Goal: Task Accomplishment & Management: Complete application form

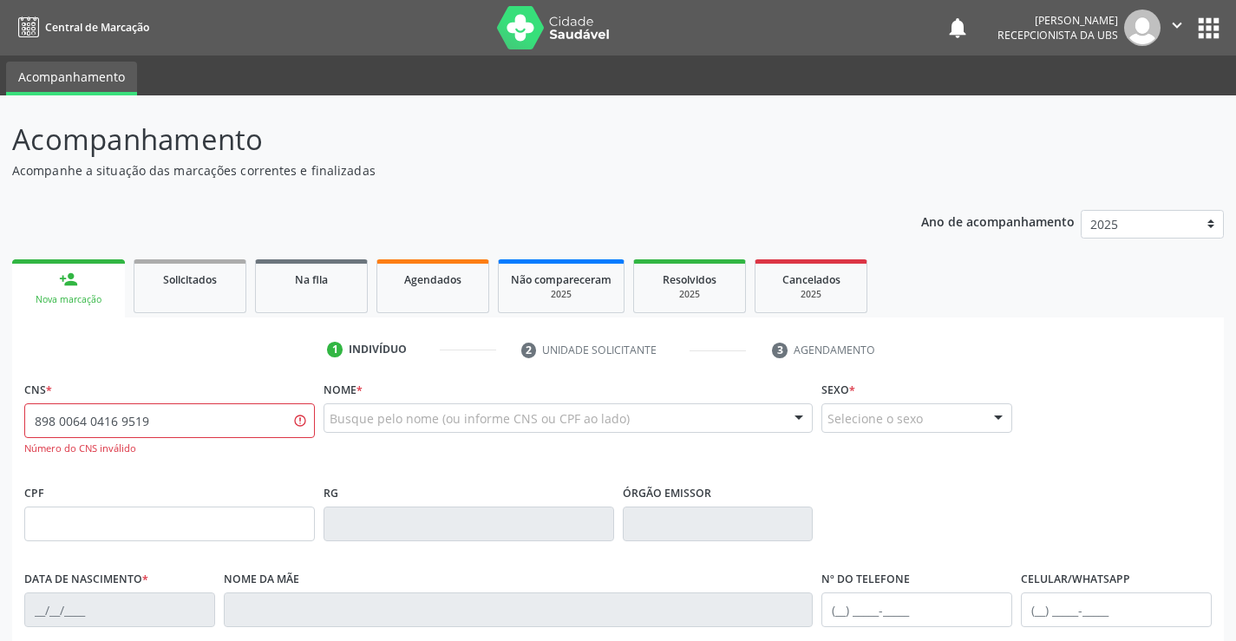
type input "898 0064 0416 9519"
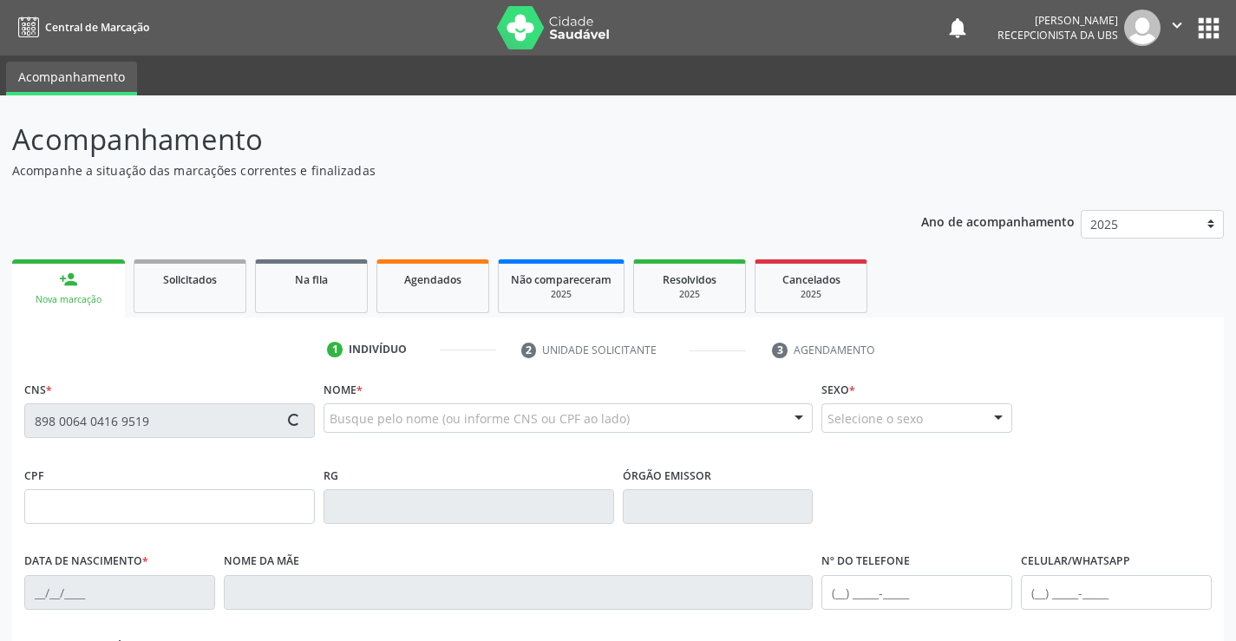
type input "[DATE]"
type input "[PERSON_NAME]"
type input "[PHONE_NUMBER]"
type input "33"
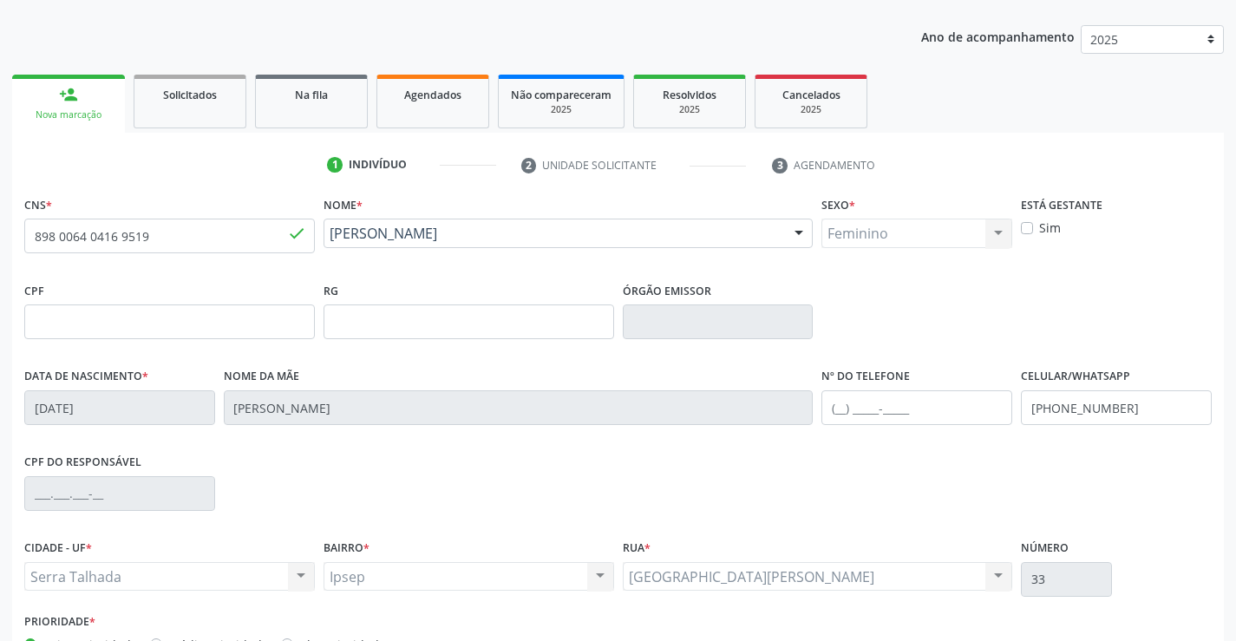
scroll to position [299, 0]
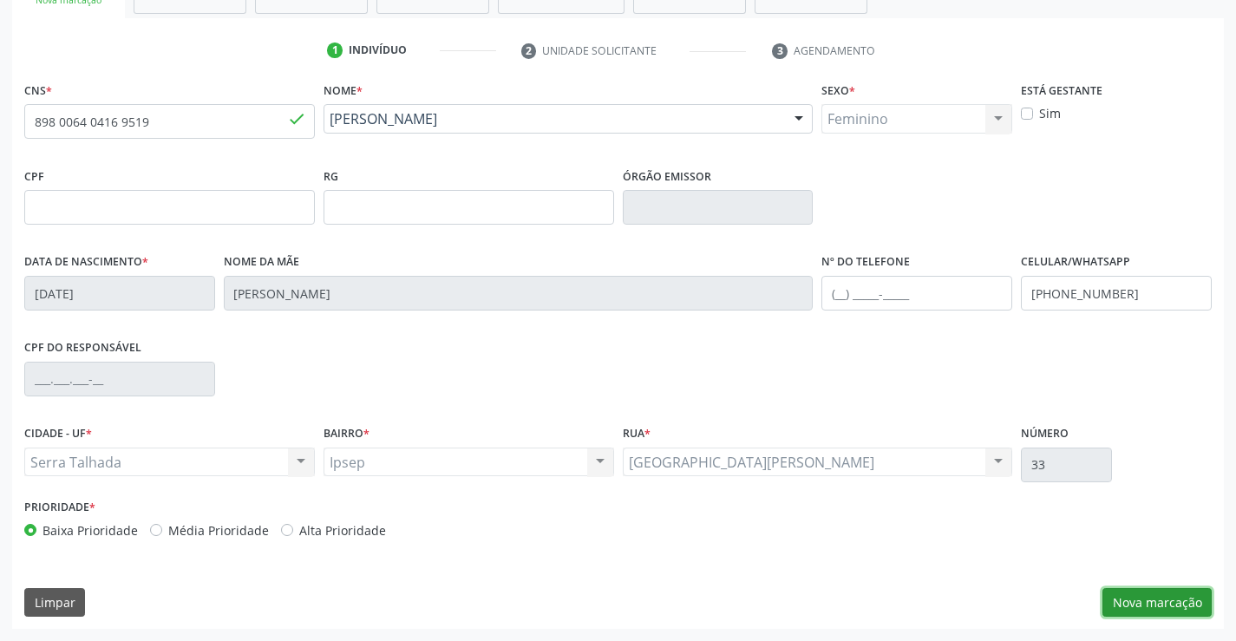
click at [1172, 595] on button "Nova marcação" at bounding box center [1157, 602] width 109 height 29
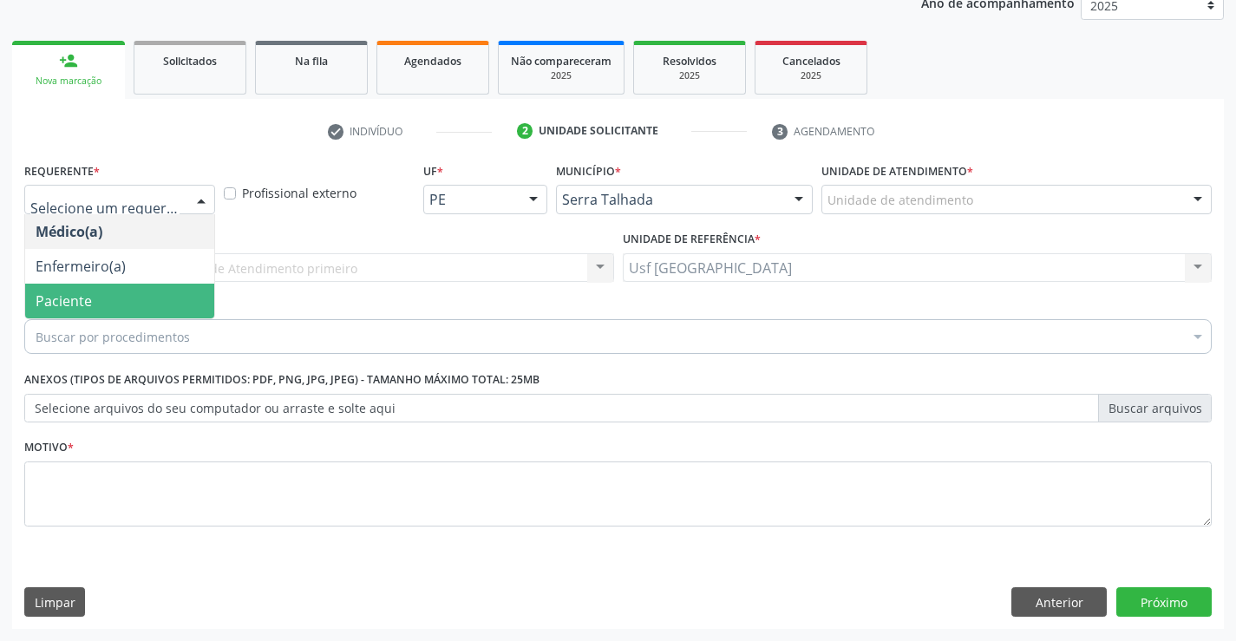
click at [101, 291] on span "Paciente" at bounding box center [119, 301] width 189 height 35
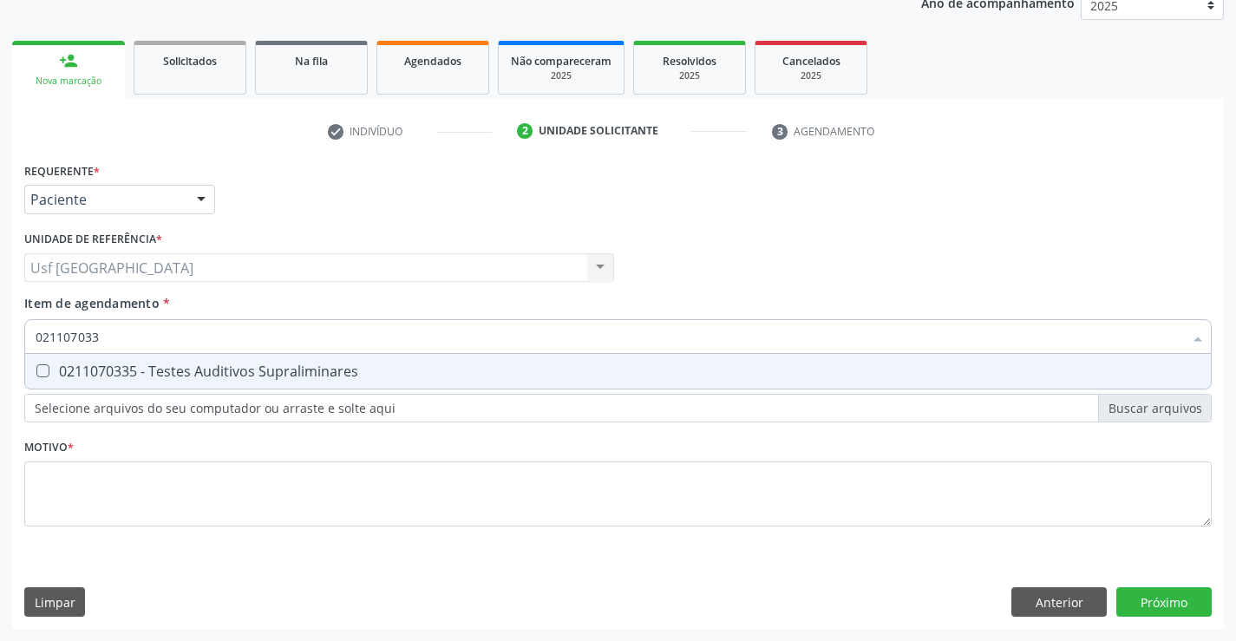
type input "0211070335"
click at [39, 370] on Supraliminares at bounding box center [42, 370] width 13 height 13
click at [36, 370] on Supraliminares "checkbox" at bounding box center [30, 370] width 11 height 11
checkbox Supraliminares "true"
click at [61, 493] on div "Requerente * Paciente Médico(a) Enfermeiro(a) Paciente Nenhum resultado encontr…" at bounding box center [618, 354] width 1188 height 393
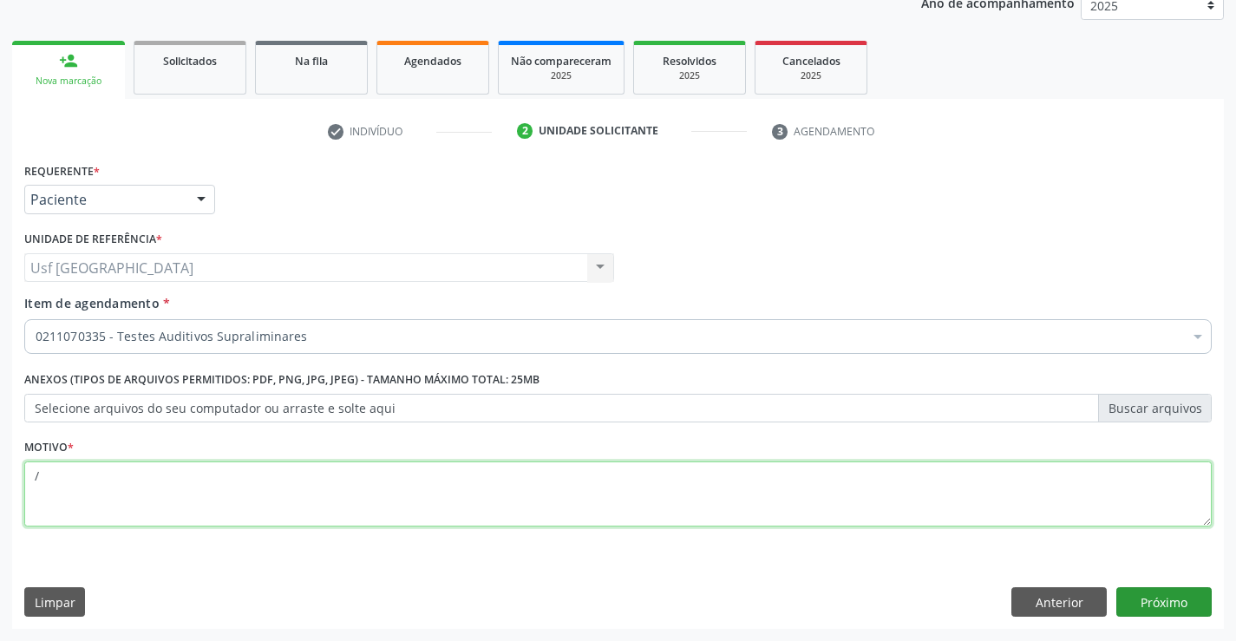
type textarea "/"
click at [1174, 604] on button "Próximo" at bounding box center [1163, 601] width 95 height 29
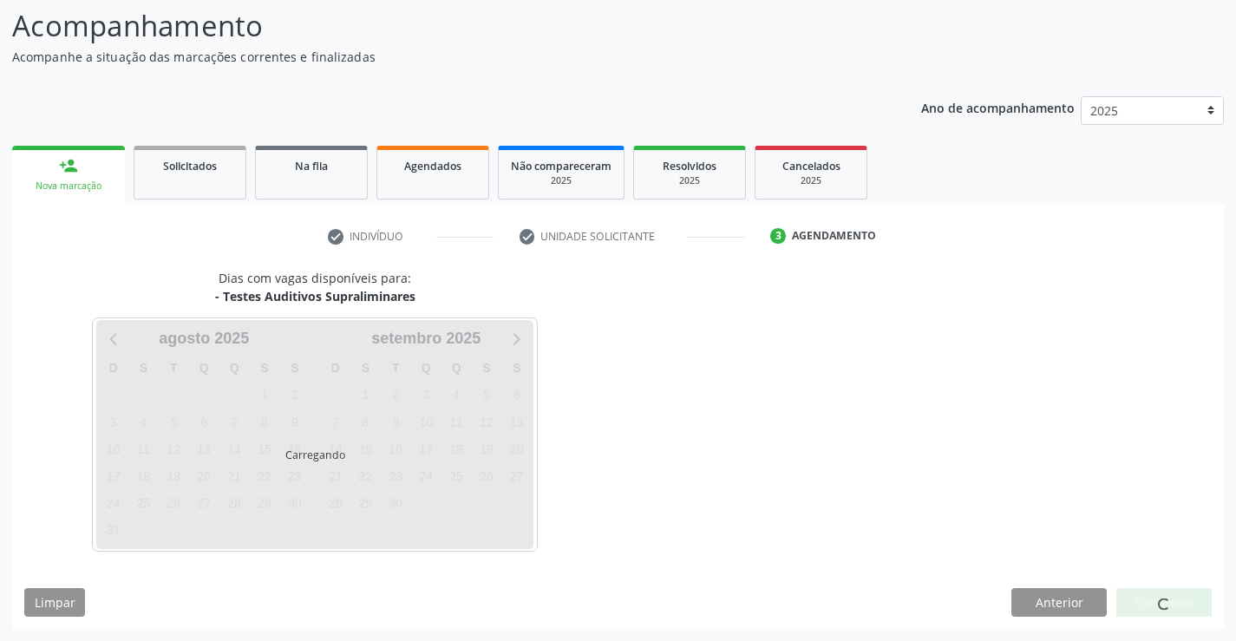
scroll to position [114, 0]
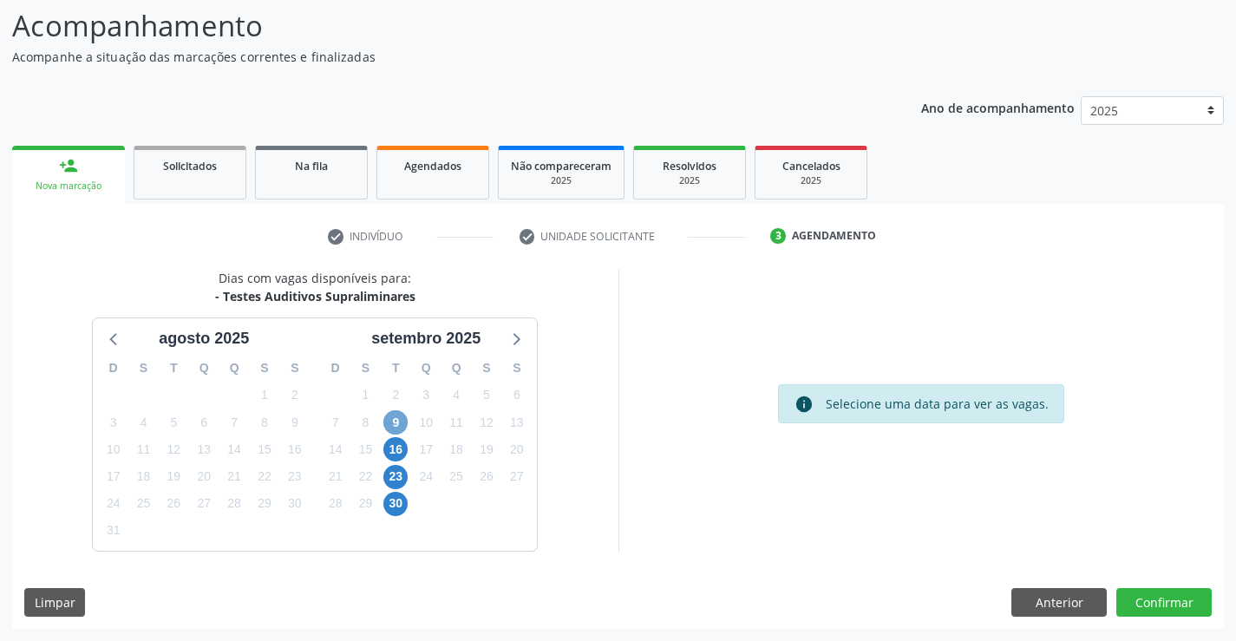
click at [406, 429] on span "9" at bounding box center [395, 422] width 24 height 24
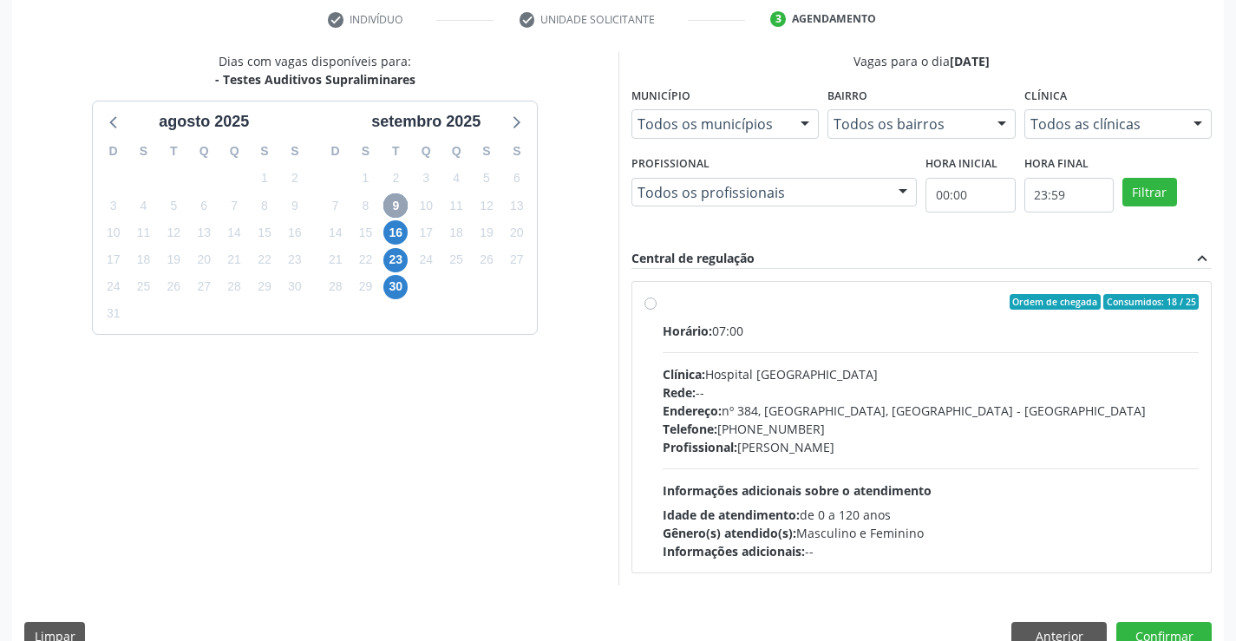
scroll to position [364, 0]
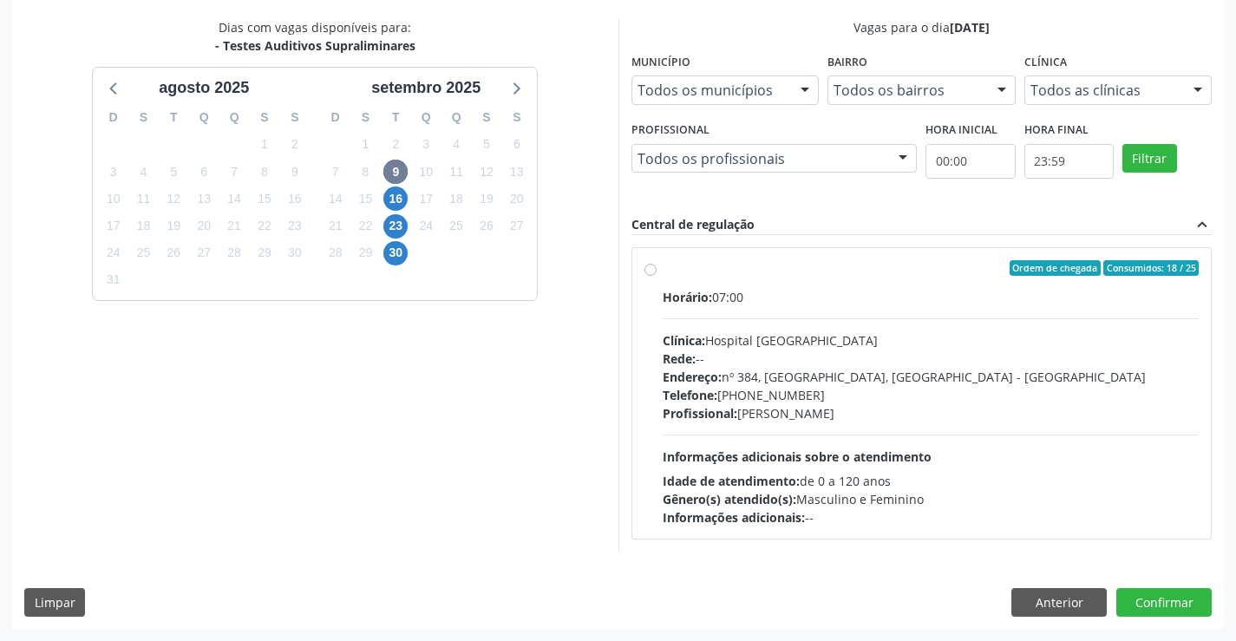
click at [663, 273] on label "Ordem de chegada Consumidos: 18 / 25 Horário: 07:00 Clínica: Hospital [GEOGRAPH…" at bounding box center [931, 393] width 537 height 266
click at [648, 273] on input "Ordem de chegada Consumidos: 18 / 25 Horário: 07:00 Clínica: Hospital [GEOGRAPH…" at bounding box center [651, 268] width 12 height 16
radio input "true"
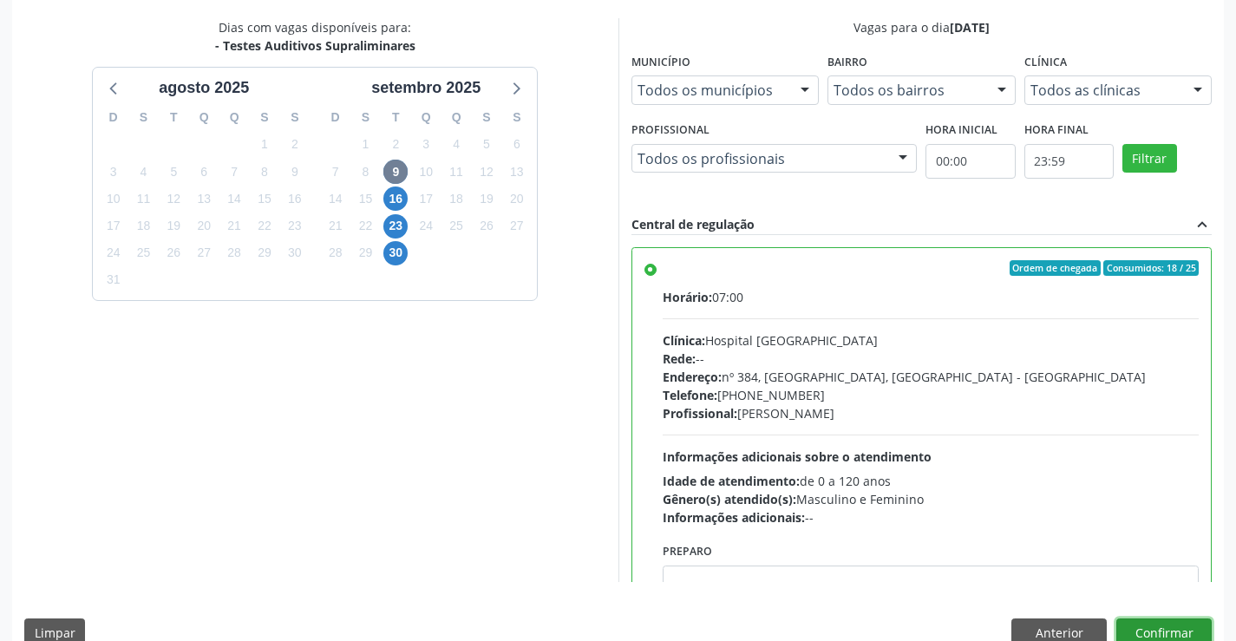
click at [1153, 633] on button "Confirmar" at bounding box center [1163, 632] width 95 height 29
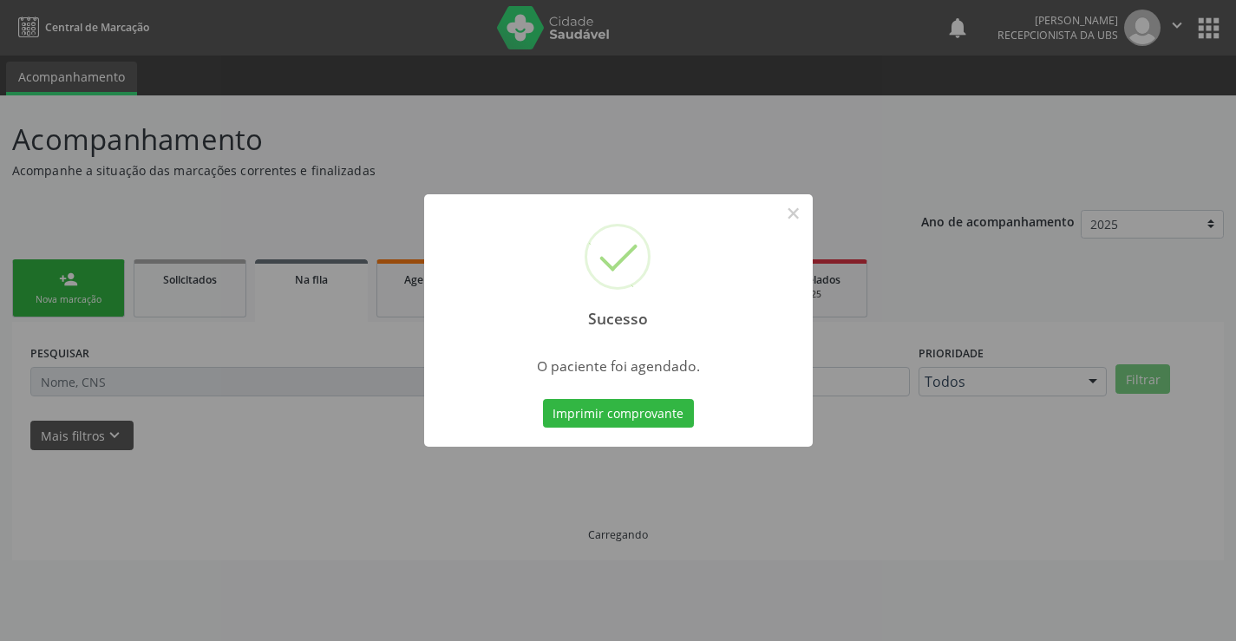
scroll to position [0, 0]
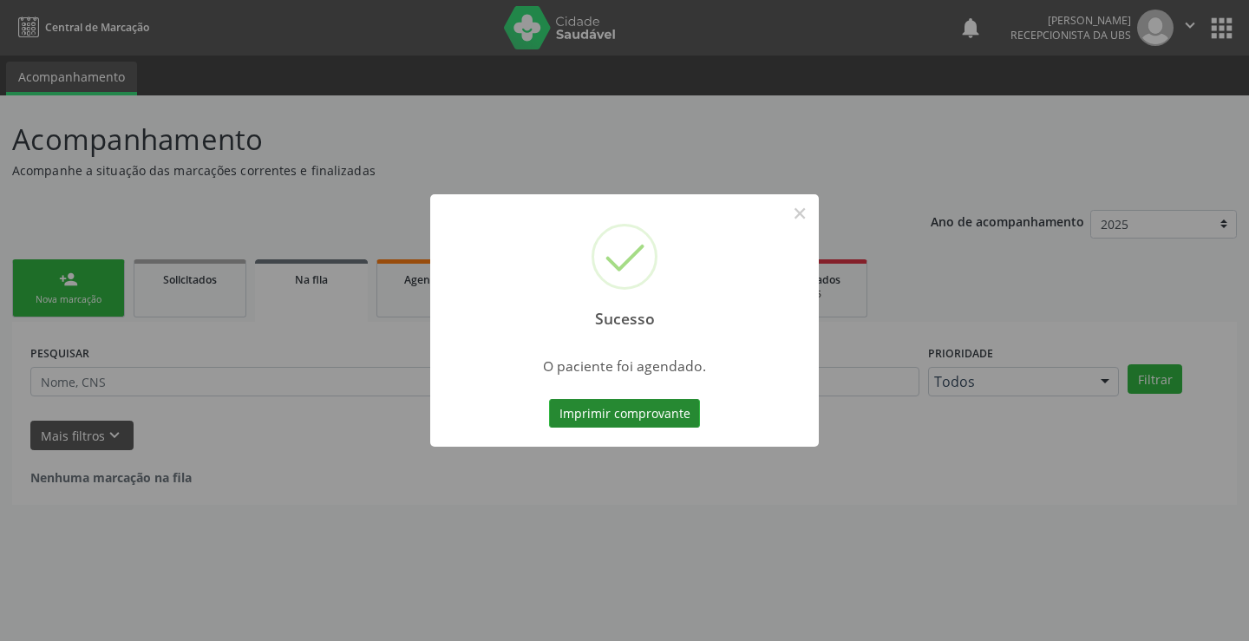
click at [658, 415] on button "Imprimir comprovante" at bounding box center [624, 413] width 151 height 29
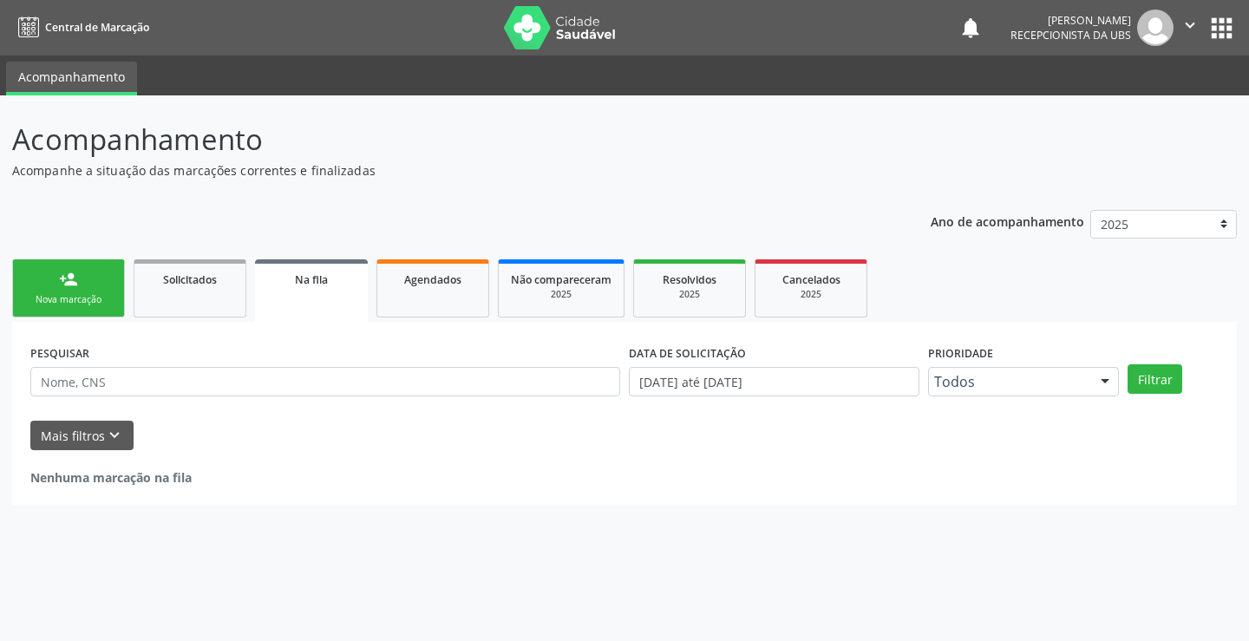
click at [67, 288] on div "person_add" at bounding box center [68, 279] width 19 height 19
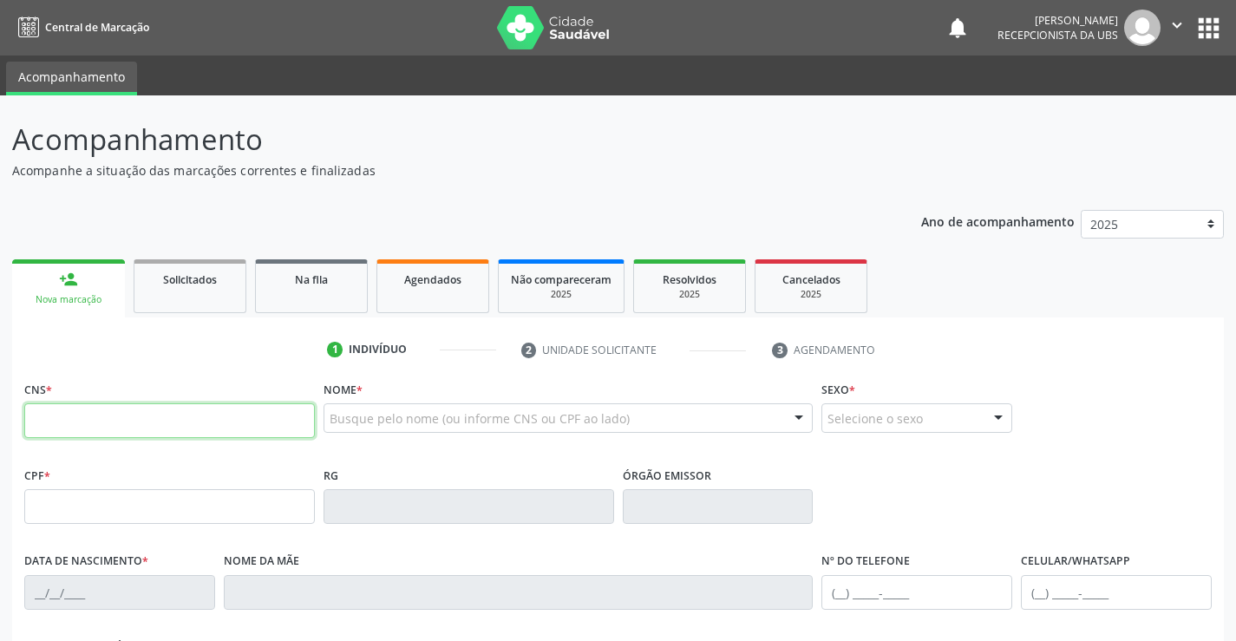
click at [132, 410] on input "text" at bounding box center [169, 420] width 291 height 35
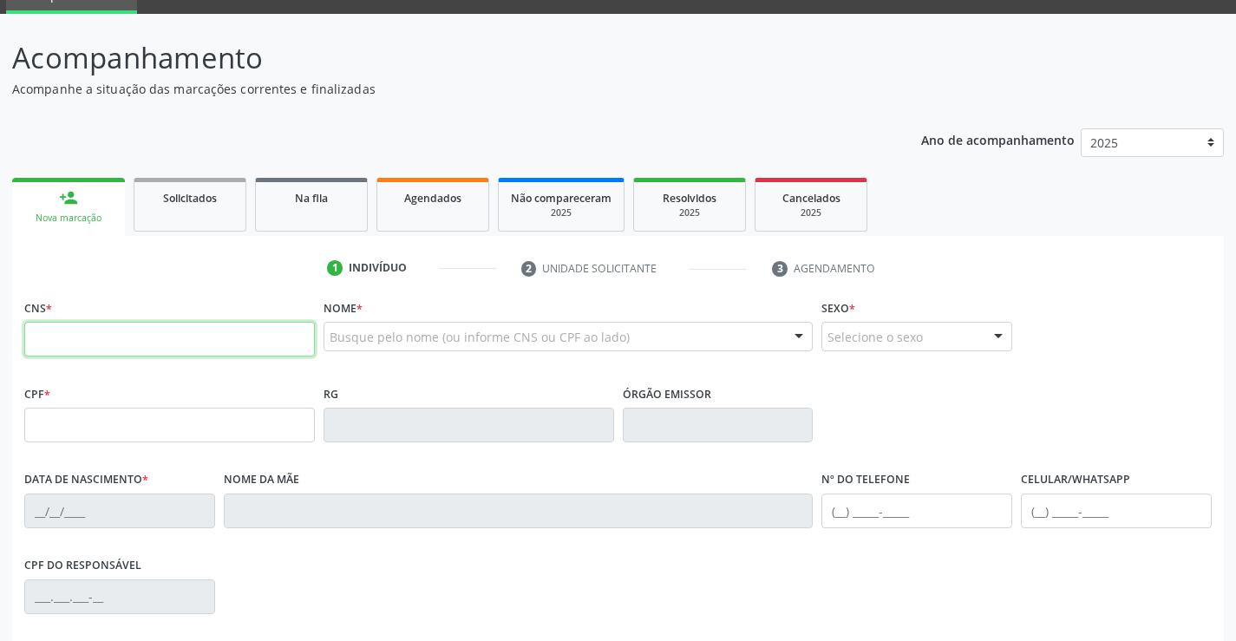
scroll to position [260, 0]
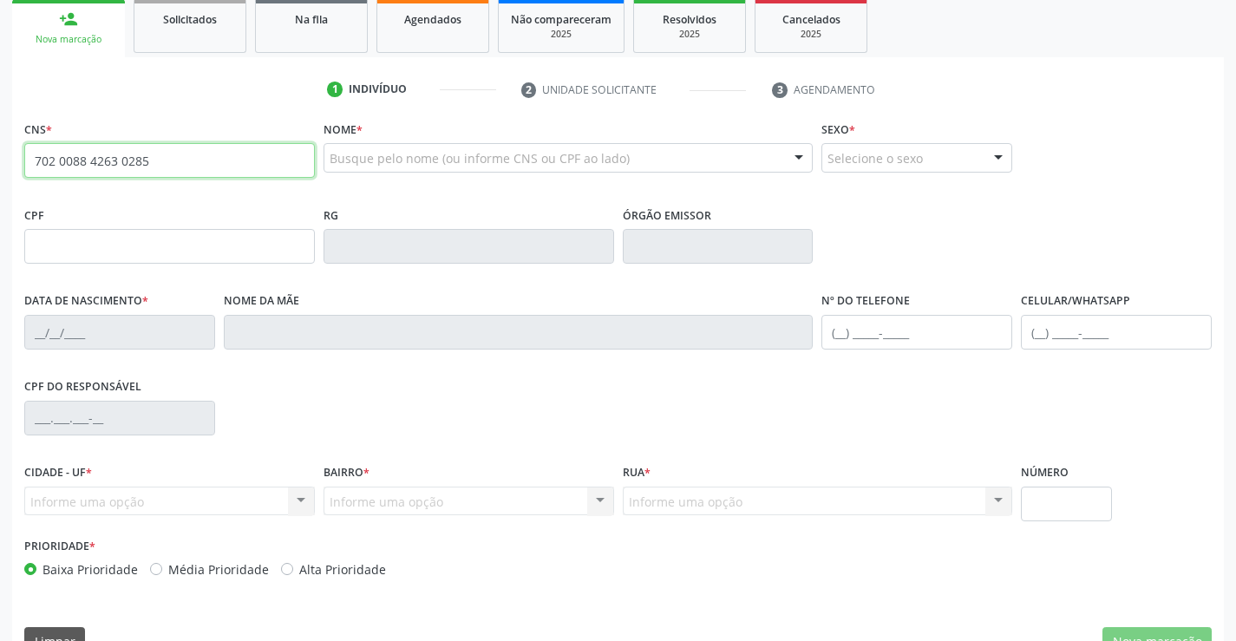
type input "702 0088 4263 0285"
type input "844.207.154-72"
type input "0[DATE]"
type input "[PERSON_NAME]"
type input "[PHONE_NUMBER]"
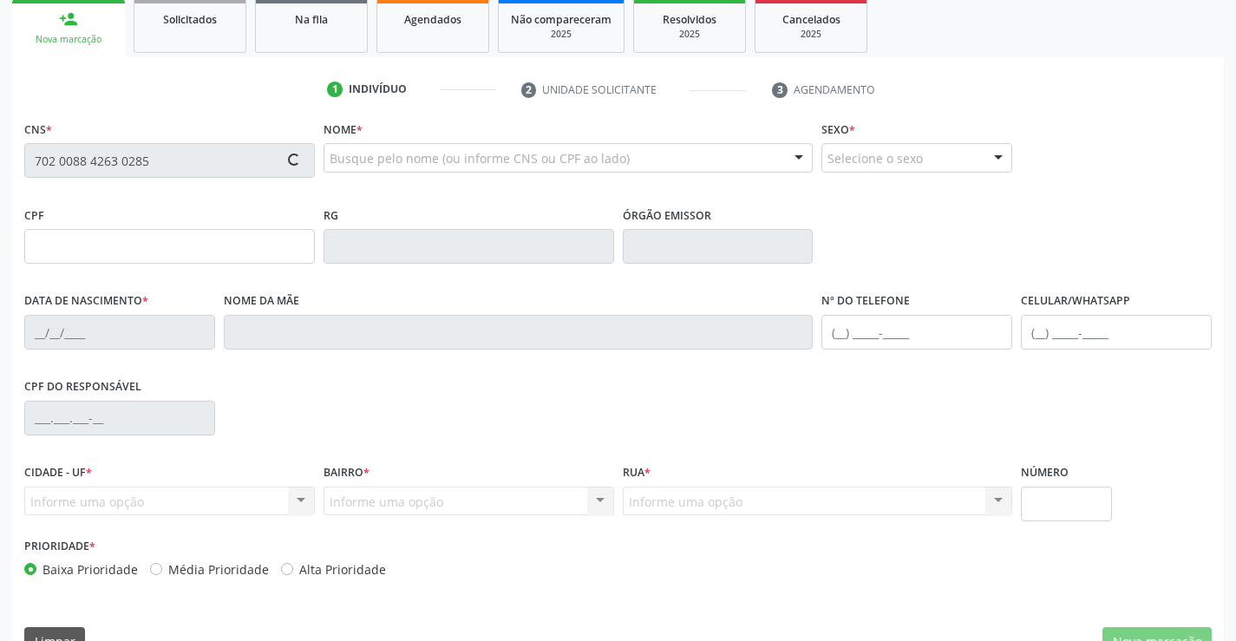
type input "[PHONE_NUMBER]"
type input "664"
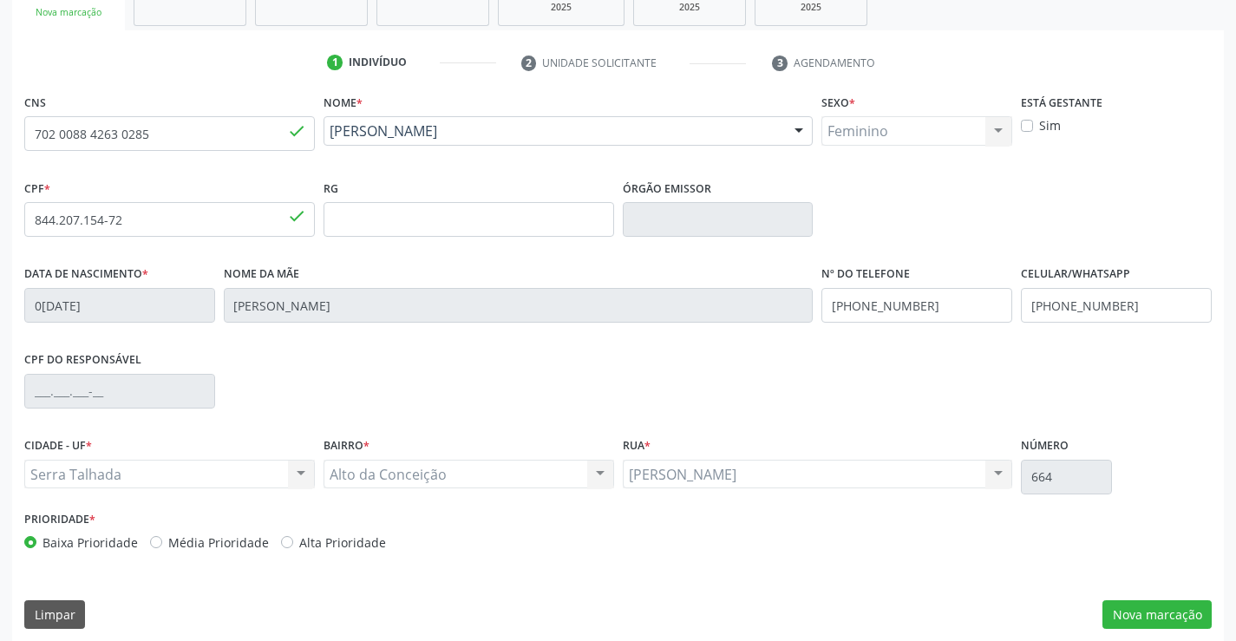
scroll to position [299, 0]
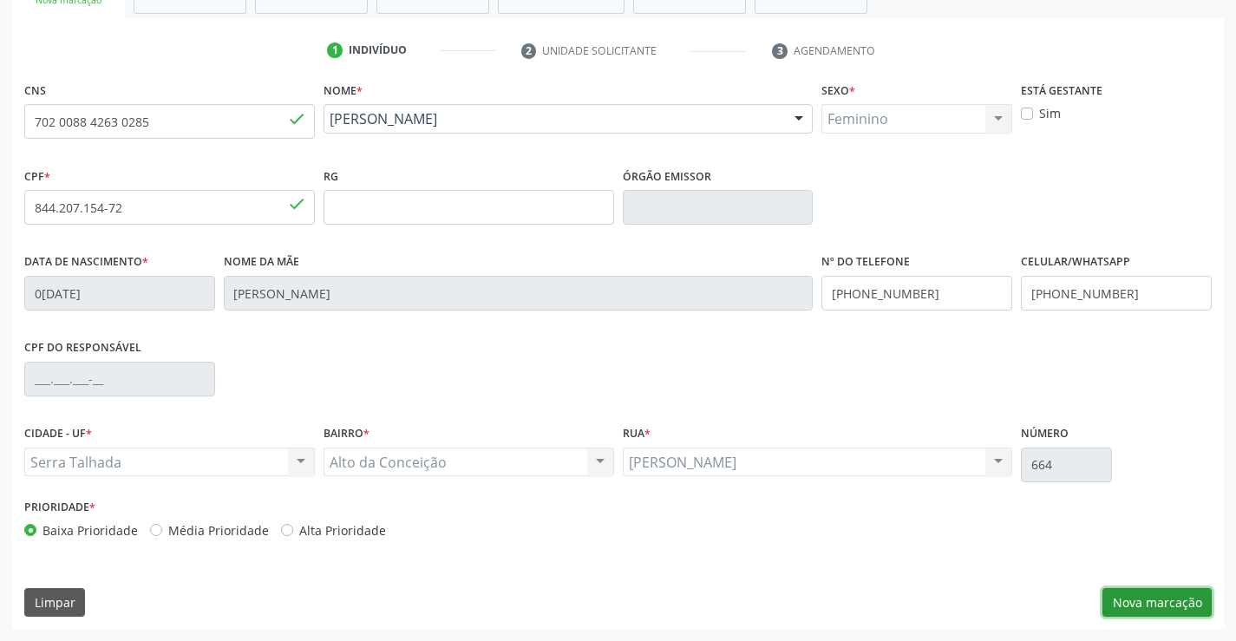
click at [1134, 598] on button "Nova marcação" at bounding box center [1157, 602] width 109 height 29
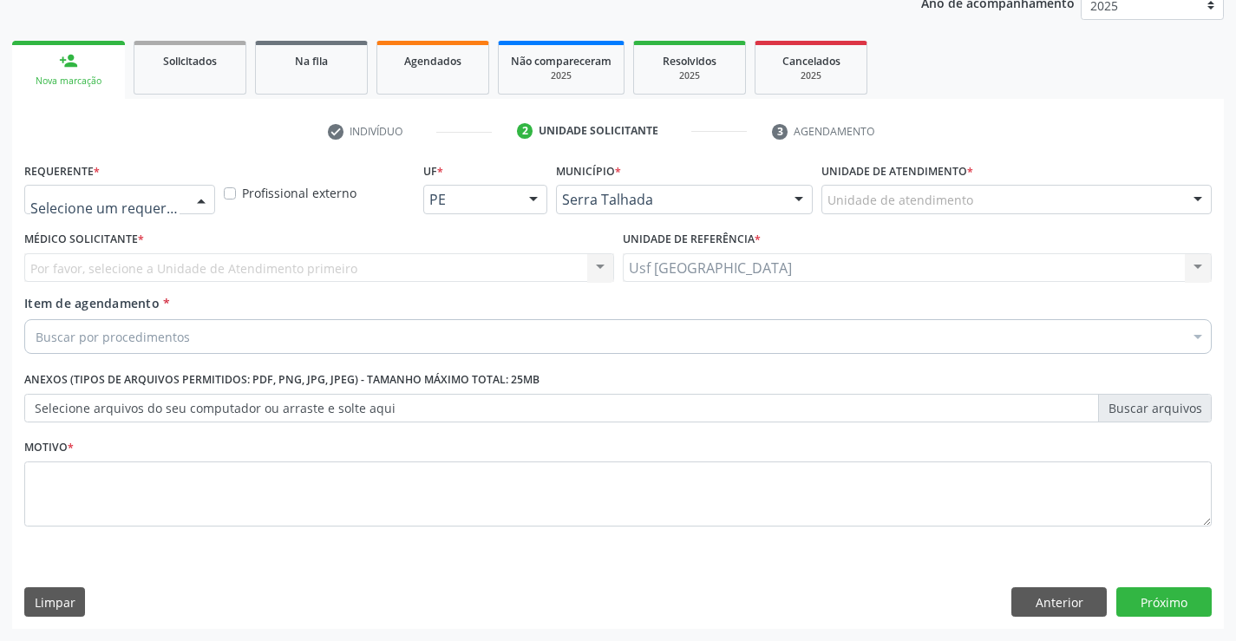
click at [169, 210] on div at bounding box center [119, 199] width 191 height 29
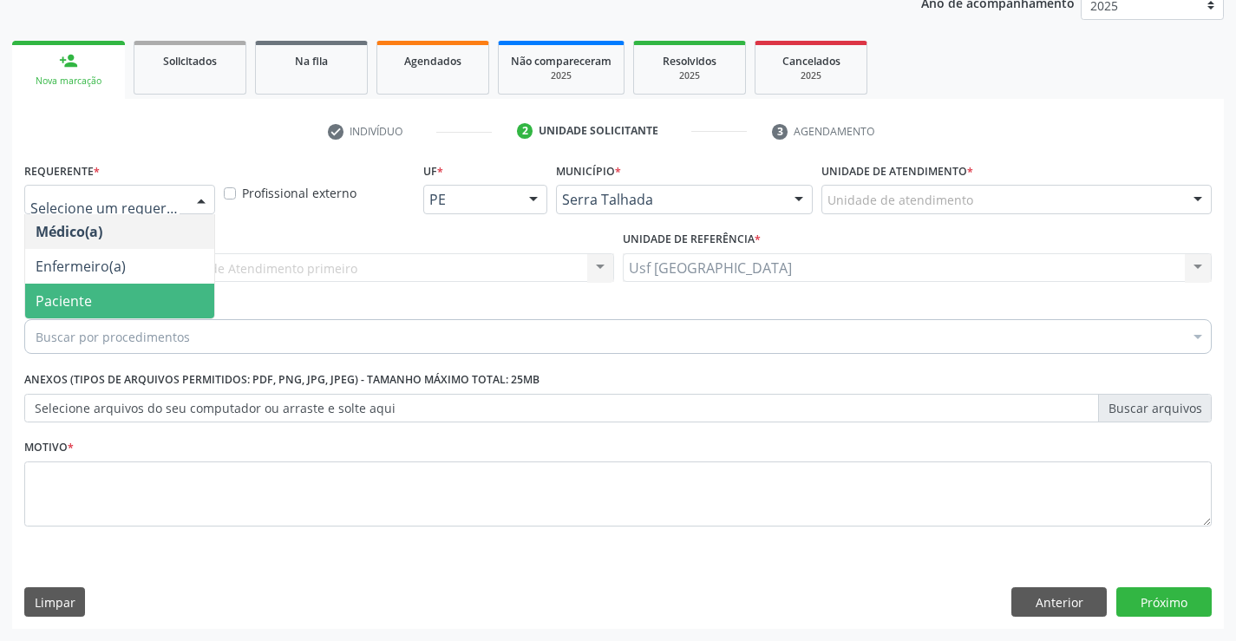
click at [133, 305] on span "Paciente" at bounding box center [119, 301] width 189 height 35
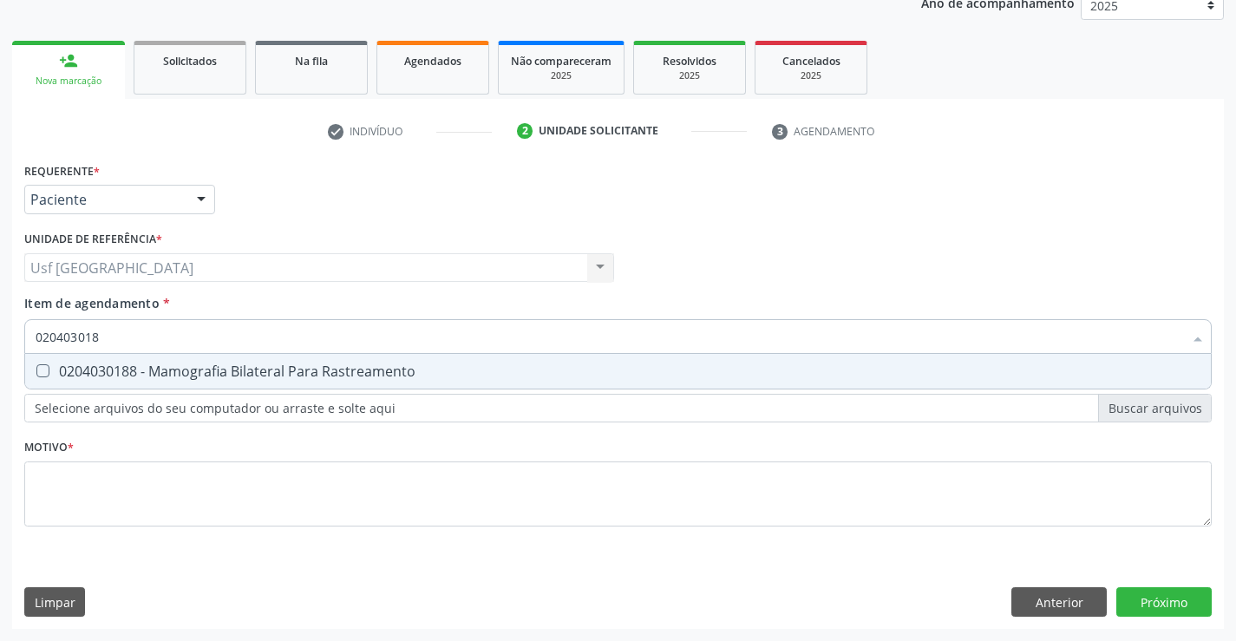
type input "0204030188"
click at [56, 363] on span "0204030188 - Mamografia Bilateral Para Rastreamento" at bounding box center [618, 371] width 1186 height 35
checkbox Rastreamento "true"
click at [73, 476] on div "Requerente * Paciente Médico(a) Enfermeiro(a) Paciente Nenhum resultado encontr…" at bounding box center [618, 354] width 1188 height 393
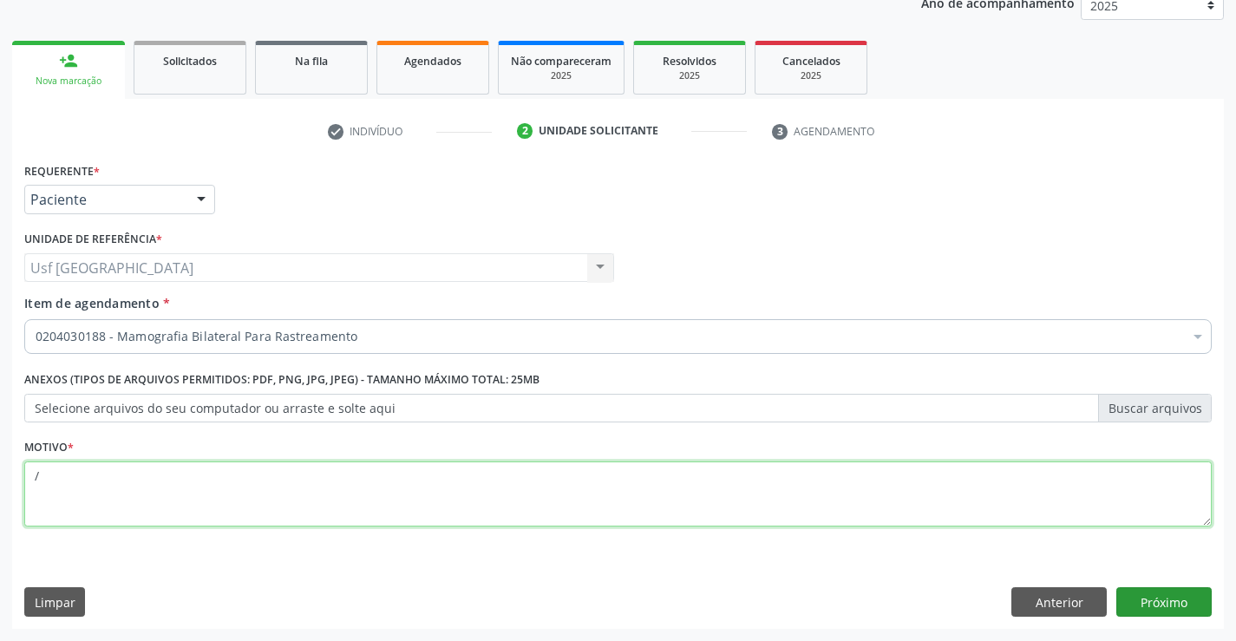
type textarea "/"
click at [1140, 609] on button "Próximo" at bounding box center [1163, 601] width 95 height 29
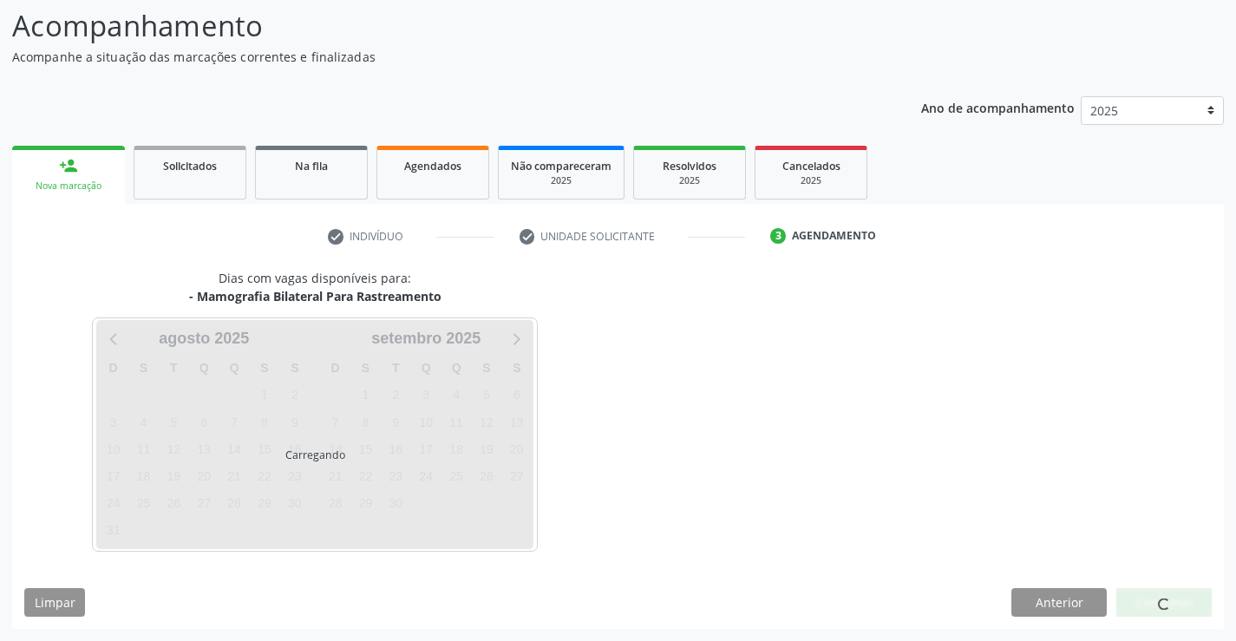
scroll to position [114, 0]
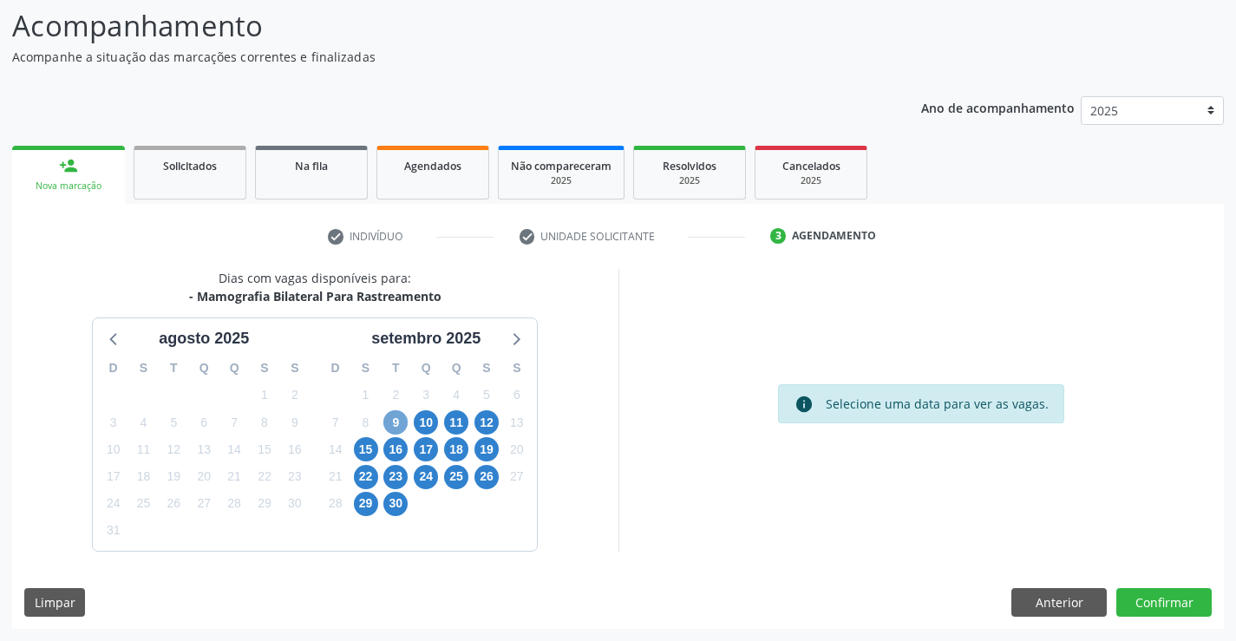
click at [396, 422] on span "9" at bounding box center [395, 422] width 24 height 24
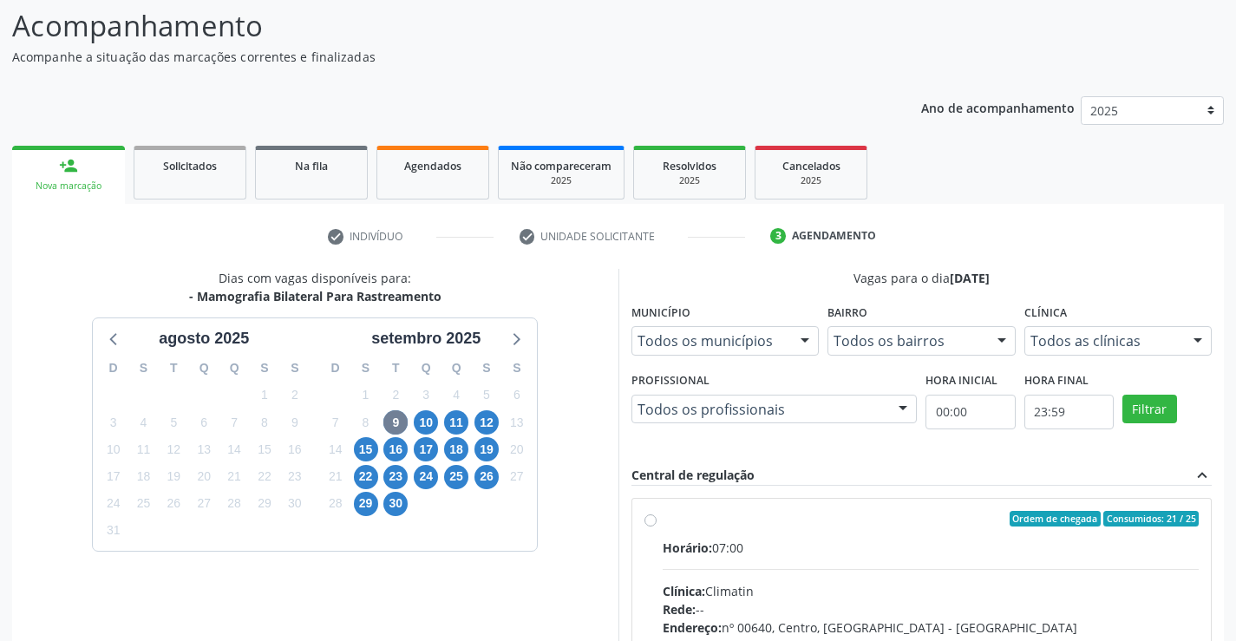
drag, startPoint x: 1235, startPoint y: 376, endPoint x: 1230, endPoint y: 532, distance: 155.4
click at [1230, 532] on div "Acompanhamento Acompanhe a situação das marcações correntes e finalizadas Relat…" at bounding box center [618, 437] width 1236 height 910
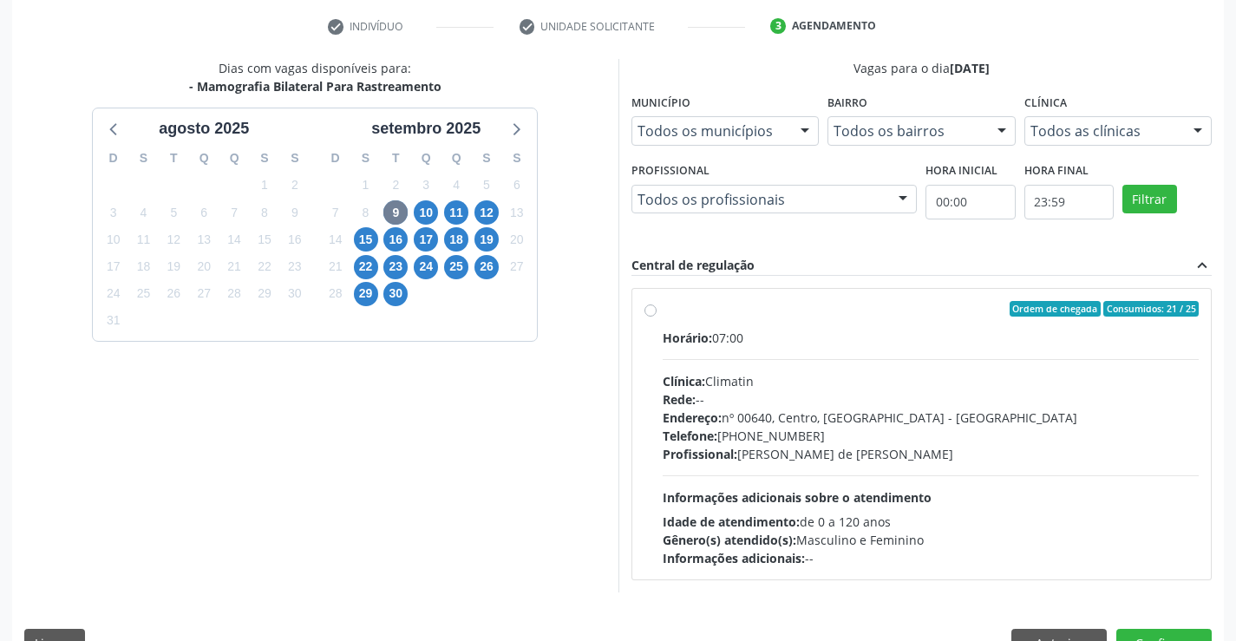
scroll to position [344, 0]
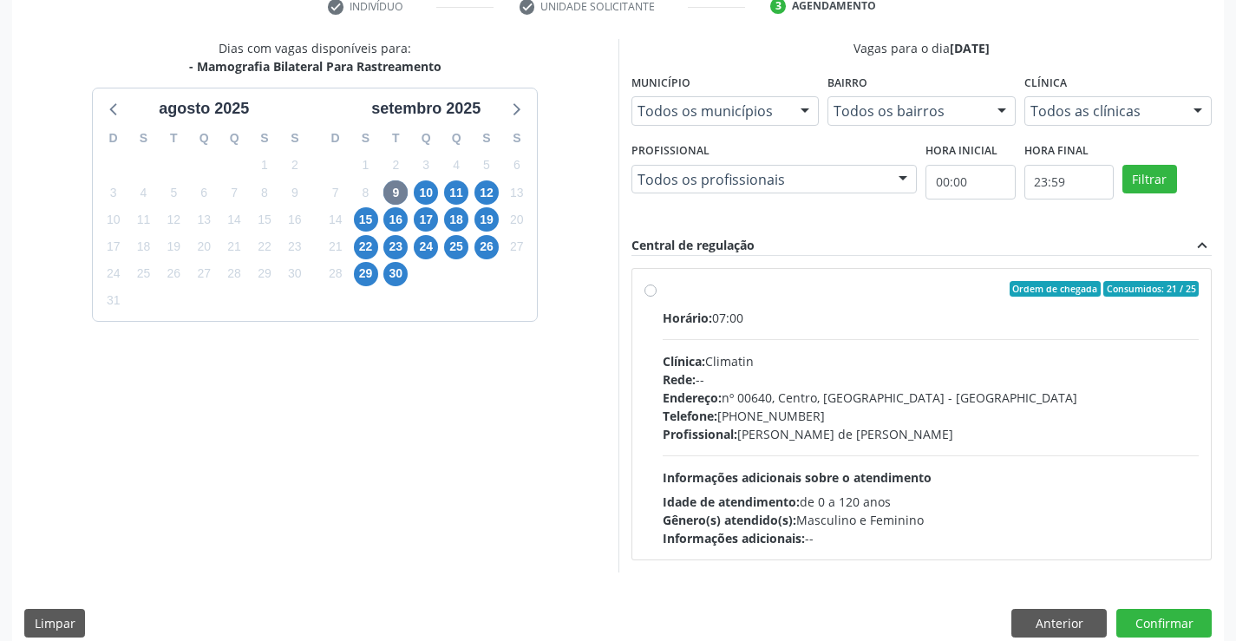
click at [663, 291] on label "Ordem de chegada Consumidos: 21 / 25 Horário: 07:00 Clínica: Climatin Rede: -- …" at bounding box center [931, 414] width 537 height 266
click at [653, 291] on input "Ordem de chegada Consumidos: 21 / 25 Horário: 07:00 Clínica: Climatin Rede: -- …" at bounding box center [651, 289] width 12 height 16
radio input "true"
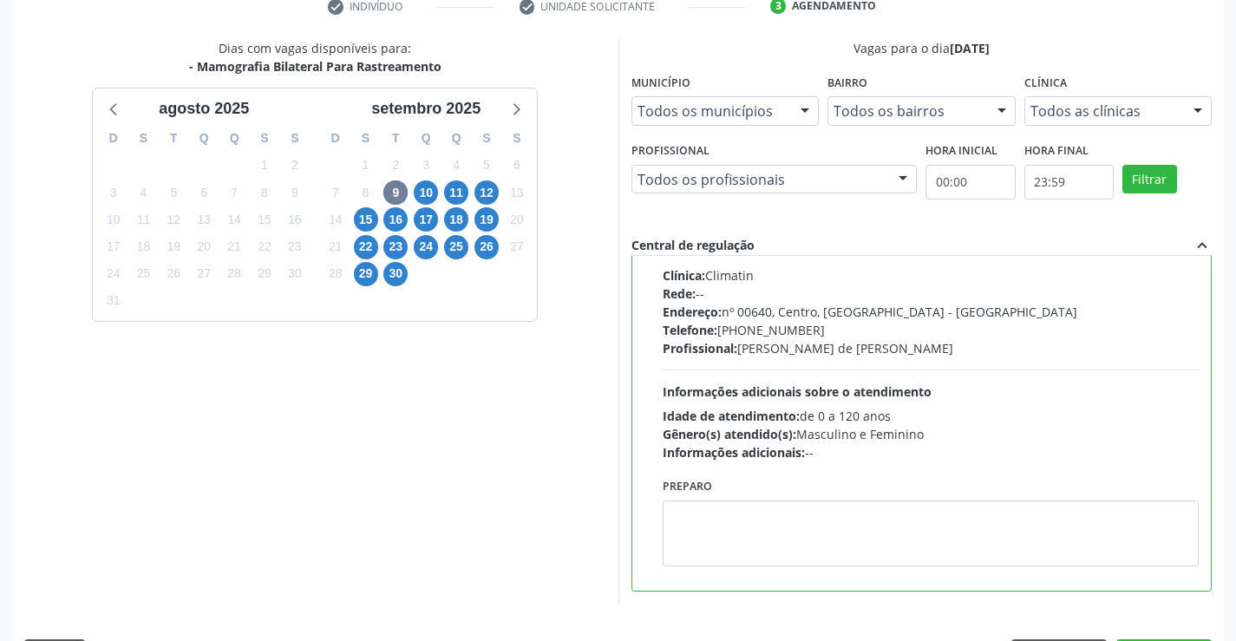
scroll to position [396, 0]
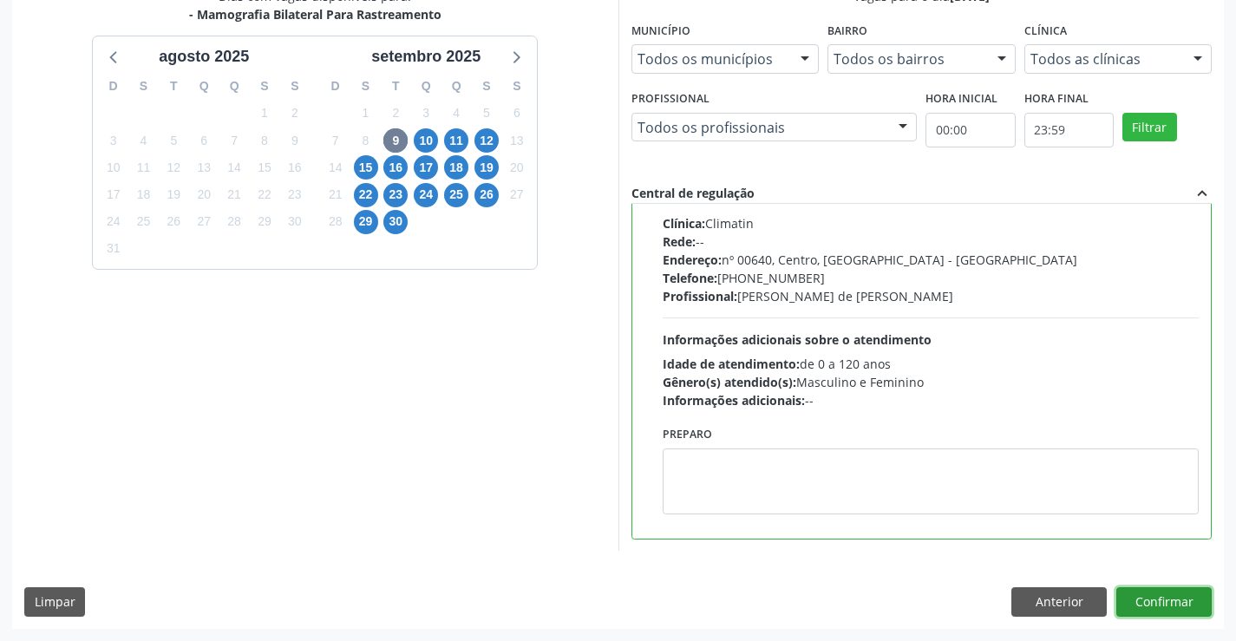
click at [1171, 595] on button "Confirmar" at bounding box center [1163, 601] width 95 height 29
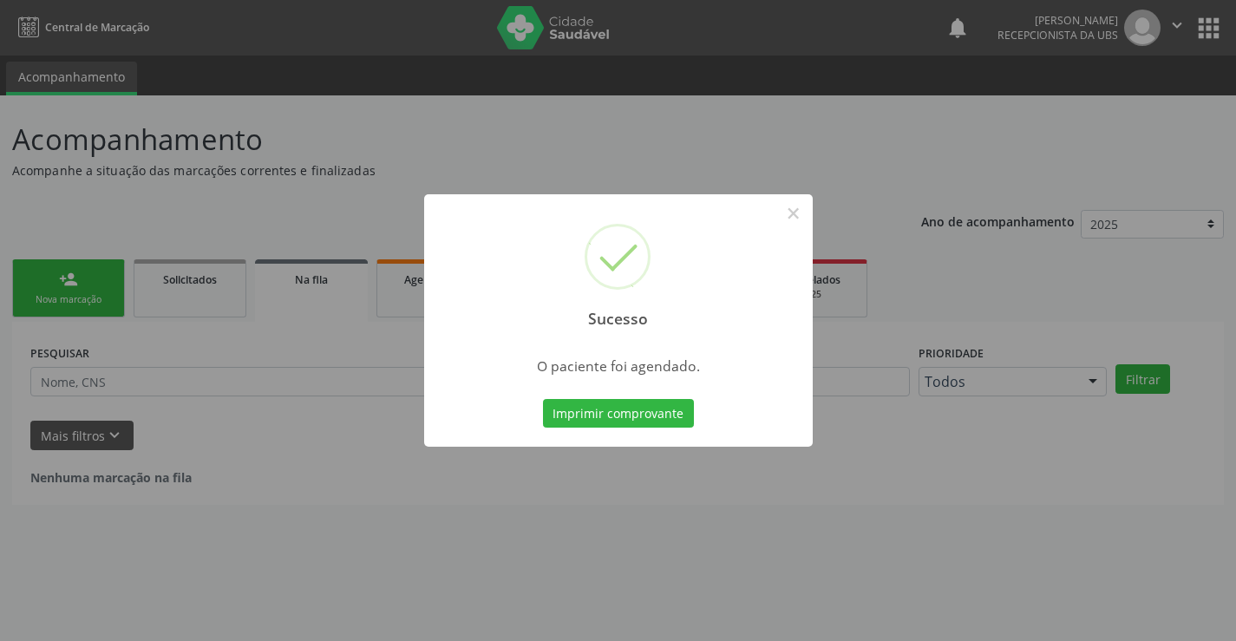
scroll to position [0, 0]
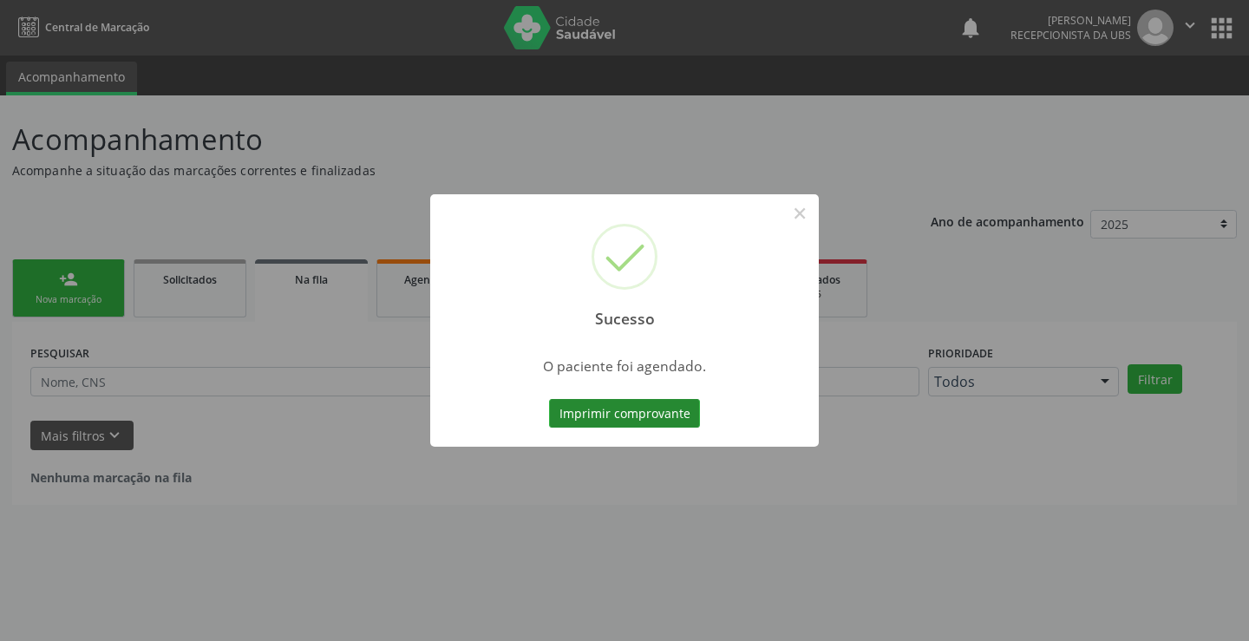
click at [629, 416] on button "Imprimir comprovante" at bounding box center [624, 413] width 151 height 29
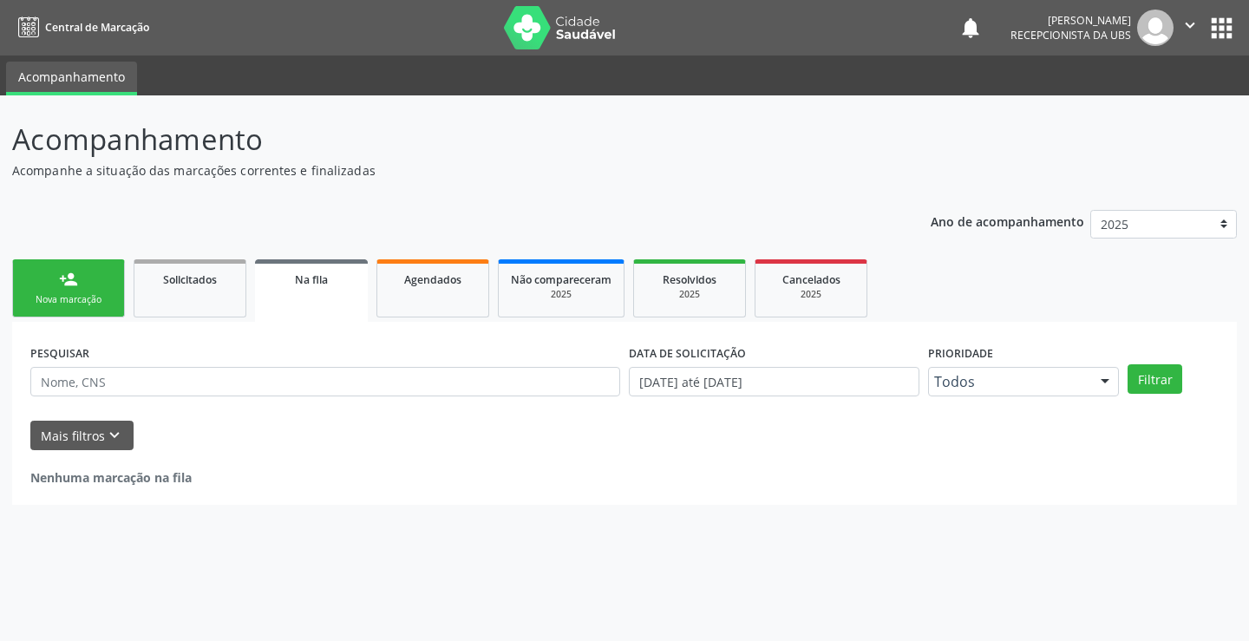
click at [73, 279] on div "person_add" at bounding box center [68, 279] width 19 height 19
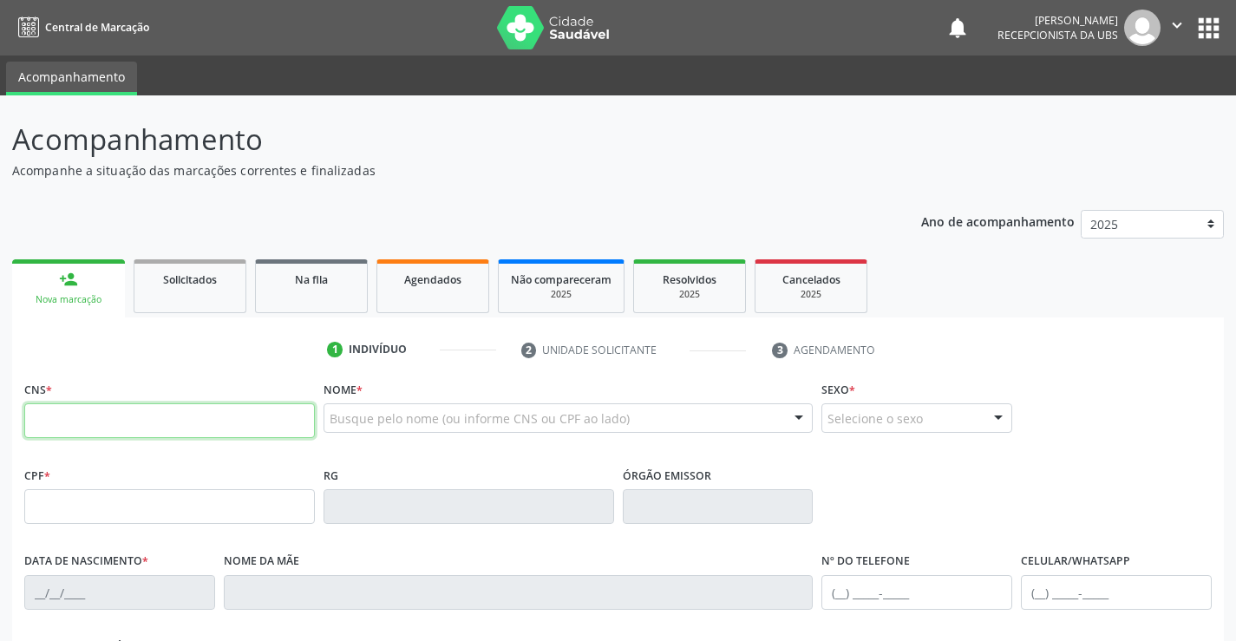
click at [257, 426] on input "text" at bounding box center [169, 420] width 291 height 35
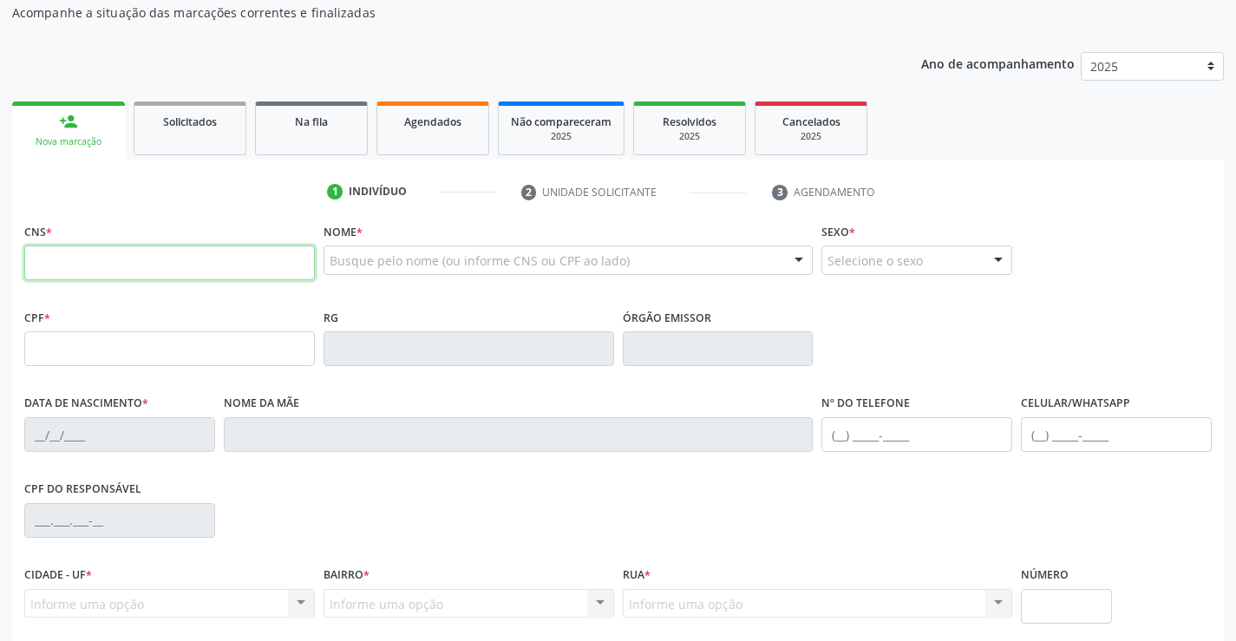
scroll to position [173, 0]
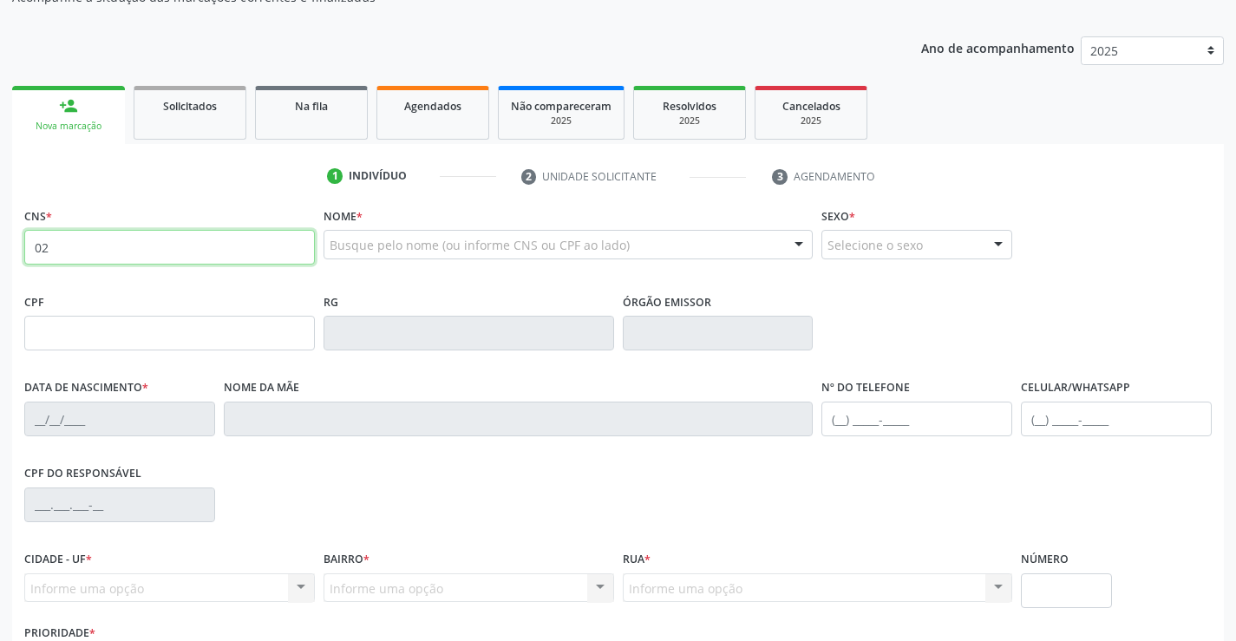
type input "0"
type input "700 8094 4387 5583"
type input "000.267.794-63"
type input "19[DATE]"
type input "[PERSON_NAME] do [PERSON_NAME]"
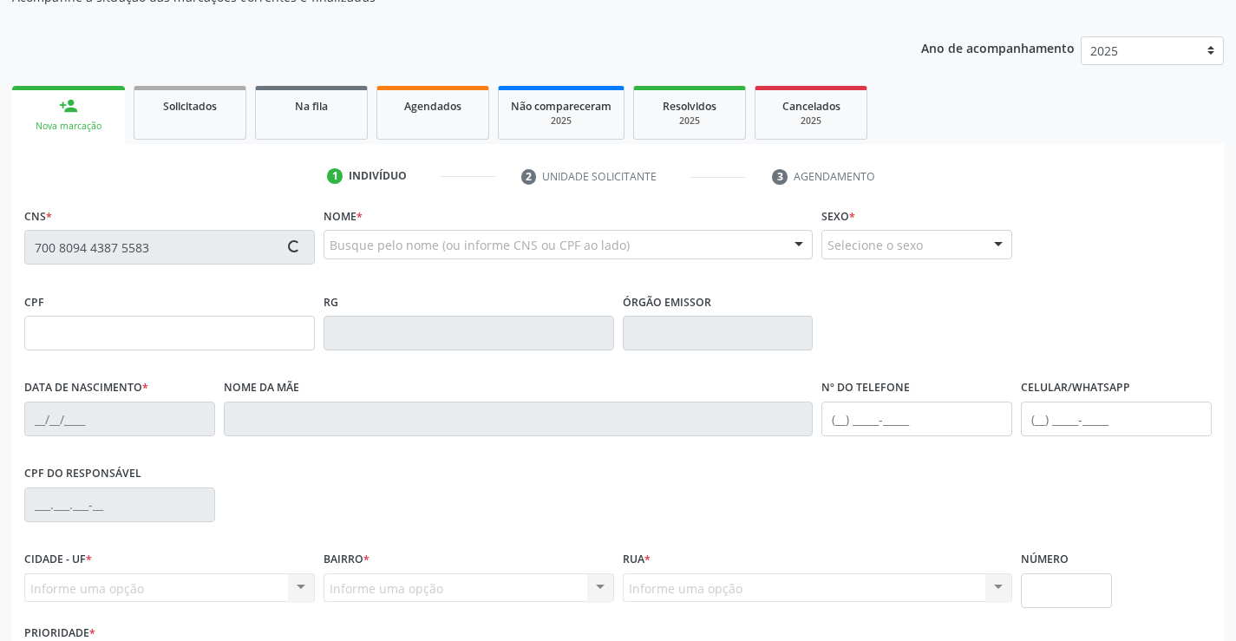
type input "[PHONE_NUMBER]"
type input "172"
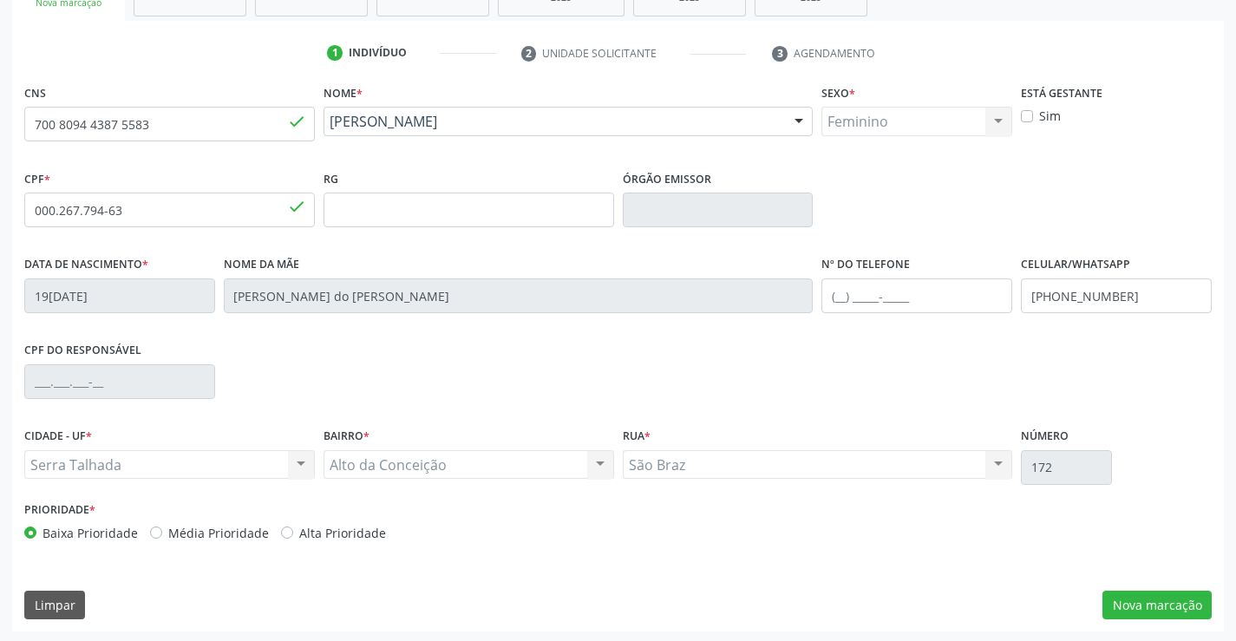
scroll to position [299, 0]
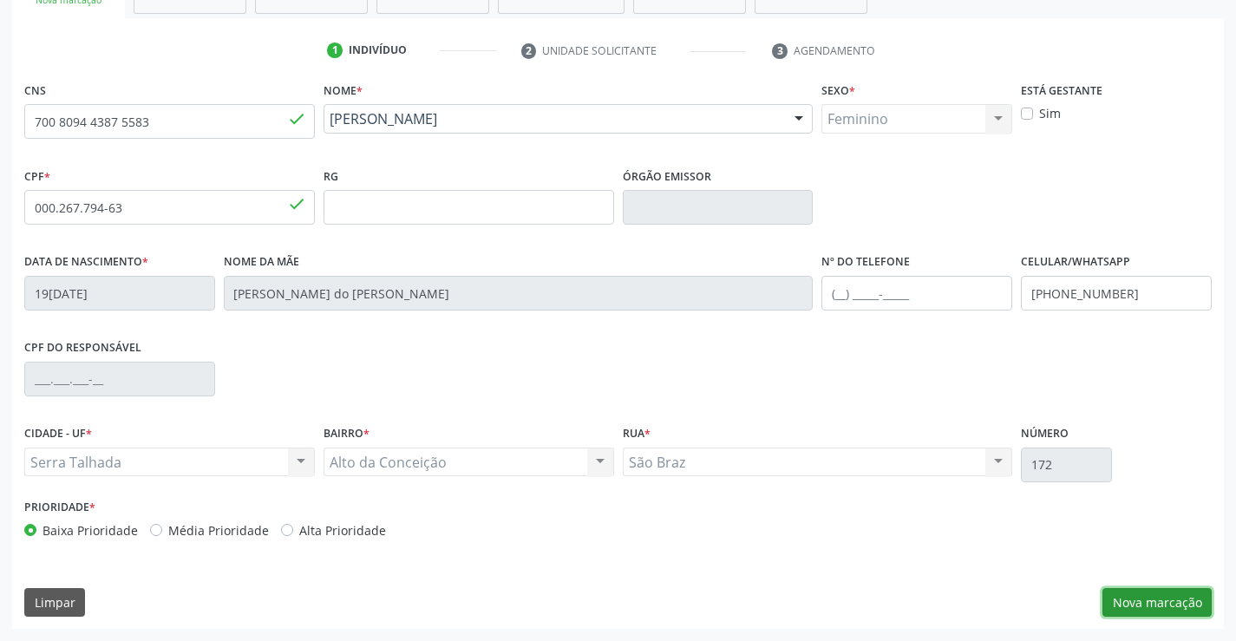
click at [1112, 593] on button "Nova marcação" at bounding box center [1157, 602] width 109 height 29
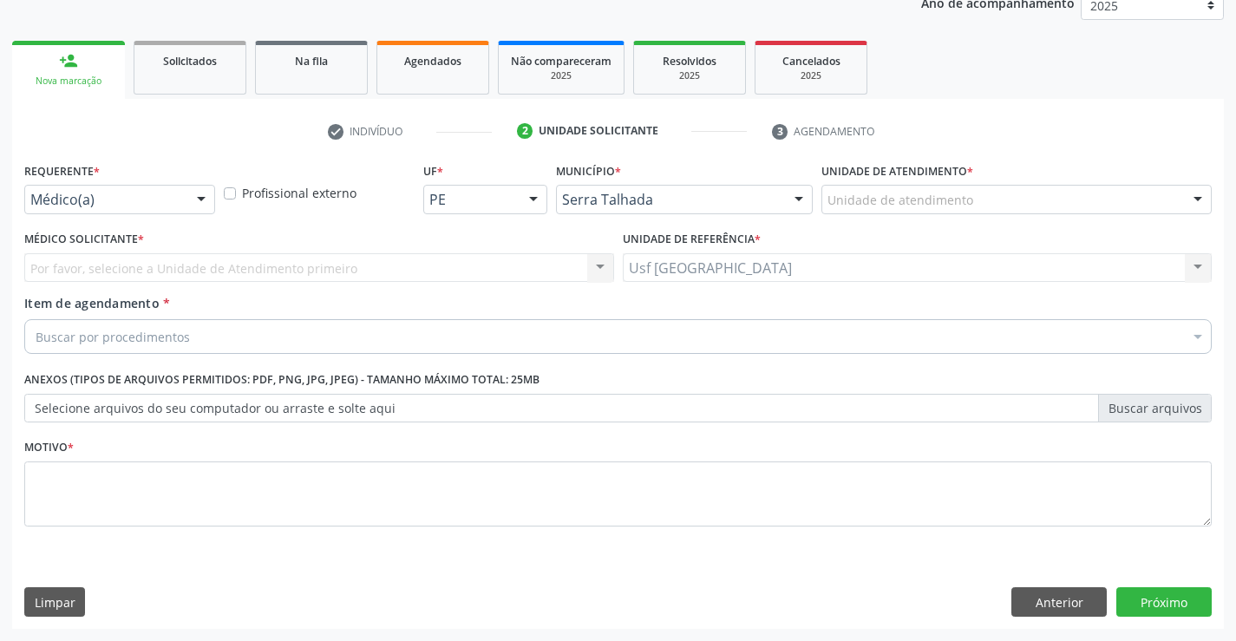
scroll to position [219, 0]
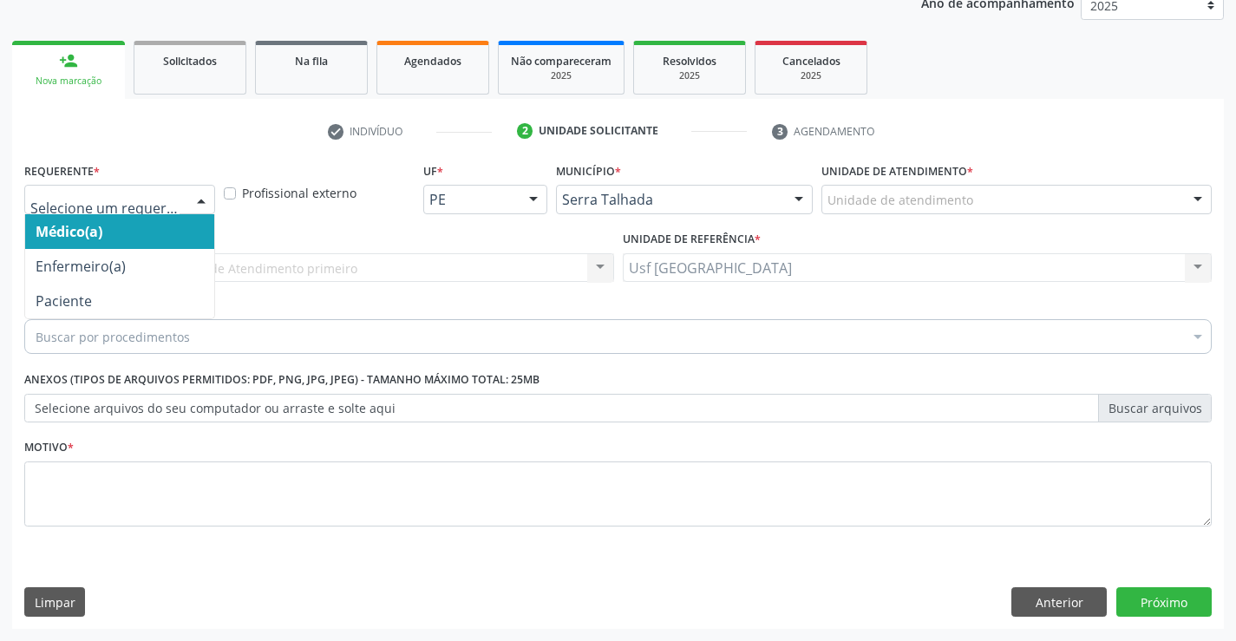
click at [205, 200] on div at bounding box center [201, 200] width 26 height 29
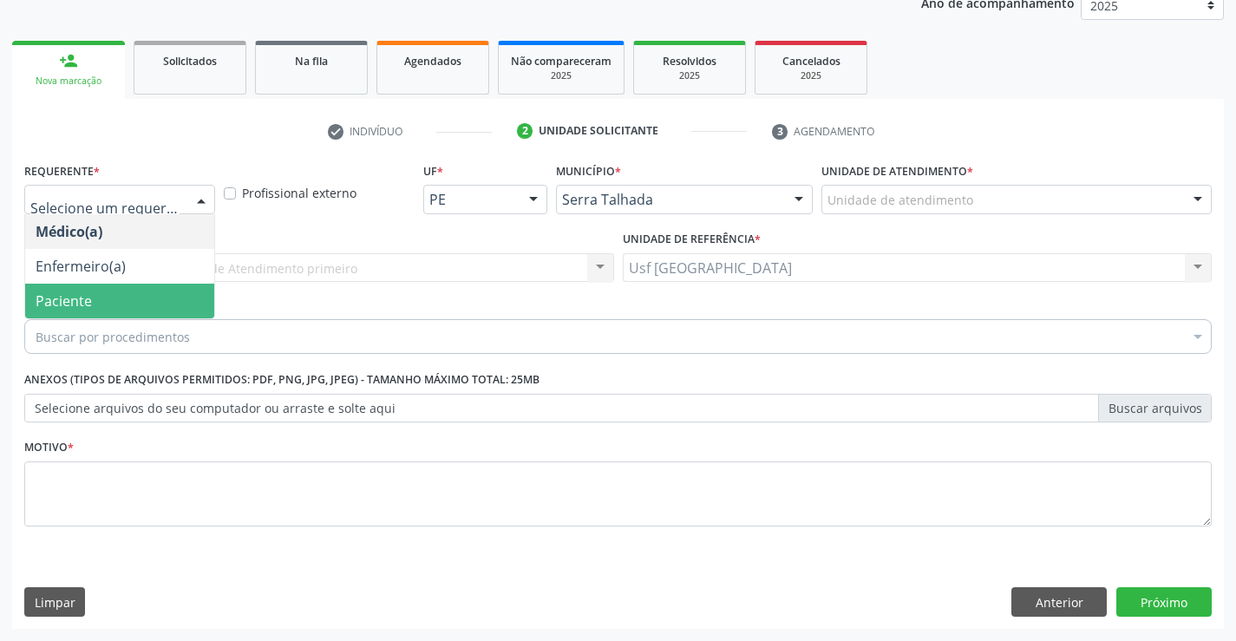
click at [123, 295] on span "Paciente" at bounding box center [119, 301] width 189 height 35
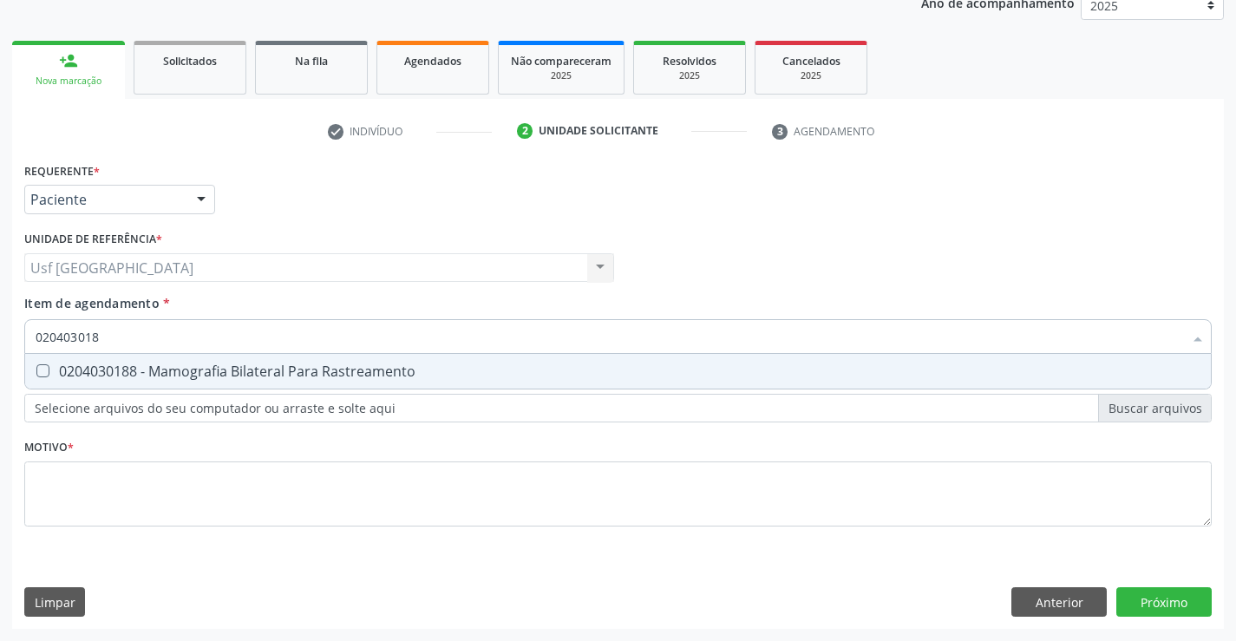
type input "0204030188"
click at [125, 376] on div "0204030188 - Mamografia Bilateral Para Rastreamento" at bounding box center [618, 371] width 1165 height 14
checkbox Rastreamento "true"
click at [133, 494] on div "Requerente * Paciente Médico(a) Enfermeiro(a) Paciente Nenhum resultado encontr…" at bounding box center [618, 354] width 1188 height 393
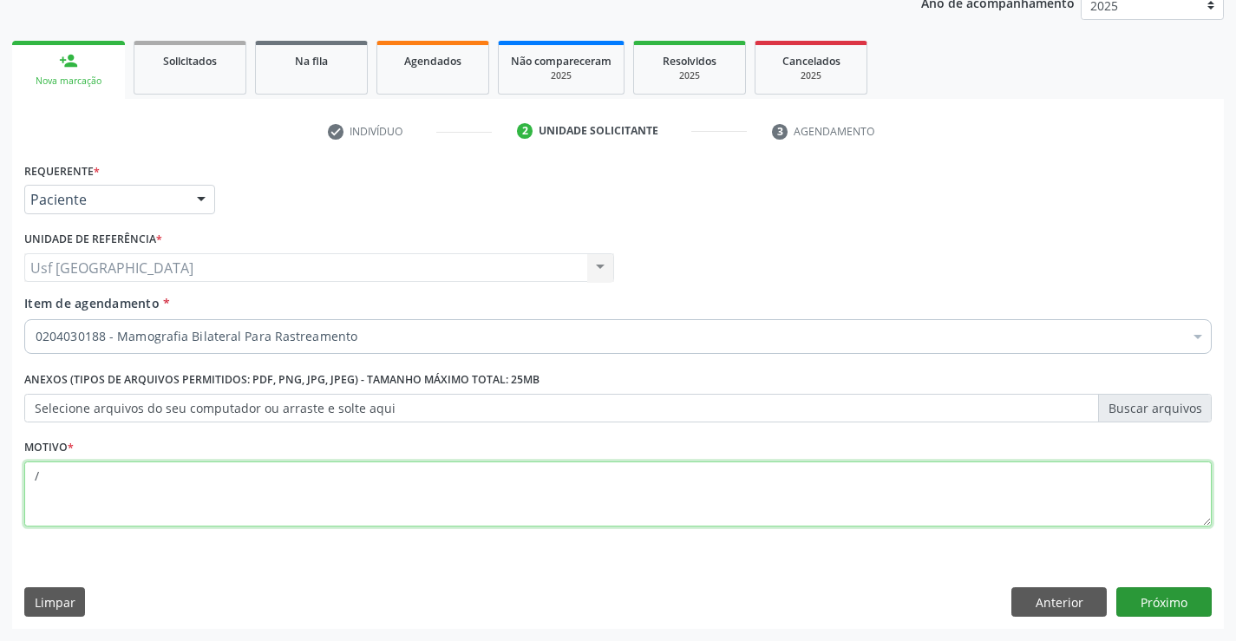
type textarea "/"
click at [1175, 597] on button "Próximo" at bounding box center [1163, 601] width 95 height 29
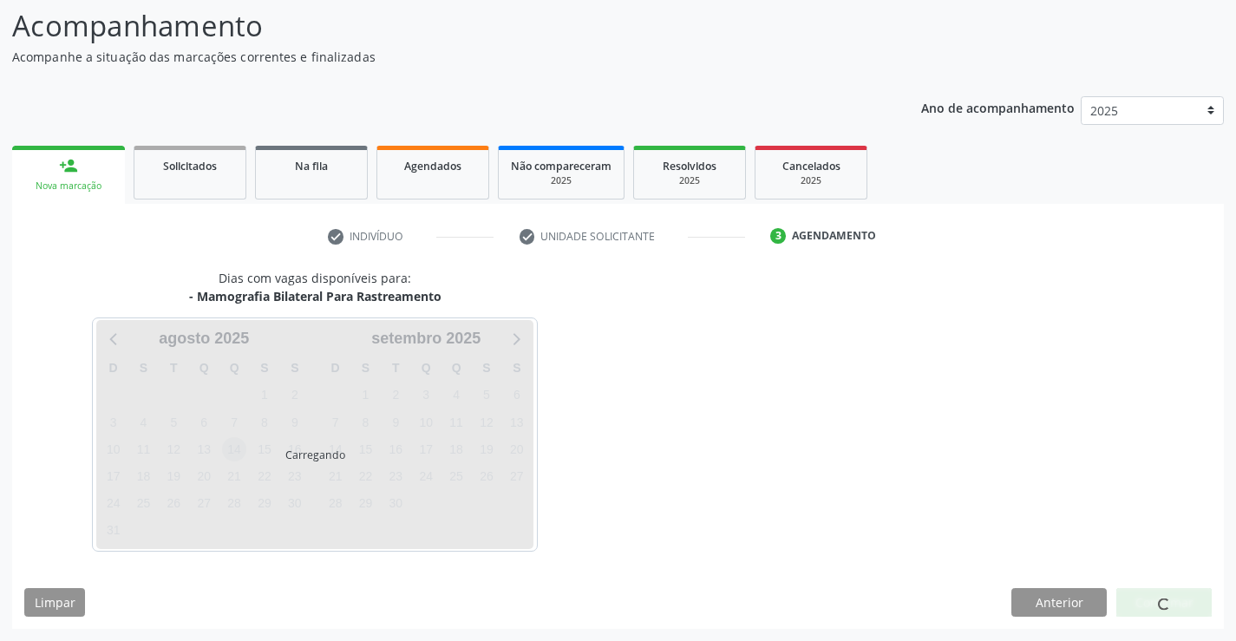
scroll to position [114, 0]
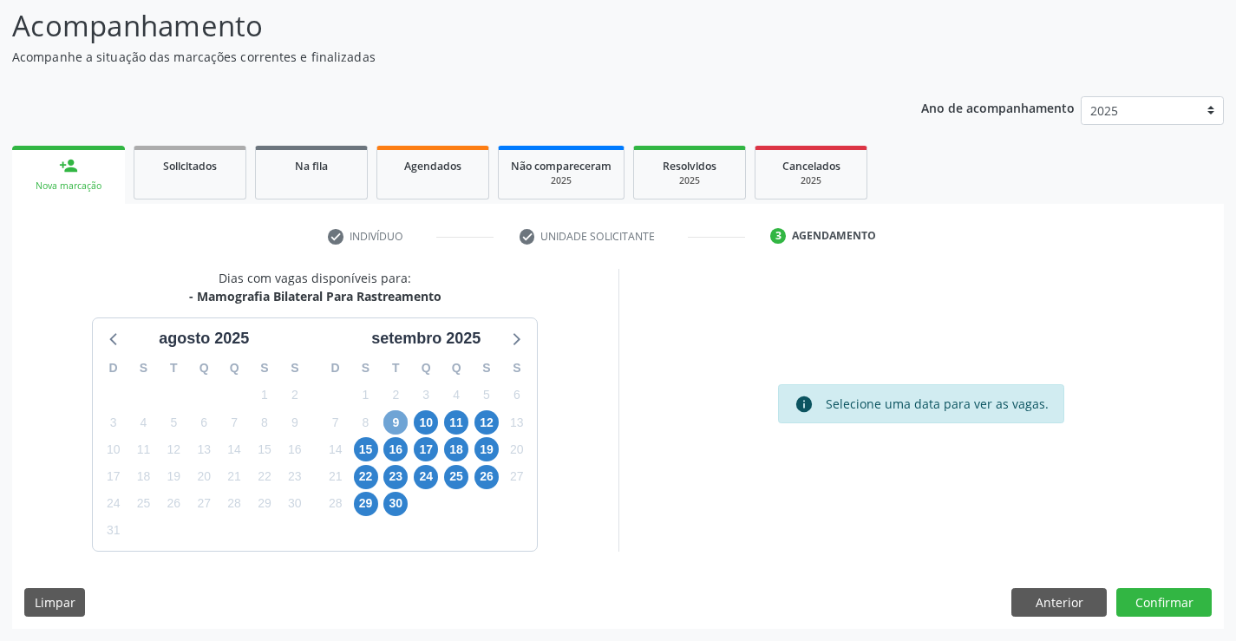
click at [389, 430] on span "9" at bounding box center [395, 422] width 24 height 24
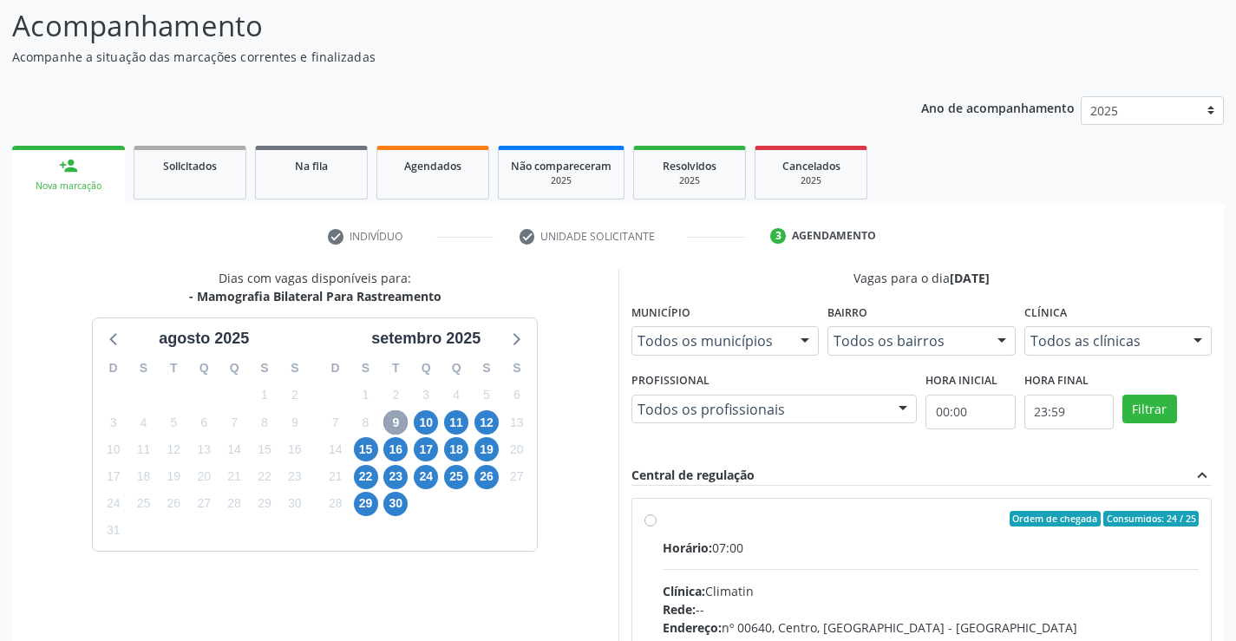
scroll to position [364, 0]
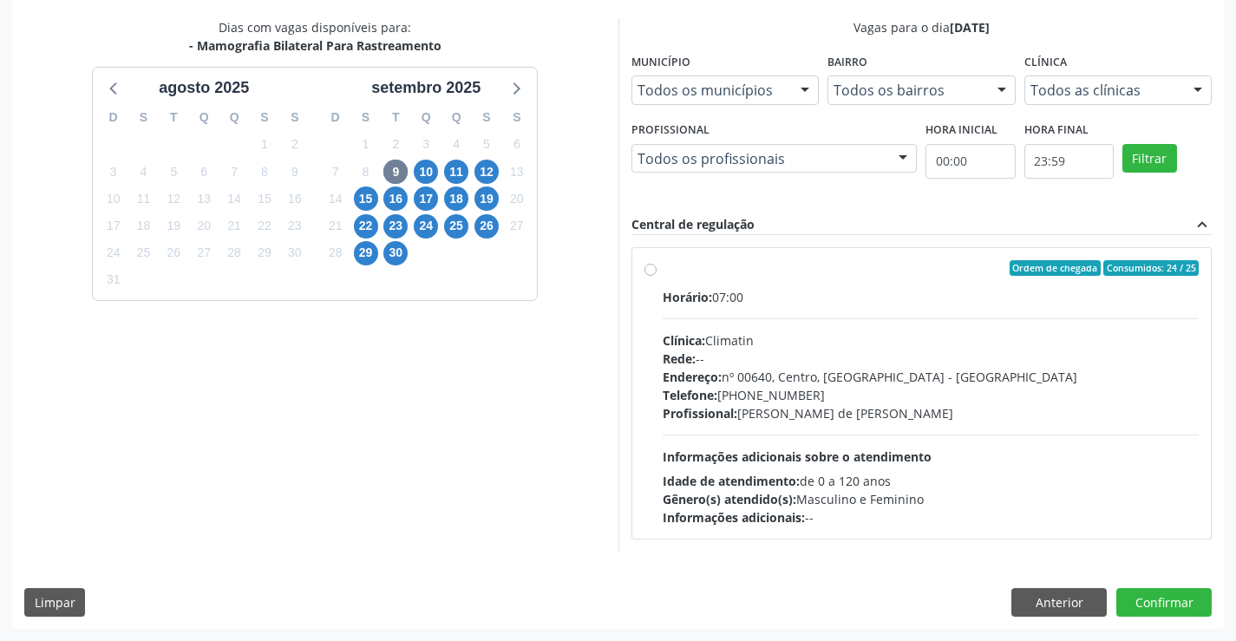
click at [663, 272] on label "Ordem de chegada Consumidos: 24 / 25 Horário: 07:00 Clínica: Climatin Rede: -- …" at bounding box center [931, 393] width 537 height 266
click at [654, 272] on input "Ordem de chegada Consumidos: 24 / 25 Horário: 07:00 Clínica: Climatin Rede: -- …" at bounding box center [651, 268] width 12 height 16
radio input "true"
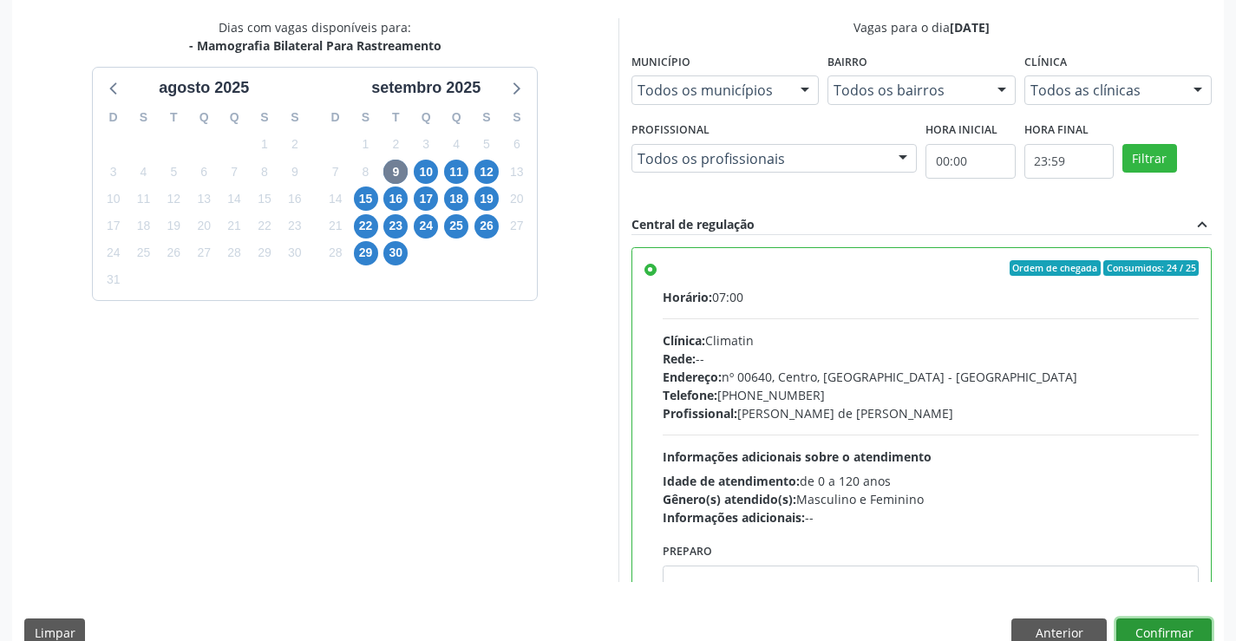
click at [1139, 622] on button "Confirmar" at bounding box center [1163, 632] width 95 height 29
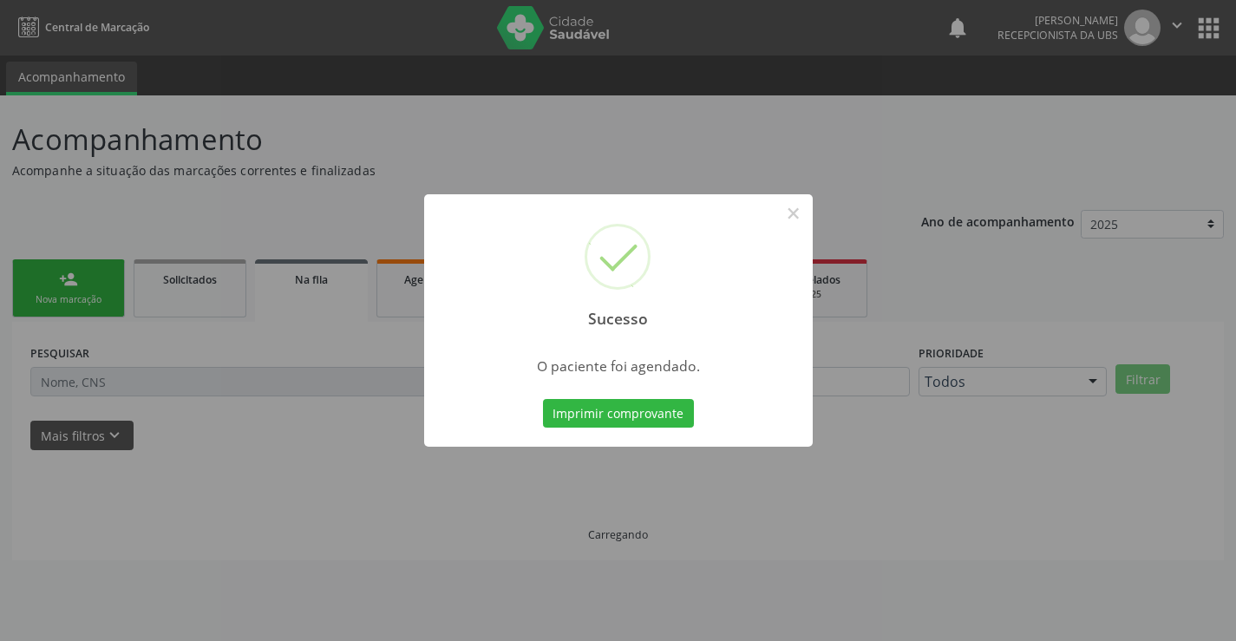
scroll to position [0, 0]
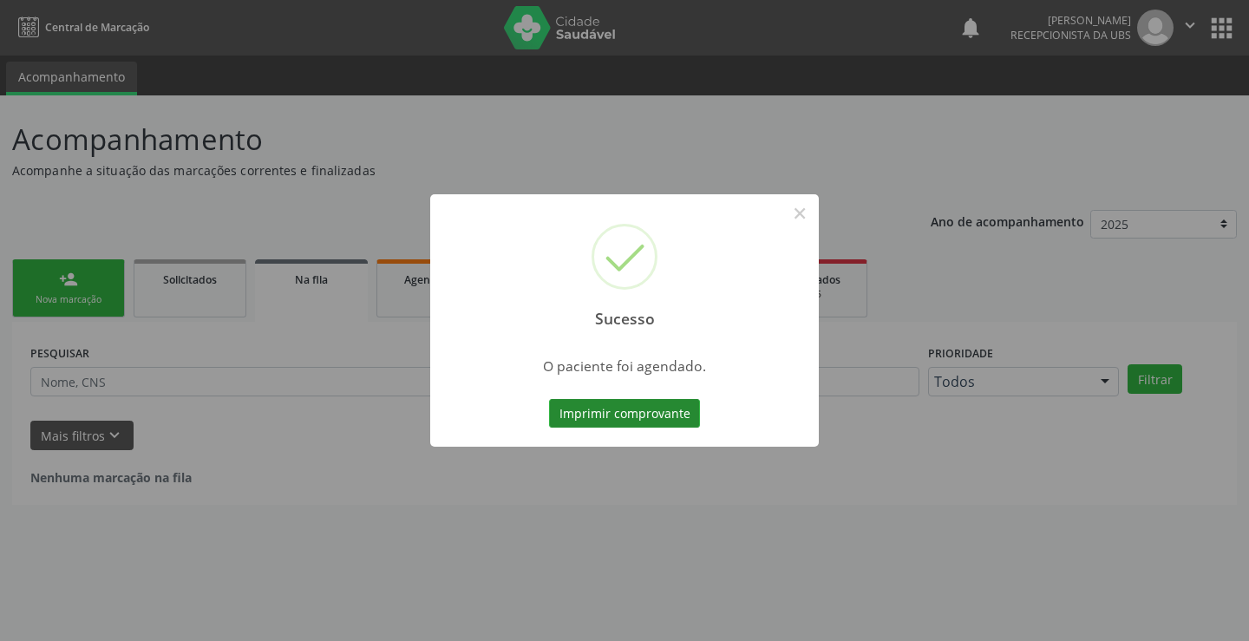
click at [635, 421] on button "Imprimir comprovante" at bounding box center [624, 413] width 151 height 29
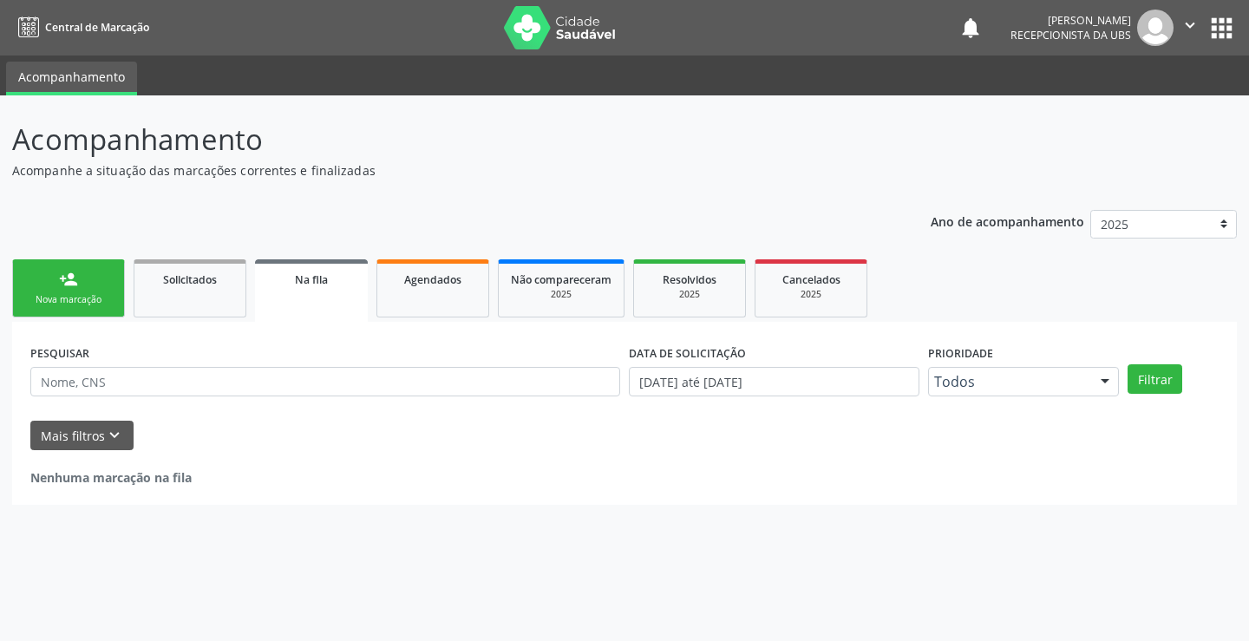
click at [71, 308] on link "person_add Nova marcação" at bounding box center [68, 288] width 113 height 58
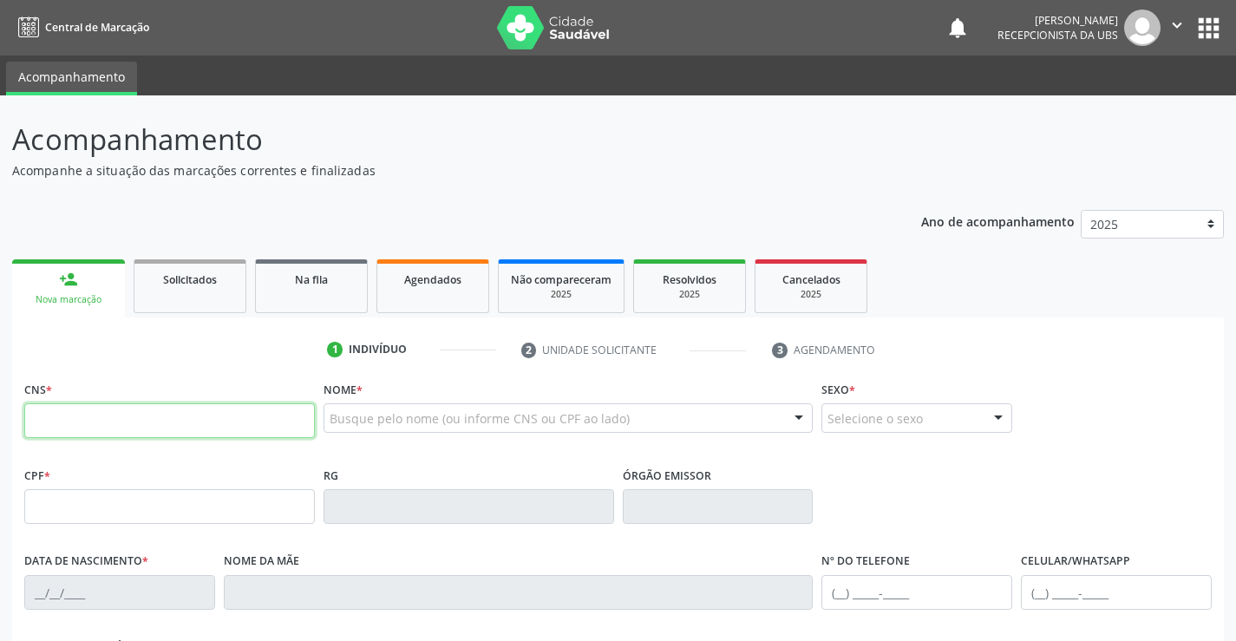
click at [173, 437] on input "text" at bounding box center [169, 420] width 291 height 35
type input "700 5087 6934 2857"
type input "010.332.544-10"
type input "[DATE]"
type input "[PERSON_NAME]"
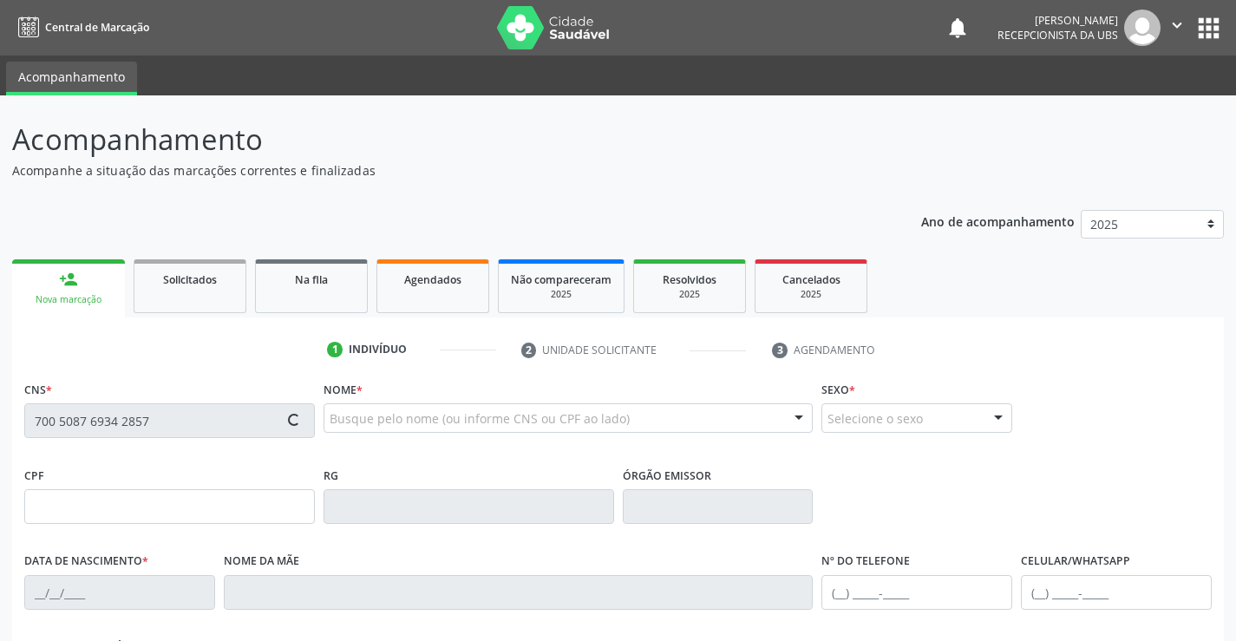
type input "[PHONE_NUMBER]"
type input "649"
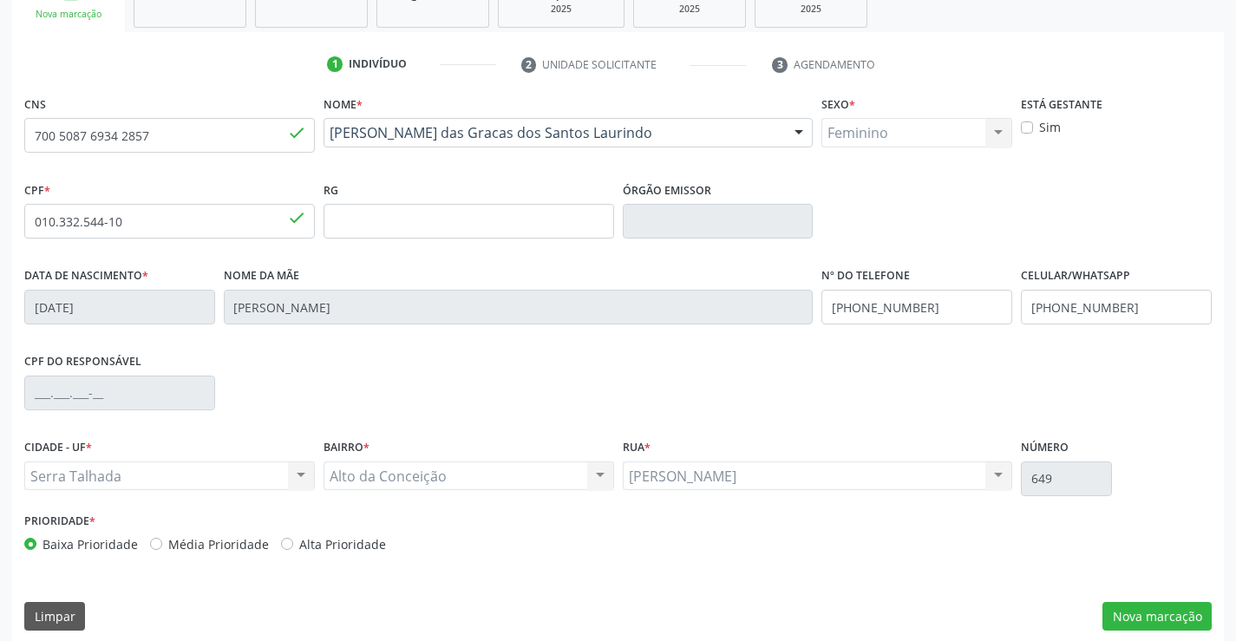
scroll to position [299, 0]
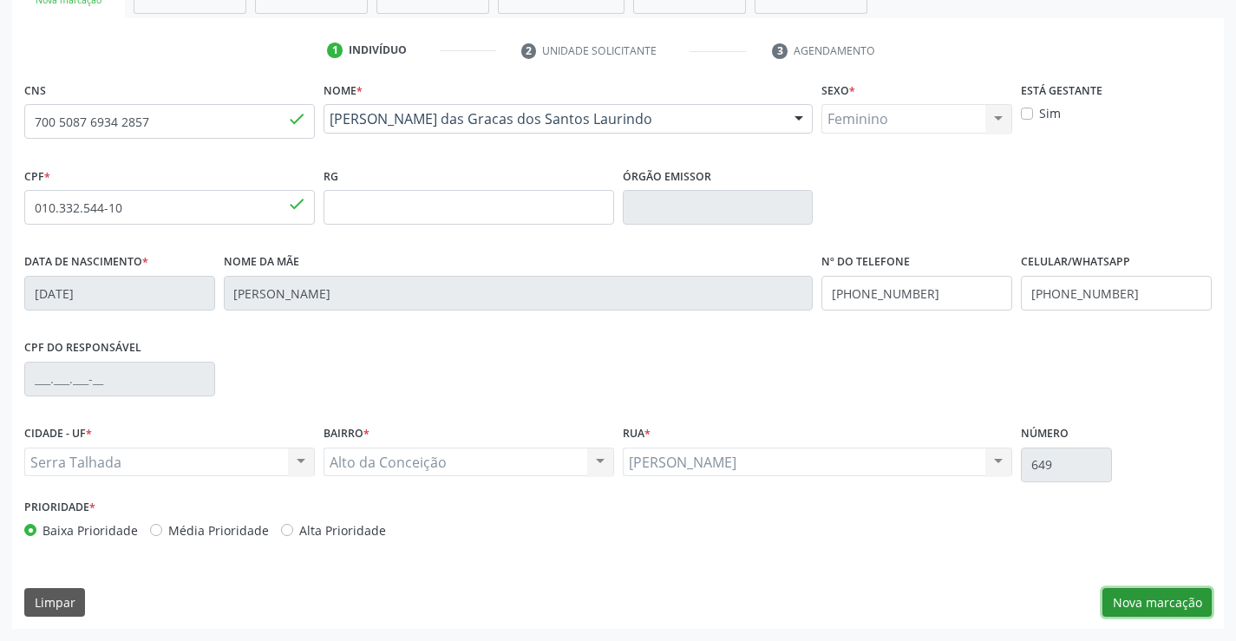
click at [1126, 607] on button "Nova marcação" at bounding box center [1157, 602] width 109 height 29
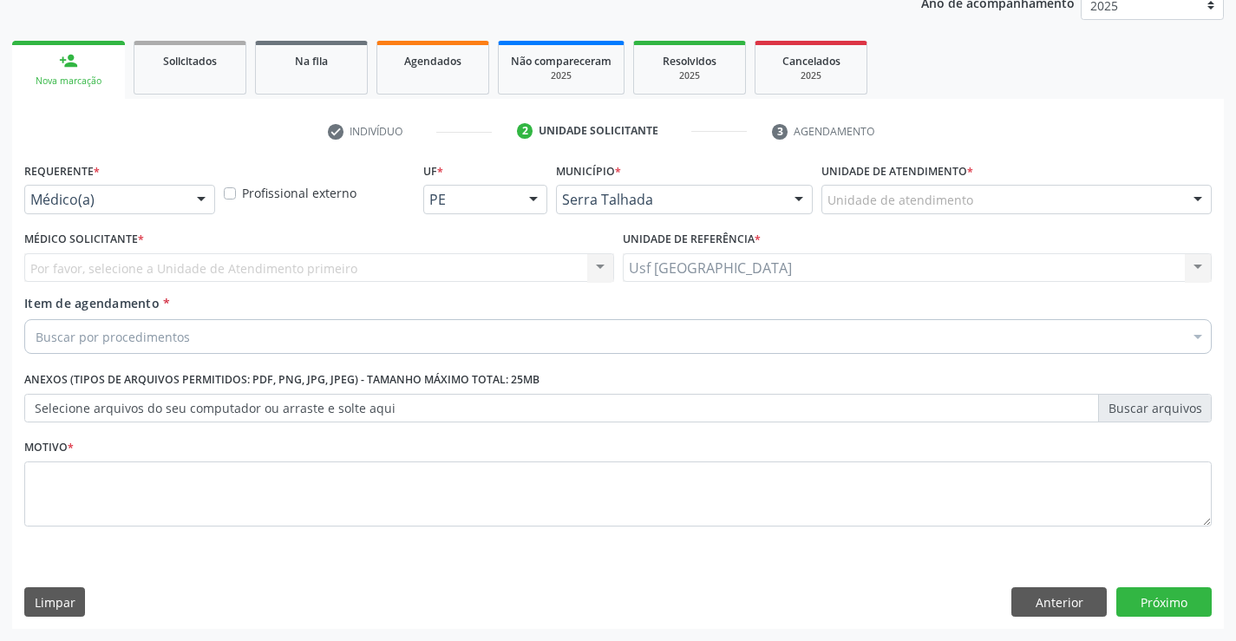
scroll to position [219, 0]
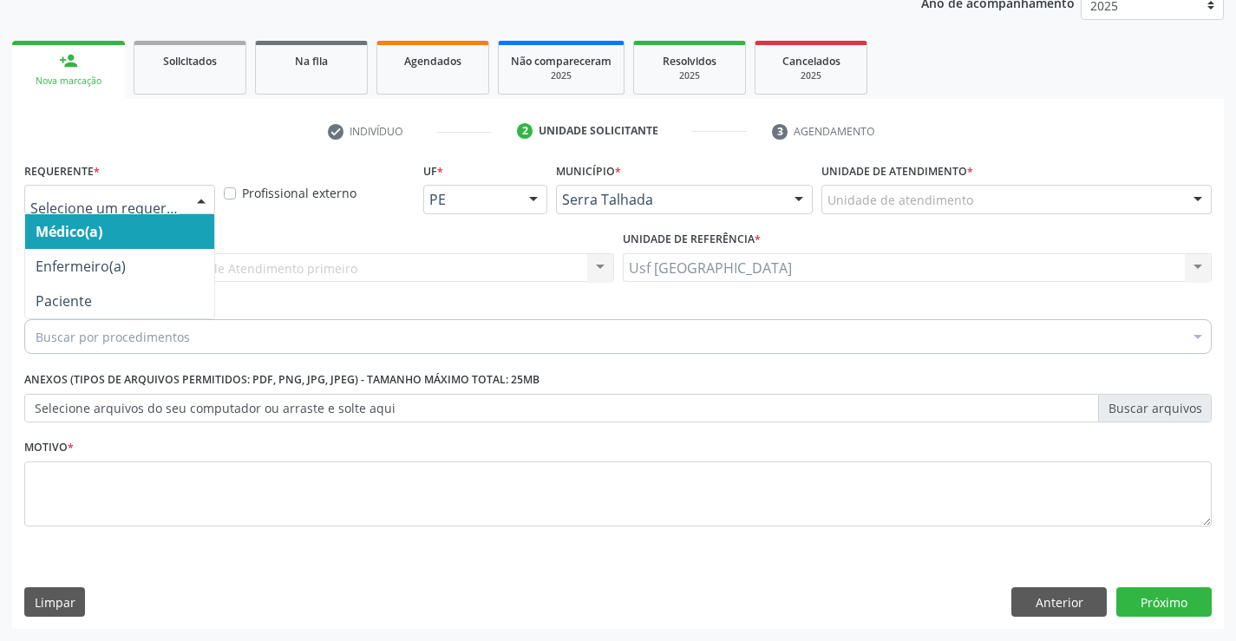
click at [211, 205] on div at bounding box center [201, 200] width 26 height 29
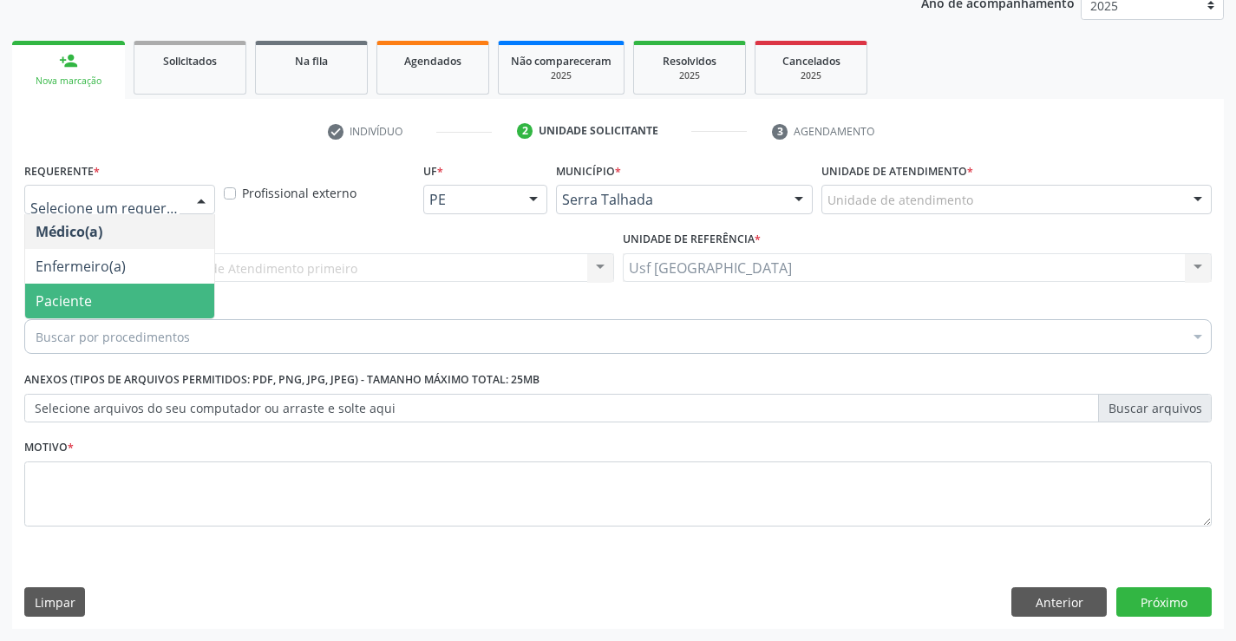
click at [130, 289] on span "Paciente" at bounding box center [119, 301] width 189 height 35
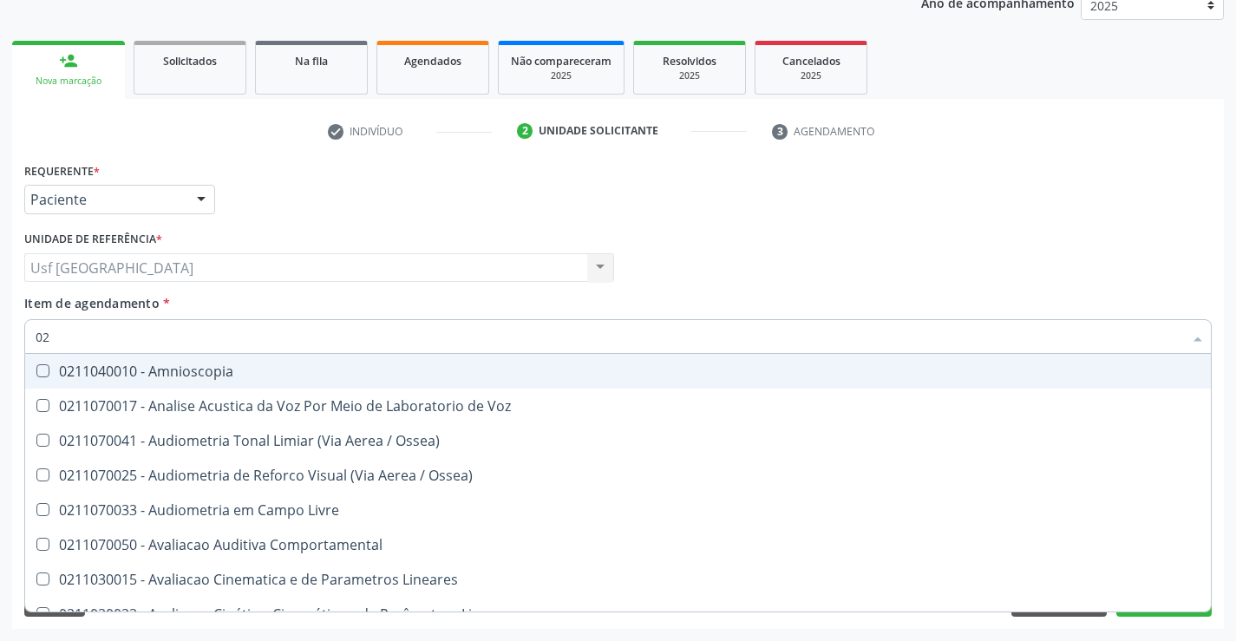
type input "0"
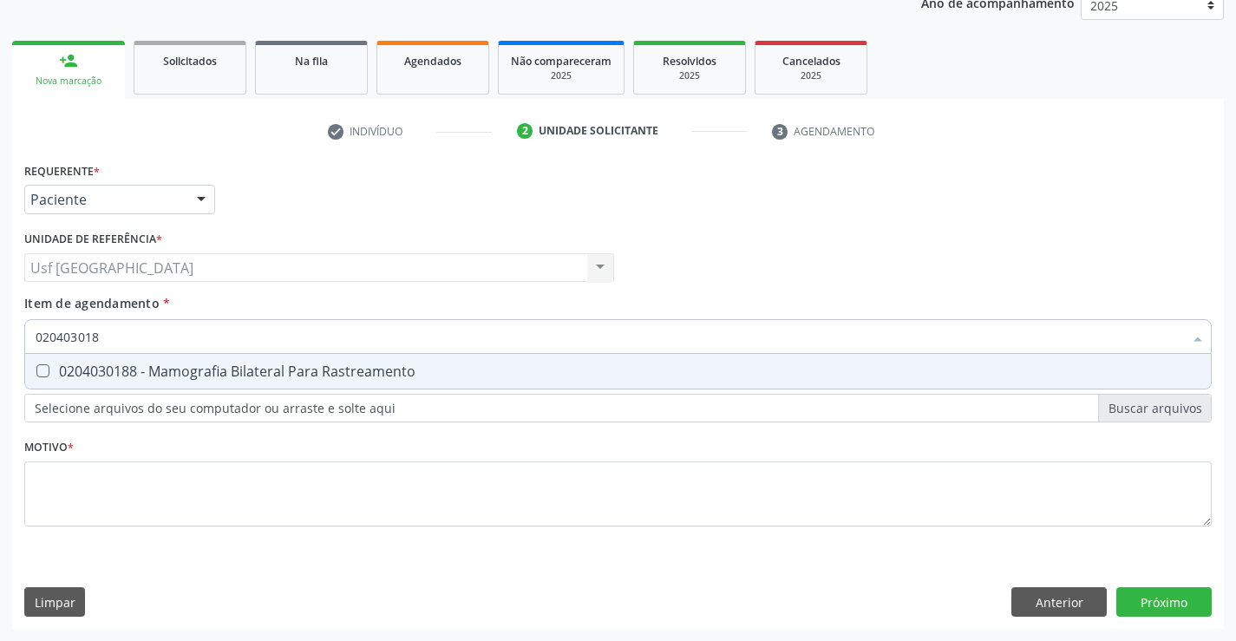
type input "0204030188"
click at [169, 375] on div "0204030188 - Mamografia Bilateral Para Rastreamento" at bounding box center [618, 371] width 1165 height 14
checkbox Rastreamento "true"
click at [152, 507] on div "Requerente * Paciente Médico(a) Enfermeiro(a) Paciente Nenhum resultado encontr…" at bounding box center [618, 354] width 1188 height 393
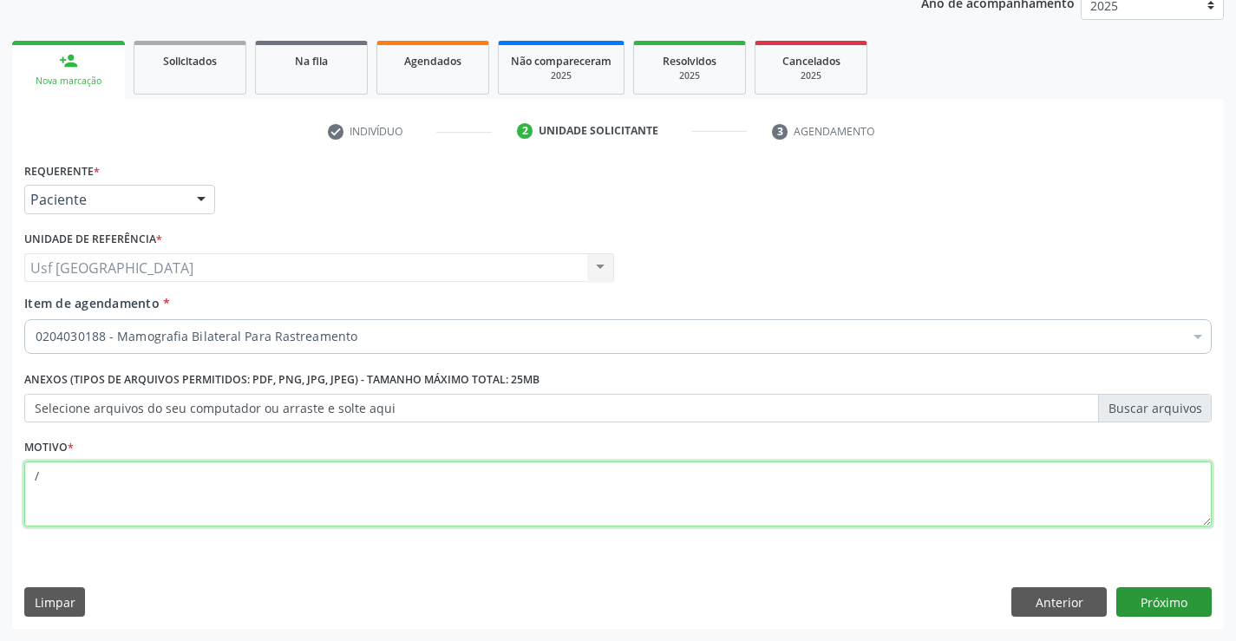
type textarea "/"
click at [1184, 598] on button "Próximo" at bounding box center [1163, 601] width 95 height 29
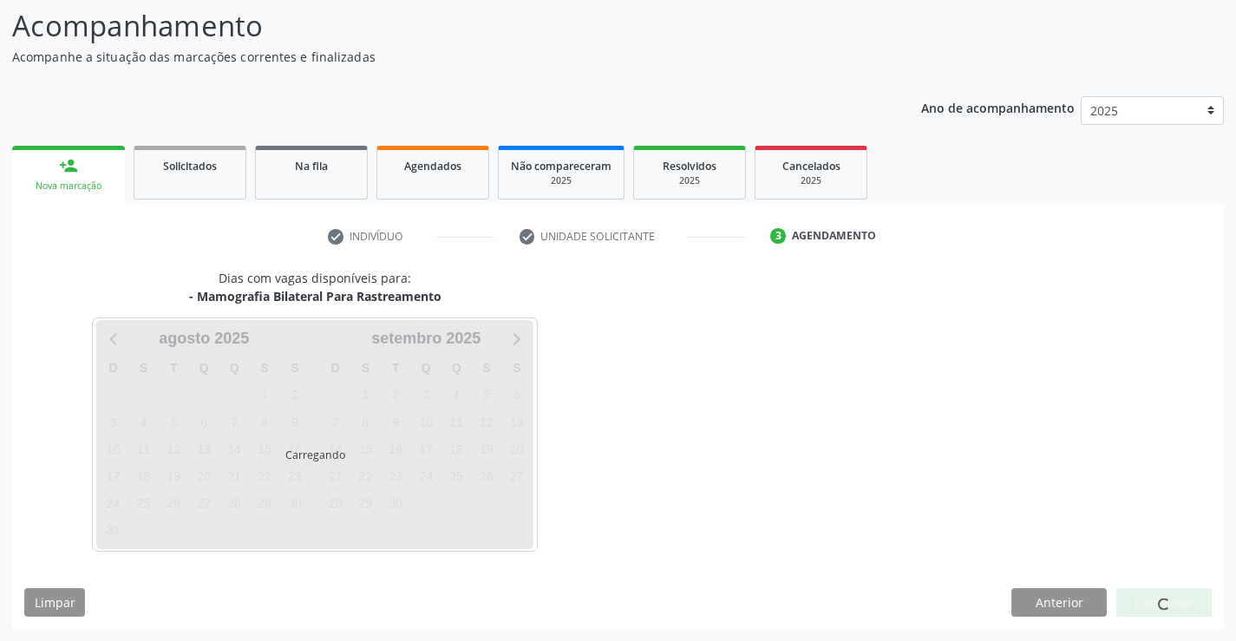
scroll to position [114, 0]
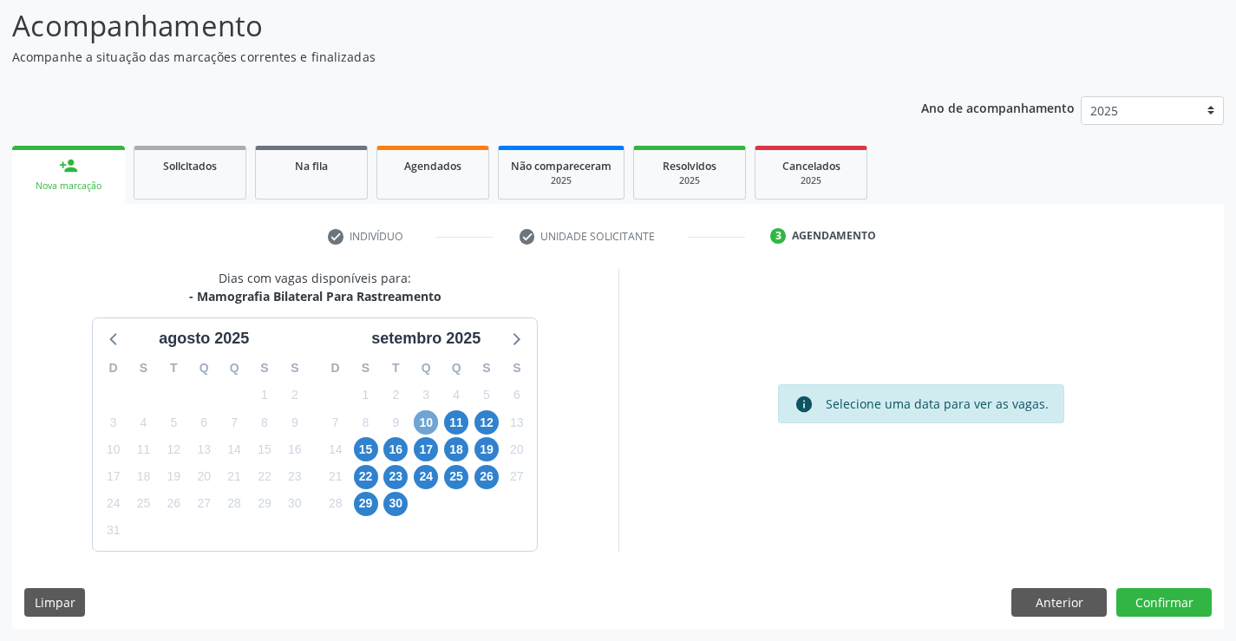
click at [422, 428] on span "10" at bounding box center [426, 422] width 24 height 24
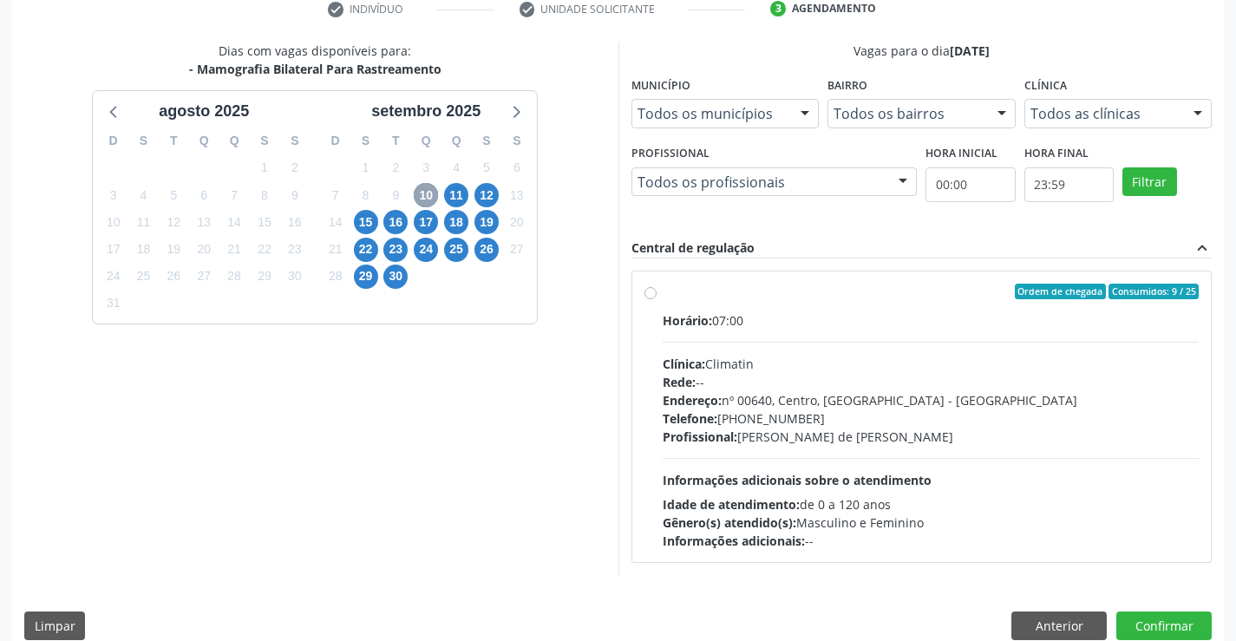
scroll to position [364, 0]
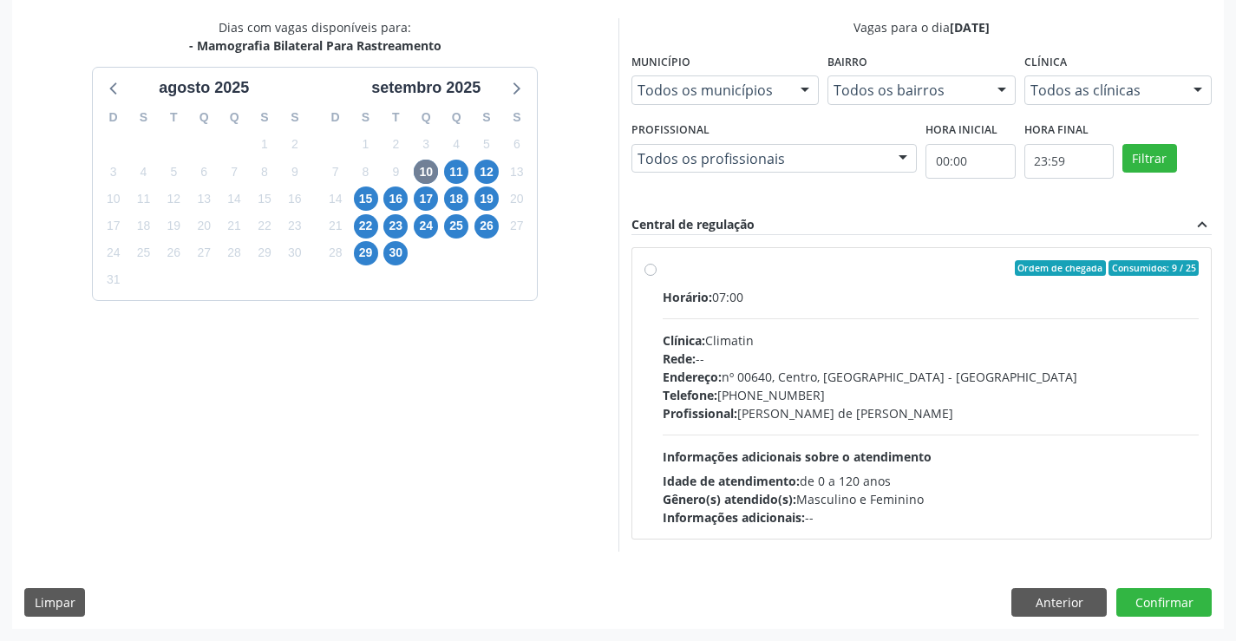
click at [661, 273] on div "Ordem de chegada Consumidos: 9 / 25 Horário: 07:00 Clínica: Climatin Rede: -- E…" at bounding box center [922, 393] width 555 height 266
radio input "true"
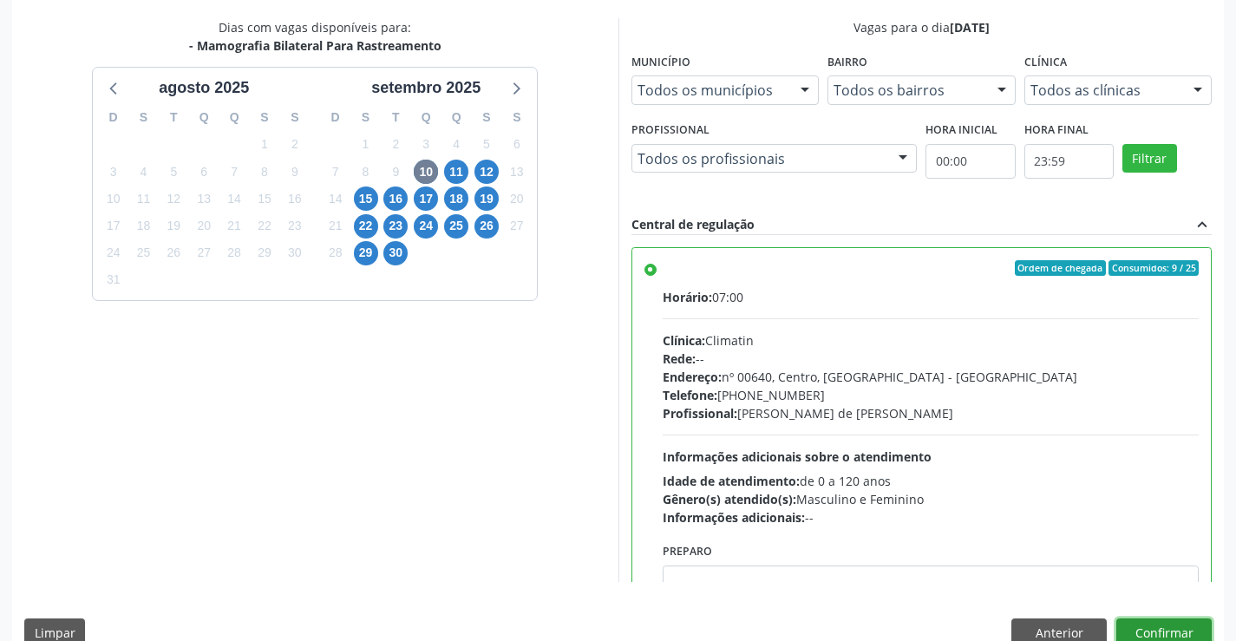
click at [1175, 623] on button "Confirmar" at bounding box center [1163, 632] width 95 height 29
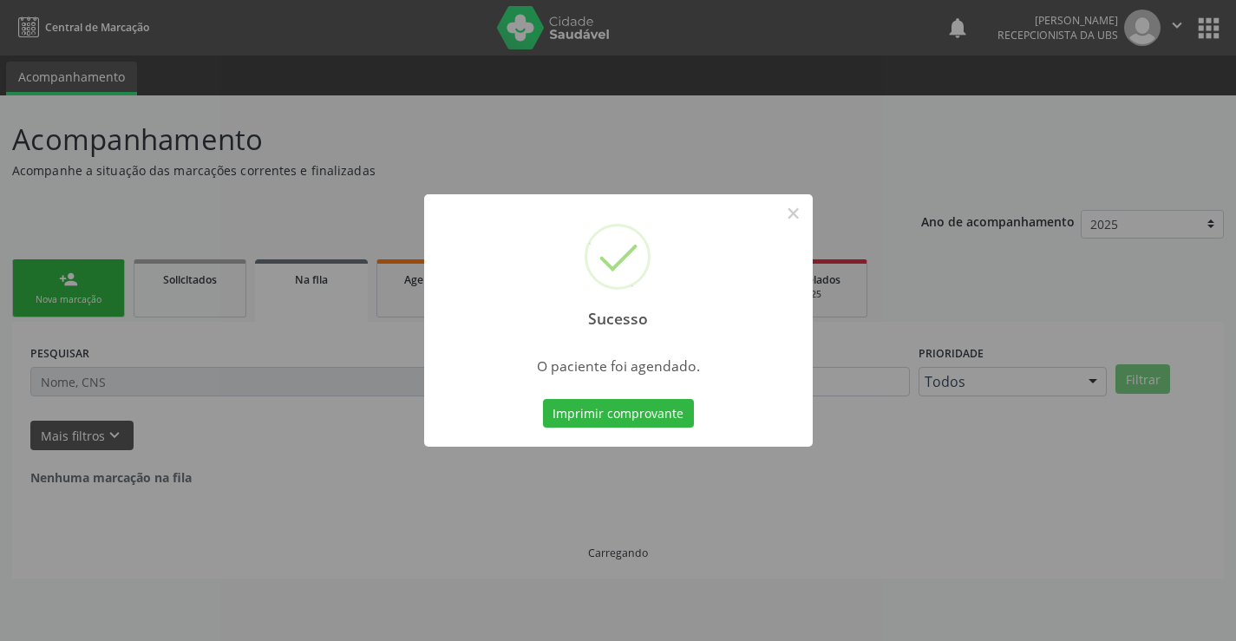
scroll to position [0, 0]
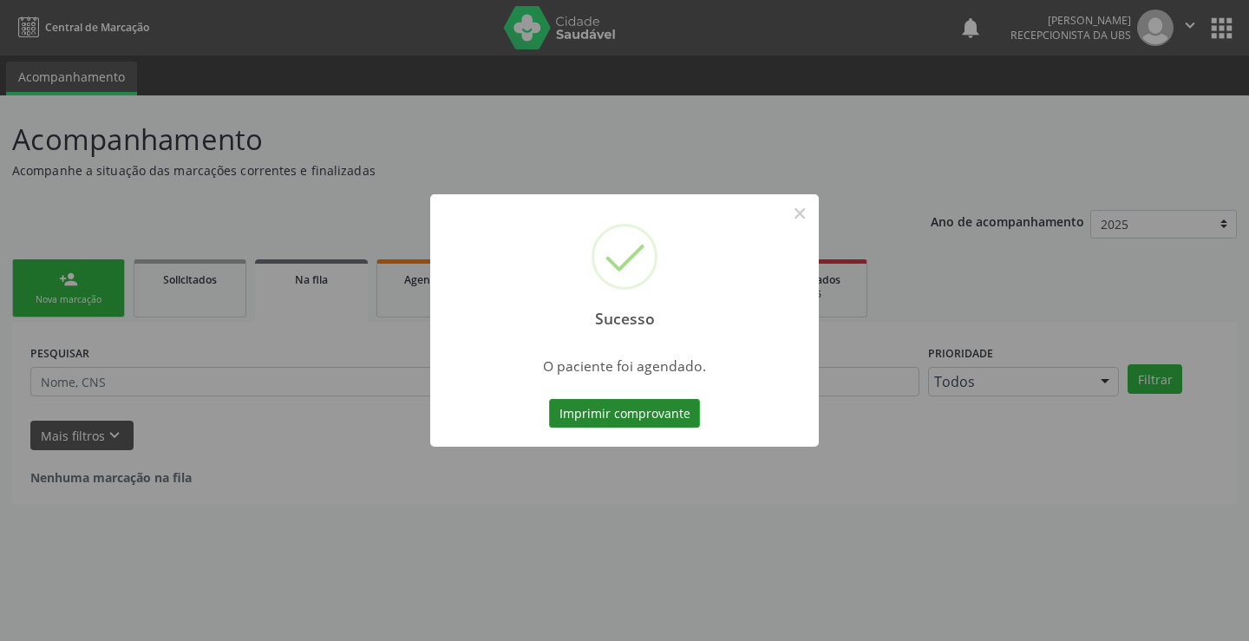
click at [649, 402] on button "Imprimir comprovante" at bounding box center [624, 413] width 151 height 29
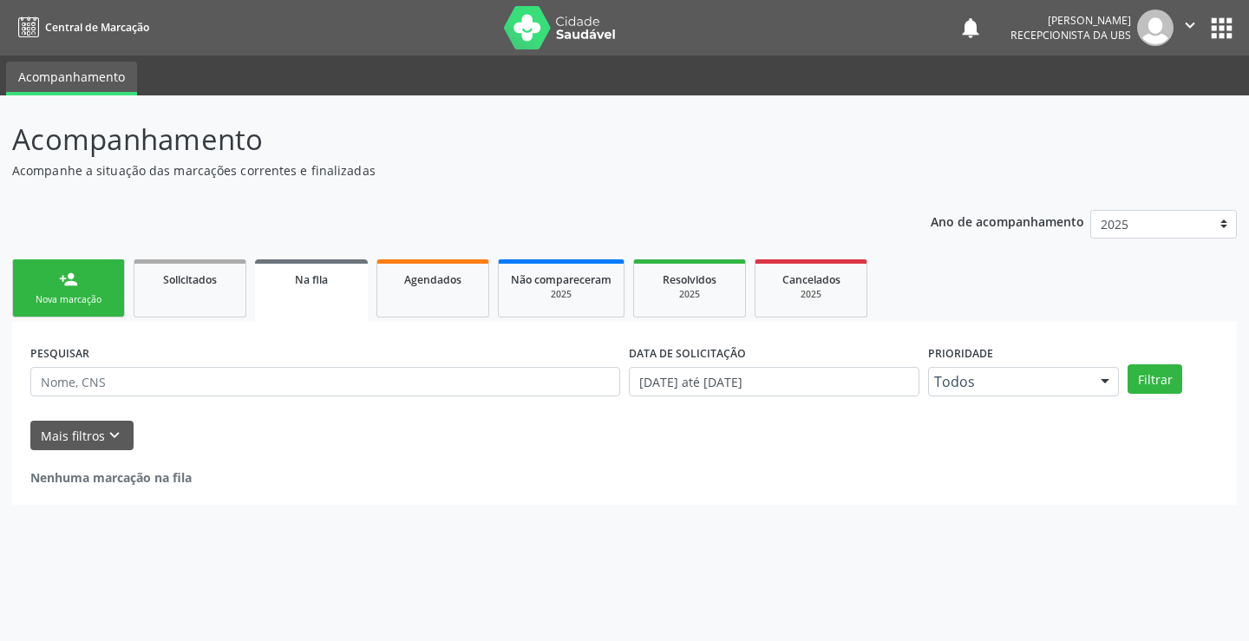
click at [97, 280] on link "person_add Nova marcação" at bounding box center [68, 288] width 113 height 58
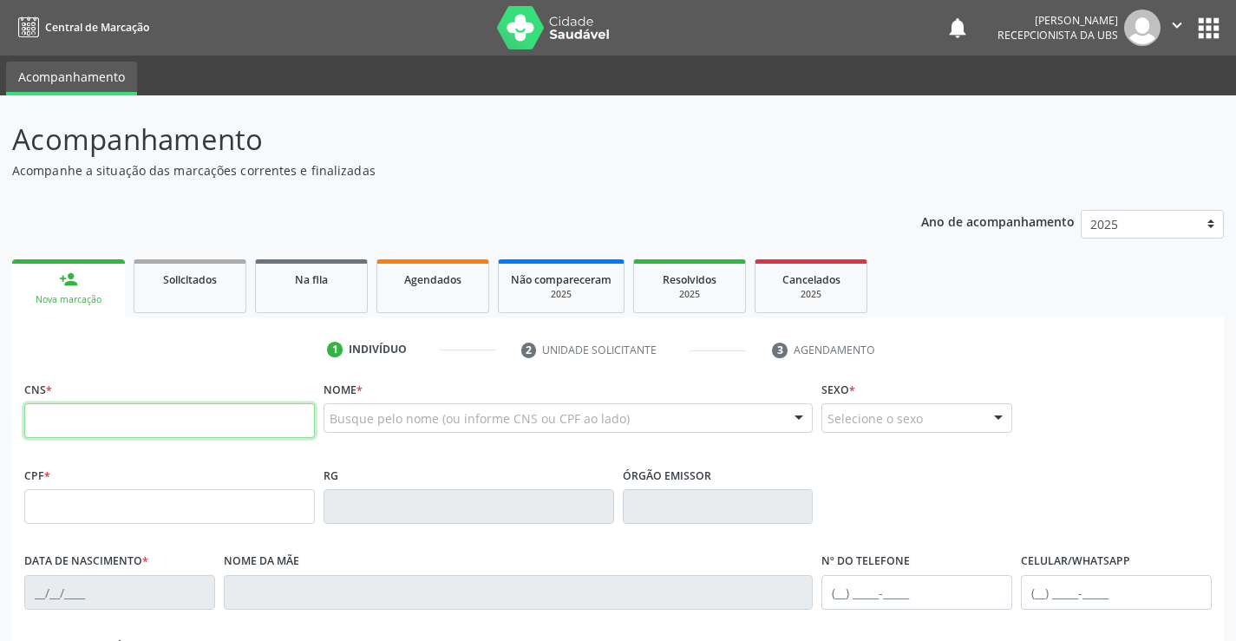
click at [132, 425] on input "text" at bounding box center [169, 420] width 291 height 35
click at [124, 420] on input "898 0034 1210 602" at bounding box center [169, 420] width 291 height 35
type input "898 0034 1210 6102"
type input "073.173.644-36"
type input "13[DATE]"
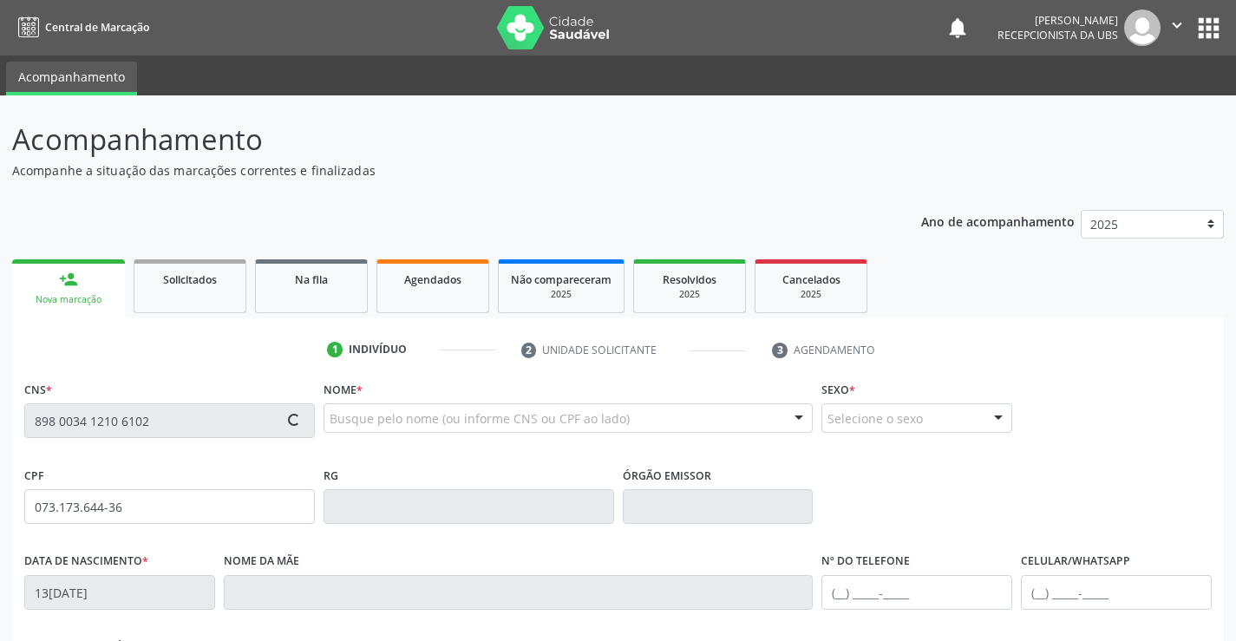
type input "[PERSON_NAME]"
type input "[PHONE_NUMBER]"
type input "651"
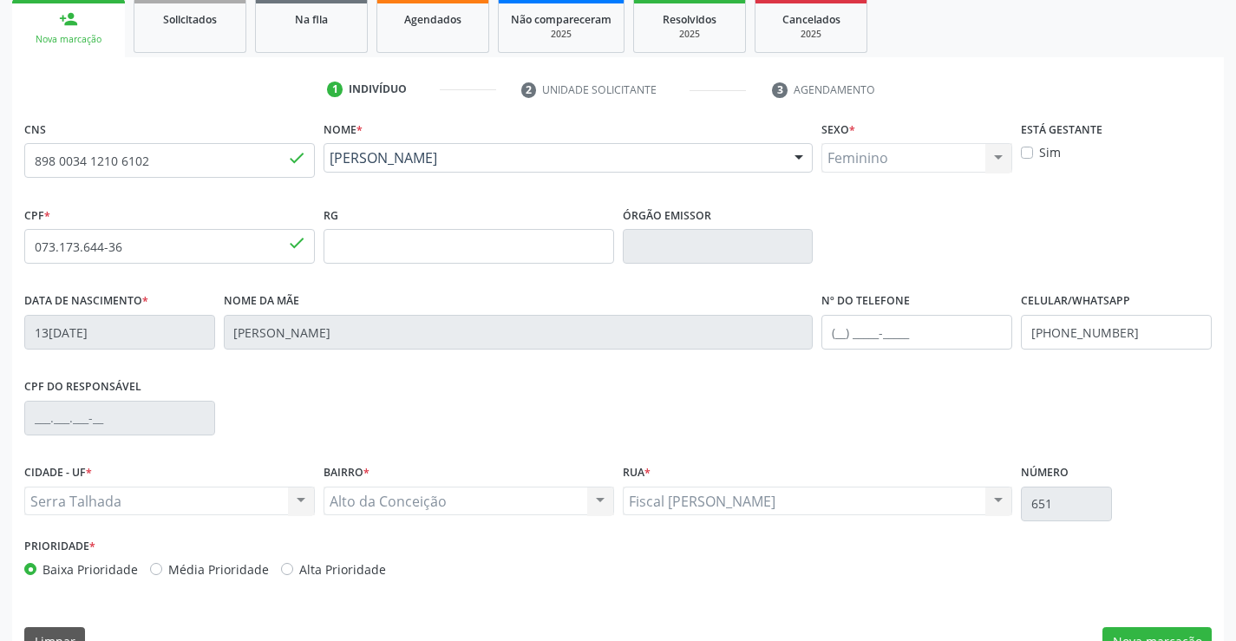
scroll to position [299, 0]
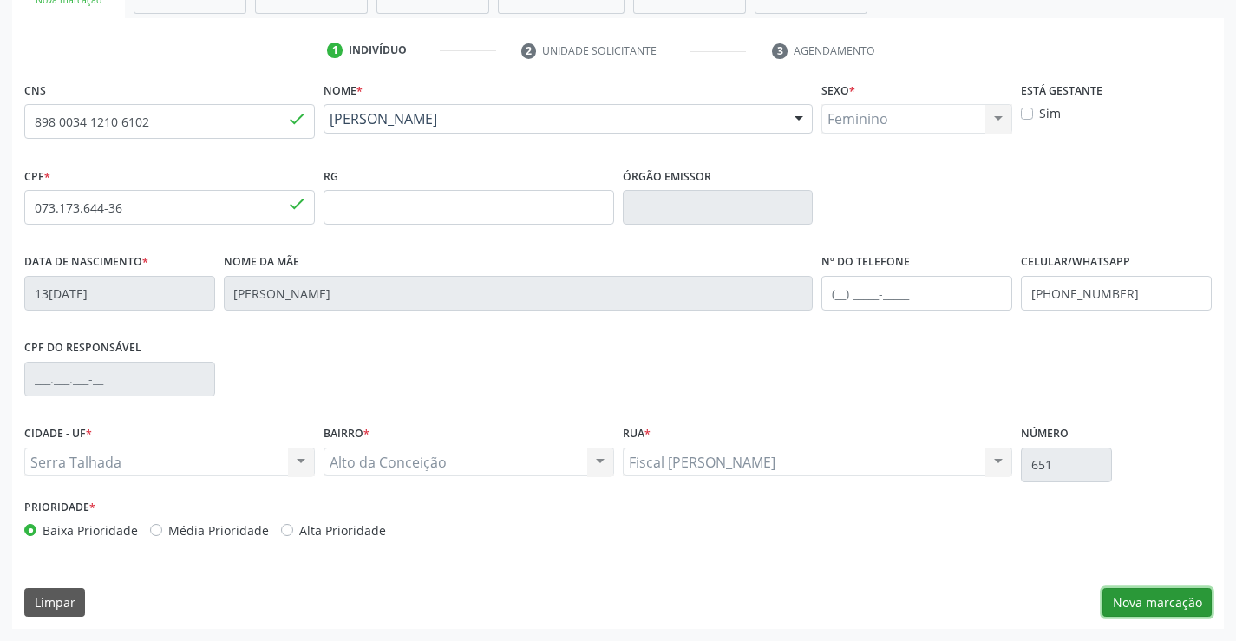
click at [1154, 593] on button "Nova marcação" at bounding box center [1157, 602] width 109 height 29
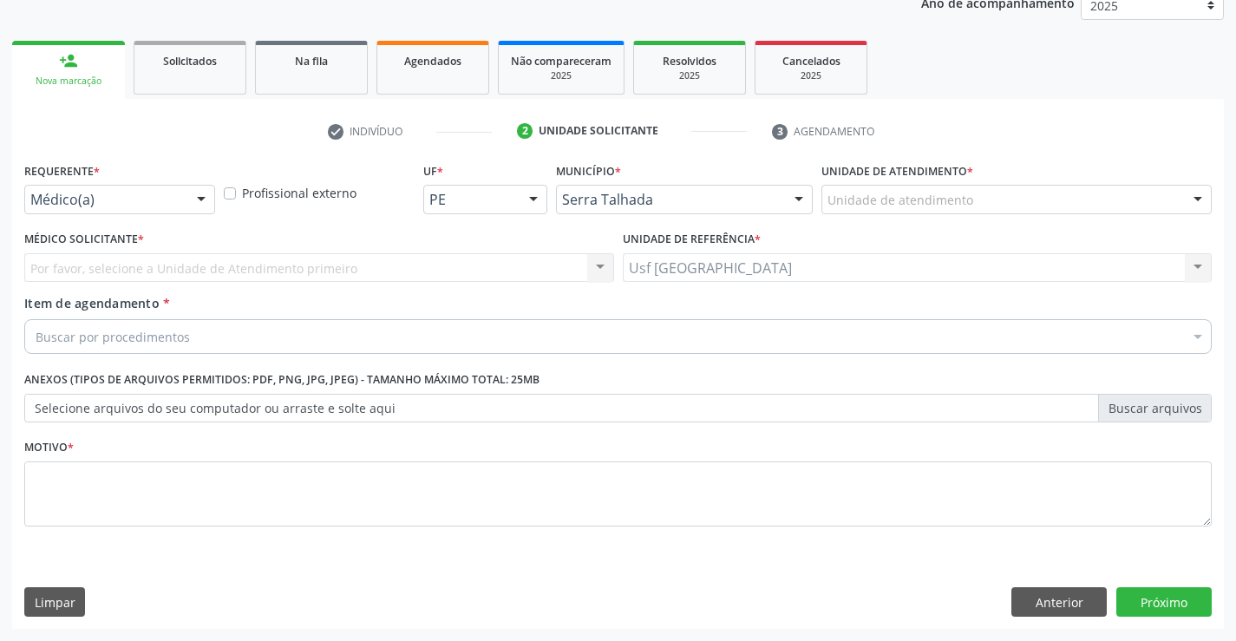
scroll to position [219, 0]
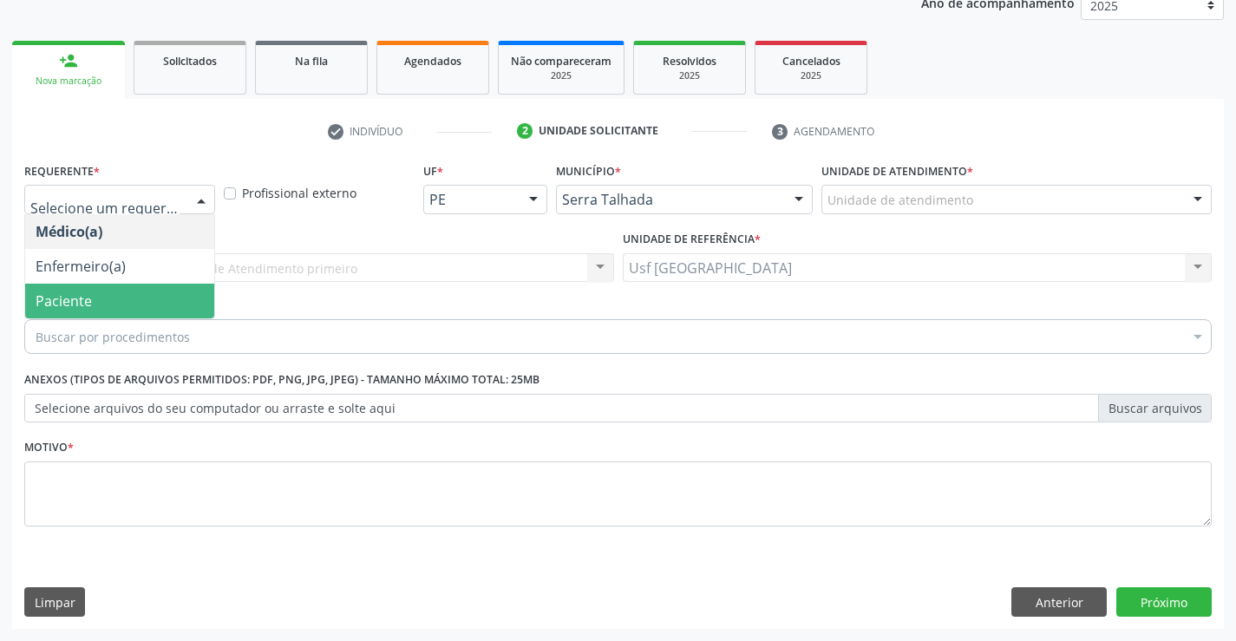
click at [148, 298] on span "Paciente" at bounding box center [119, 301] width 189 height 35
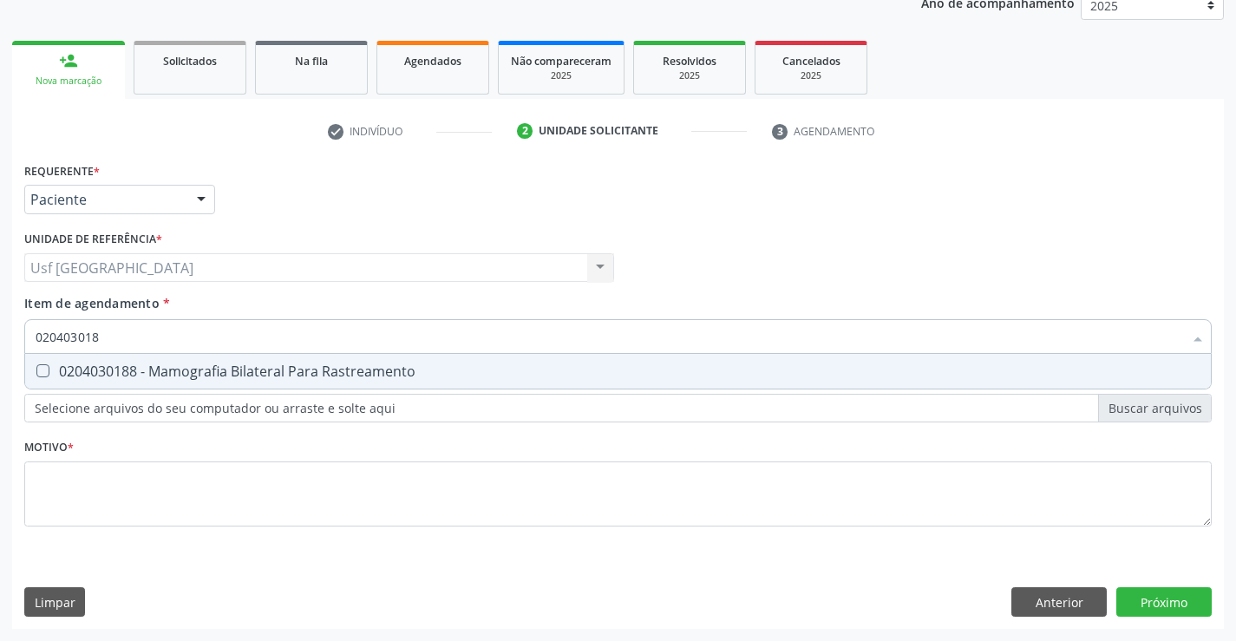
type input "0204030188"
click at [108, 372] on div "0204030188 - Mamografia Bilateral Para Rastreamento" at bounding box center [618, 371] width 1165 height 14
checkbox Rastreamento "true"
click at [105, 474] on div "Requerente * Paciente Médico(a) Enfermeiro(a) Paciente Nenhum resultado encontr…" at bounding box center [618, 354] width 1188 height 393
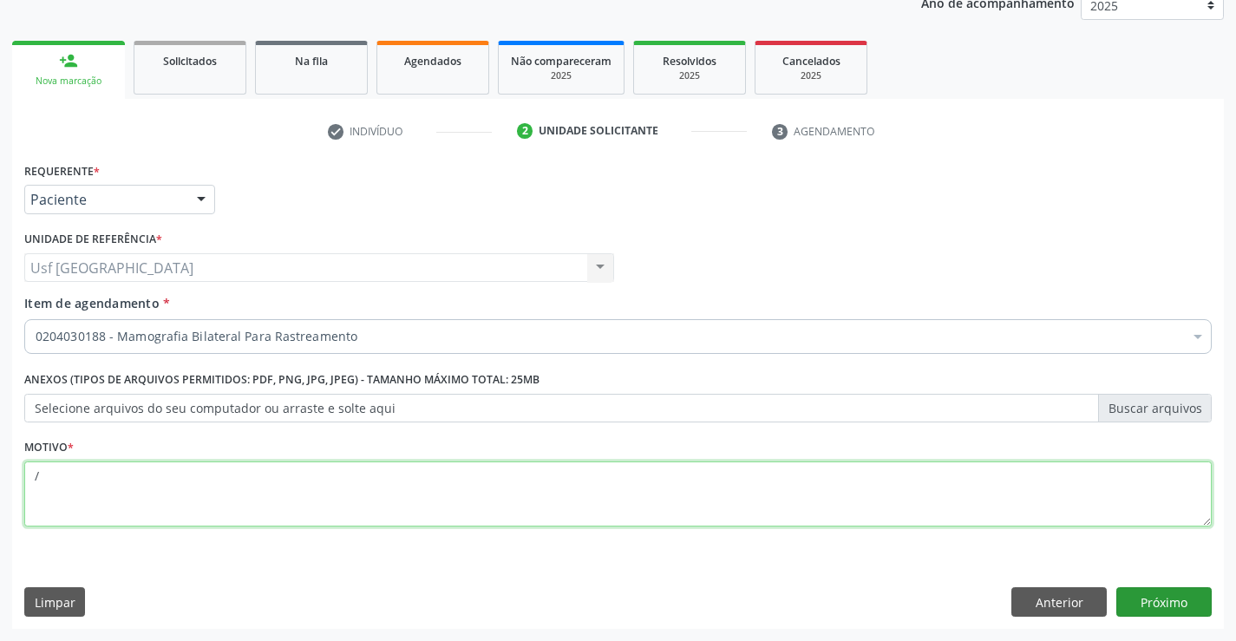
type textarea "/"
click at [1199, 595] on button "Próximo" at bounding box center [1163, 601] width 95 height 29
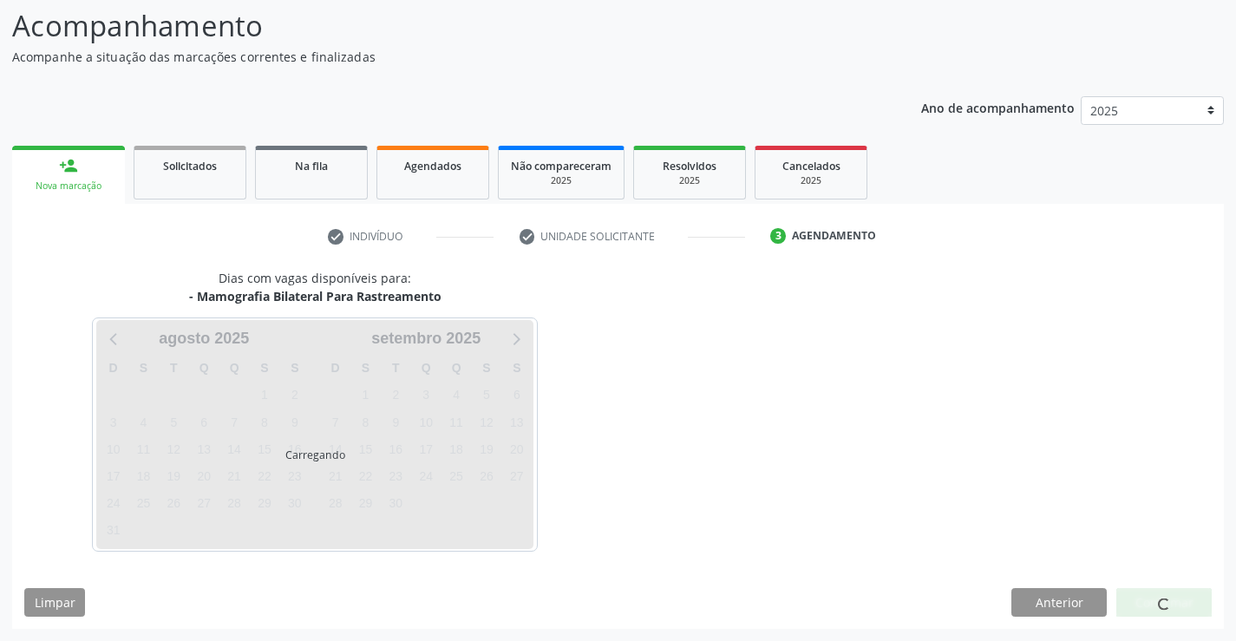
scroll to position [114, 0]
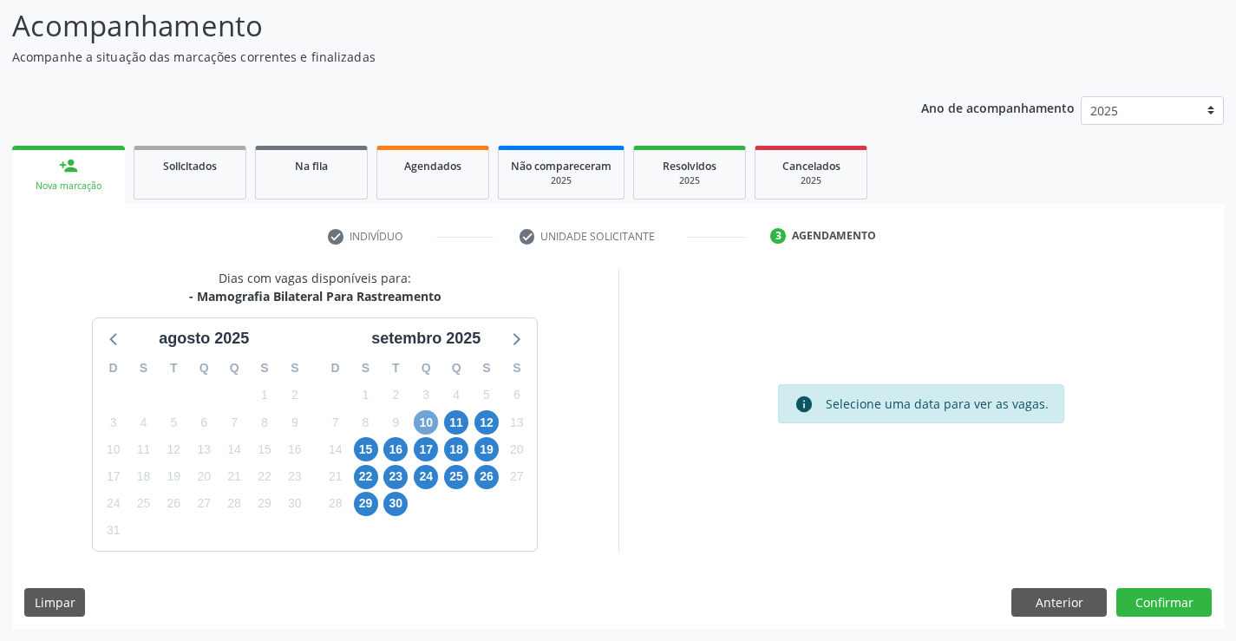
click at [422, 419] on span "10" at bounding box center [426, 422] width 24 height 24
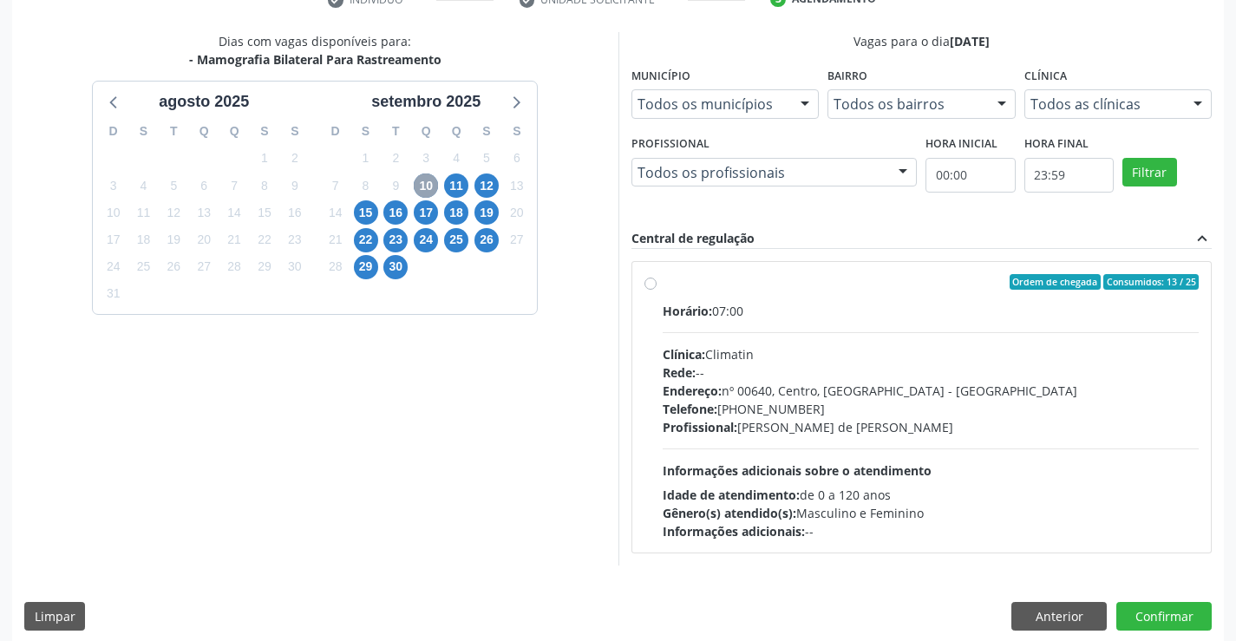
scroll to position [363, 0]
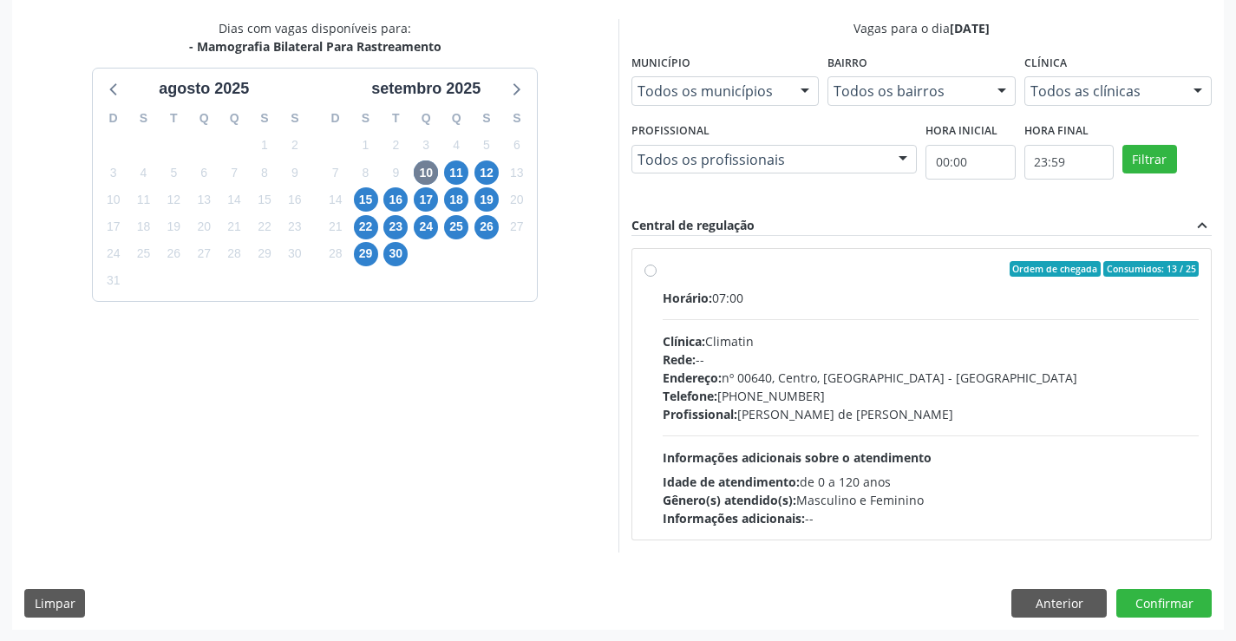
click at [663, 265] on label "Ordem de chegada Consumidos: 13 / 25 Horário: 07:00 Clínica: Climatin Rede: -- …" at bounding box center [931, 394] width 537 height 266
click at [648, 265] on input "Ordem de chegada Consumidos: 13 / 25 Horário: 07:00 Clínica: Climatin Rede: -- …" at bounding box center [651, 269] width 12 height 16
radio input "true"
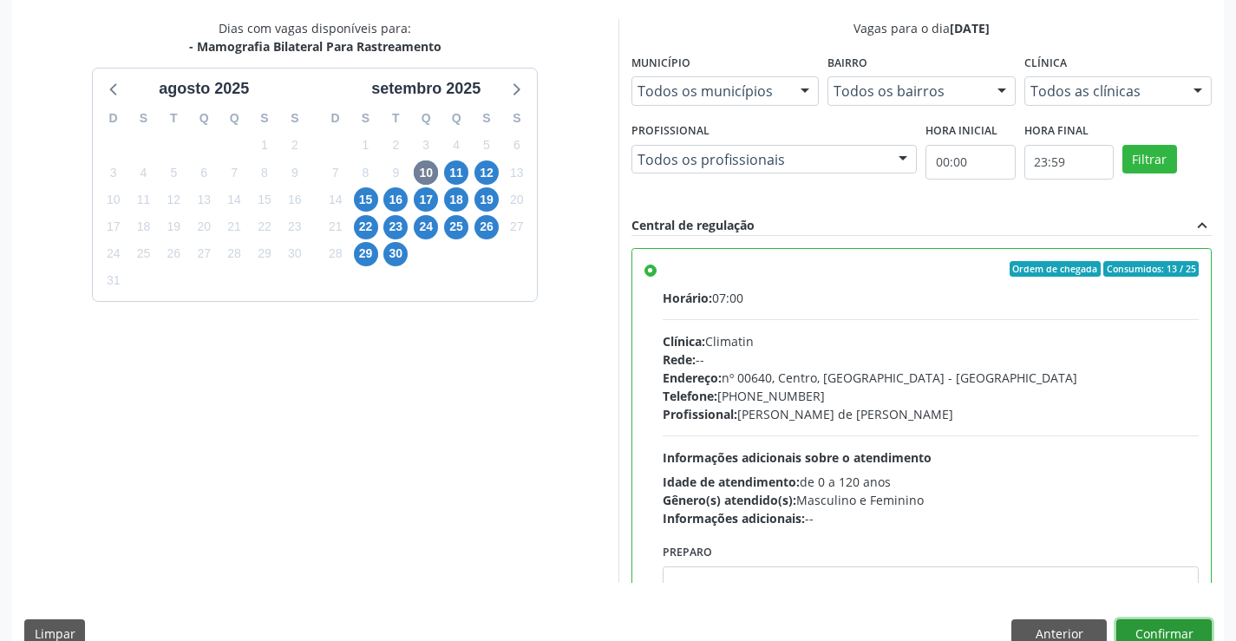
click at [1171, 633] on button "Confirmar" at bounding box center [1163, 633] width 95 height 29
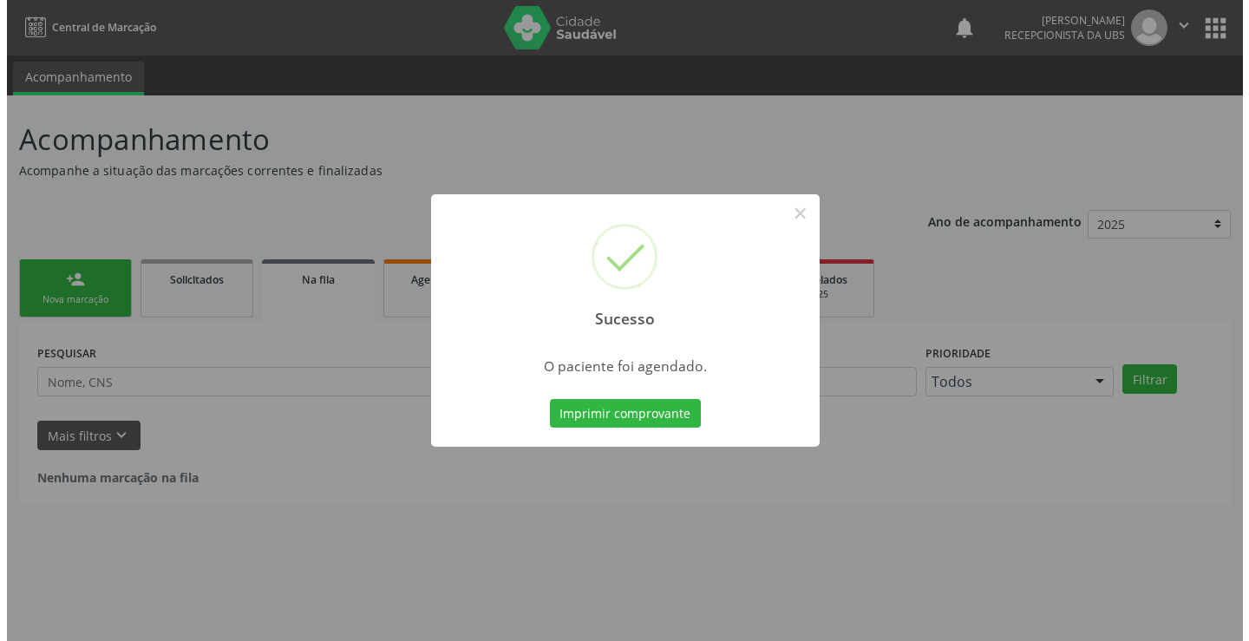
scroll to position [0, 0]
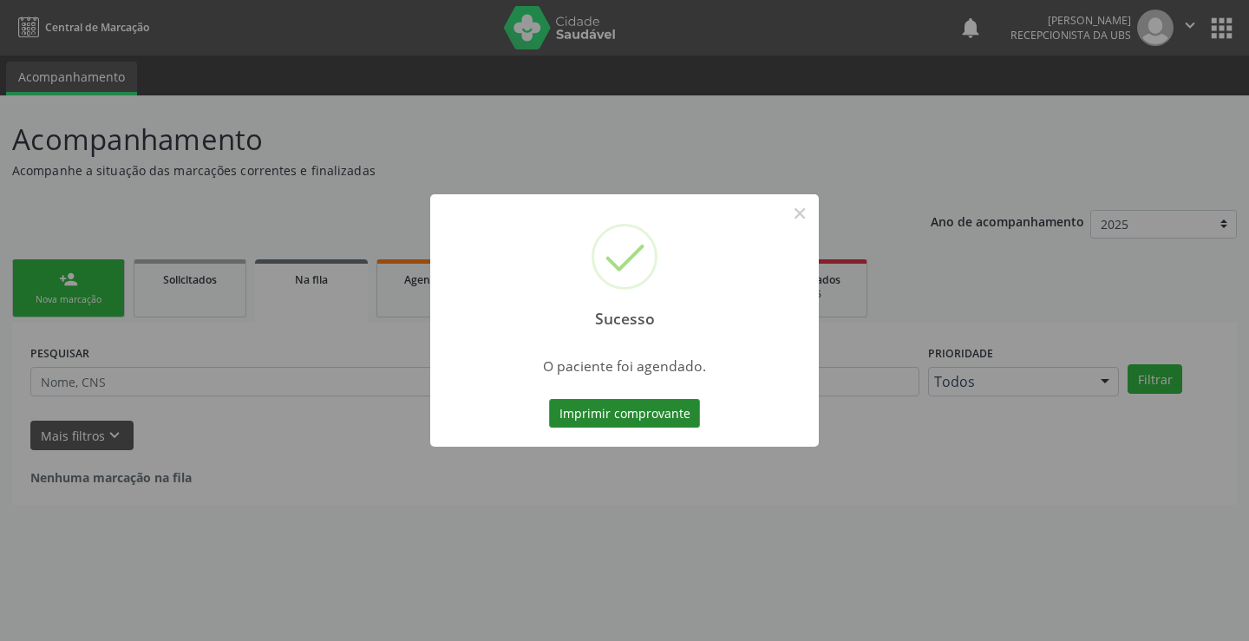
click at [629, 415] on button "Imprimir comprovante" at bounding box center [624, 413] width 151 height 29
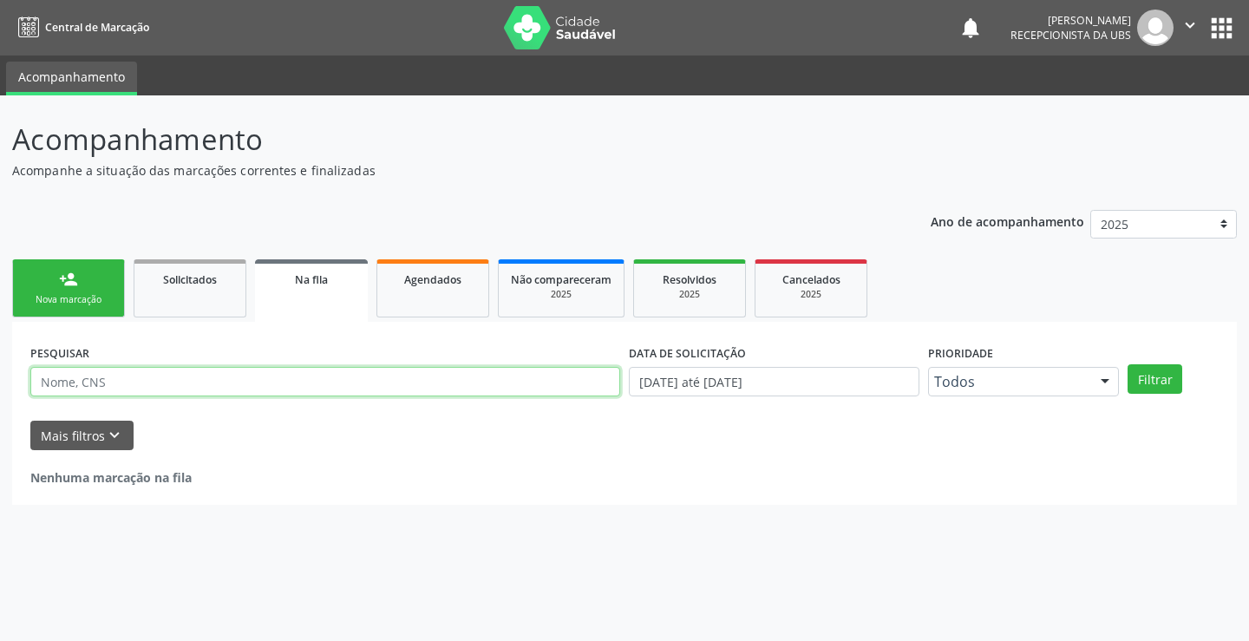
click at [119, 386] on input "text" at bounding box center [325, 381] width 590 height 29
click at [90, 294] on div "Nova marcação" at bounding box center [68, 299] width 87 height 13
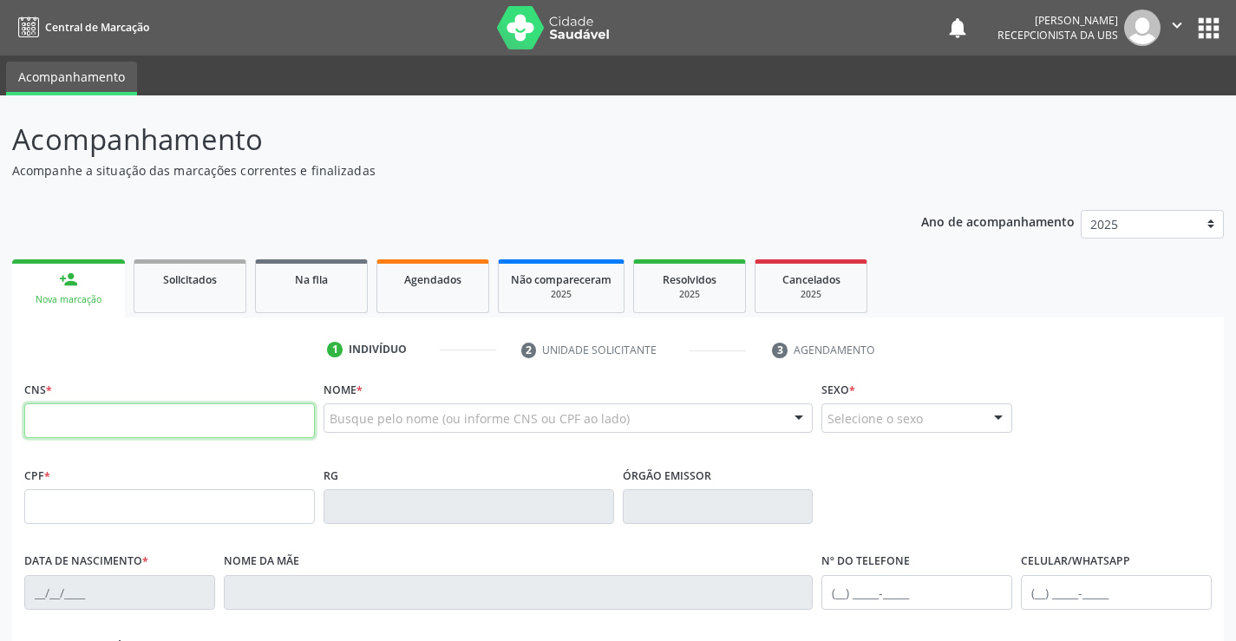
click at [134, 422] on input "text" at bounding box center [169, 420] width 291 height 35
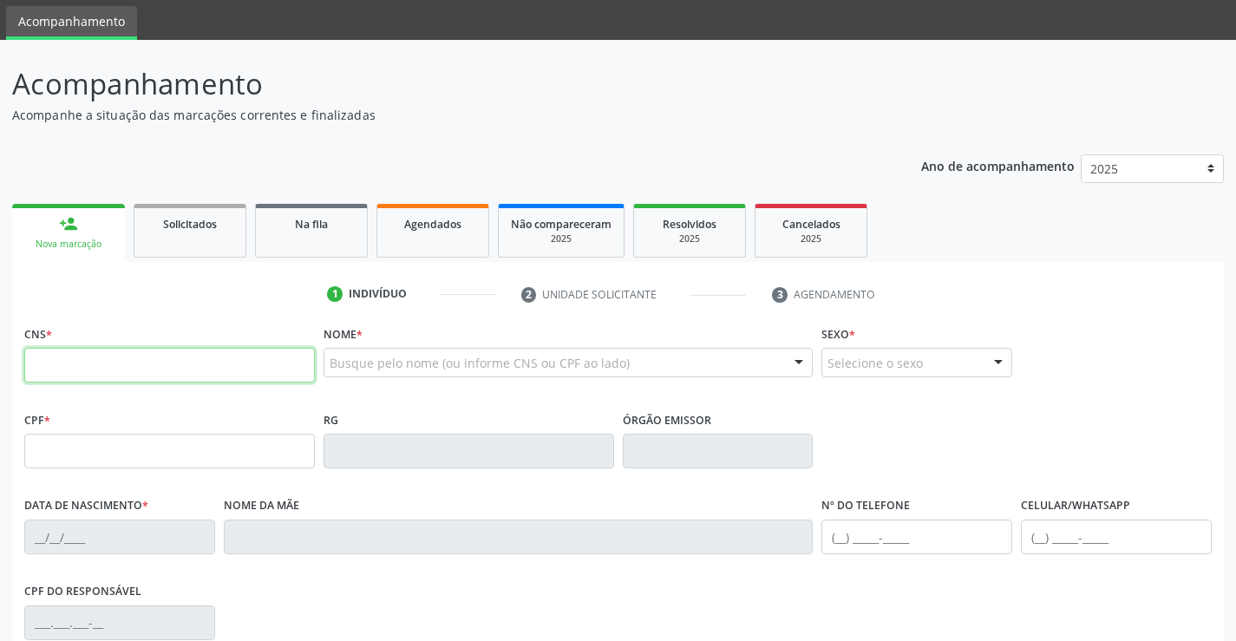
scroll to position [87, 0]
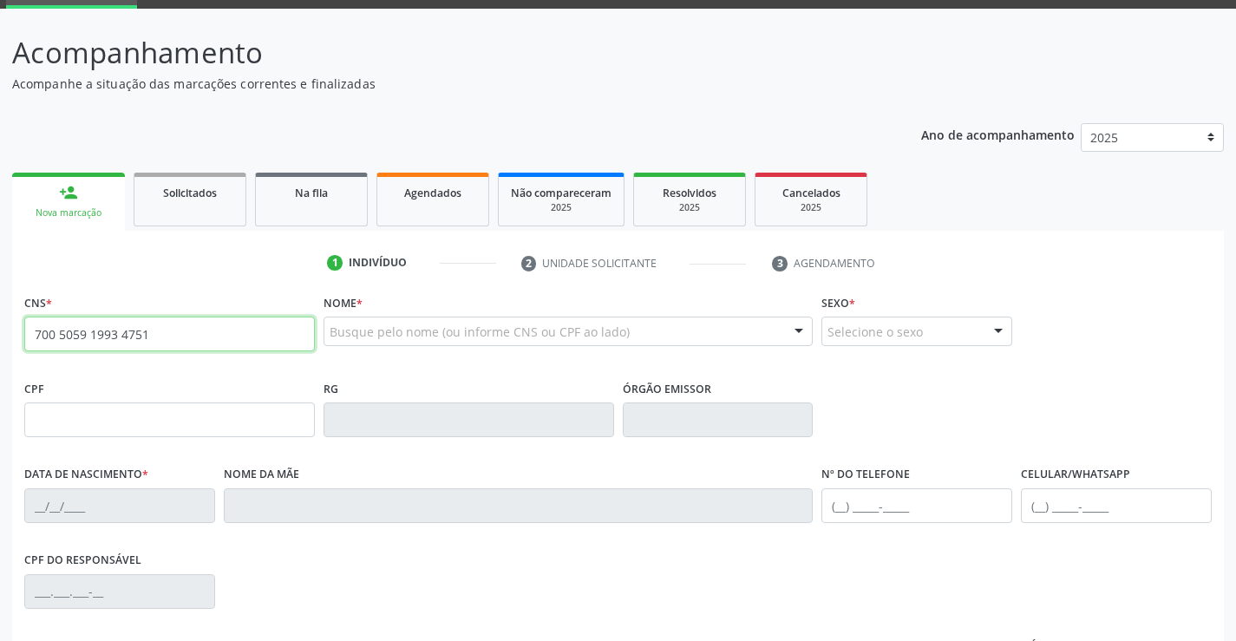
type input "700 5059 1993 4751"
type input "748.236.474-91"
type input "03/06/1970"
type input "Maria de Lourdes Bezerra"
type input "(87) 99668-1429"
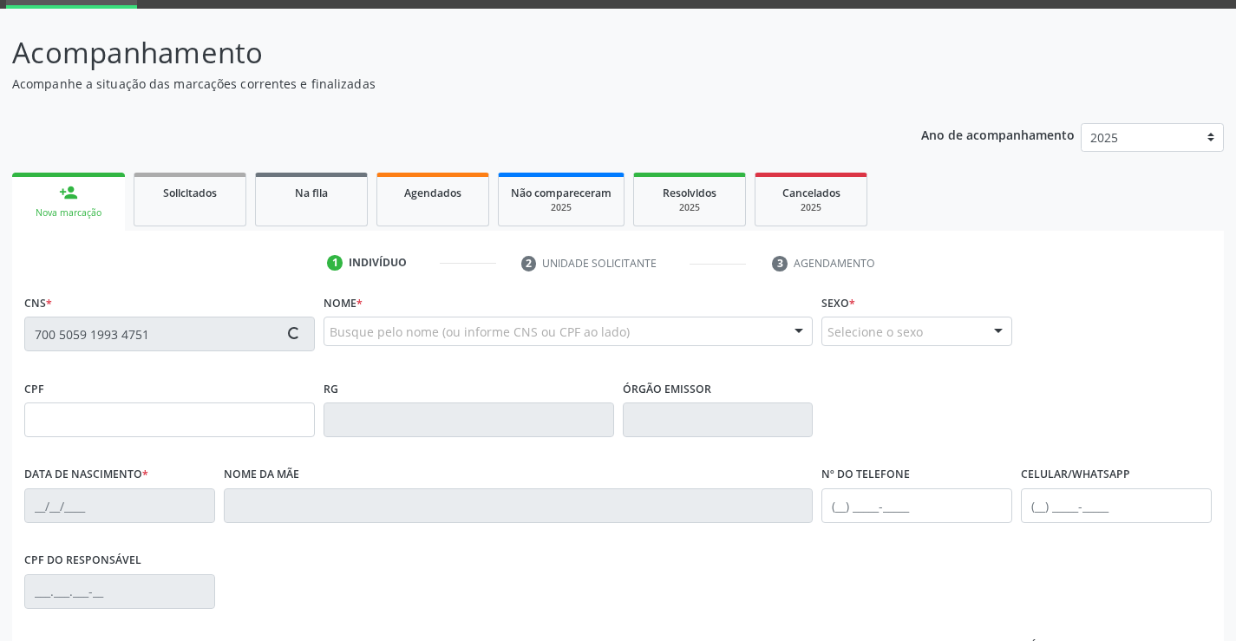
type input "(87) 99668-1429"
type input "000.265.864-01"
type input "1402"
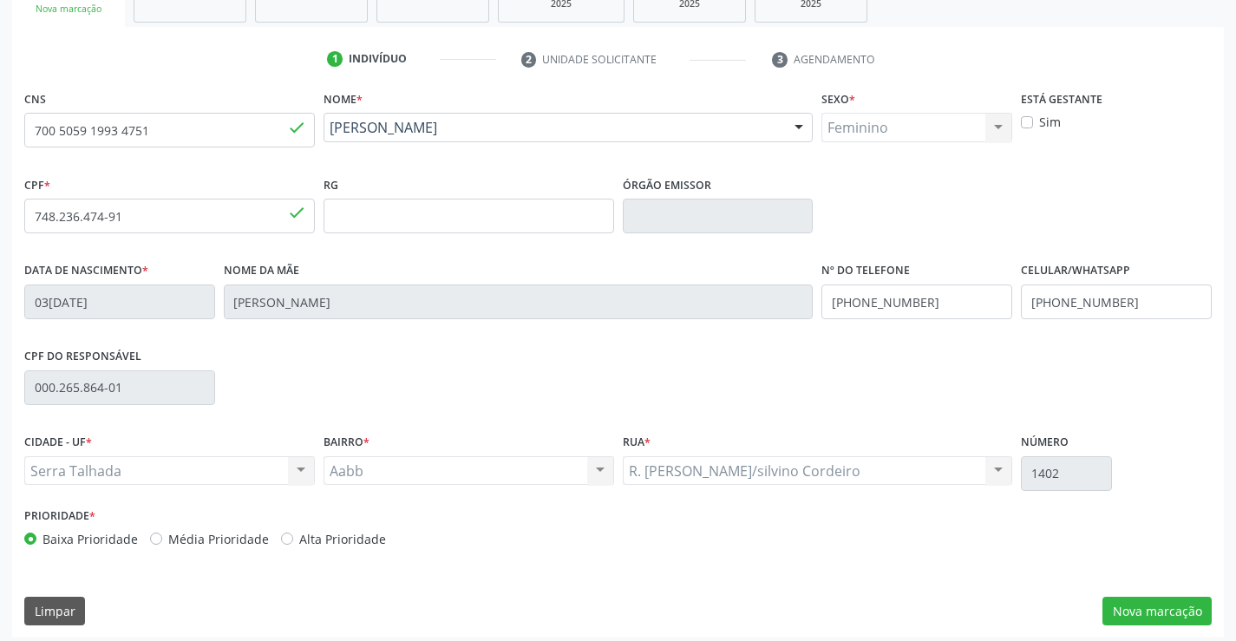
scroll to position [299, 0]
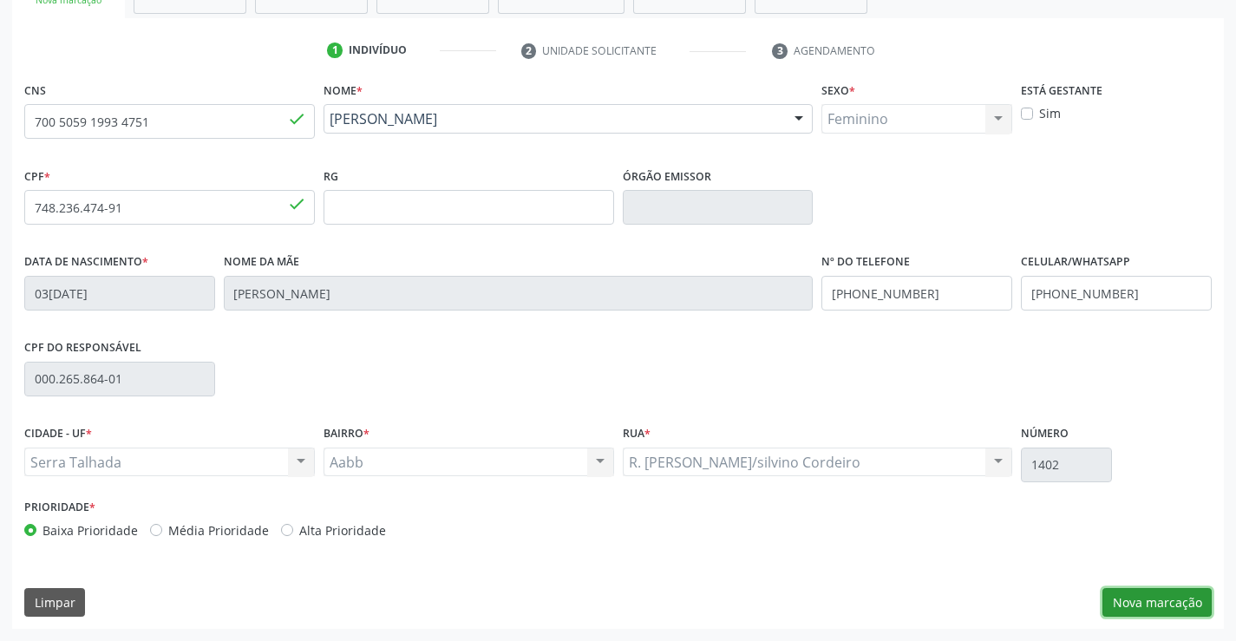
click at [1176, 609] on button "Nova marcação" at bounding box center [1157, 602] width 109 height 29
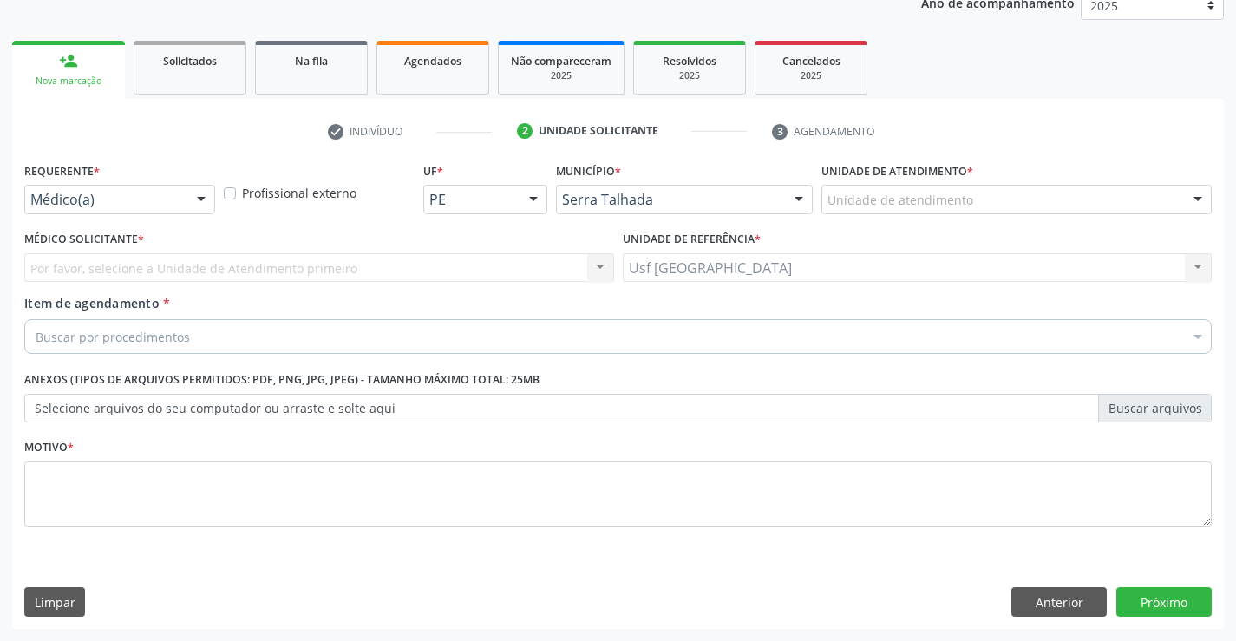
scroll to position [219, 0]
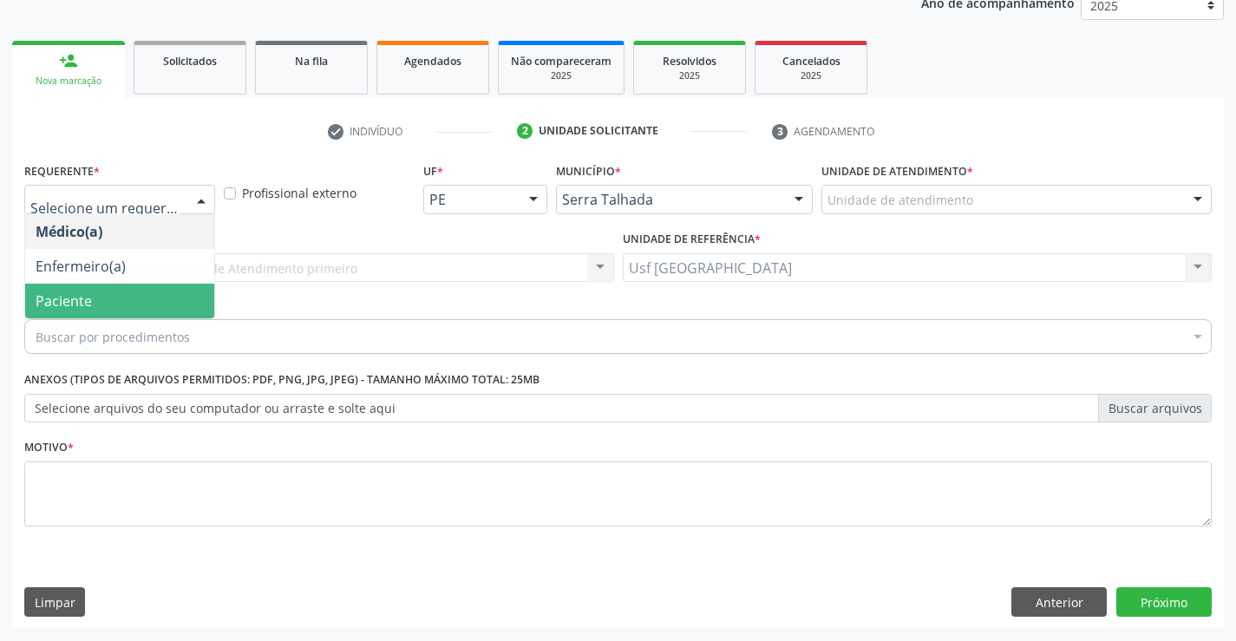
click at [138, 304] on span "Paciente" at bounding box center [119, 301] width 189 height 35
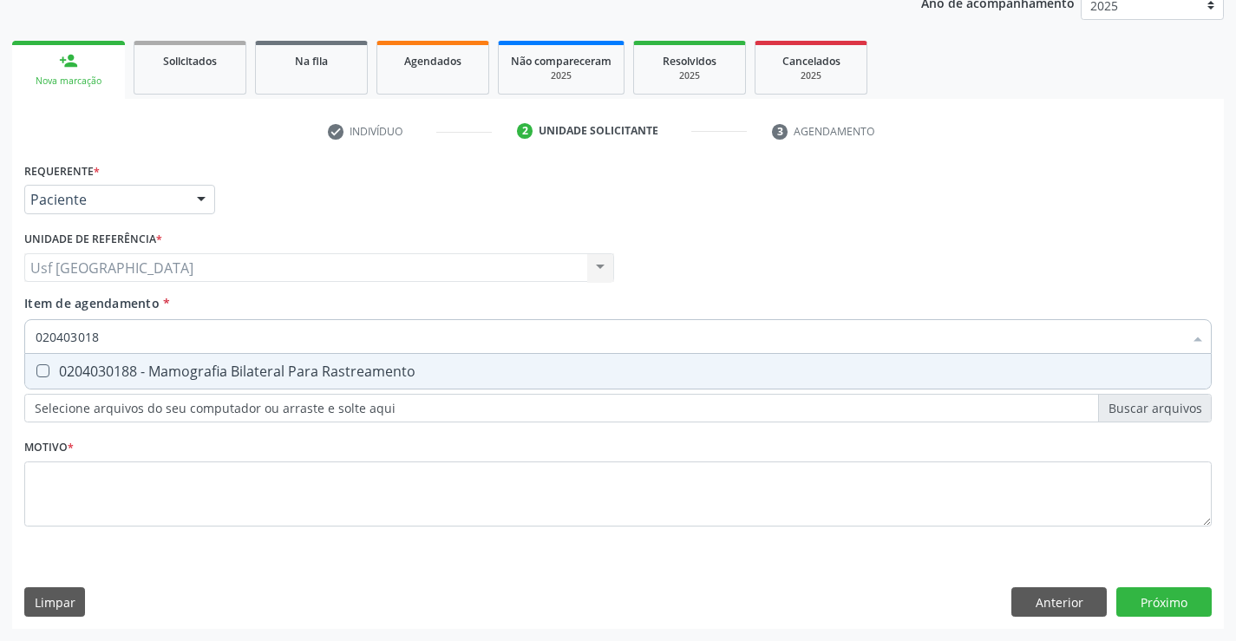
type input "0204030188"
click at [68, 364] on div "0204030188 - Mamografia Bilateral Para Rastreamento" at bounding box center [618, 371] width 1165 height 14
checkbox Rastreamento "true"
click at [93, 494] on div "Requerente * Paciente Médico(a) Enfermeiro(a) Paciente Nenhum resultado encontr…" at bounding box center [618, 354] width 1188 height 393
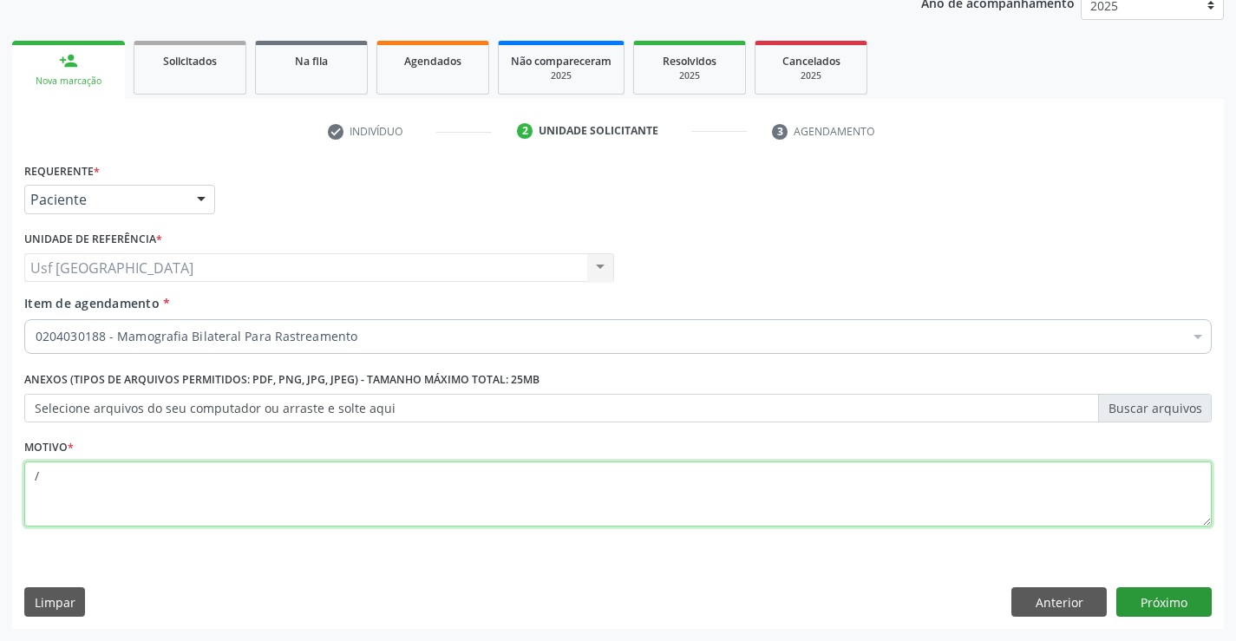
type textarea "/"
click at [1171, 599] on button "Próximo" at bounding box center [1163, 601] width 95 height 29
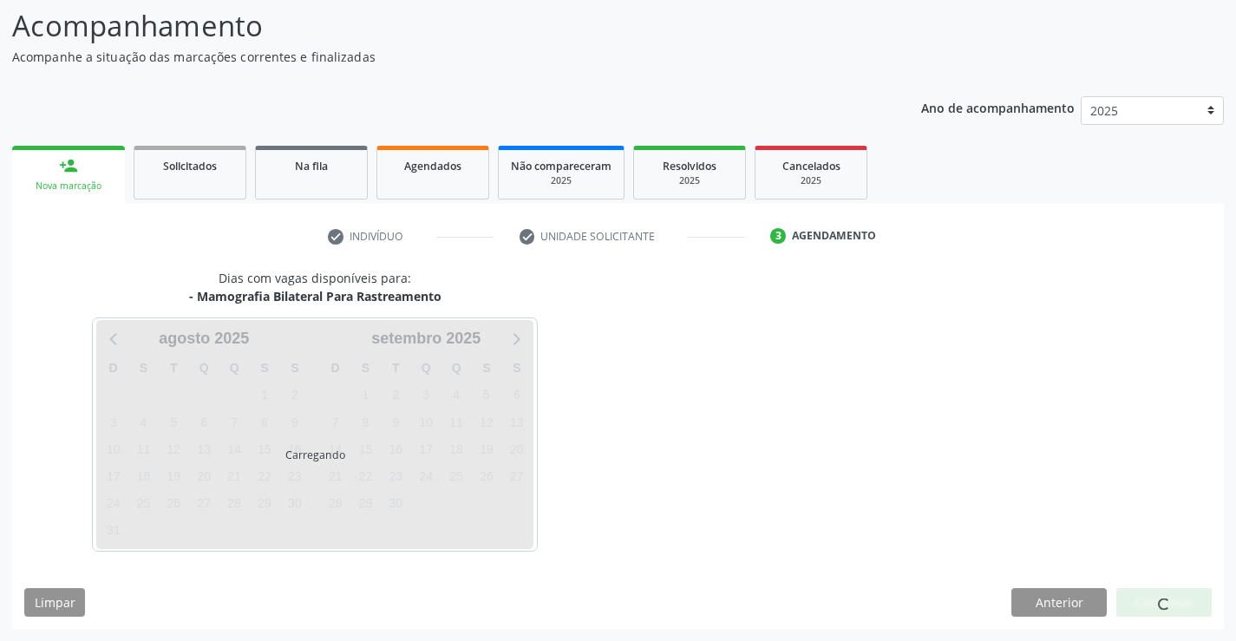
scroll to position [114, 0]
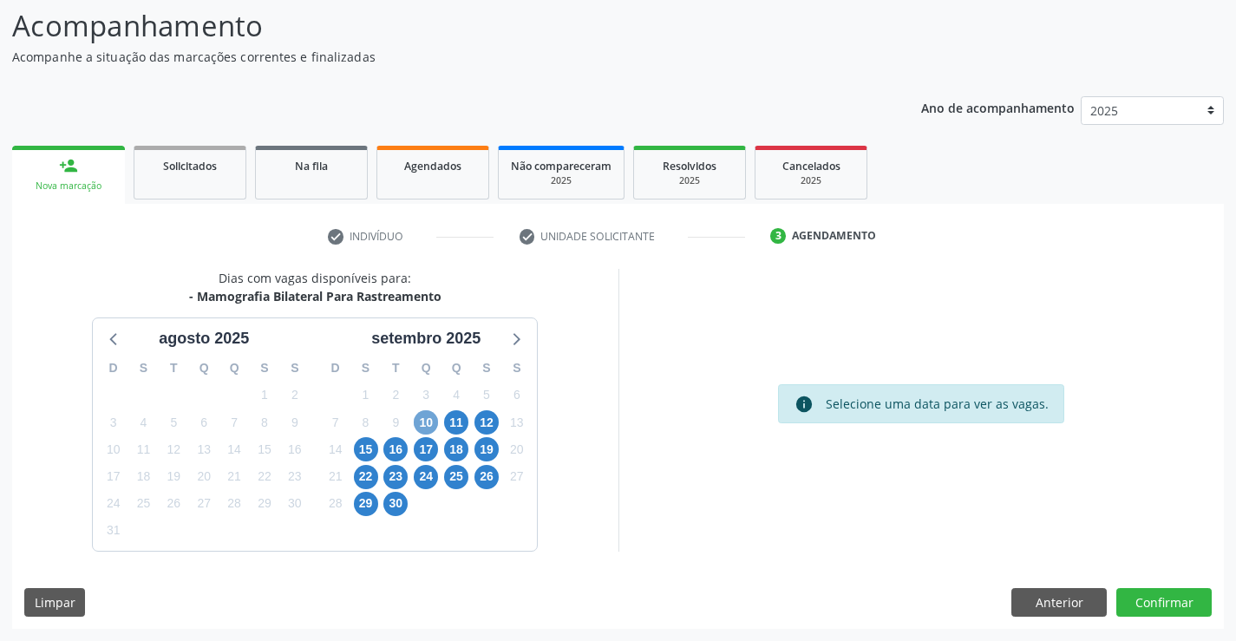
click at [430, 426] on span "10" at bounding box center [426, 422] width 24 height 24
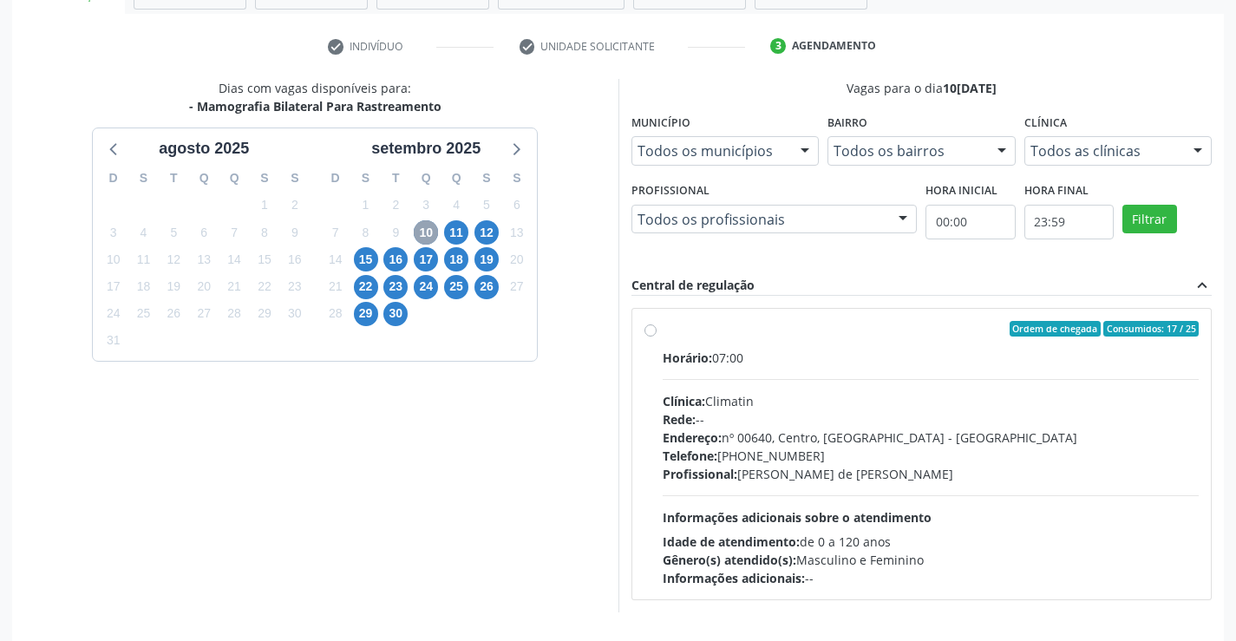
scroll to position [339, 0]
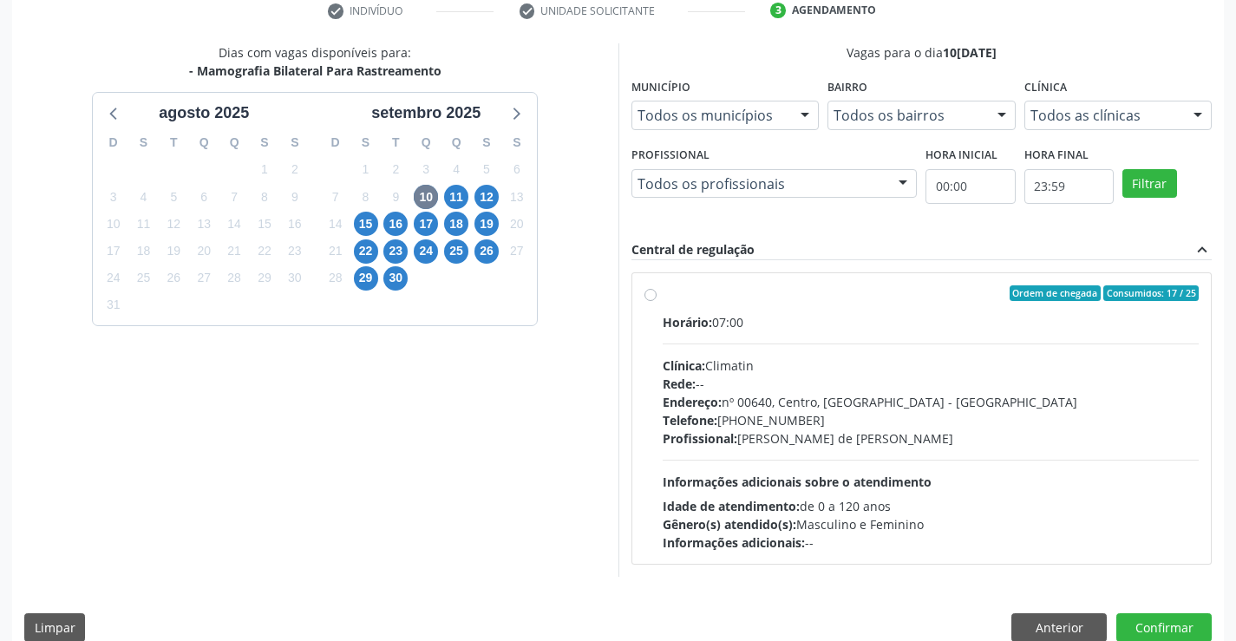
click at [663, 290] on label "Ordem de chegada Consumidos: 17 / 25 Horário: 07:00 Clínica: Climatin Rede: -- …" at bounding box center [931, 418] width 537 height 266
click at [651, 290] on input "Ordem de chegada Consumidos: 17 / 25 Horário: 07:00 Clínica: Climatin Rede: -- …" at bounding box center [651, 293] width 12 height 16
radio input "true"
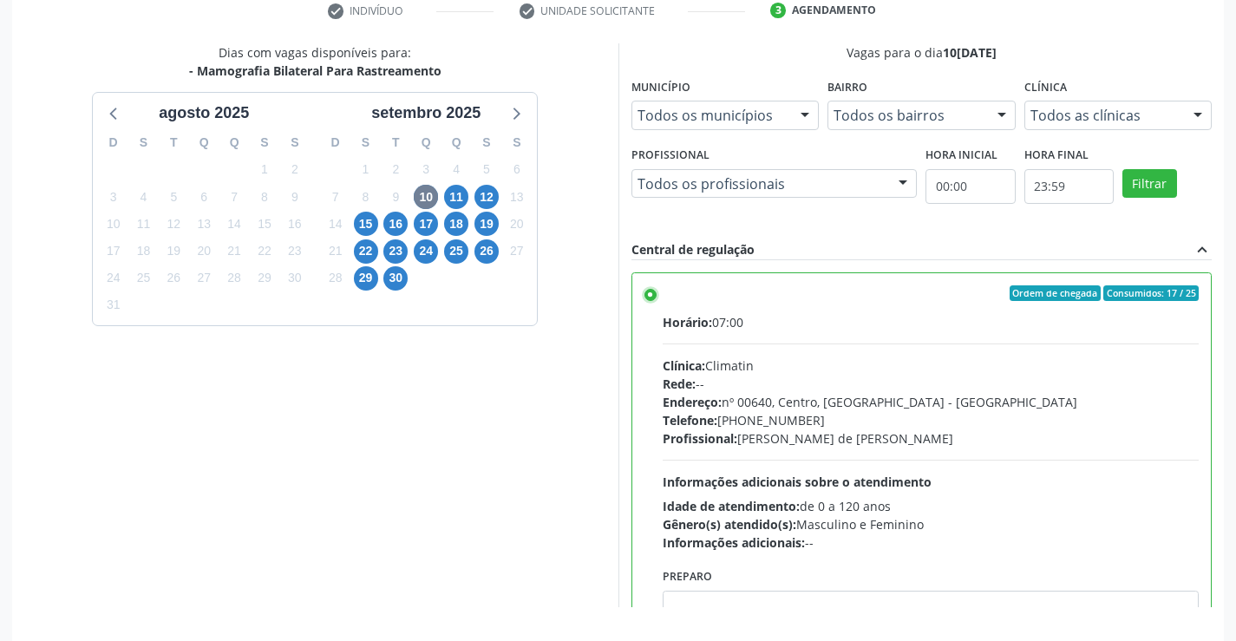
scroll to position [396, 0]
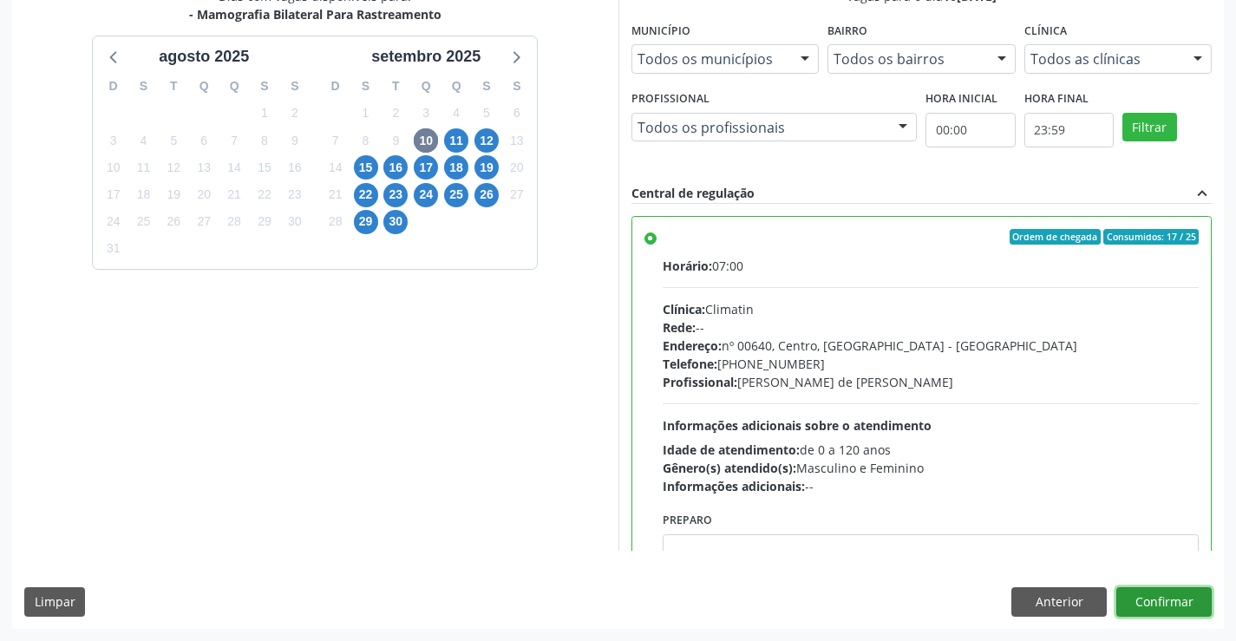
click at [1186, 595] on button "Confirmar" at bounding box center [1163, 601] width 95 height 29
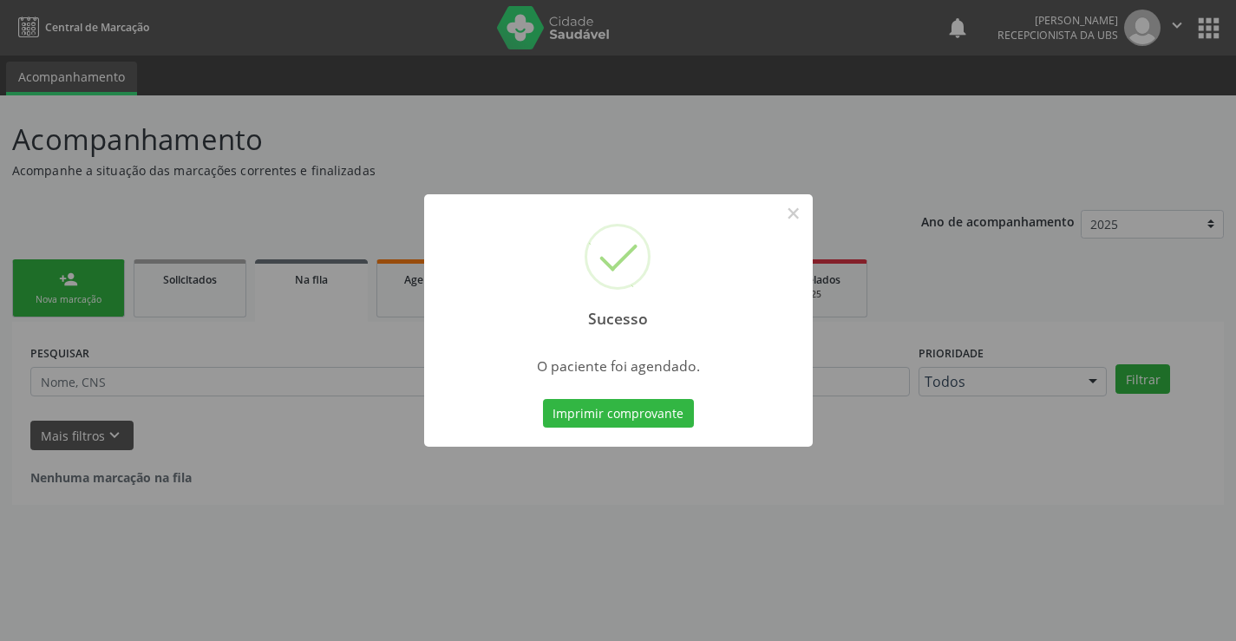
scroll to position [0, 0]
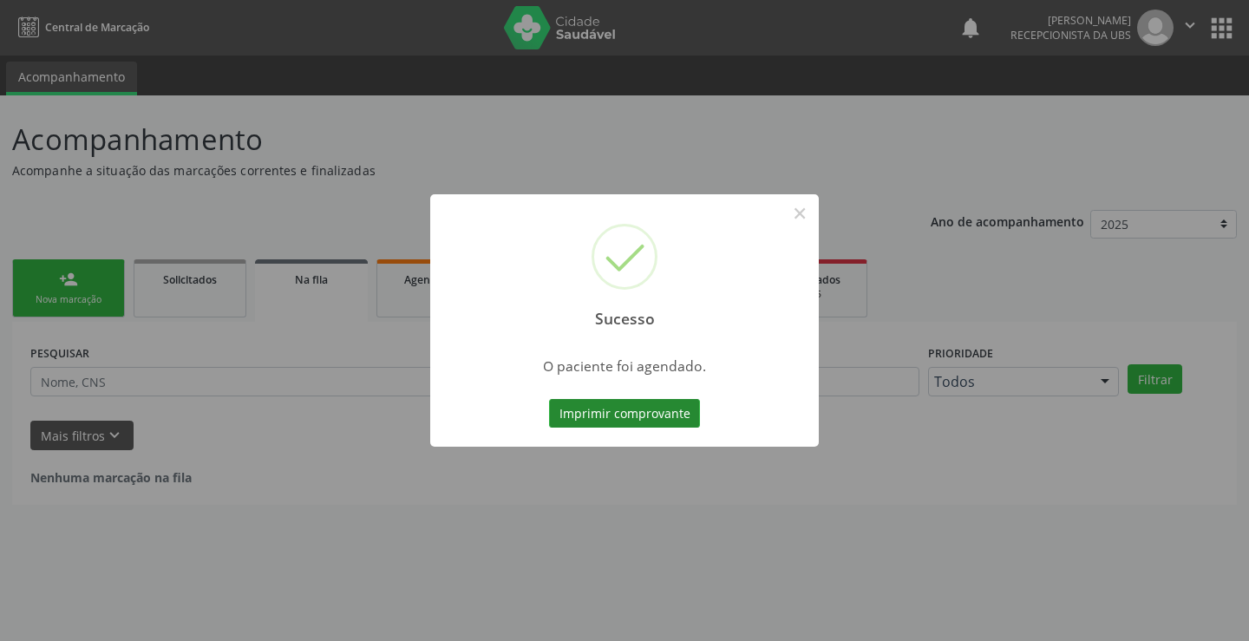
click at [618, 405] on button "Imprimir comprovante" at bounding box center [624, 413] width 151 height 29
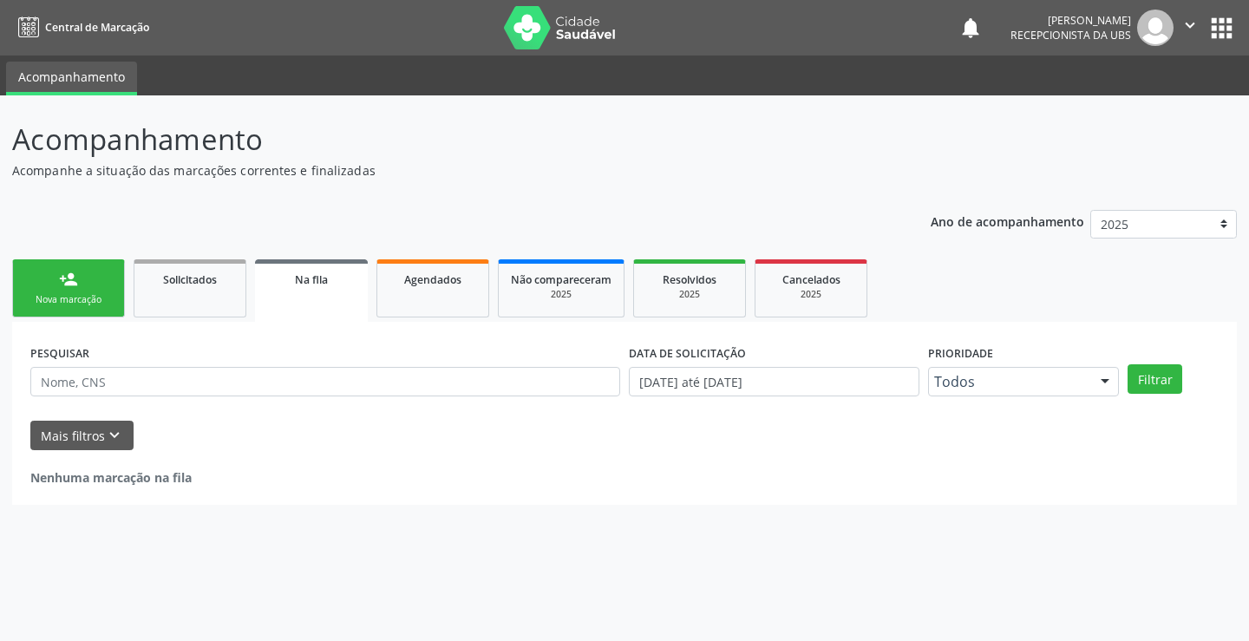
click at [76, 266] on link "person_add Nova marcação" at bounding box center [68, 288] width 113 height 58
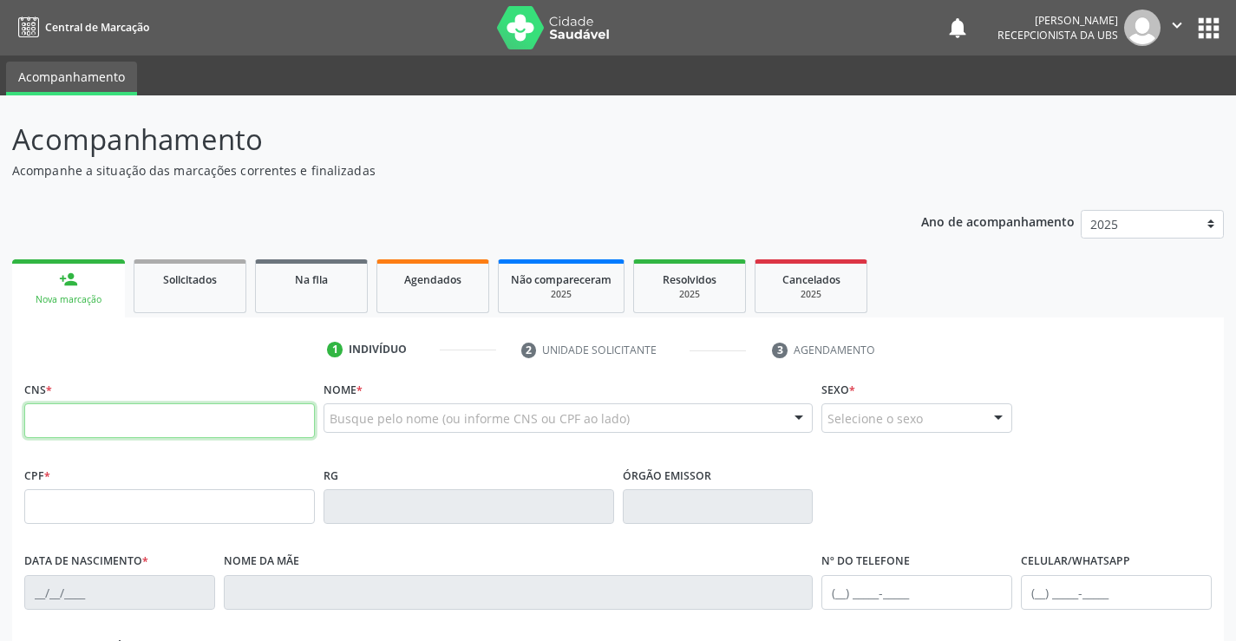
click at [190, 423] on input "text" at bounding box center [169, 420] width 291 height 35
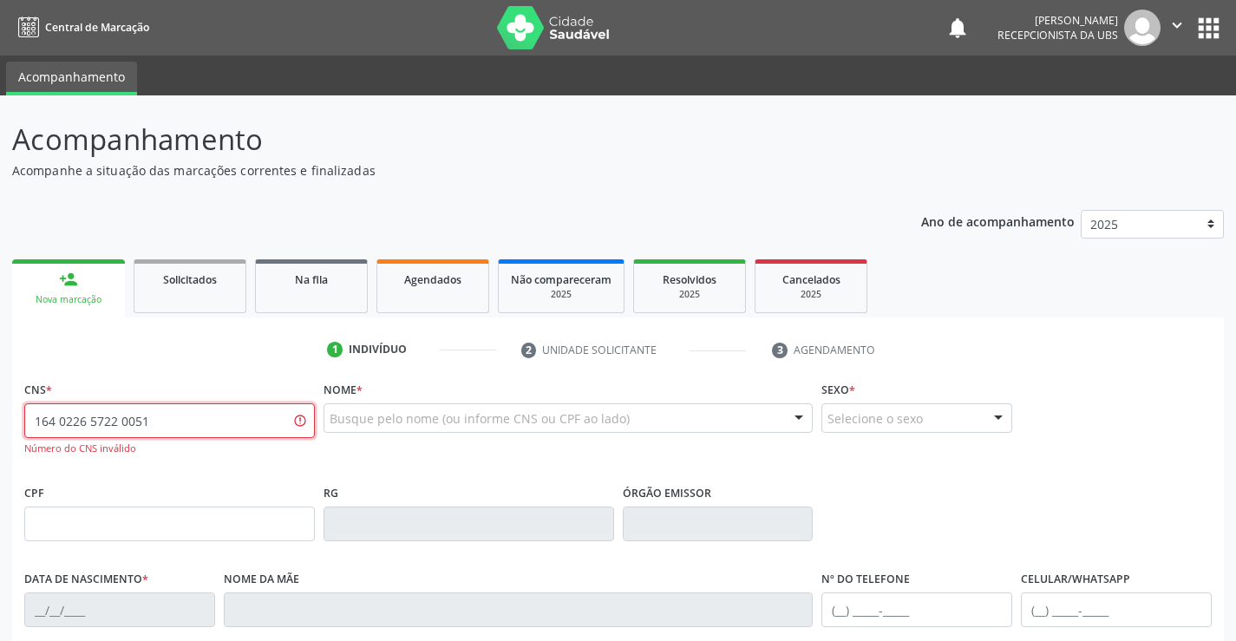
click at [126, 422] on input "164 0226 5722 0051" at bounding box center [169, 420] width 291 height 35
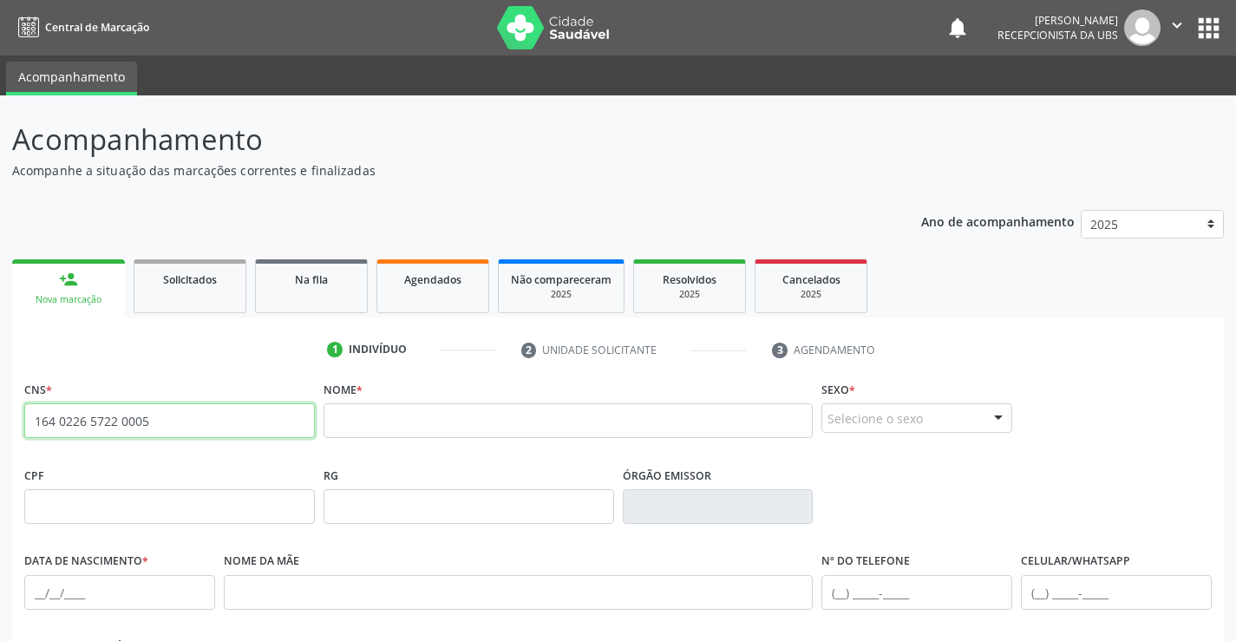
click at [222, 423] on input "164 0226 5722 0005" at bounding box center [169, 420] width 291 height 35
type input "1"
type input "703 4015 8241 7100"
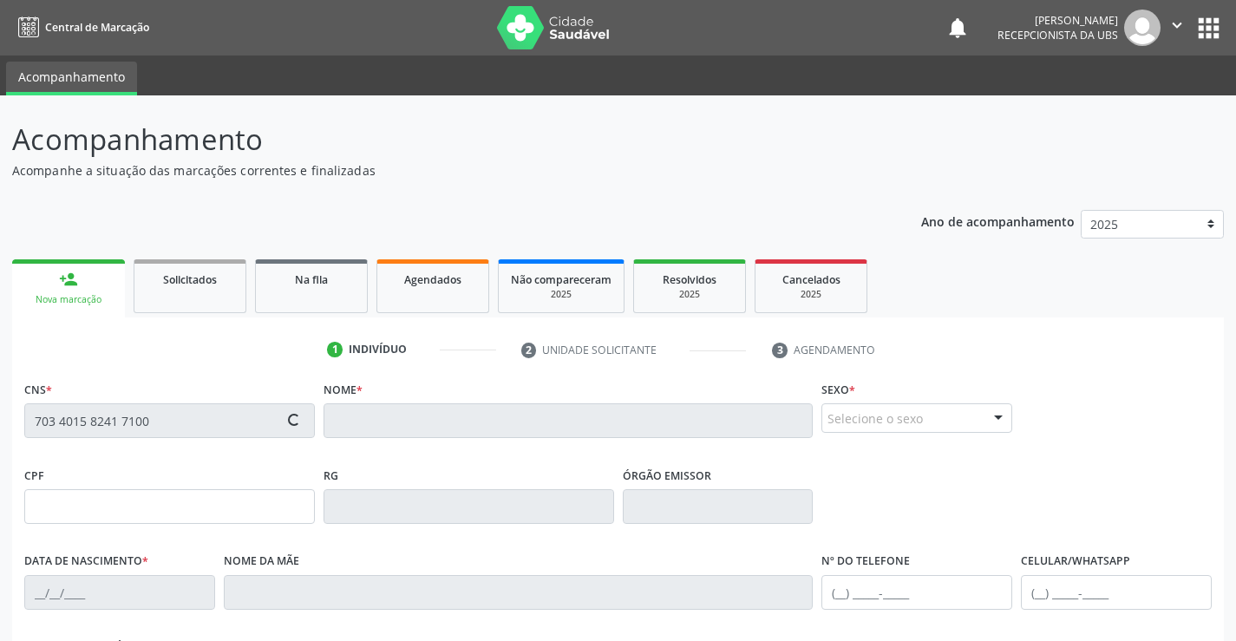
type input "042.306.294-86"
type input "05/07/1980"
type input "Maria do Socorro Alves de Medeiros"
type input "(87) 99911-0326"
type input "028.442.004-27"
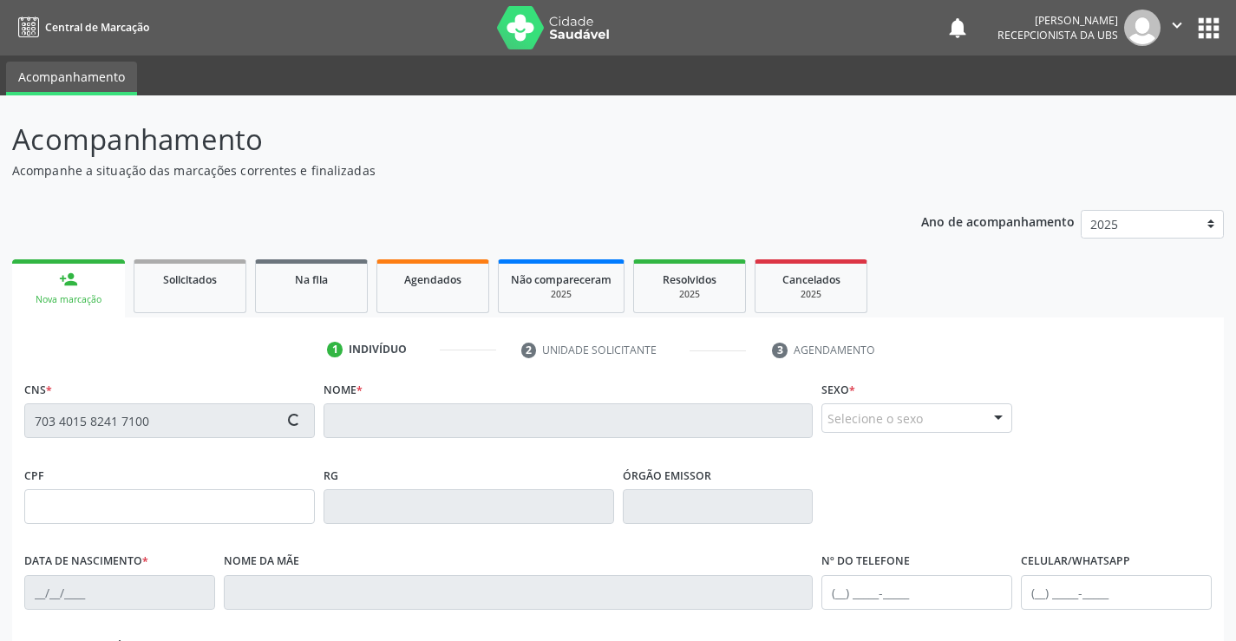
type input "712"
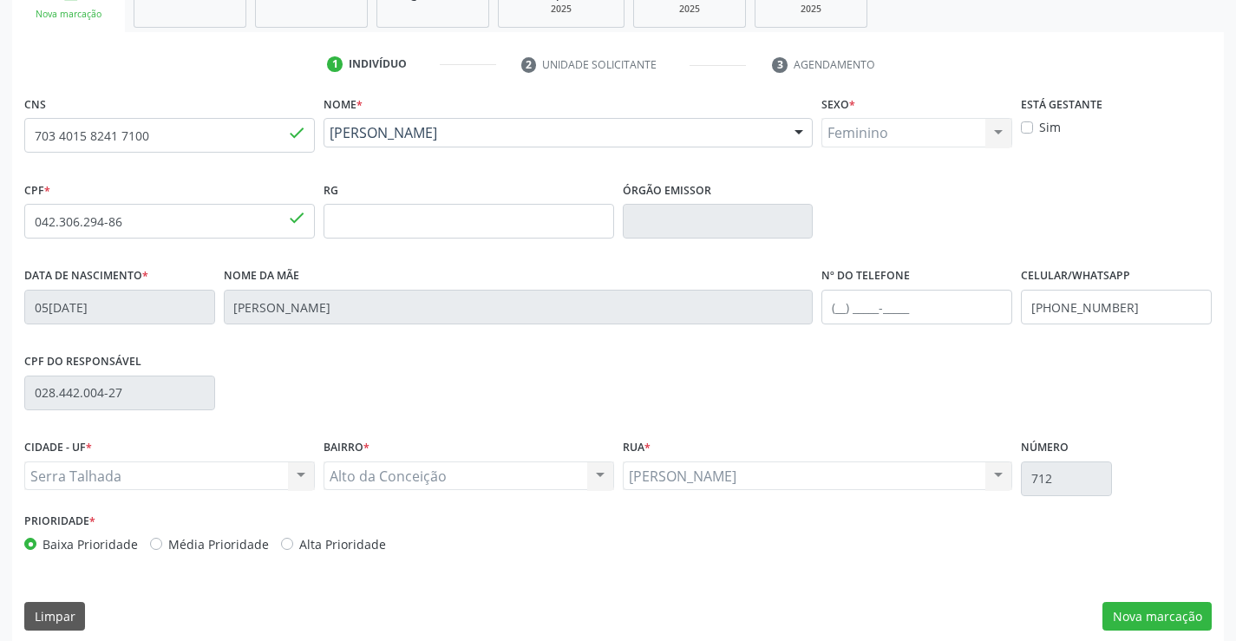
scroll to position [299, 0]
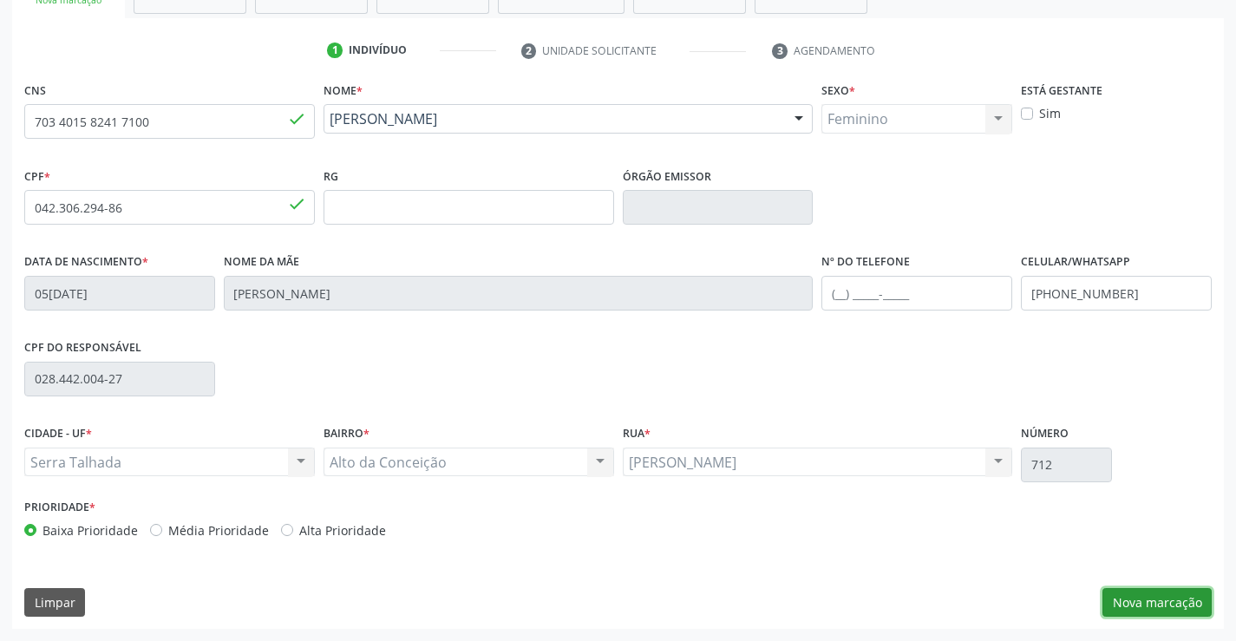
click at [1148, 610] on button "Nova marcação" at bounding box center [1157, 602] width 109 height 29
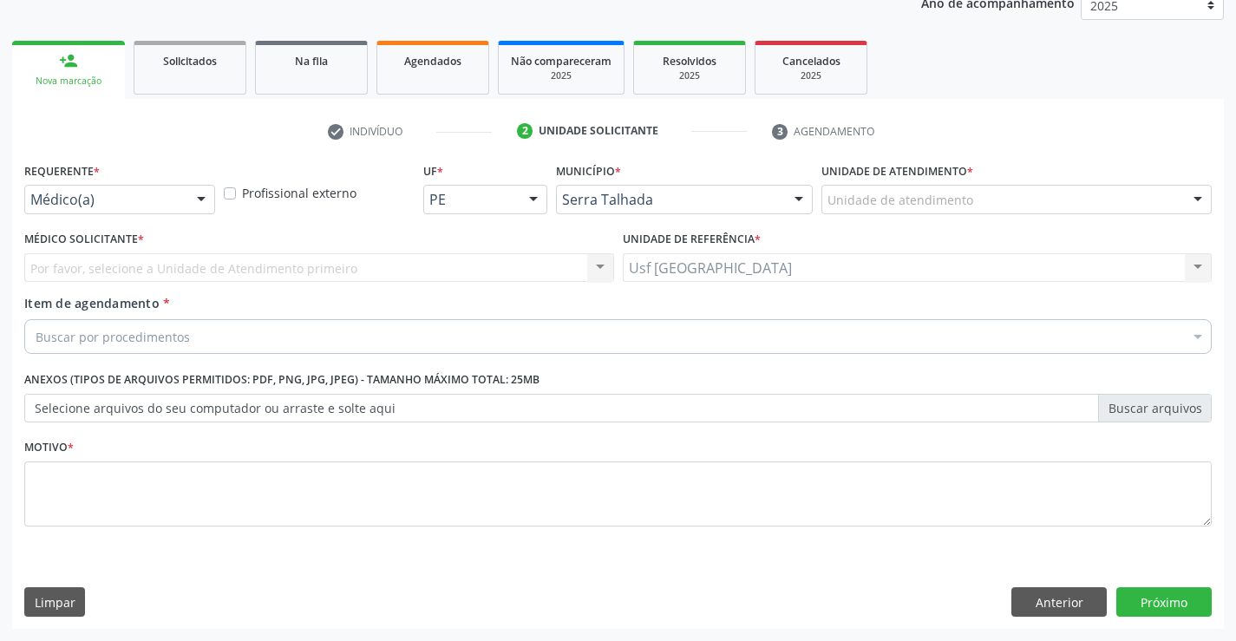
scroll to position [219, 0]
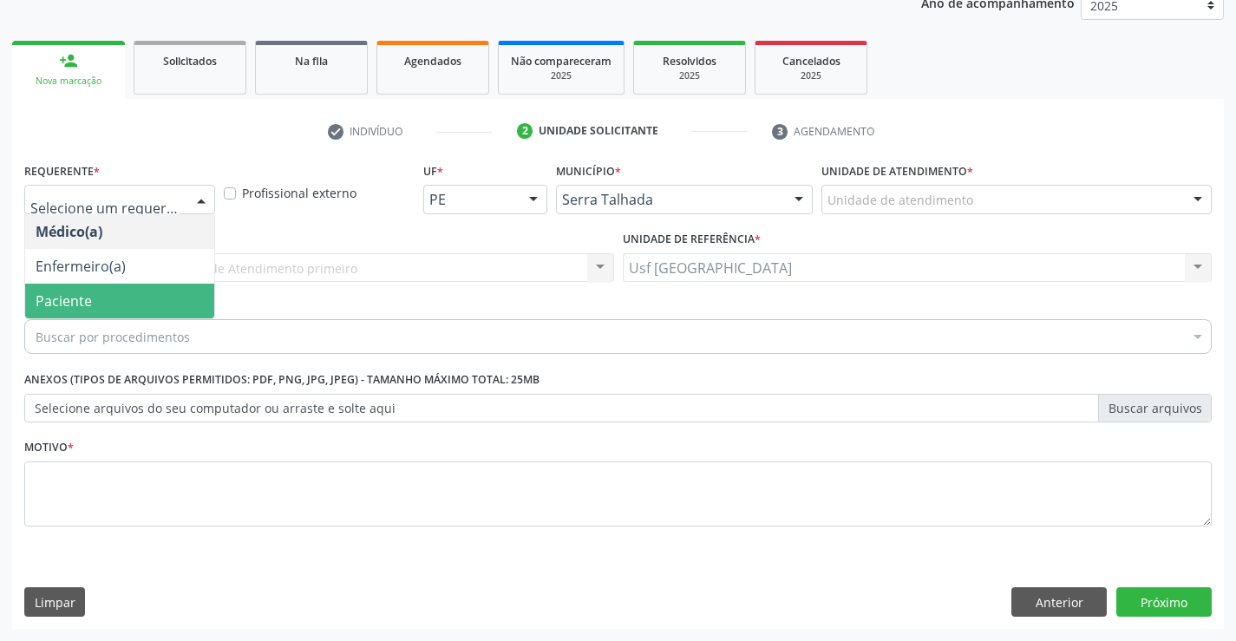
click at [98, 293] on span "Paciente" at bounding box center [119, 301] width 189 height 35
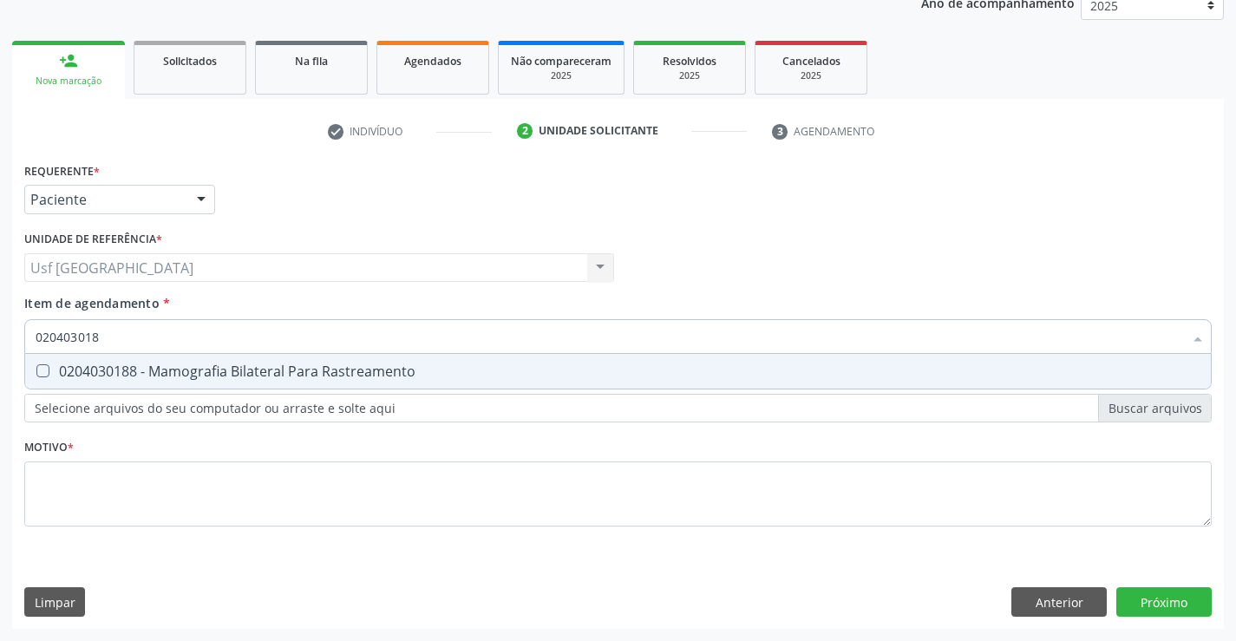
type input "0204030188"
click at [108, 374] on div "0204030188 - Mamografia Bilateral Para Rastreamento" at bounding box center [618, 371] width 1165 height 14
checkbox Rastreamento "true"
click at [116, 501] on div "Requerente * Paciente Médico(a) Enfermeiro(a) Paciente Nenhum resultado encontr…" at bounding box center [618, 354] width 1188 height 393
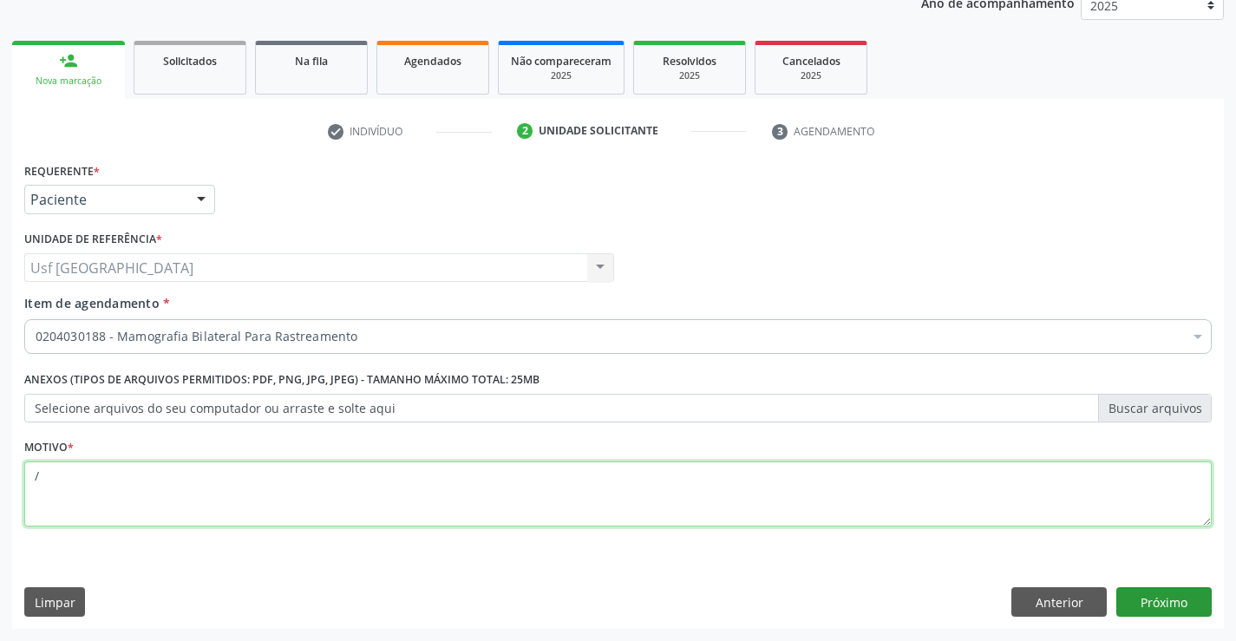
type textarea "/"
click at [1204, 609] on button "Próximo" at bounding box center [1163, 601] width 95 height 29
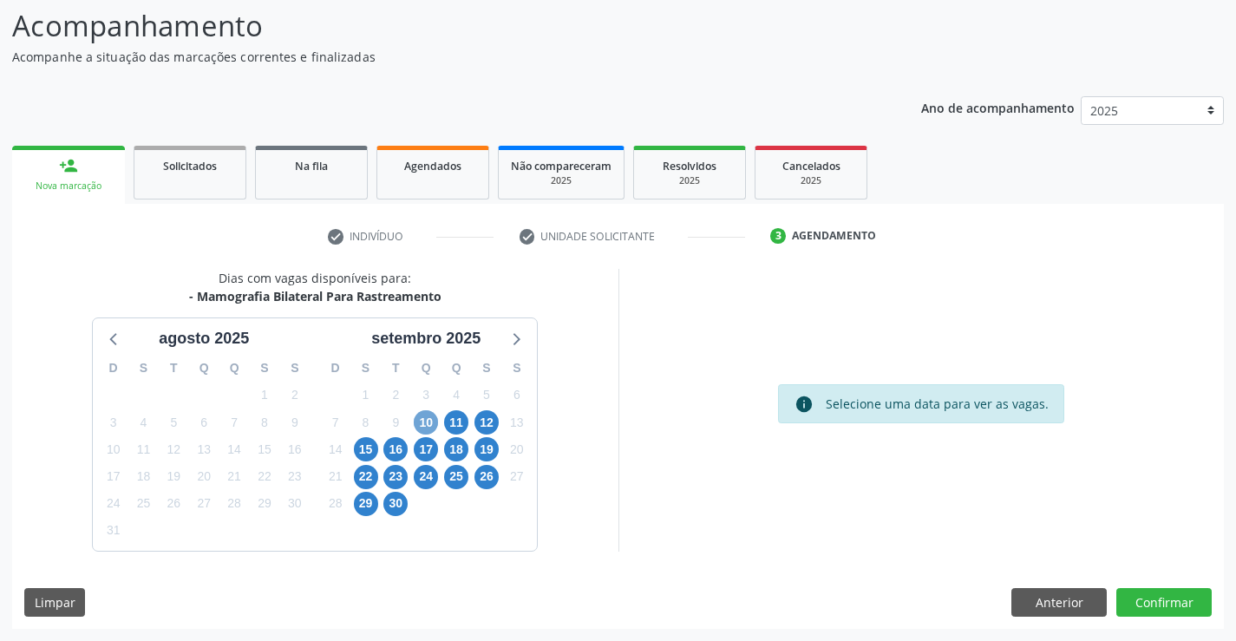
click at [416, 424] on span "10" at bounding box center [426, 422] width 24 height 24
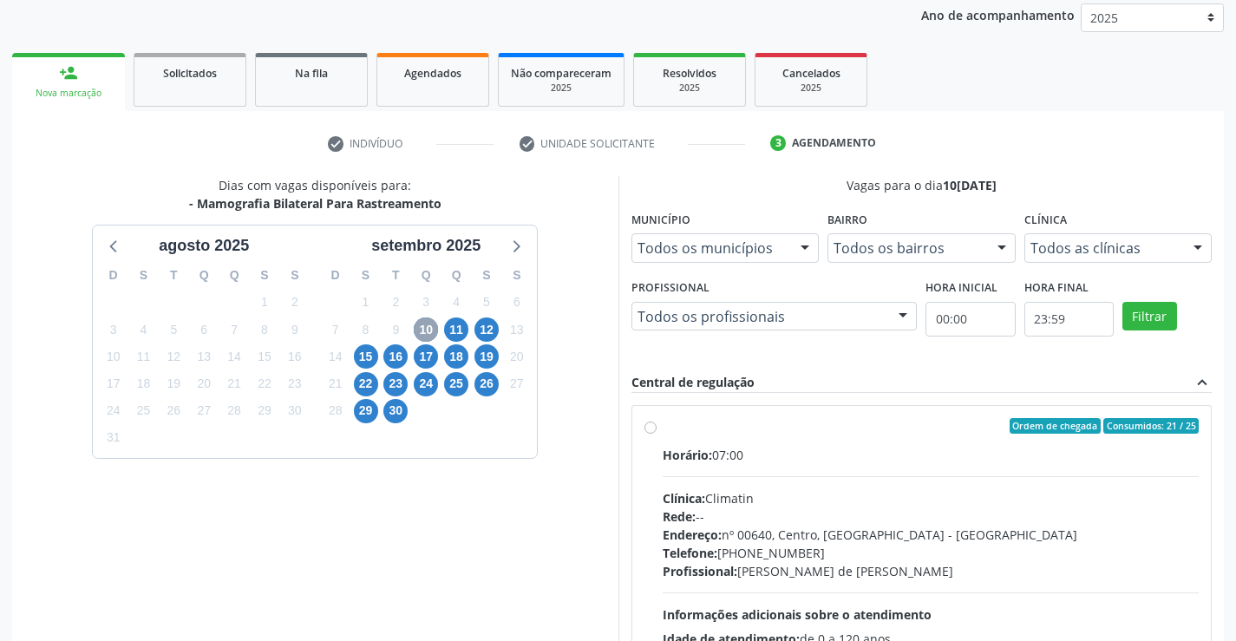
scroll to position [364, 0]
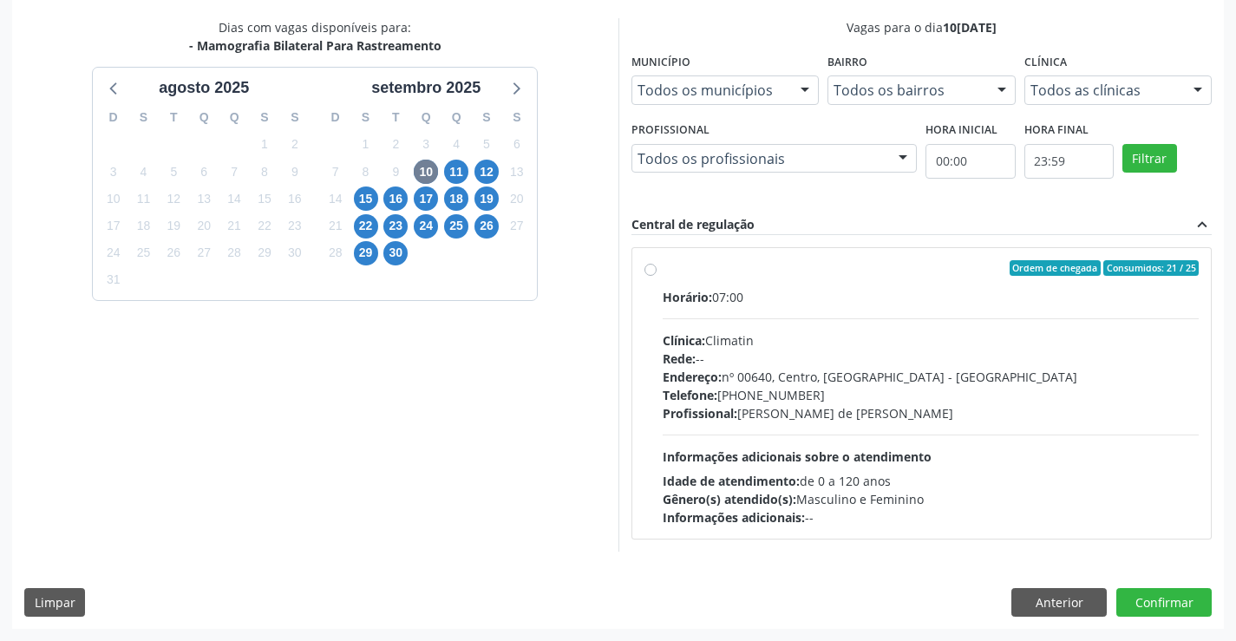
click at [663, 265] on label "Ordem de chegada Consumidos: 21 / 25 Horário: 07:00 Clínica: Climatin Rede: -- …" at bounding box center [931, 393] width 537 height 266
click at [651, 265] on input "Ordem de chegada Consumidos: 21 / 25 Horário: 07:00 Clínica: Climatin Rede: -- …" at bounding box center [651, 268] width 12 height 16
radio input "true"
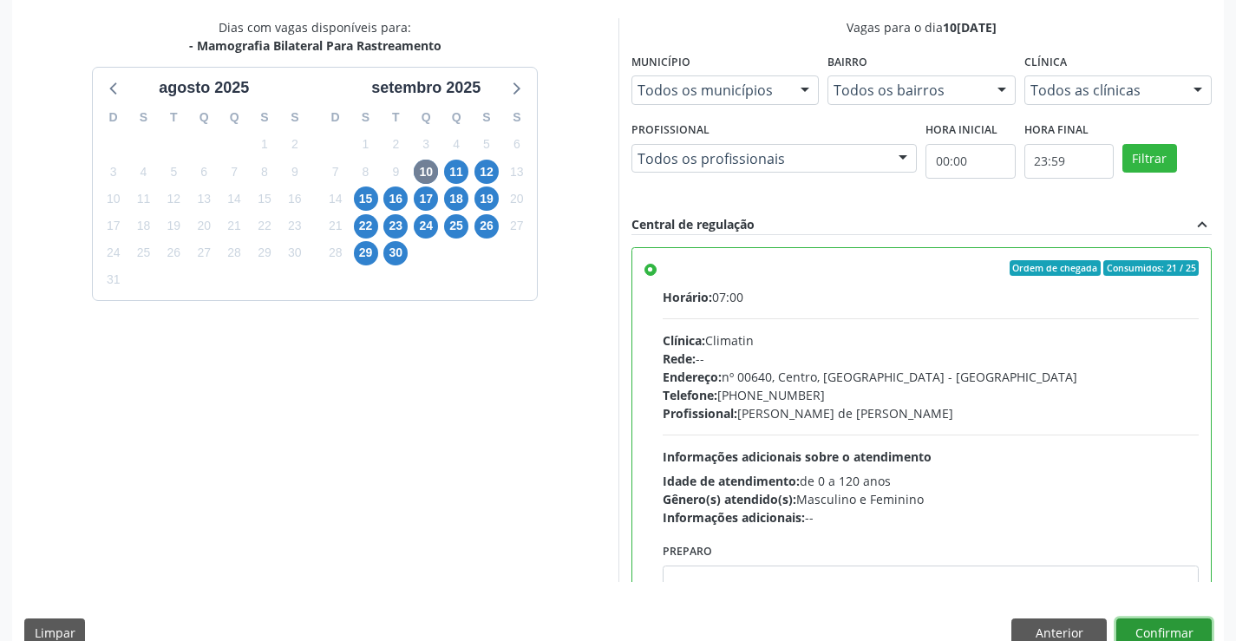
click at [1137, 627] on button "Confirmar" at bounding box center [1163, 632] width 95 height 29
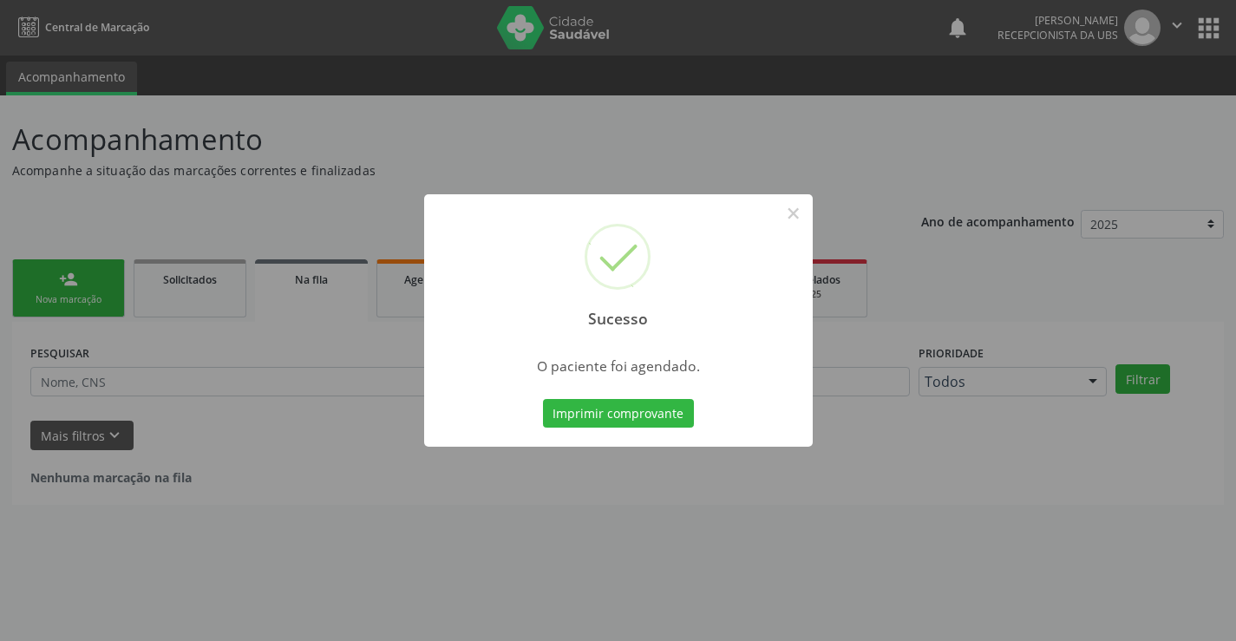
scroll to position [0, 0]
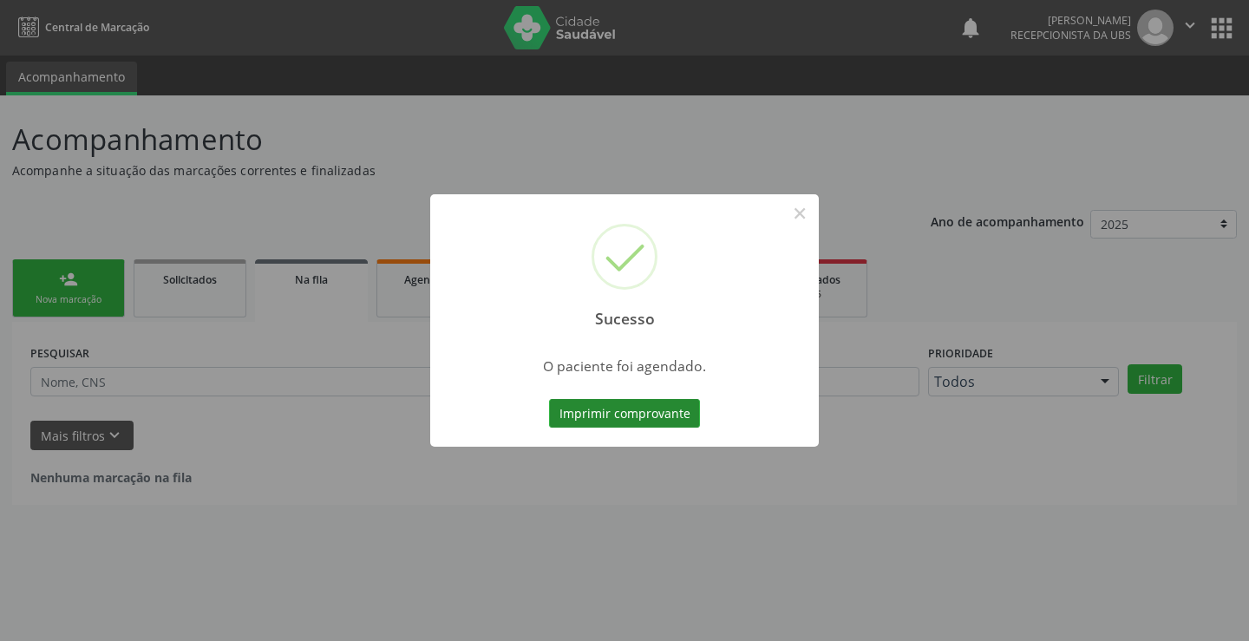
click at [643, 414] on button "Imprimir comprovante" at bounding box center [624, 413] width 151 height 29
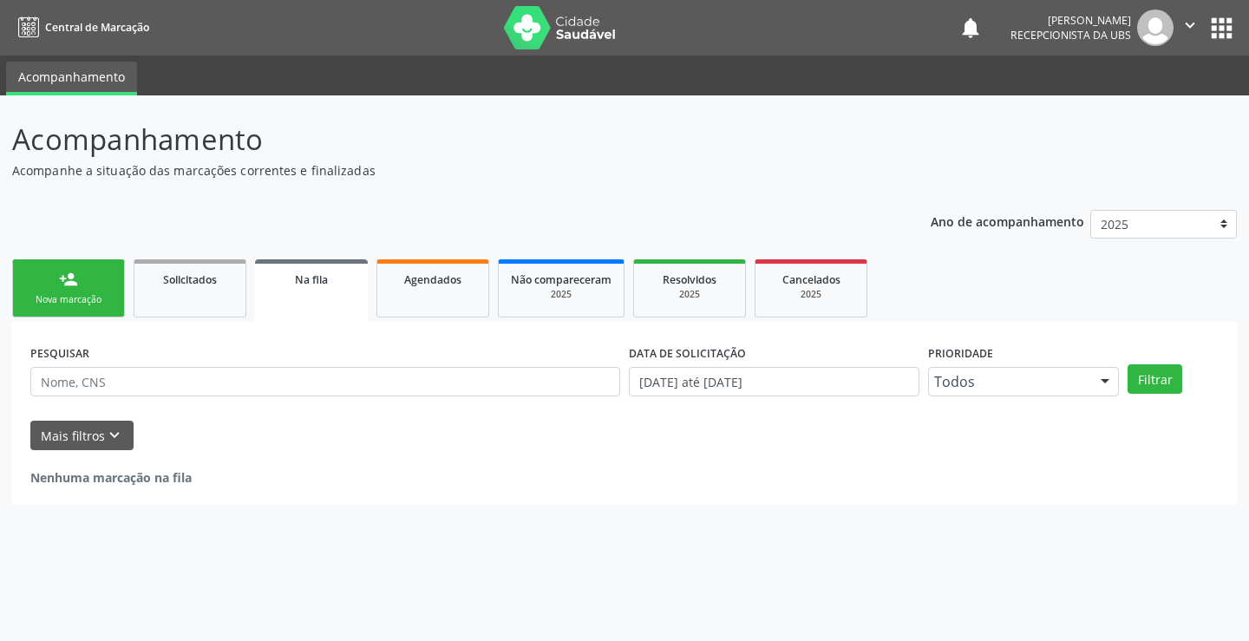
click at [91, 305] on div "Nova marcação" at bounding box center [68, 299] width 87 height 13
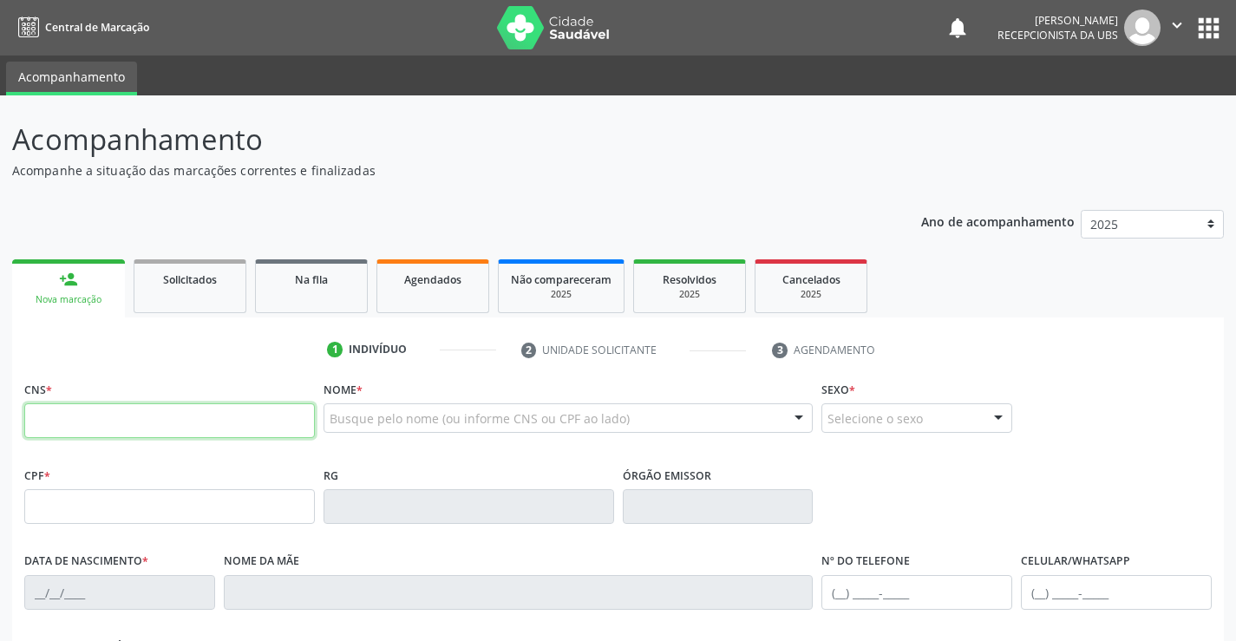
click at [136, 422] on input "text" at bounding box center [169, 420] width 291 height 35
type input "706 9041 0857 3434"
type input "009.071.134-35"
type input "24/03/1959"
type input "Ana Nunes de Lima"
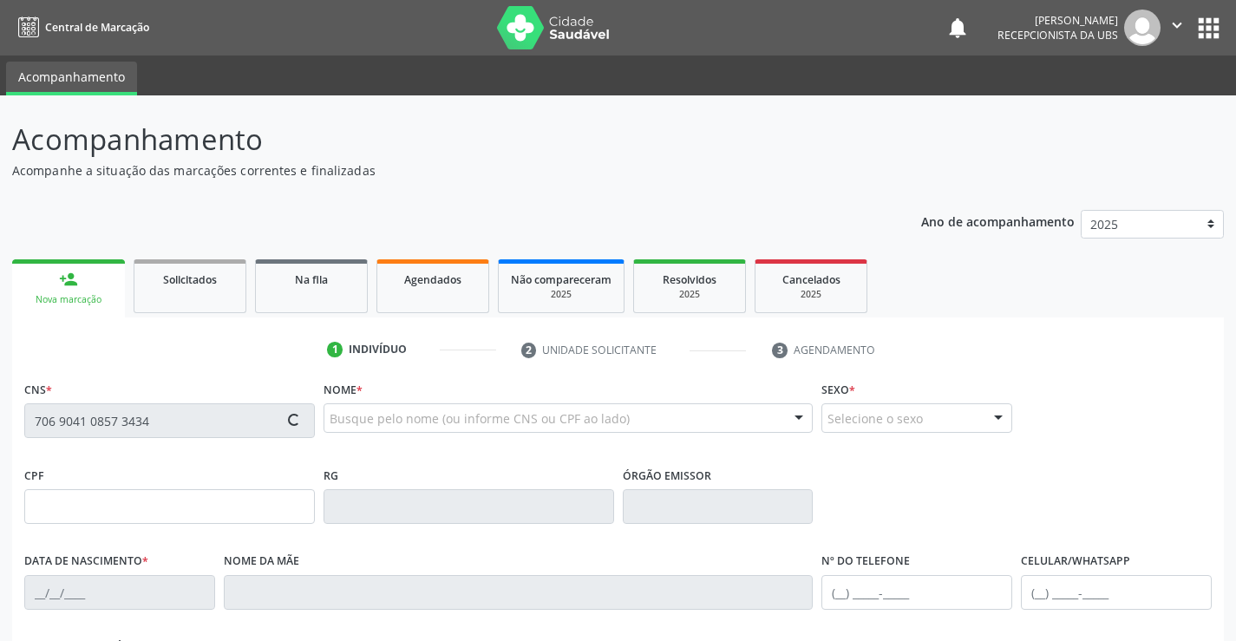
type input "(87) 99937-8978"
type input "1216"
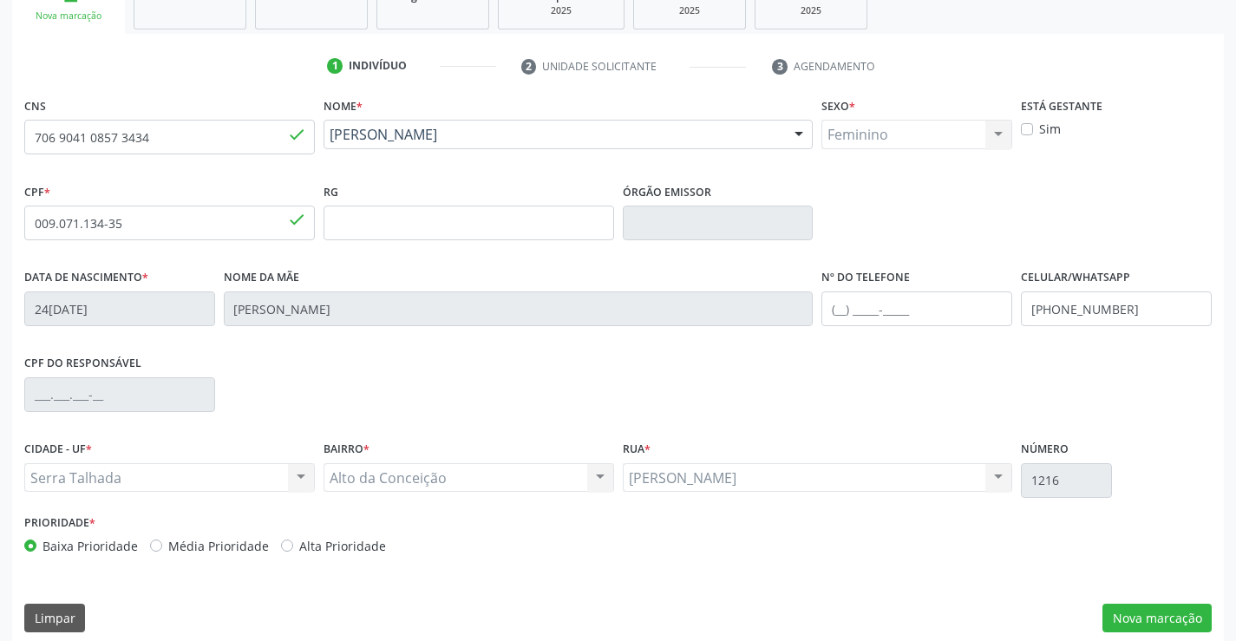
scroll to position [299, 0]
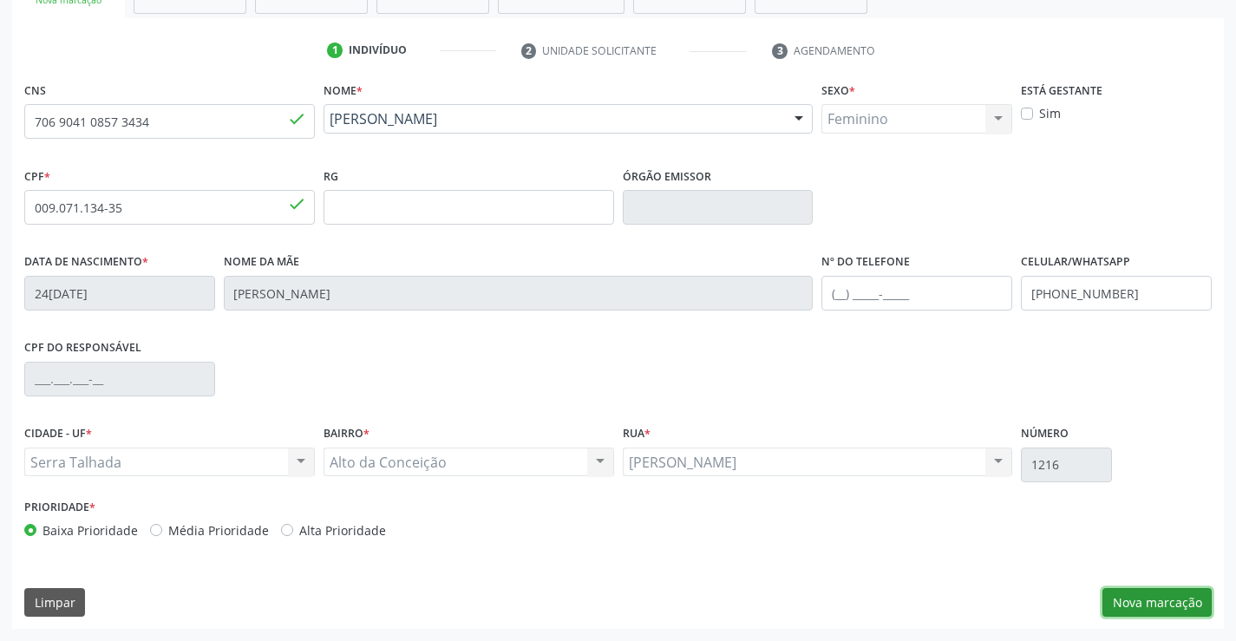
click at [1175, 598] on button "Nova marcação" at bounding box center [1157, 602] width 109 height 29
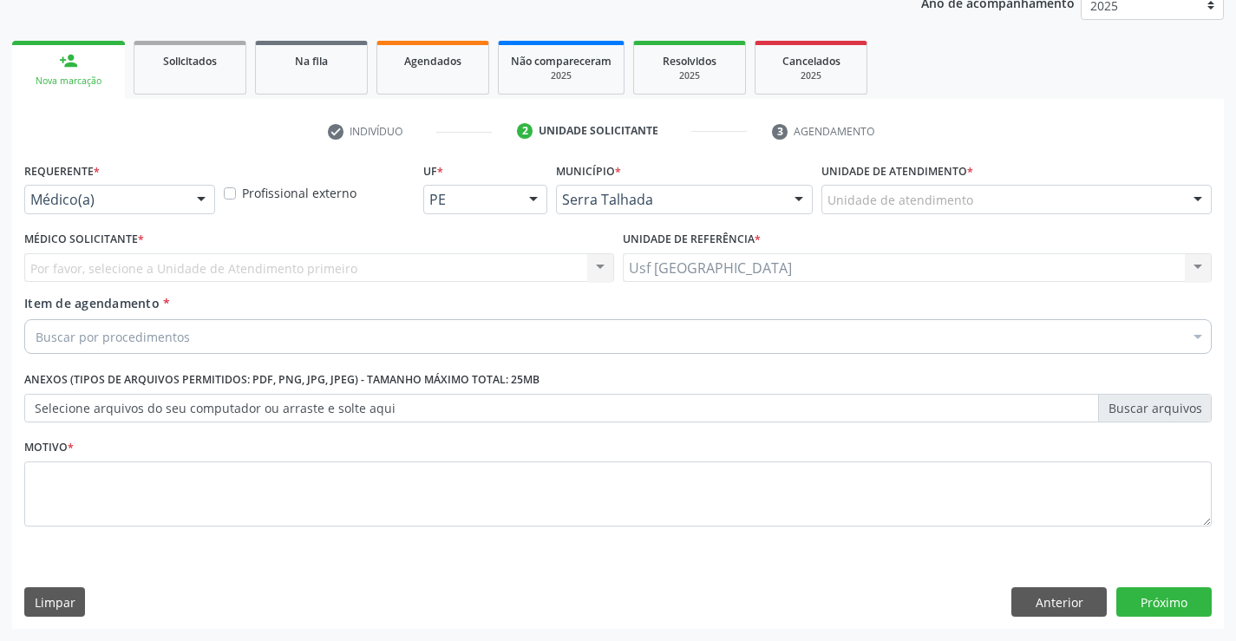
scroll to position [219, 0]
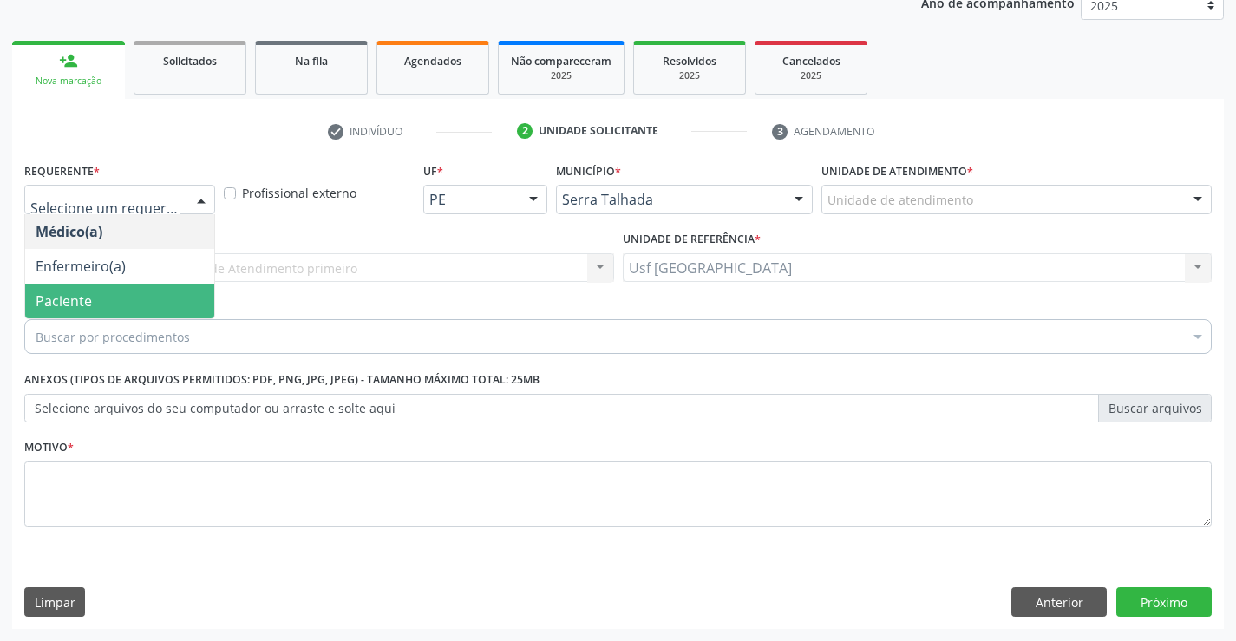
click at [127, 304] on span "Paciente" at bounding box center [119, 301] width 189 height 35
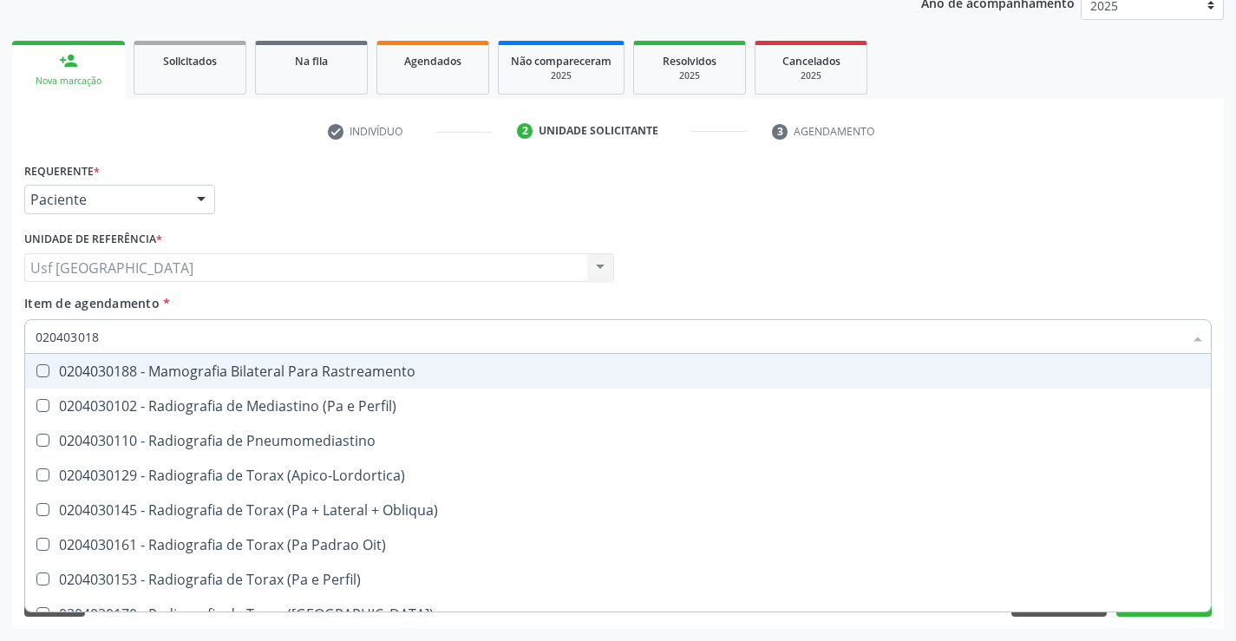
type input "0204030188"
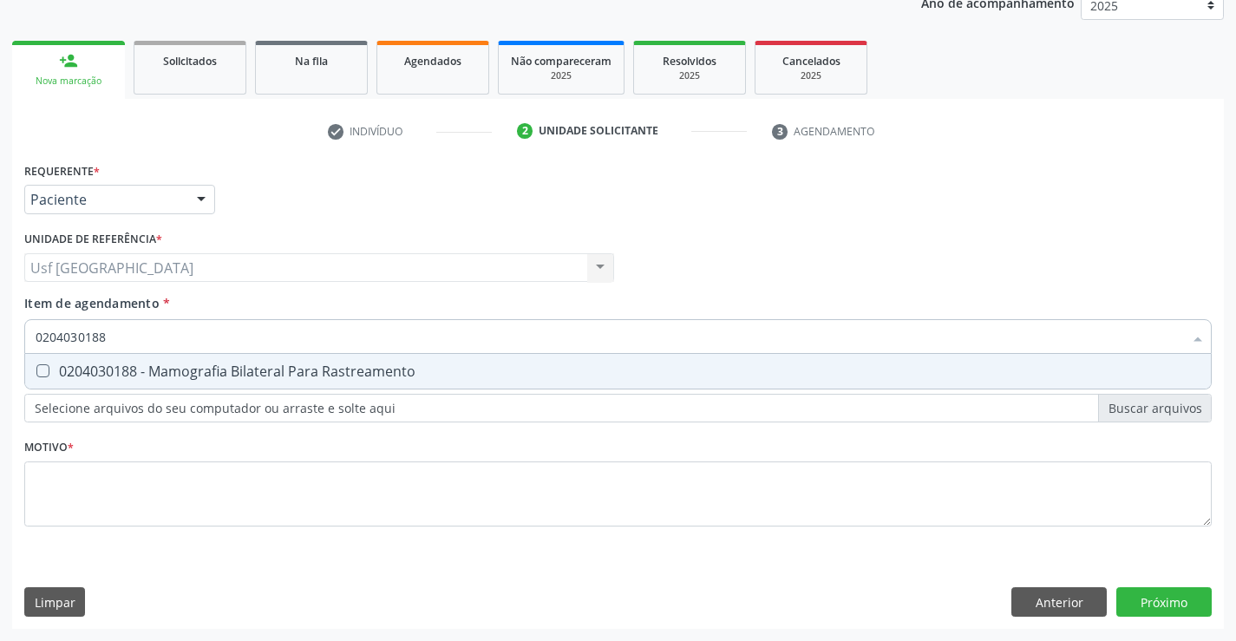
click at [167, 373] on div "0204030188 - Mamografia Bilateral Para Rastreamento" at bounding box center [618, 371] width 1165 height 14
checkbox Rastreamento "true"
click at [151, 511] on div "Requerente * Paciente Médico(a) Enfermeiro(a) Paciente Nenhum resultado encontr…" at bounding box center [618, 354] width 1188 height 393
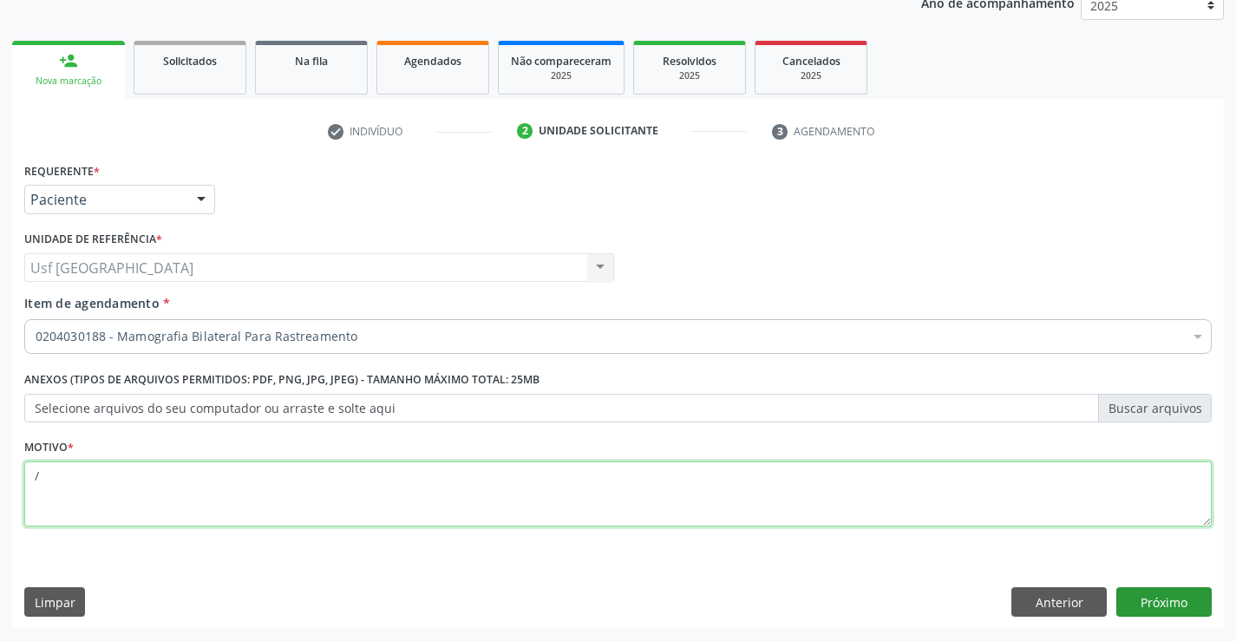
type textarea "/"
click at [1166, 610] on button "Próximo" at bounding box center [1163, 601] width 95 height 29
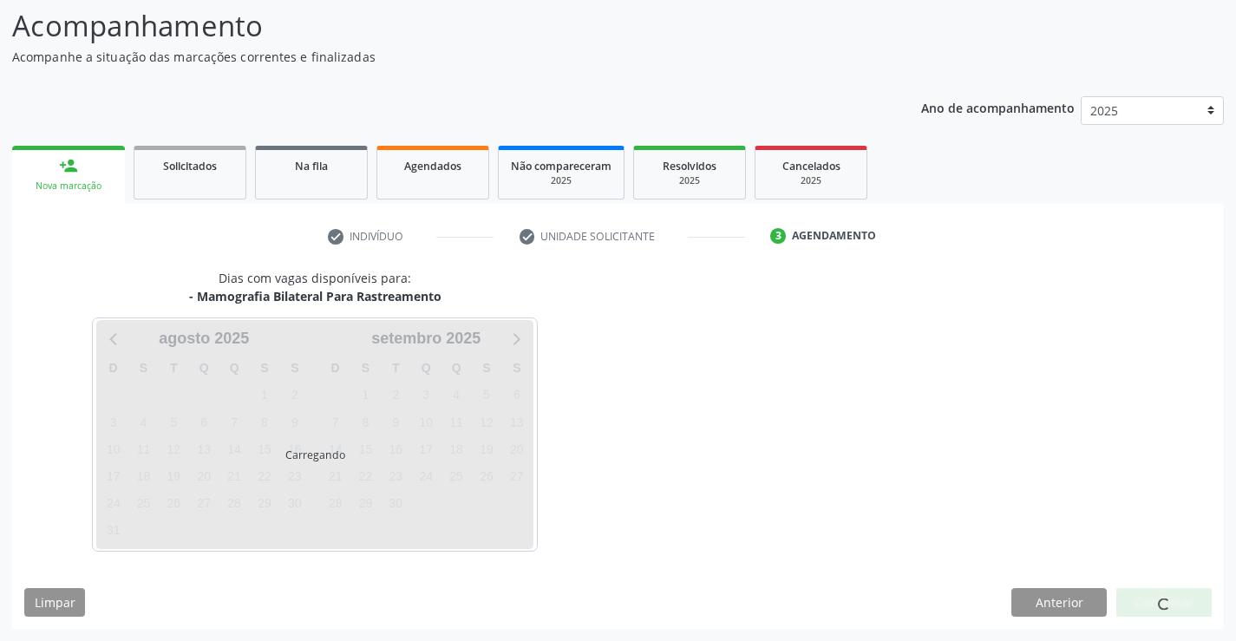
scroll to position [114, 0]
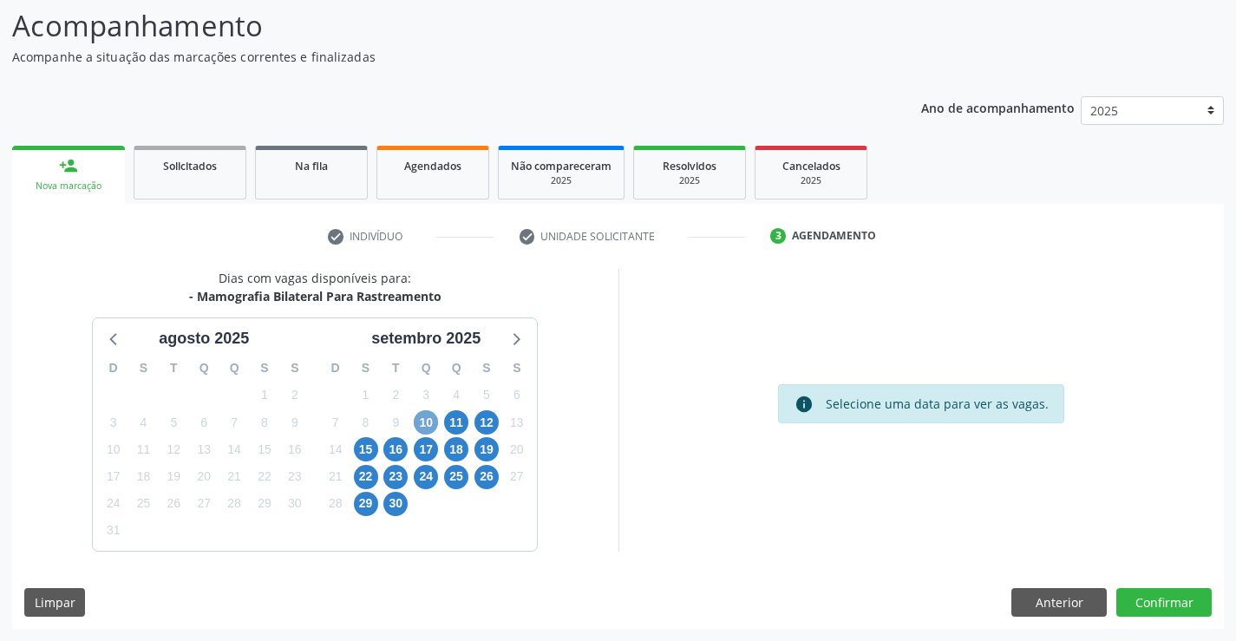
click at [436, 429] on span "10" at bounding box center [426, 422] width 24 height 24
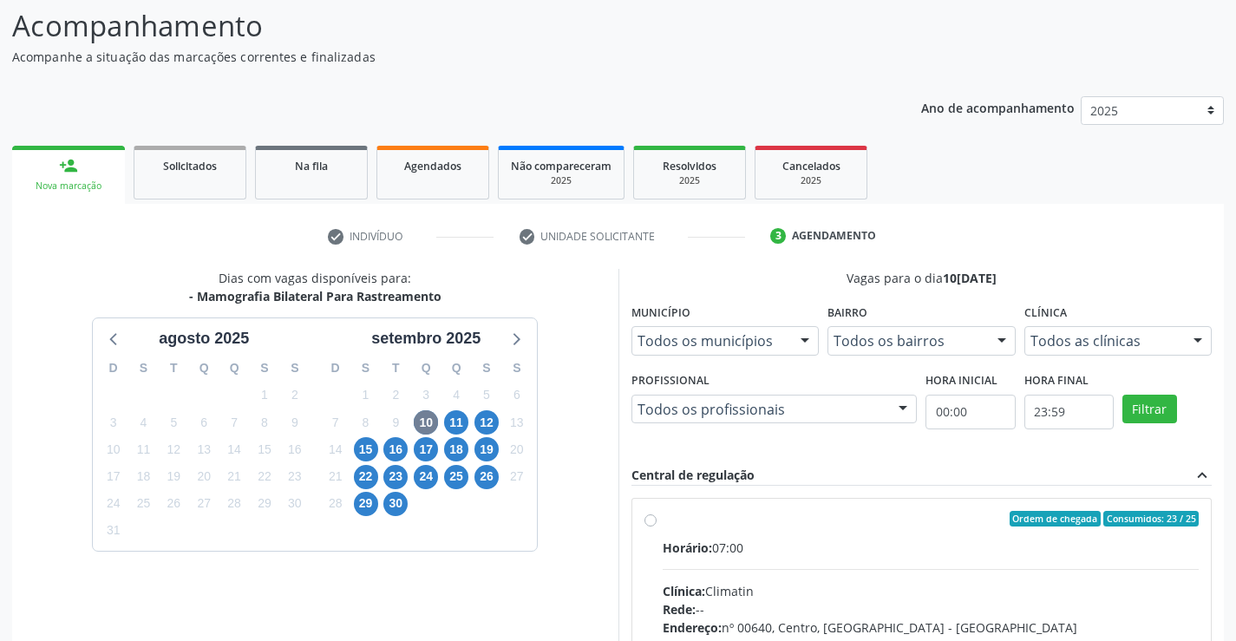
click at [657, 516] on div "Ordem de chegada Consumidos: 23 / 25 Horário: 07:00 Clínica: Climatin Rede: -- …" at bounding box center [922, 644] width 555 height 266
radio input "true"
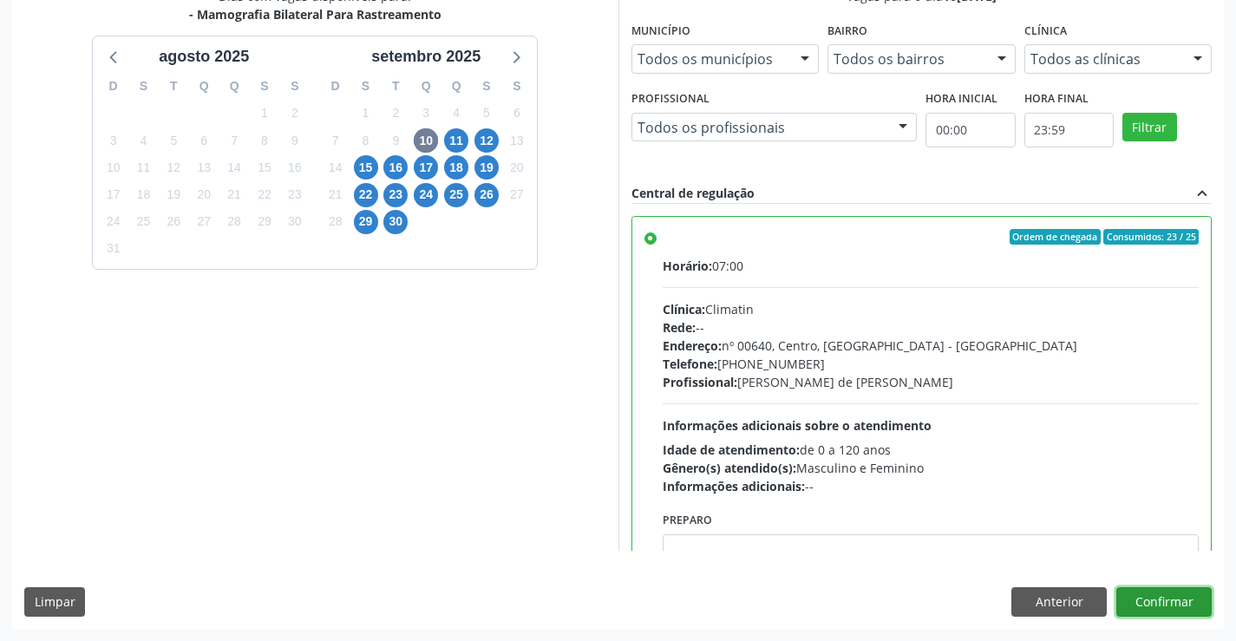
click at [1171, 607] on button "Confirmar" at bounding box center [1163, 601] width 95 height 29
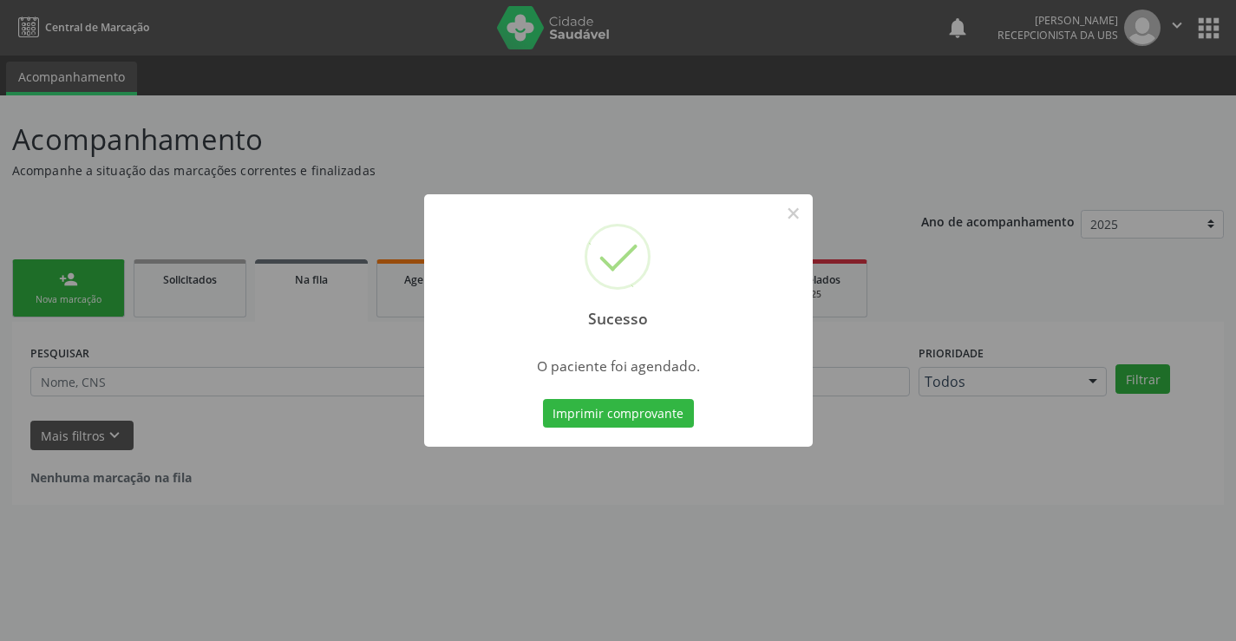
scroll to position [0, 0]
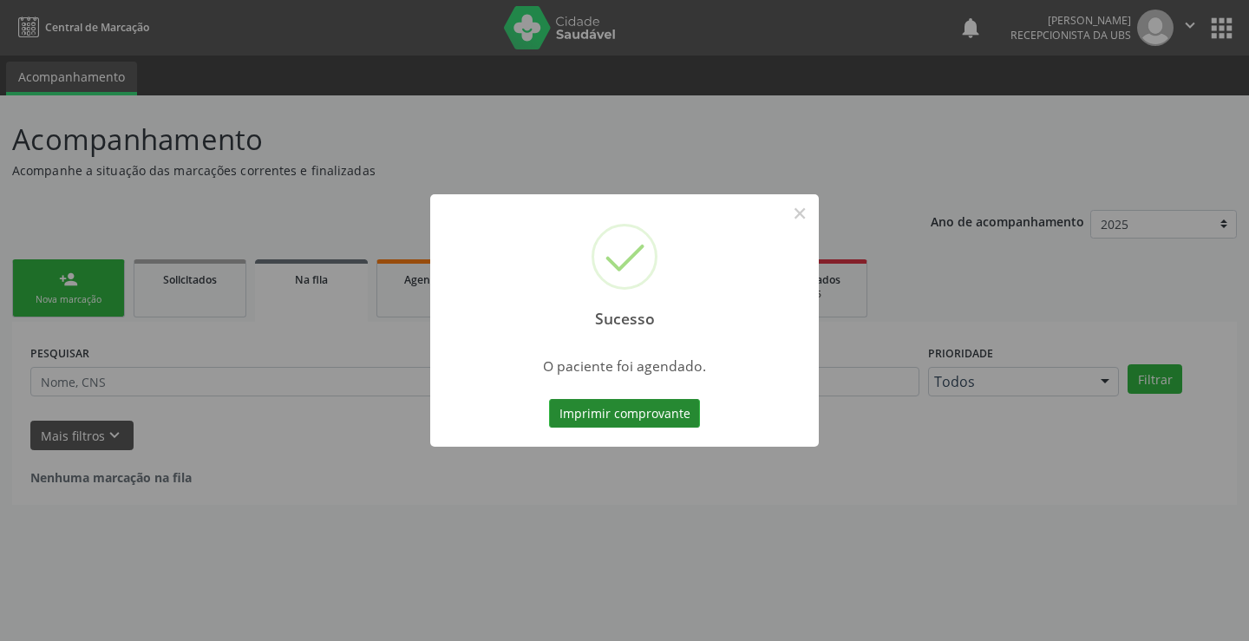
click at [622, 416] on button "Imprimir comprovante" at bounding box center [624, 413] width 151 height 29
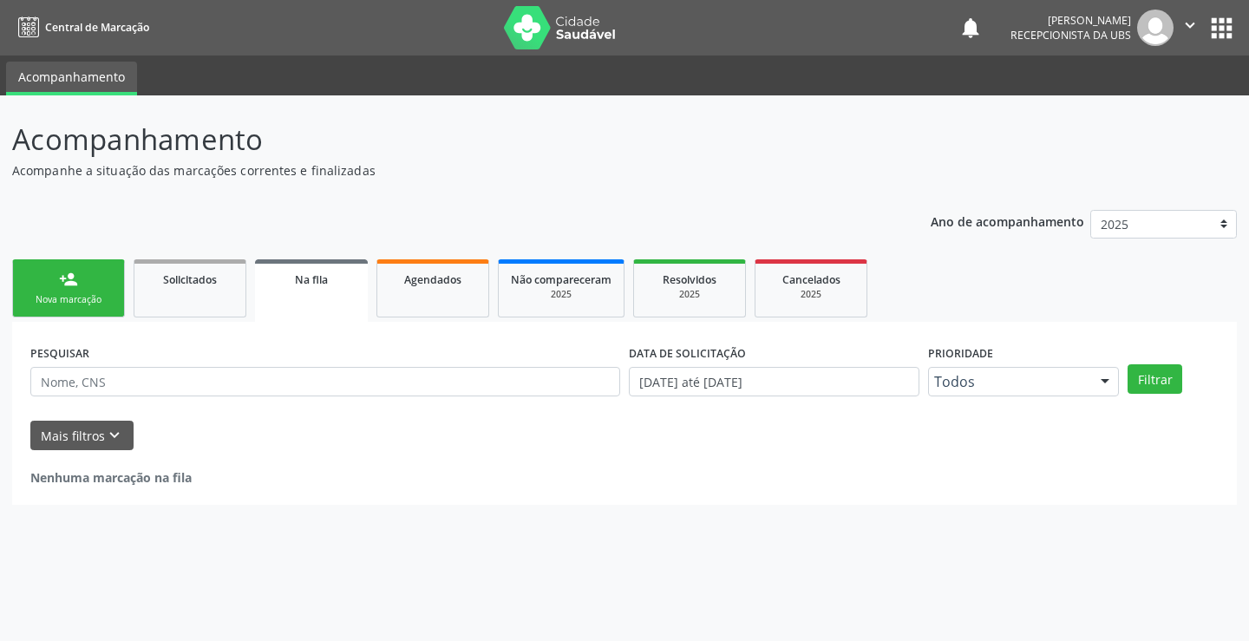
click at [62, 295] on div "Nova marcação" at bounding box center [68, 299] width 87 height 13
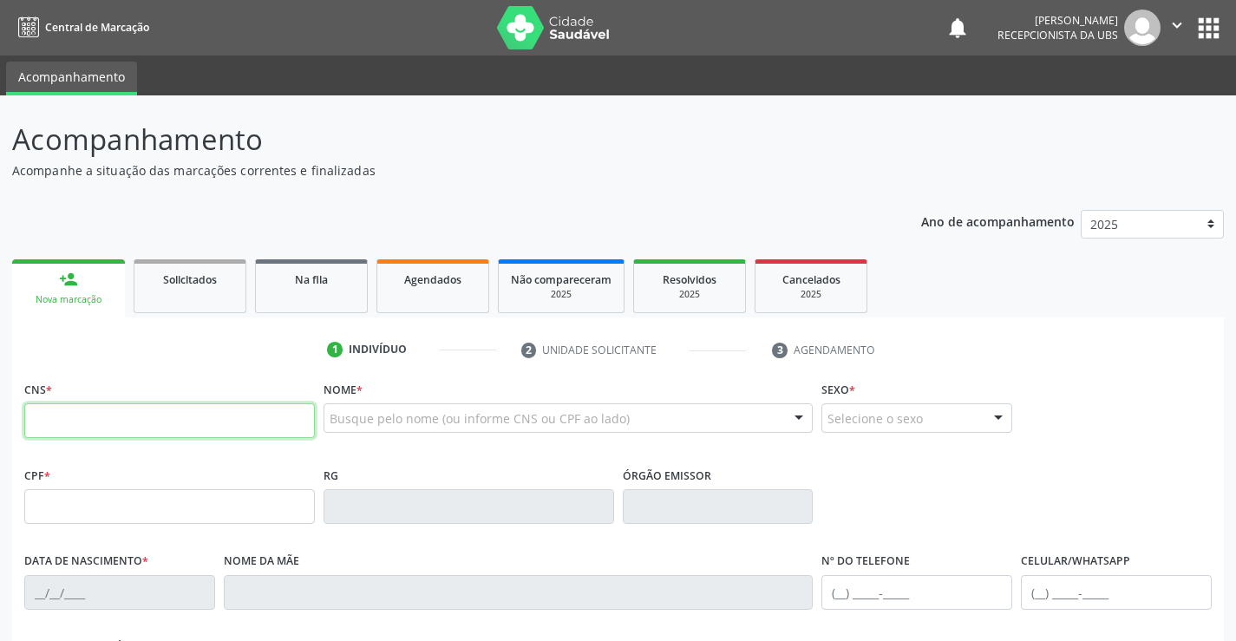
click at [155, 429] on input "text" at bounding box center [169, 420] width 291 height 35
type input "702 6012 1776 4742"
type input "594.148.984-68"
type input "24/01/1968"
type input "Rosa Maria Cordeiro"
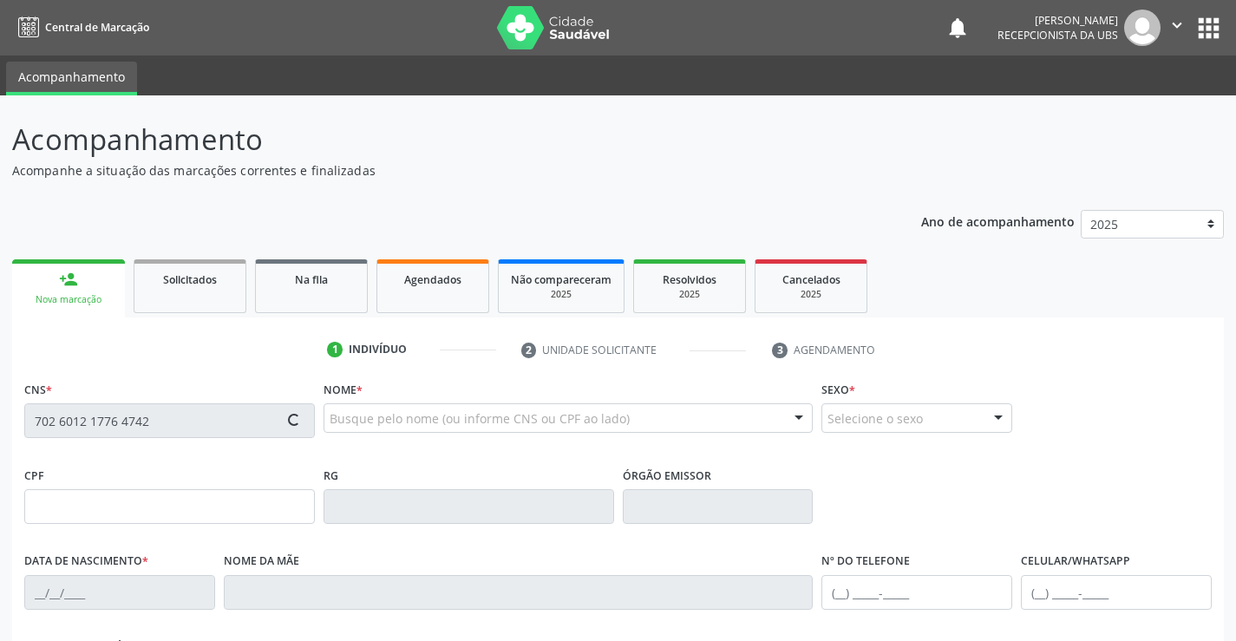
type input "(87) 98123-7565"
type input "565"
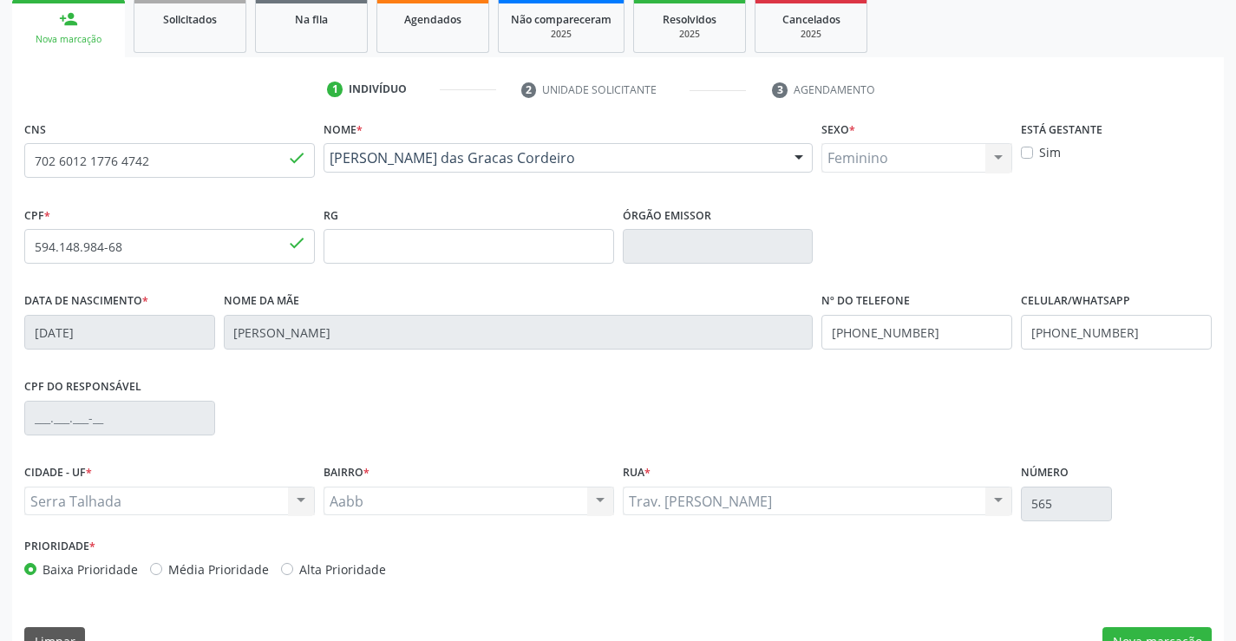
scroll to position [299, 0]
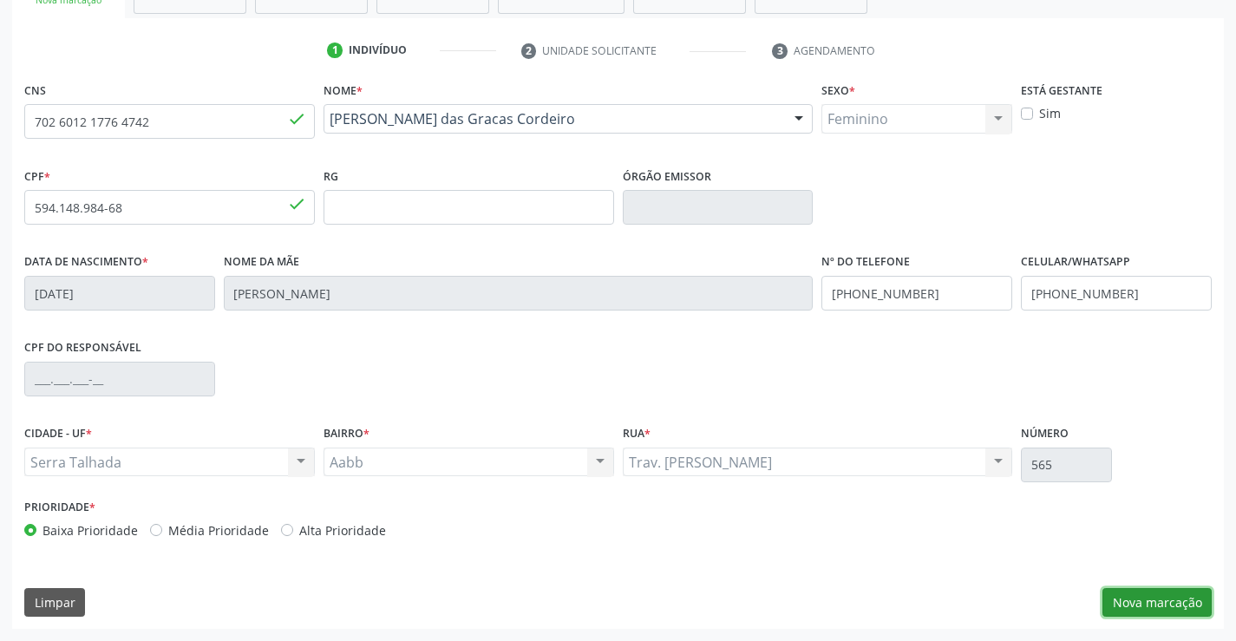
click at [1128, 595] on button "Nova marcação" at bounding box center [1157, 602] width 109 height 29
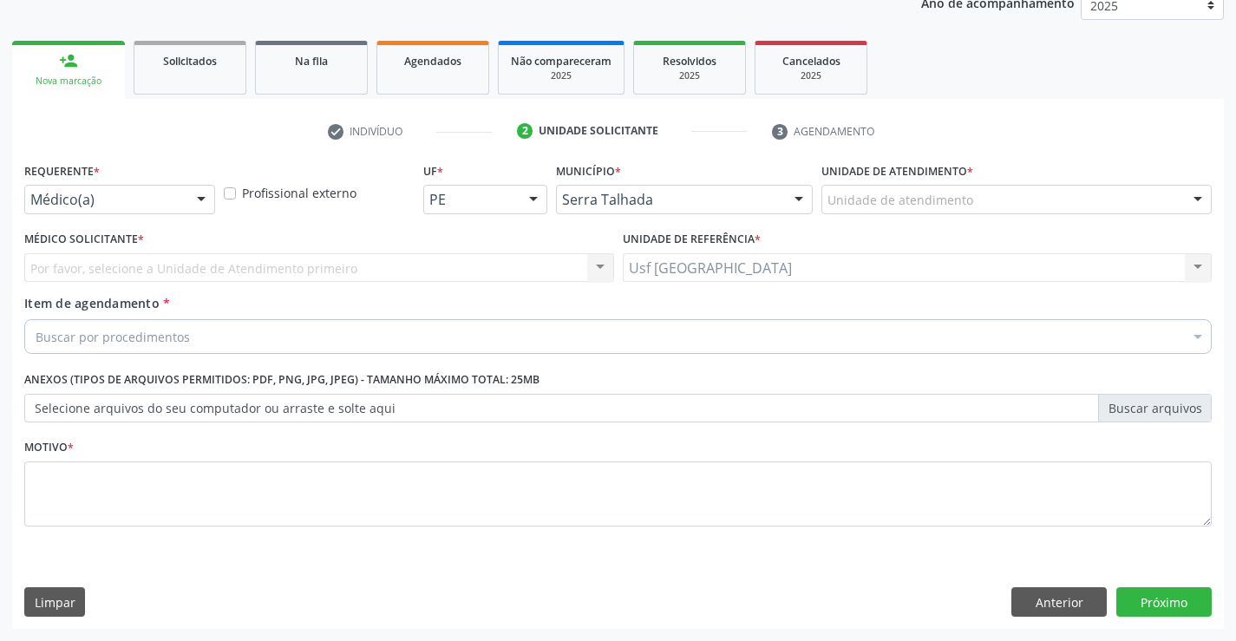
scroll to position [219, 0]
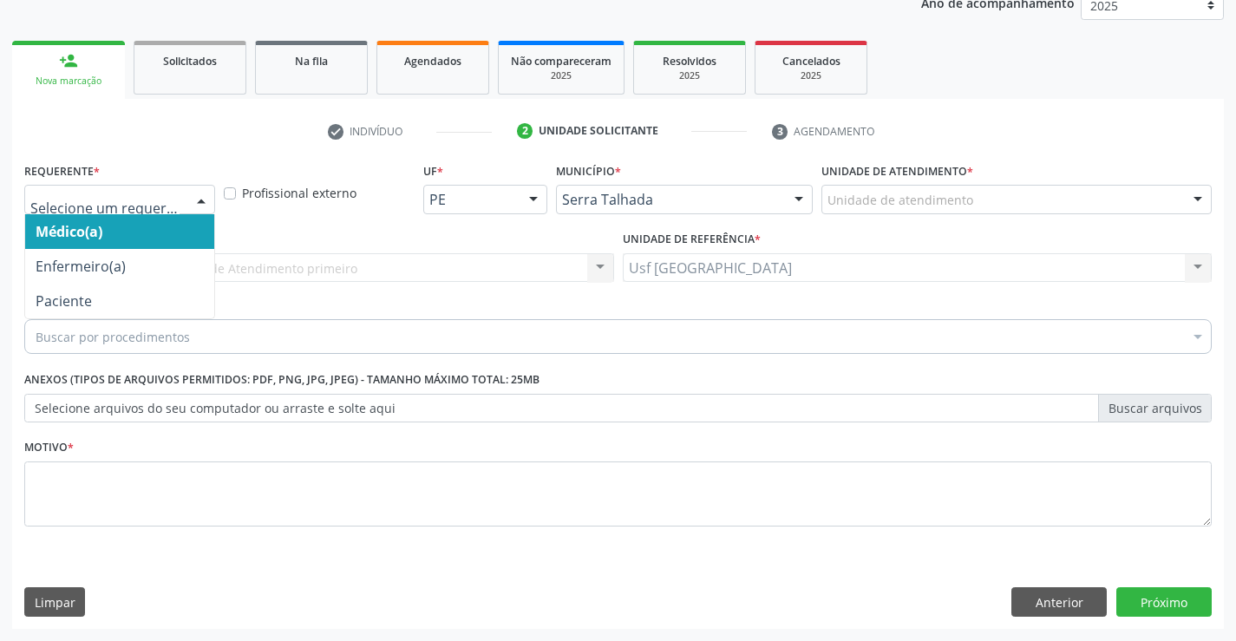
click at [187, 203] on div "Médico(a) Enfermeiro(a) Paciente Nenhum resultado encontrado para: " " Não há n…" at bounding box center [119, 199] width 191 height 29
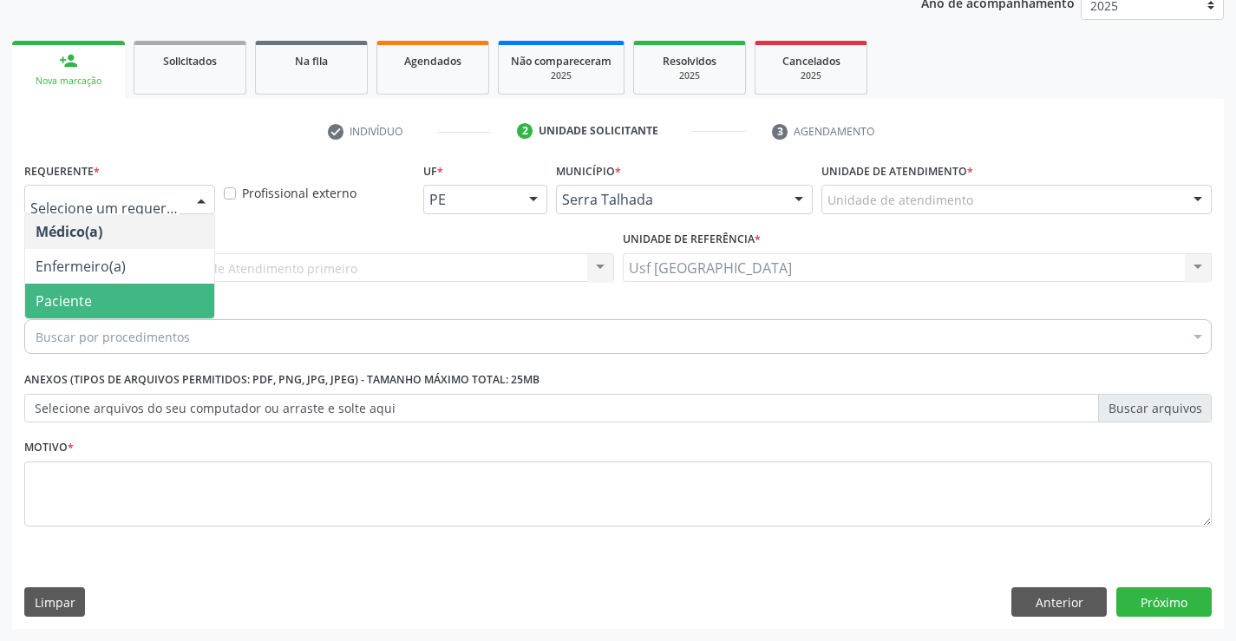
click at [146, 296] on span "Paciente" at bounding box center [119, 301] width 189 height 35
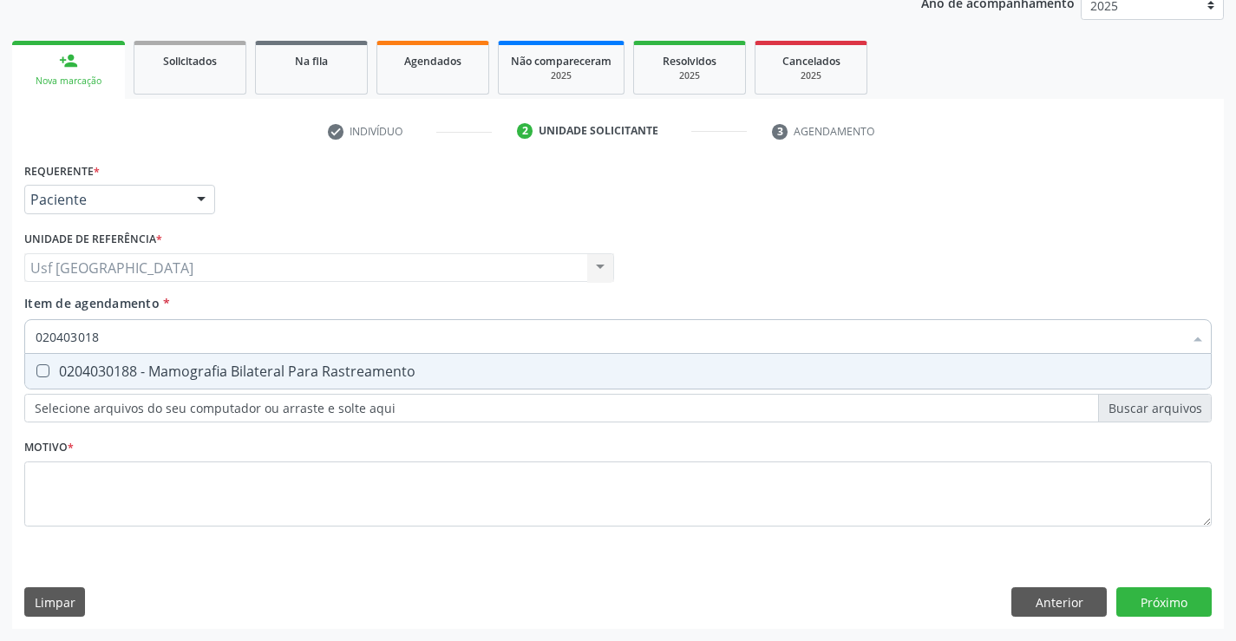
type input "0204030188"
click at [248, 372] on div "0204030188 - Mamografia Bilateral Para Rastreamento" at bounding box center [618, 371] width 1165 height 14
checkbox Rastreamento "true"
click at [164, 495] on div "Requerente * Paciente Médico(a) Enfermeiro(a) Paciente Nenhum resultado encontr…" at bounding box center [618, 354] width 1188 height 393
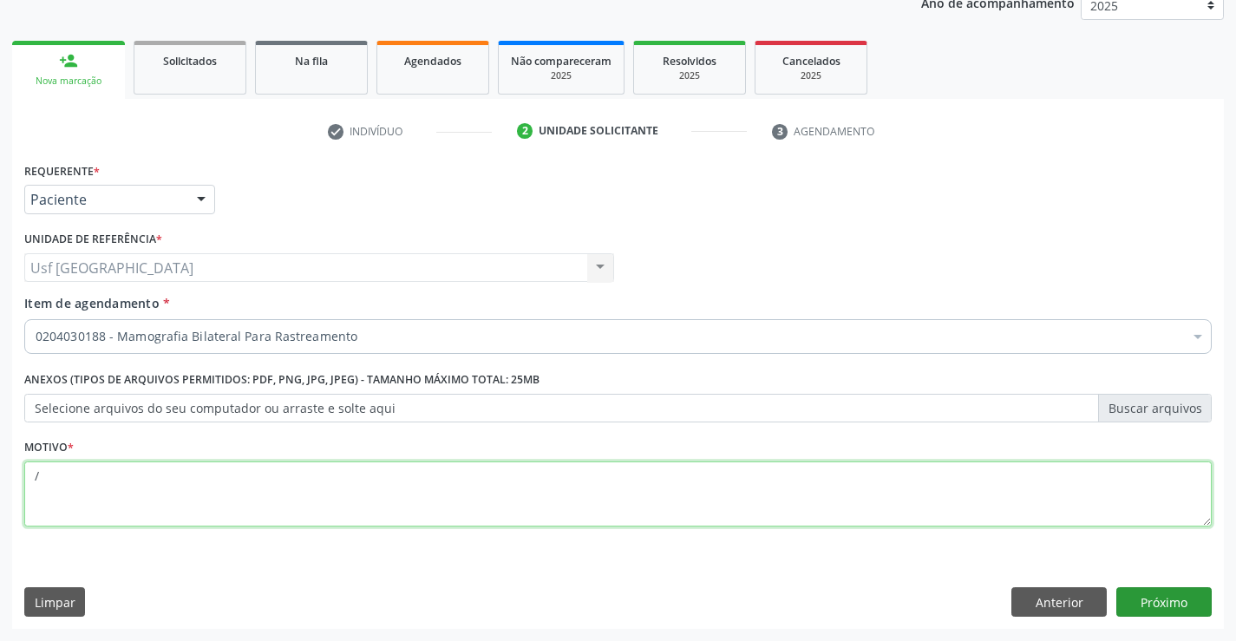
type textarea "/"
click at [1170, 607] on button "Próximo" at bounding box center [1163, 601] width 95 height 29
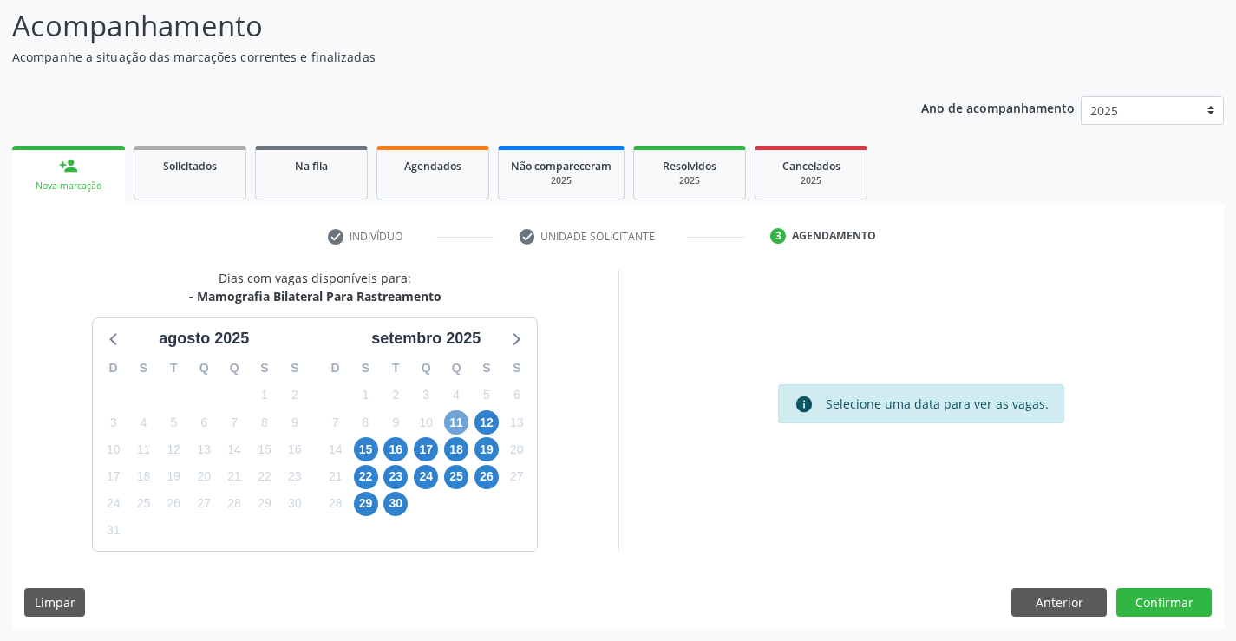
click at [446, 423] on span "11" at bounding box center [456, 422] width 24 height 24
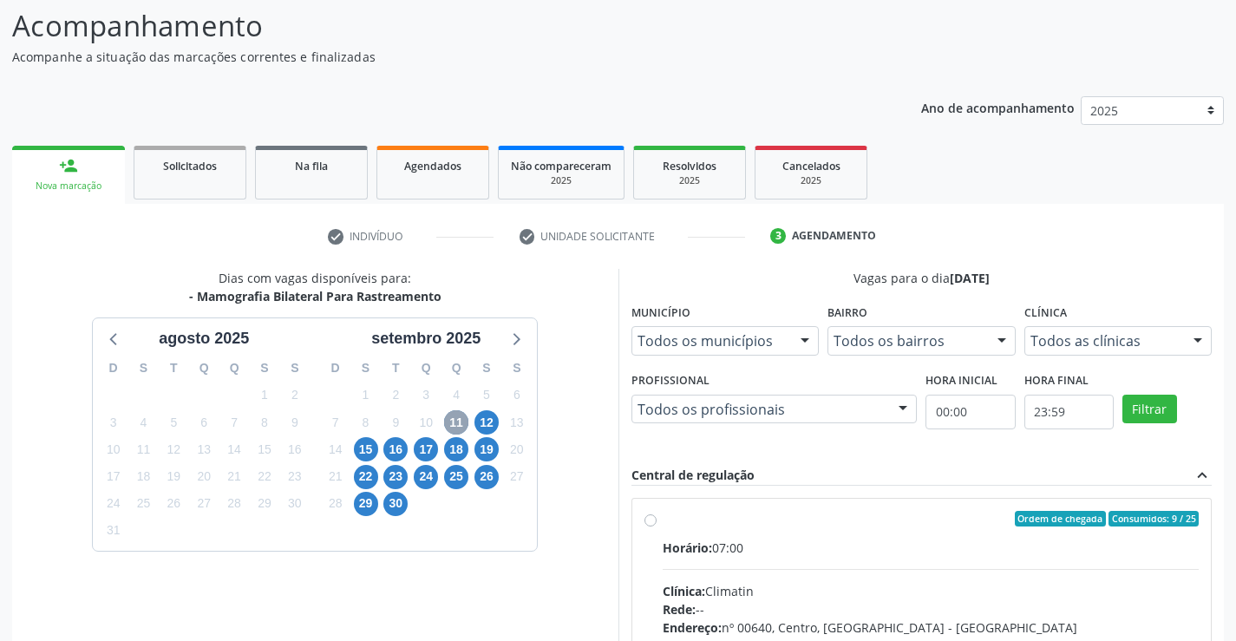
scroll to position [364, 0]
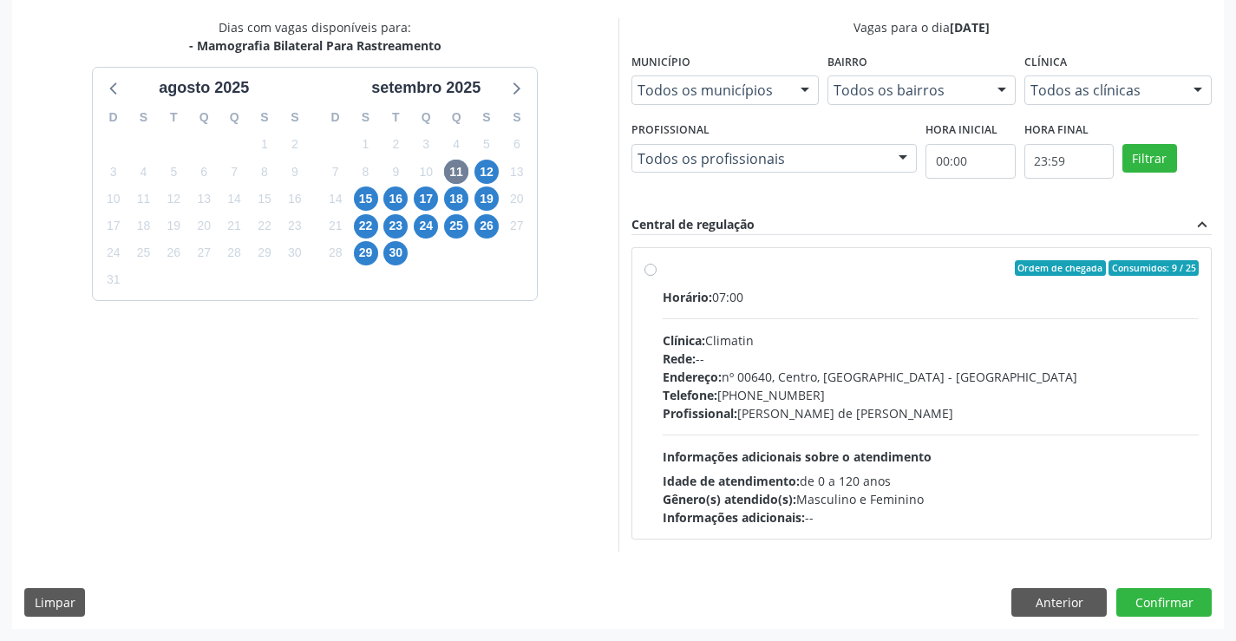
click at [660, 270] on div "Ordem de chegada Consumidos: 9 / 25 Horário: 07:00 Clínica: Climatin Rede: -- E…" at bounding box center [922, 393] width 555 height 266
radio input "true"
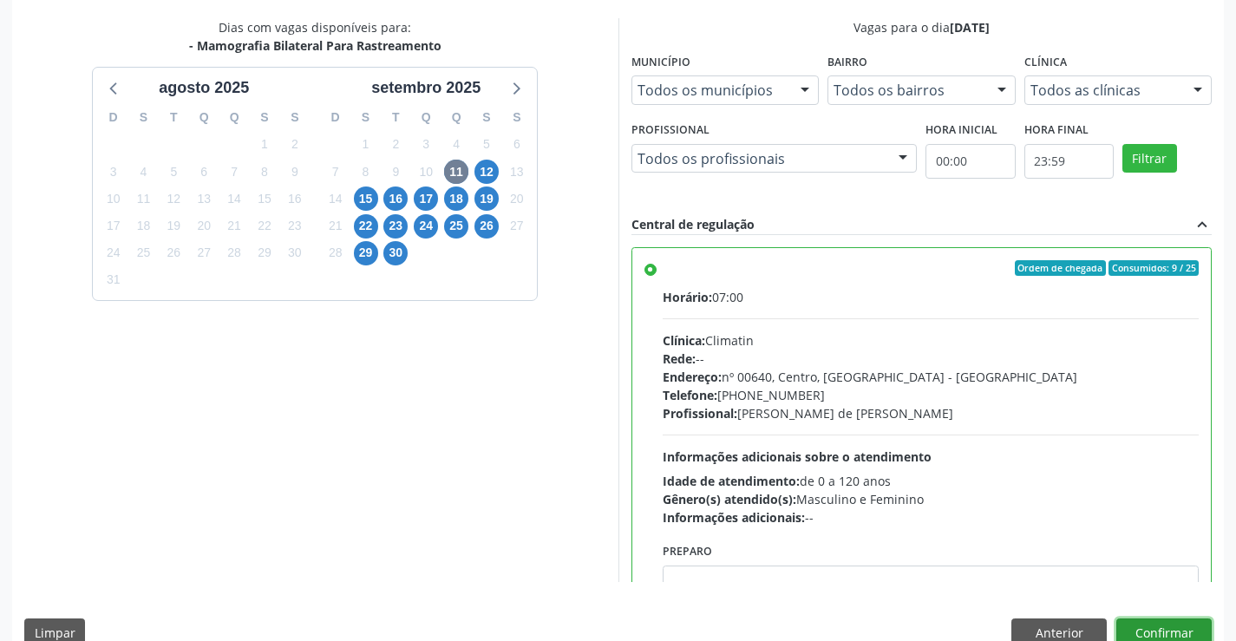
click at [1135, 624] on button "Confirmar" at bounding box center [1163, 632] width 95 height 29
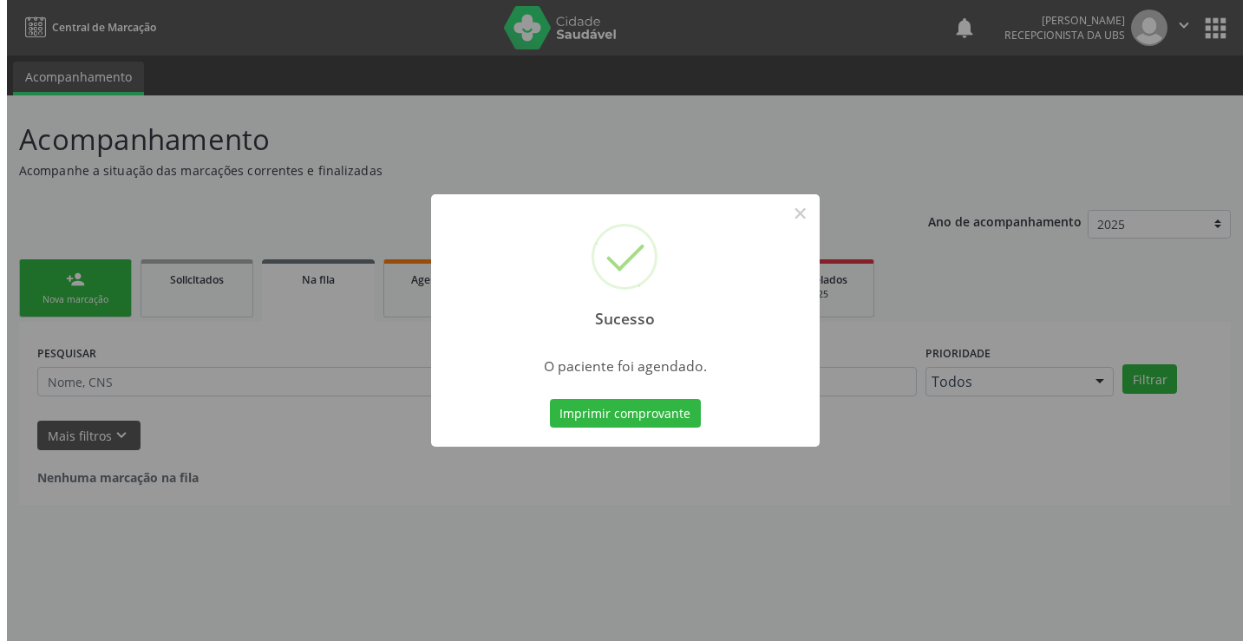
scroll to position [0, 0]
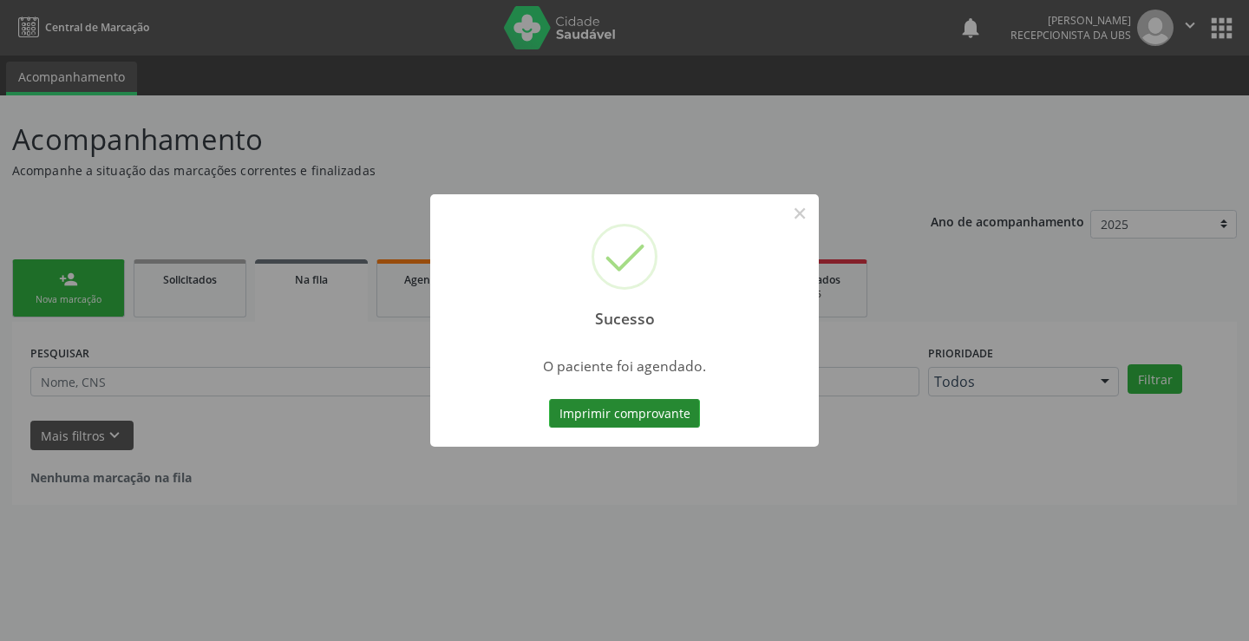
click at [586, 411] on button "Imprimir comprovante" at bounding box center [624, 413] width 151 height 29
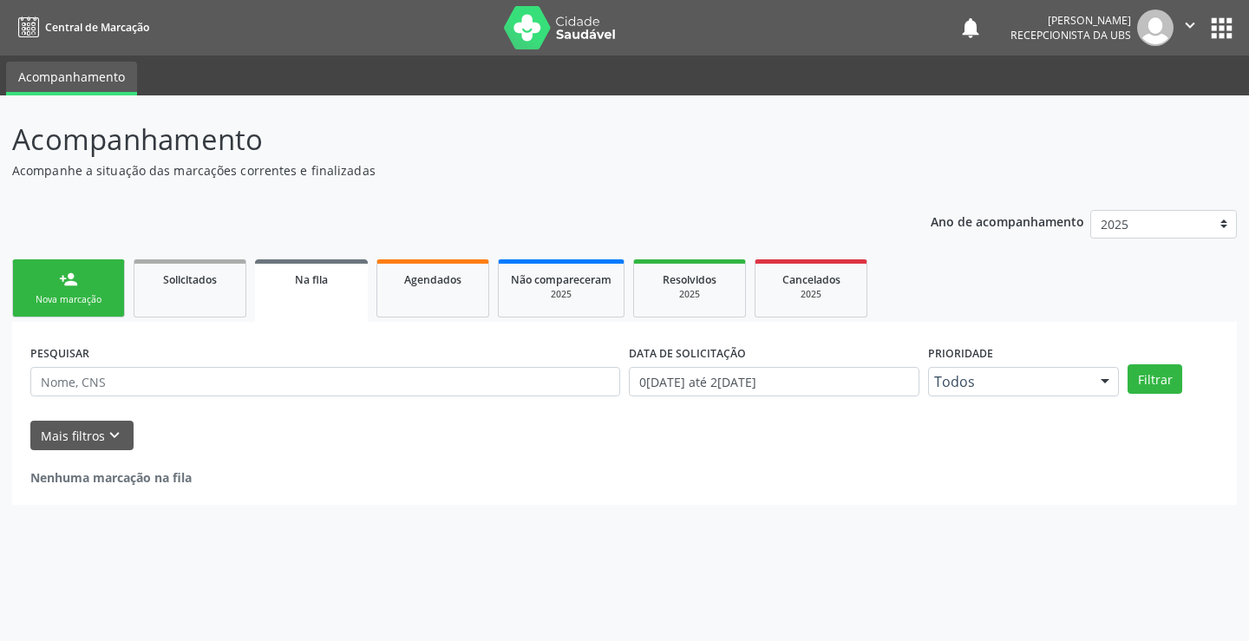
click at [79, 297] on div "Nova marcação" at bounding box center [68, 299] width 87 height 13
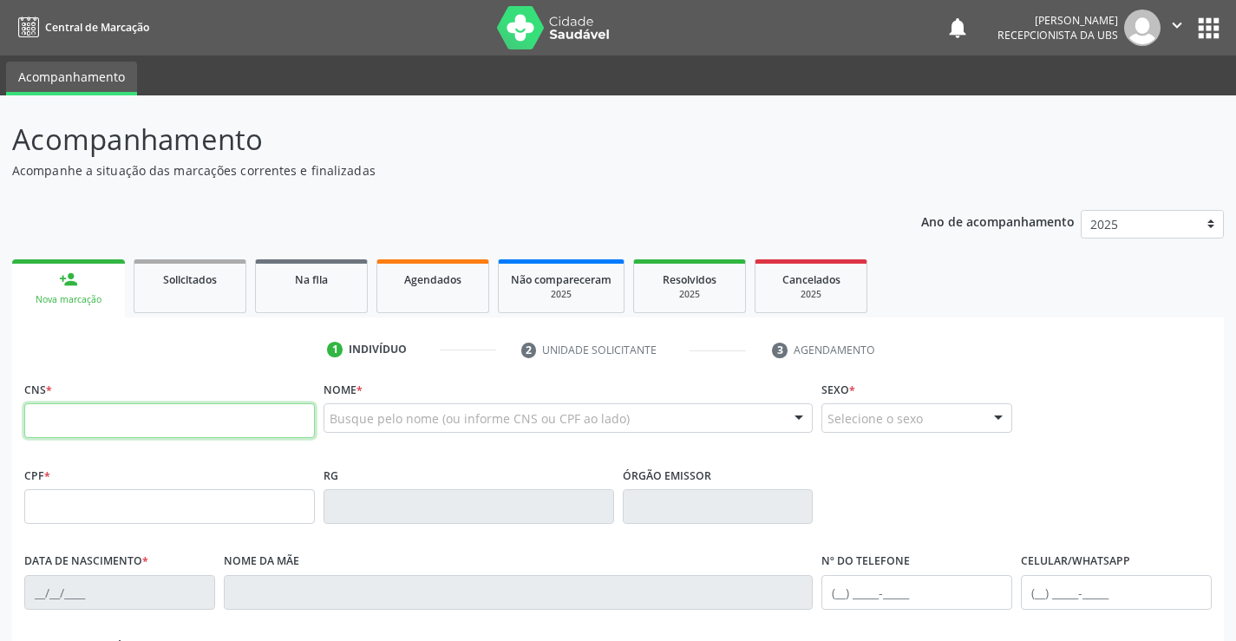
click at [120, 422] on input "text" at bounding box center [169, 420] width 291 height 35
type input "708 5050 2517 9780"
type input "039.418.294-40"
type input "09/04/1978"
type input "Maria do Carmo da Silva"
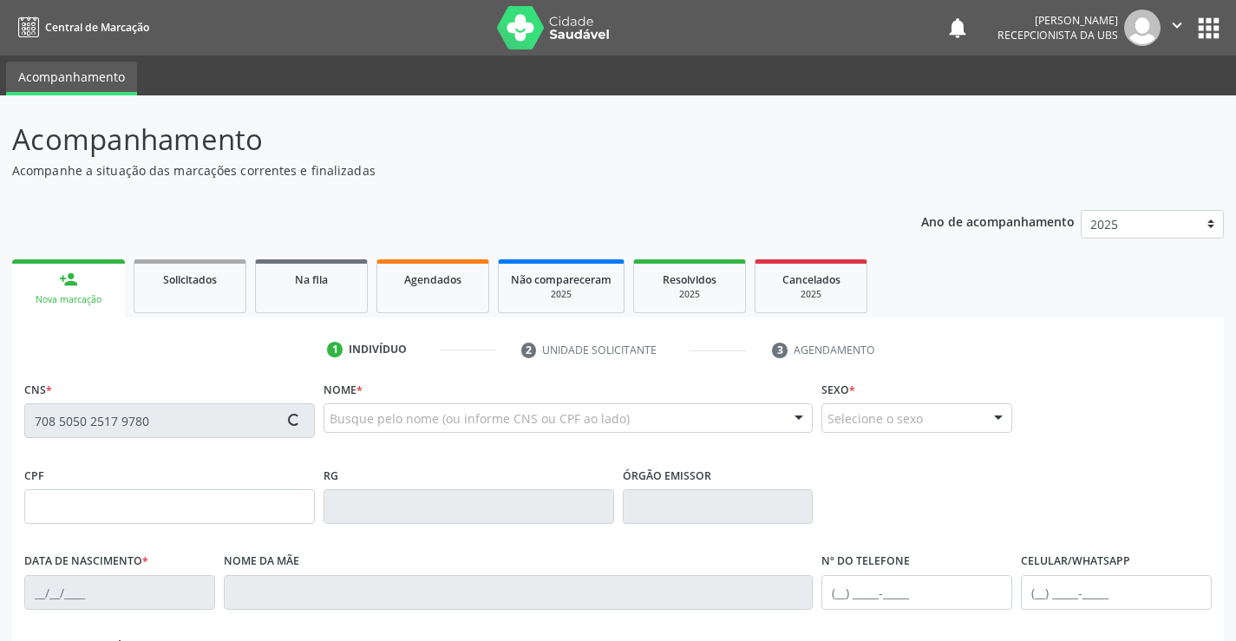
type input "(87) 98143-1502"
type input "450"
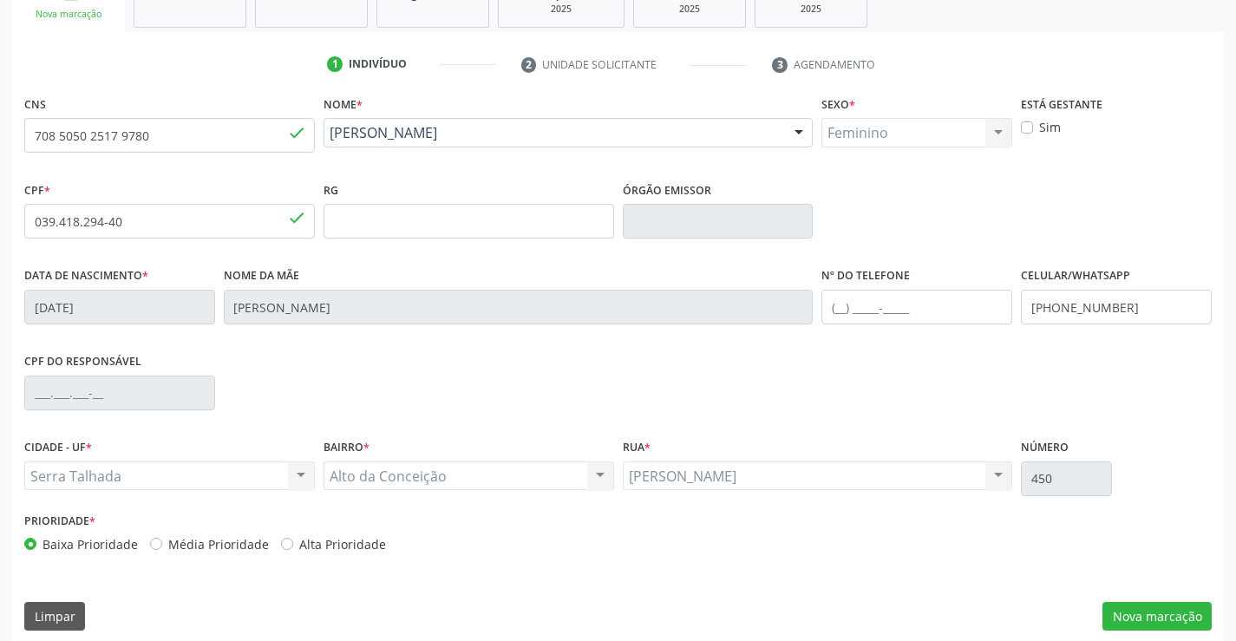
scroll to position [299, 0]
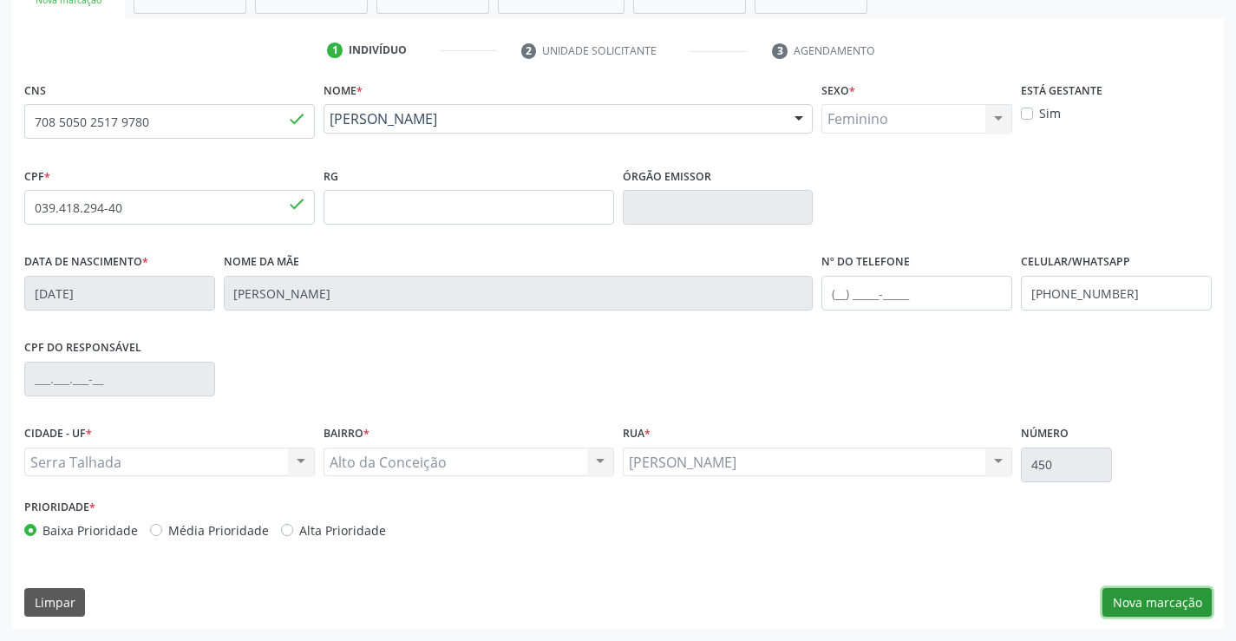
click at [1166, 605] on button "Nova marcação" at bounding box center [1157, 602] width 109 height 29
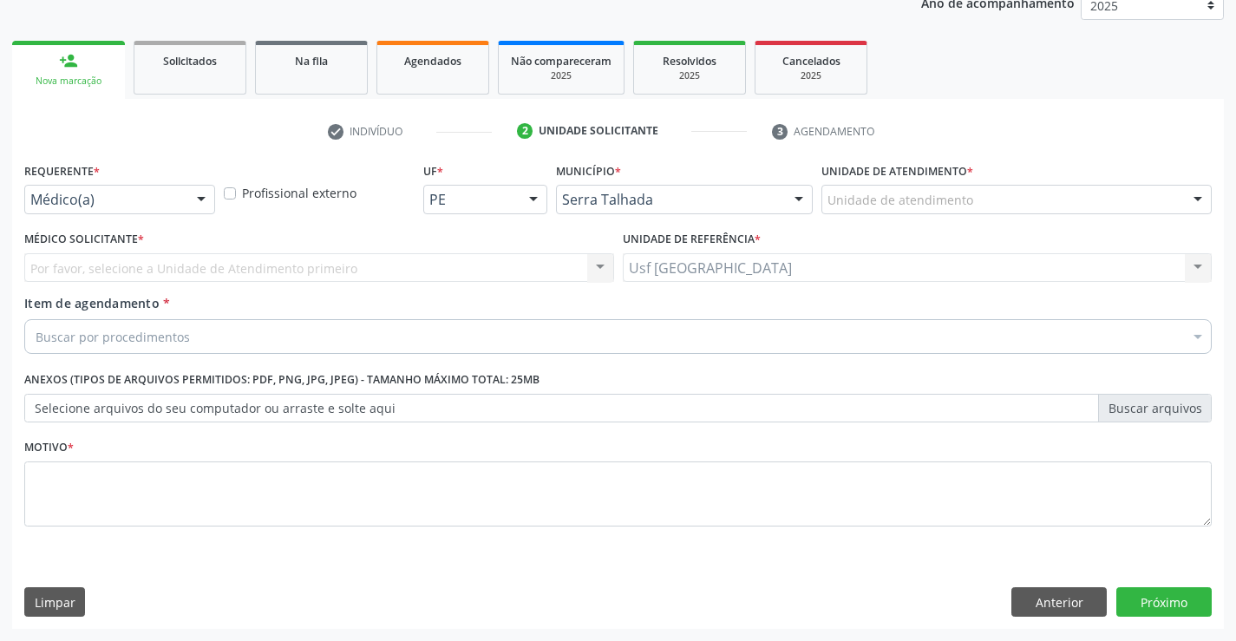
scroll to position [219, 0]
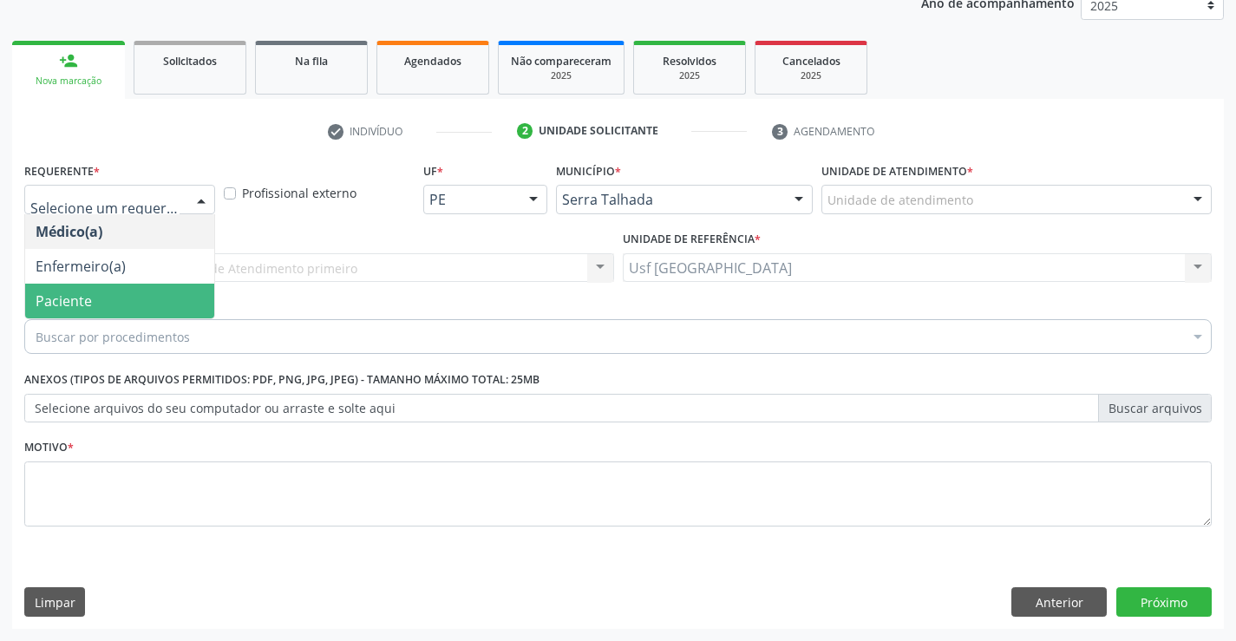
click at [138, 296] on span "Paciente" at bounding box center [119, 301] width 189 height 35
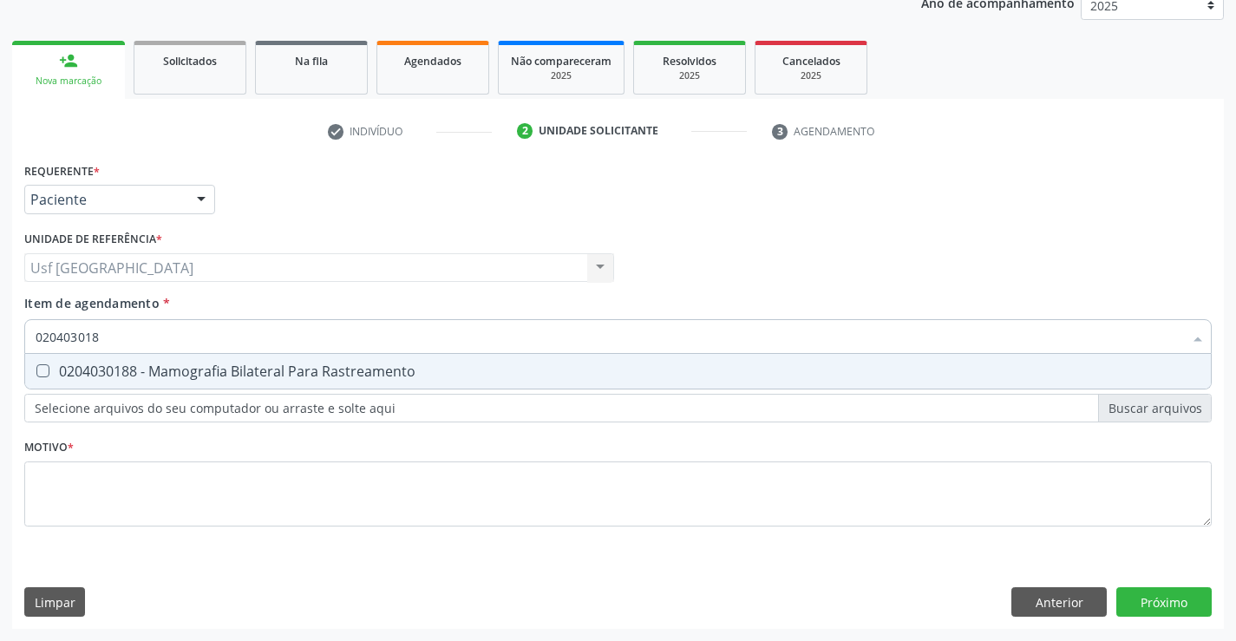
type input "0204030188"
click at [199, 378] on div "0204030188 - Mamografia Bilateral Para Rastreamento" at bounding box center [618, 371] width 1165 height 14
checkbox Rastreamento "true"
click at [173, 515] on div "Requerente * Paciente Médico(a) Enfermeiro(a) Paciente Nenhum resultado encontr…" at bounding box center [618, 354] width 1188 height 393
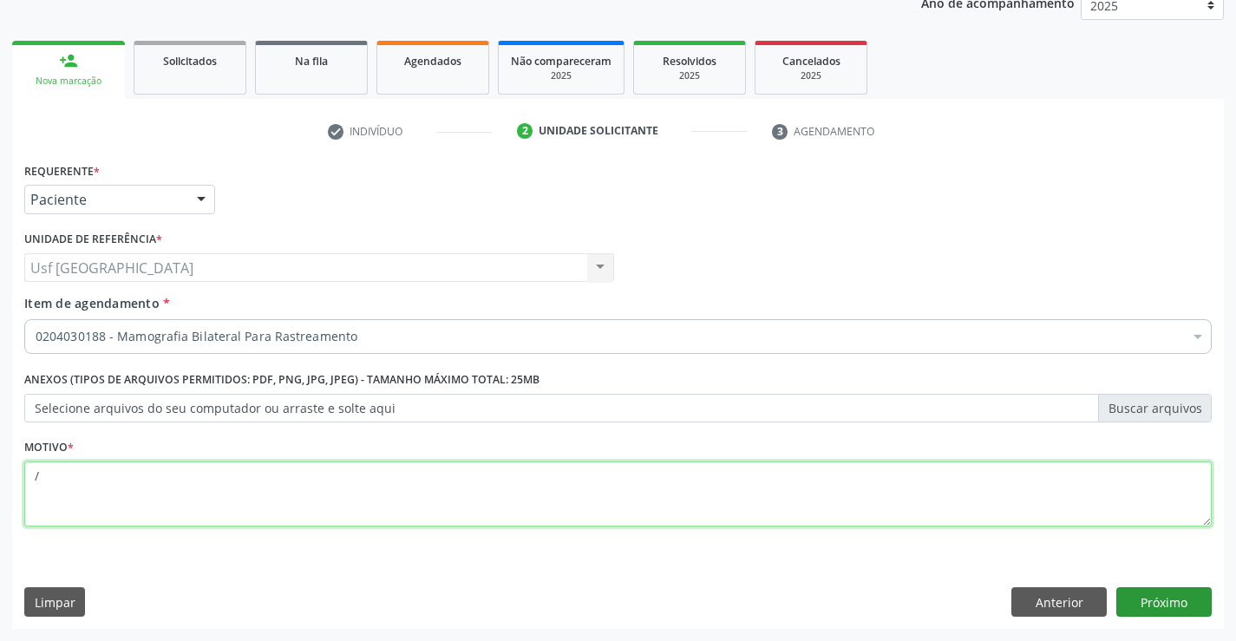
type textarea "/"
click at [1166, 603] on button "Próximo" at bounding box center [1163, 601] width 95 height 29
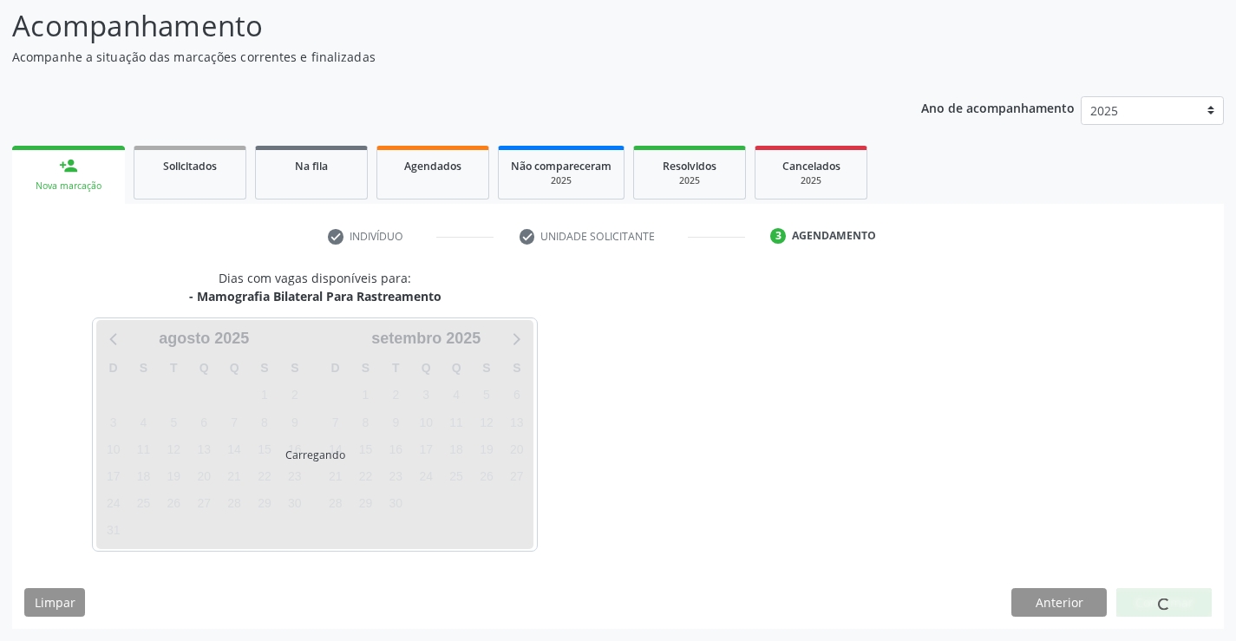
scroll to position [114, 0]
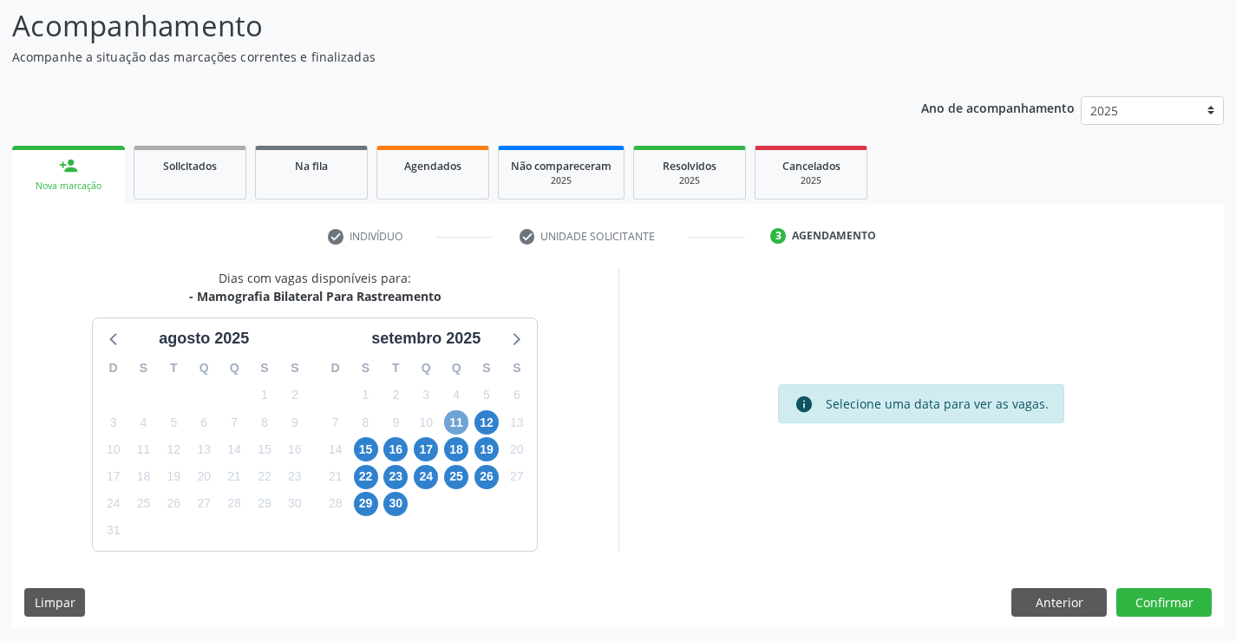
click at [455, 420] on span "11" at bounding box center [456, 422] width 24 height 24
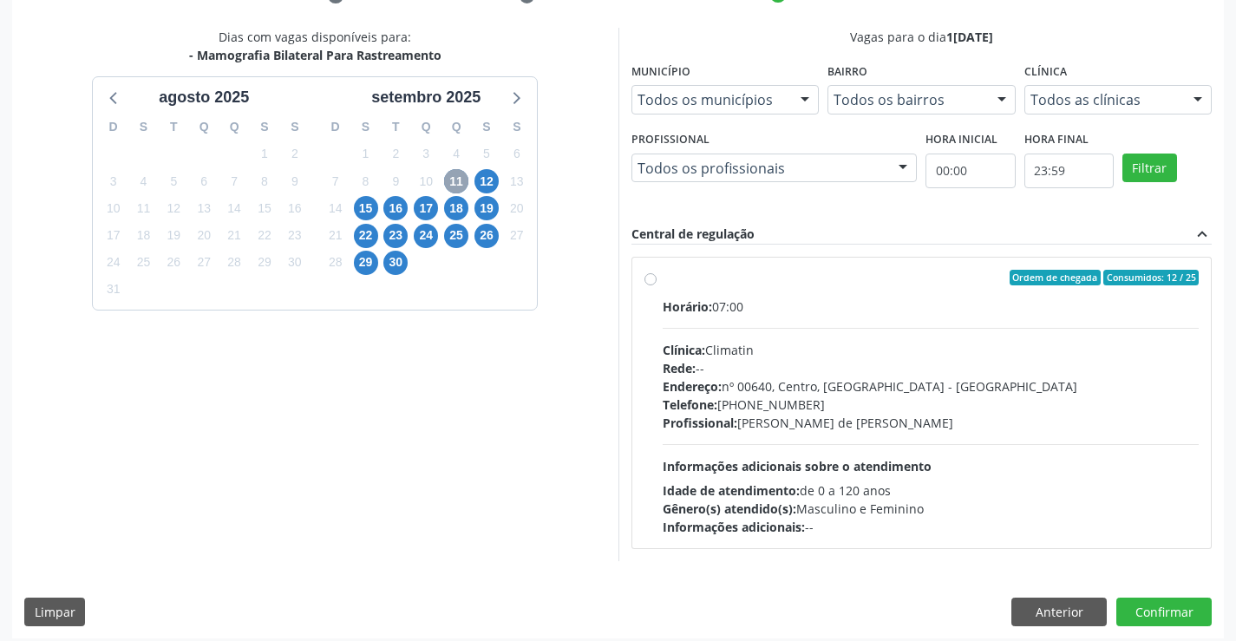
scroll to position [364, 0]
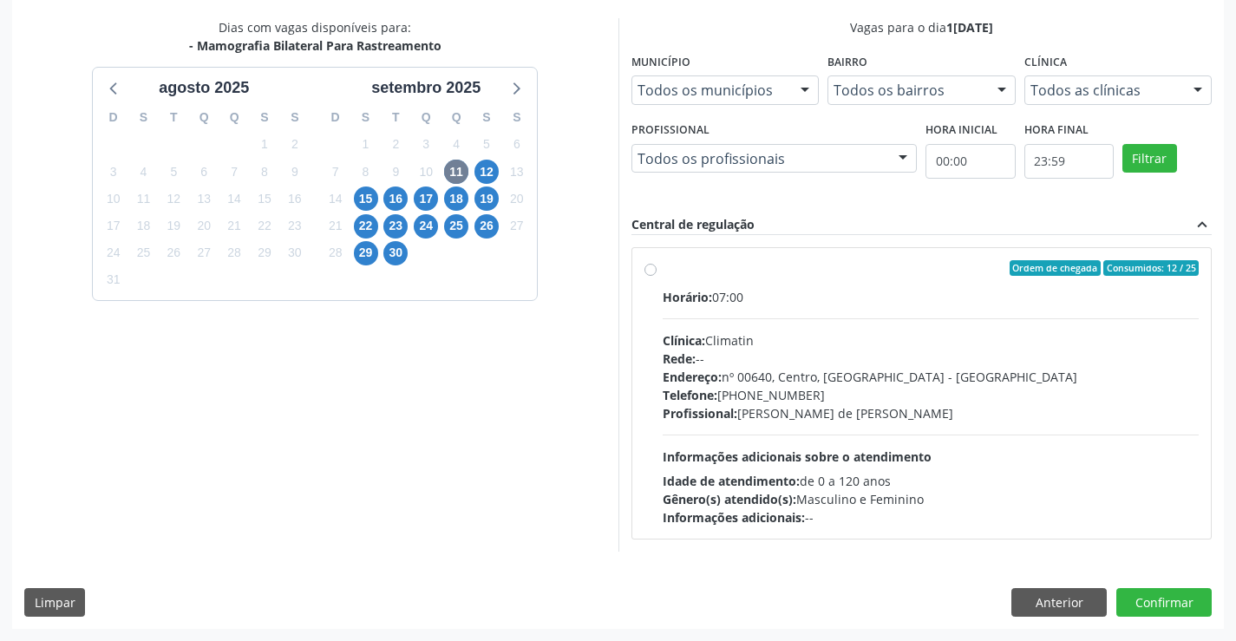
click at [663, 271] on label "Ordem de chegada Consumidos: 12 / 25 Horário: 07:00 Clínica: Climatin Rede: -- …" at bounding box center [931, 393] width 537 height 266
click at [655, 271] on input "Ordem de chegada Consumidos: 12 / 25 Horário: 07:00 Clínica: Climatin Rede: -- …" at bounding box center [651, 268] width 12 height 16
radio input "true"
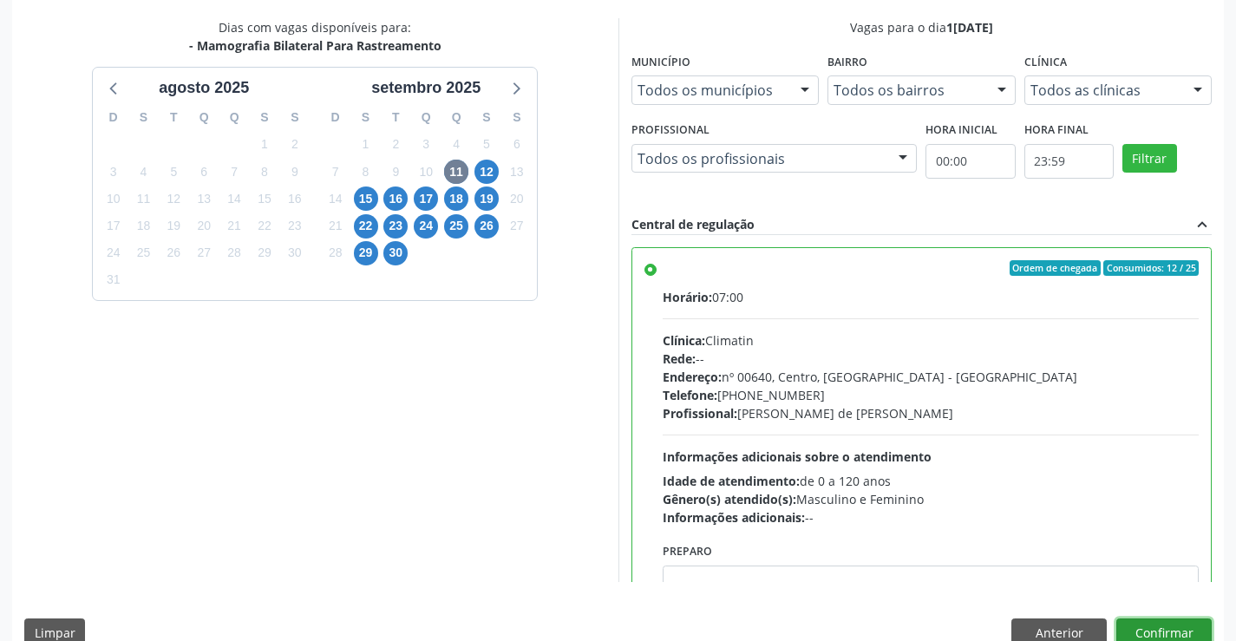
click at [1151, 622] on button "Confirmar" at bounding box center [1163, 632] width 95 height 29
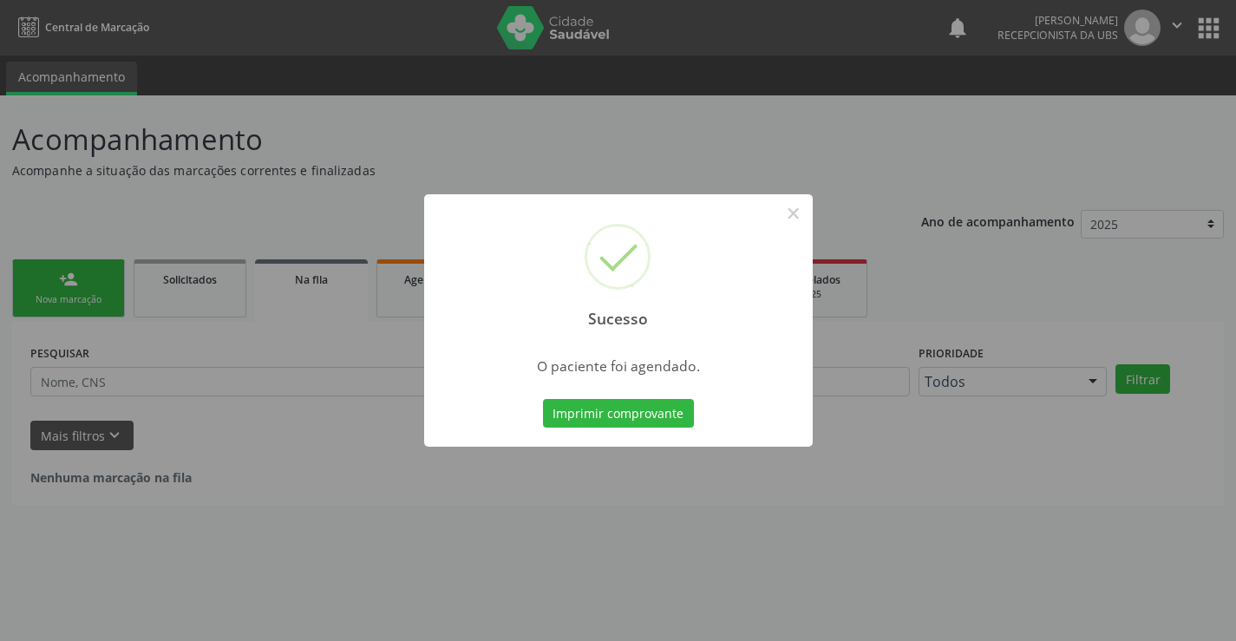
scroll to position [0, 0]
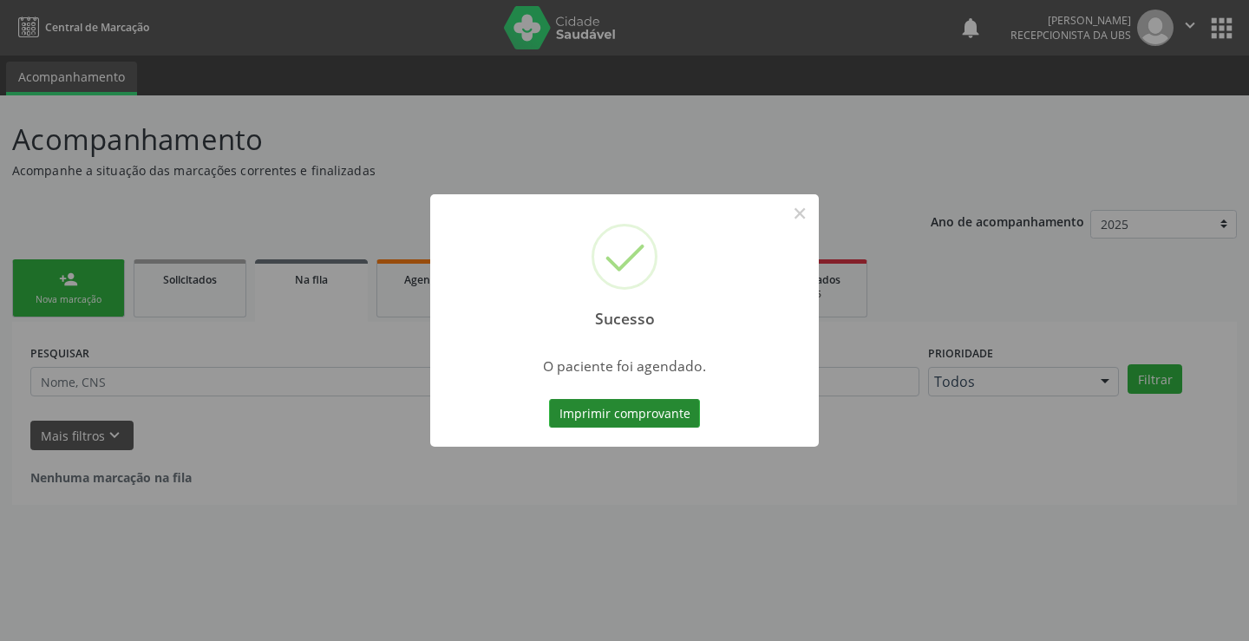
click at [581, 403] on button "Imprimir comprovante" at bounding box center [624, 413] width 151 height 29
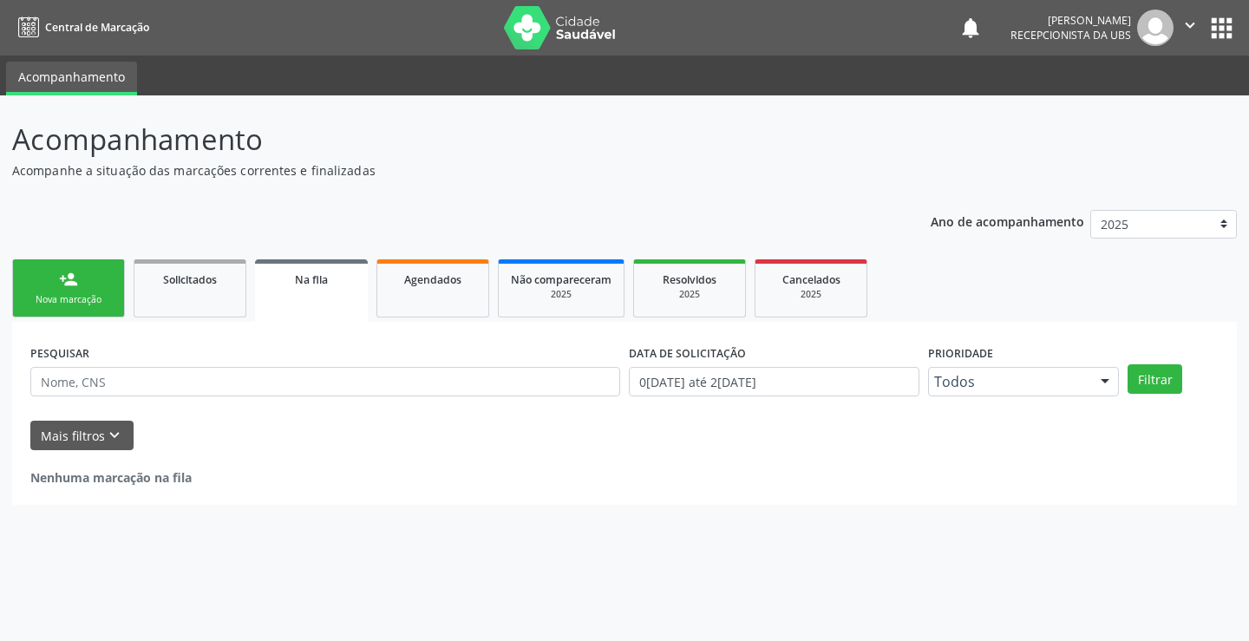
click at [97, 263] on link "person_add Nova marcação" at bounding box center [68, 288] width 113 height 58
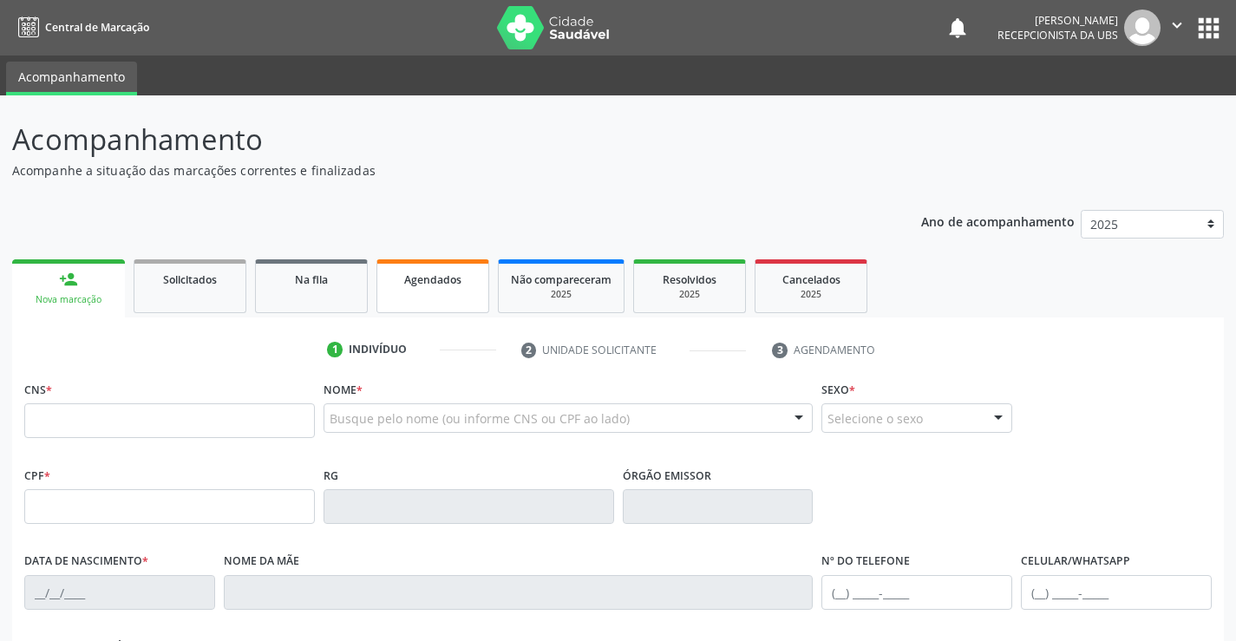
click at [421, 291] on link "Agendados" at bounding box center [432, 286] width 113 height 54
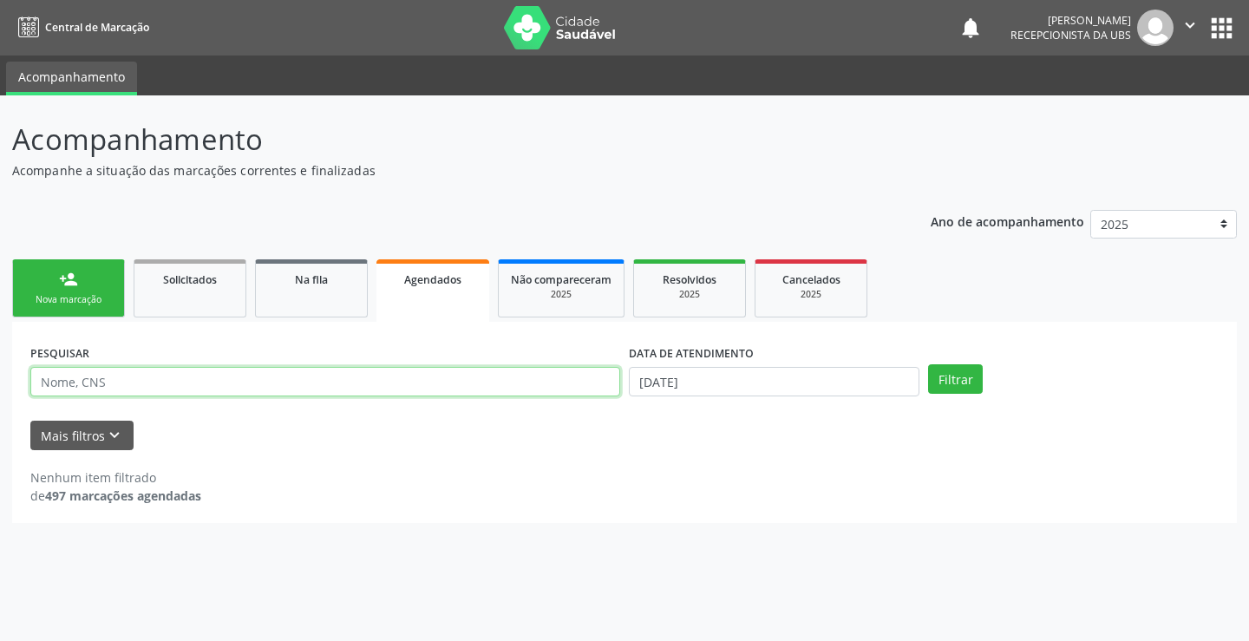
click at [549, 385] on input "text" at bounding box center [325, 381] width 590 height 29
type input "maria das graças"
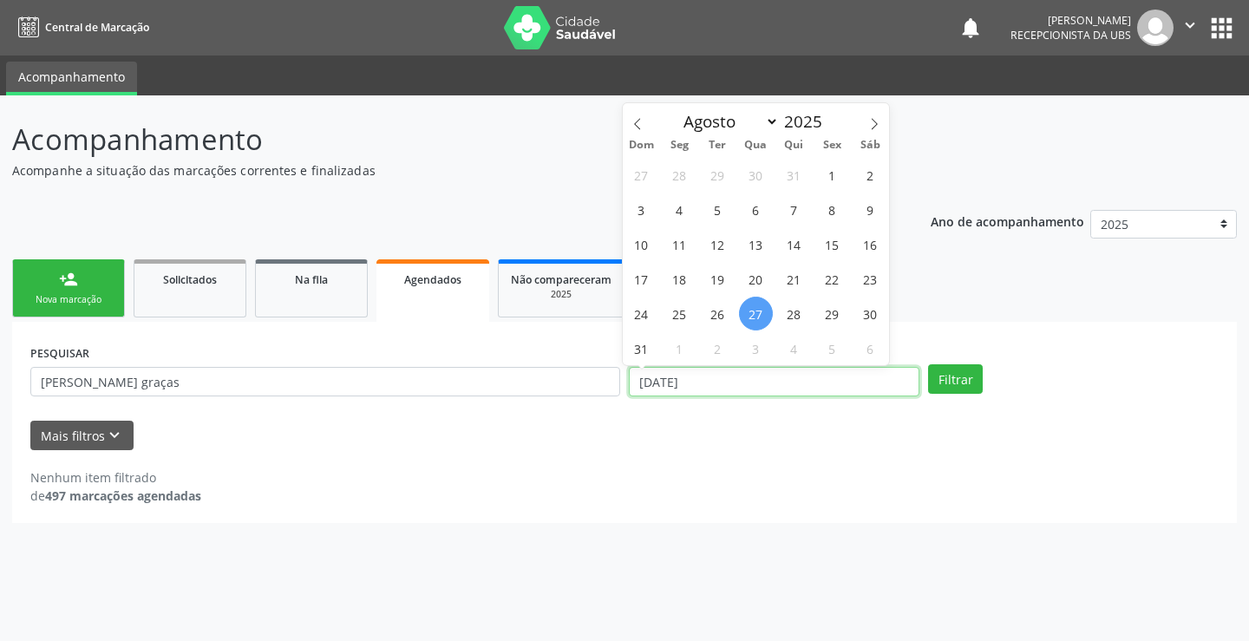
click at [824, 390] on input "27/08/2025" at bounding box center [774, 381] width 291 height 29
click at [879, 123] on icon at bounding box center [874, 124] width 12 height 12
select select "8"
click at [796, 202] on span "11" at bounding box center [794, 210] width 34 height 34
type input "11/09/2025"
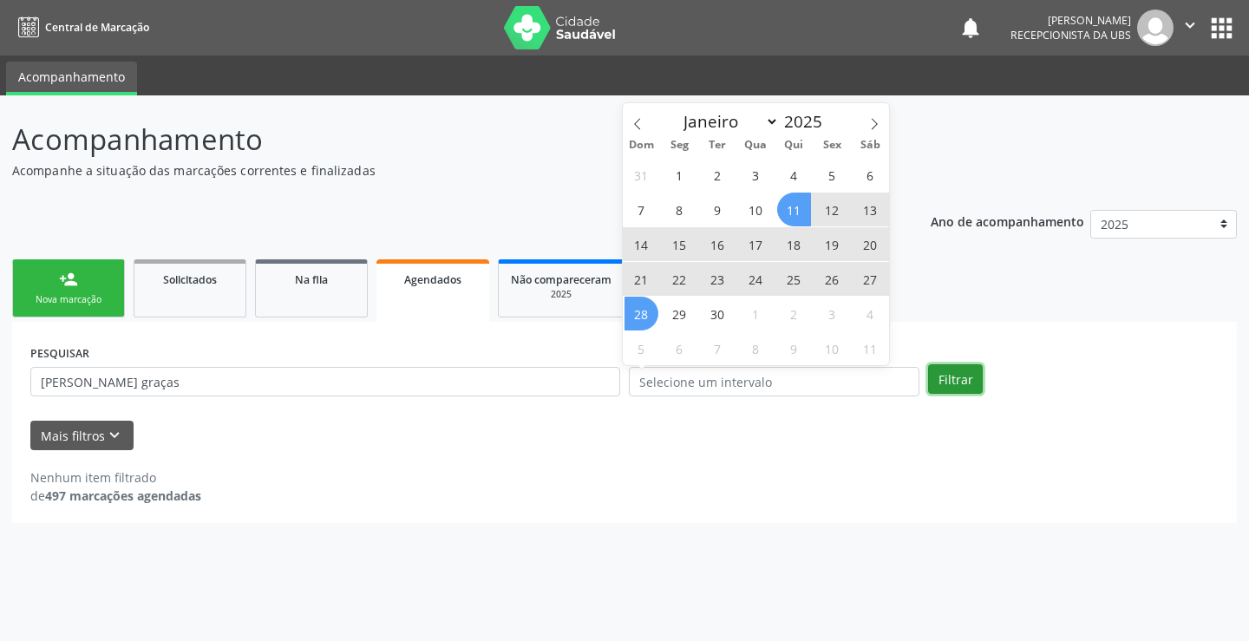
click at [952, 377] on button "Filtrar" at bounding box center [955, 378] width 55 height 29
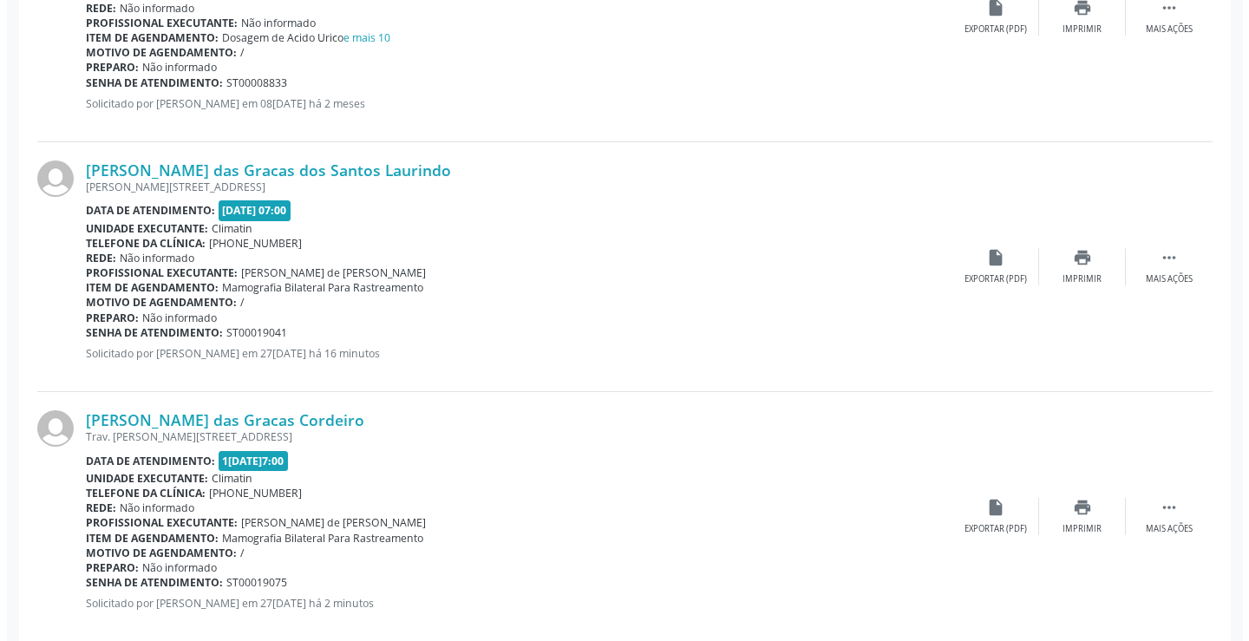
scroll to position [1158, 0]
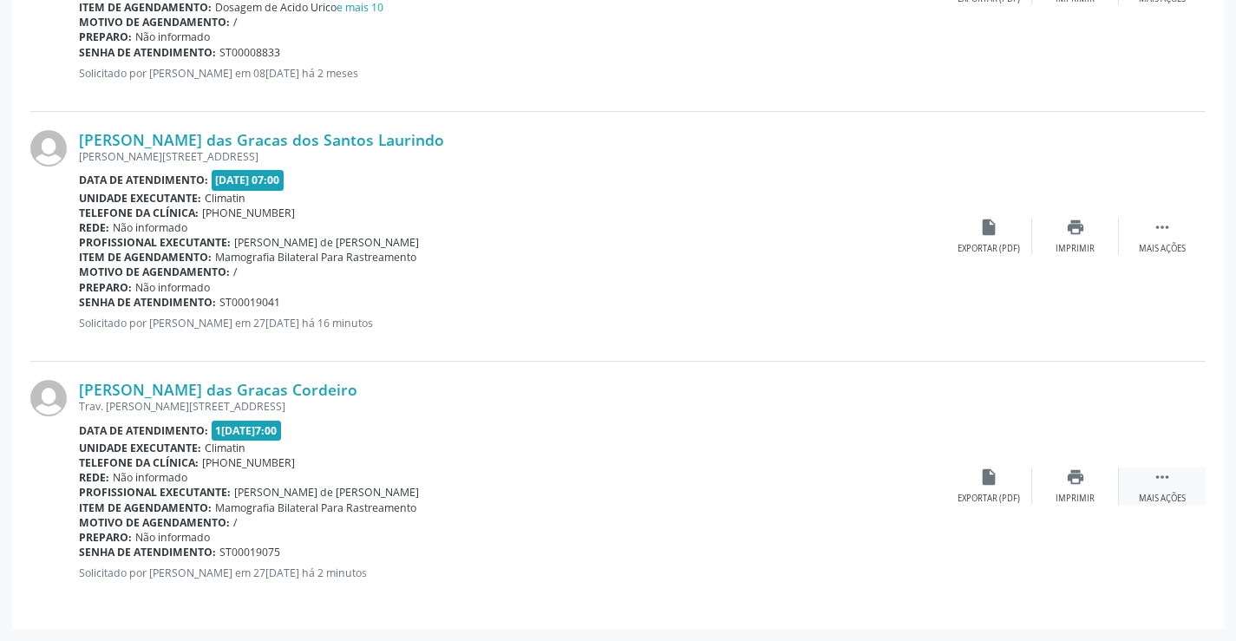
click at [1180, 494] on div "Mais ações" at bounding box center [1162, 499] width 47 height 12
click at [995, 487] on icon "cancel" at bounding box center [988, 477] width 19 height 19
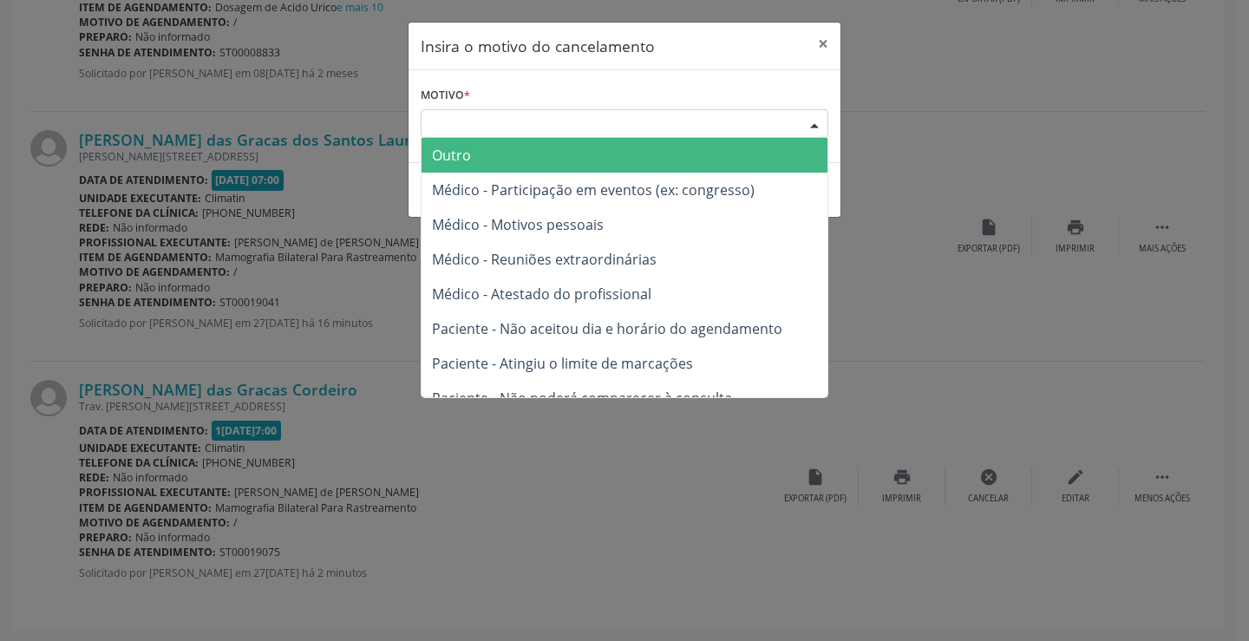
click at [655, 125] on div "Escolha o motivo" at bounding box center [625, 123] width 408 height 29
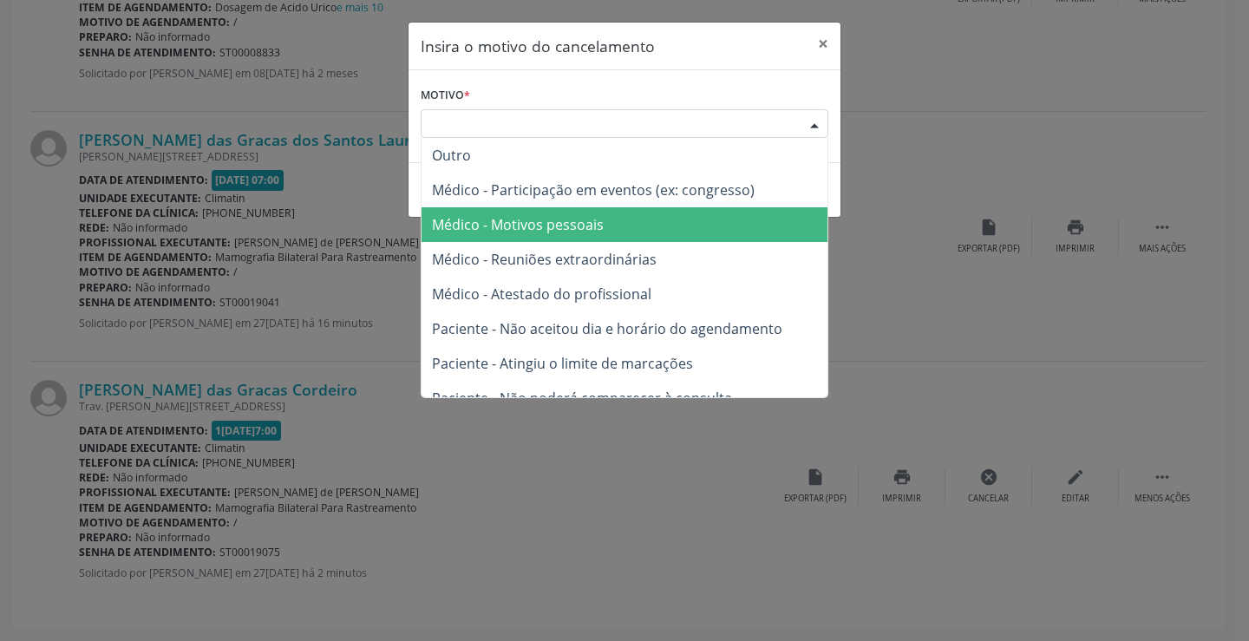
click at [593, 218] on span "Médico - Motivos pessoais" at bounding box center [518, 224] width 172 height 19
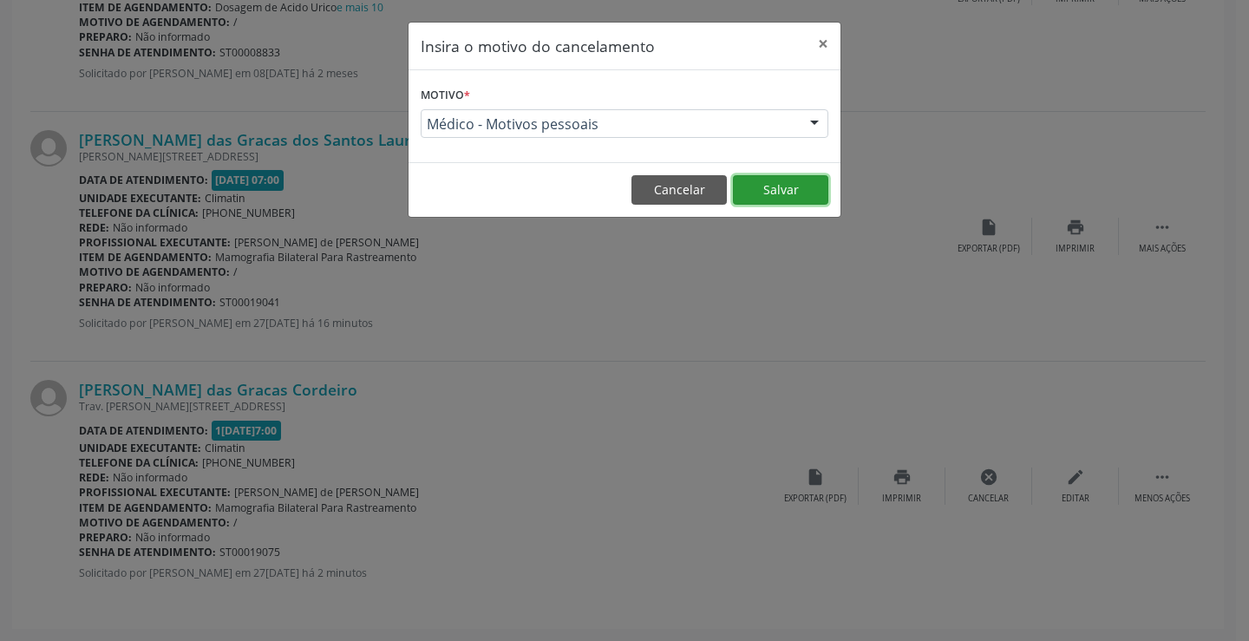
click at [769, 180] on button "Salvar" at bounding box center [780, 189] width 95 height 29
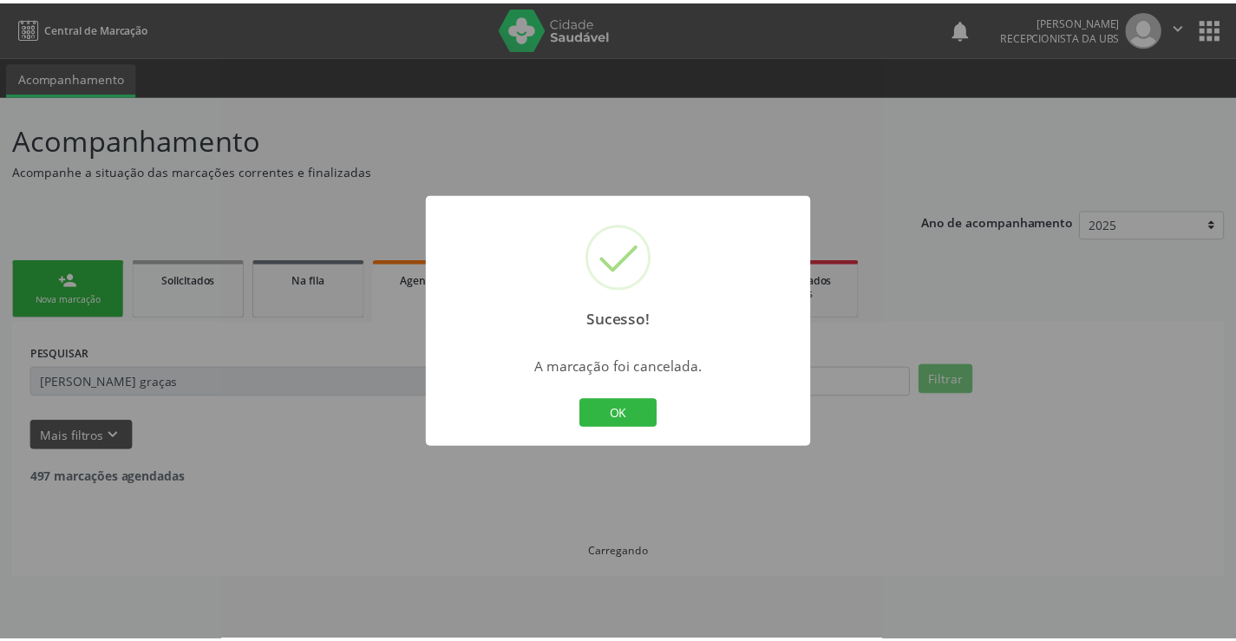
scroll to position [0, 0]
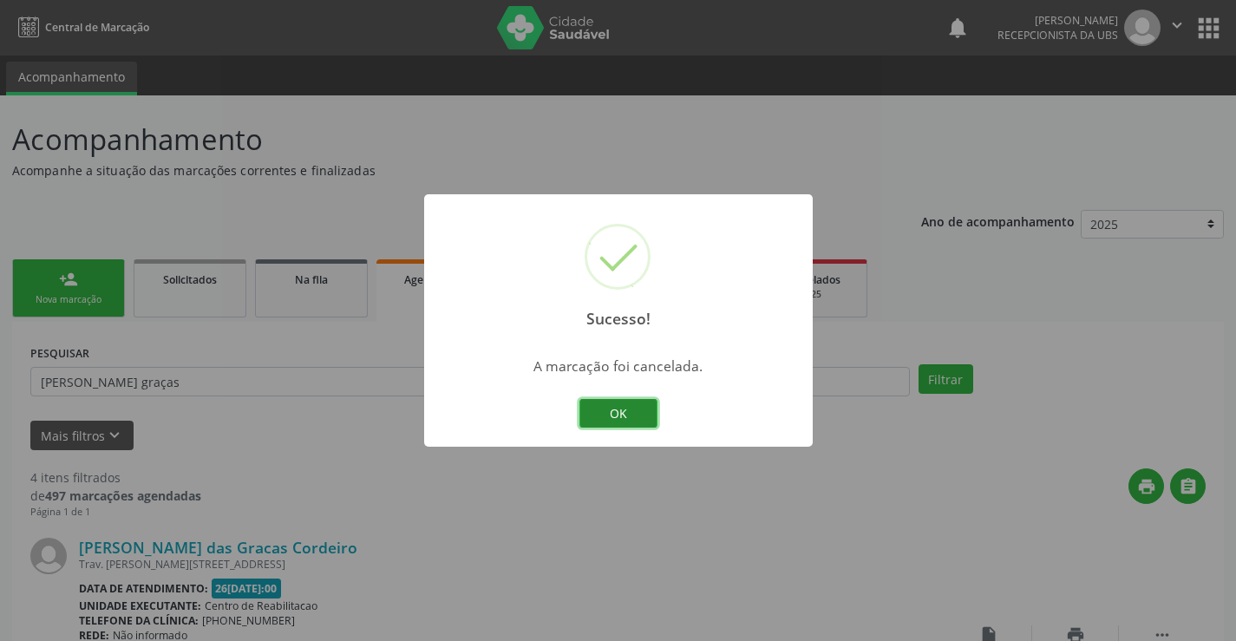
click at [635, 416] on button "OK" at bounding box center [618, 413] width 78 height 29
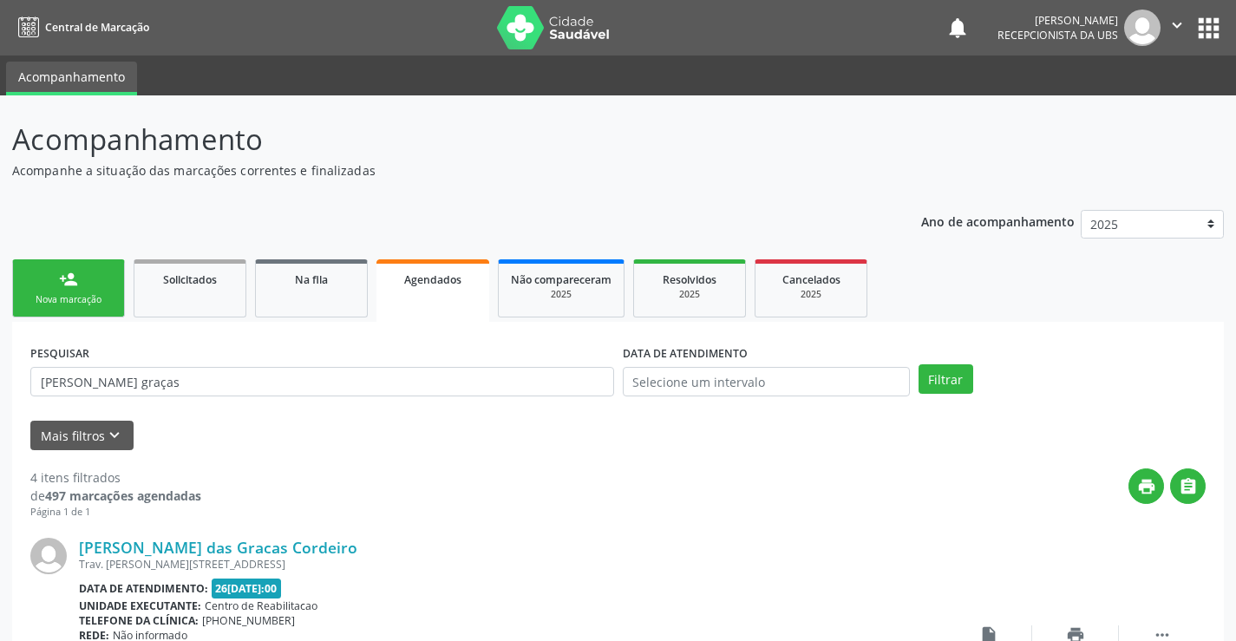
click at [62, 269] on link "person_add Nova marcação" at bounding box center [68, 288] width 113 height 58
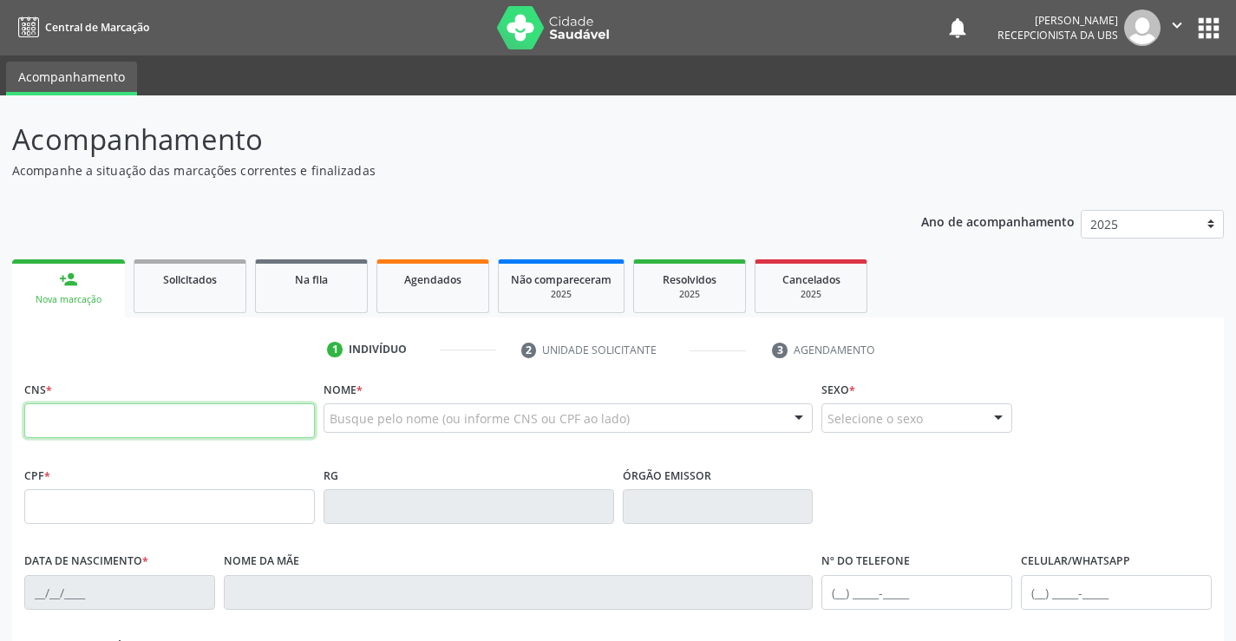
click at [127, 426] on input "text" at bounding box center [169, 420] width 291 height 35
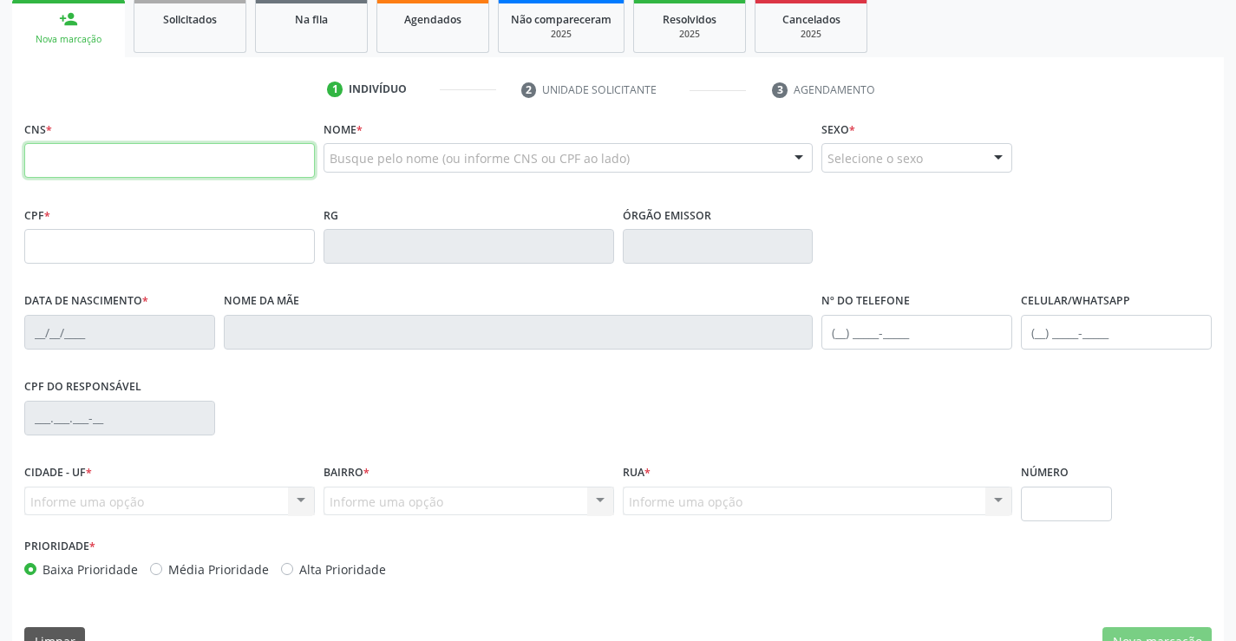
scroll to position [299, 0]
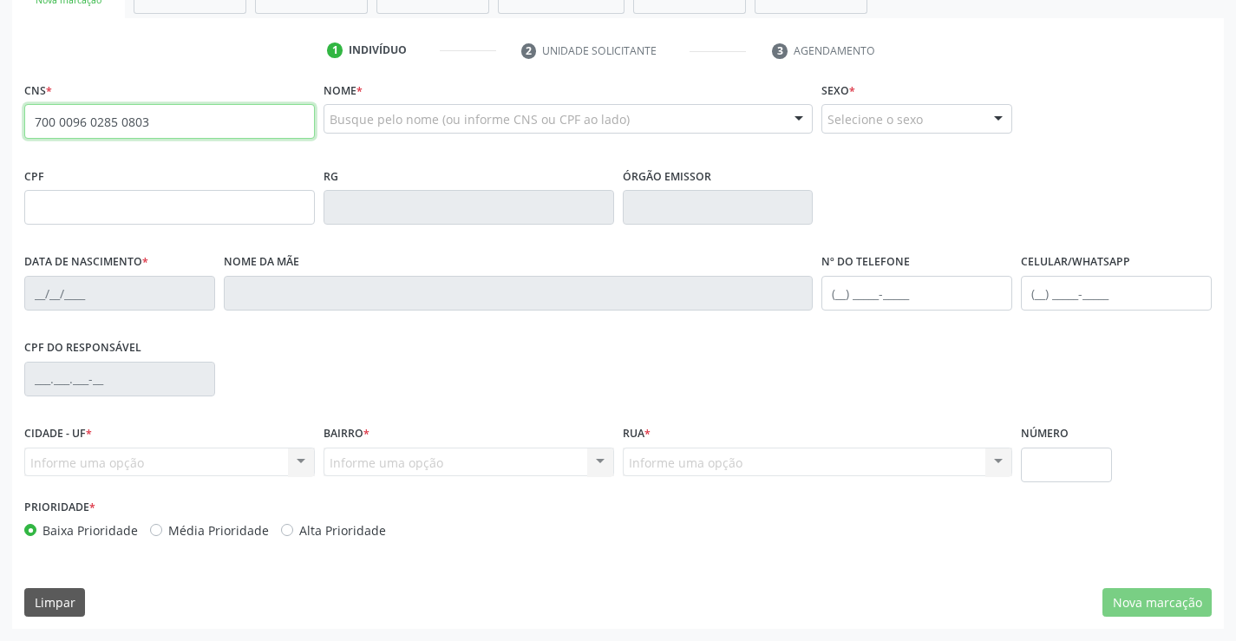
type input "700 0096 0285 0803"
type input "105.460.264-60"
type input "03/03/1982"
type input "Maria Luzia da Silva"
type input "(87) 99806-8090"
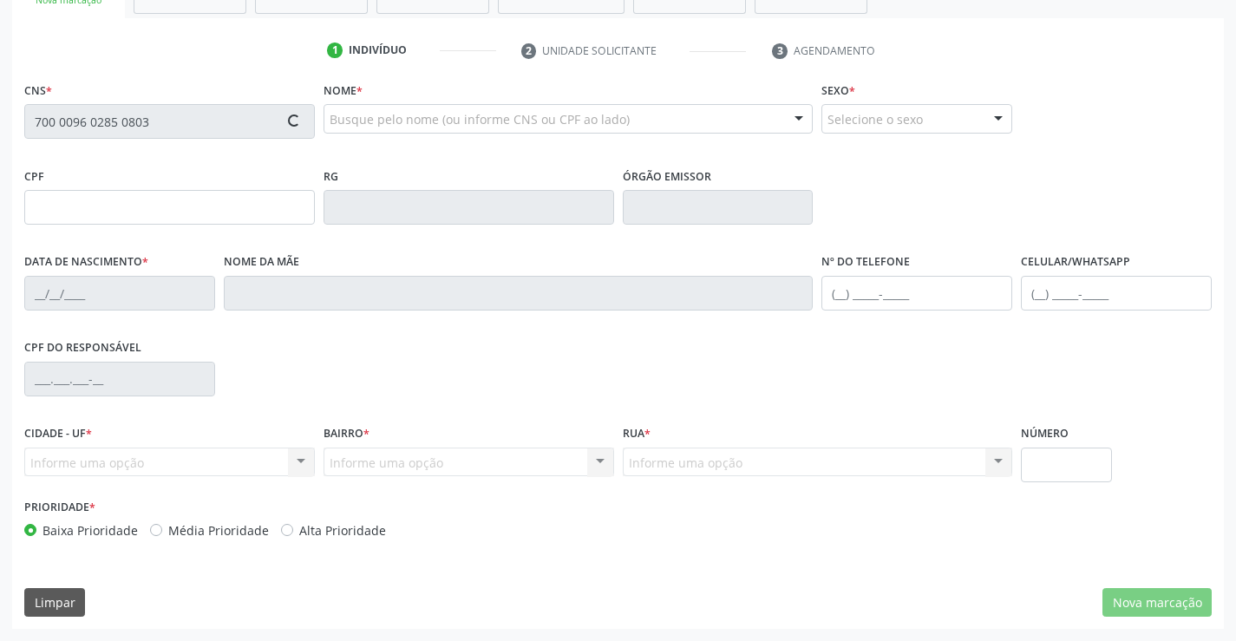
type input "449"
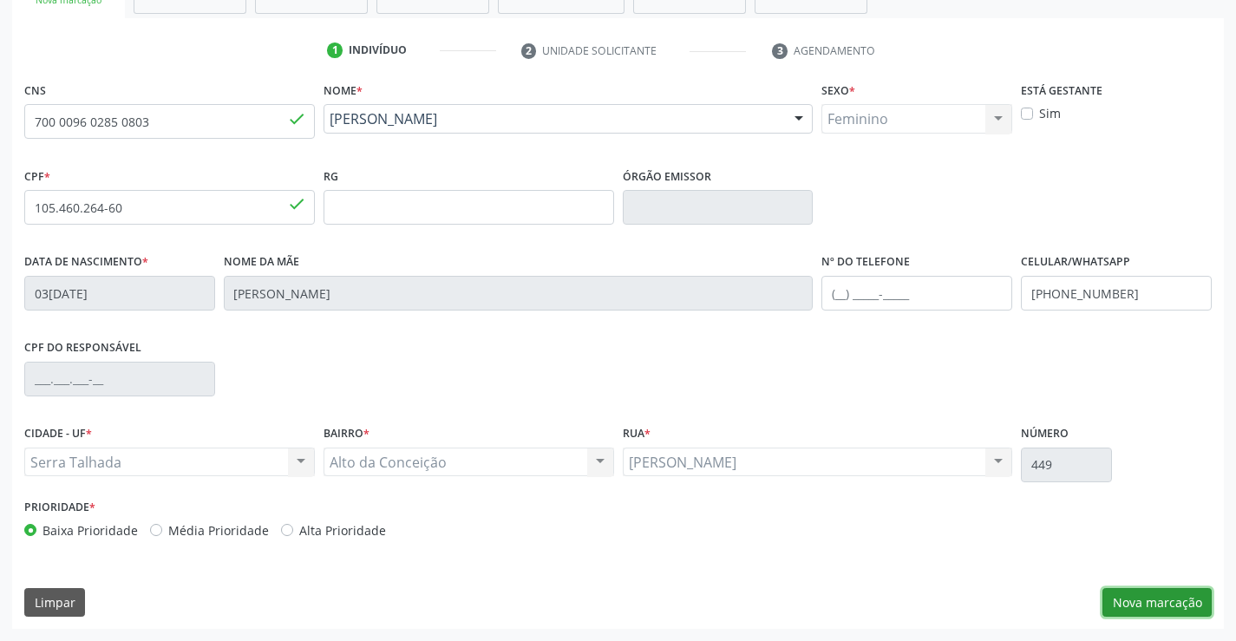
click at [1146, 597] on button "Nova marcação" at bounding box center [1157, 602] width 109 height 29
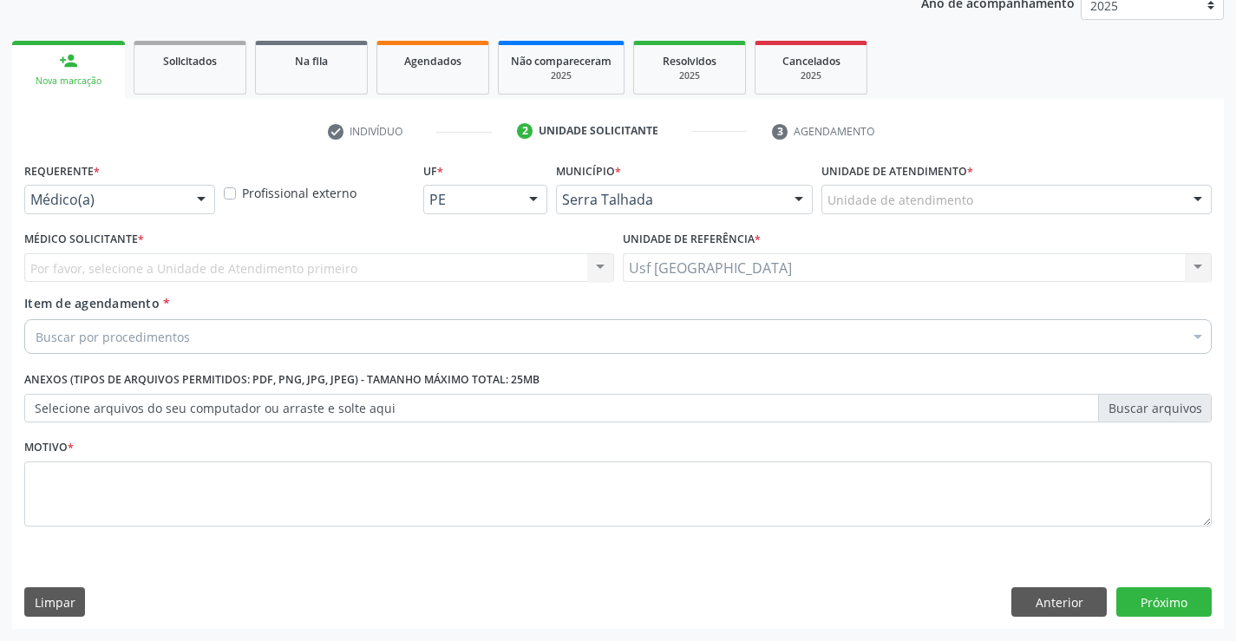
scroll to position [219, 0]
click at [205, 200] on div at bounding box center [201, 200] width 26 height 29
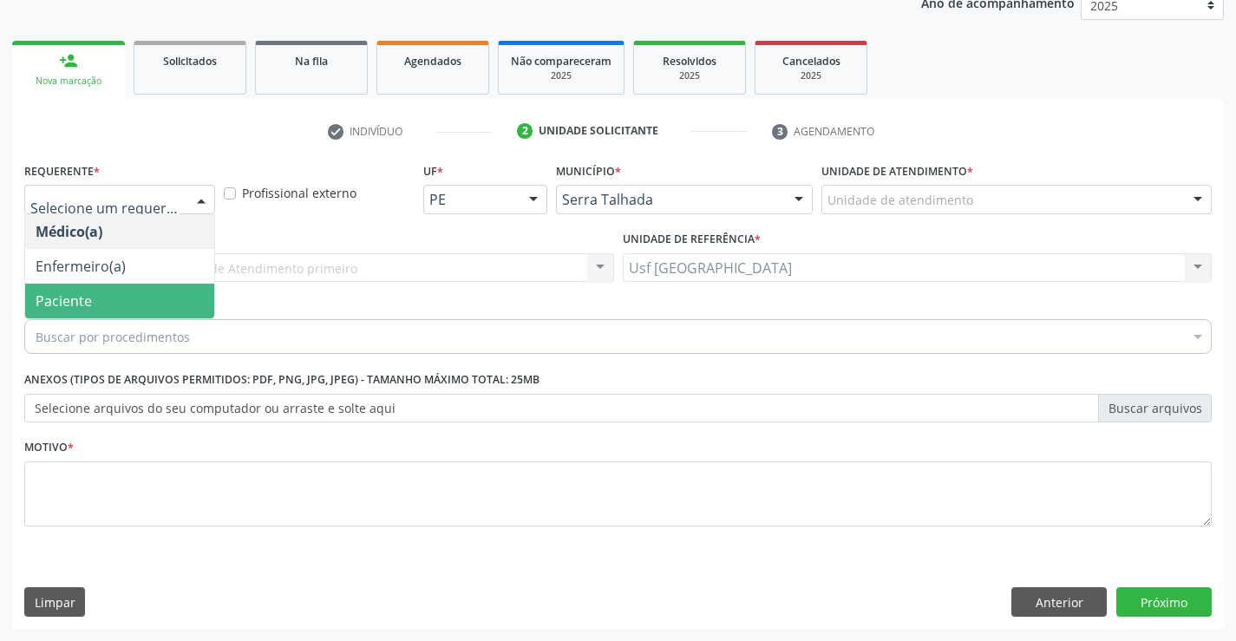
click at [172, 293] on span "Paciente" at bounding box center [119, 301] width 189 height 35
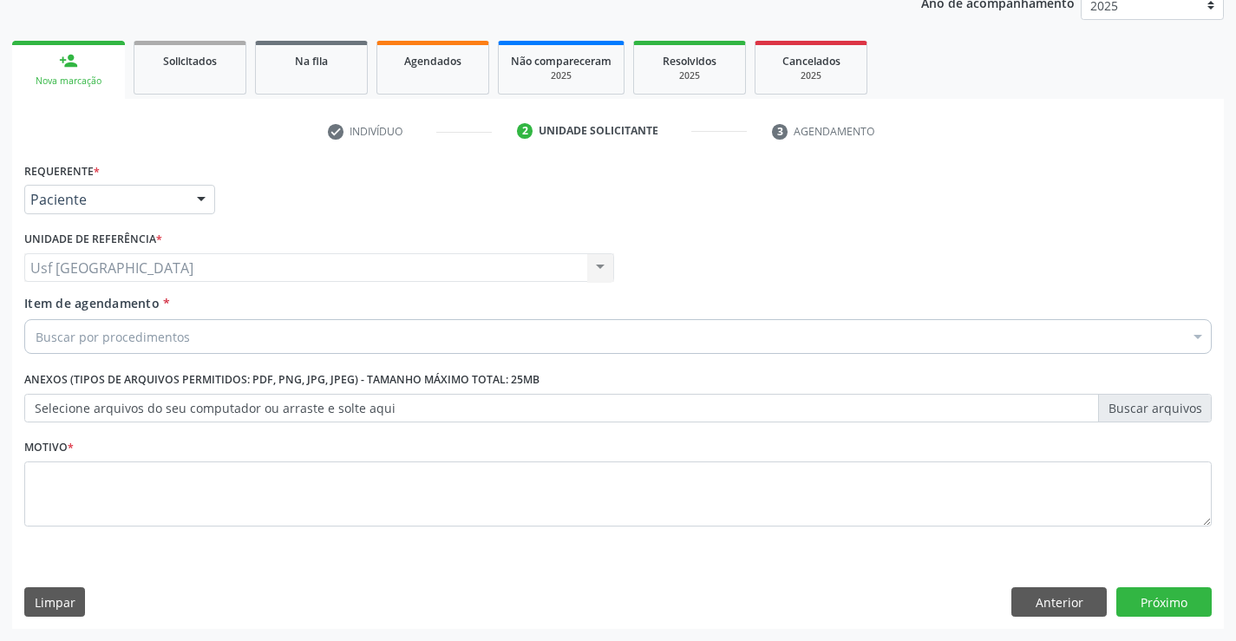
click at [246, 334] on div "Buscar por procedimentos" at bounding box center [618, 336] width 1188 height 35
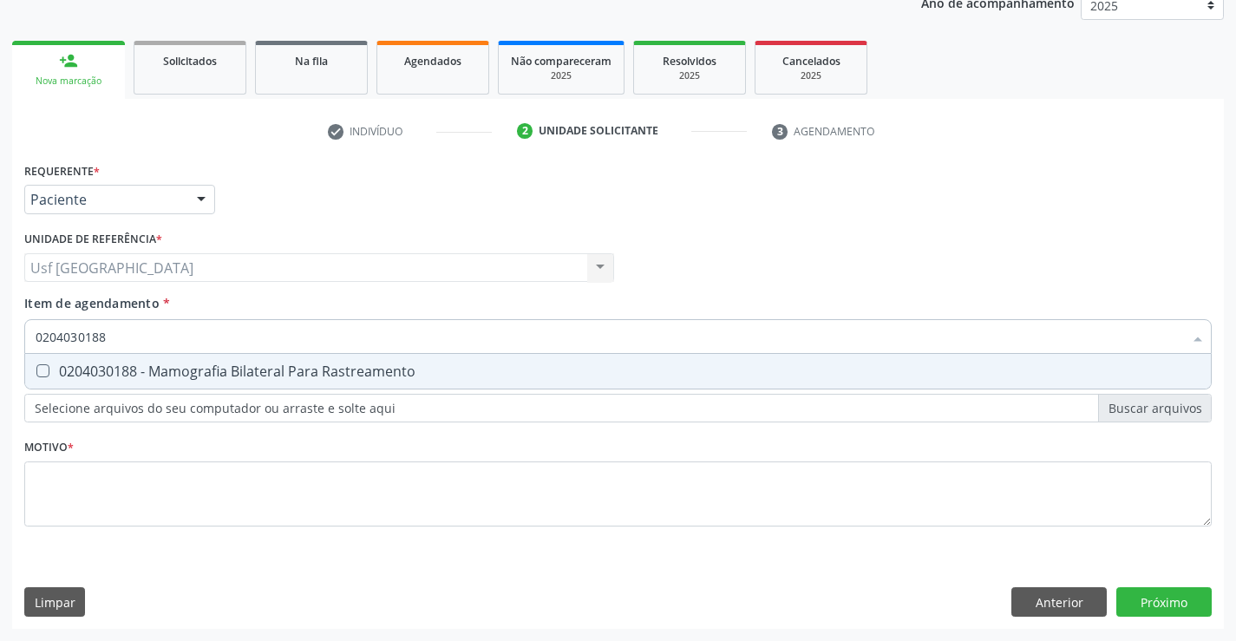
drag, startPoint x: 0, startPoint y: 309, endPoint x: 73, endPoint y: 386, distance: 106.2
click at [0, 313] on div "Acompanhamento Acompanhe a situação das marcações correntes e finalizadas Relat…" at bounding box center [618, 259] width 1236 height 764
type input "0204030188"
click at [409, 373] on div "0204030188 - Mamografia Bilateral Para Rastreamento" at bounding box center [618, 371] width 1165 height 14
checkbox Rastreamento "true"
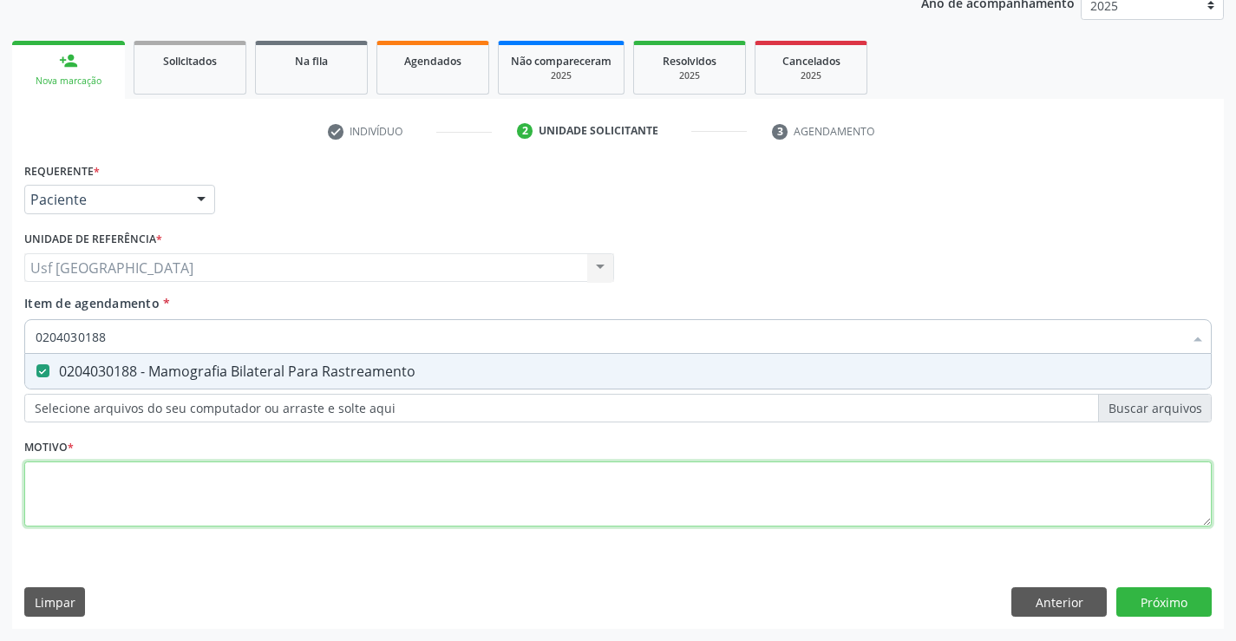
click at [271, 483] on div "Requerente * Paciente Médico(a) Enfermeiro(a) Paciente Nenhum resultado encontr…" at bounding box center [618, 354] width 1188 height 393
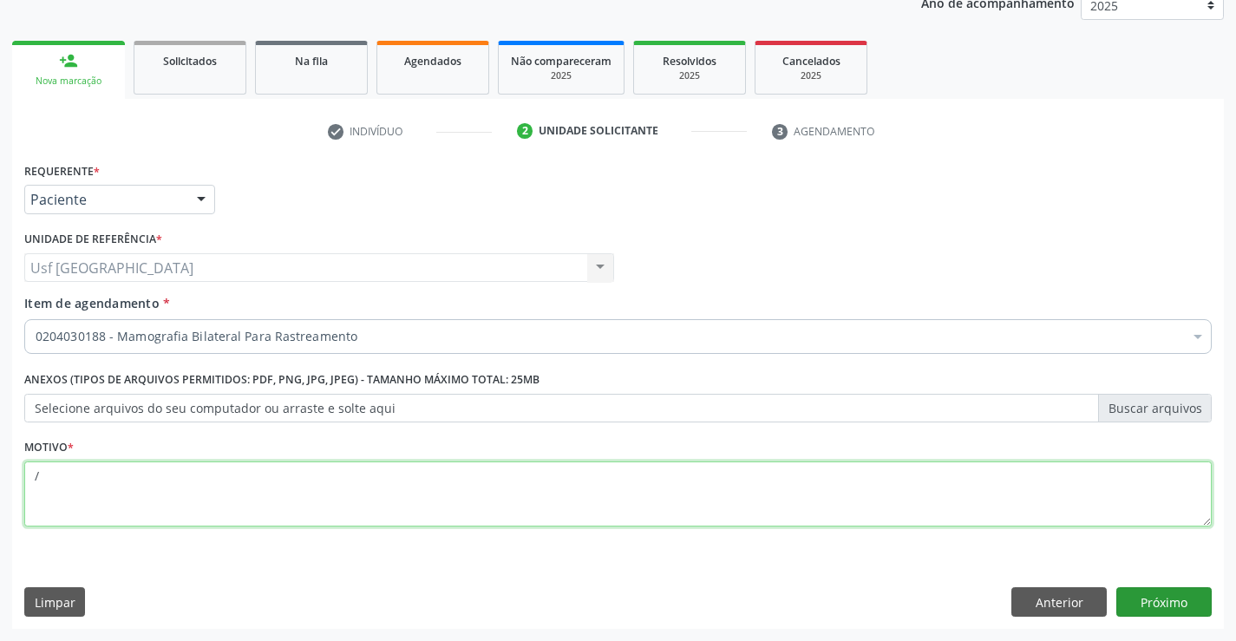
type textarea "/"
click at [1182, 602] on button "Próximo" at bounding box center [1163, 601] width 95 height 29
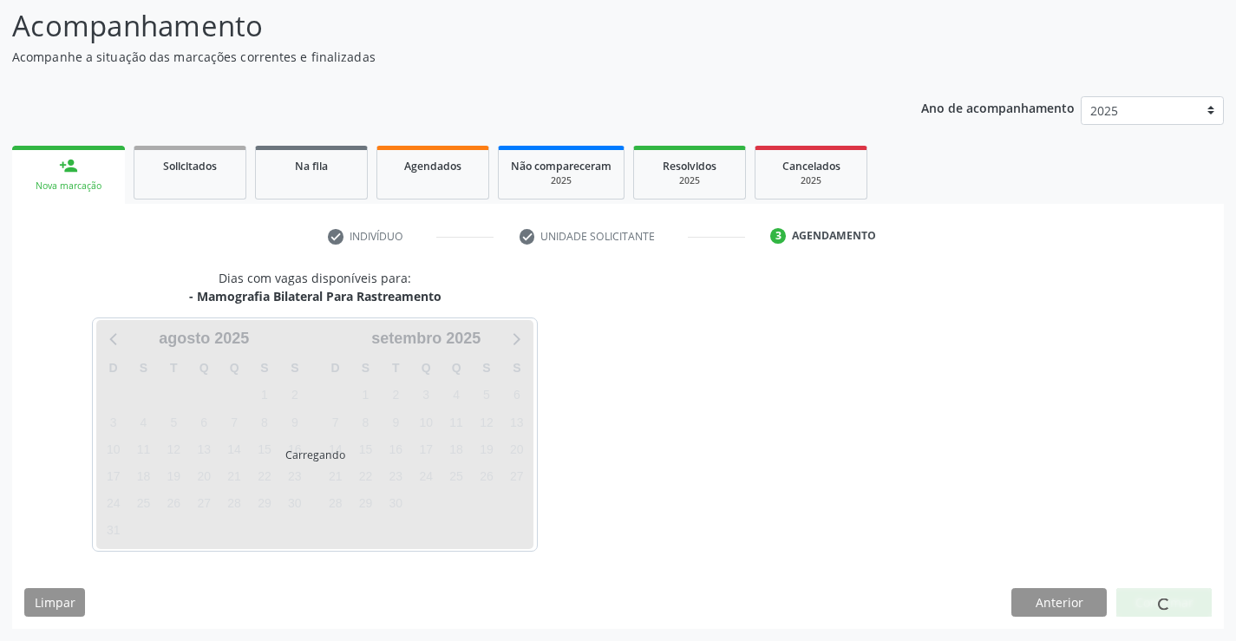
scroll to position [114, 0]
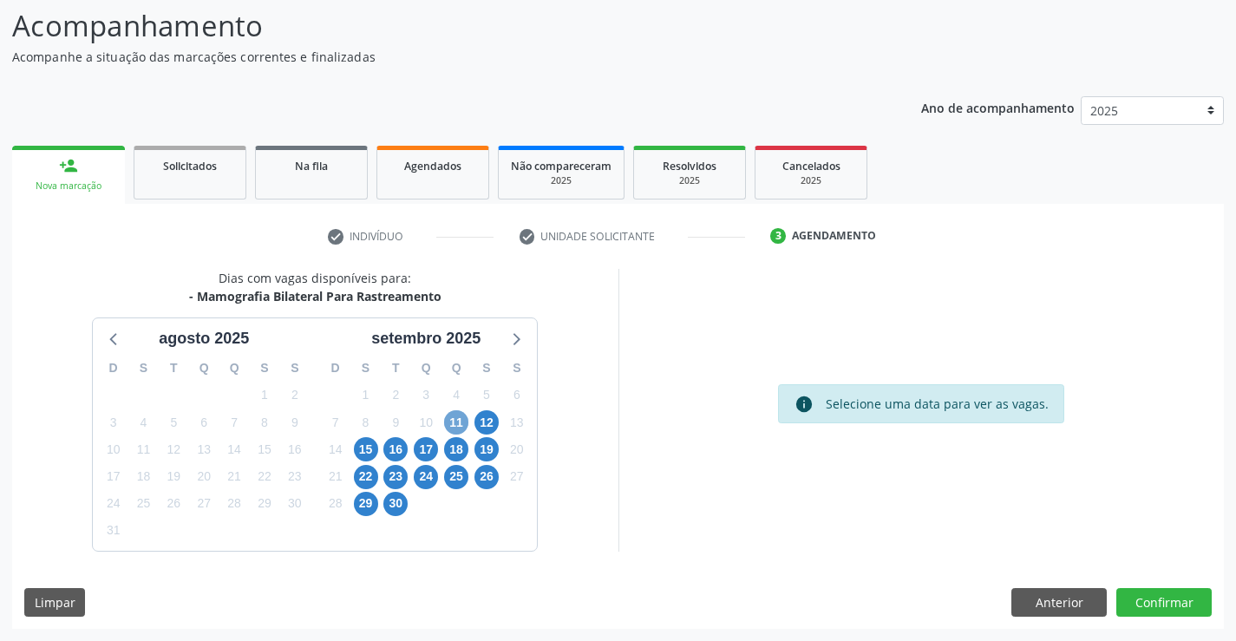
click at [461, 422] on span "11" at bounding box center [456, 422] width 24 height 24
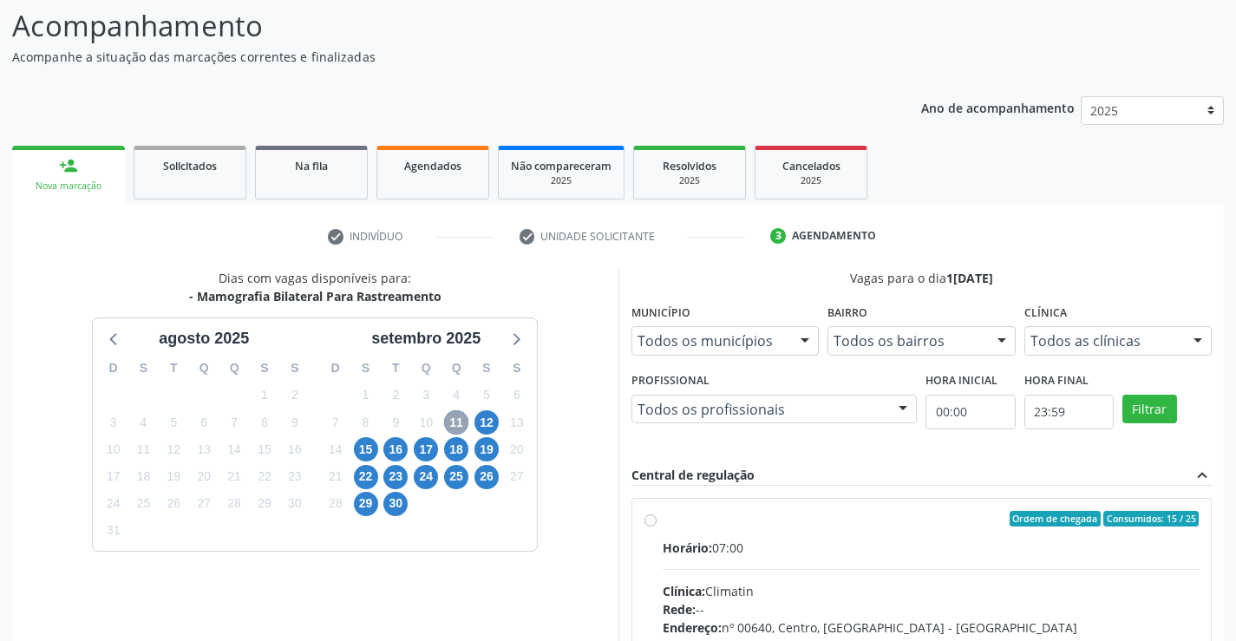
scroll to position [364, 0]
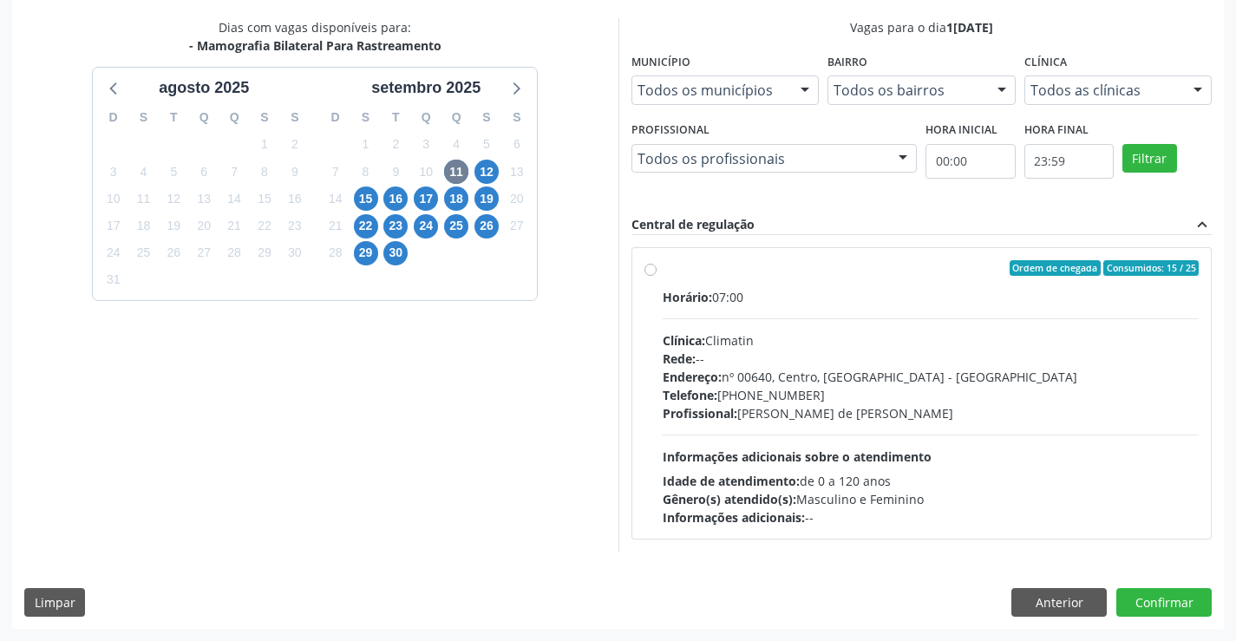
click at [663, 274] on label "Ordem de chegada Consumidos: 15 / 25 Horário: 07:00 Clínica: Climatin Rede: -- …" at bounding box center [931, 393] width 537 height 266
click at [656, 274] on input "Ordem de chegada Consumidos: 15 / 25 Horário: 07:00 Clínica: Climatin Rede: -- …" at bounding box center [651, 268] width 12 height 16
radio input "true"
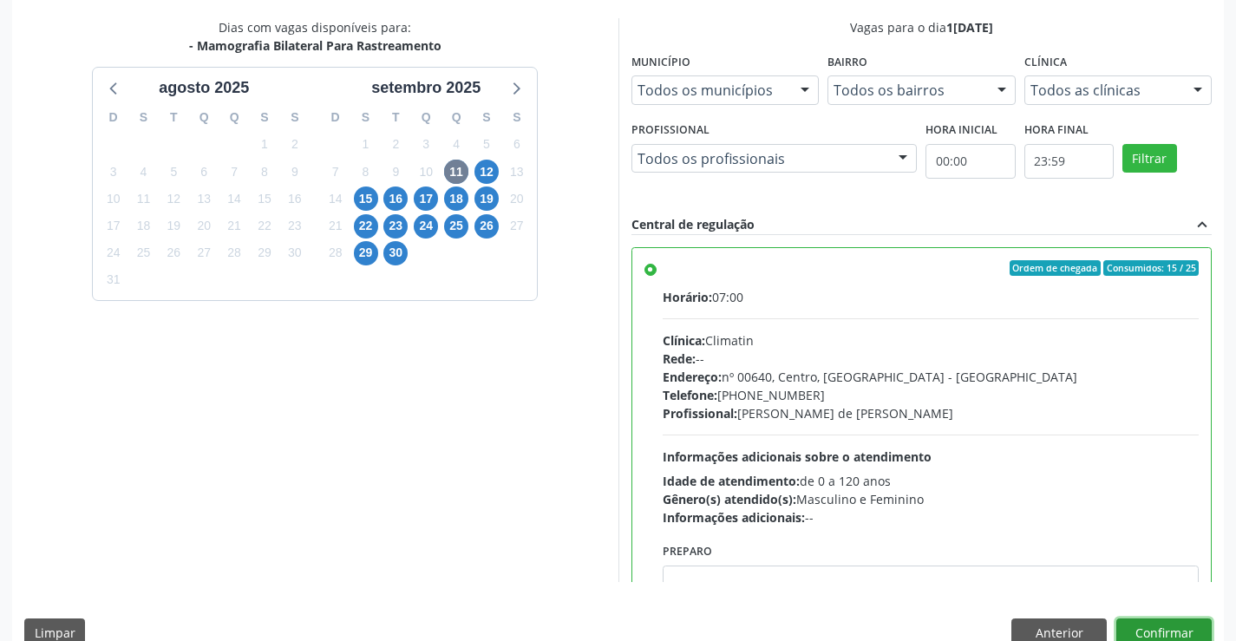
click at [1159, 625] on button "Confirmar" at bounding box center [1163, 632] width 95 height 29
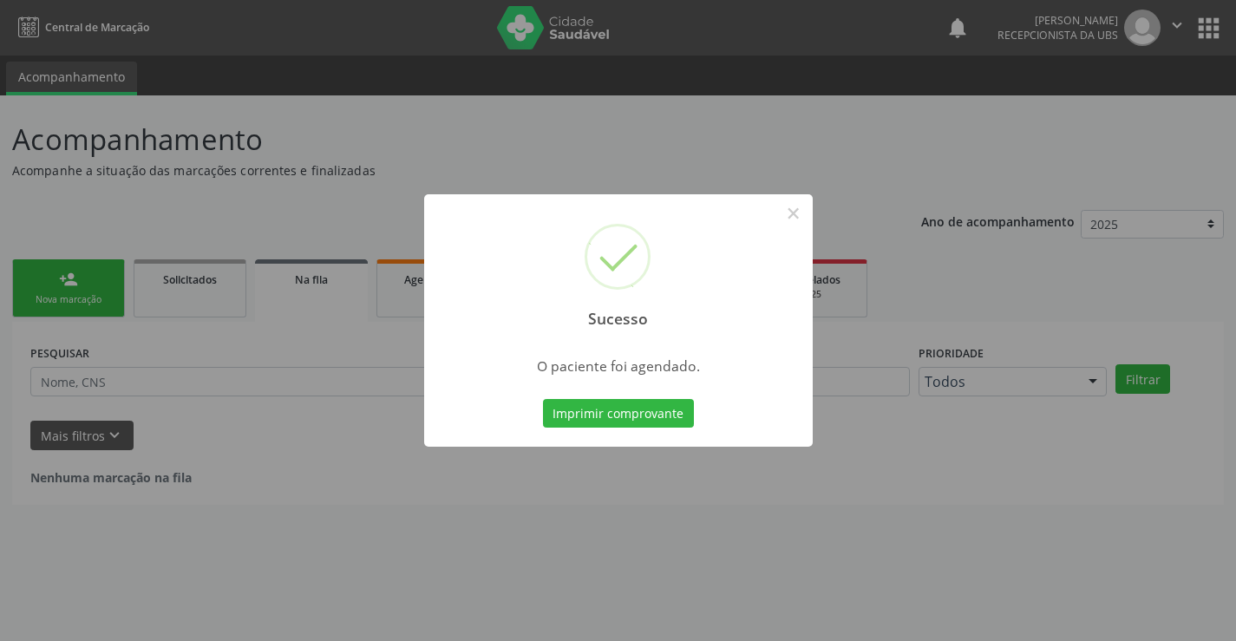
scroll to position [0, 0]
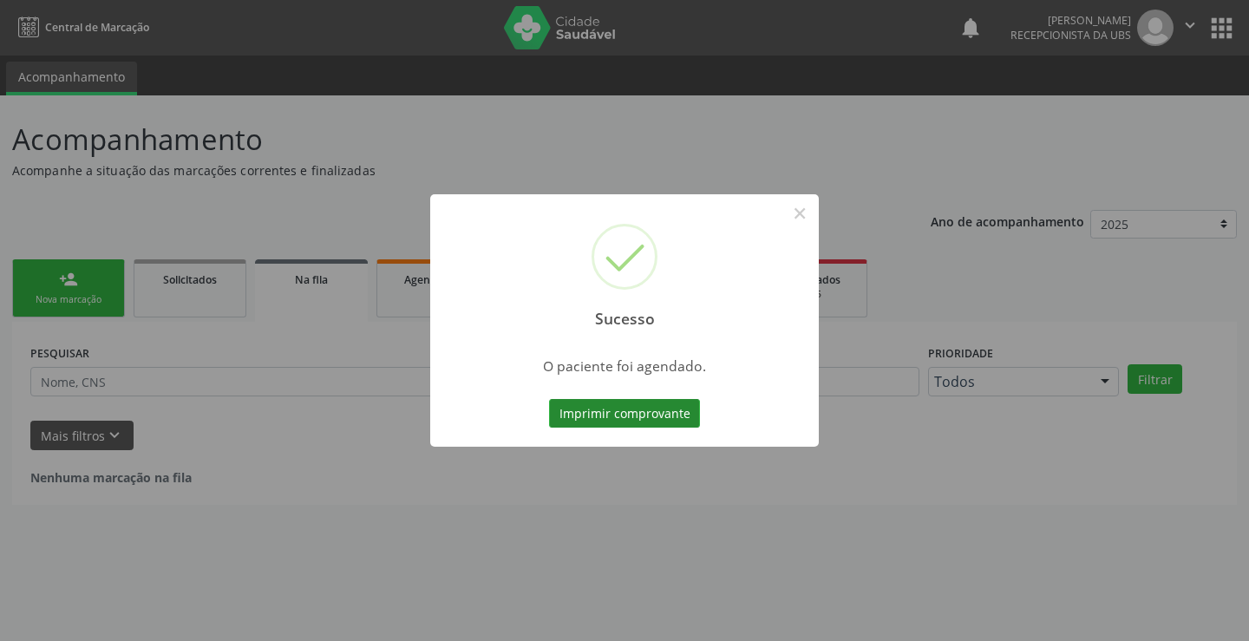
click at [620, 420] on button "Imprimir comprovante" at bounding box center [624, 413] width 151 height 29
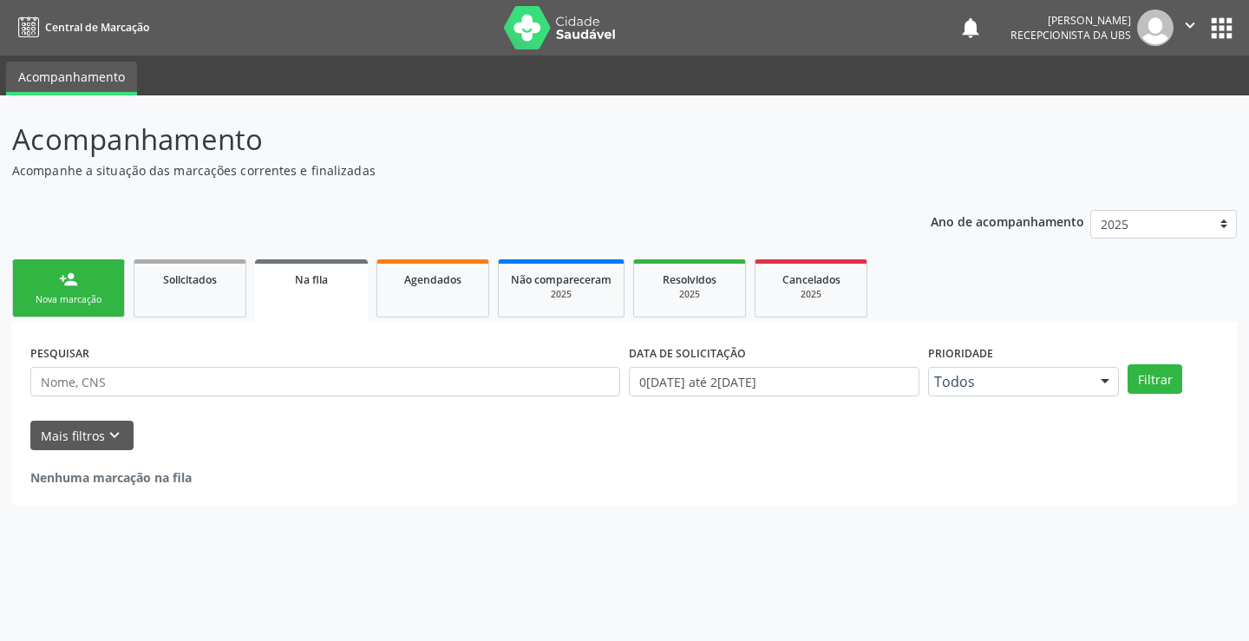
click at [43, 304] on div "Nova marcação" at bounding box center [68, 299] width 87 height 13
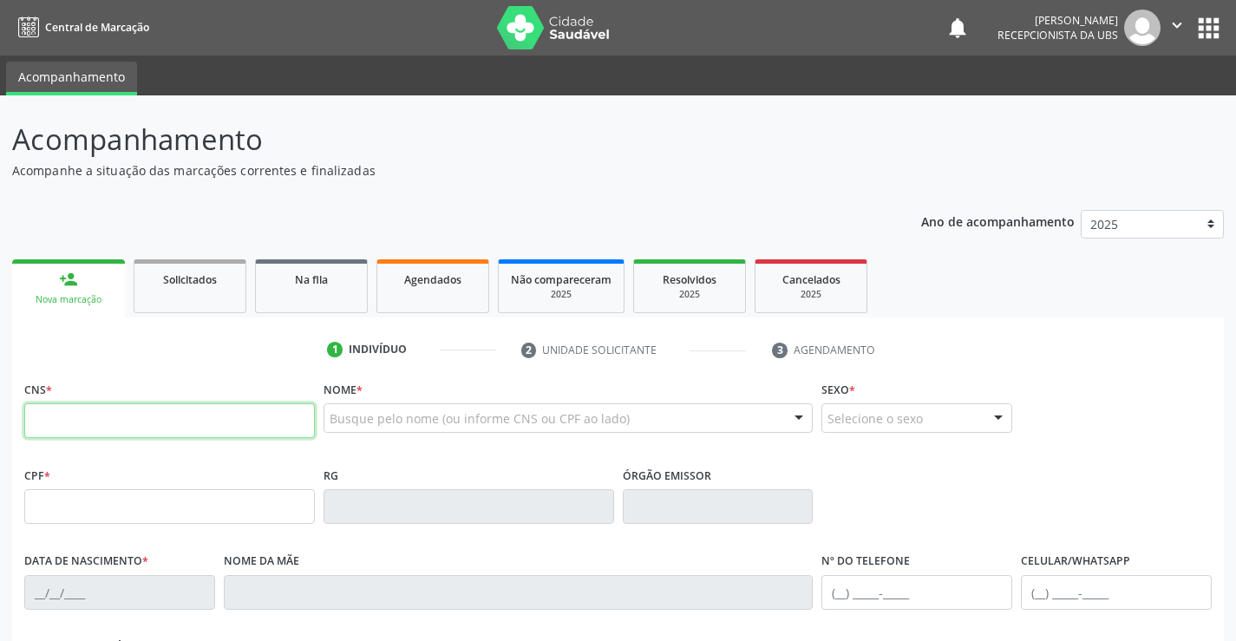
drag, startPoint x: 116, startPoint y: 418, endPoint x: 152, endPoint y: 414, distance: 35.8
click at [116, 418] on input "text" at bounding box center [169, 420] width 291 height 35
type input "700 8019 8441 7786"
type input "068.307.354-08"
type input "20/08/1968"
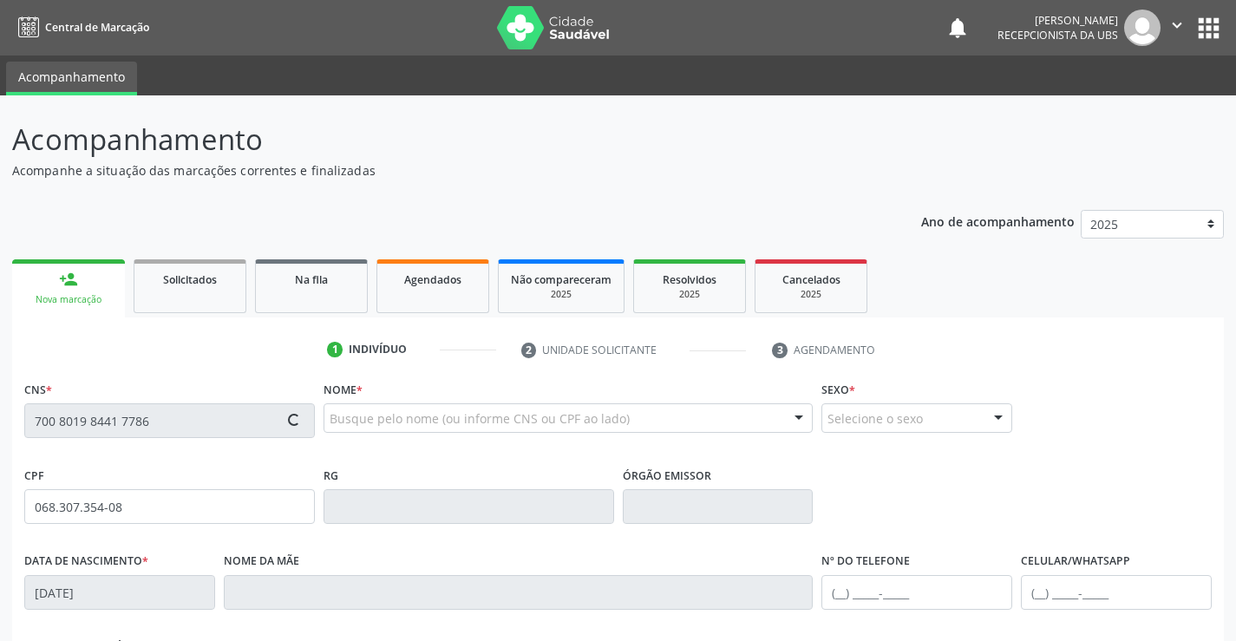
type input "Rosalia Adelina de Jesus"
type input "(87) 99999-9999"
type input "590"
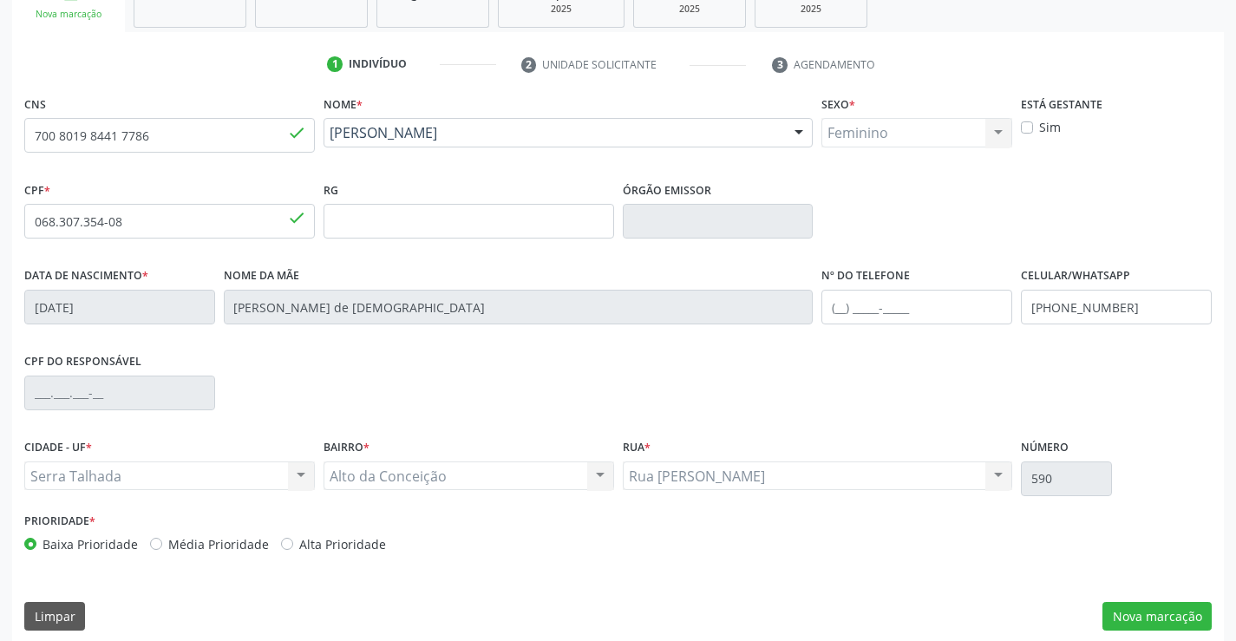
scroll to position [299, 0]
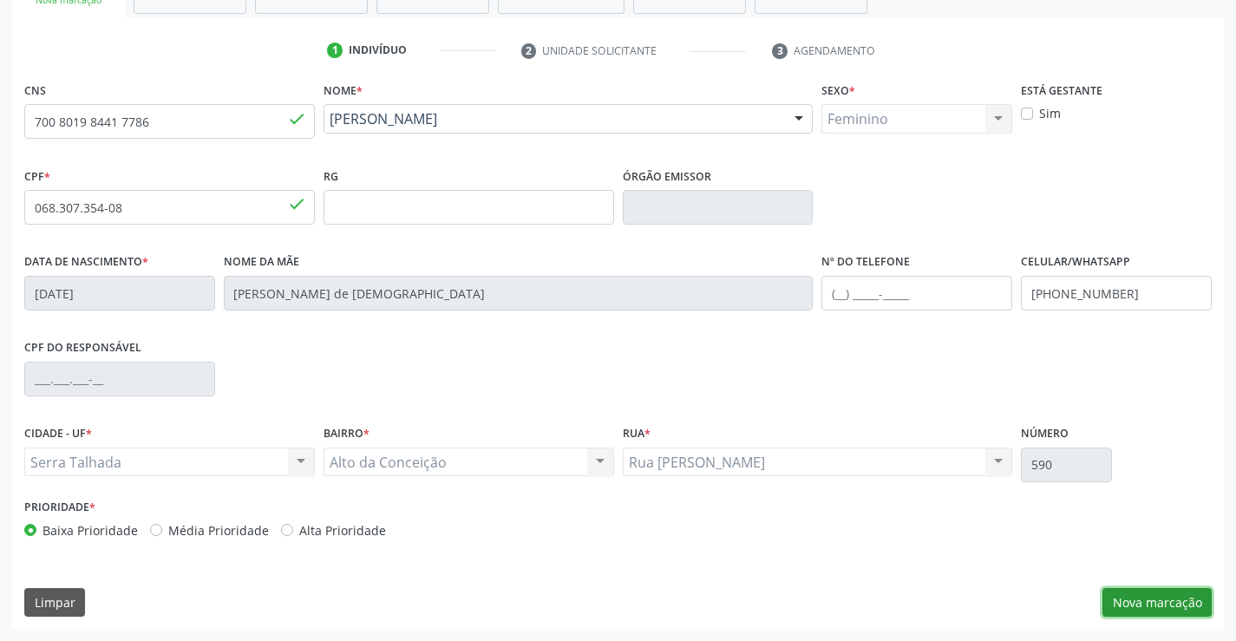
click at [1132, 599] on button "Nova marcação" at bounding box center [1157, 602] width 109 height 29
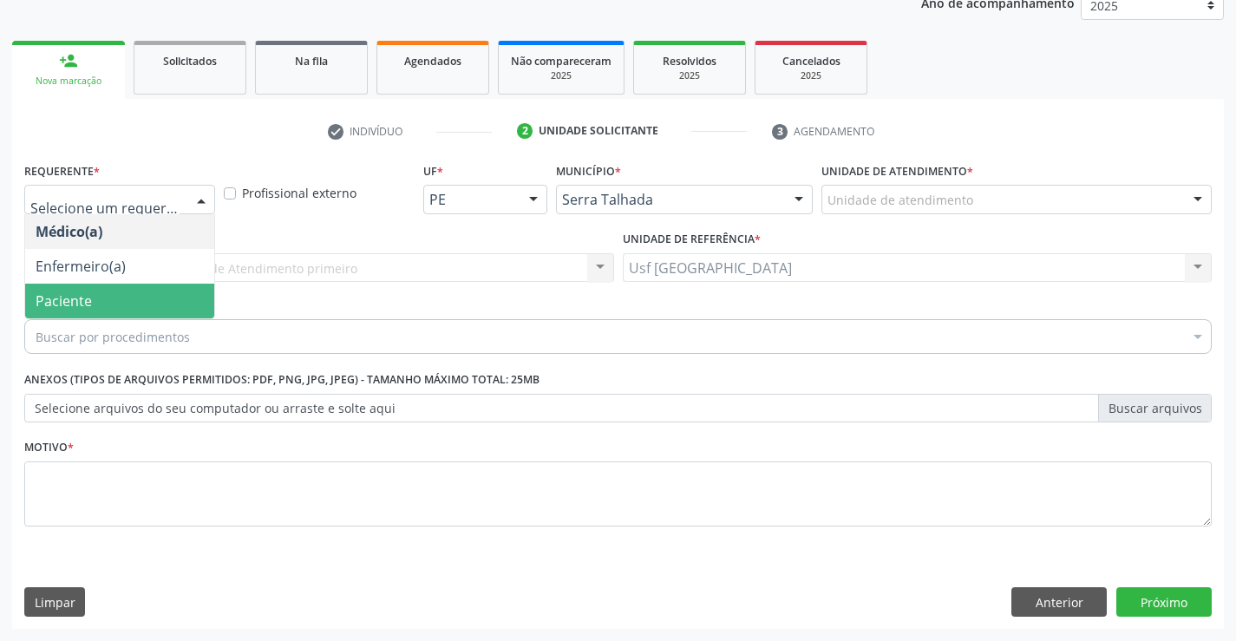
click at [136, 302] on span "Paciente" at bounding box center [119, 301] width 189 height 35
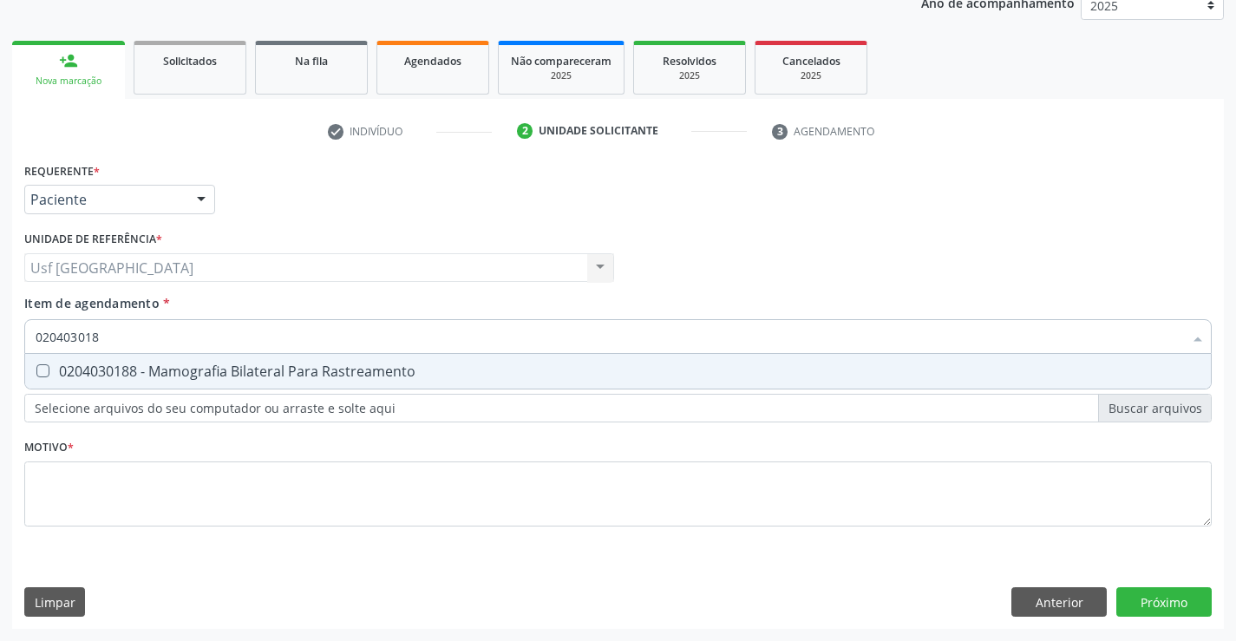
type input "0204030188"
click at [120, 375] on div "0204030188 - Mamografia Bilateral Para Rastreamento" at bounding box center [618, 371] width 1165 height 14
checkbox Rastreamento "true"
click at [98, 517] on div "Requerente * Paciente Médico(a) Enfermeiro(a) Paciente Nenhum resultado encontr…" at bounding box center [618, 354] width 1188 height 393
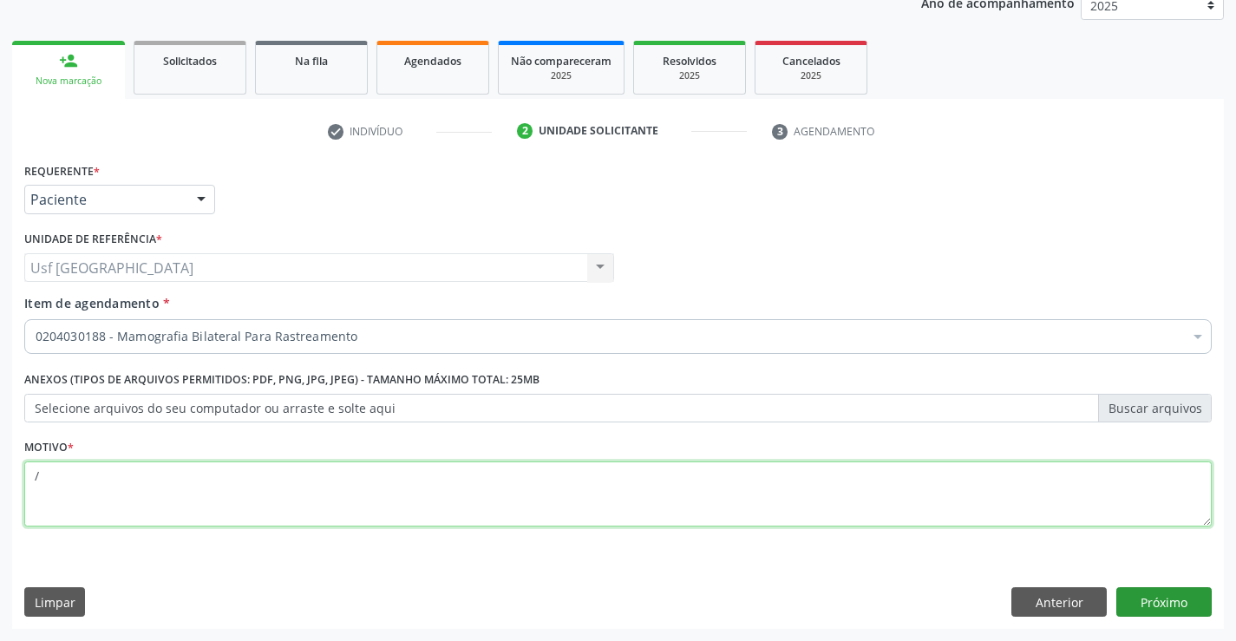
type textarea "/"
click at [1158, 597] on button "Próximo" at bounding box center [1163, 601] width 95 height 29
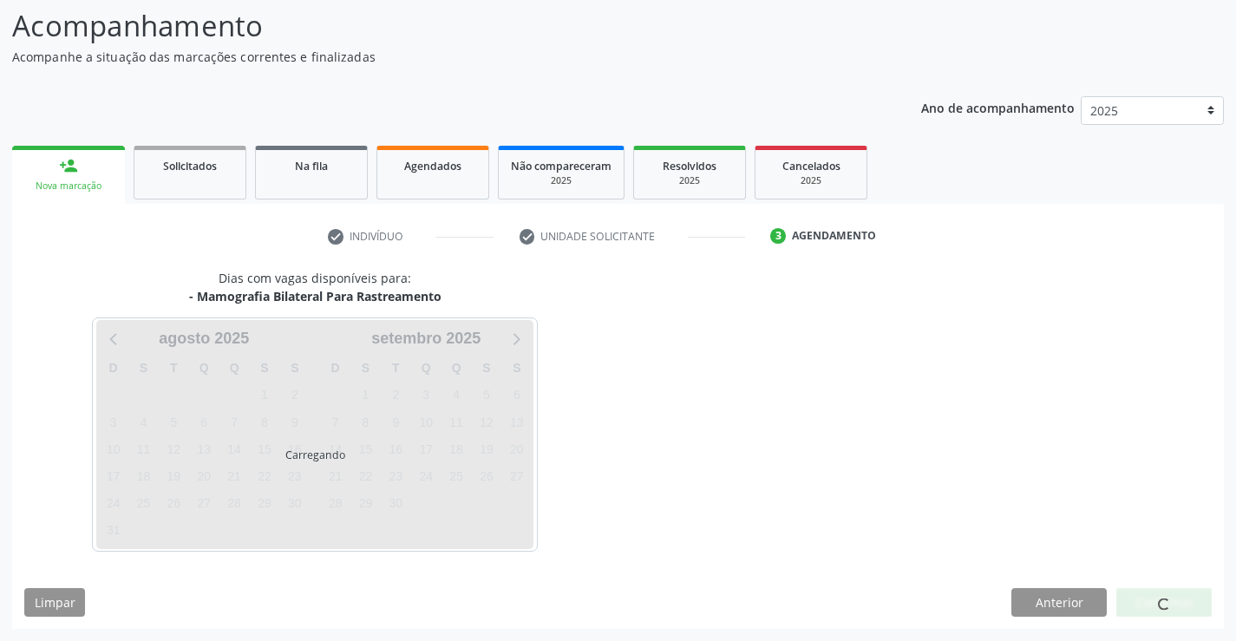
scroll to position [114, 0]
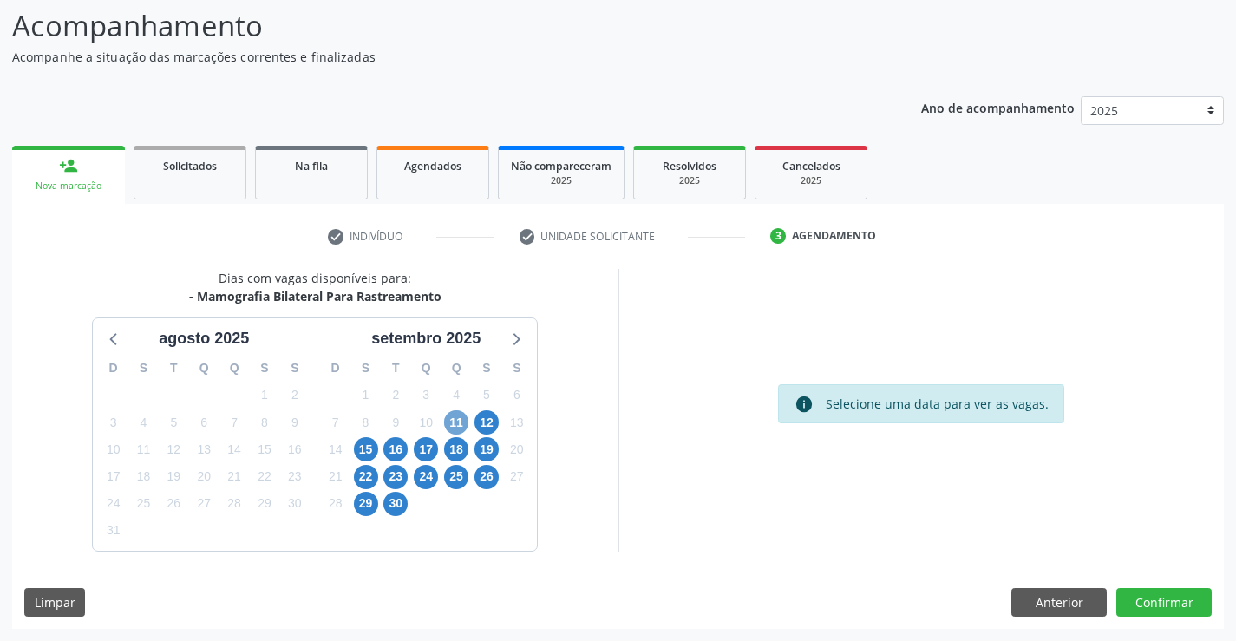
click at [456, 417] on span "11" at bounding box center [456, 422] width 24 height 24
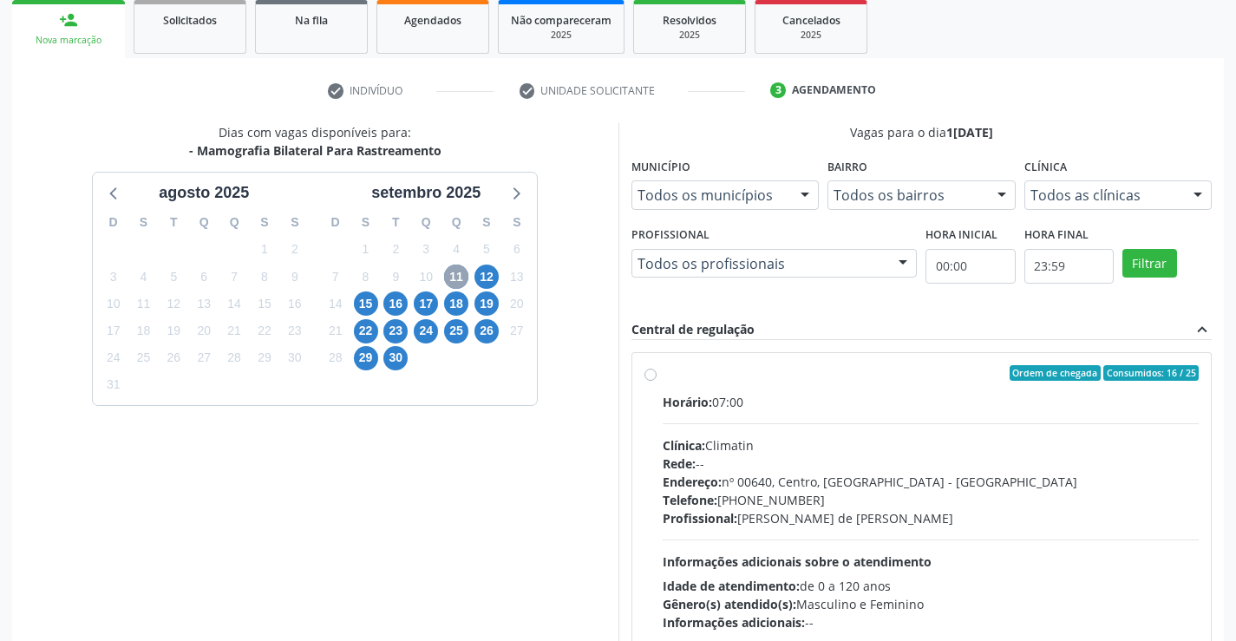
scroll to position [364, 0]
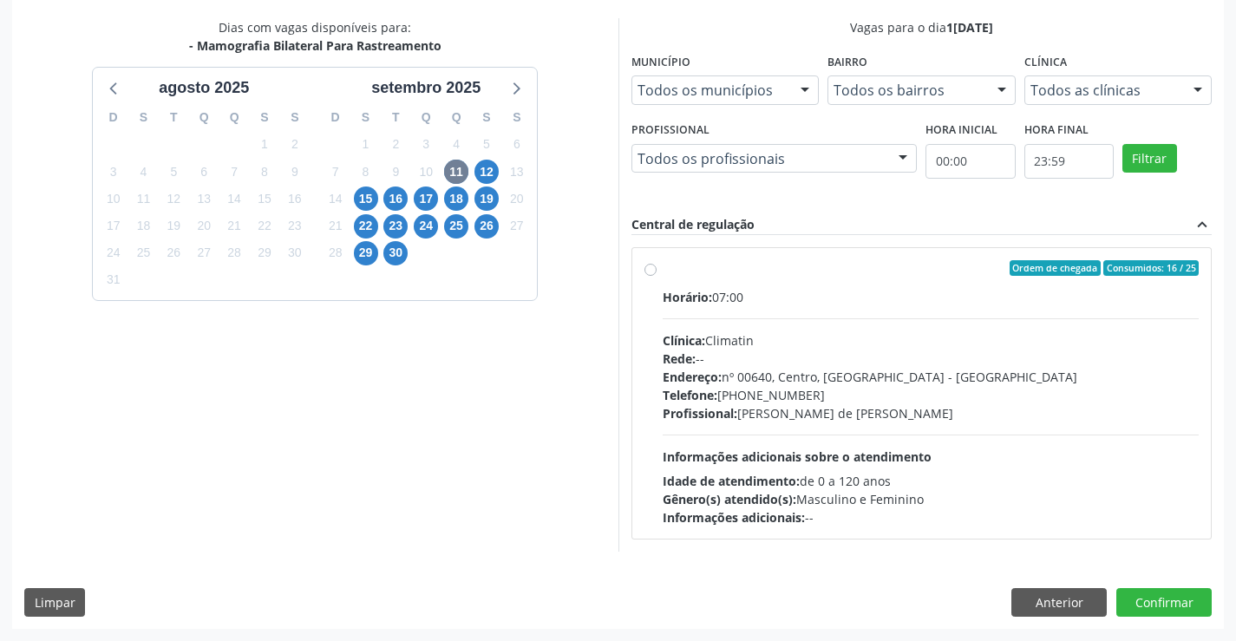
click at [653, 260] on div "Ordem de chegada Consumidos: 16 / 25 Horário: 07:00 Clínica: Climatin Rede: -- …" at bounding box center [922, 393] width 555 height 266
radio input "true"
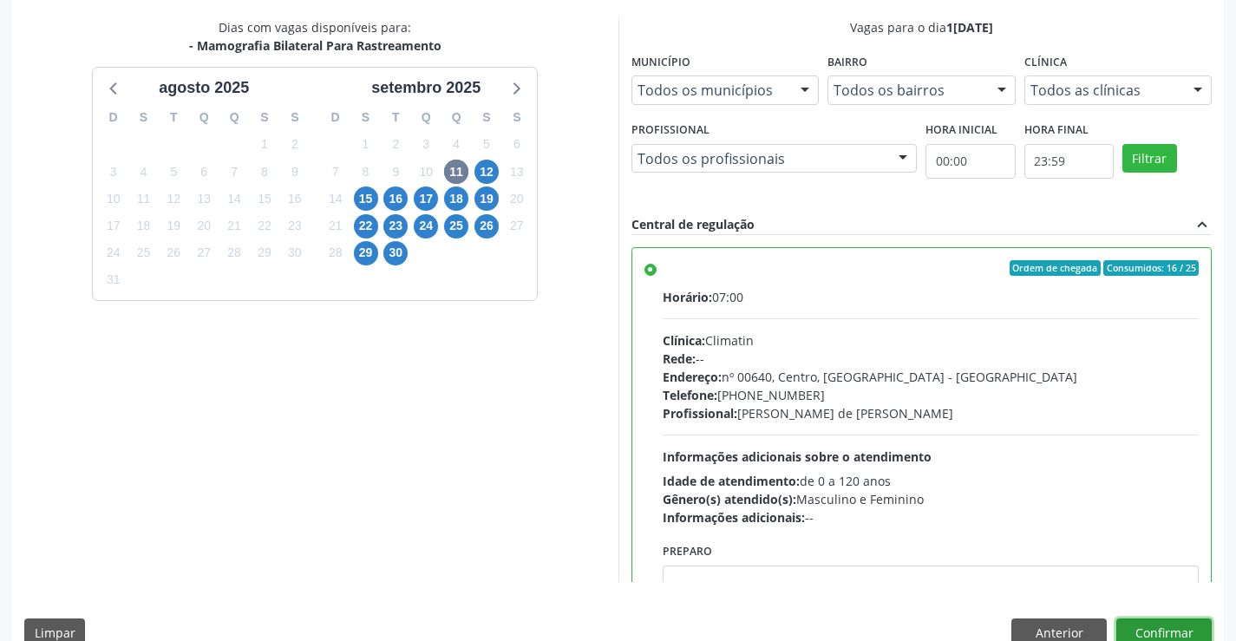
click at [1162, 619] on button "Confirmar" at bounding box center [1163, 632] width 95 height 29
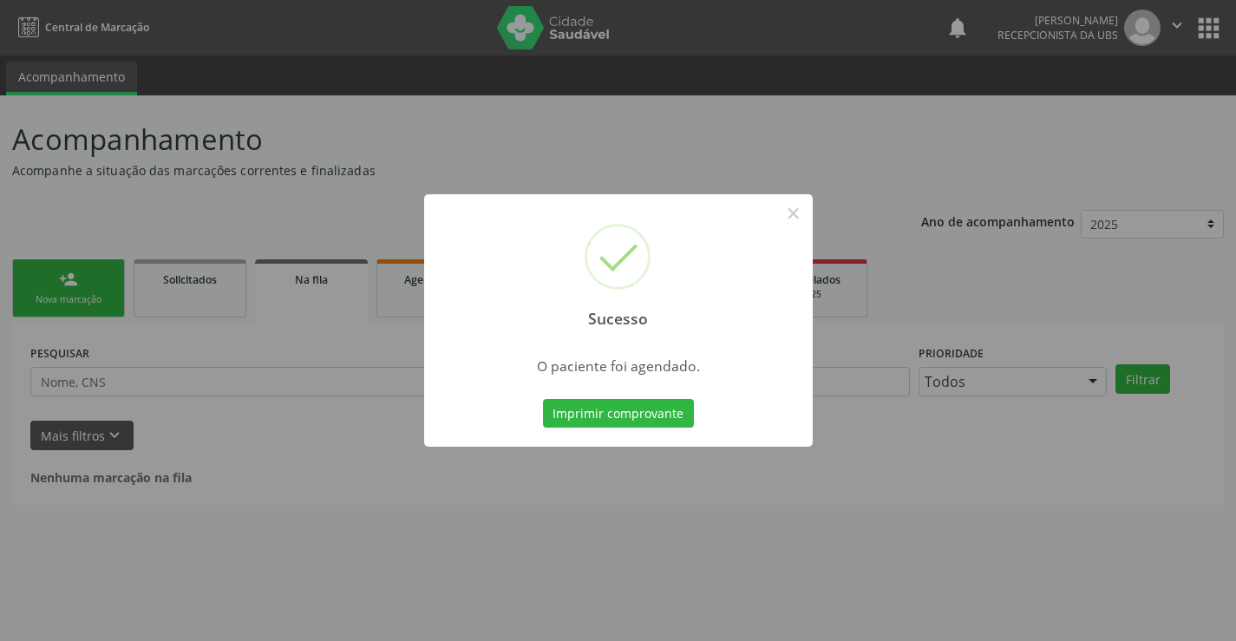
scroll to position [0, 0]
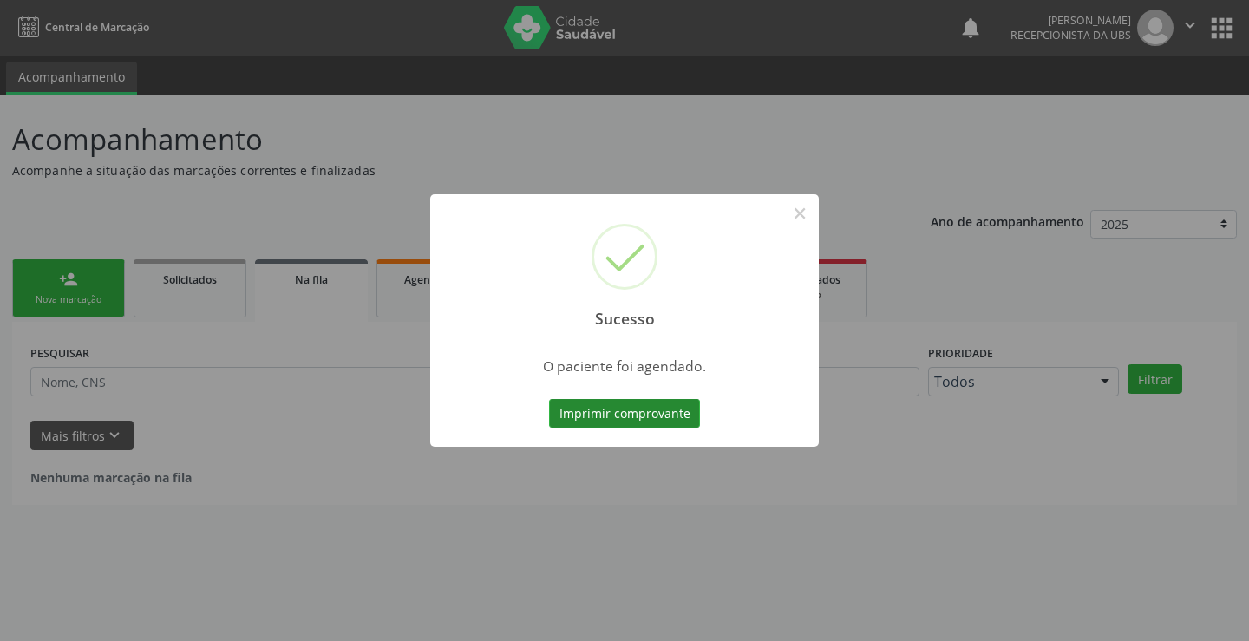
click at [599, 416] on button "Imprimir comprovante" at bounding box center [624, 413] width 151 height 29
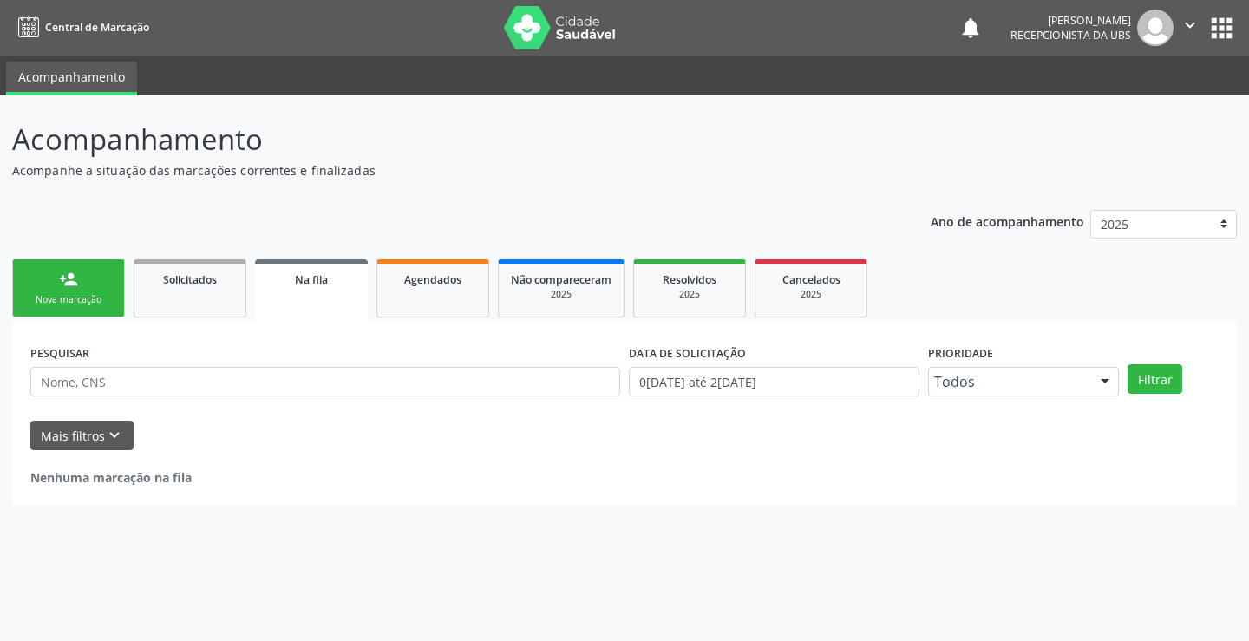
click at [70, 279] on div "person_add" at bounding box center [68, 279] width 19 height 19
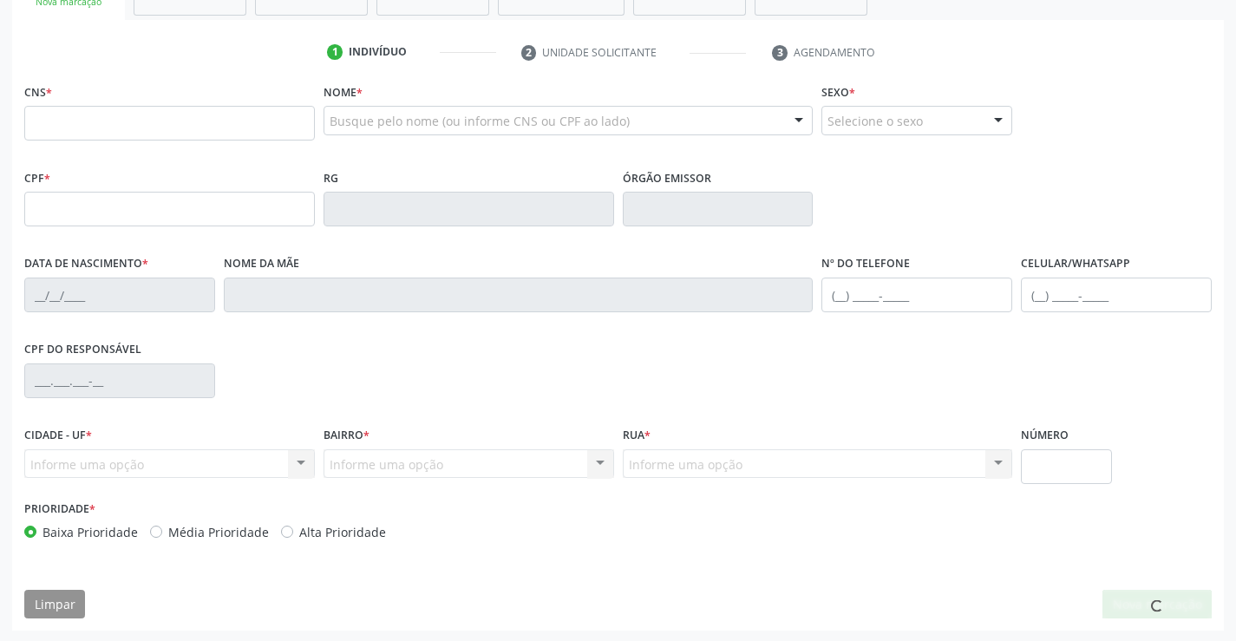
scroll to position [299, 0]
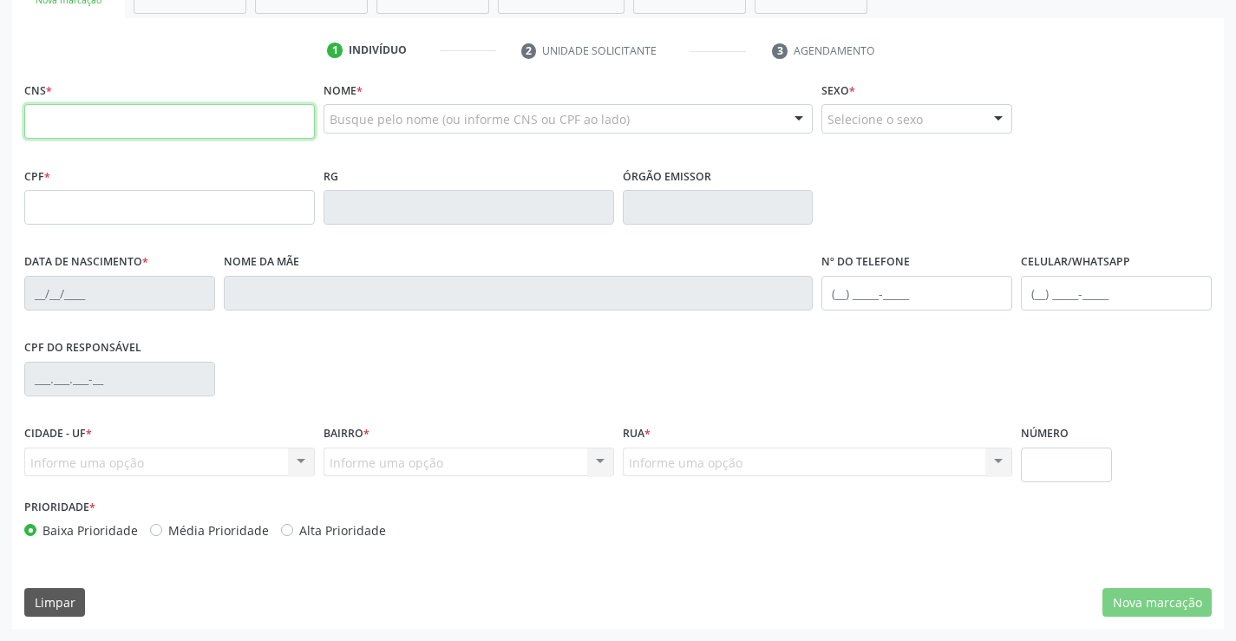
click at [219, 123] on input "text" at bounding box center [169, 121] width 291 height 35
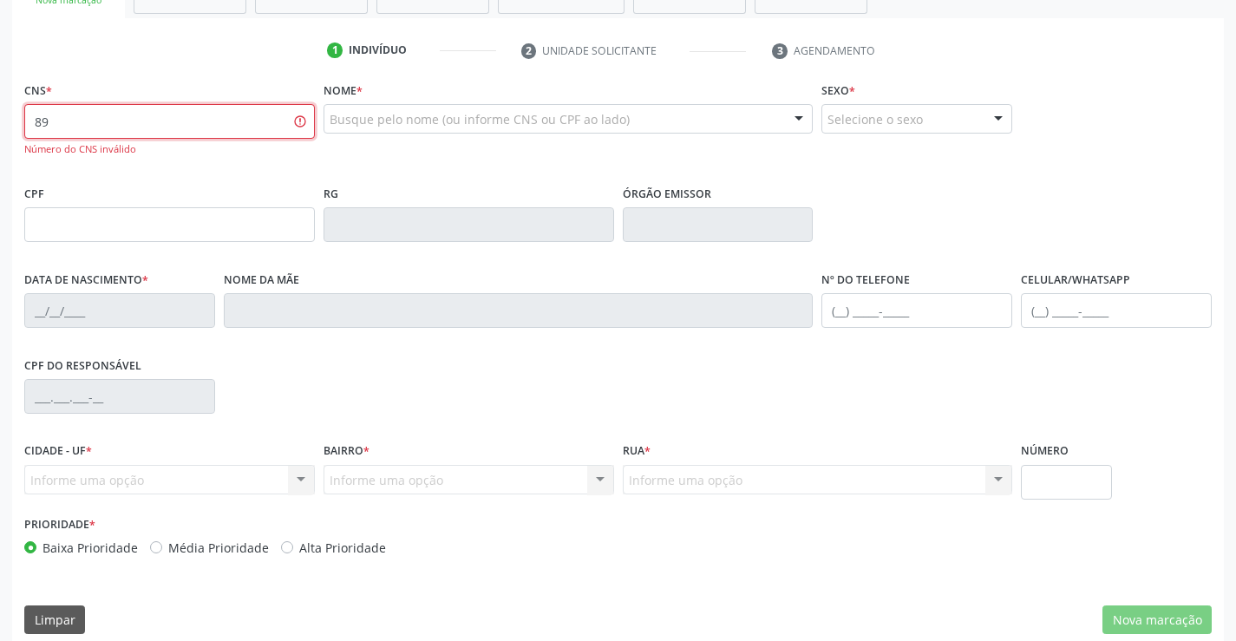
type input "8"
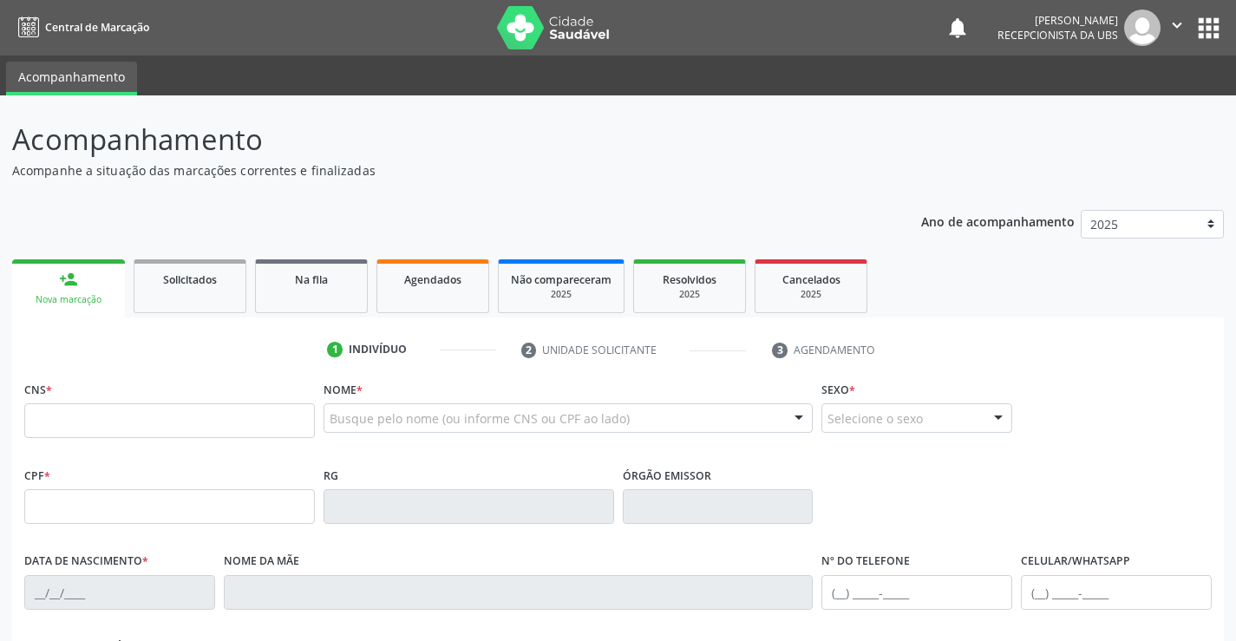
scroll to position [299, 0]
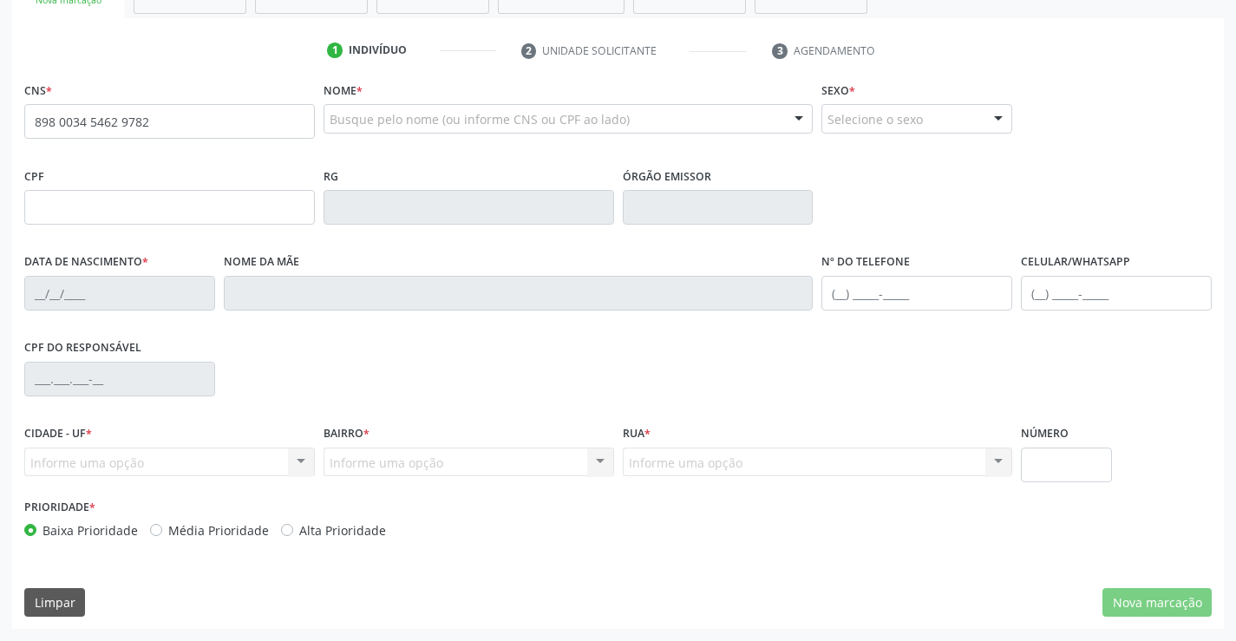
type input "898 0034 5462 9782"
type input "008.069.464-07"
type input "14/05/1977"
type input "Nair Enedina Moura"
type input "(87) 99646-3433"
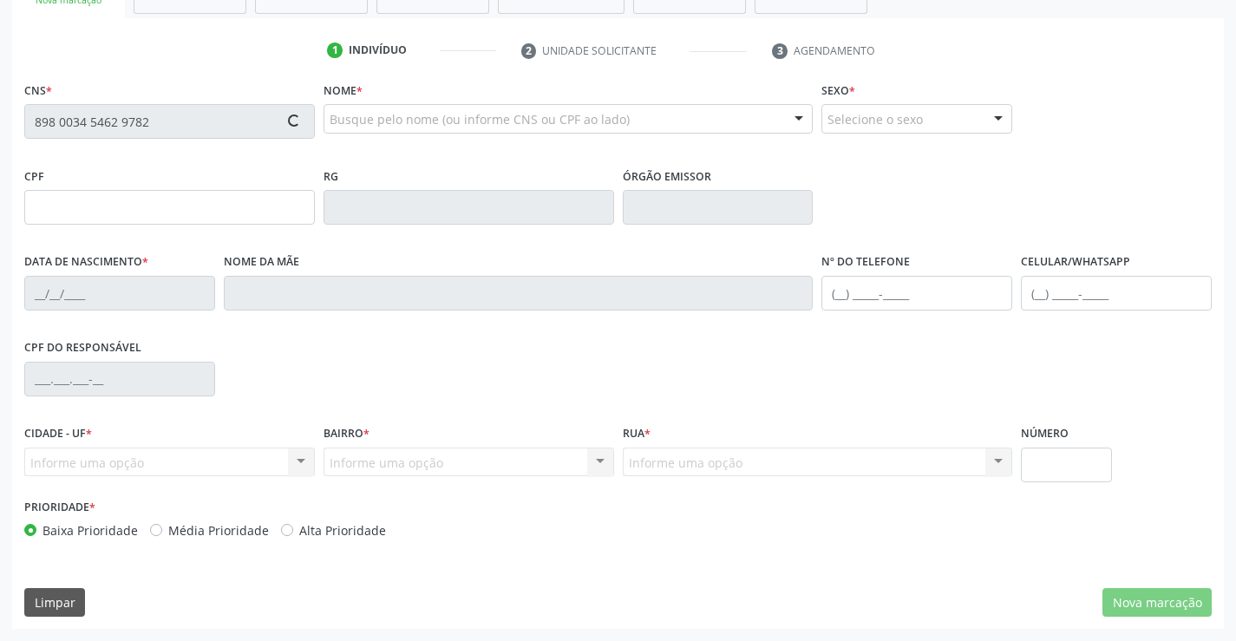
type input "954"
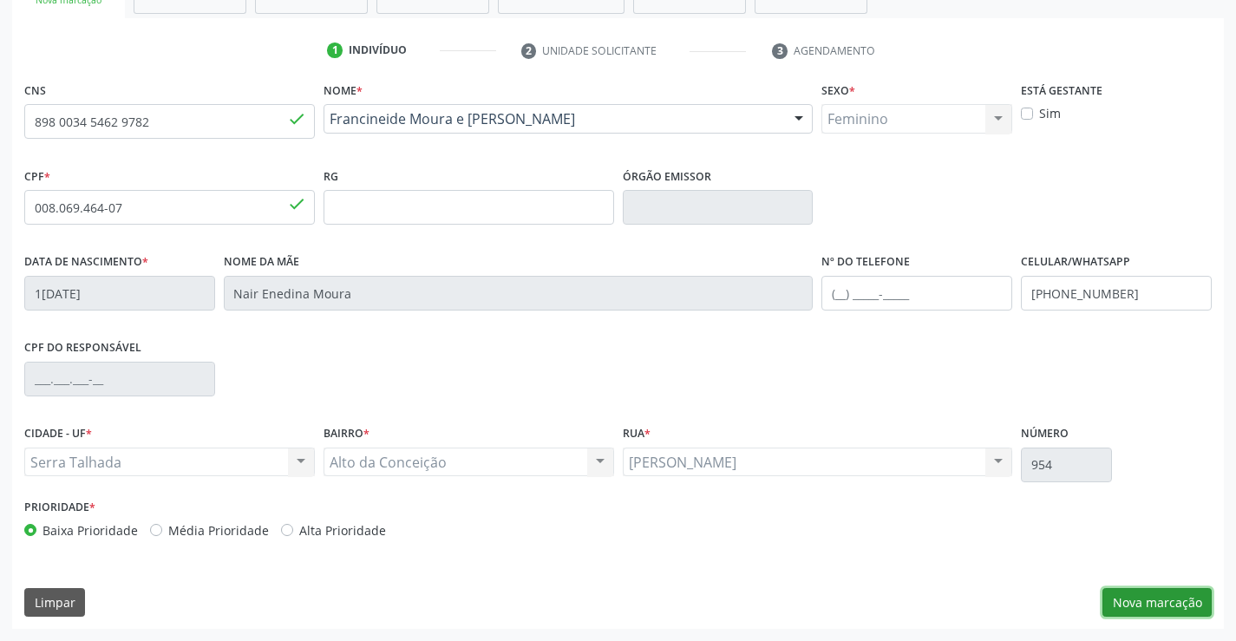
click at [1189, 605] on button "Nova marcação" at bounding box center [1157, 602] width 109 height 29
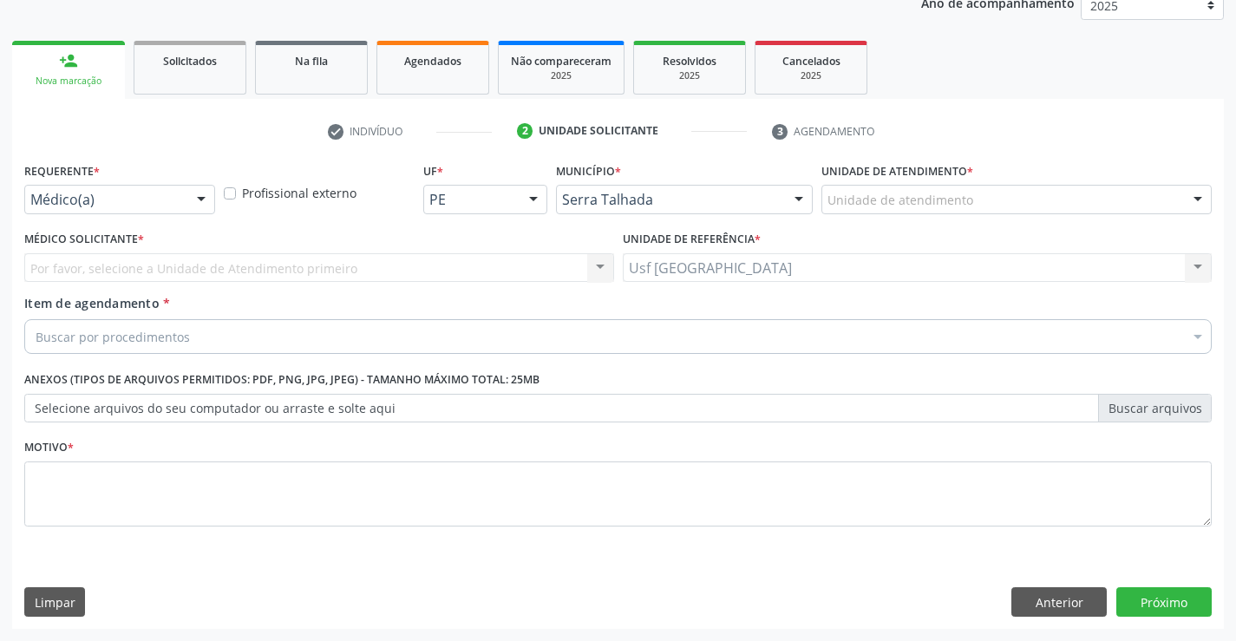
scroll to position [219, 0]
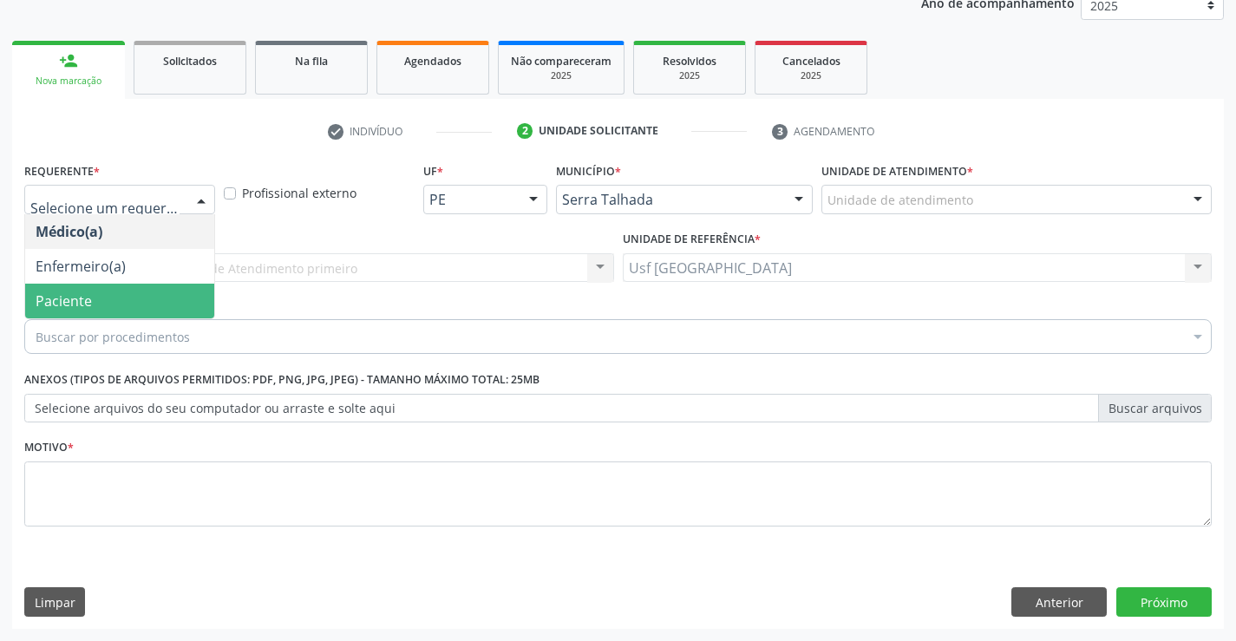
click at [108, 292] on span "Paciente" at bounding box center [119, 301] width 189 height 35
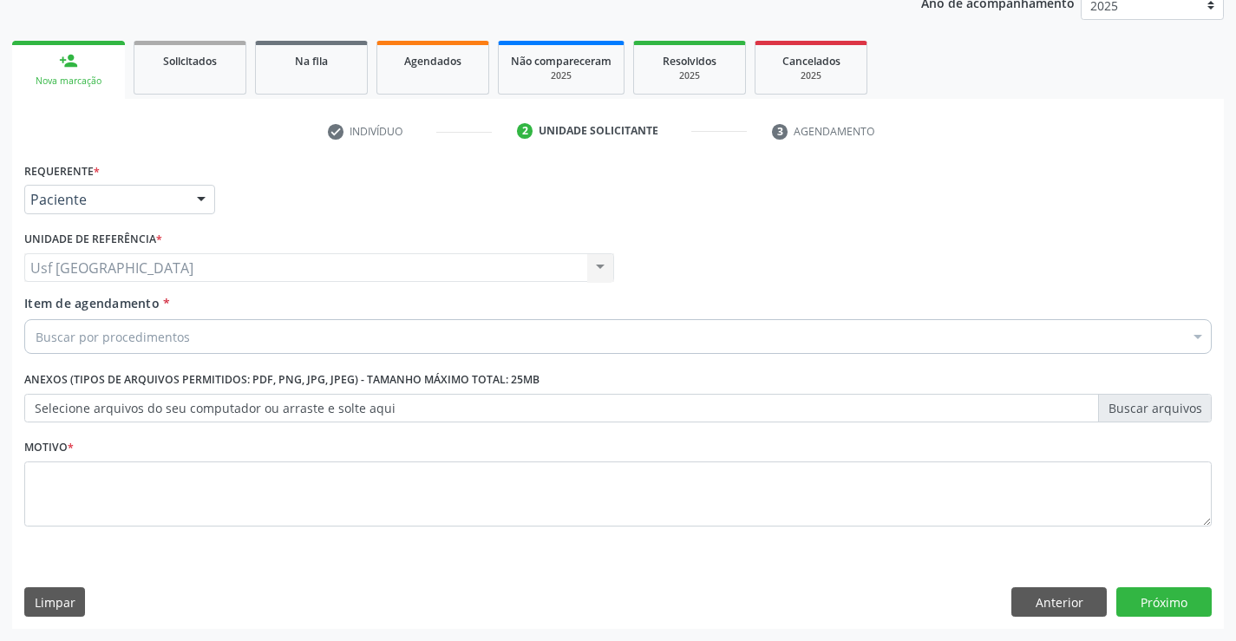
click at [221, 337] on div "Buscar por procedimentos" at bounding box center [618, 336] width 1188 height 35
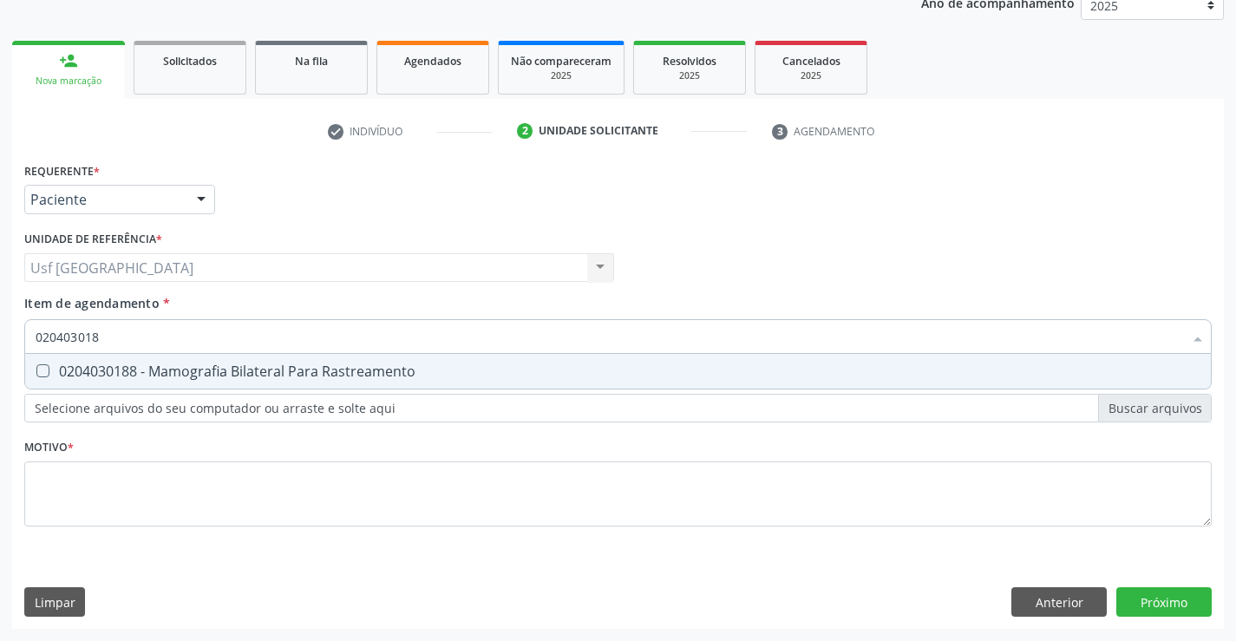
type input "0204030188"
click at [156, 381] on span "0204030188 - Mamografia Bilateral Para Rastreamento" at bounding box center [618, 371] width 1186 height 35
checkbox Rastreamento "true"
click at [108, 507] on div "Requerente * Paciente Médico(a) Enfermeiro(a) Paciente Nenhum resultado encontr…" at bounding box center [618, 354] width 1188 height 393
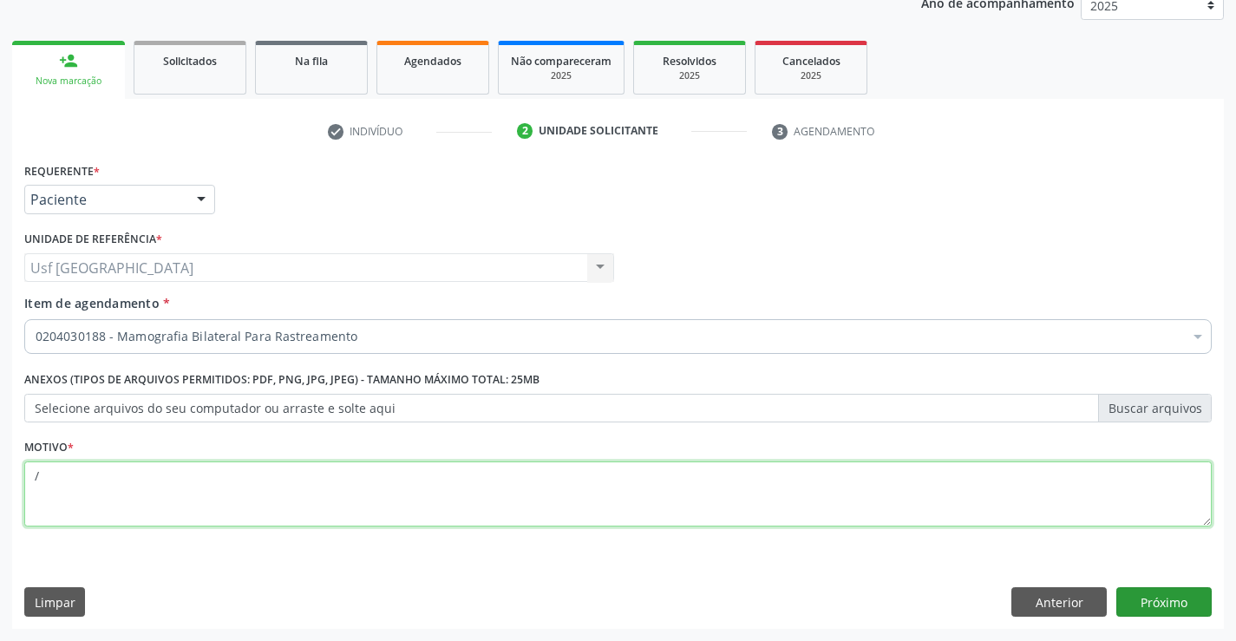
type textarea "/"
click at [1149, 609] on button "Próximo" at bounding box center [1163, 601] width 95 height 29
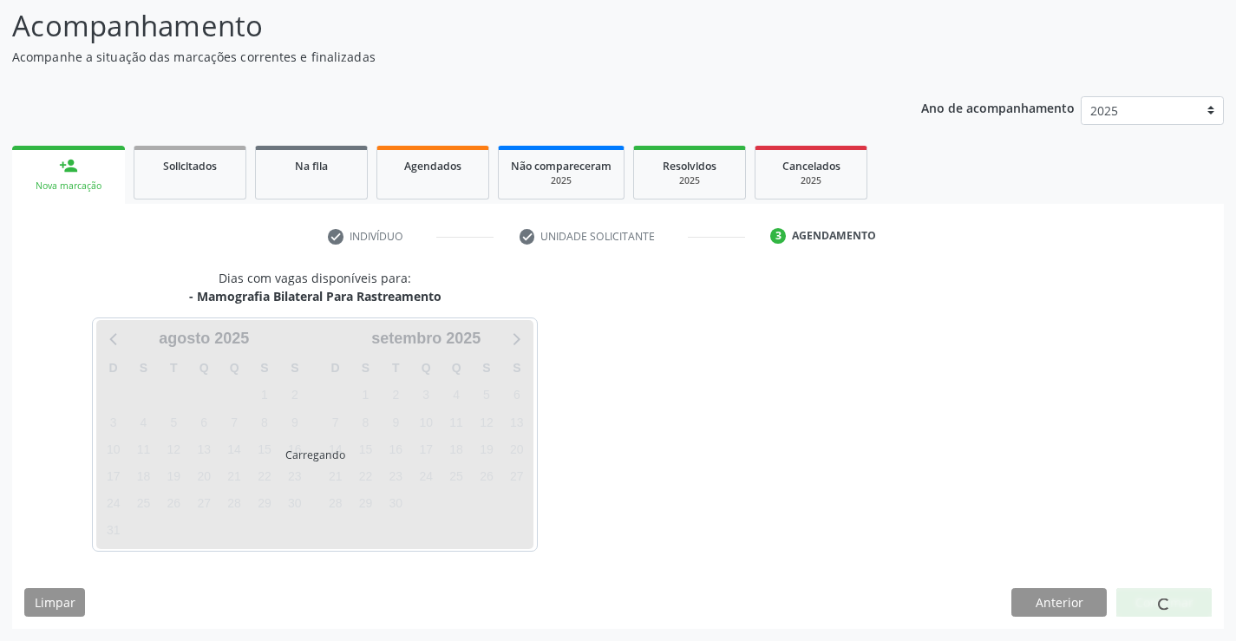
scroll to position [114, 0]
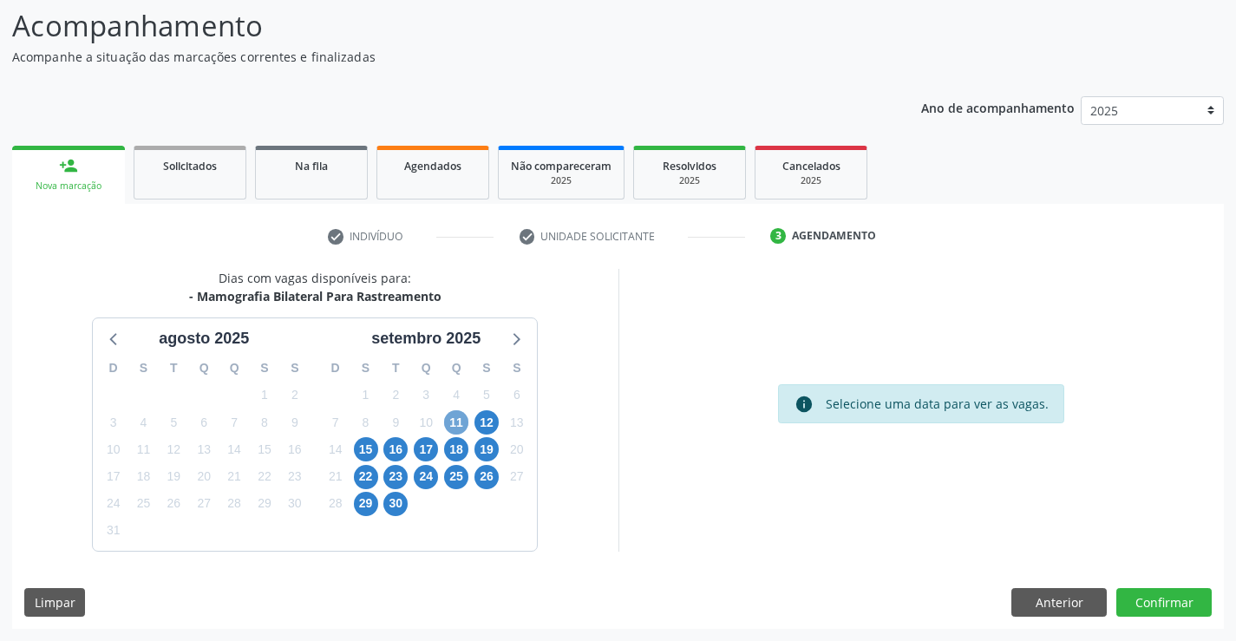
click at [455, 430] on span "11" at bounding box center [456, 422] width 24 height 24
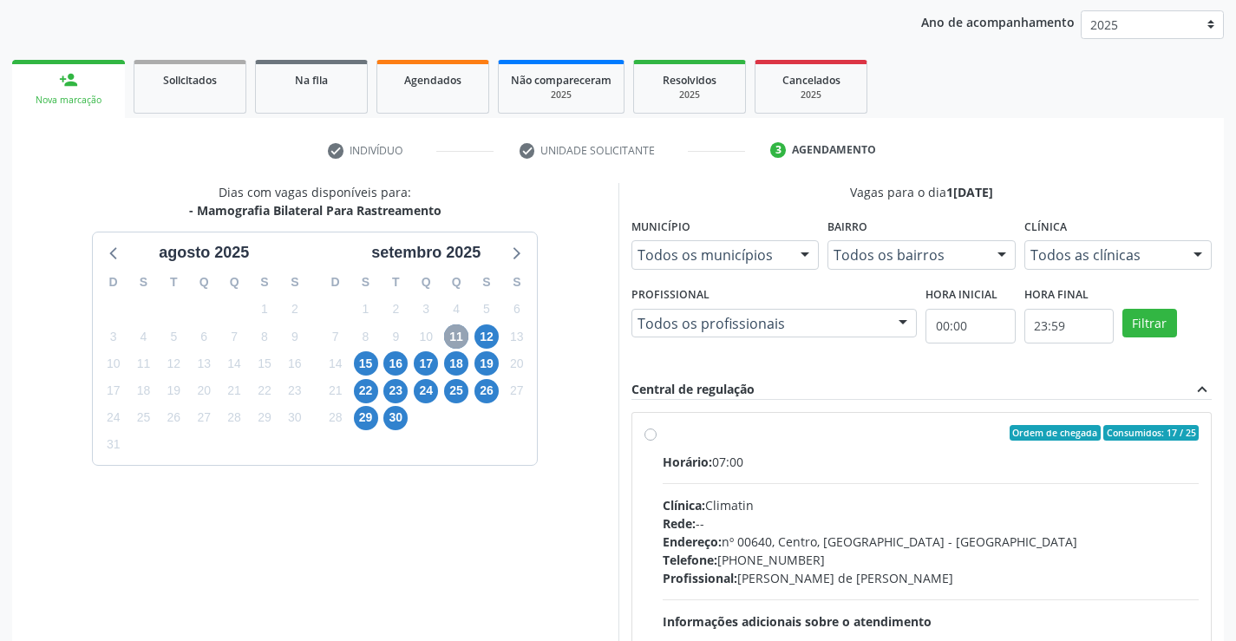
scroll to position [364, 0]
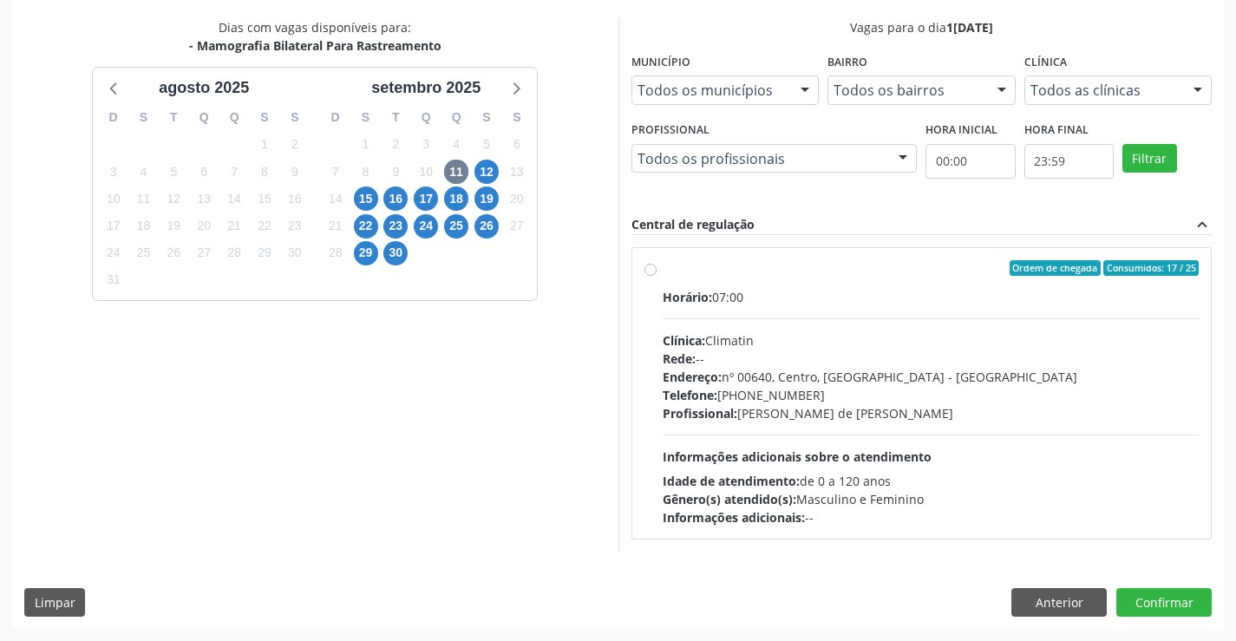
click at [651, 279] on div "Ordem de chegada Consumidos: 17 / 25 Horário: 07:00 Clínica: Climatin Rede: -- …" at bounding box center [922, 393] width 555 height 266
radio input "true"
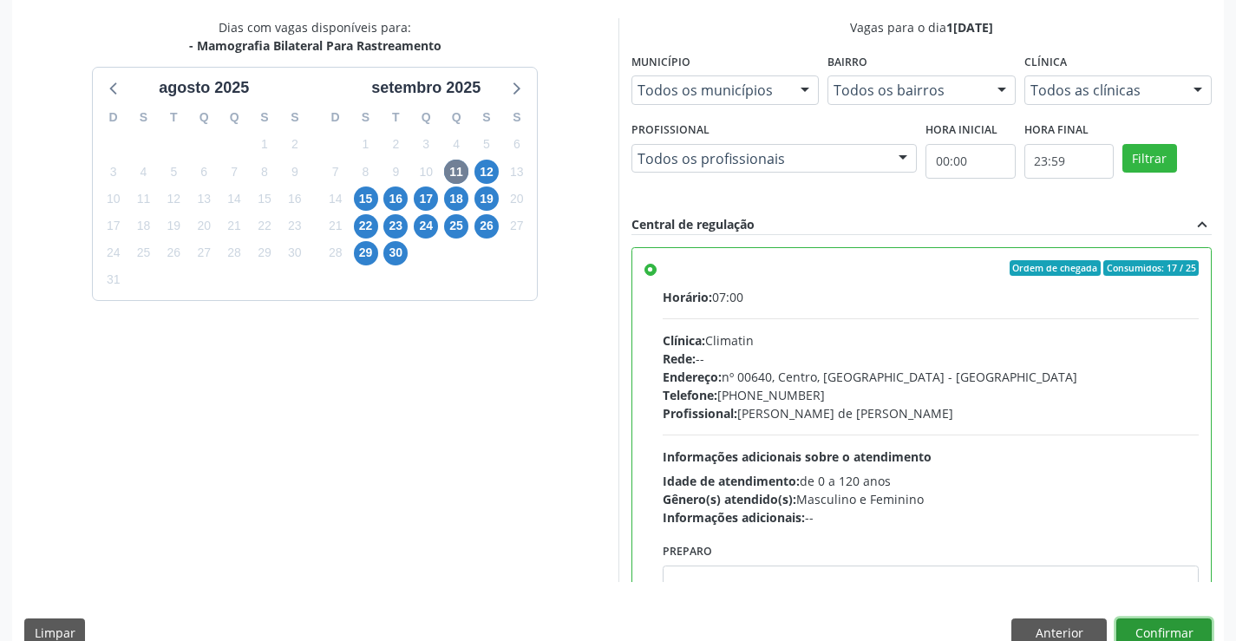
click at [1144, 623] on button "Confirmar" at bounding box center [1163, 632] width 95 height 29
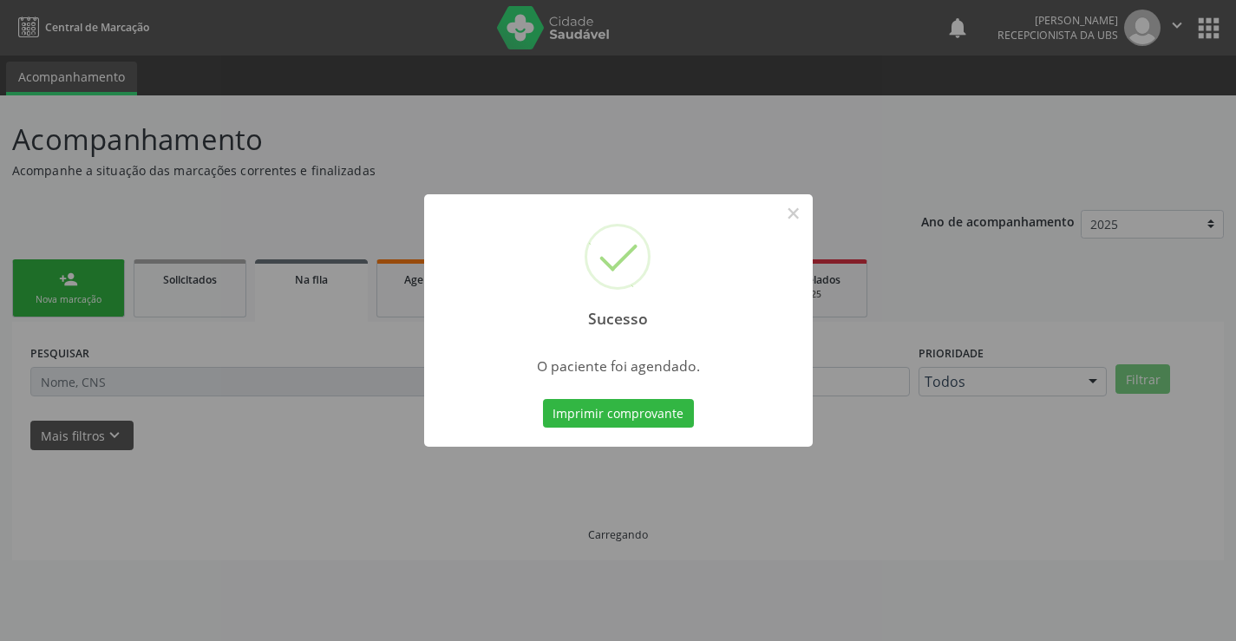
scroll to position [0, 0]
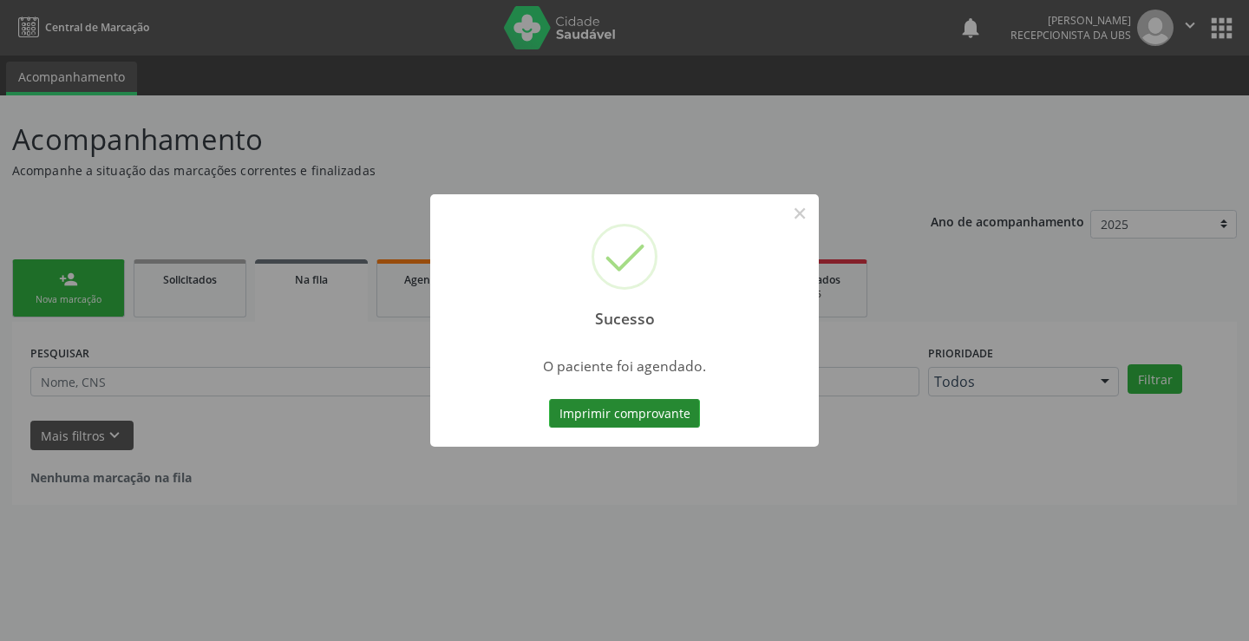
click at [656, 417] on button "Imprimir comprovante" at bounding box center [624, 413] width 151 height 29
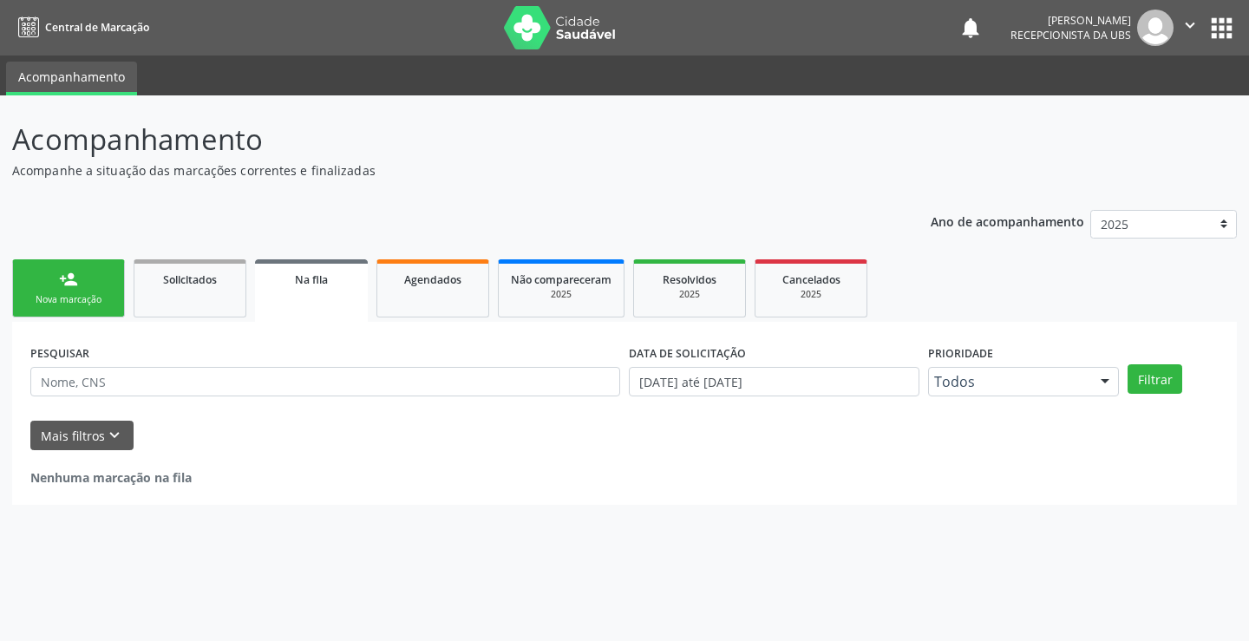
click at [75, 290] on link "person_add Nova marcação" at bounding box center [68, 288] width 113 height 58
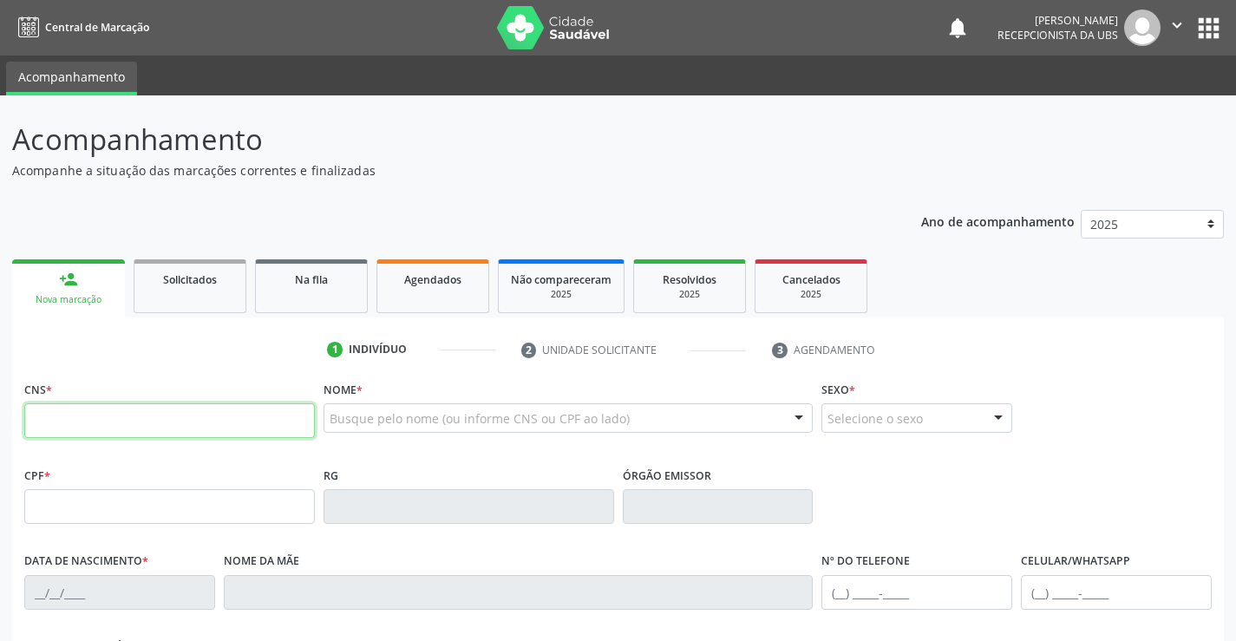
click at [108, 416] on input "text" at bounding box center [169, 420] width 291 height 35
type input "161 2409 9765 0008"
type input "023.833.834-73"
type input "29/04/1972"
type input "Carmelina Maria da Costa"
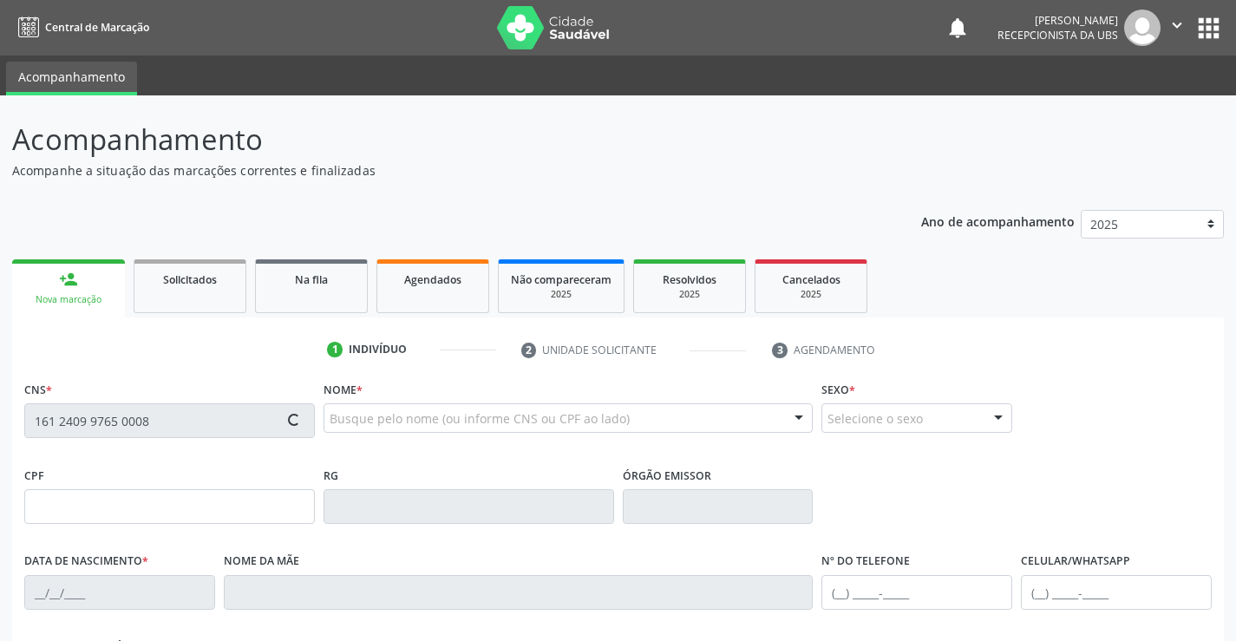
type input "(87) 99999-9999"
type input "543.538.825-20"
type input "S/N"
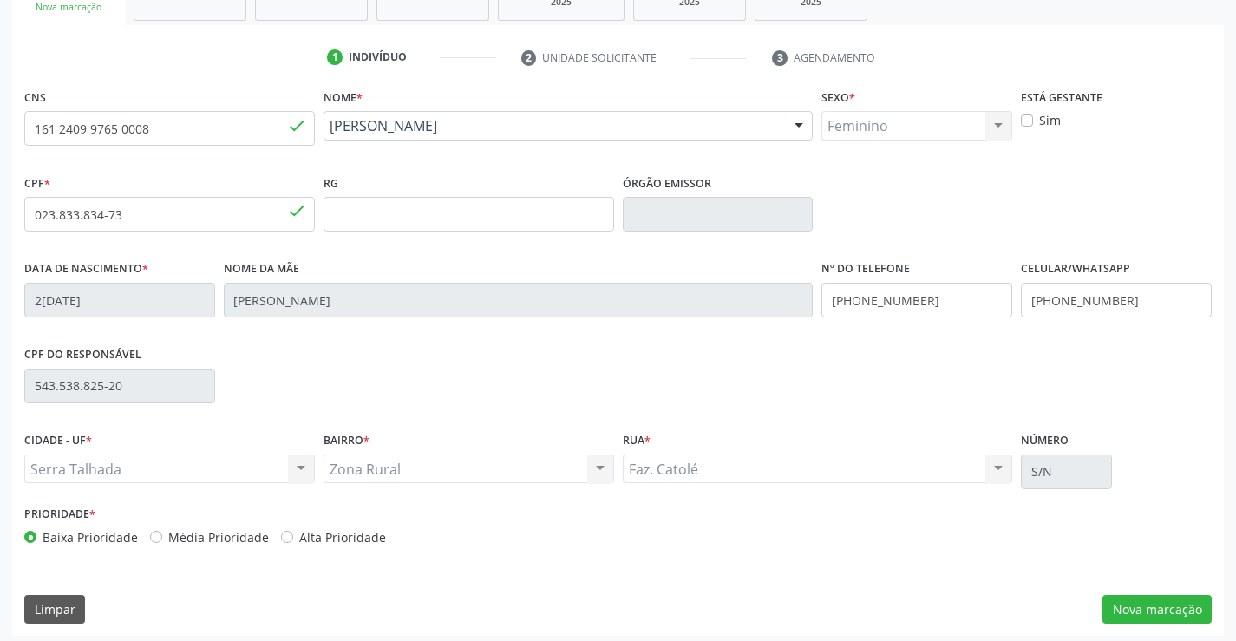
scroll to position [299, 0]
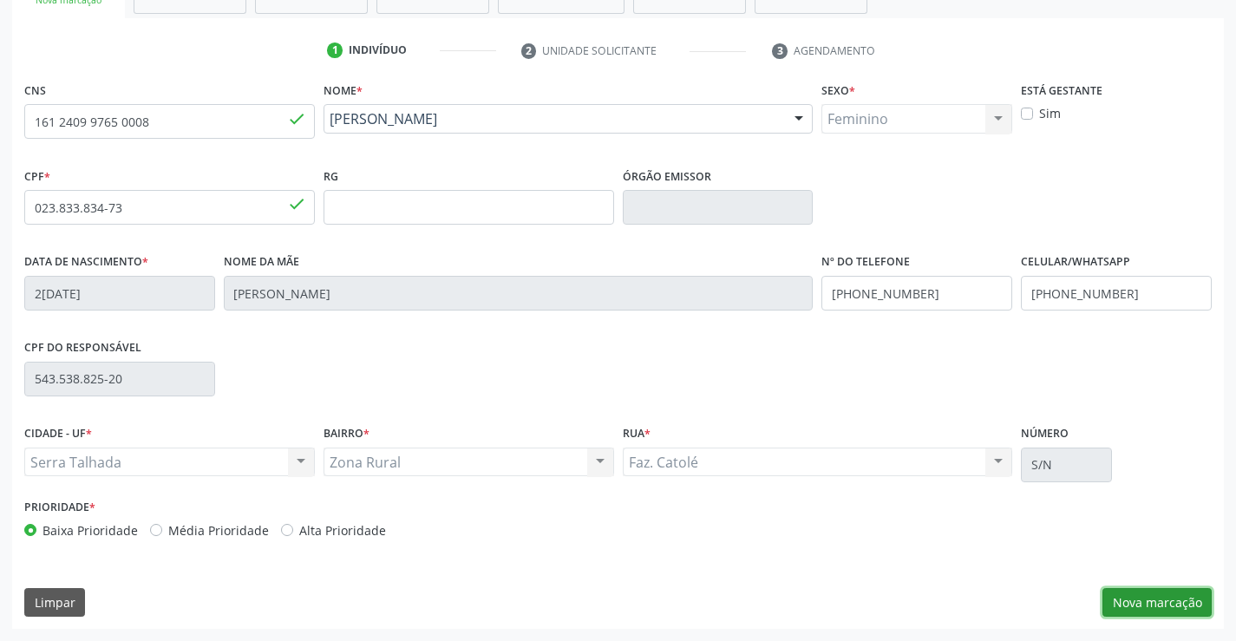
click at [1152, 605] on button "Nova marcação" at bounding box center [1157, 602] width 109 height 29
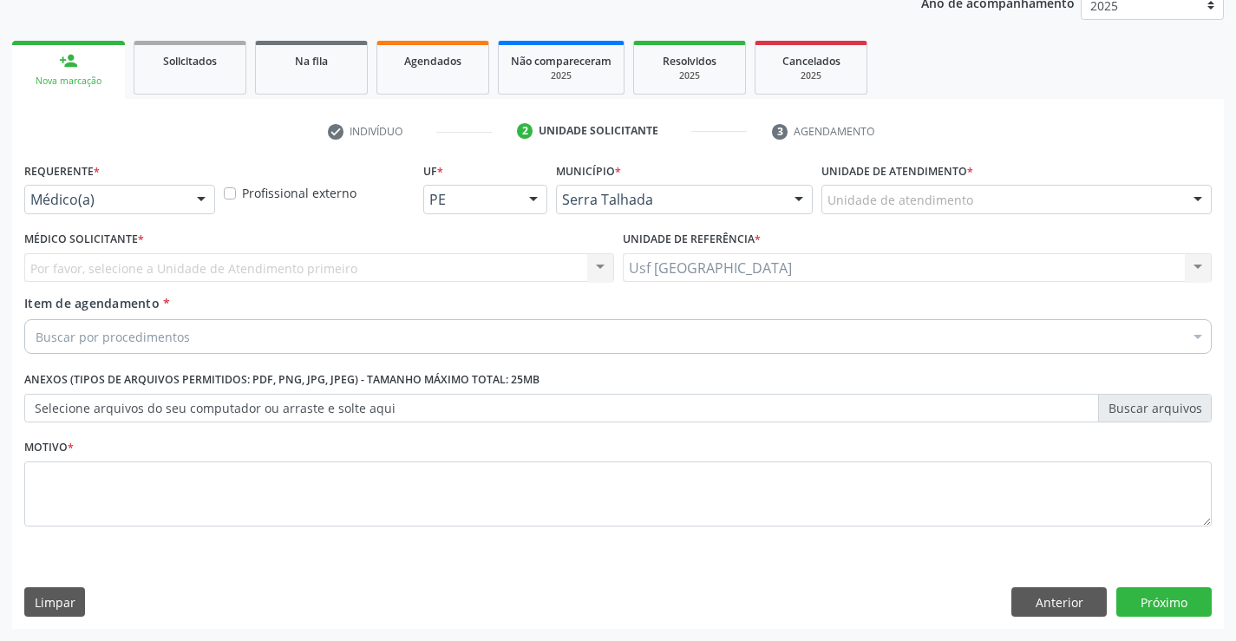
scroll to position [219, 0]
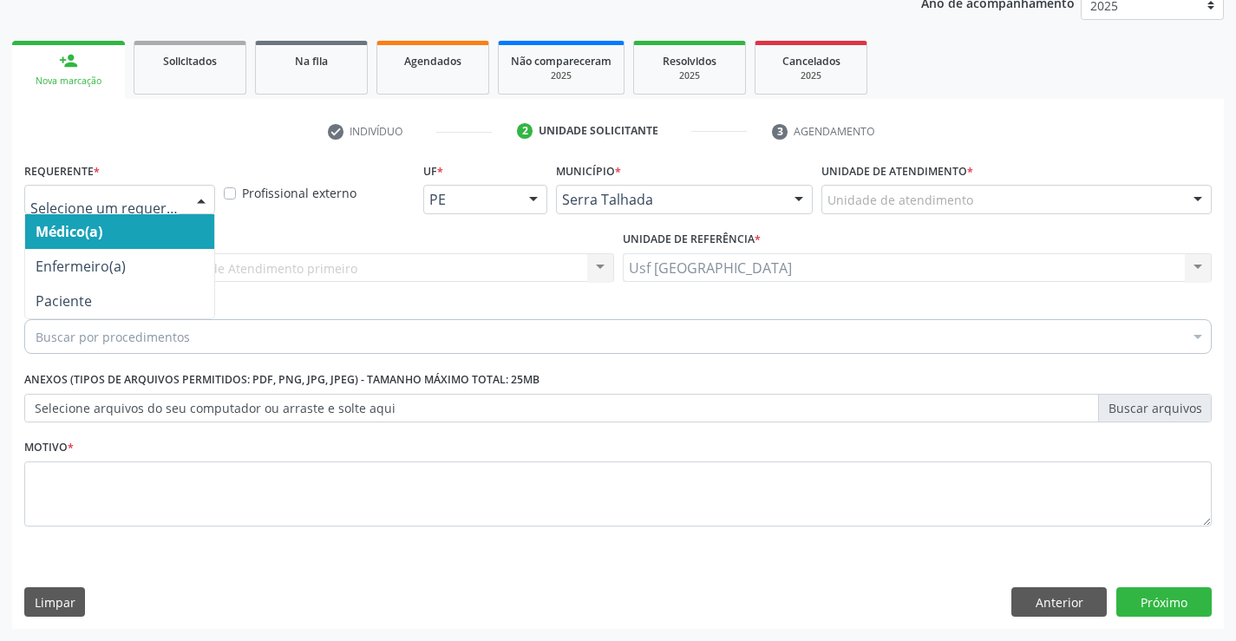
click at [154, 213] on div "Médico(a) Enfermeiro(a) Paciente Nenhum resultado encontrado para: " " Não há n…" at bounding box center [119, 199] width 191 height 29
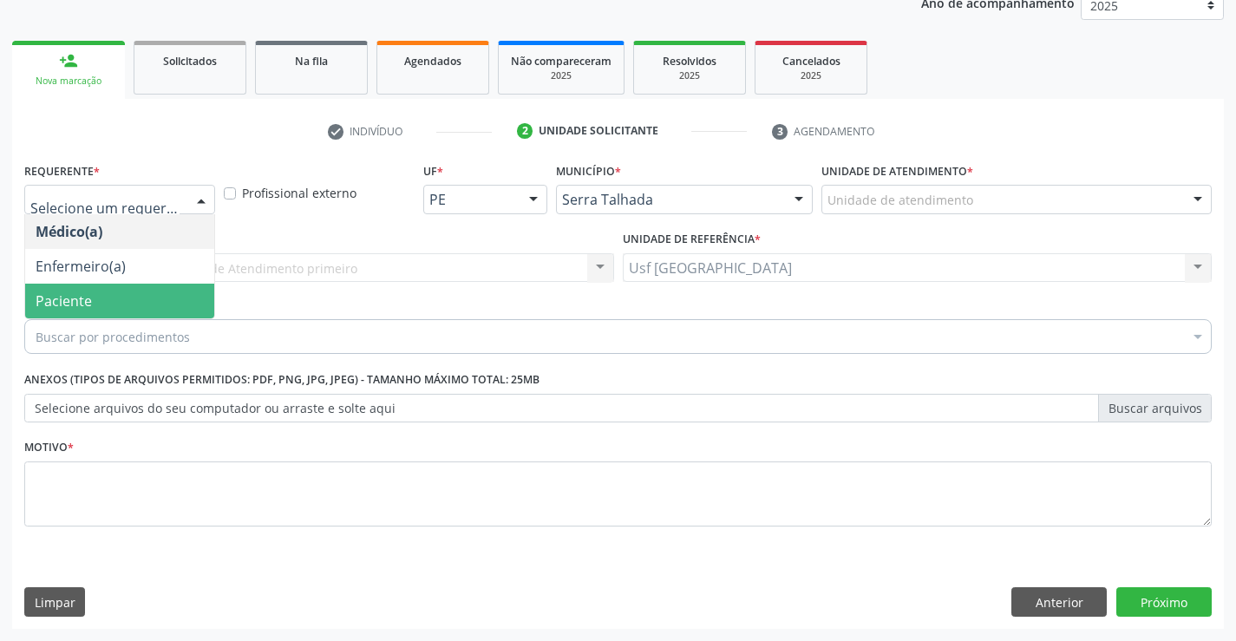
click at [139, 304] on span "Paciente" at bounding box center [119, 301] width 189 height 35
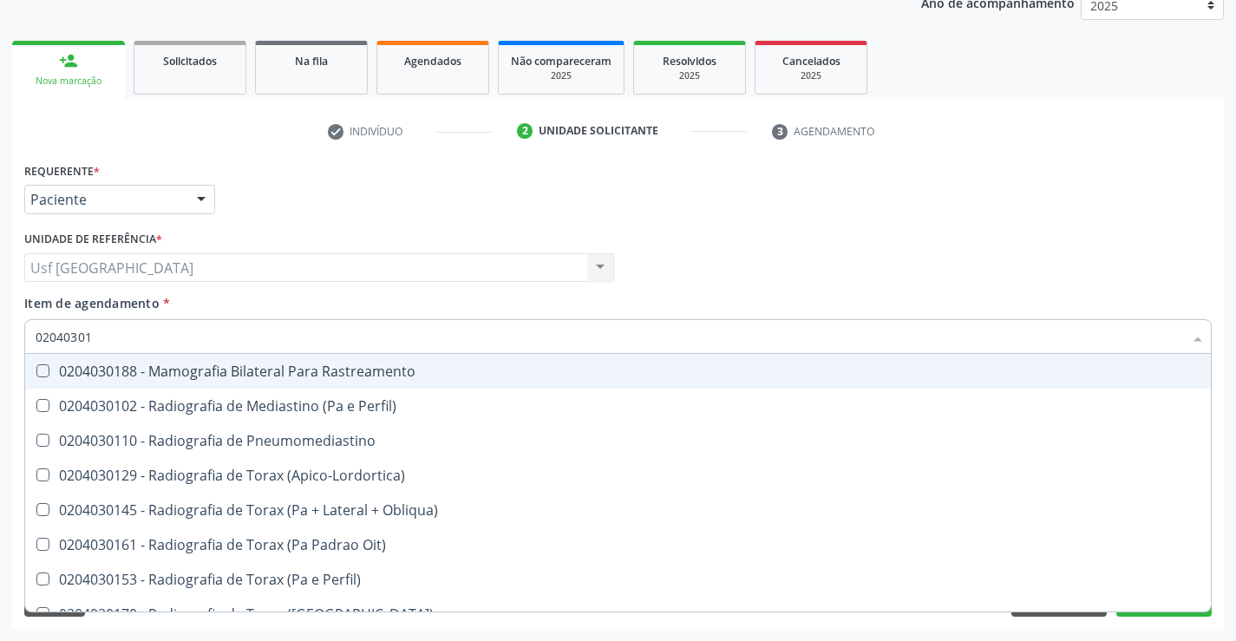
type input "020403018"
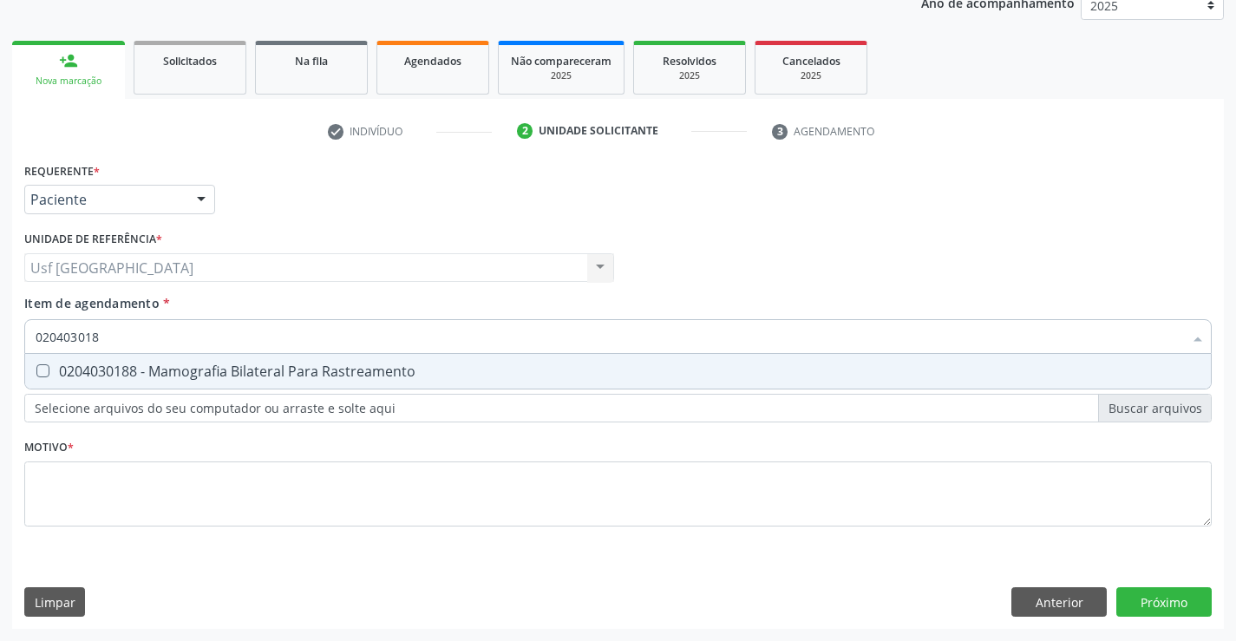
click at [53, 372] on div "0204030188 - Mamografia Bilateral Para Rastreamento" at bounding box center [618, 371] width 1165 height 14
checkbox Rastreamento "true"
click at [88, 514] on div "Requerente * Paciente Médico(a) Enfermeiro(a) Paciente Nenhum resultado encontr…" at bounding box center [618, 354] width 1188 height 393
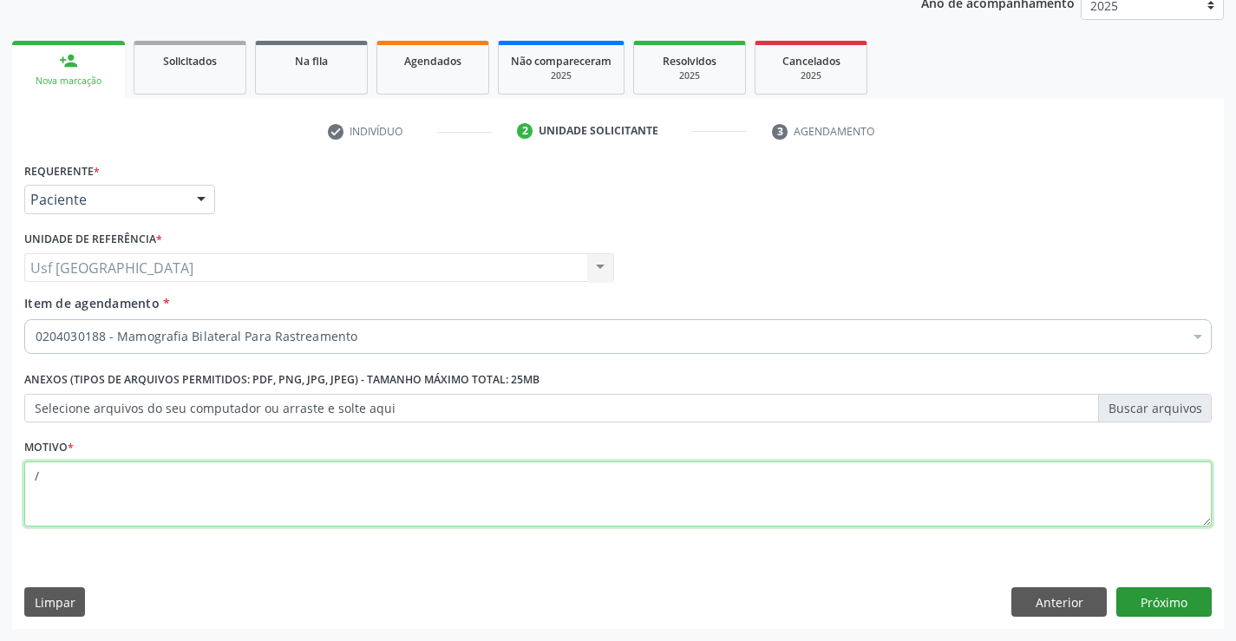
type textarea "/"
click at [1188, 603] on button "Próximo" at bounding box center [1163, 601] width 95 height 29
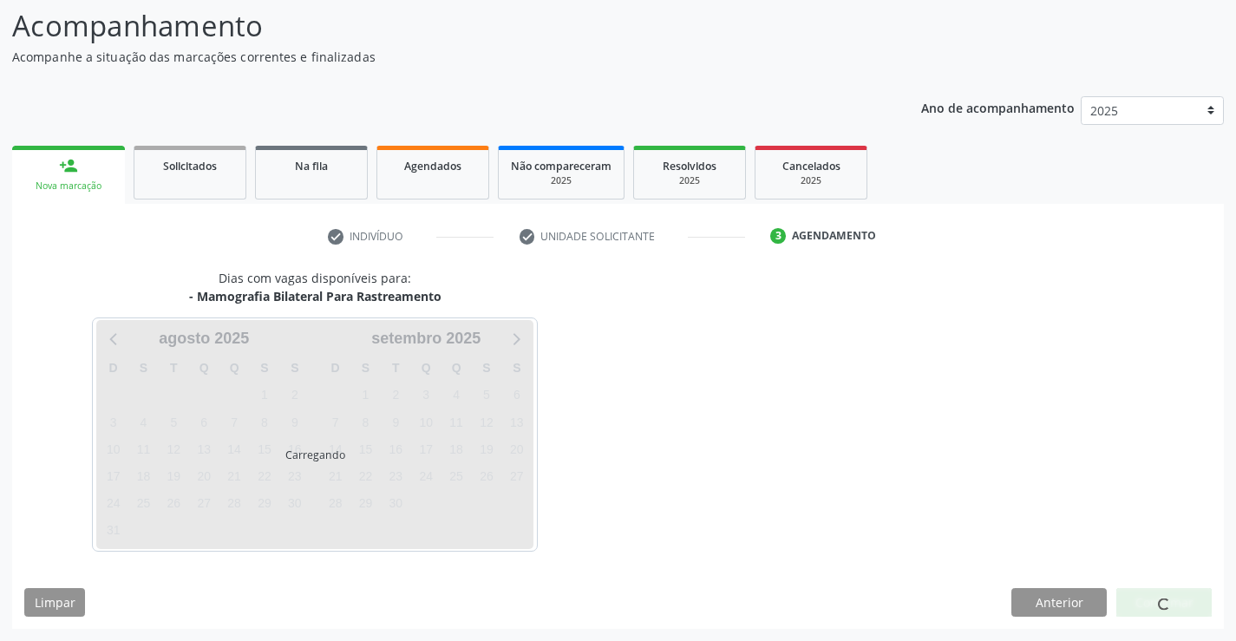
scroll to position [114, 0]
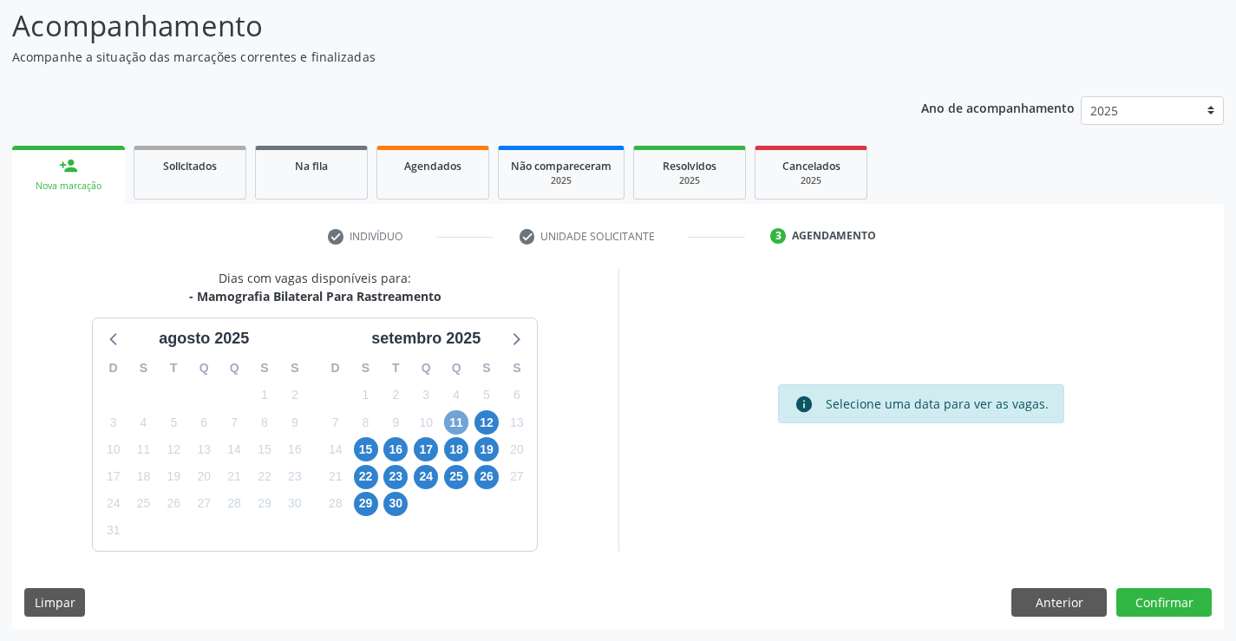
click at [449, 422] on span "11" at bounding box center [456, 422] width 24 height 24
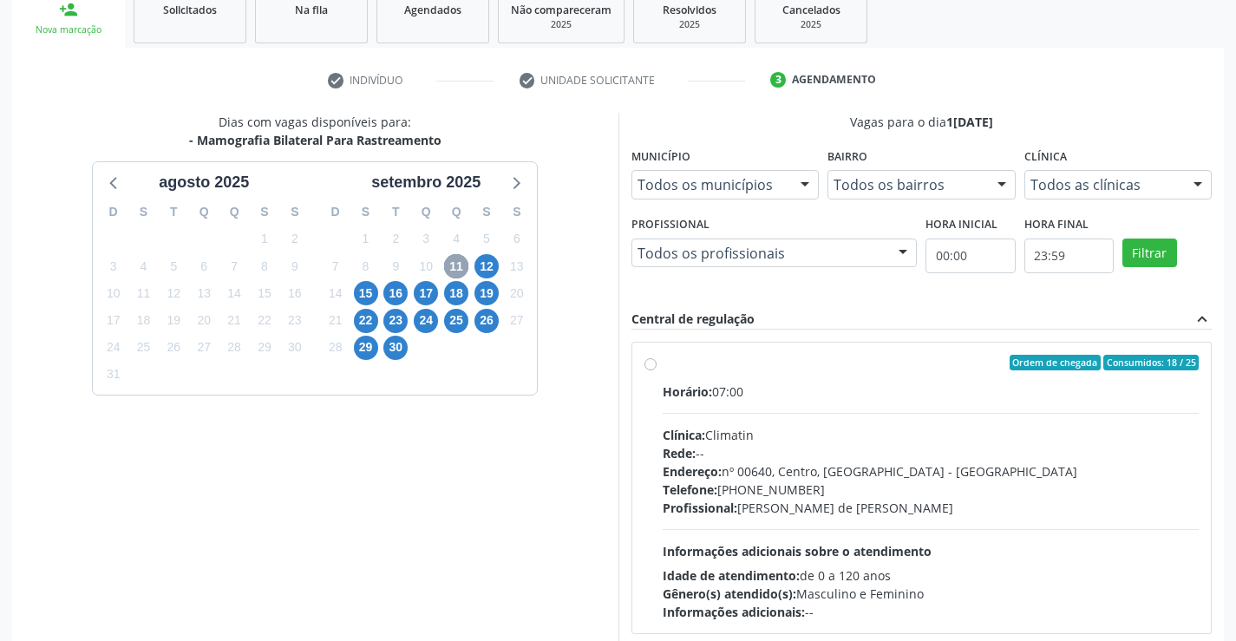
scroll to position [364, 0]
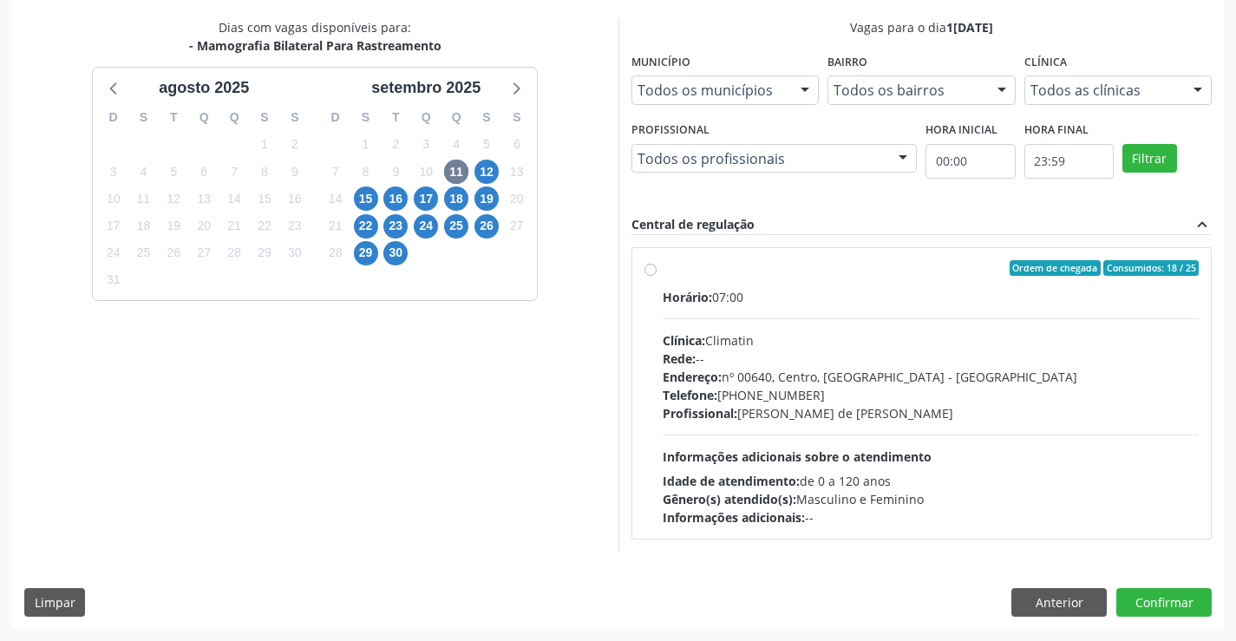
click at [663, 271] on label "Ordem de chegada Consumidos: 18 / 25 Horário: 07:00 Clínica: Climatin Rede: -- …" at bounding box center [931, 393] width 537 height 266
click at [647, 271] on input "Ordem de chegada Consumidos: 18 / 25 Horário: 07:00 Clínica: Climatin Rede: -- …" at bounding box center [651, 268] width 12 height 16
radio input "true"
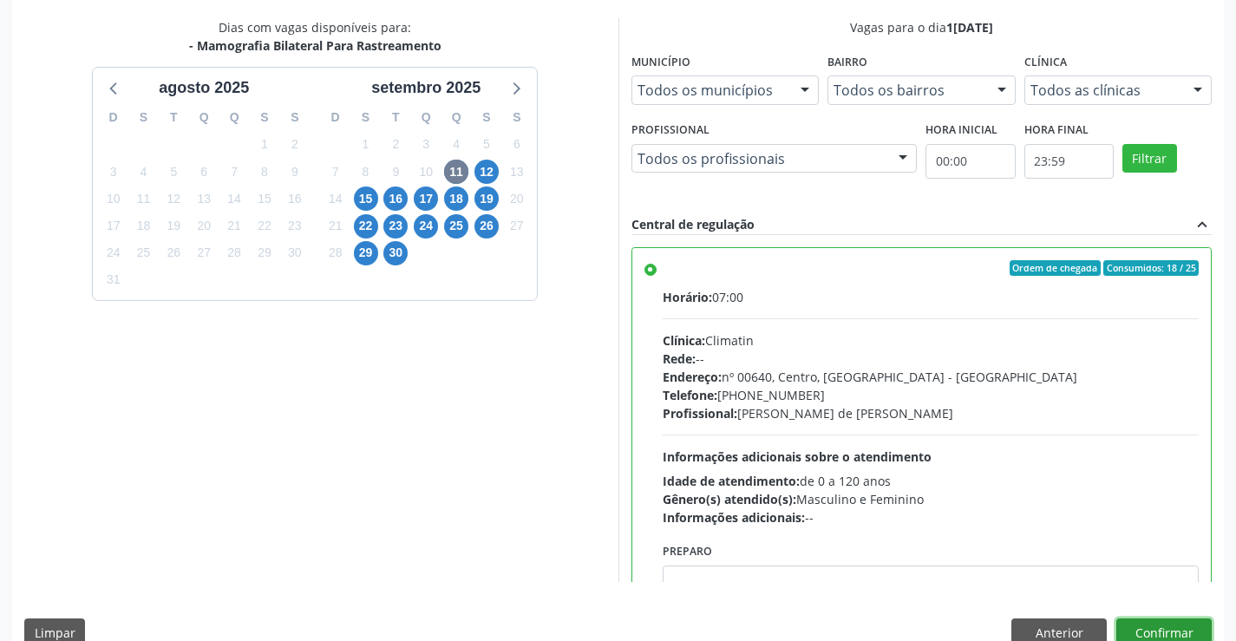
click at [1169, 625] on button "Confirmar" at bounding box center [1163, 632] width 95 height 29
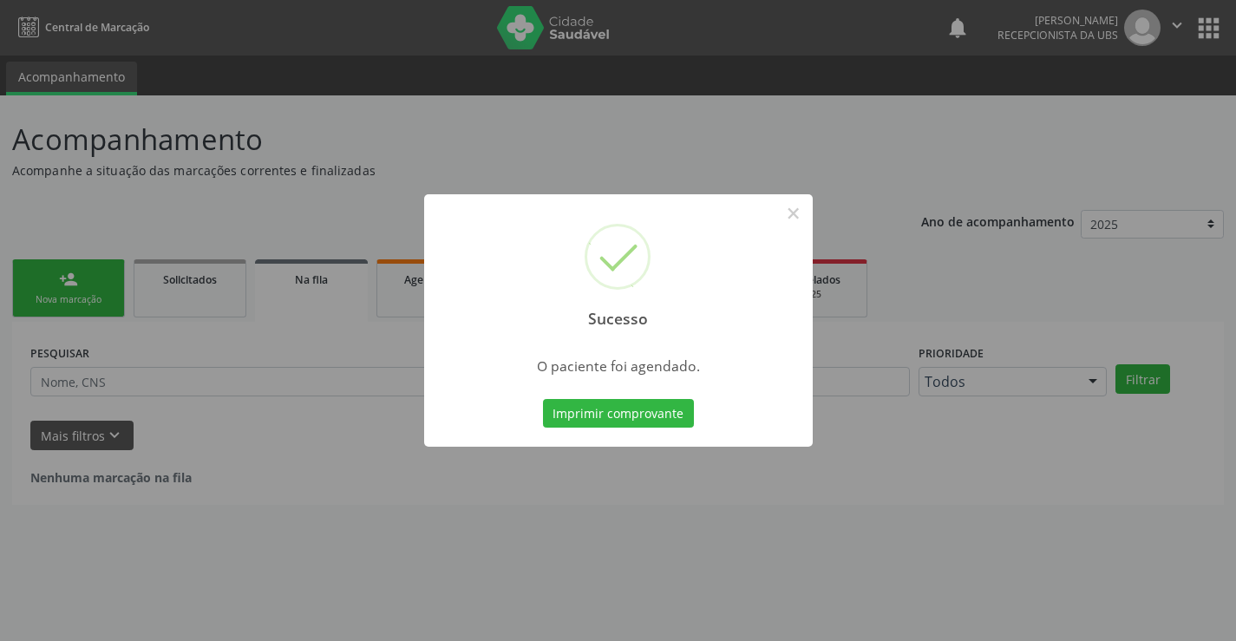
scroll to position [0, 0]
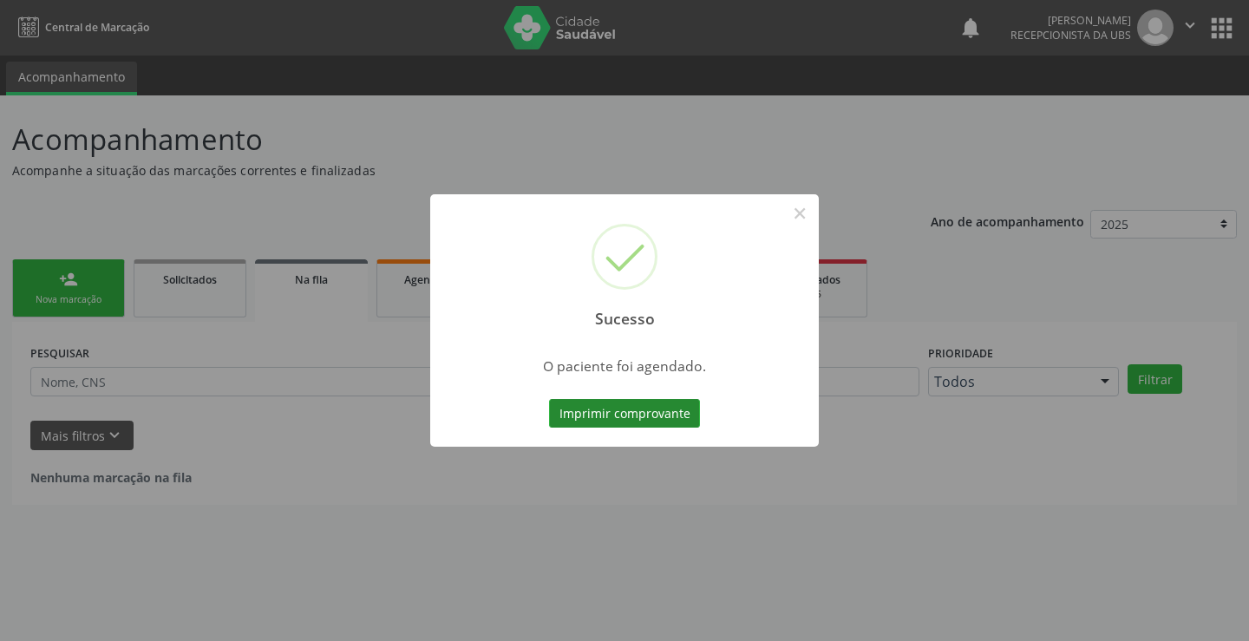
click at [681, 415] on button "Imprimir comprovante" at bounding box center [624, 413] width 151 height 29
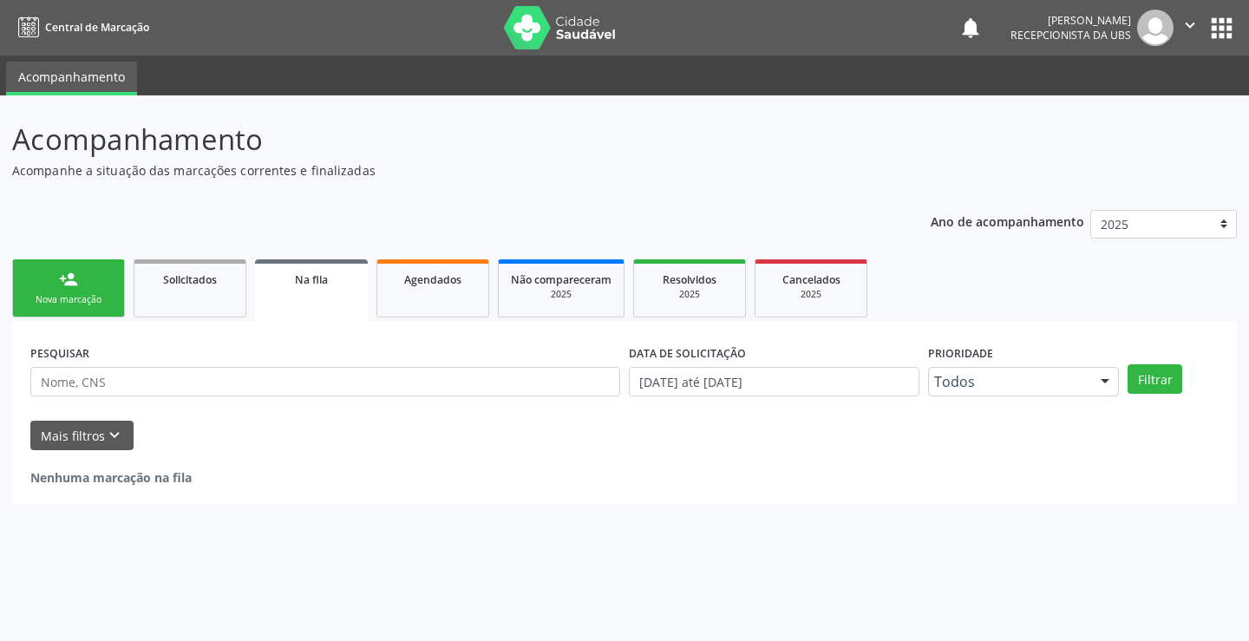
click at [104, 272] on link "person_add Nova marcação" at bounding box center [68, 288] width 113 height 58
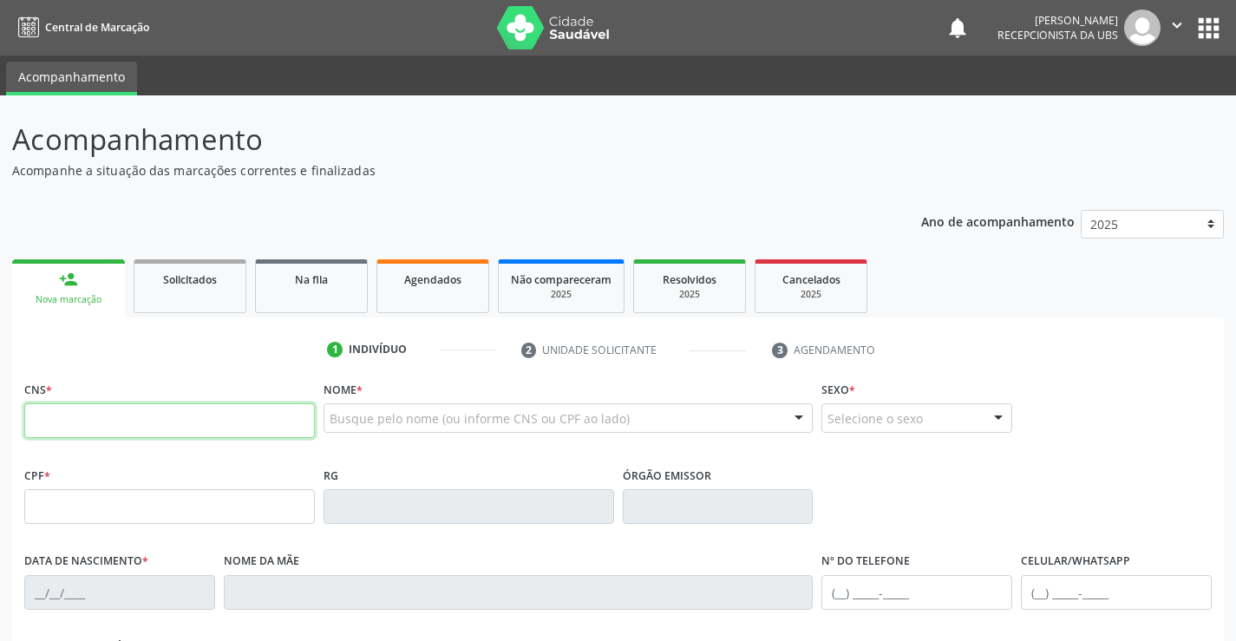
drag, startPoint x: 99, startPoint y: 424, endPoint x: 118, endPoint y: 418, distance: 20.0
click at [99, 424] on input "text" at bounding box center [169, 420] width 291 height 35
type input "705 4094 7084 1699"
type input "30/04/1971"
type input "Irene Pereira Viturino"
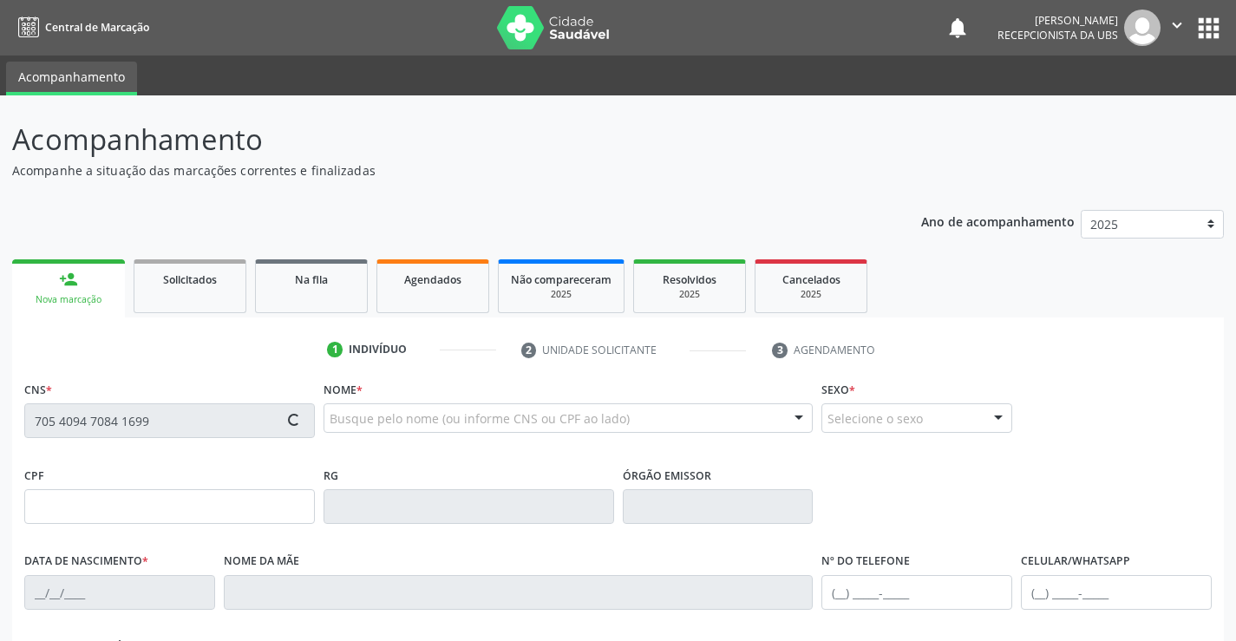
type input "(75) 99187-9331"
type input "689"
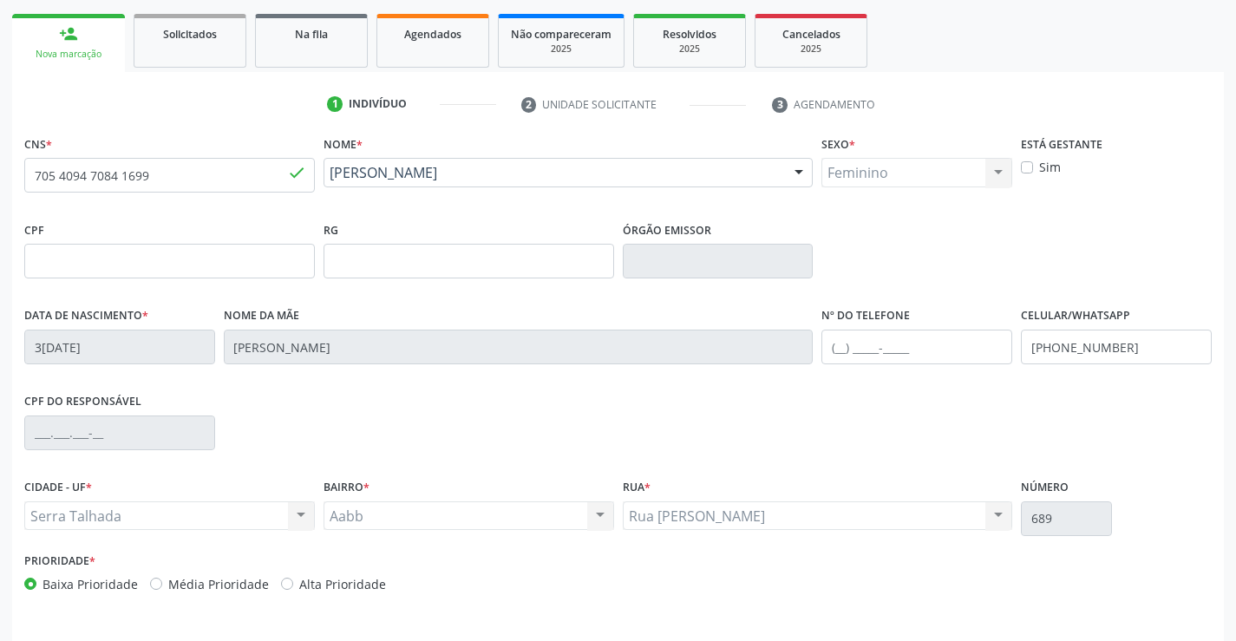
scroll to position [299, 0]
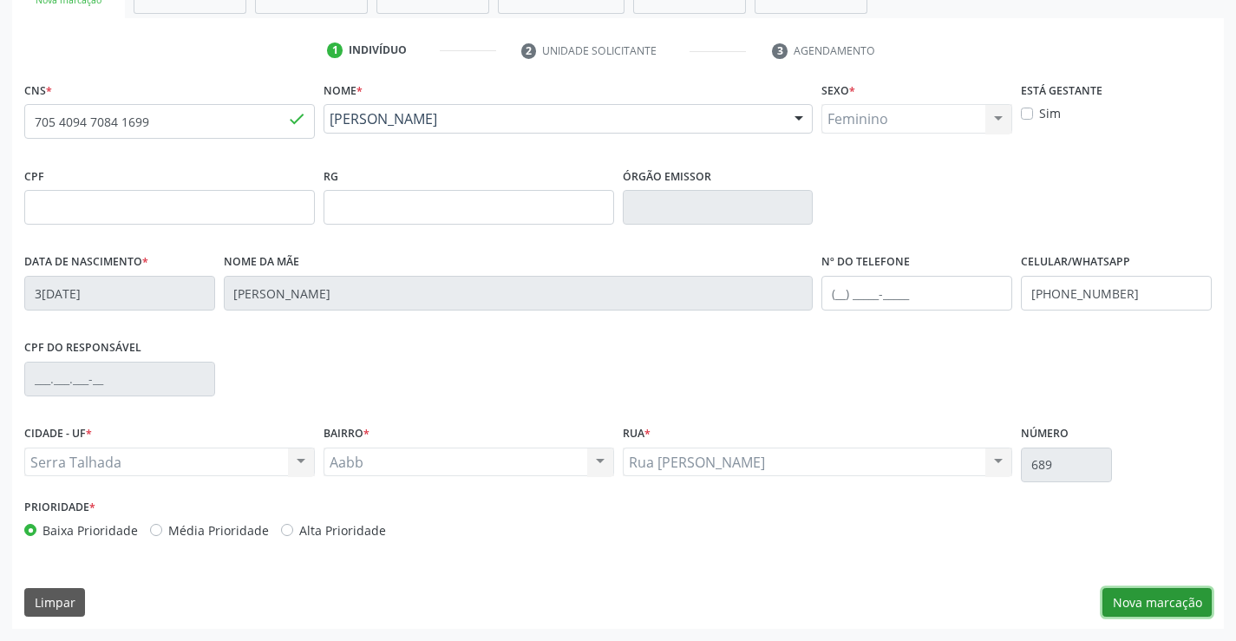
click at [1175, 589] on button "Nova marcação" at bounding box center [1157, 602] width 109 height 29
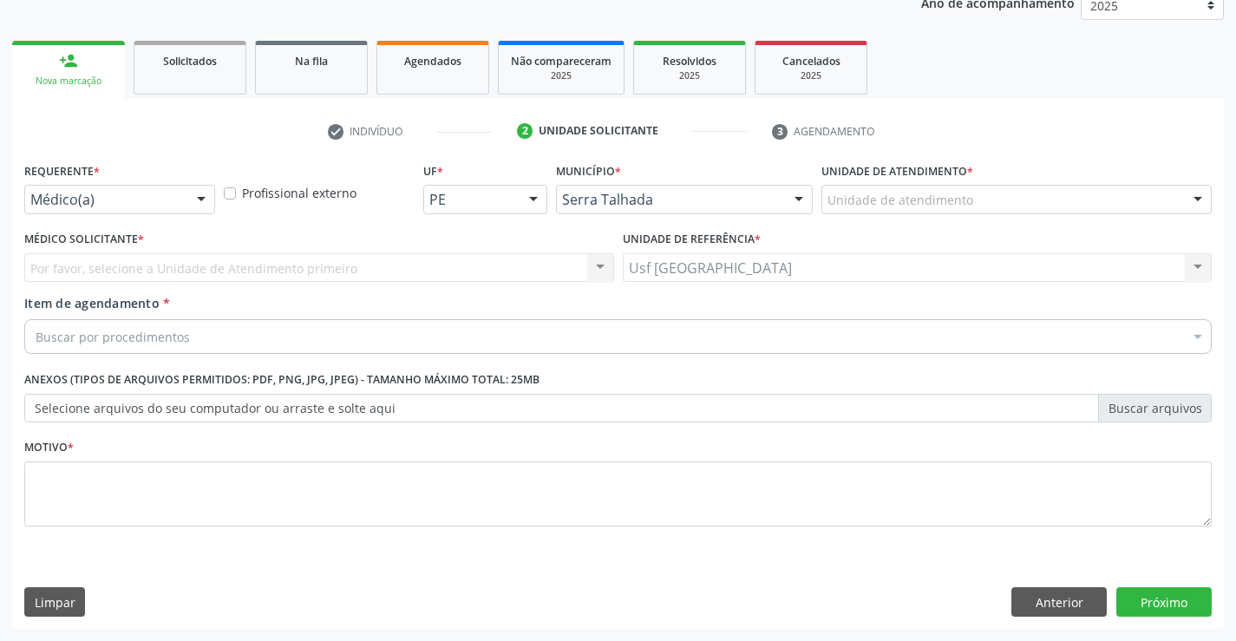
click at [99, 210] on div "Médico(a)" at bounding box center [119, 199] width 191 height 29
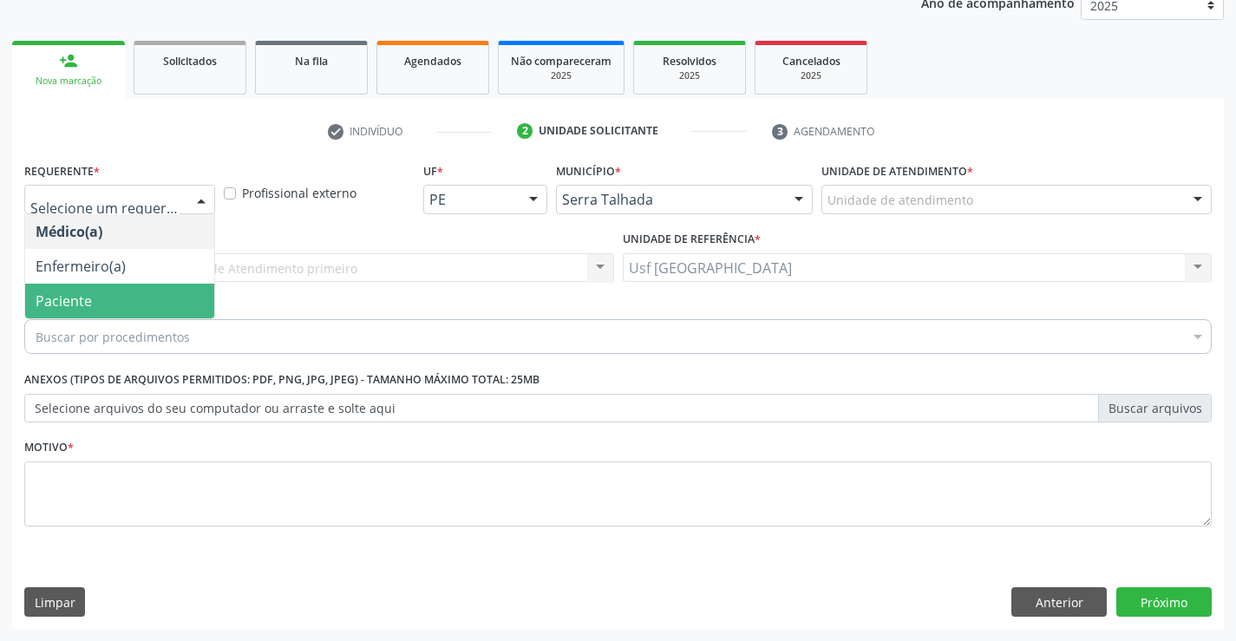
click at [100, 302] on span "Paciente" at bounding box center [119, 301] width 189 height 35
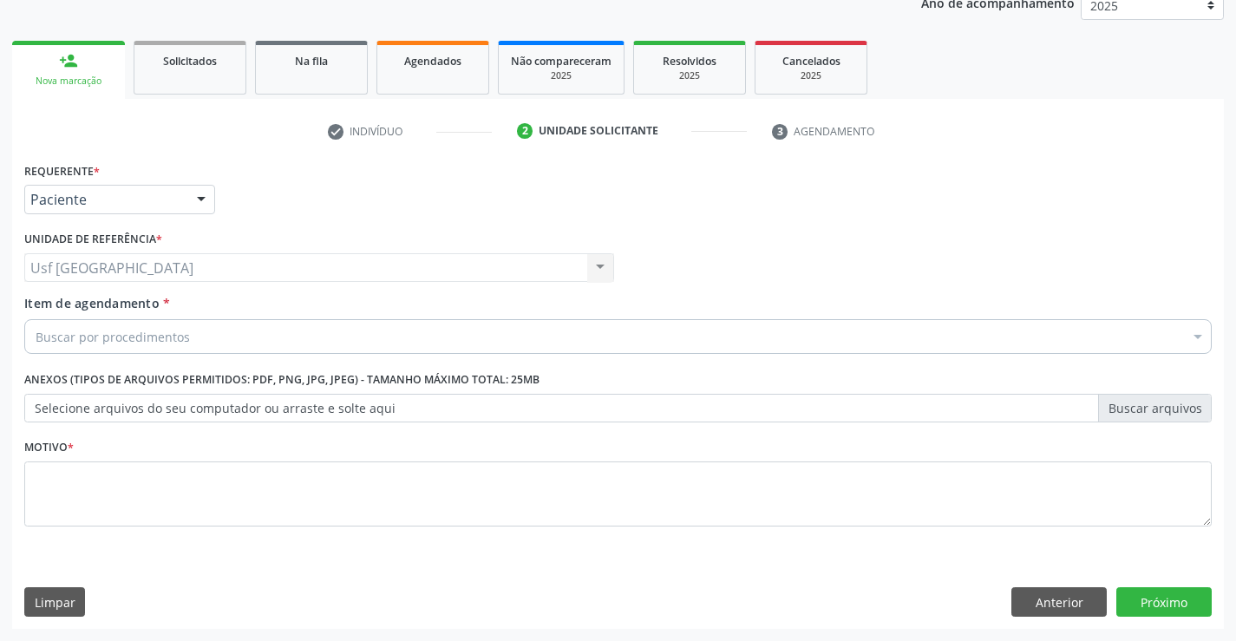
click at [207, 332] on div "Buscar por procedimentos" at bounding box center [618, 336] width 1188 height 35
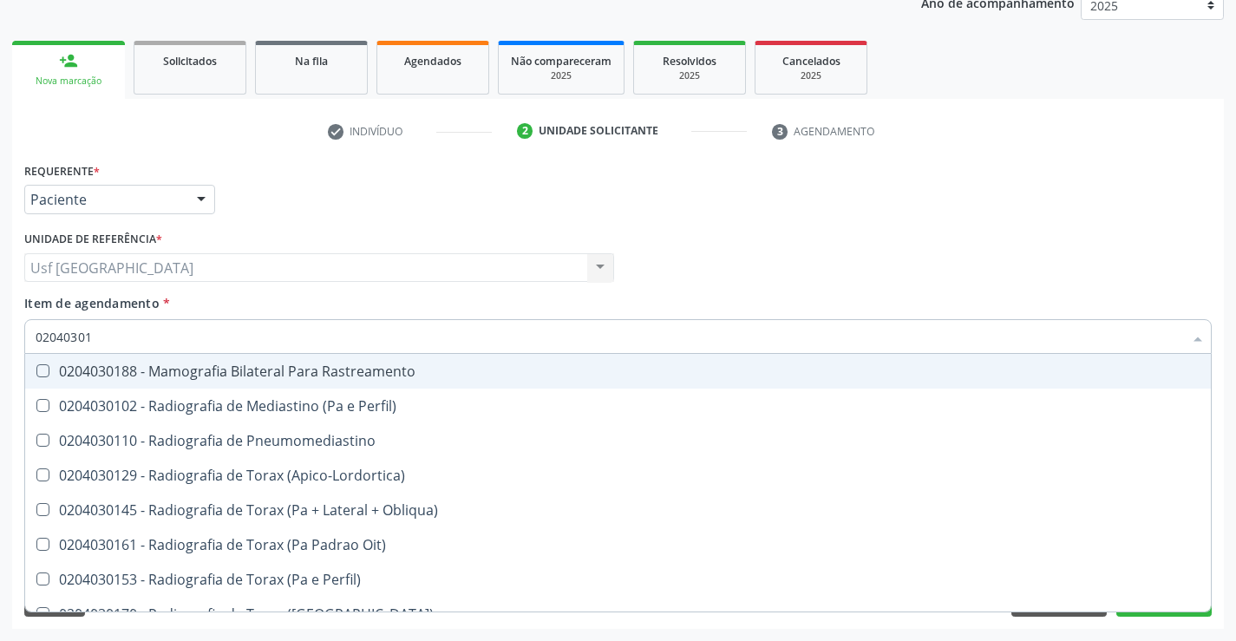
type input "020403018"
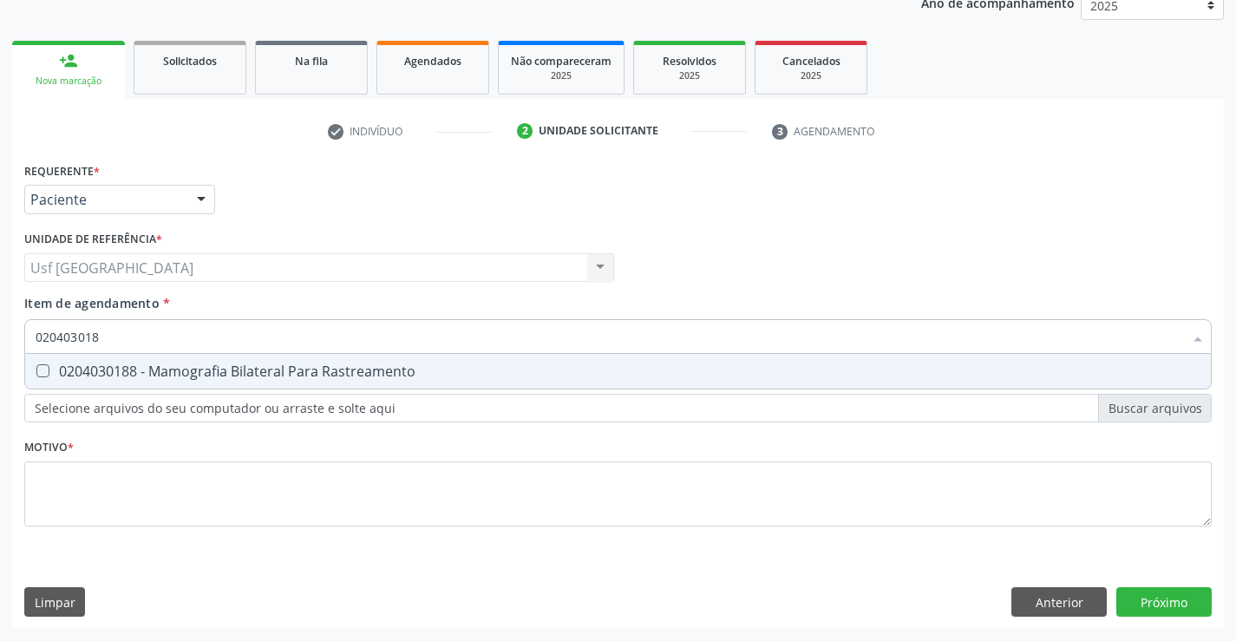
click at [117, 371] on div "0204030188 - Mamografia Bilateral Para Rastreamento" at bounding box center [618, 371] width 1165 height 14
checkbox Rastreamento "true"
click at [75, 498] on div "Requerente * Paciente Médico(a) Enfermeiro(a) Paciente Nenhum resultado encontr…" at bounding box center [618, 354] width 1188 height 393
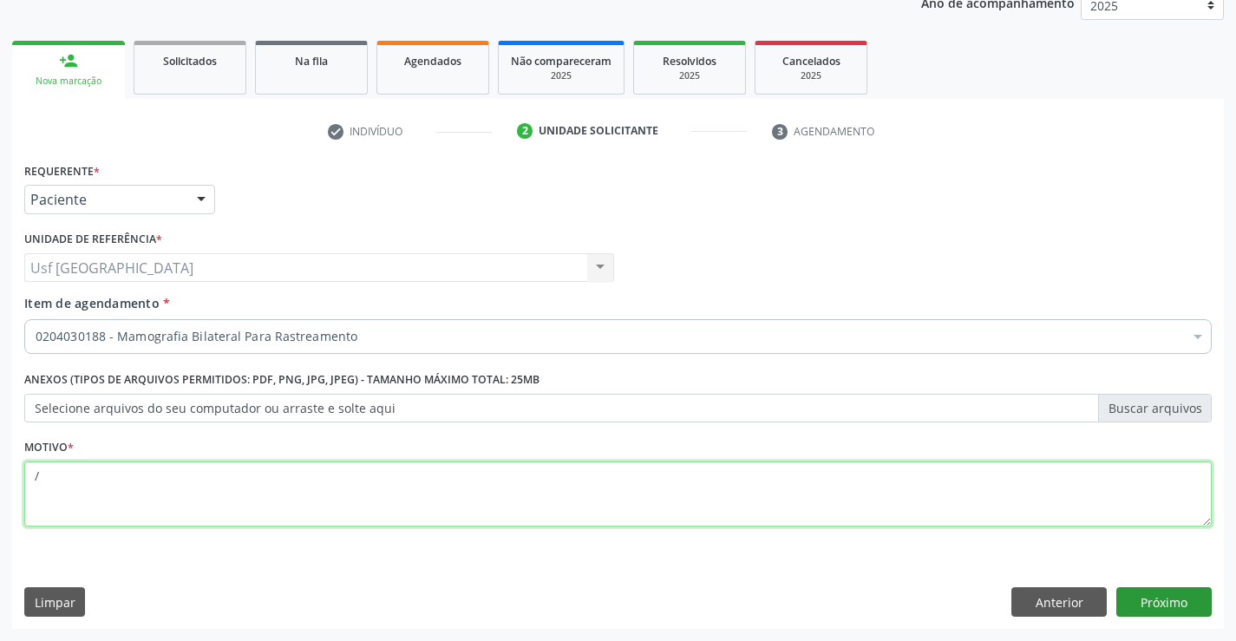
type textarea "/"
click at [1167, 608] on button "Próximo" at bounding box center [1163, 601] width 95 height 29
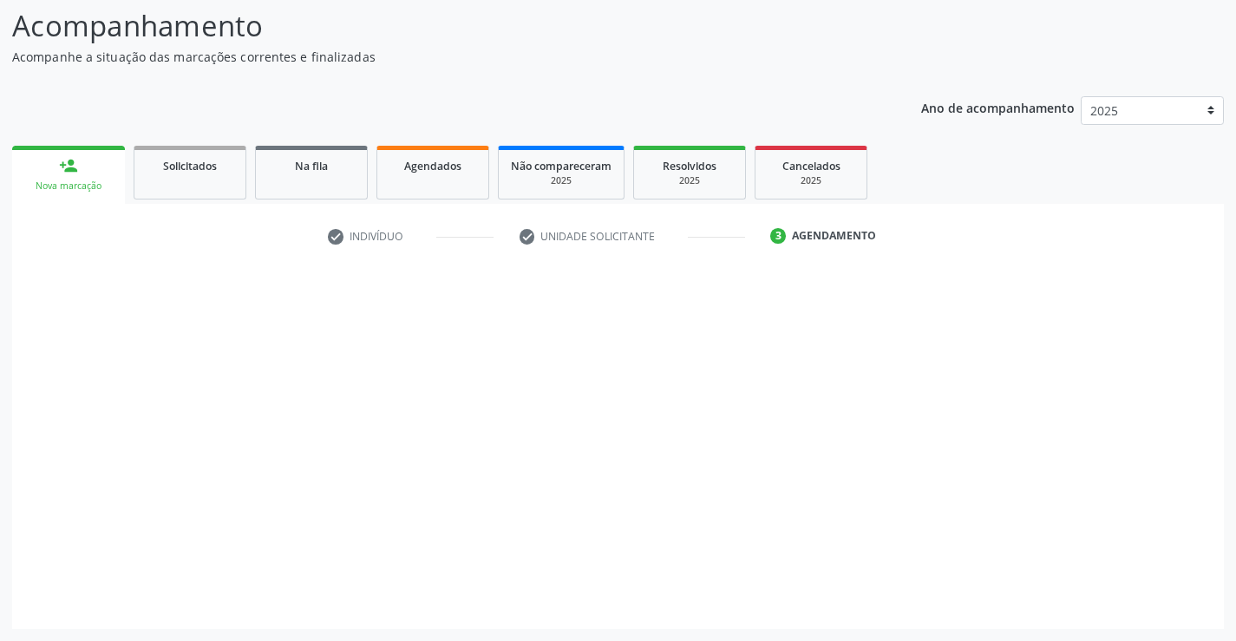
scroll to position [114, 0]
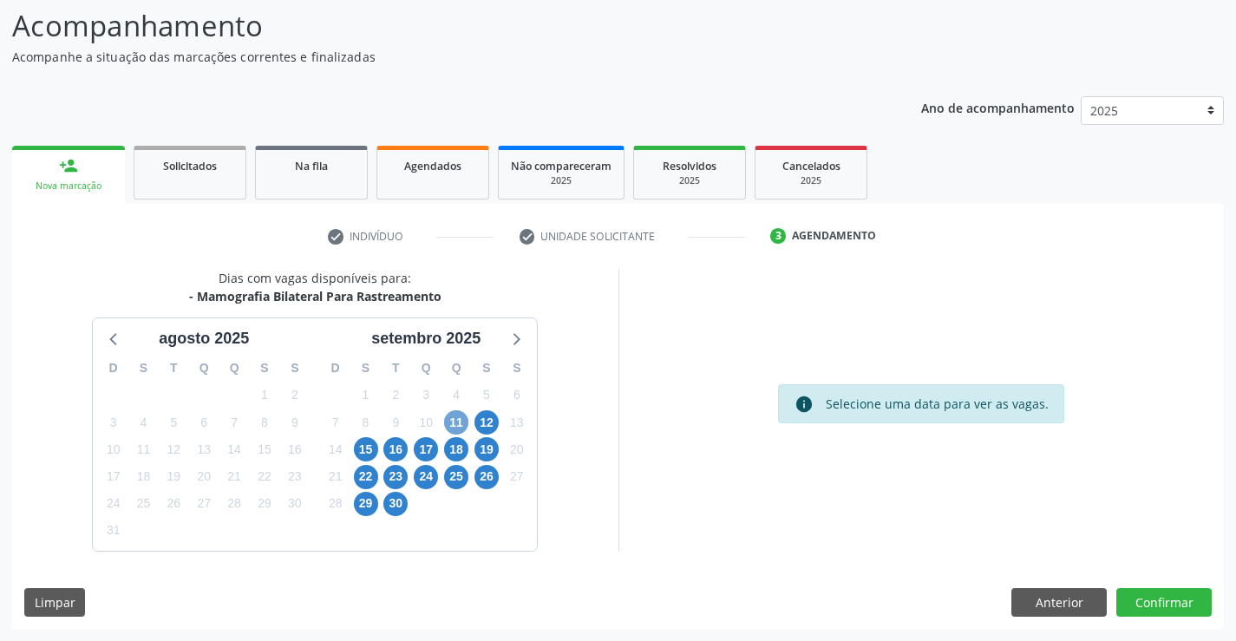
click at [464, 422] on span "11" at bounding box center [456, 422] width 24 height 24
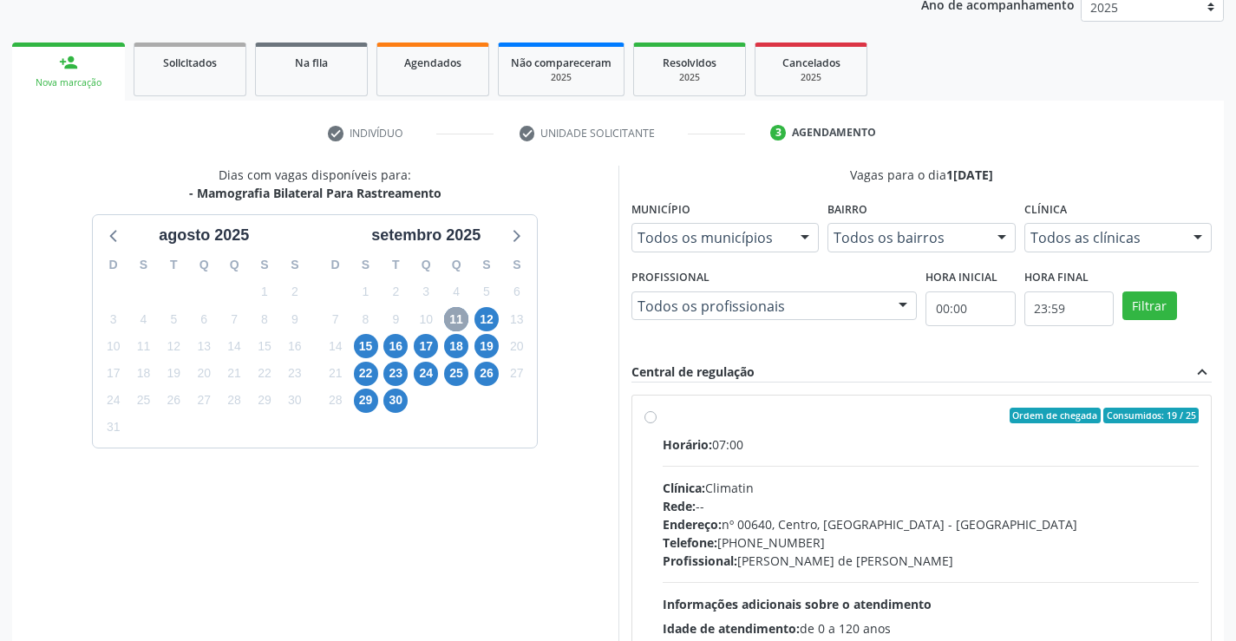
scroll to position [364, 0]
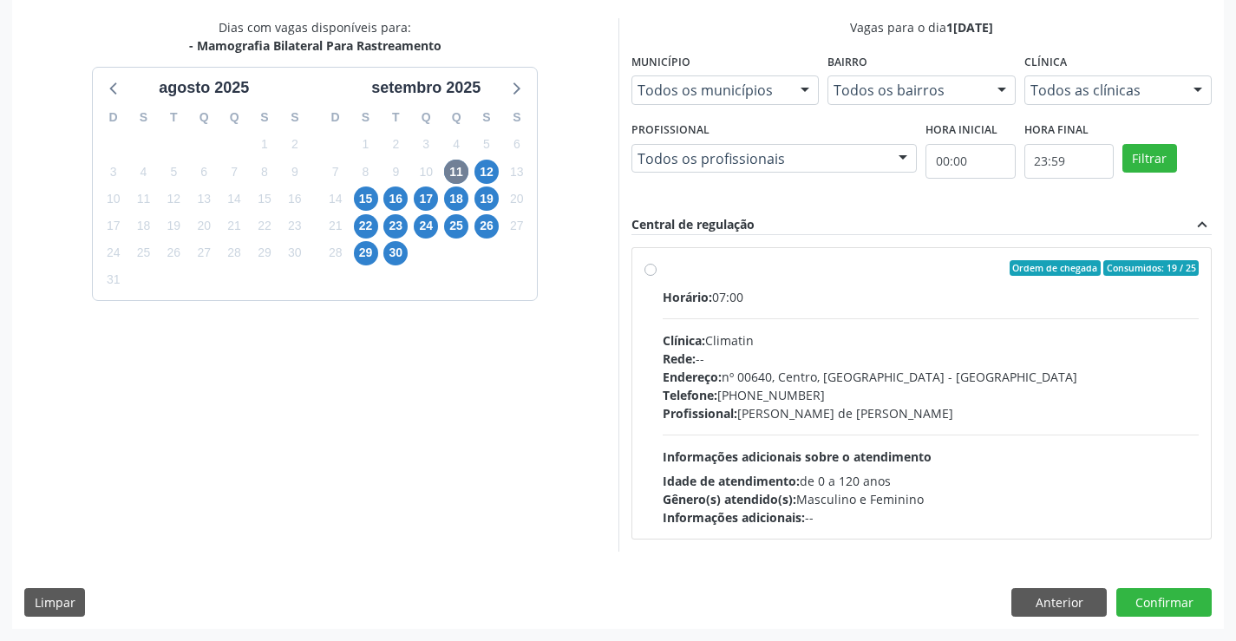
click at [663, 268] on label "Ordem de chegada Consumidos: 19 / 25 Horário: 07:00 Clínica: Climatin Rede: -- …" at bounding box center [931, 393] width 537 height 266
click at [645, 268] on input "Ordem de chegada Consumidos: 19 / 25 Horário: 07:00 Clínica: Climatin Rede: -- …" at bounding box center [651, 268] width 12 height 16
radio input "true"
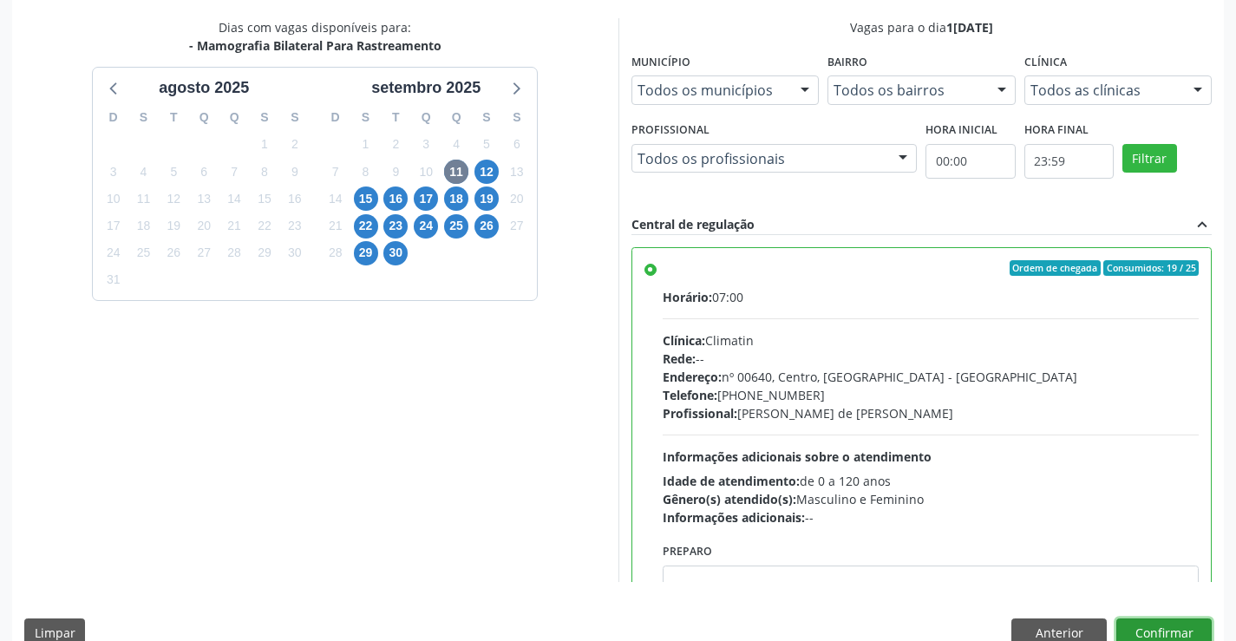
click at [1174, 626] on button "Confirmar" at bounding box center [1163, 632] width 95 height 29
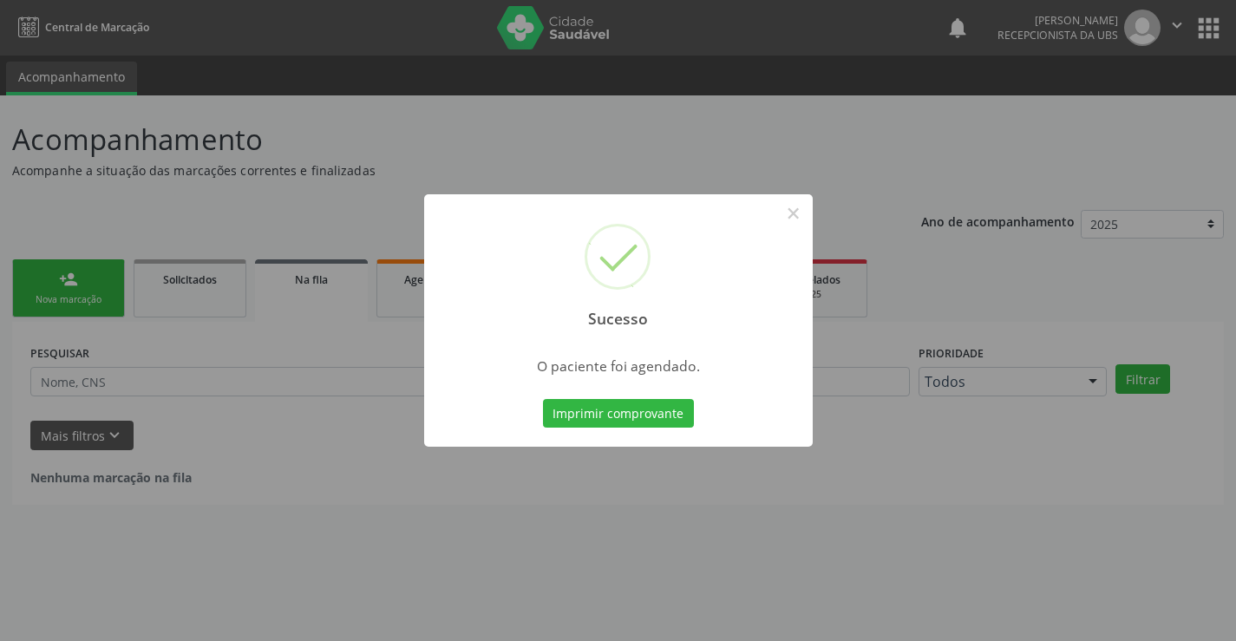
scroll to position [0, 0]
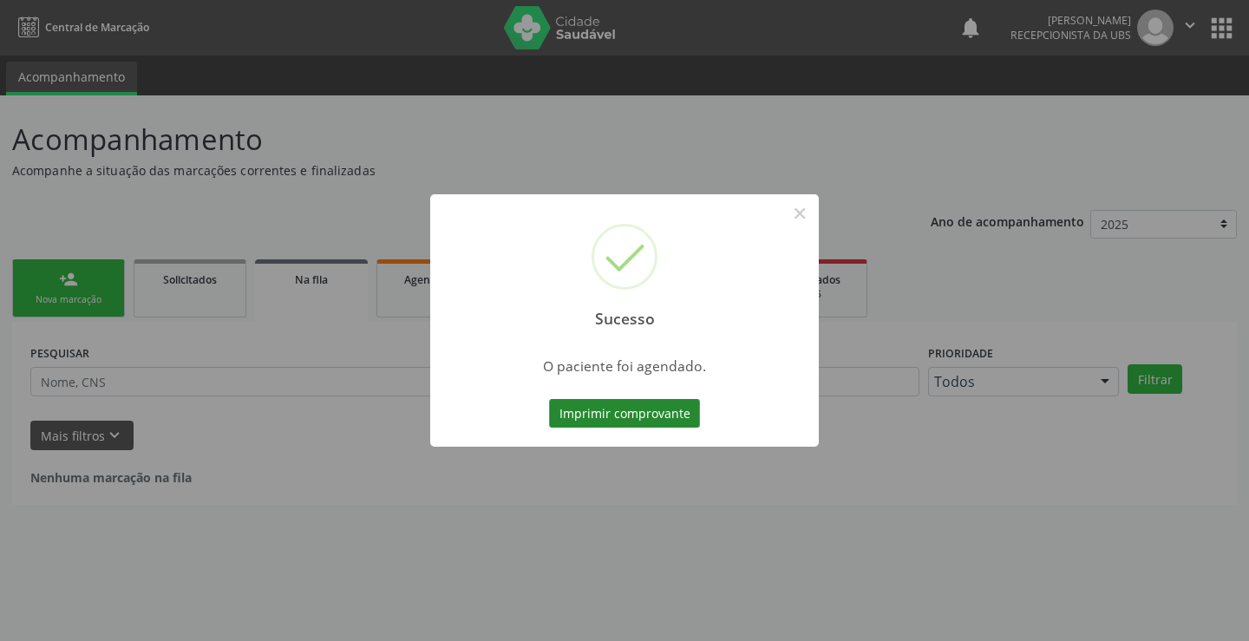
click at [624, 412] on button "Imprimir comprovante" at bounding box center [624, 413] width 151 height 29
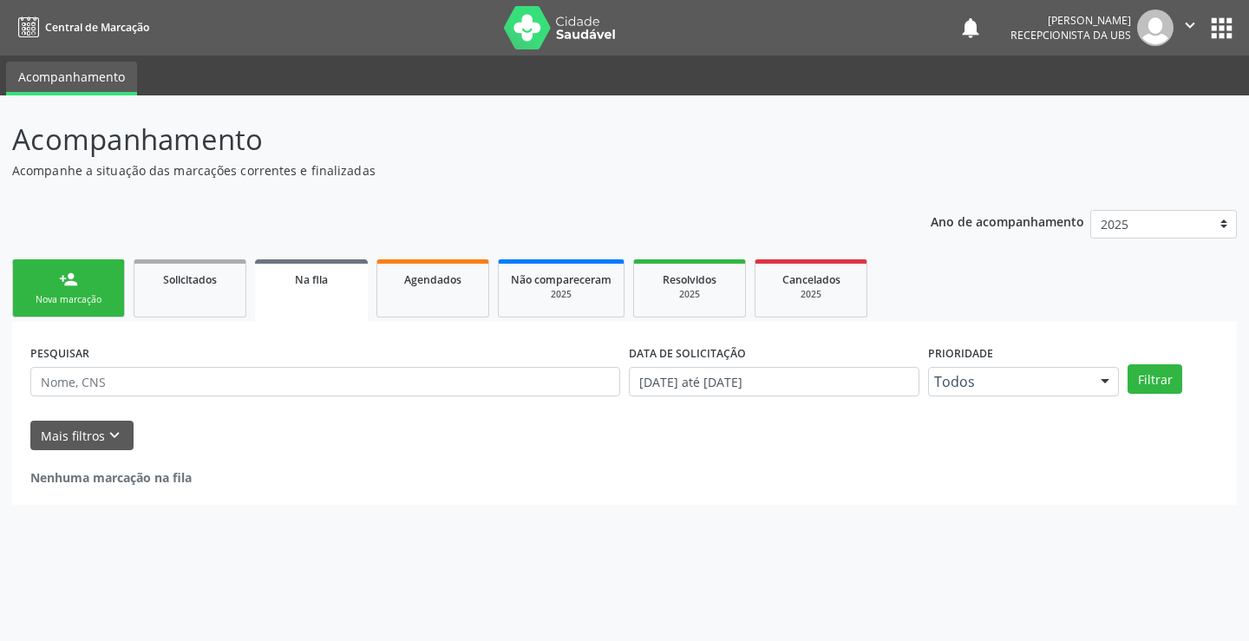
click at [97, 298] on div "Nova marcação" at bounding box center [68, 299] width 87 height 13
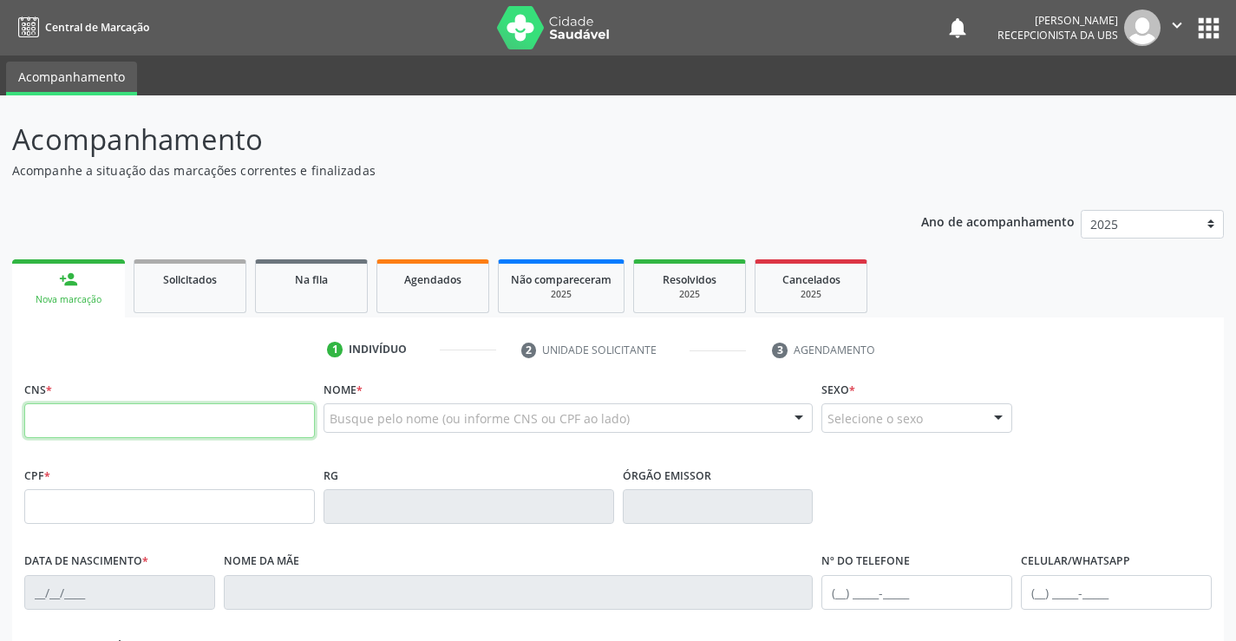
click at [163, 417] on input "text" at bounding box center [169, 420] width 291 height 35
type input "702 3001 0693 2517"
type input "097.560.934-39"
type input "08/07/1980"
type input "Edileuza Alina Santos da Silva"
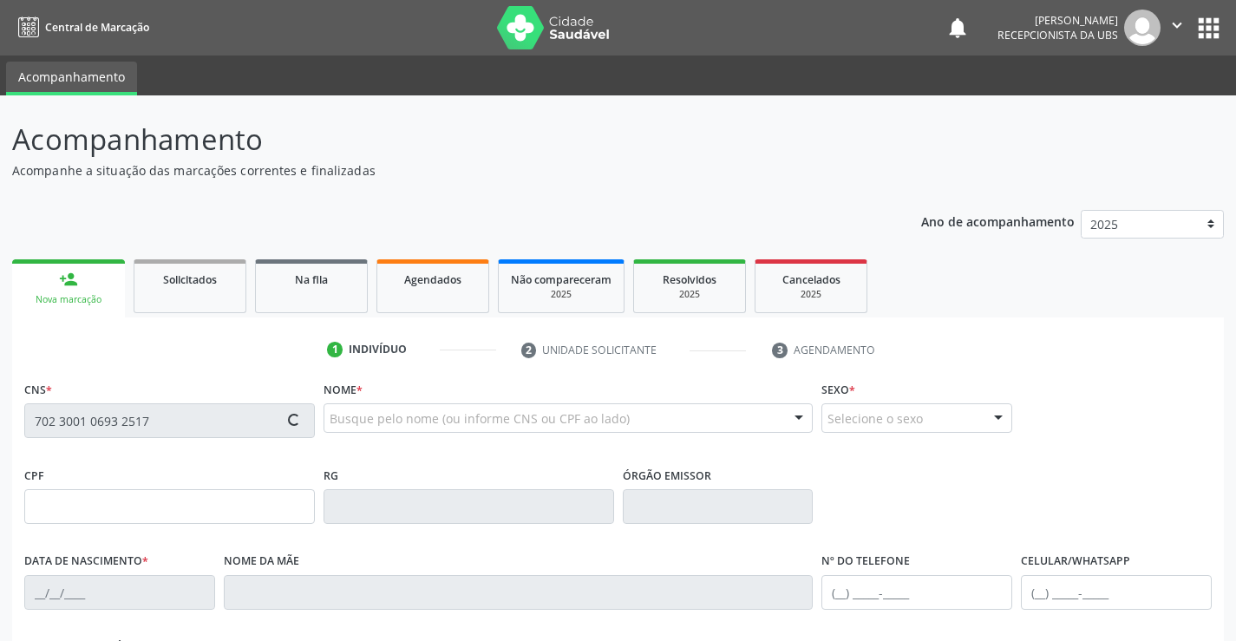
type input "(87) 99999-9999"
type input "587"
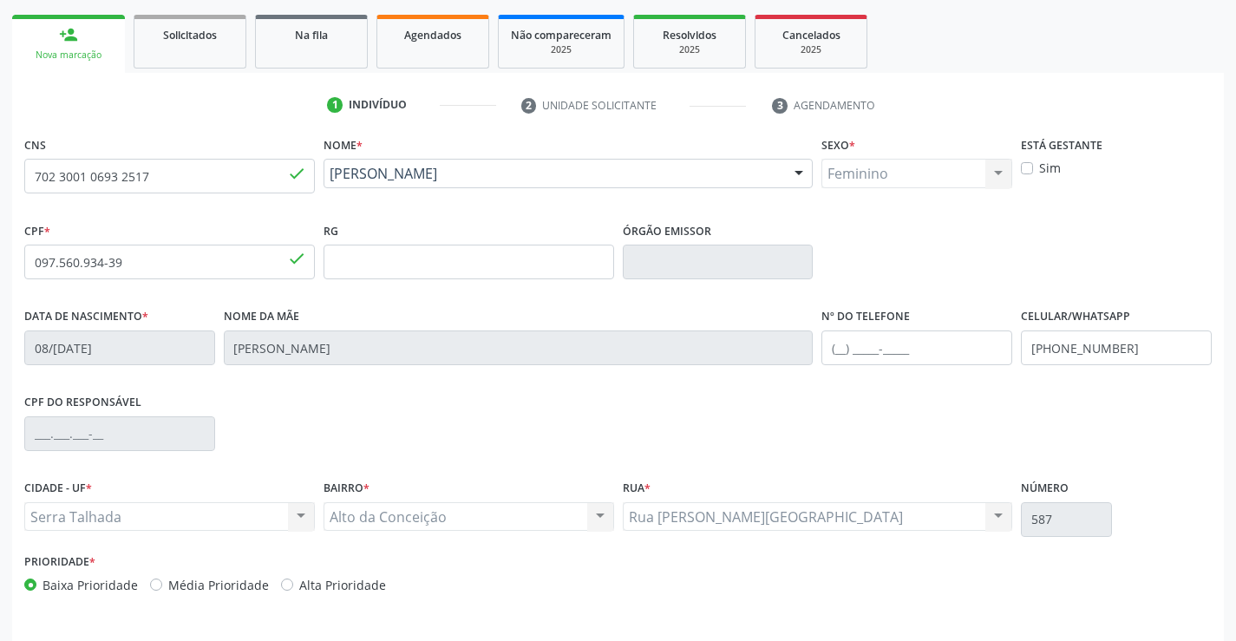
scroll to position [299, 0]
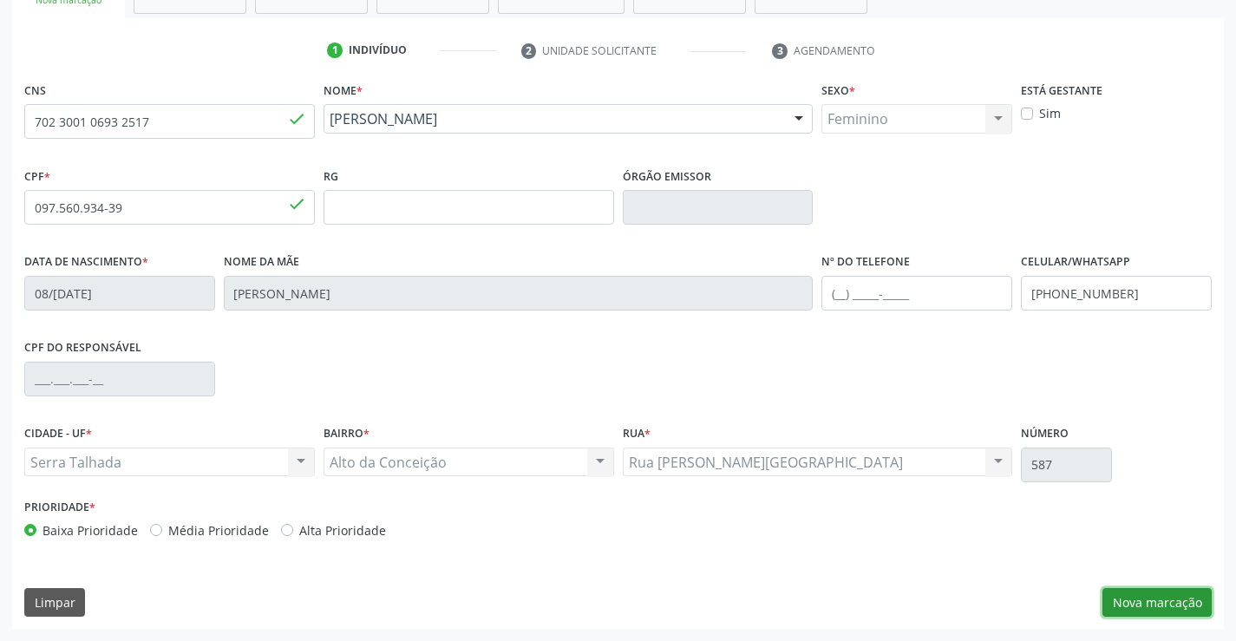
click at [1151, 600] on button "Nova marcação" at bounding box center [1157, 602] width 109 height 29
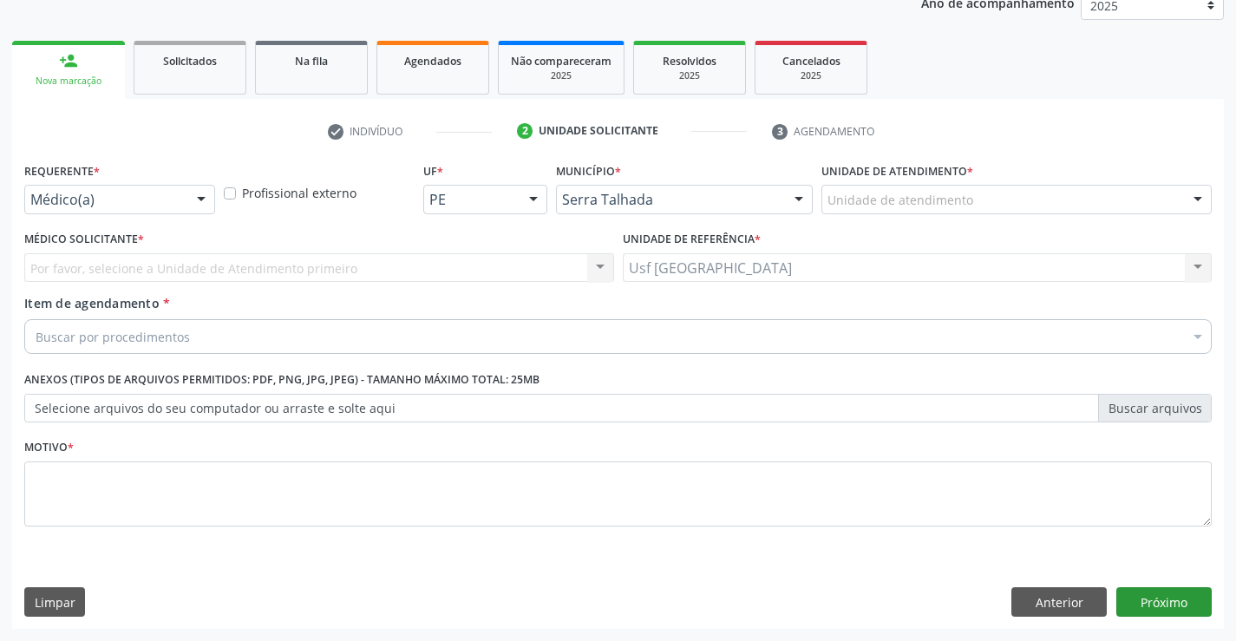
scroll to position [219, 0]
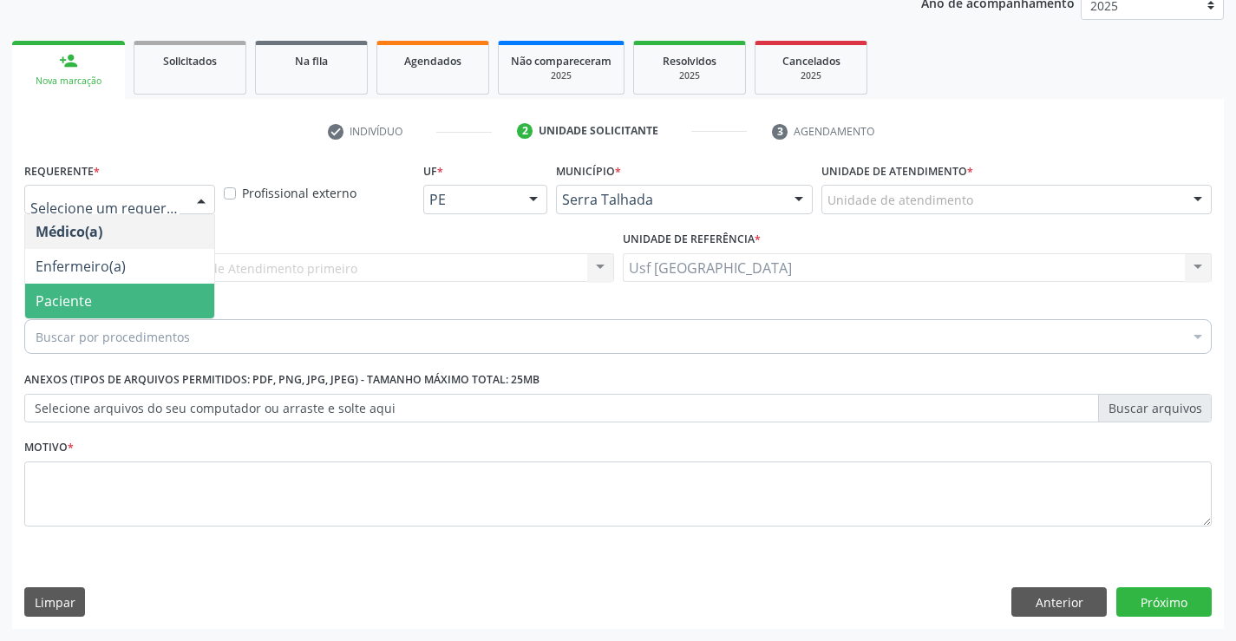
click at [141, 308] on span "Paciente" at bounding box center [119, 301] width 189 height 35
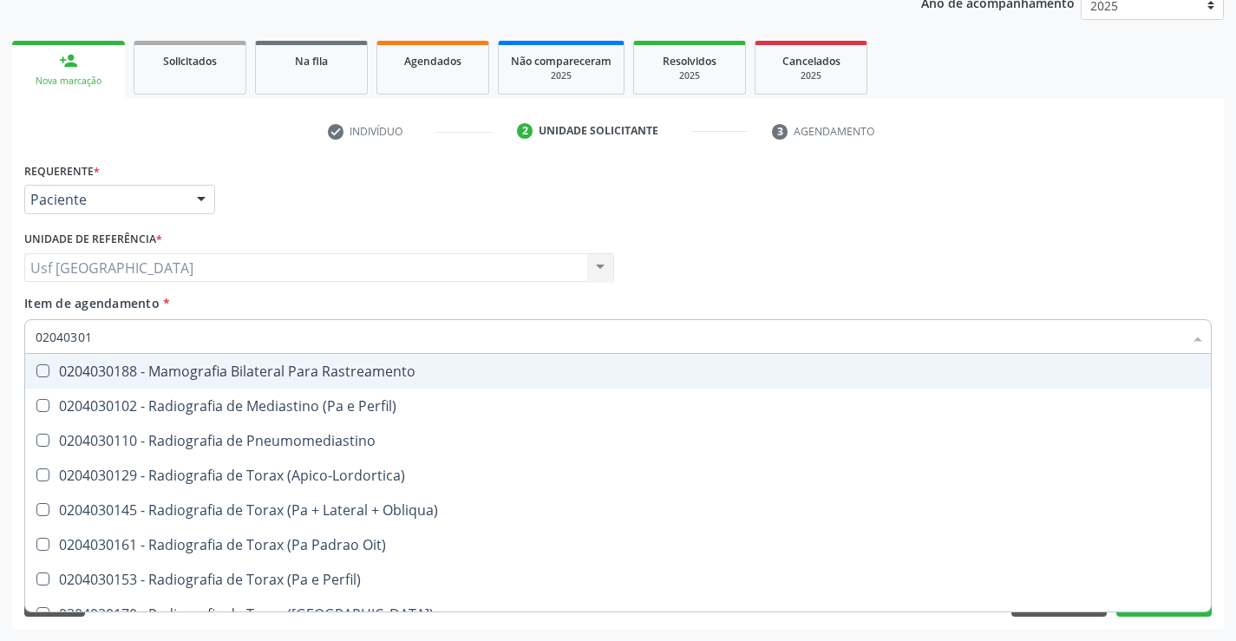
type input "020403018"
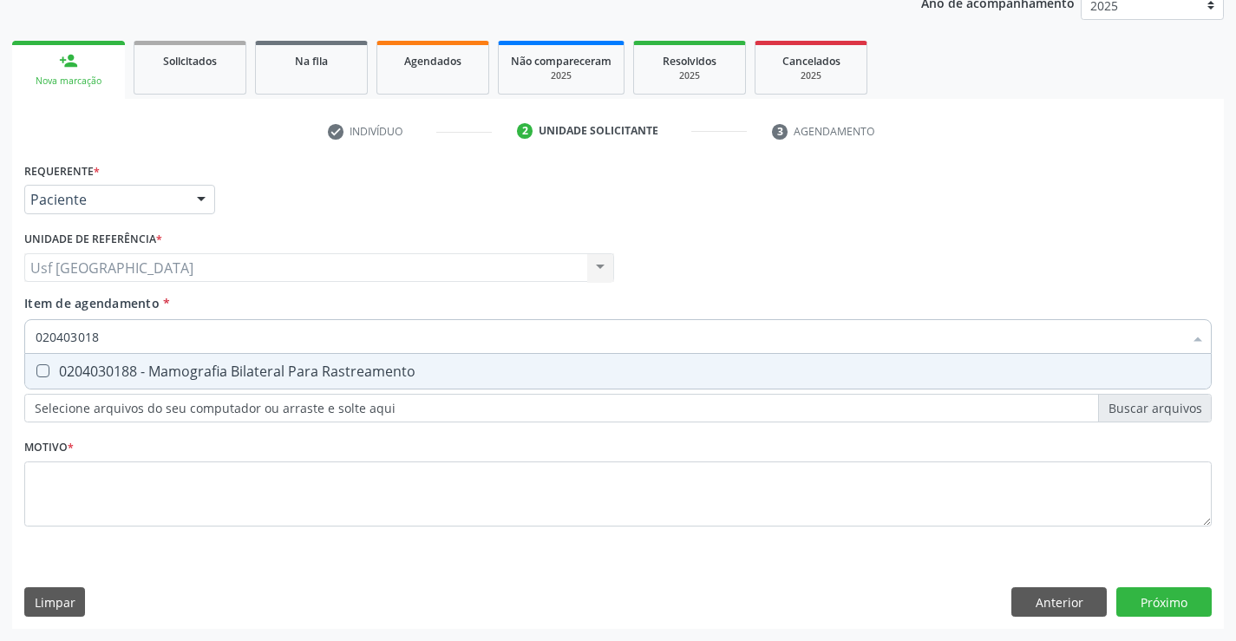
click at [193, 377] on div "0204030188 - Mamografia Bilateral Para Rastreamento" at bounding box center [618, 371] width 1165 height 14
checkbox Rastreamento "true"
click at [171, 481] on div "Requerente * Paciente Médico(a) Enfermeiro(a) Paciente Nenhum resultado encontr…" at bounding box center [618, 354] width 1188 height 393
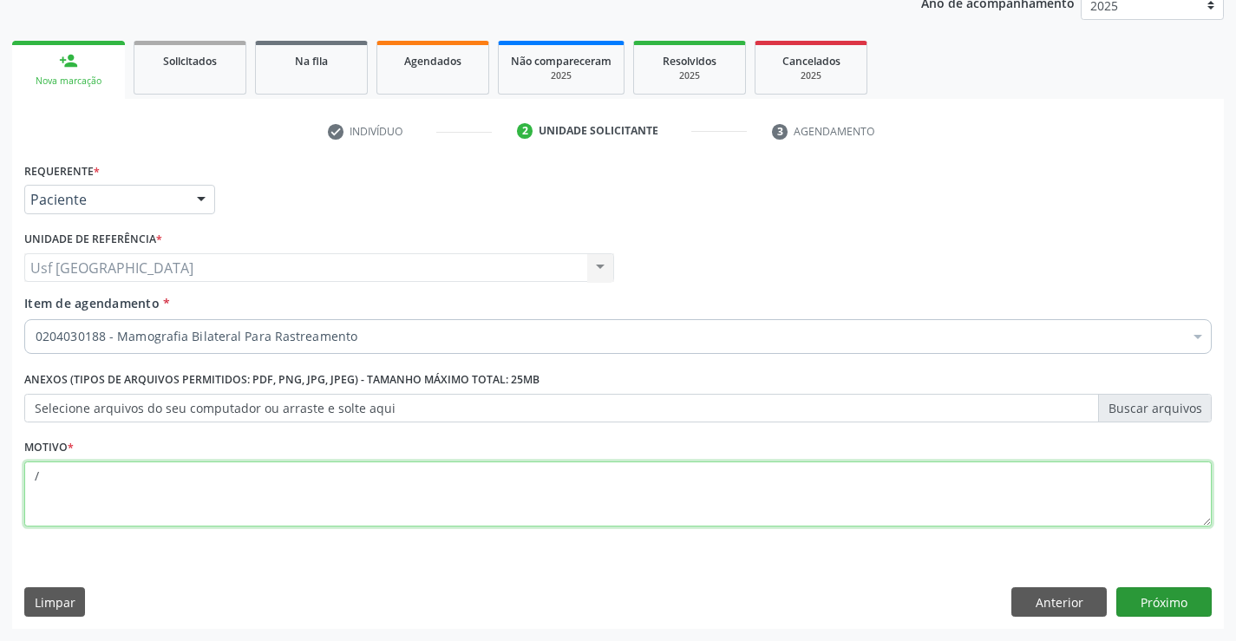
type textarea "/"
click at [1190, 600] on button "Próximo" at bounding box center [1163, 601] width 95 height 29
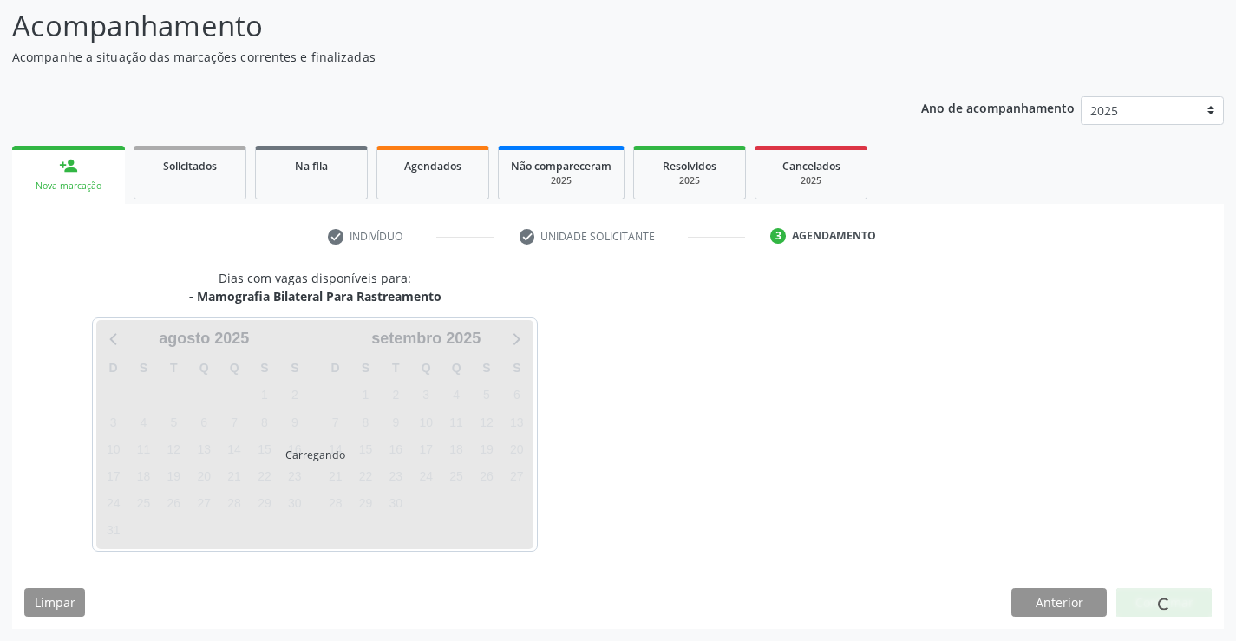
scroll to position [114, 0]
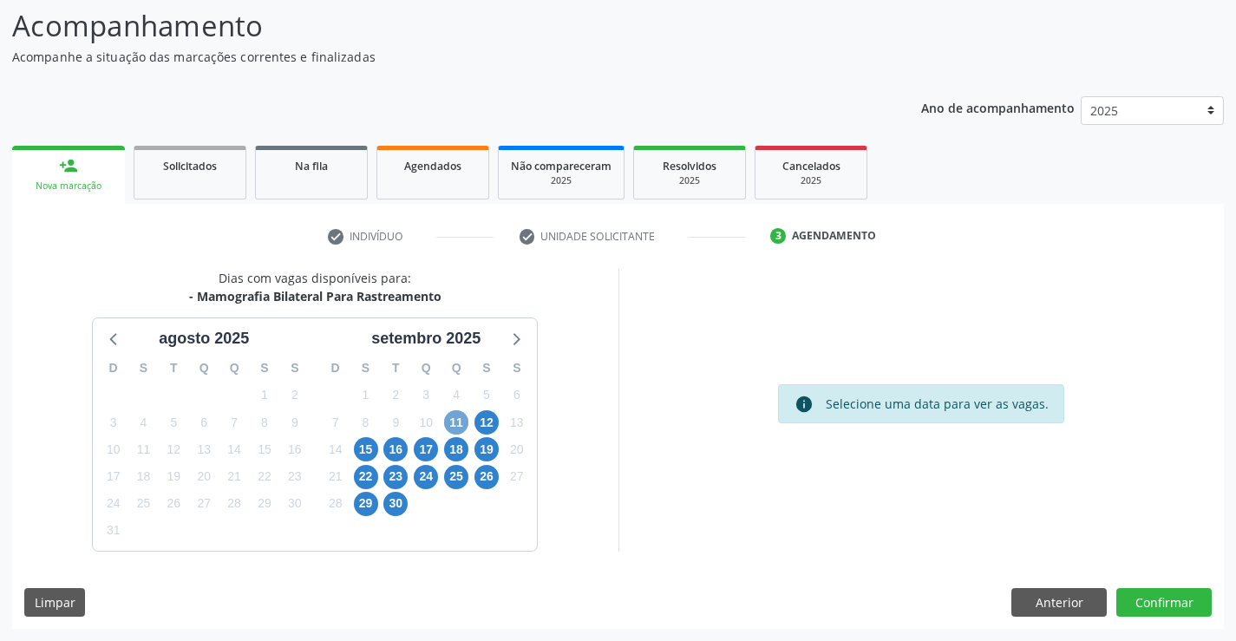
click at [453, 424] on span "11" at bounding box center [456, 422] width 24 height 24
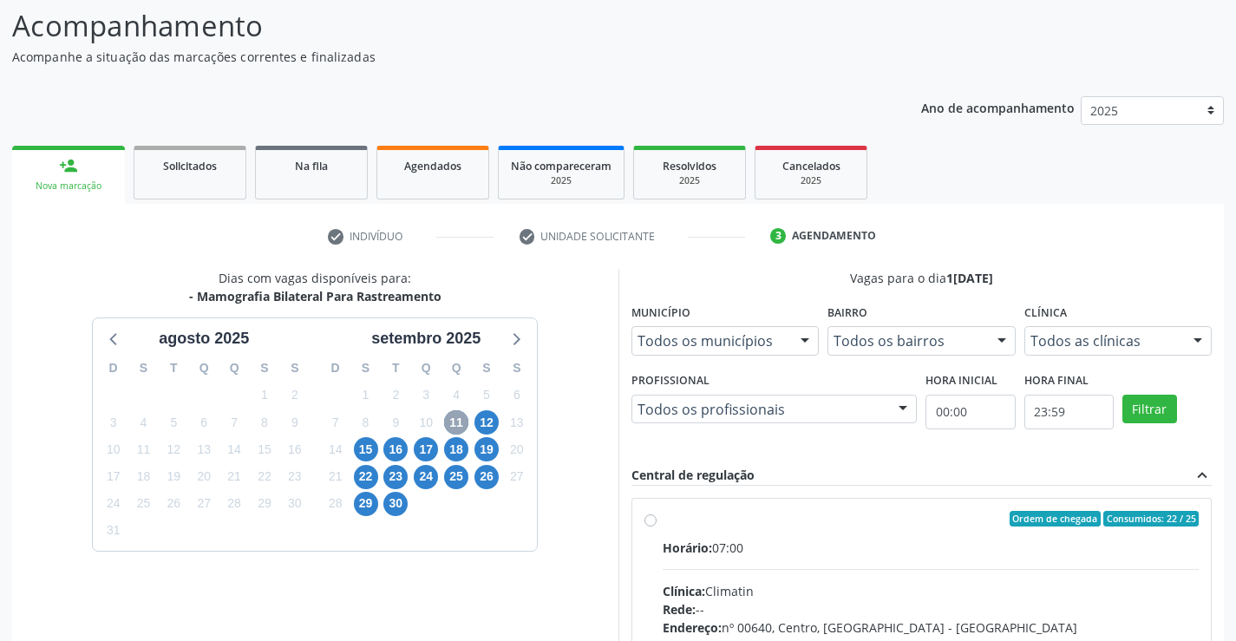
scroll to position [364, 0]
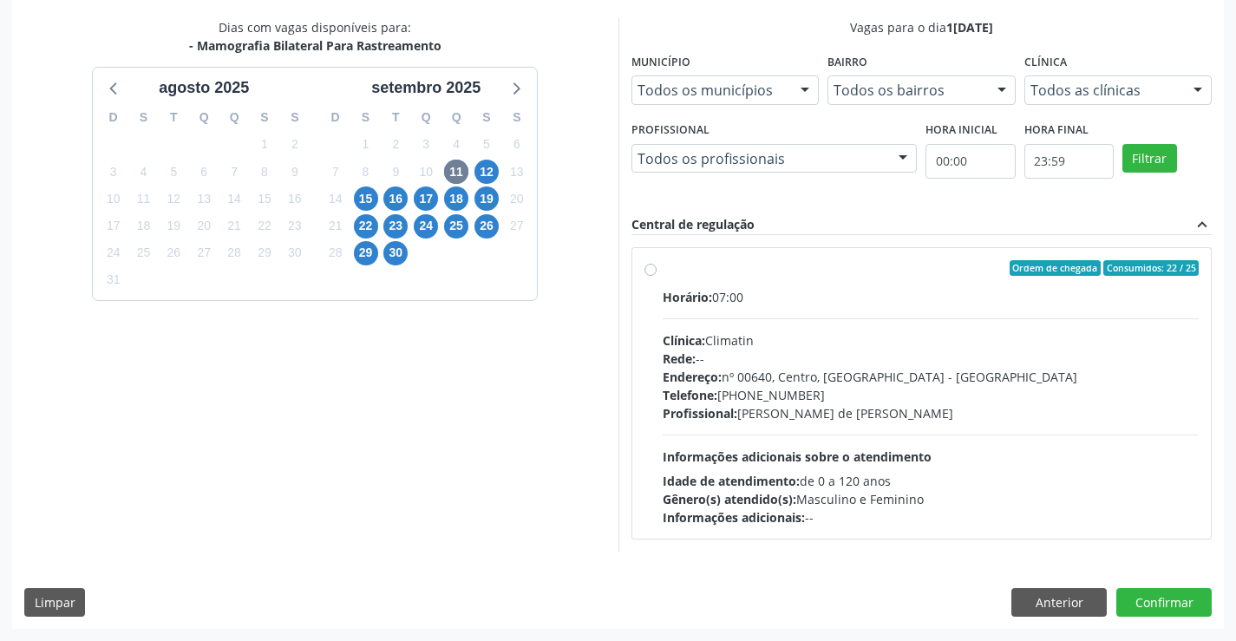
click at [663, 275] on label "Ordem de chegada Consumidos: 22 / 25 Horário: 07:00 Clínica: Climatin Rede: -- …" at bounding box center [931, 393] width 537 height 266
click at [649, 275] on input "Ordem de chegada Consumidos: 22 / 25 Horário: 07:00 Clínica: Climatin Rede: -- …" at bounding box center [651, 268] width 12 height 16
radio input "true"
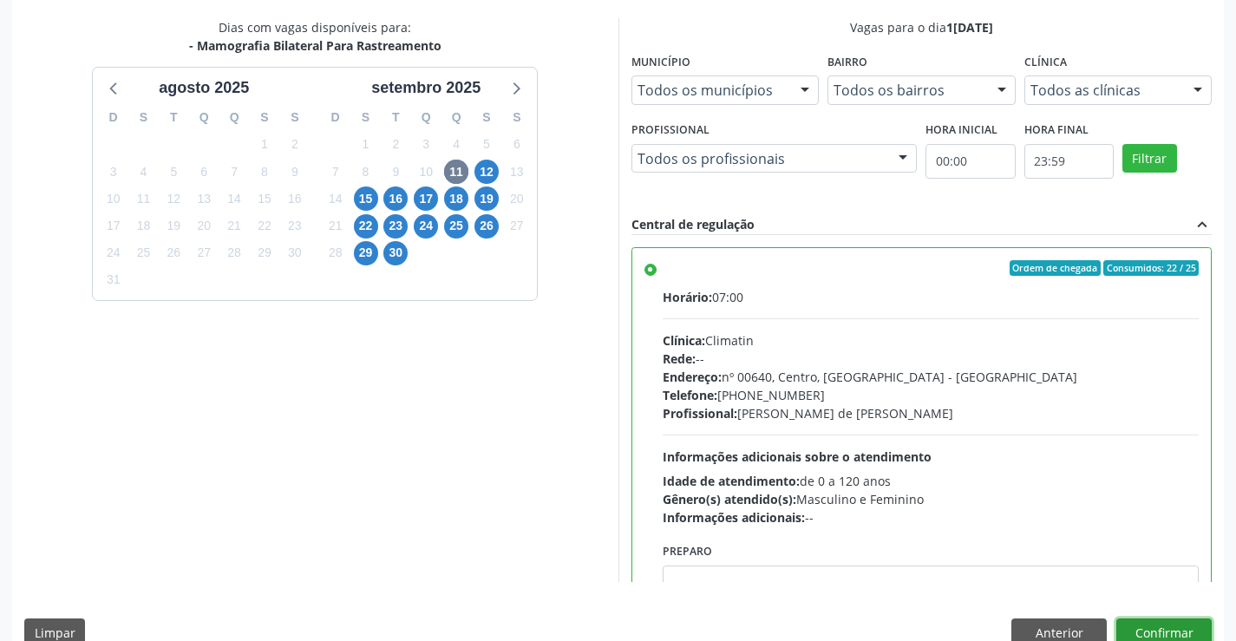
click at [1157, 620] on button "Confirmar" at bounding box center [1163, 632] width 95 height 29
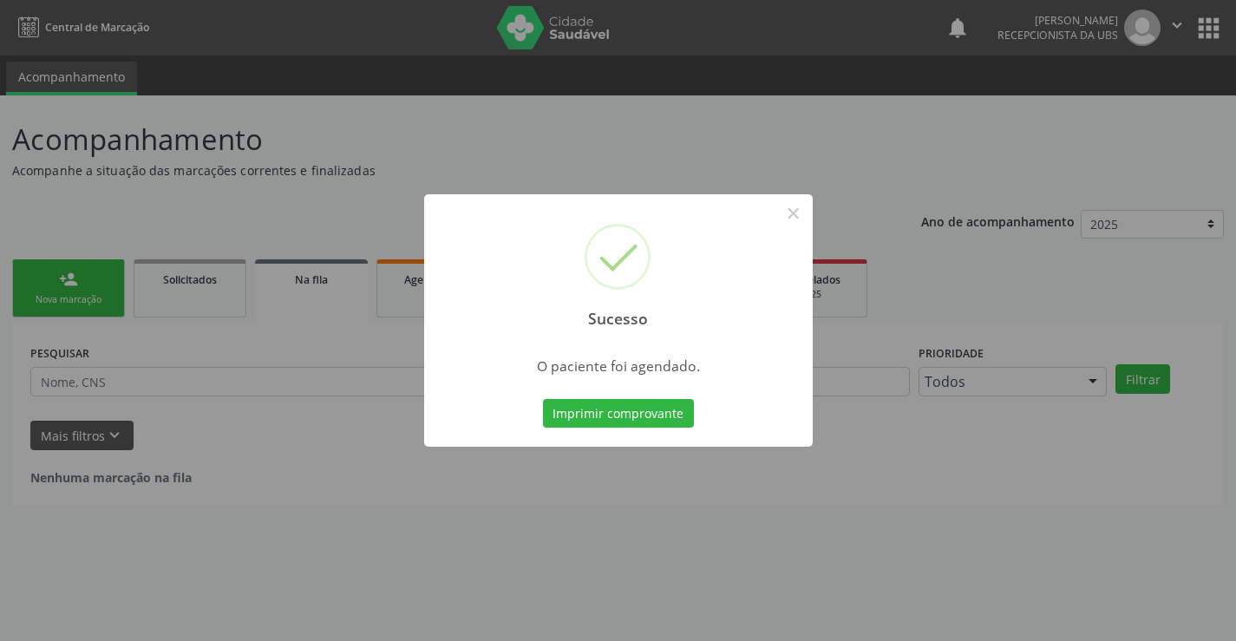
scroll to position [0, 0]
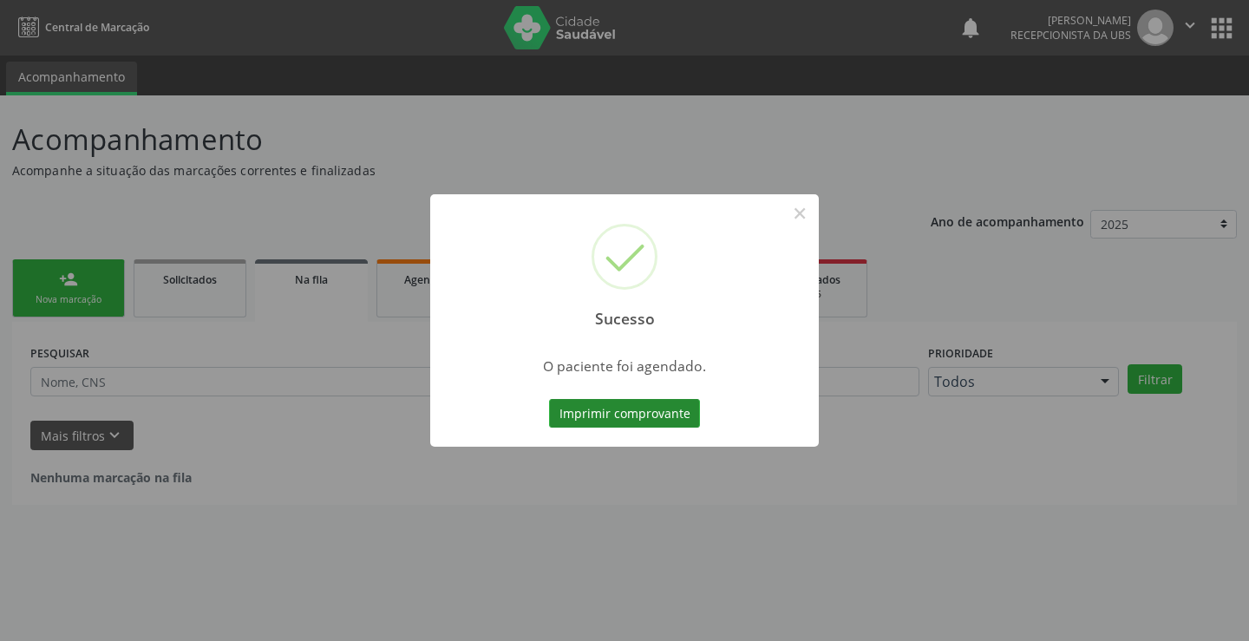
click at [677, 411] on button "Imprimir comprovante" at bounding box center [624, 413] width 151 height 29
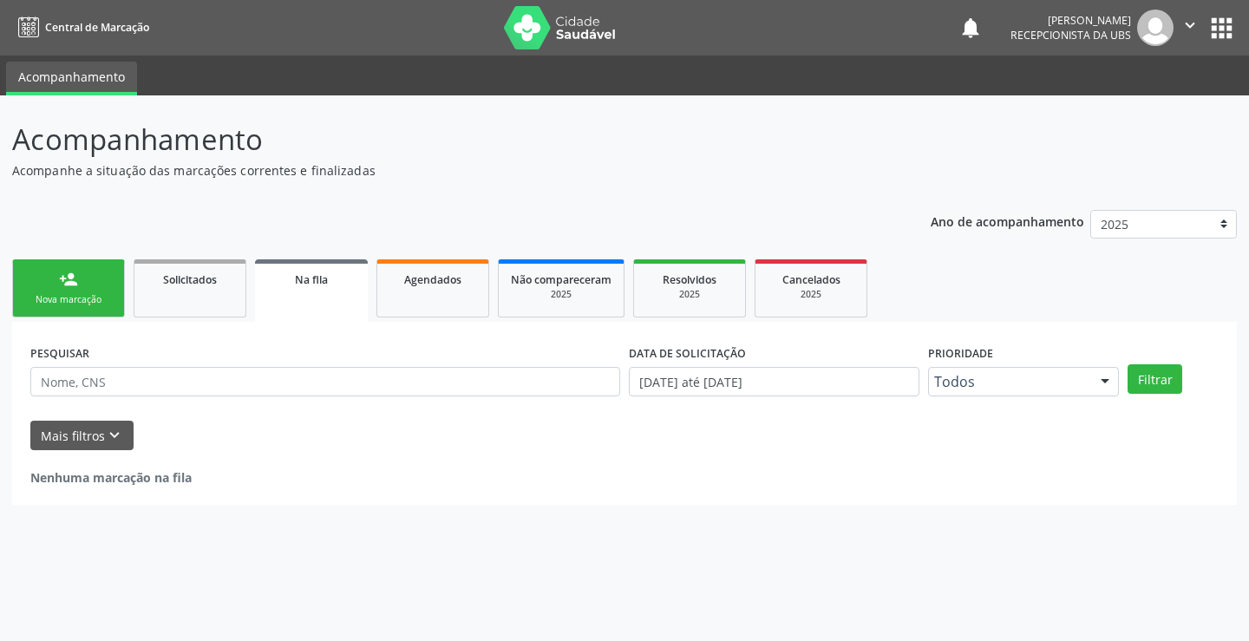
click at [73, 276] on div "person_add" at bounding box center [68, 279] width 19 height 19
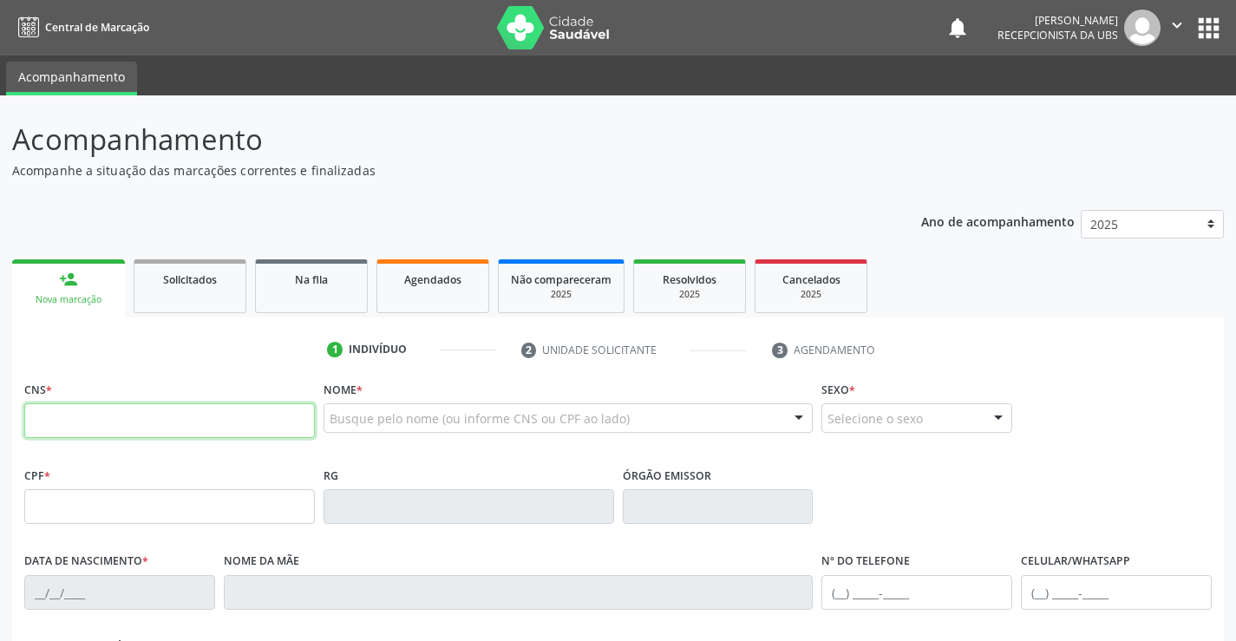
click at [57, 422] on input "text" at bounding box center [169, 420] width 291 height 35
type input "702 0093 3895 7684"
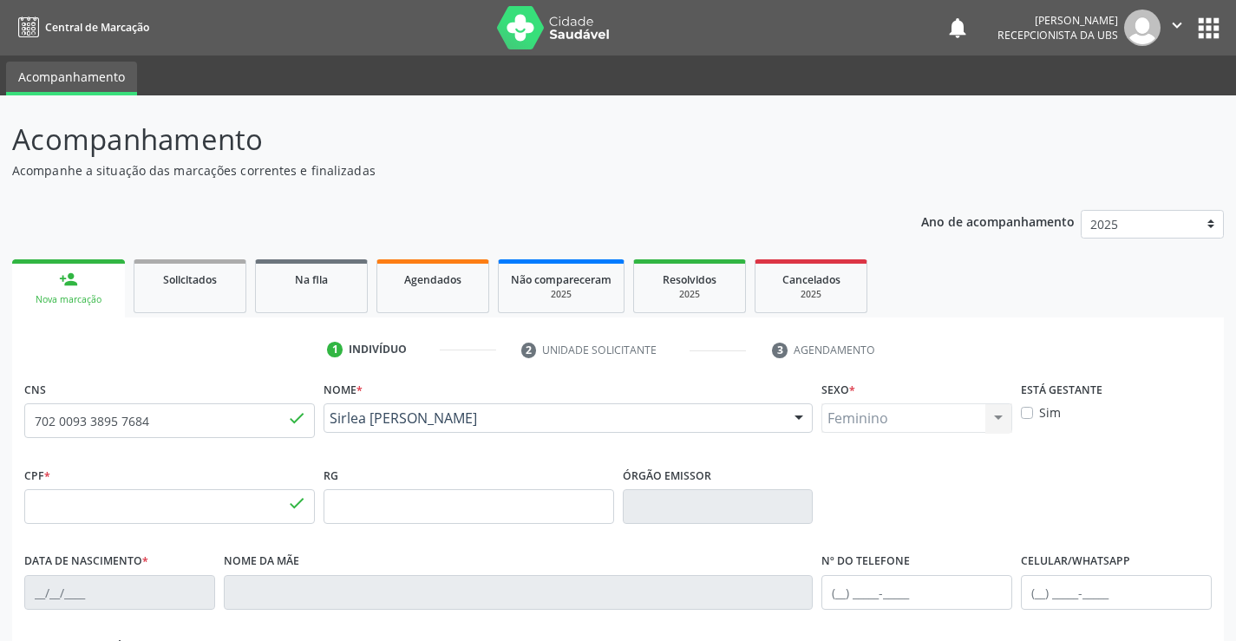
type input "133.648.254-08"
type input "17[DATE]"
type input "[PERSON_NAME]"
type input "[PHONE_NUMBER]"
type input "041.480.384-10"
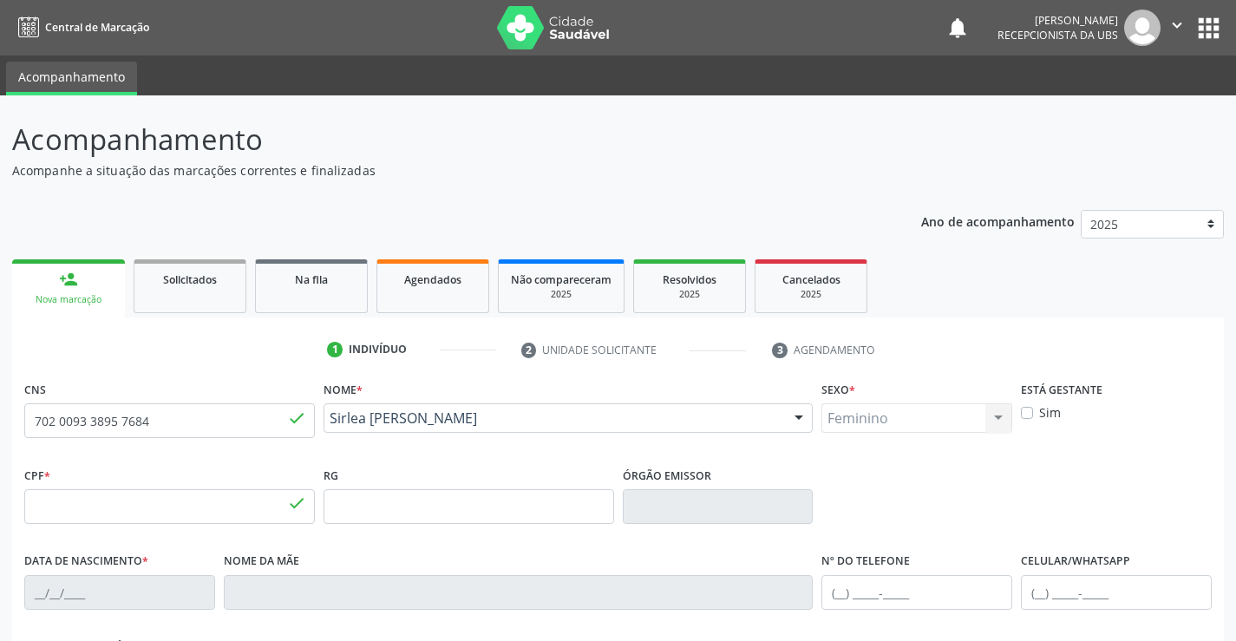
type input "1988"
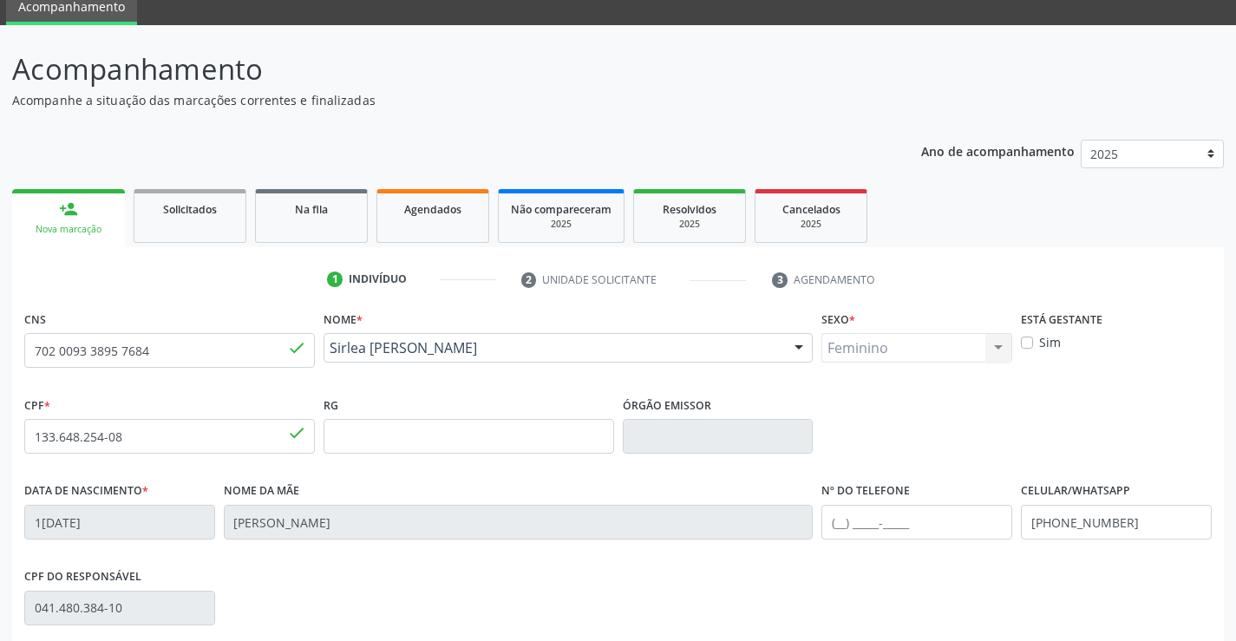
scroll to position [299, 0]
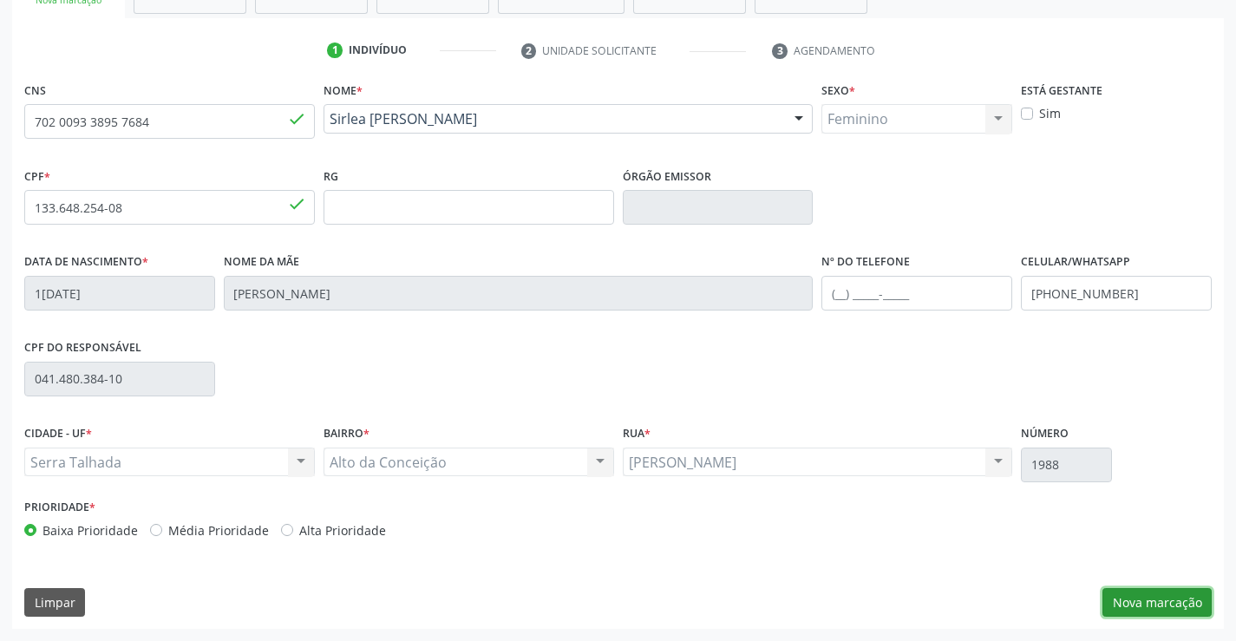
click at [1129, 605] on button "Nova marcação" at bounding box center [1157, 602] width 109 height 29
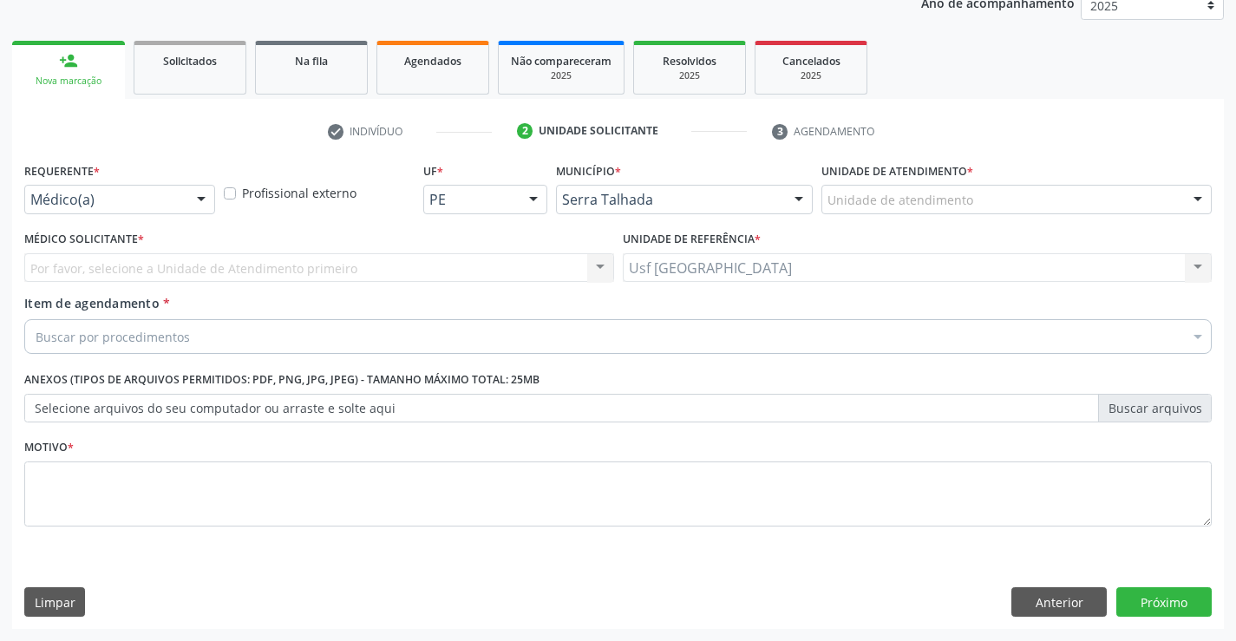
scroll to position [219, 0]
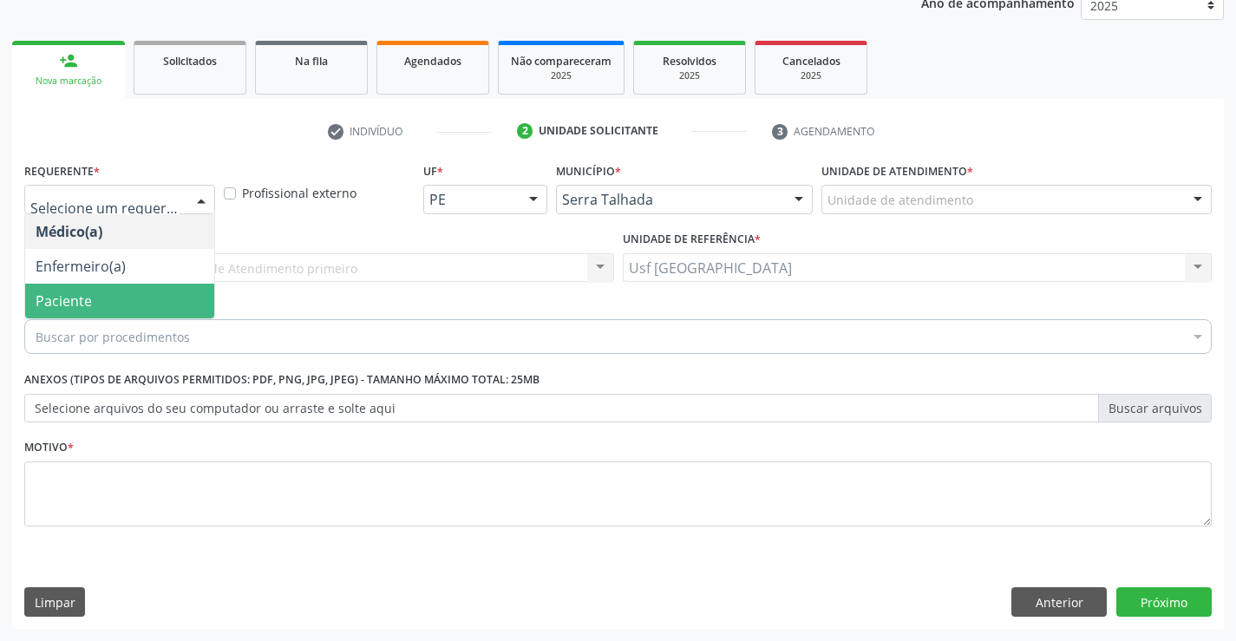
click at [115, 296] on span "Paciente" at bounding box center [119, 301] width 189 height 35
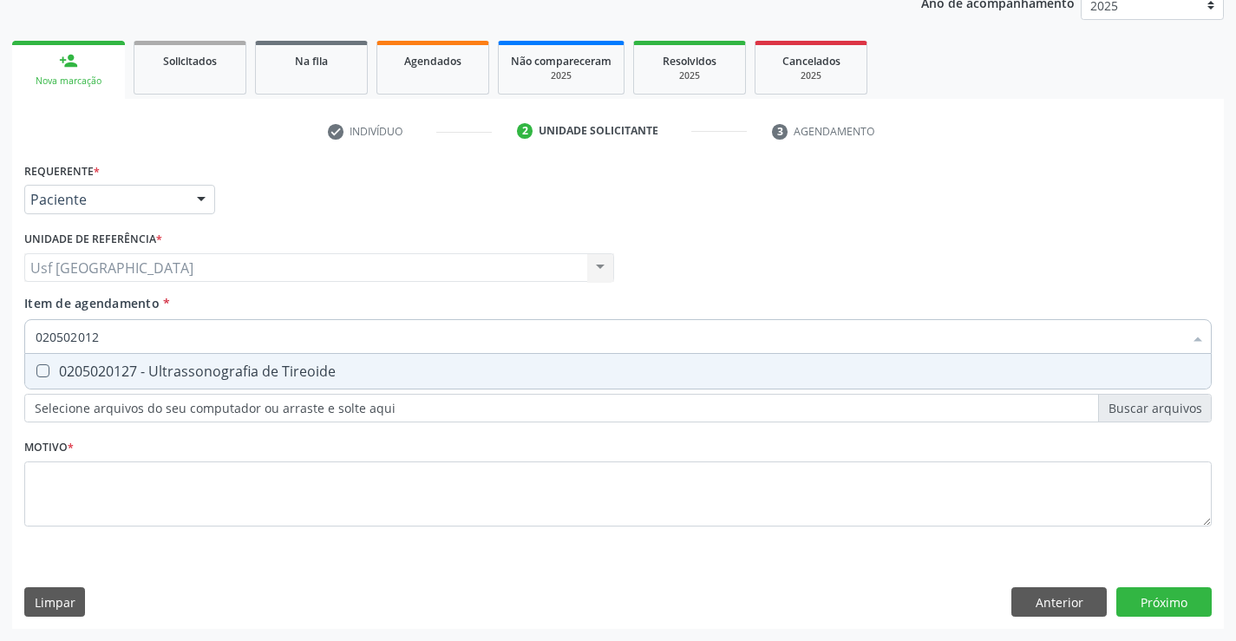
type input "0205020127"
click at [155, 364] on div "0205020127 - Ultrassonografia de Tireoide" at bounding box center [618, 371] width 1165 height 14
checkbox Tireoide "true"
click at [167, 487] on div "Requerente * Paciente Médico(a) Enfermeiro(a) Paciente Nenhum resultado encontr…" at bounding box center [618, 354] width 1188 height 393
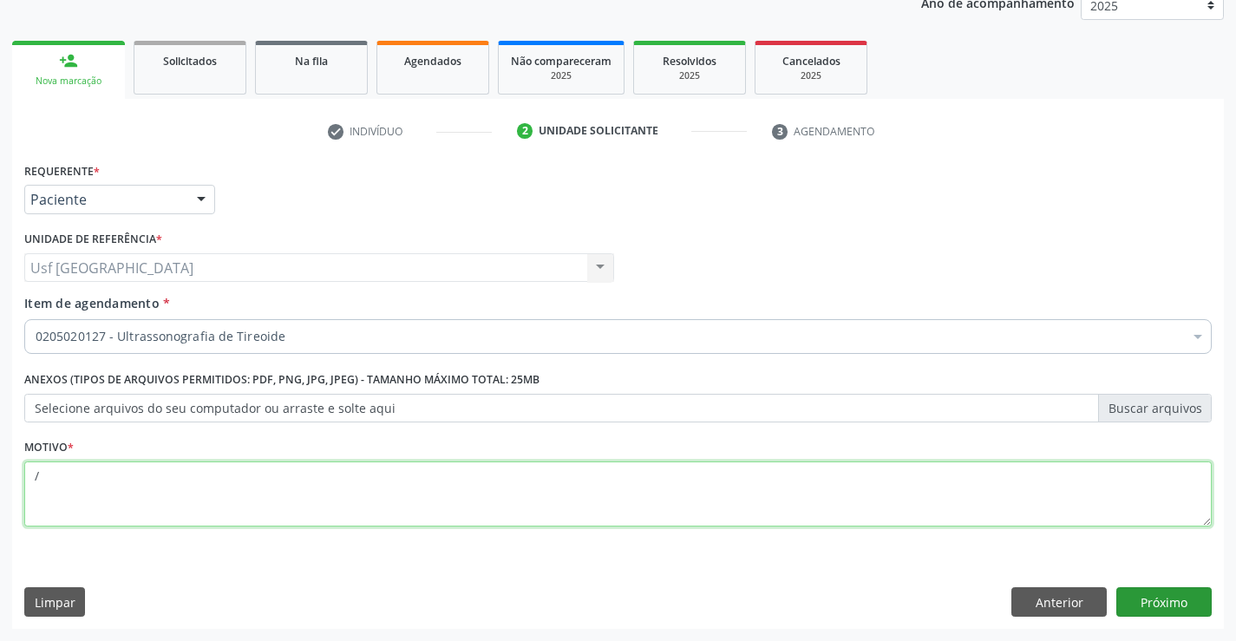
type textarea "/"
click at [1187, 601] on button "Próximo" at bounding box center [1163, 601] width 95 height 29
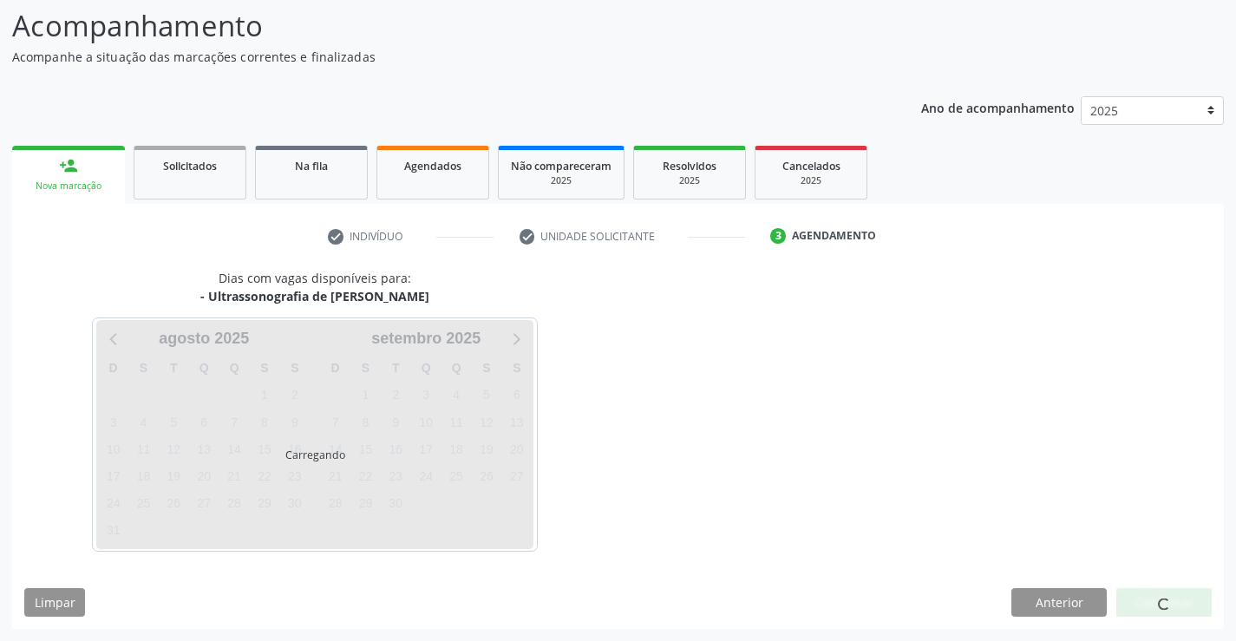
scroll to position [114, 0]
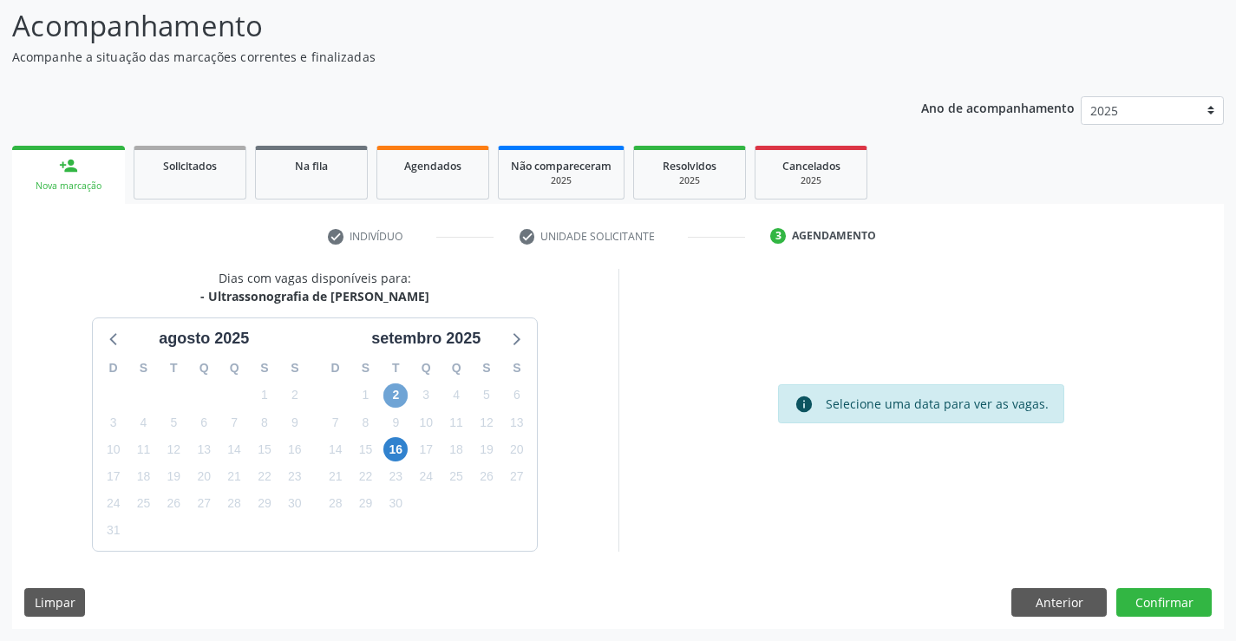
click at [389, 396] on span "2" at bounding box center [395, 395] width 24 height 24
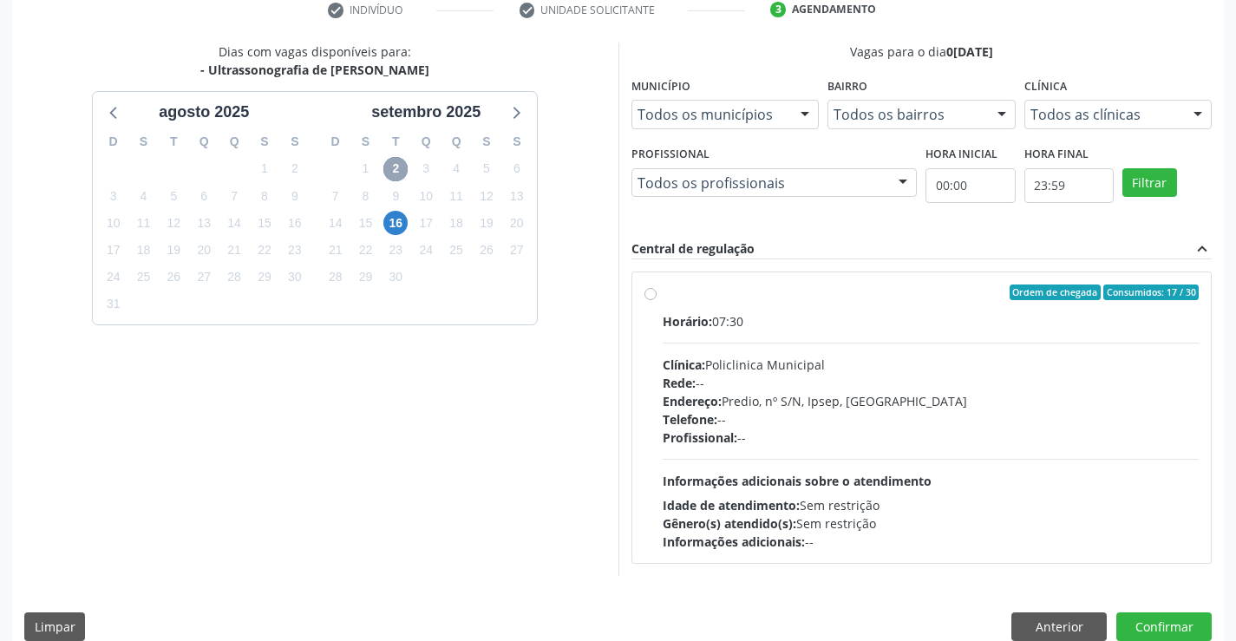
scroll to position [364, 0]
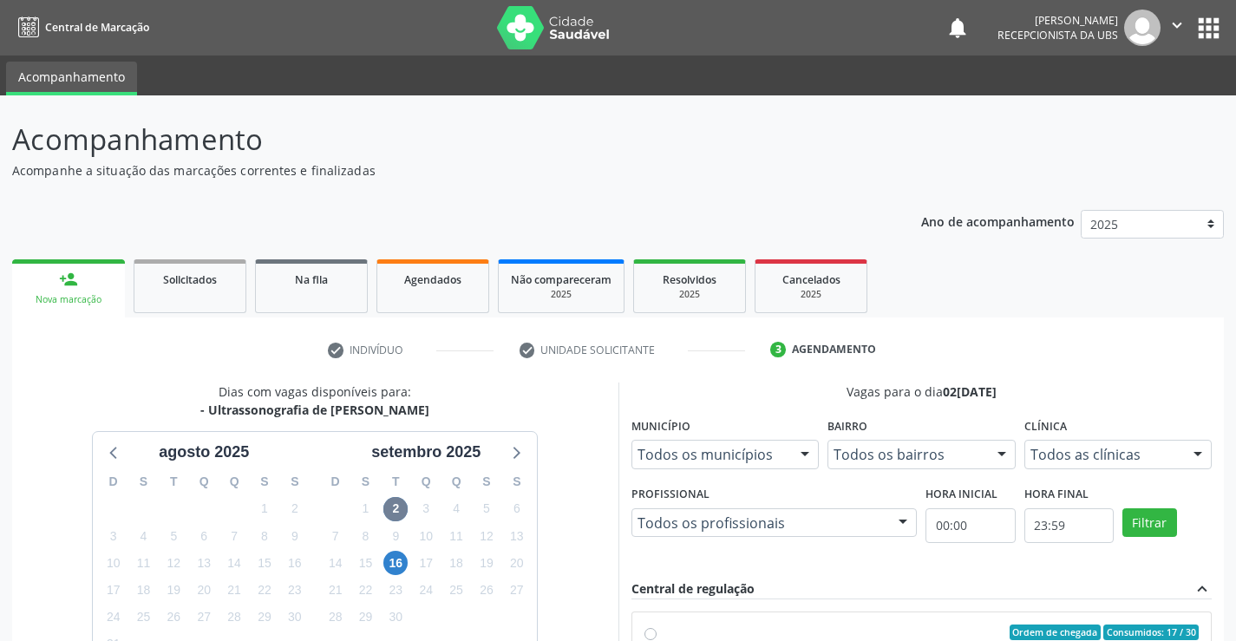
scroll to position [364, 0]
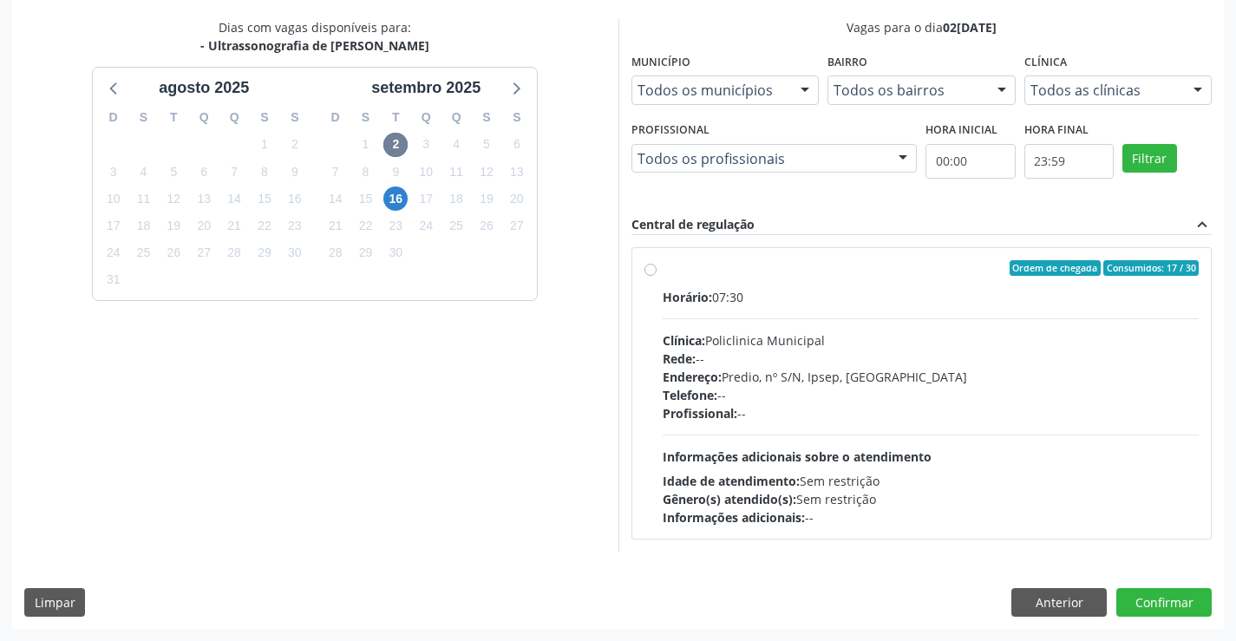
click at [651, 277] on div "Ordem de chegada Consumidos: 17 / 30 Horário: 07:30 Clínica: Policlinica Munici…" at bounding box center [922, 393] width 555 height 266
radio input "true"
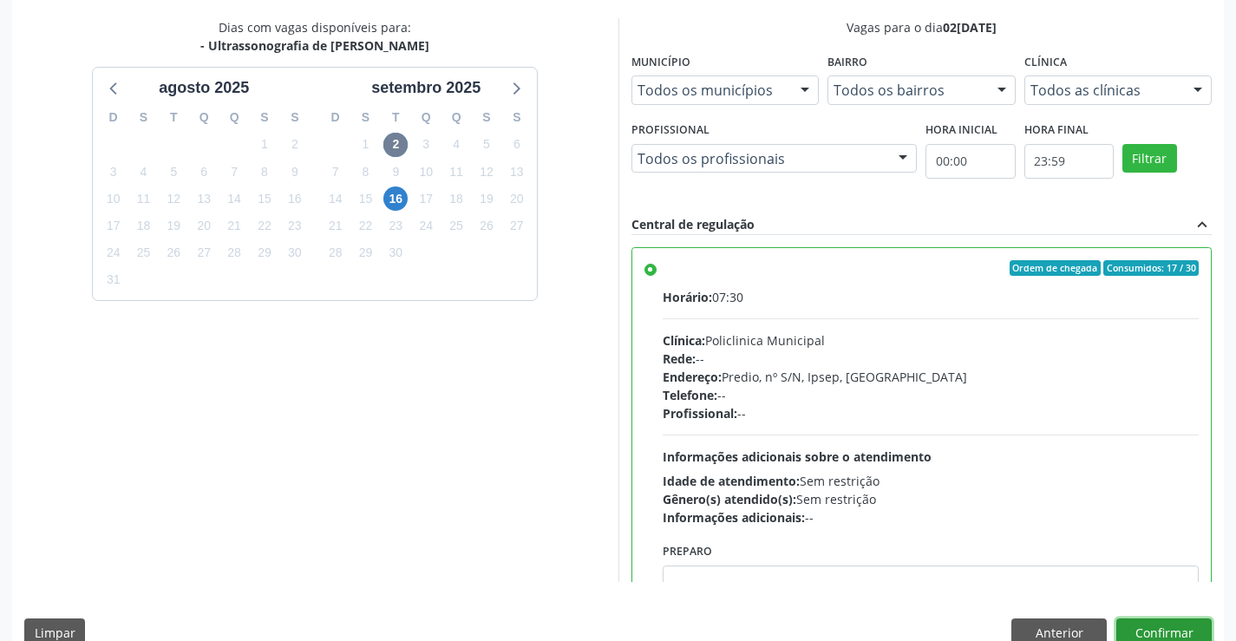
click at [1153, 629] on button "Confirmar" at bounding box center [1163, 632] width 95 height 29
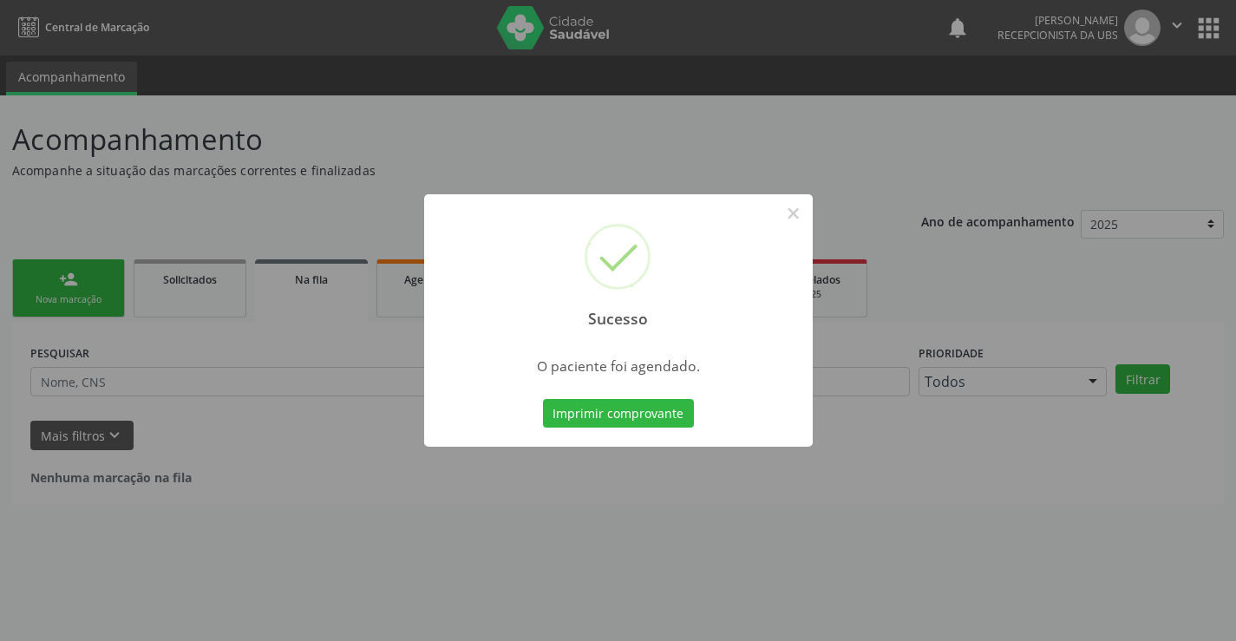
scroll to position [0, 0]
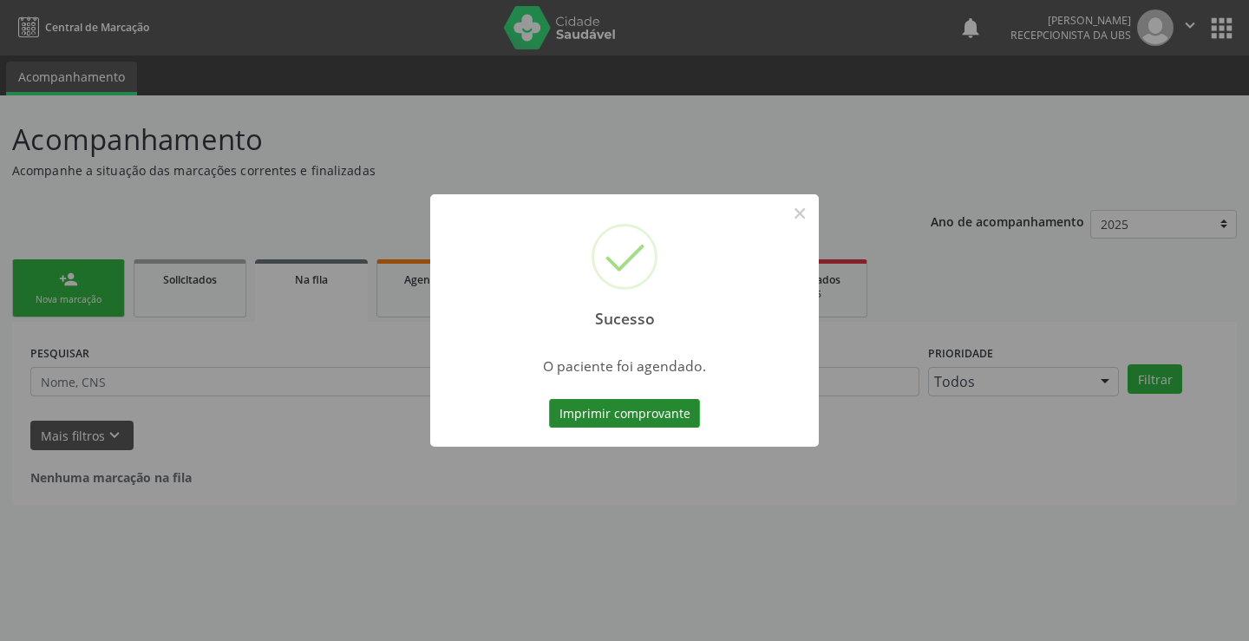
click at [655, 414] on button "Imprimir comprovante" at bounding box center [624, 413] width 151 height 29
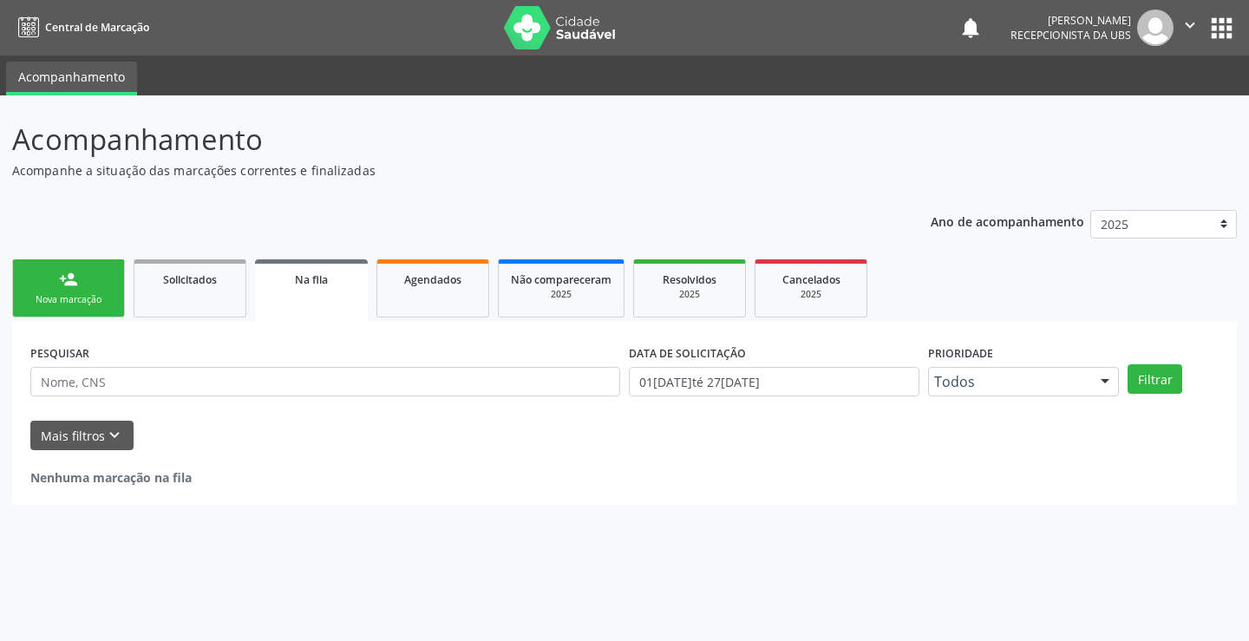
click at [36, 289] on link "person_add Nova marcação" at bounding box center [68, 288] width 113 height 58
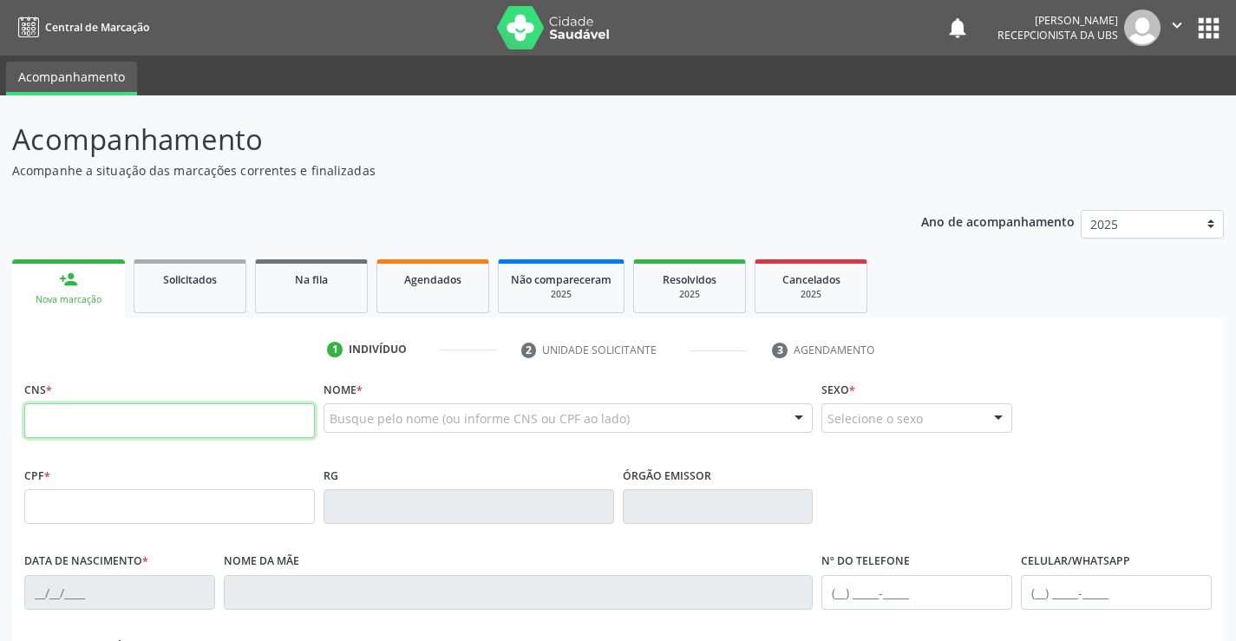
click at [75, 416] on input "text" at bounding box center [169, 420] width 291 height 35
type input "706 8092 1910 7828"
type input "097.365.074-59"
type input "13[DATE]"
type input "[PERSON_NAME]"
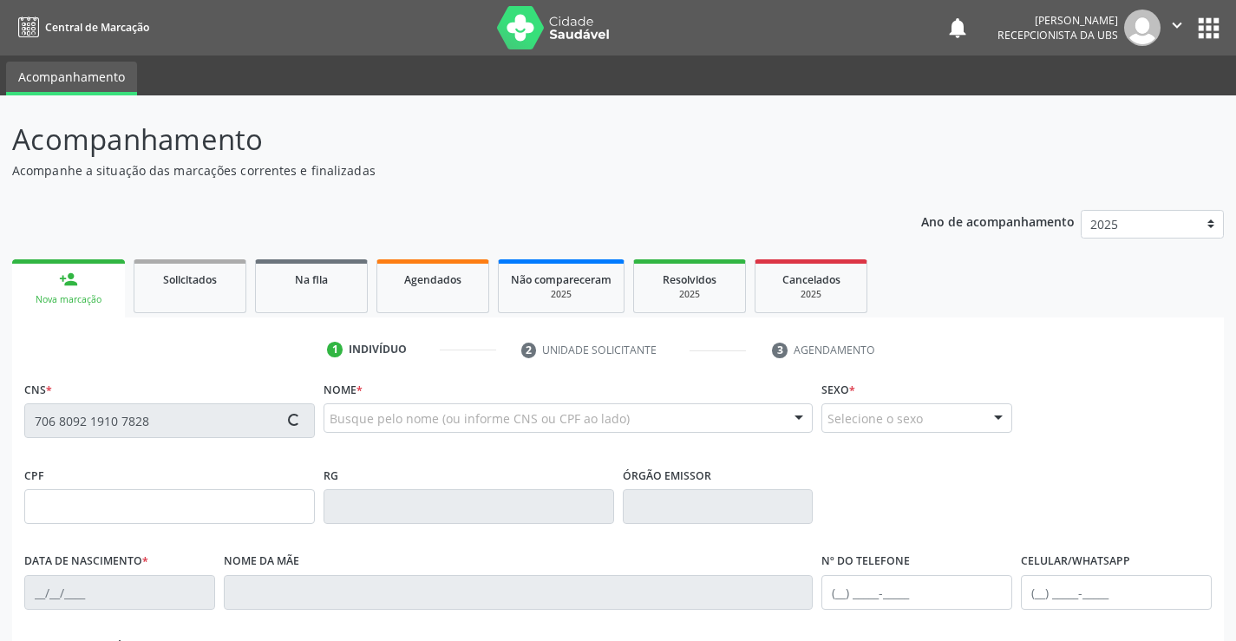
type input "[PHONE_NUMBER]"
type input "524"
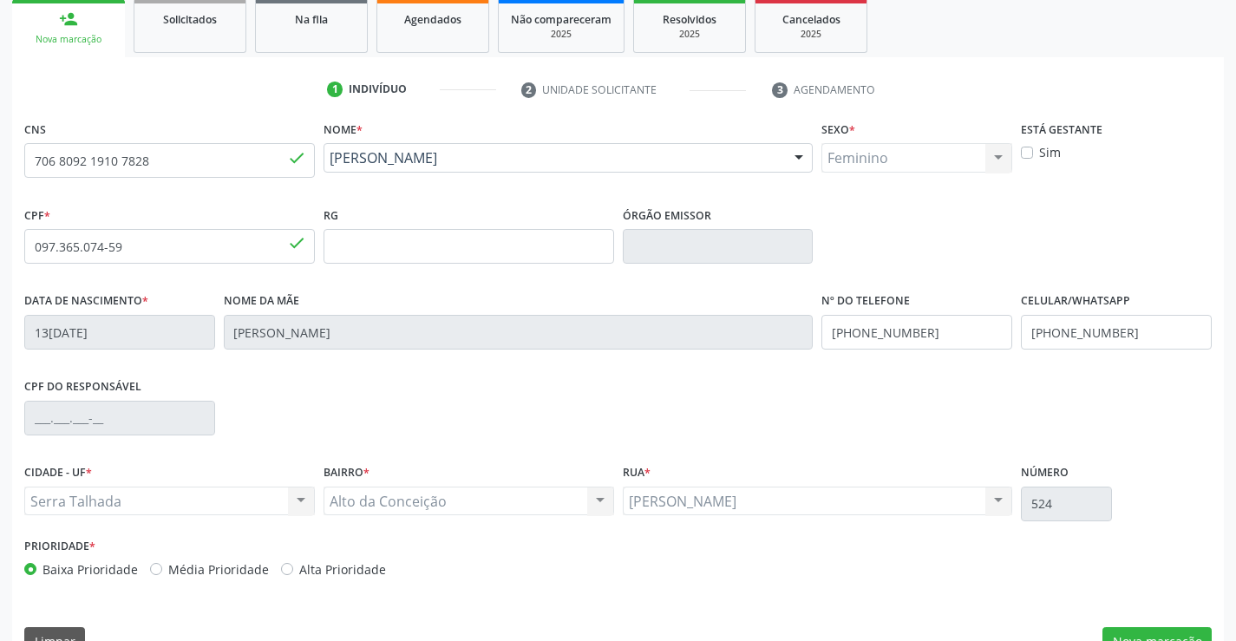
scroll to position [299, 0]
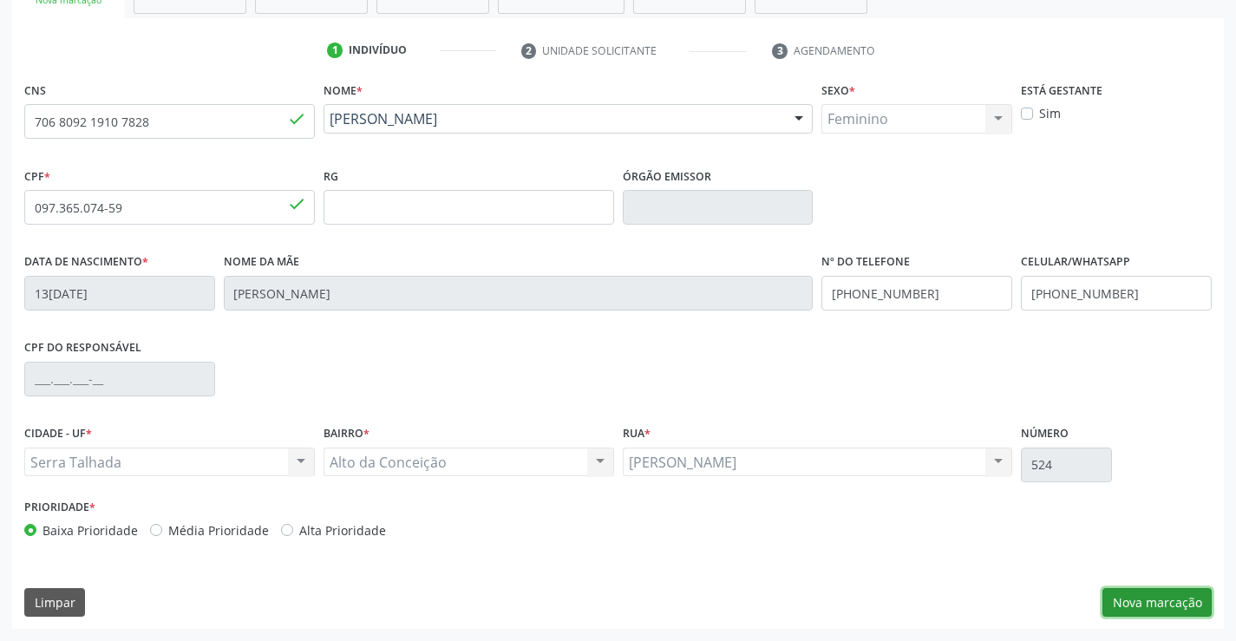
click at [1137, 590] on button "Nova marcação" at bounding box center [1157, 602] width 109 height 29
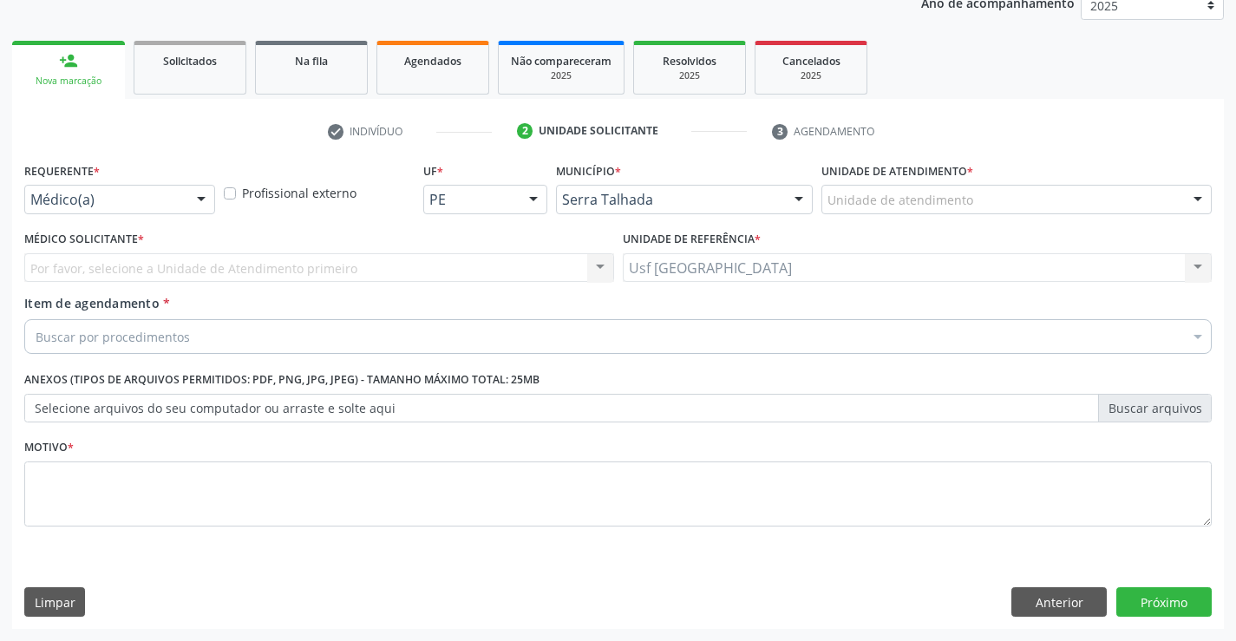
scroll to position [219, 0]
click at [193, 207] on div at bounding box center [201, 200] width 26 height 29
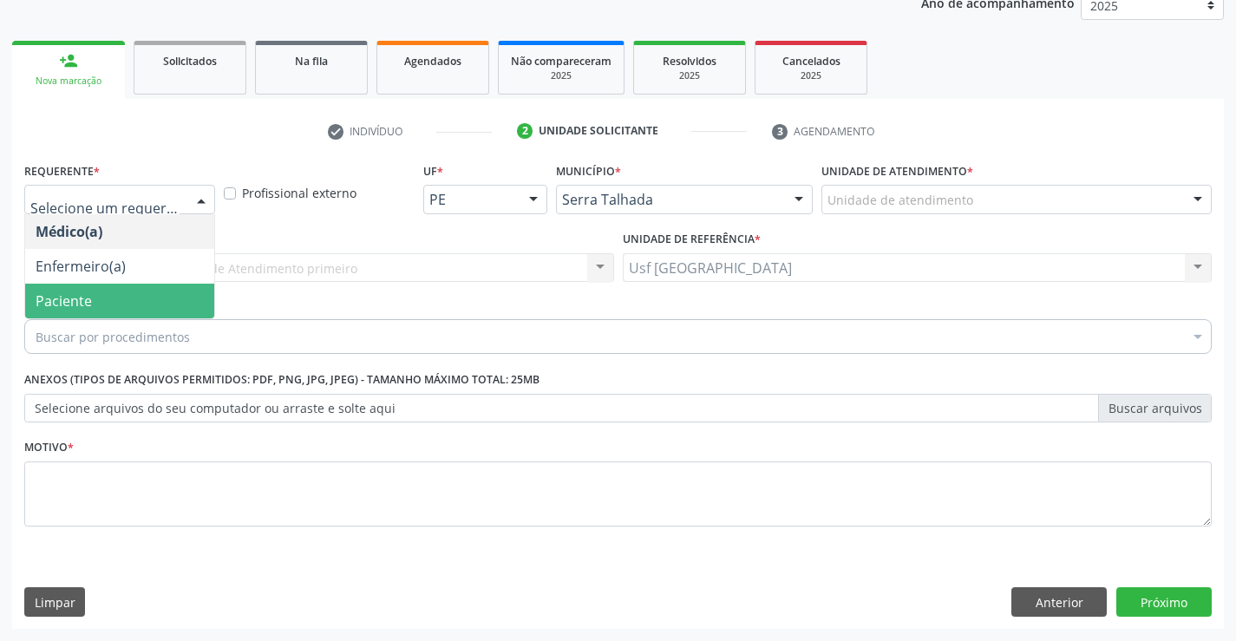
click at [123, 306] on span "Paciente" at bounding box center [119, 301] width 189 height 35
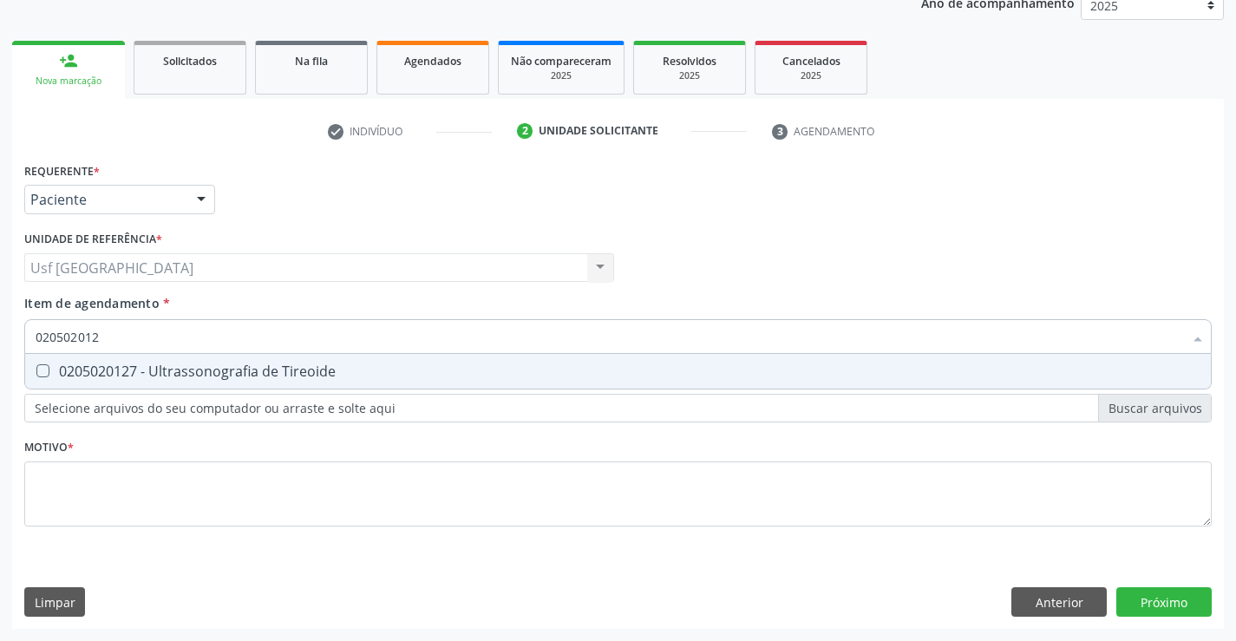
type input "0205020127"
click at [183, 370] on div "0205020127 - Ultrassonografia de Tireoide" at bounding box center [618, 371] width 1165 height 14
checkbox Tireoide "true"
click at [110, 482] on div "Requerente * Paciente Médico(a) Enfermeiro(a) Paciente Nenhum resultado encontr…" at bounding box center [618, 354] width 1188 height 393
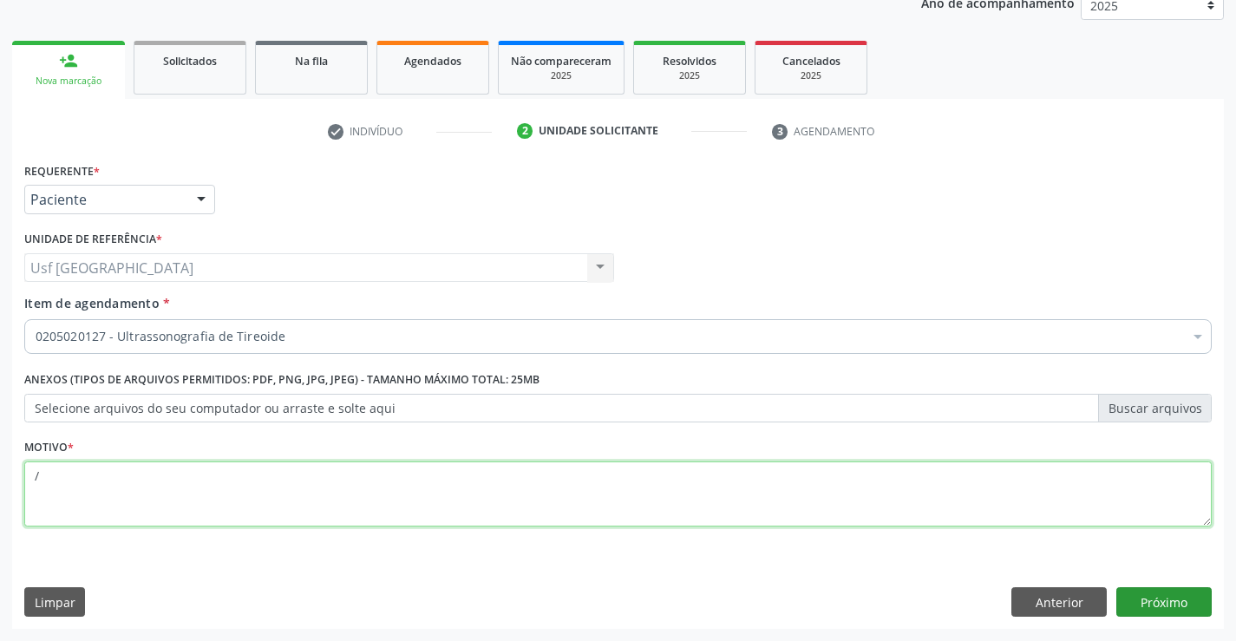
type textarea "/"
click at [1178, 611] on button "Próximo" at bounding box center [1163, 601] width 95 height 29
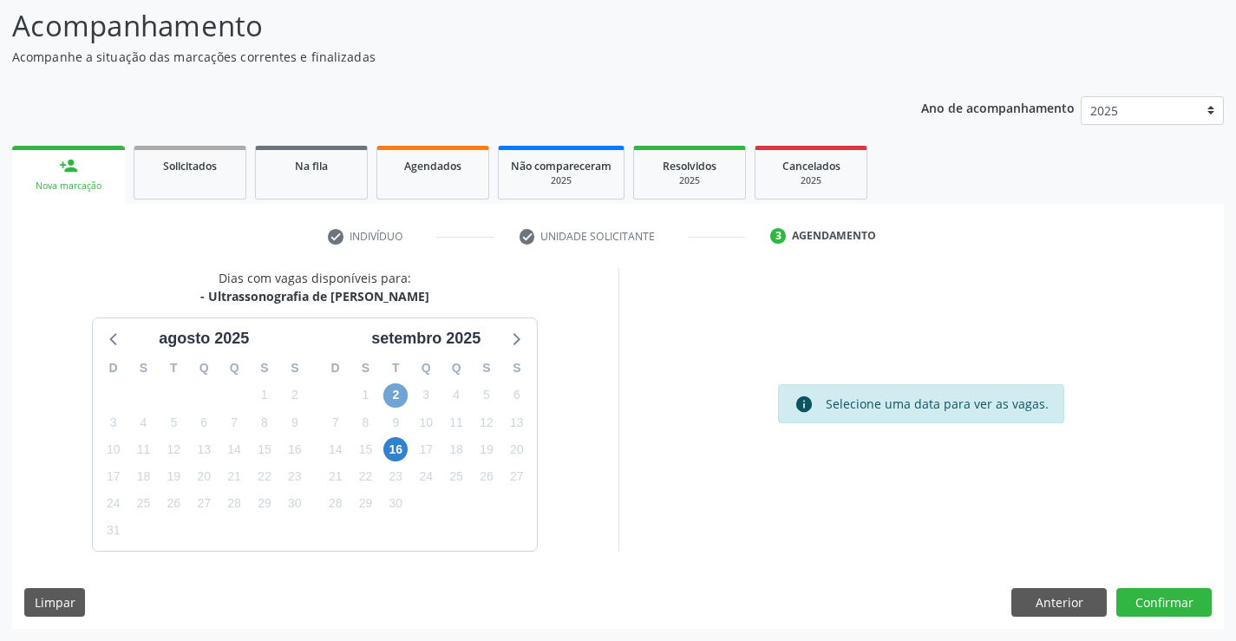
click at [402, 397] on span "2" at bounding box center [395, 395] width 24 height 24
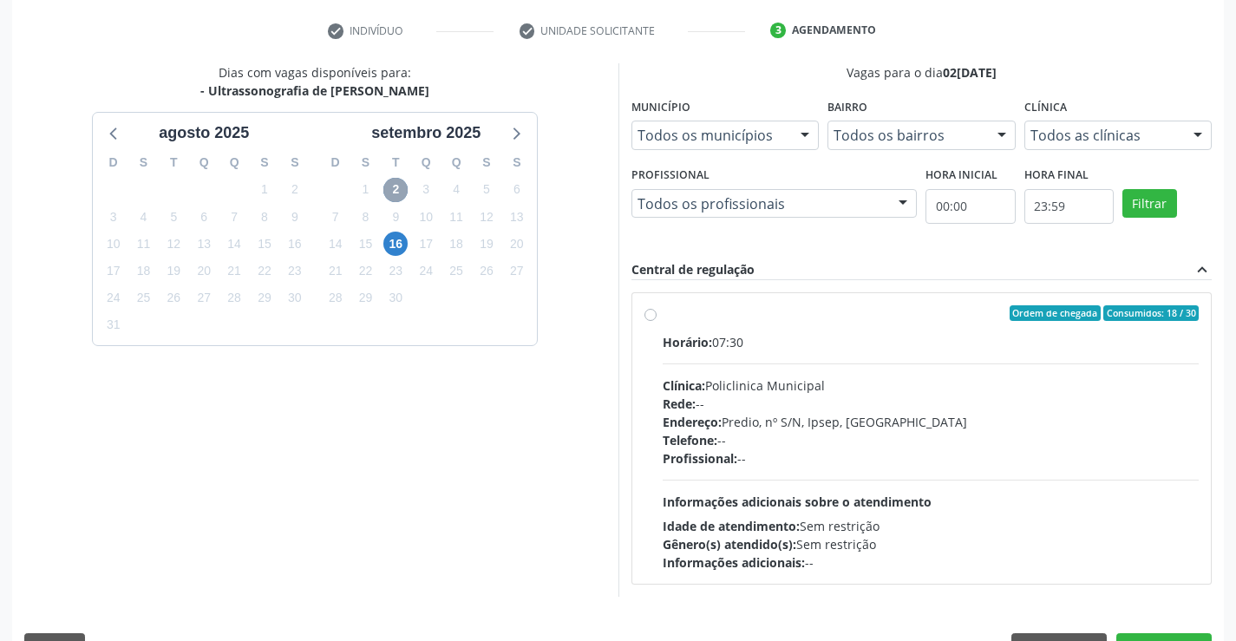
scroll to position [364, 0]
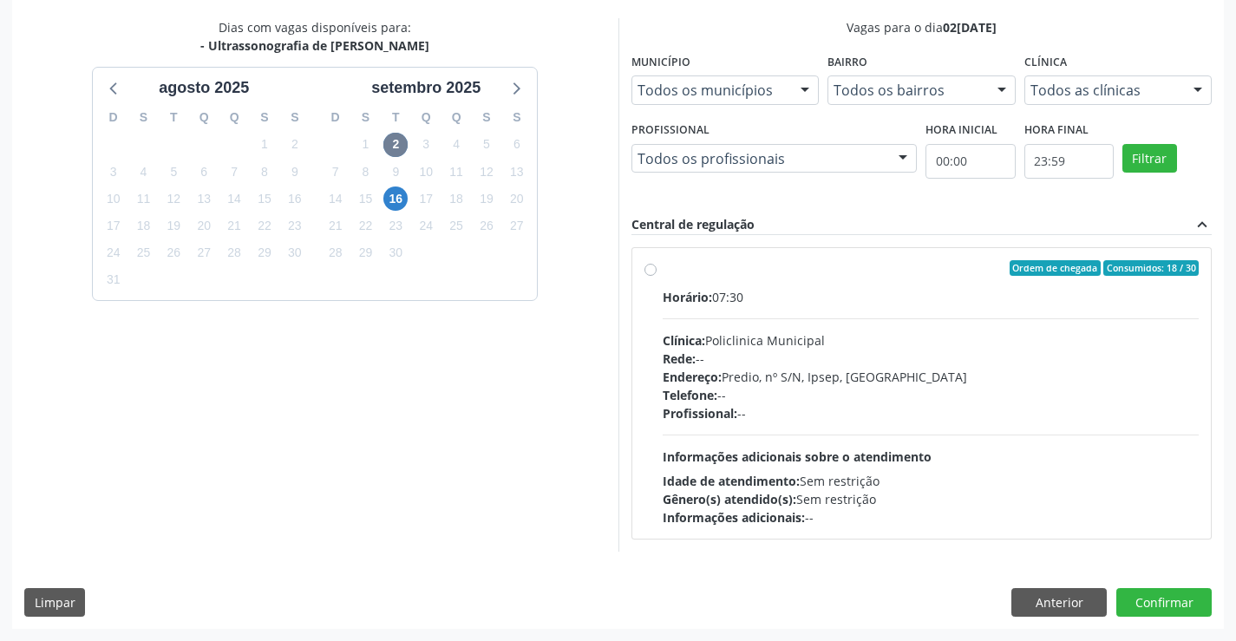
click at [659, 270] on div "Ordem de chegada Consumidos: 18 / 30 Horário: 07:30 Clínica: Policlinica Munici…" at bounding box center [922, 393] width 555 height 266
radio input "true"
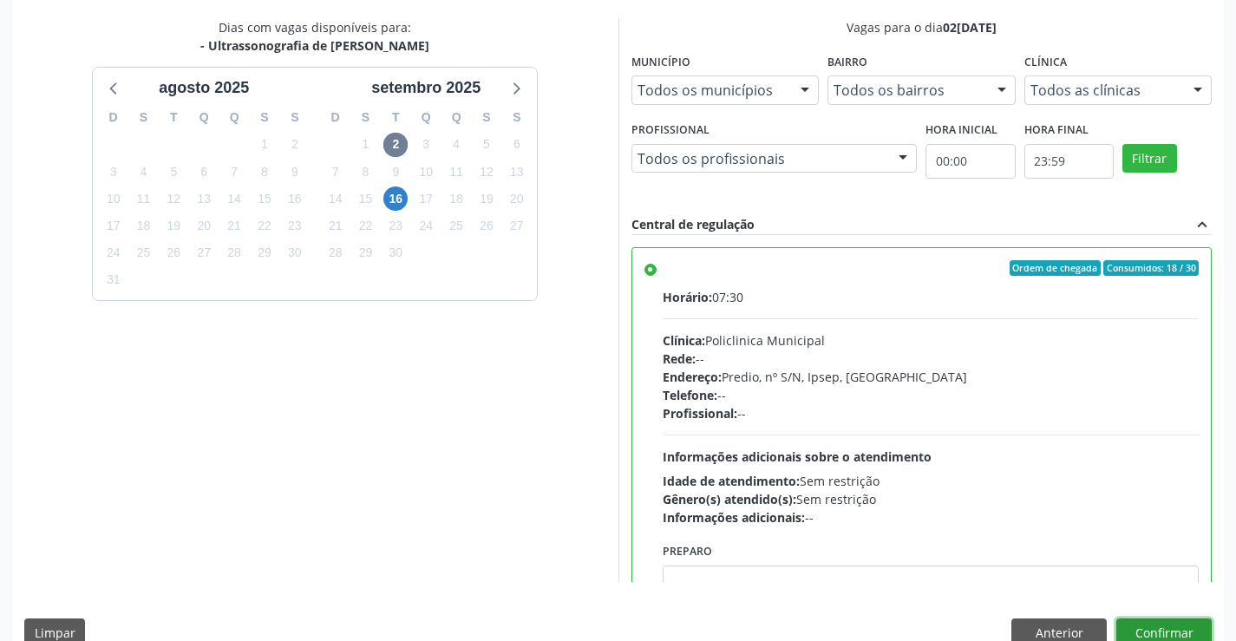
click at [1146, 631] on button "Confirmar" at bounding box center [1163, 632] width 95 height 29
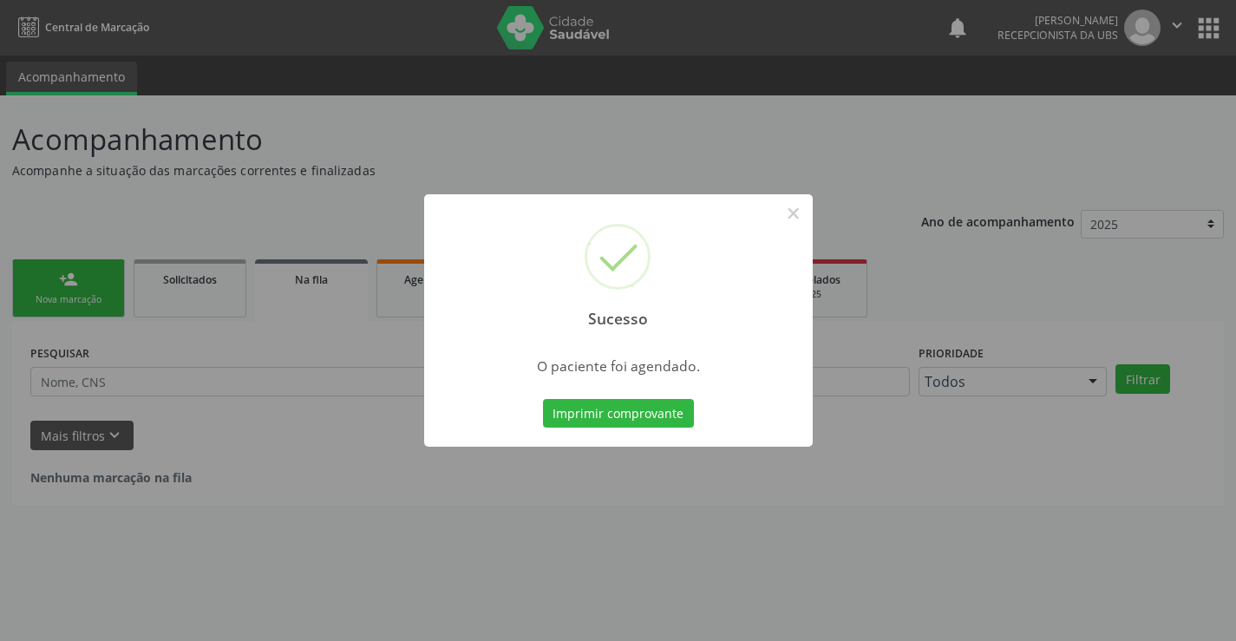
scroll to position [0, 0]
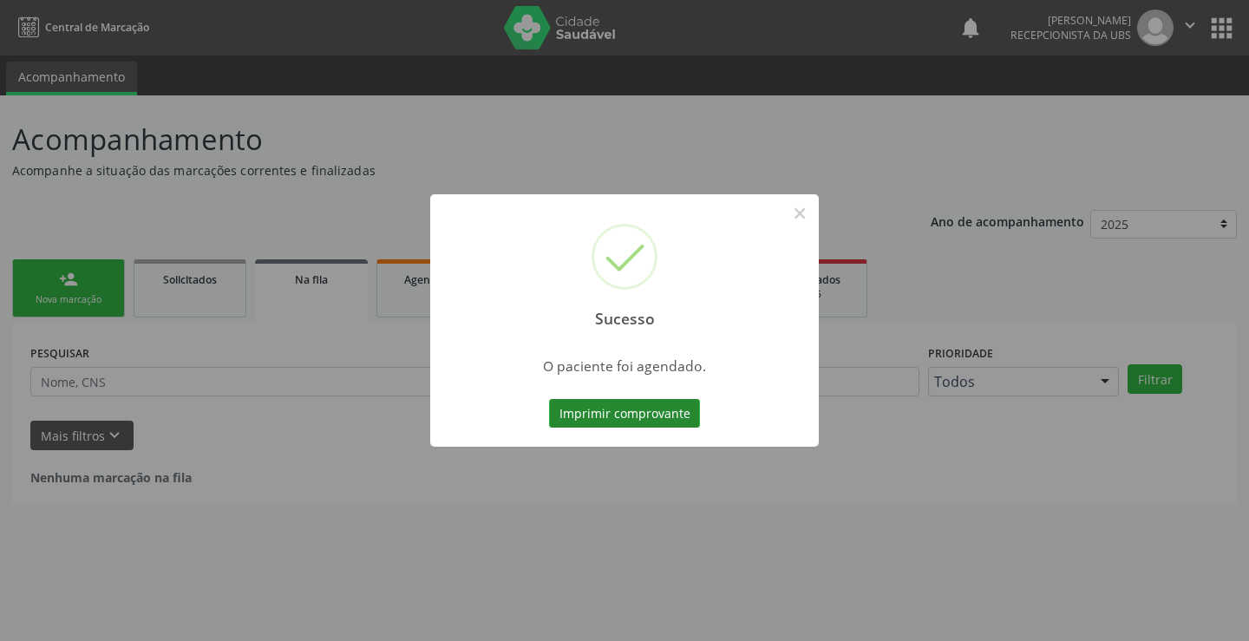
click at [667, 411] on button "Imprimir comprovante" at bounding box center [624, 413] width 151 height 29
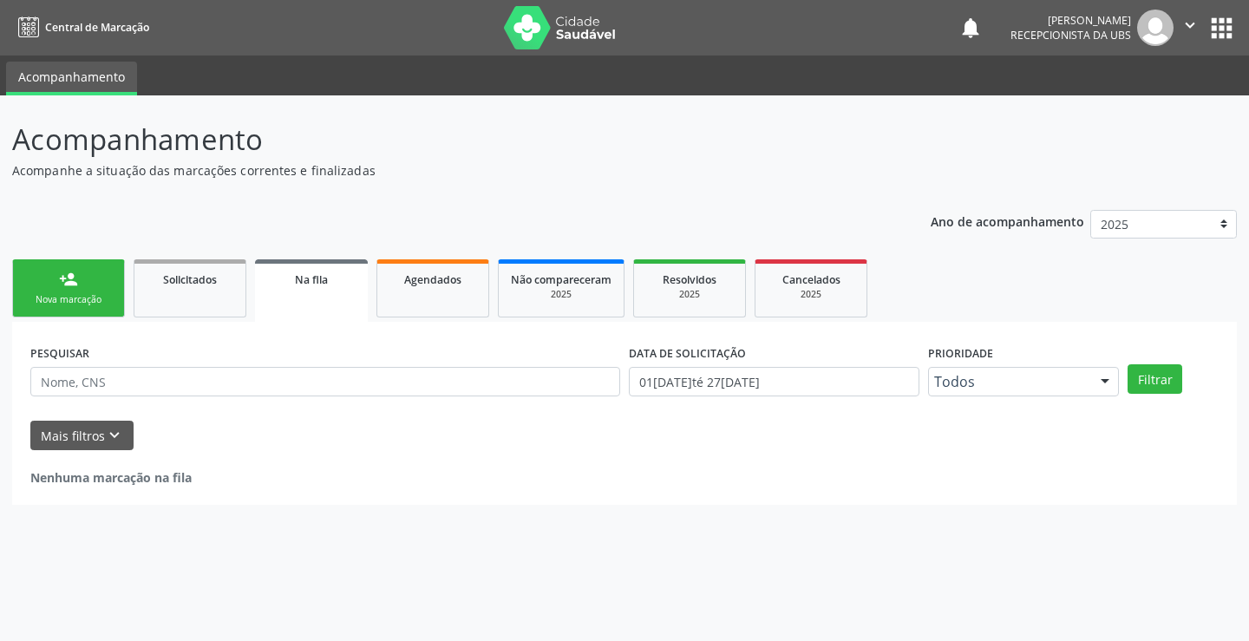
click at [94, 306] on div "Nova marcação" at bounding box center [68, 299] width 87 height 13
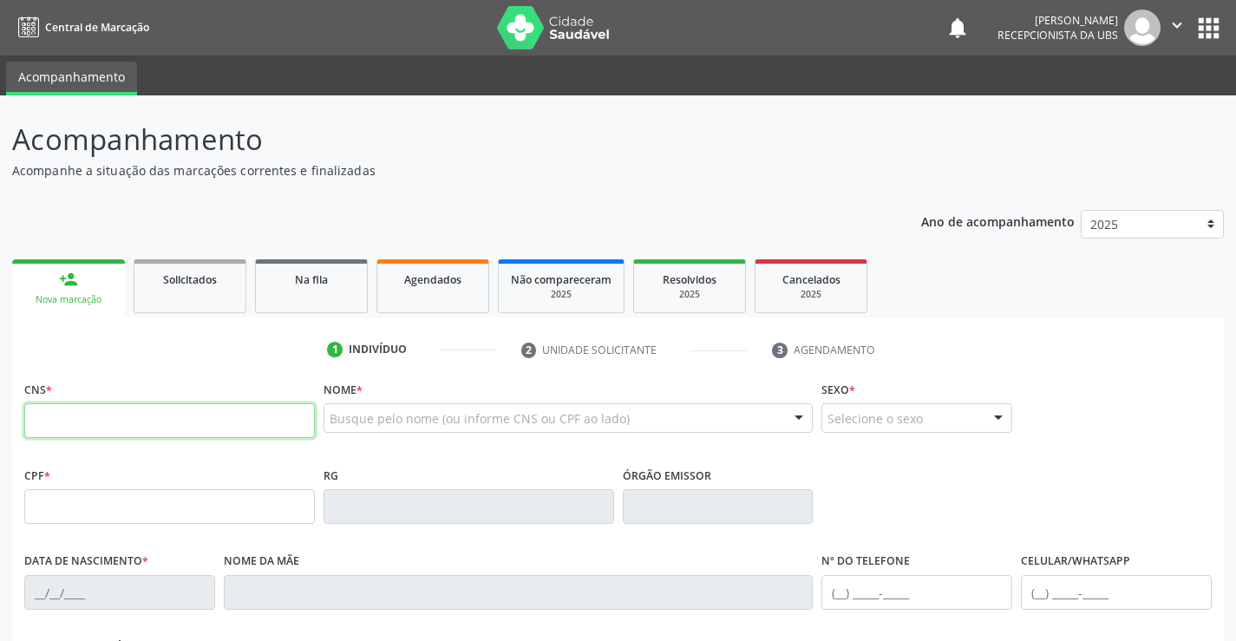
click at [121, 424] on input "text" at bounding box center [169, 420] width 291 height 35
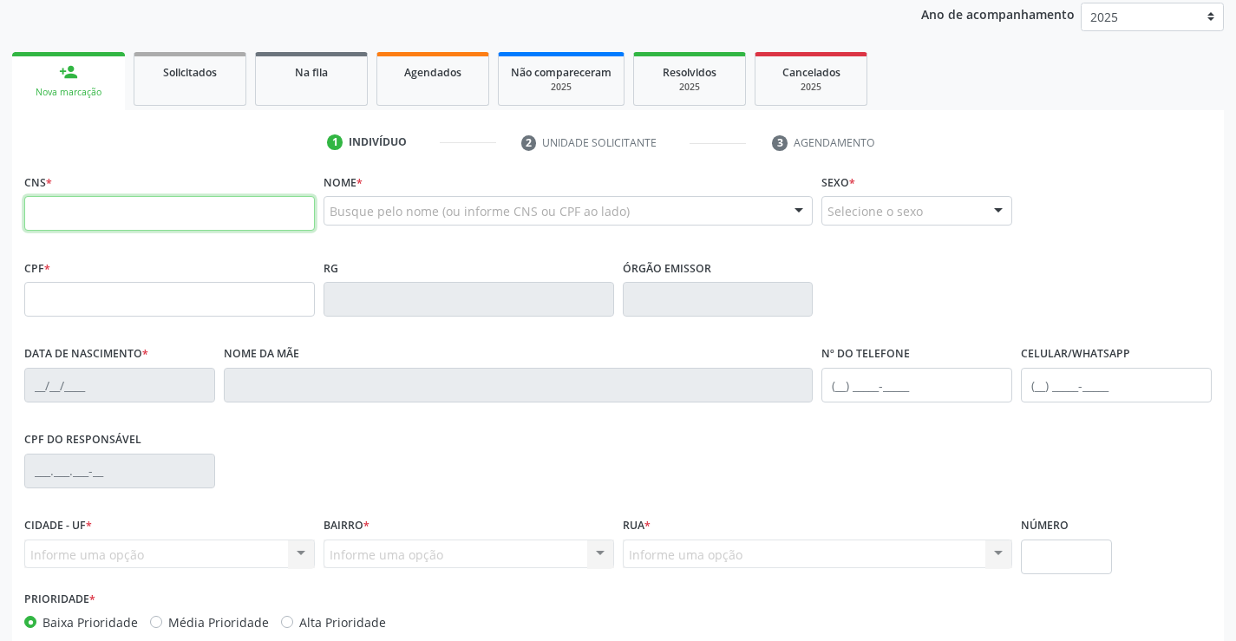
scroll to position [260, 0]
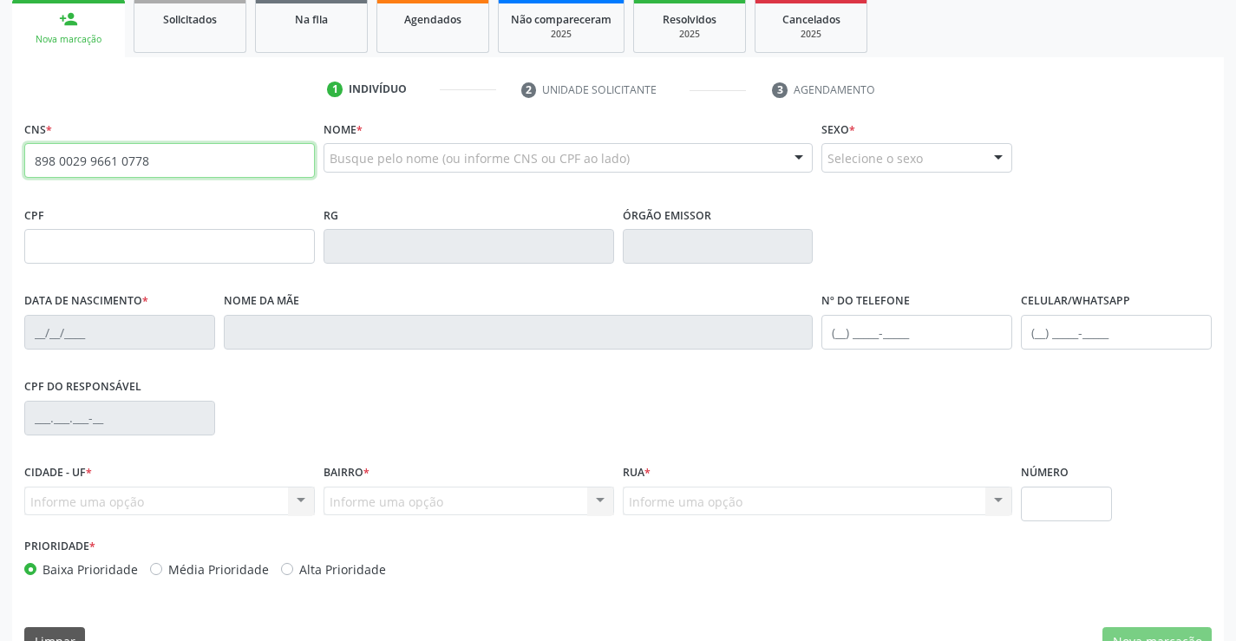
type input "898 0029 9661 0778"
type input "27/01/2008"
type input "Silvia Letice Gomes de Aquino"
type input "(87) 99999-9999"
type input "885"
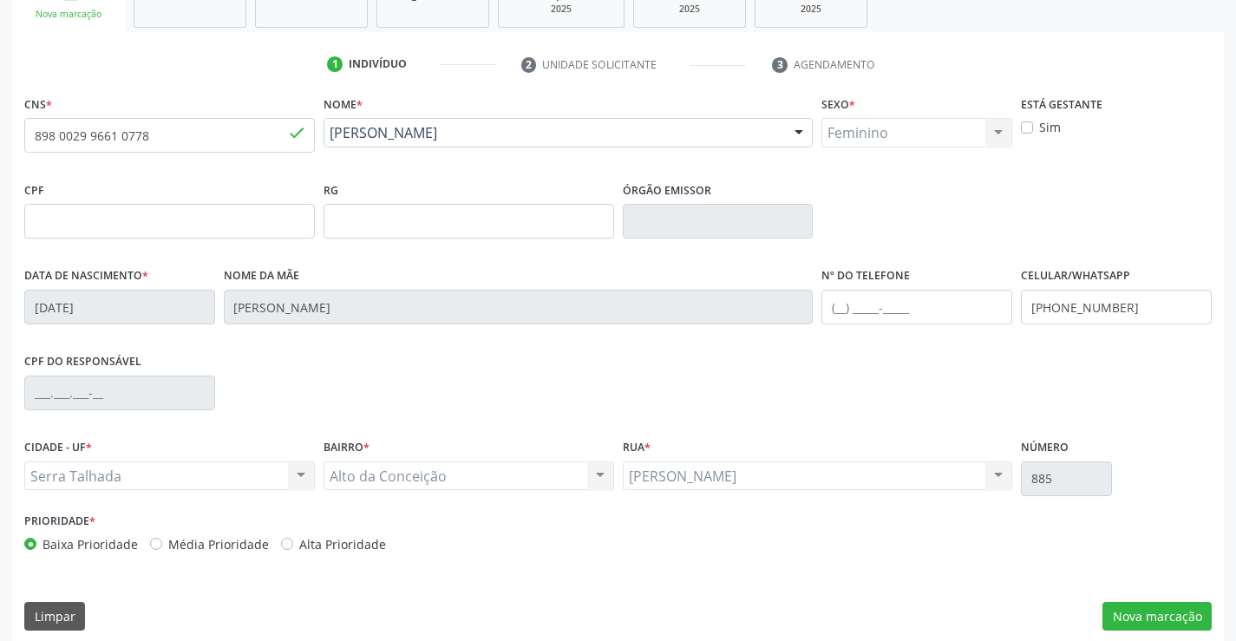
scroll to position [299, 0]
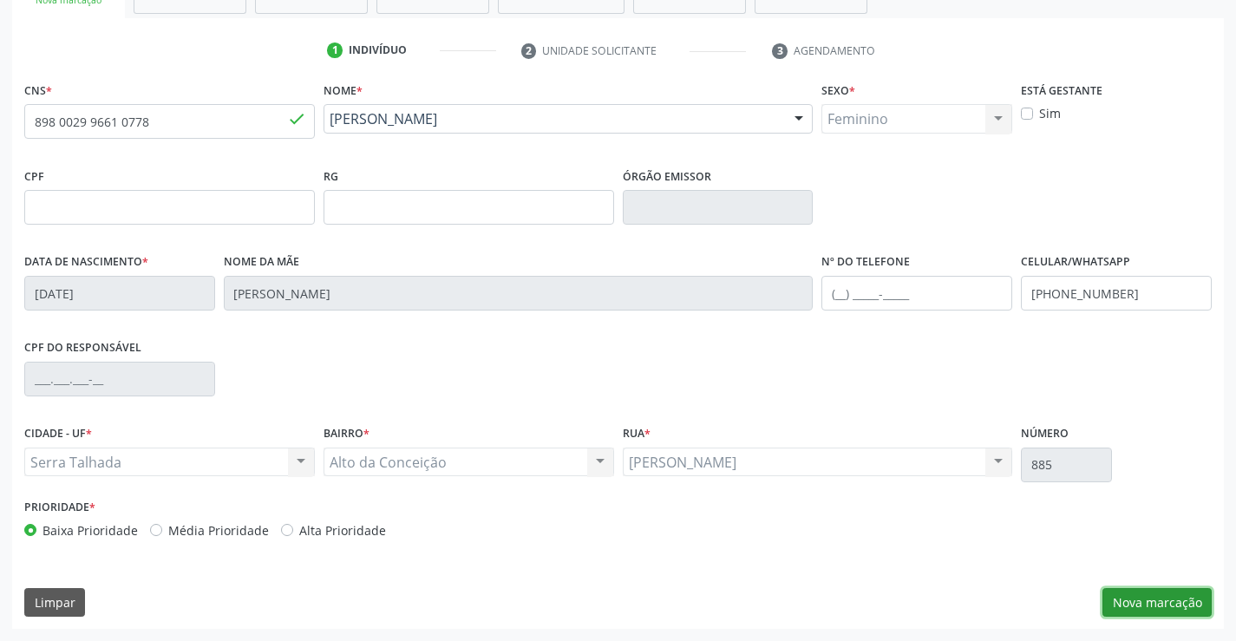
click at [1168, 597] on button "Nova marcação" at bounding box center [1157, 602] width 109 height 29
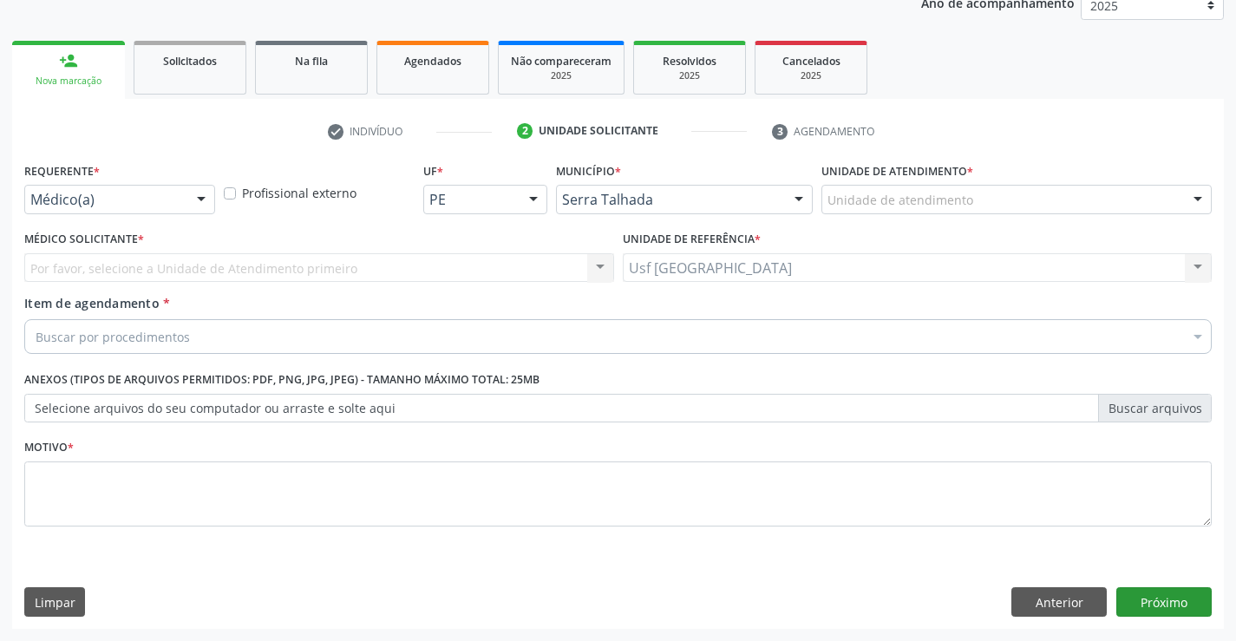
scroll to position [219, 0]
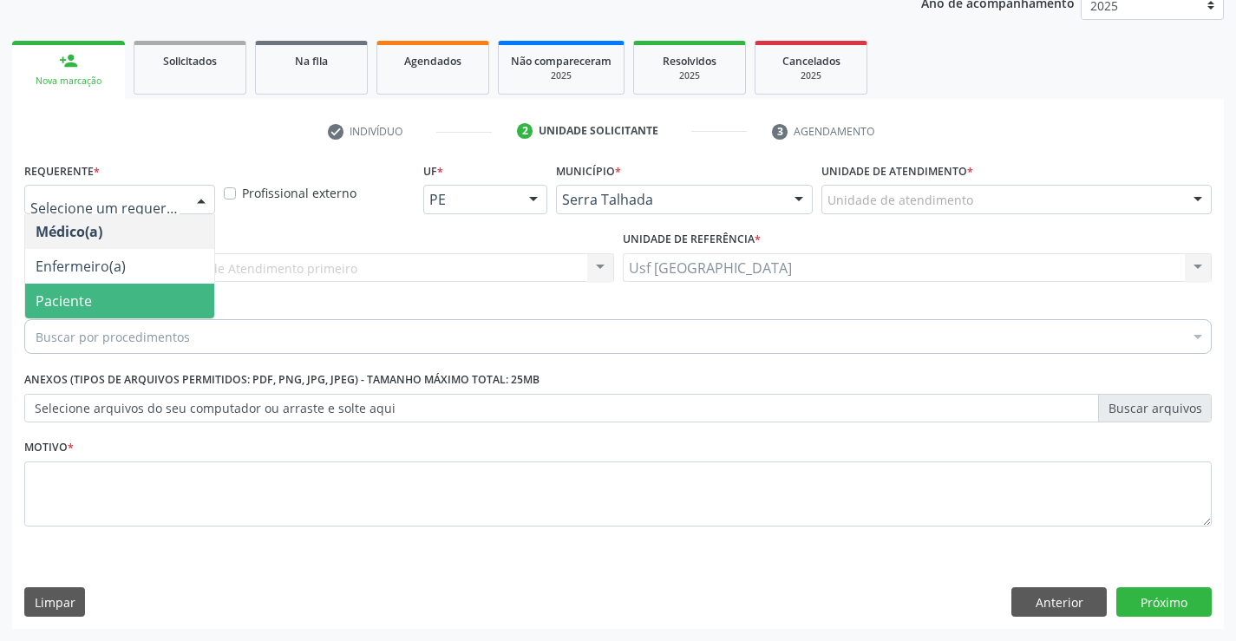
click at [95, 307] on span "Paciente" at bounding box center [119, 301] width 189 height 35
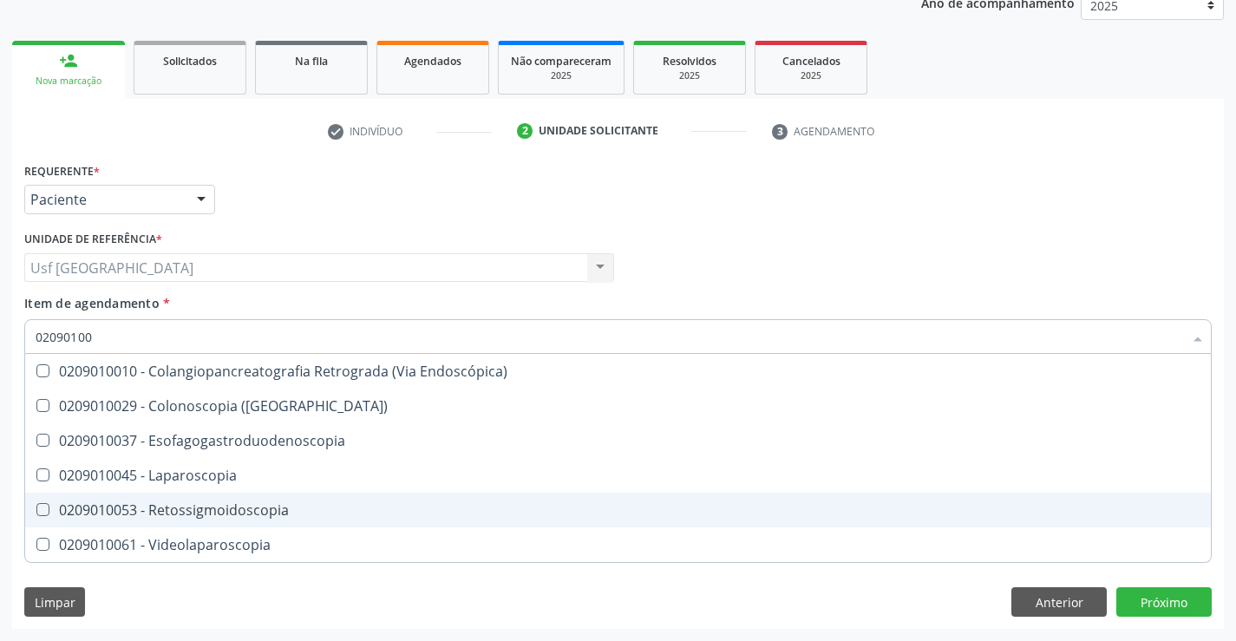
type input "020901003"
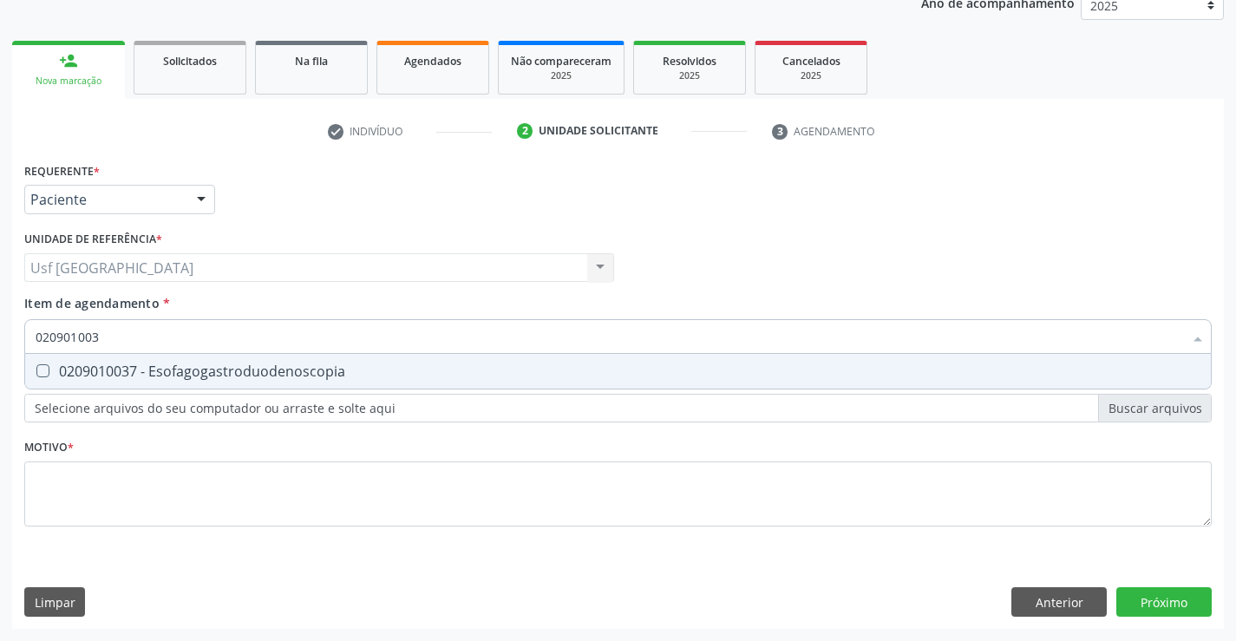
drag, startPoint x: 229, startPoint y: 369, endPoint x: 167, endPoint y: 445, distance: 98.1
click at [228, 369] on div "0209010037 - Esofagogastroduodenoscopia" at bounding box center [618, 371] width 1165 height 14
checkbox Esofagogastroduodenoscopia "true"
click at [143, 479] on div "Requerente * Paciente Médico(a) Enfermeiro(a) Paciente Nenhum resultado encontr…" at bounding box center [618, 354] width 1188 height 393
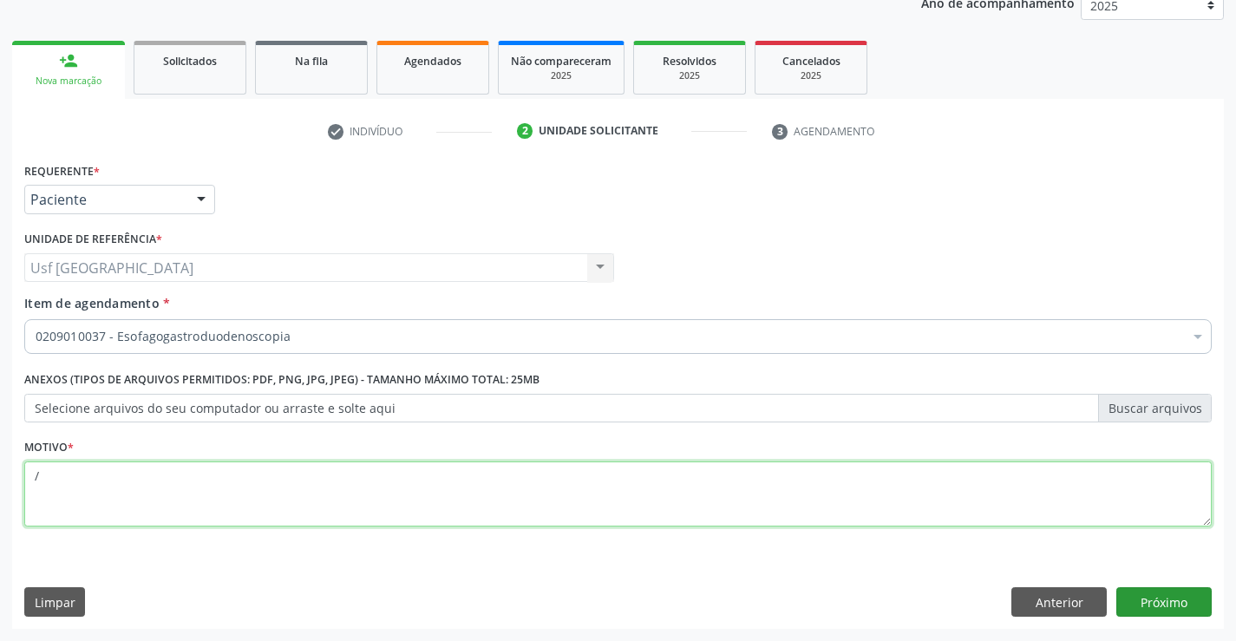
type textarea "/"
click at [1188, 612] on button "Próximo" at bounding box center [1163, 601] width 95 height 29
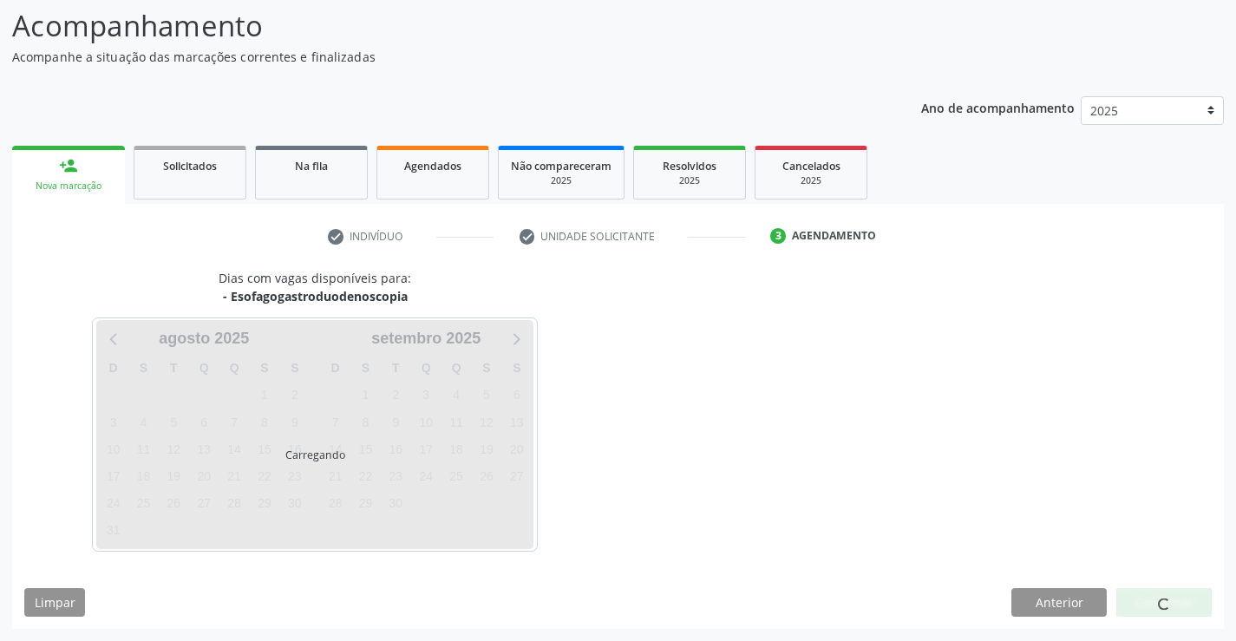
scroll to position [114, 0]
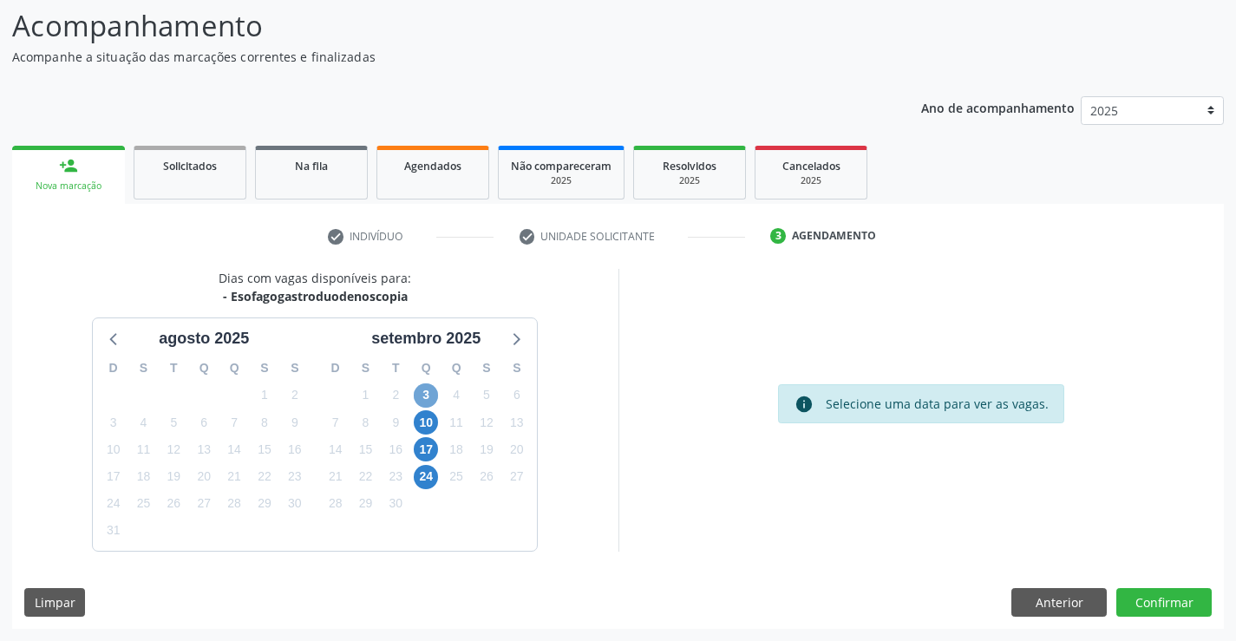
click at [423, 393] on span "3" at bounding box center [426, 395] width 24 height 24
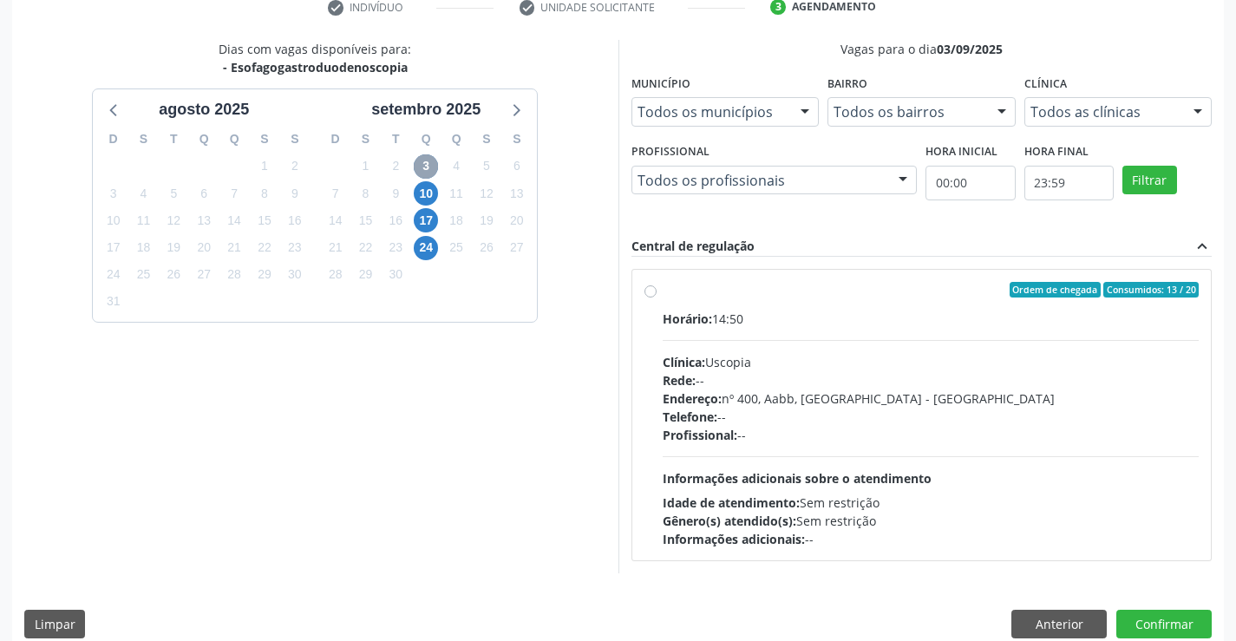
scroll to position [364, 0]
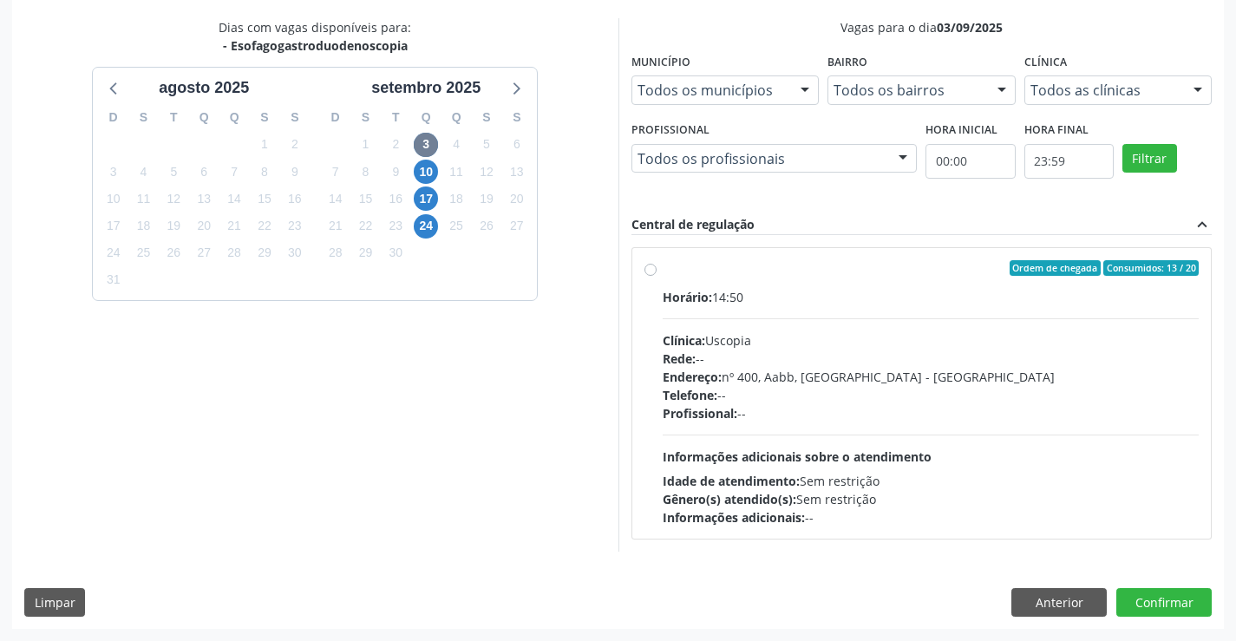
click at [651, 277] on div "Ordem de chegada Consumidos: 13 / 20 Horário: 14:50 Clínica: Uscopia Rede: -- E…" at bounding box center [922, 393] width 555 height 266
radio input "true"
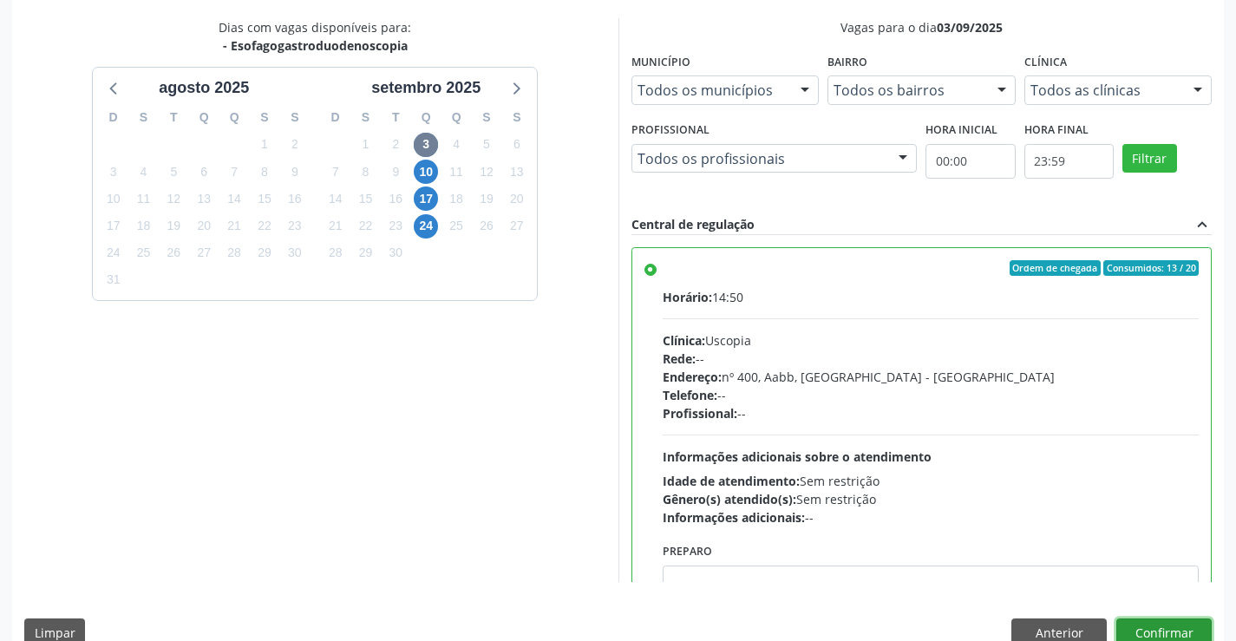
click at [1152, 625] on button "Confirmar" at bounding box center [1163, 632] width 95 height 29
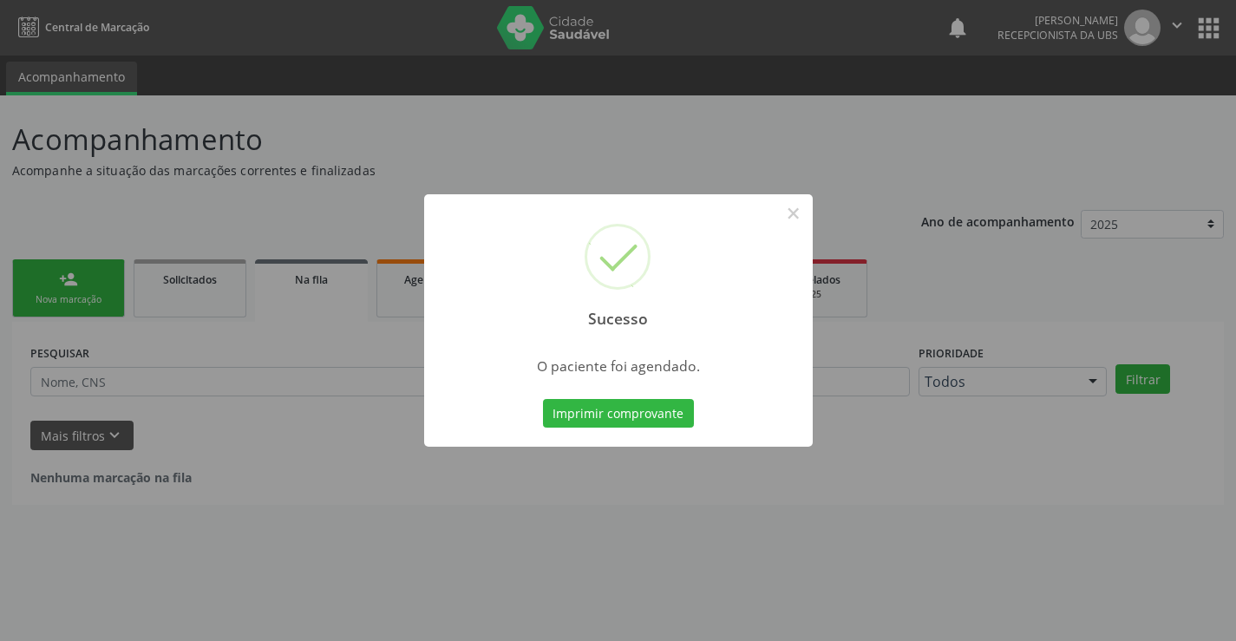
scroll to position [0, 0]
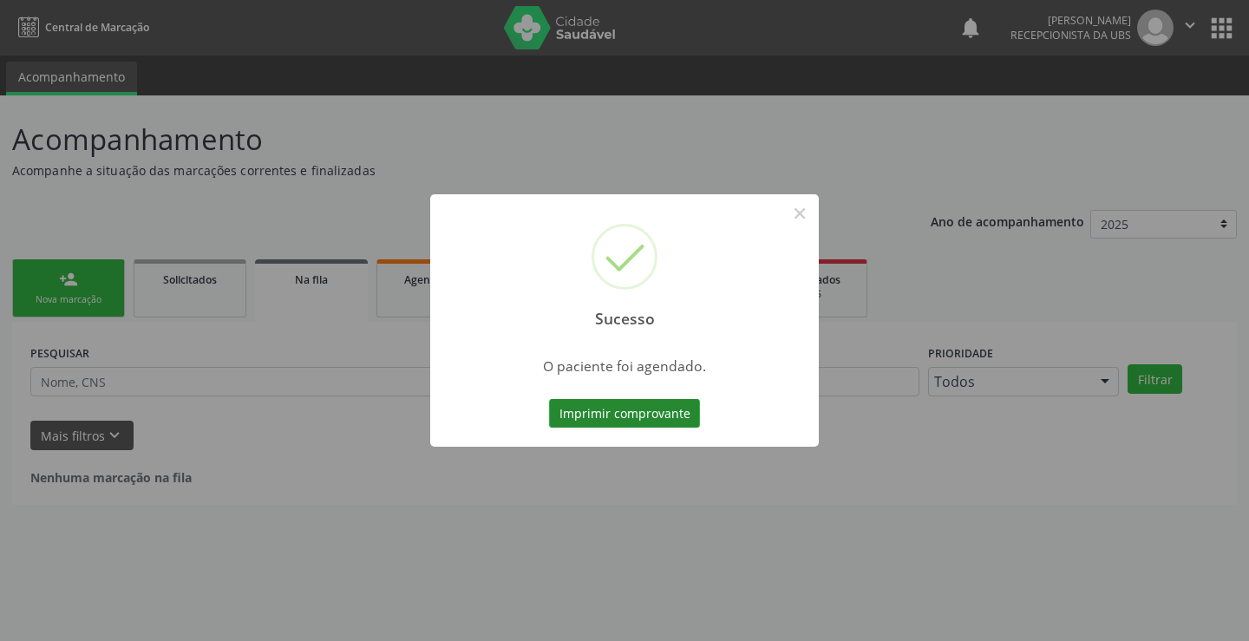
click at [600, 422] on button "Imprimir comprovante" at bounding box center [624, 413] width 151 height 29
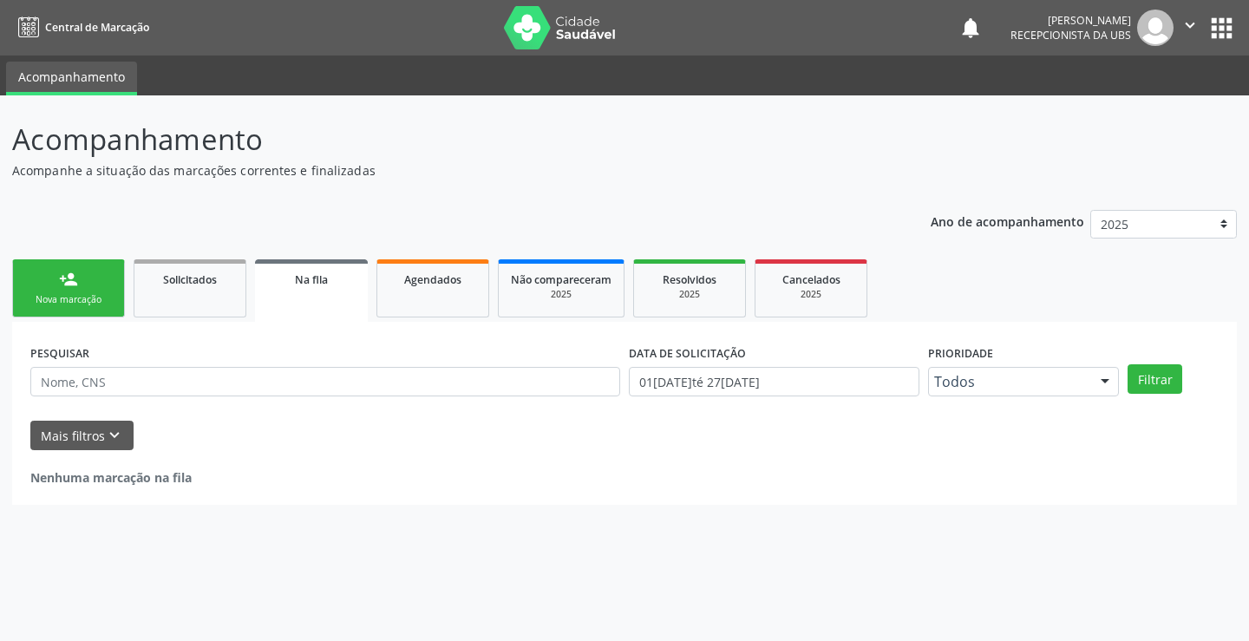
click at [50, 304] on div "Nova marcação" at bounding box center [68, 299] width 87 height 13
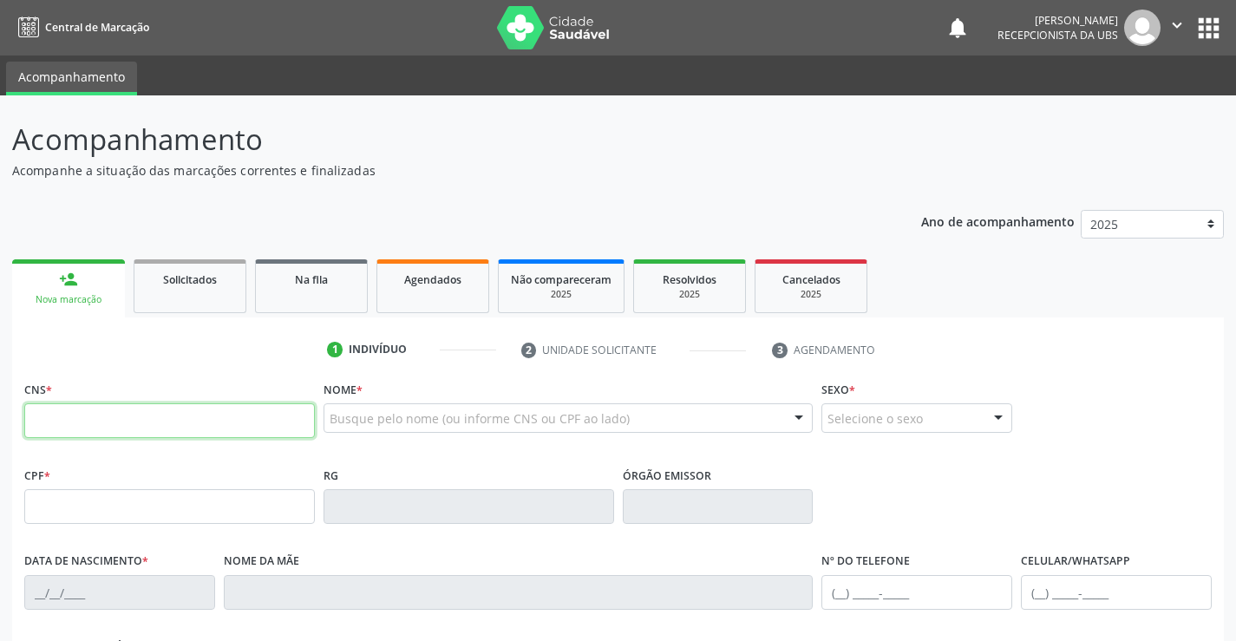
drag, startPoint x: 162, startPoint y: 416, endPoint x: 174, endPoint y: 372, distance: 45.0
click at [166, 404] on input "text" at bounding box center [169, 420] width 291 height 35
click at [255, 420] on input "text" at bounding box center [169, 420] width 291 height 35
type input "706 4051 9059 9086"
type input "148.869.594-66"
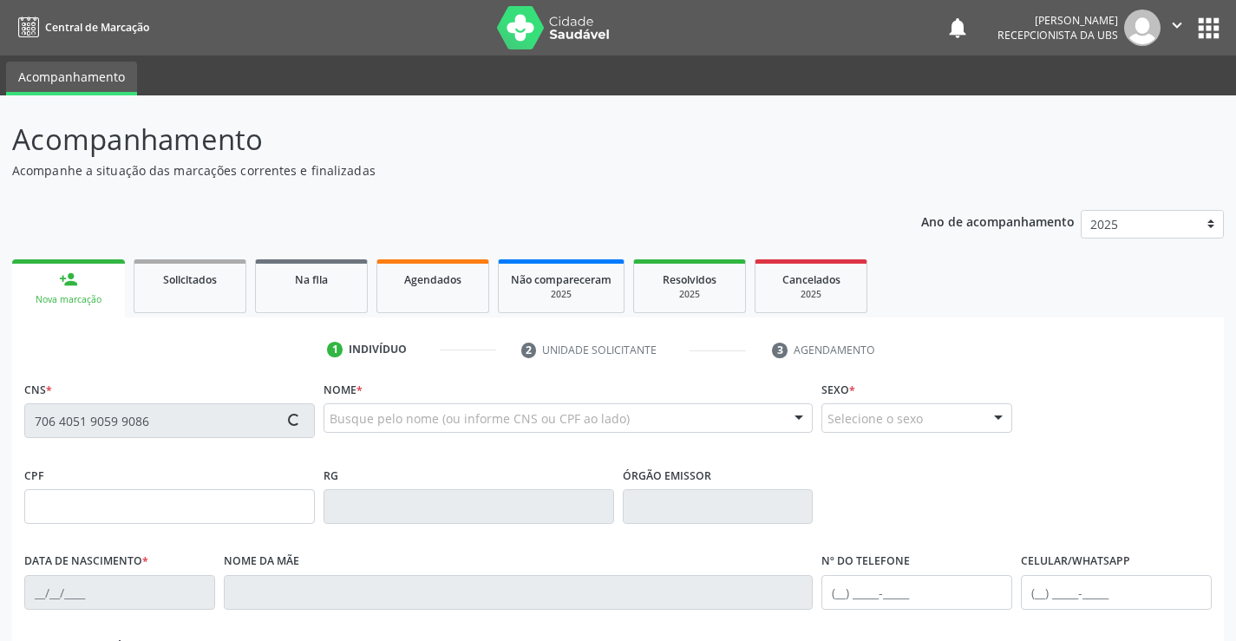
type input "15/08/2004"
type input "Damiana Monteiro Leite Santana"
type input "(87) 99999-9999"
type input "053.809.094-42"
type input "614"
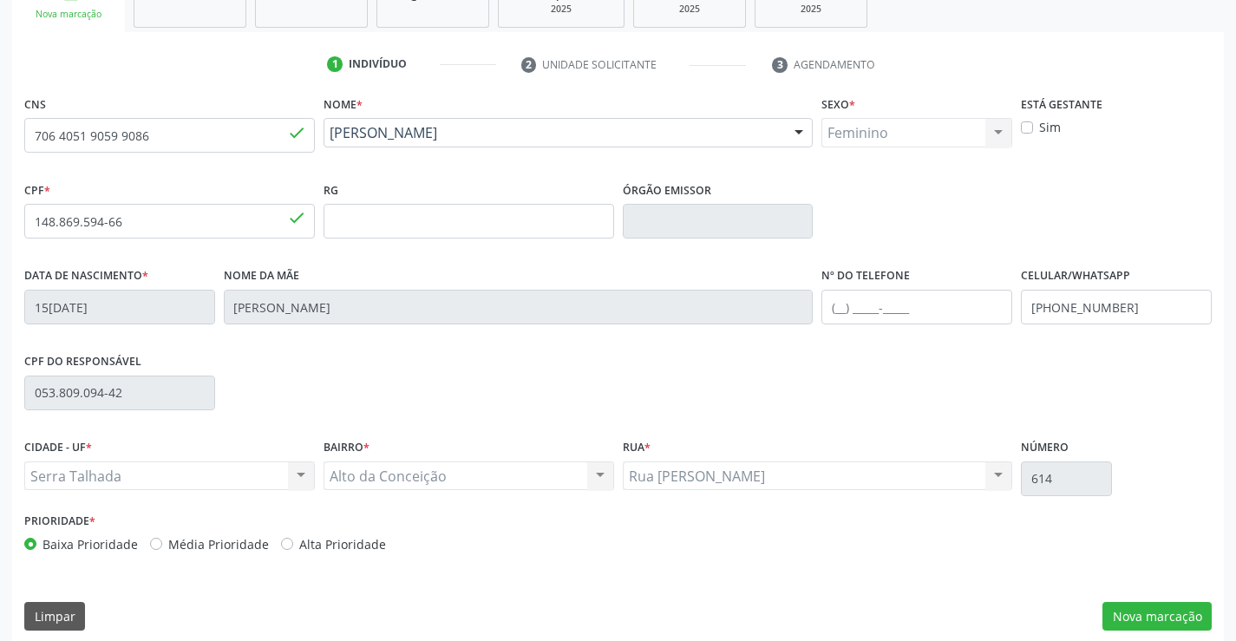
scroll to position [299, 0]
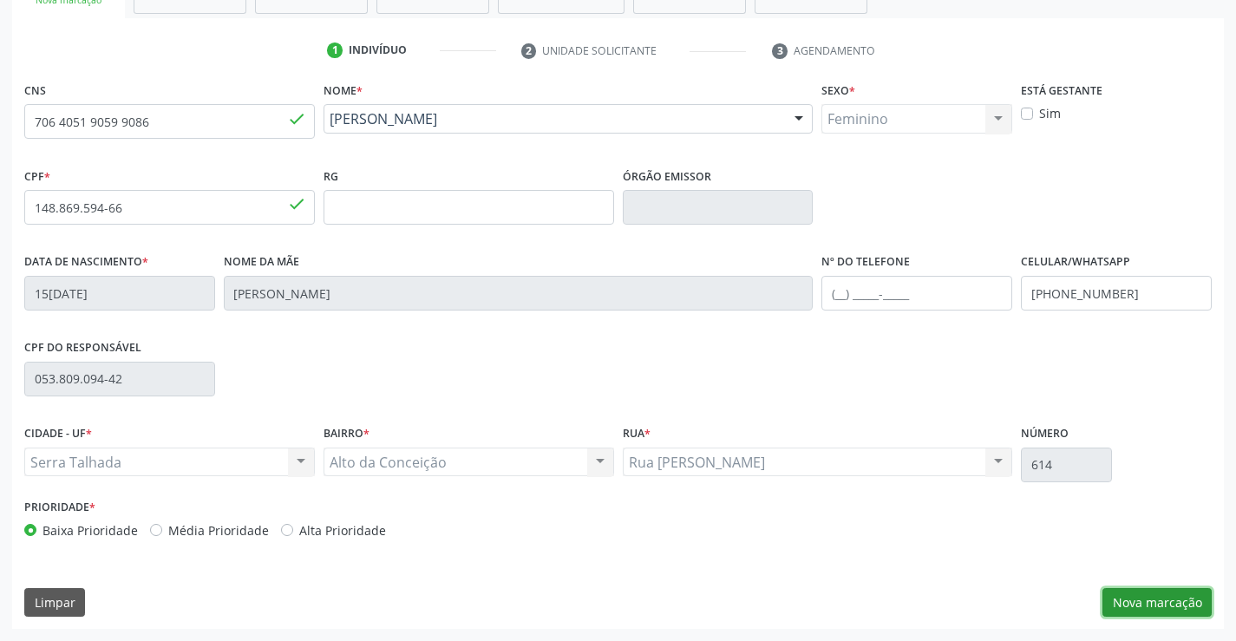
click at [1129, 611] on button "Nova marcação" at bounding box center [1157, 602] width 109 height 29
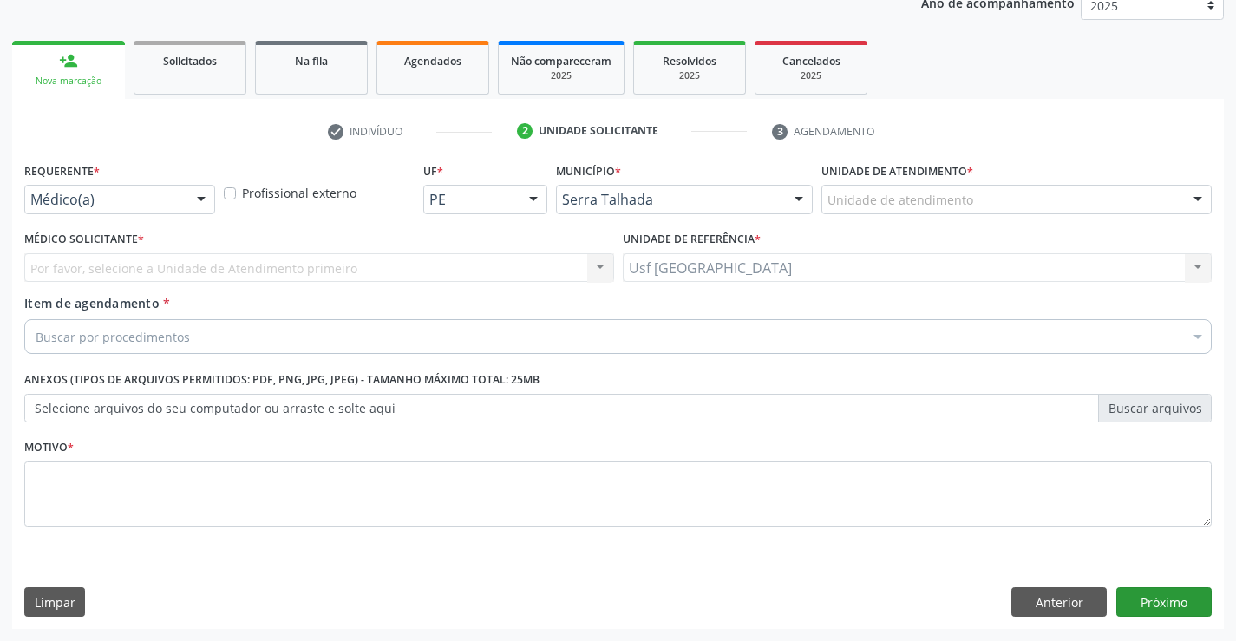
scroll to position [219, 0]
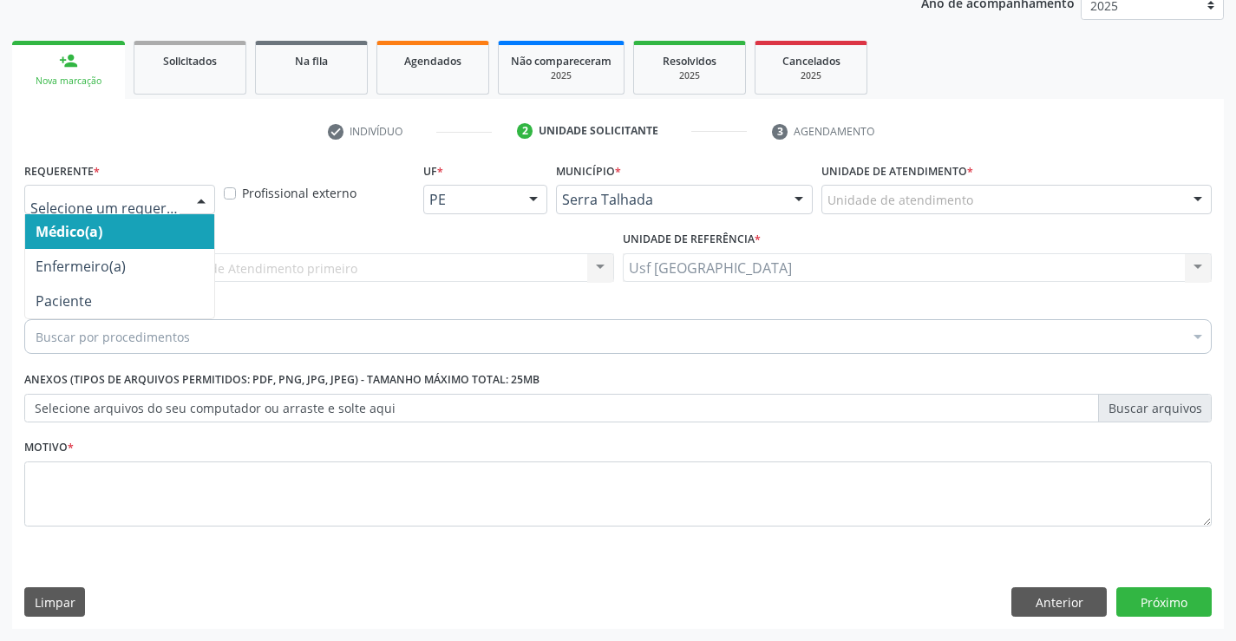
click at [168, 212] on div at bounding box center [119, 199] width 191 height 29
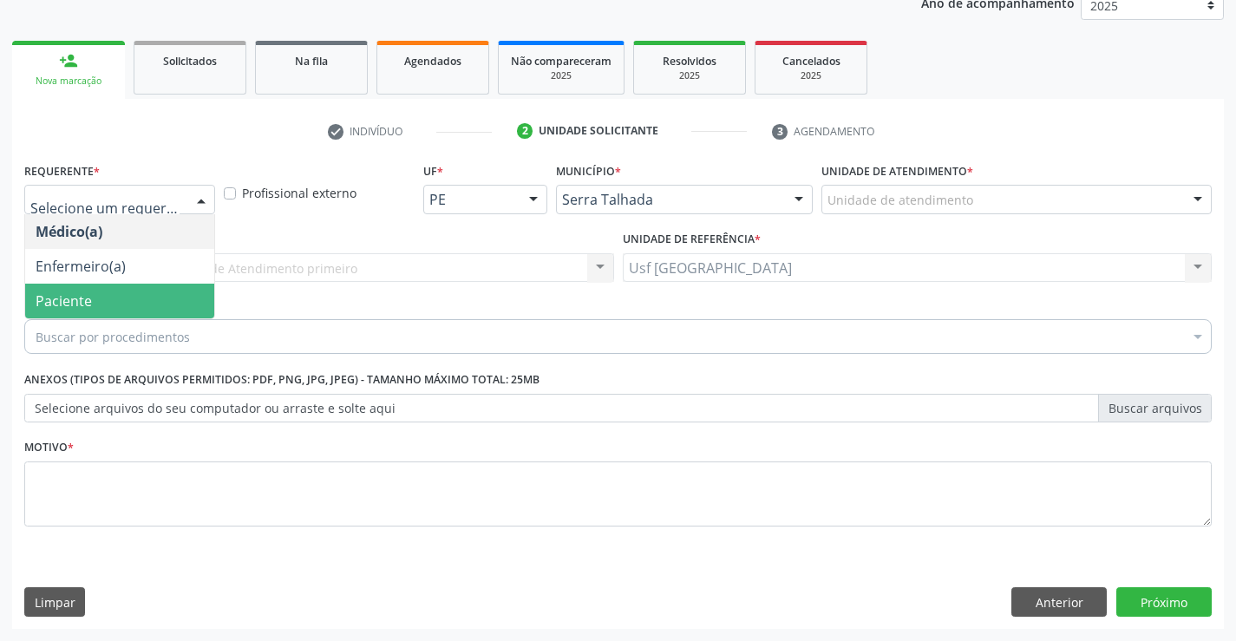
click at [103, 295] on span "Paciente" at bounding box center [119, 301] width 189 height 35
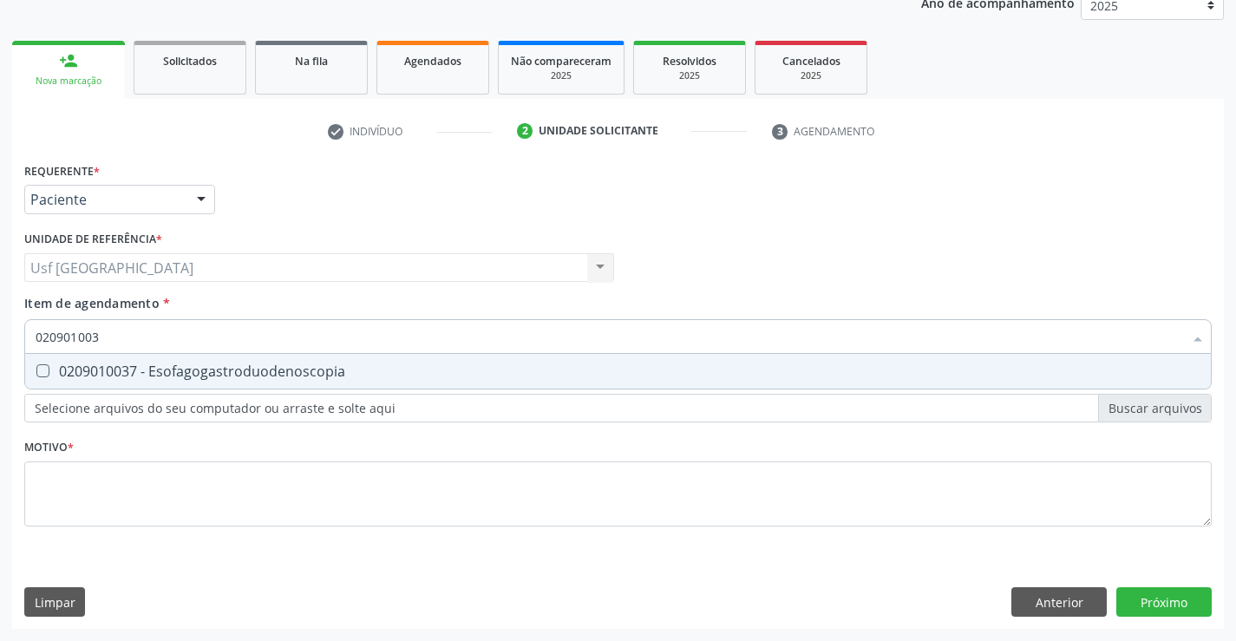
type input "0209010037"
click at [103, 378] on div "0209010037 - Esofagogastroduodenoscopia" at bounding box center [618, 371] width 1165 height 14
checkbox Esofagogastroduodenoscopia "true"
click at [88, 494] on div "Requerente * Paciente Médico(a) Enfermeiro(a) Paciente Nenhum resultado encontr…" at bounding box center [618, 354] width 1188 height 393
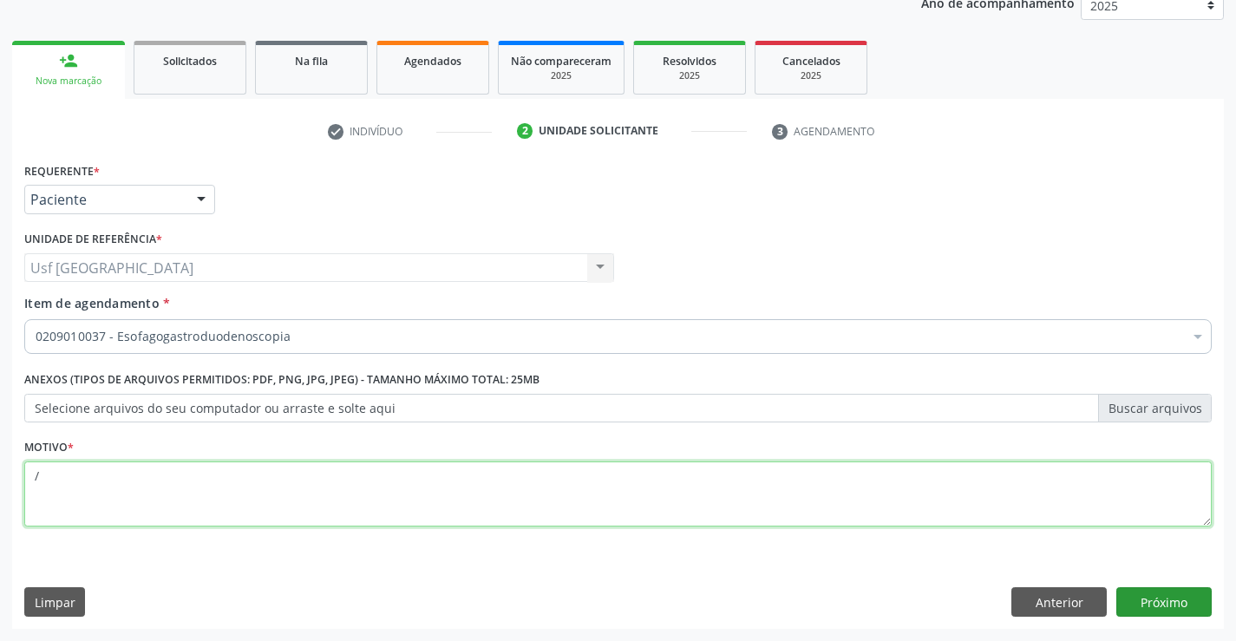
type textarea "/"
click at [1186, 605] on button "Próximo" at bounding box center [1163, 601] width 95 height 29
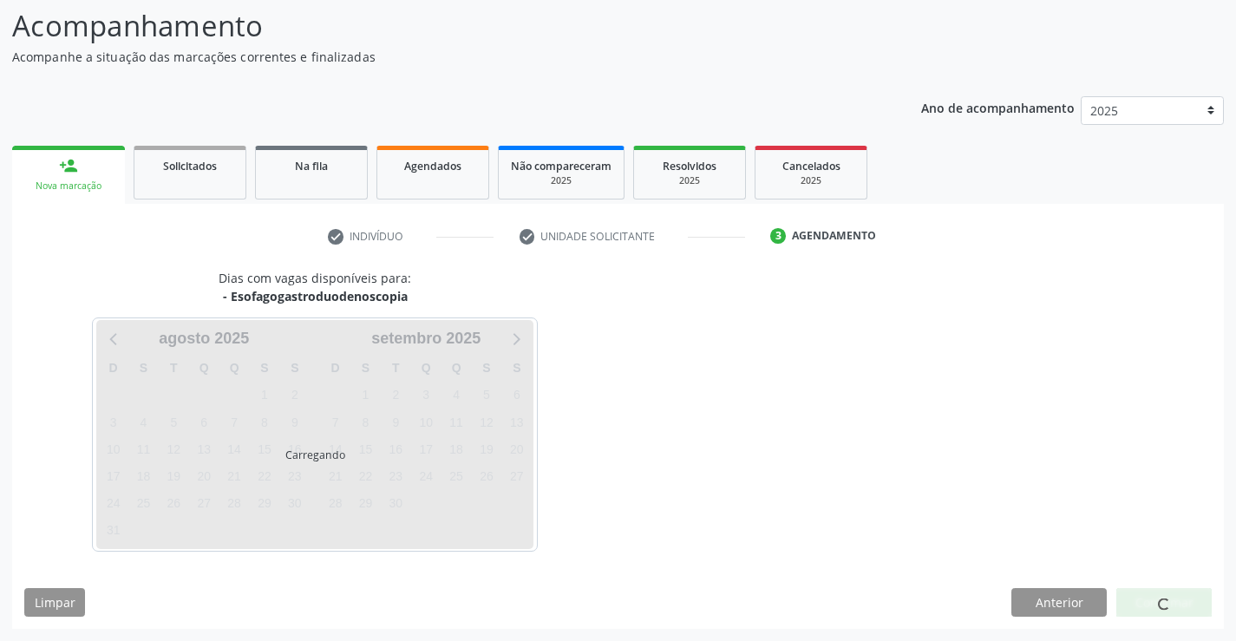
scroll to position [114, 0]
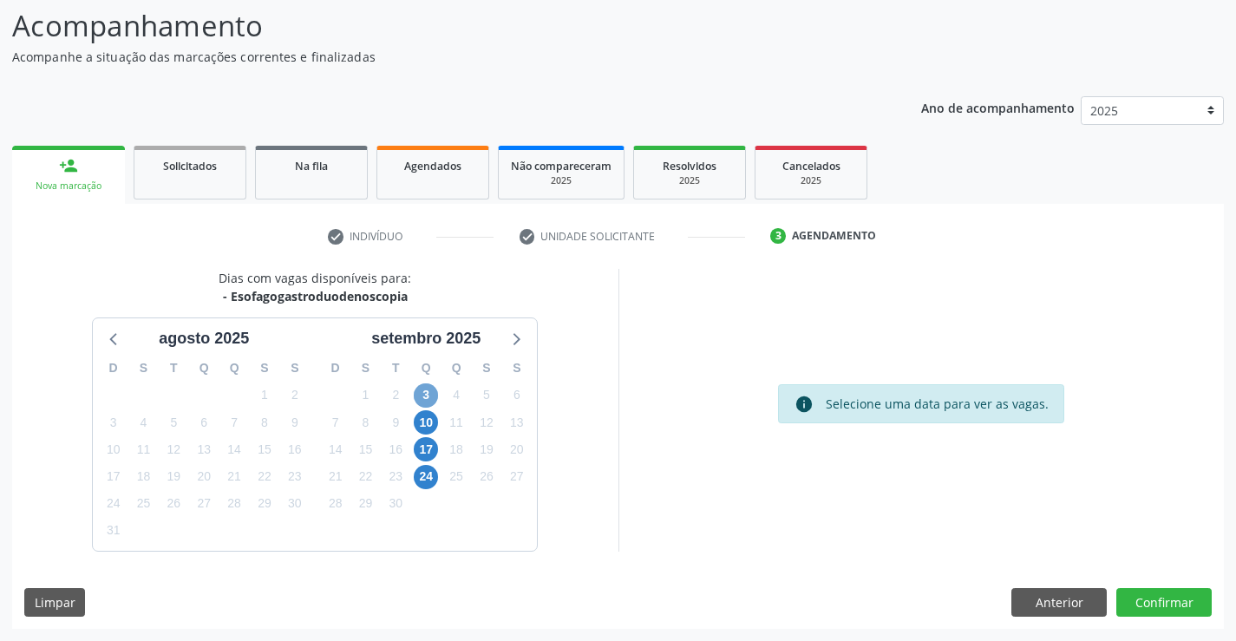
click at [434, 402] on span "3" at bounding box center [426, 395] width 24 height 24
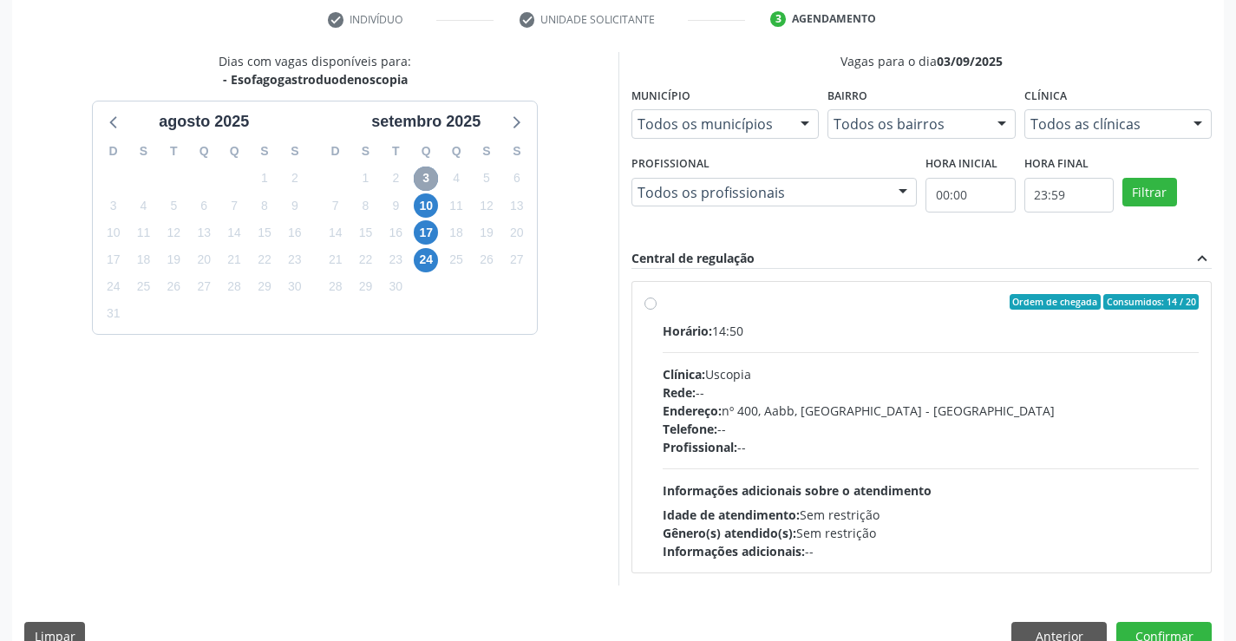
scroll to position [345, 0]
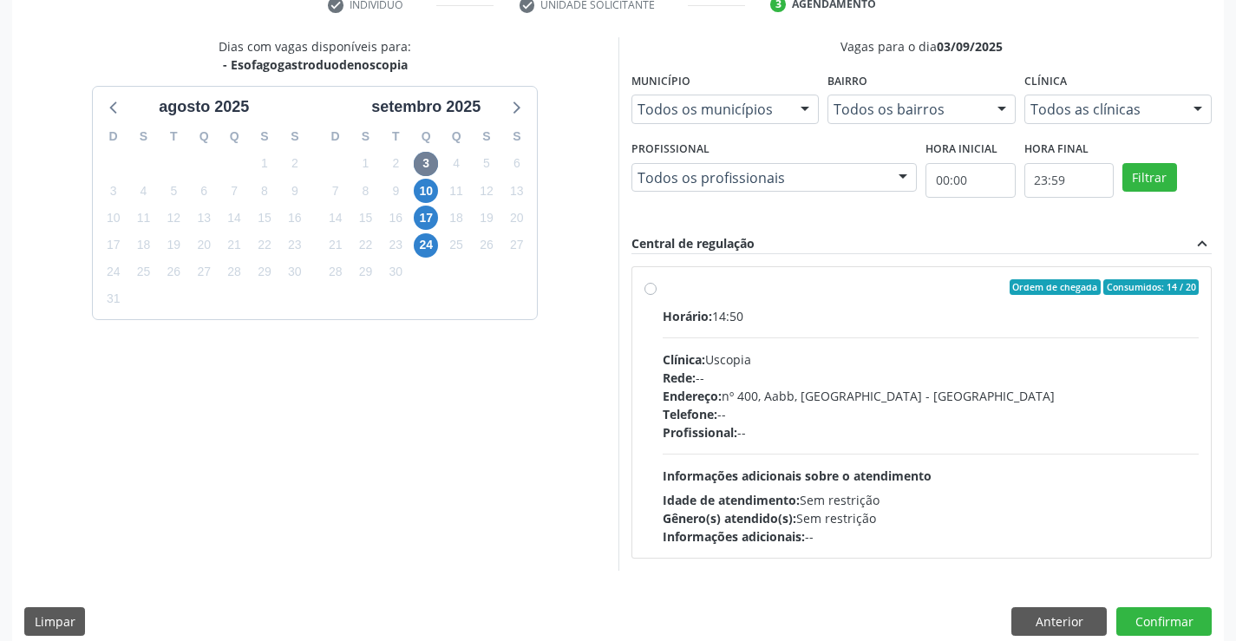
click at [658, 291] on div "Ordem de chegada Consumidos: 14 / 20 Horário: 14:50 Clínica: Uscopia Rede: -- E…" at bounding box center [922, 412] width 555 height 266
radio input "true"
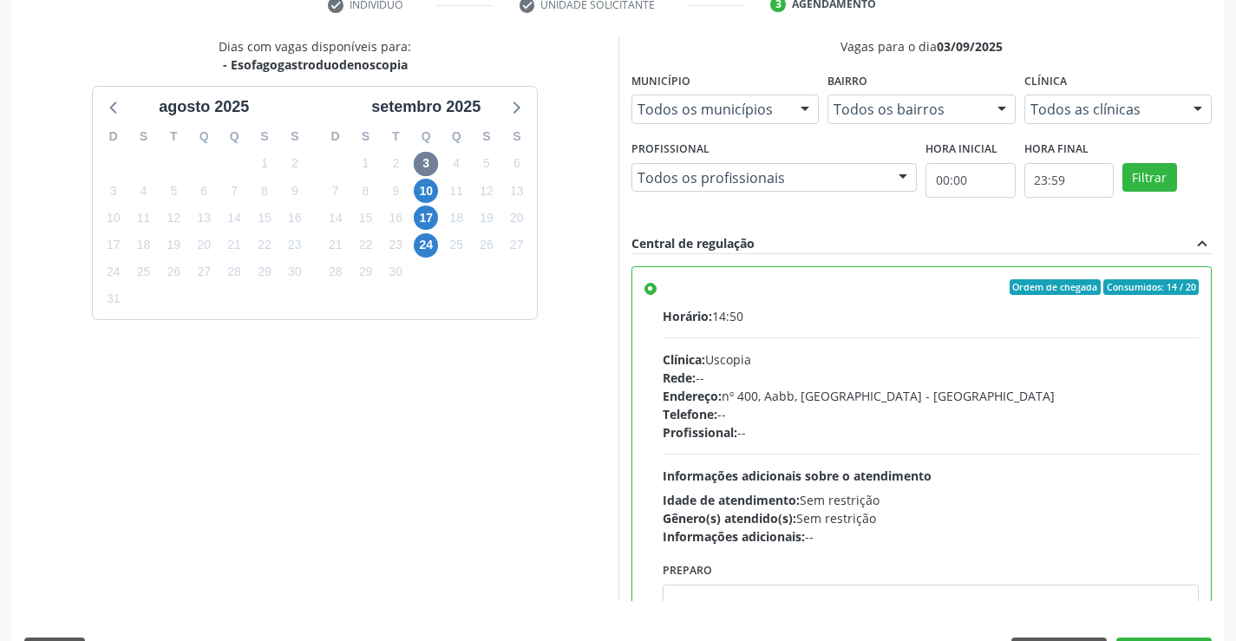
scroll to position [396, 0]
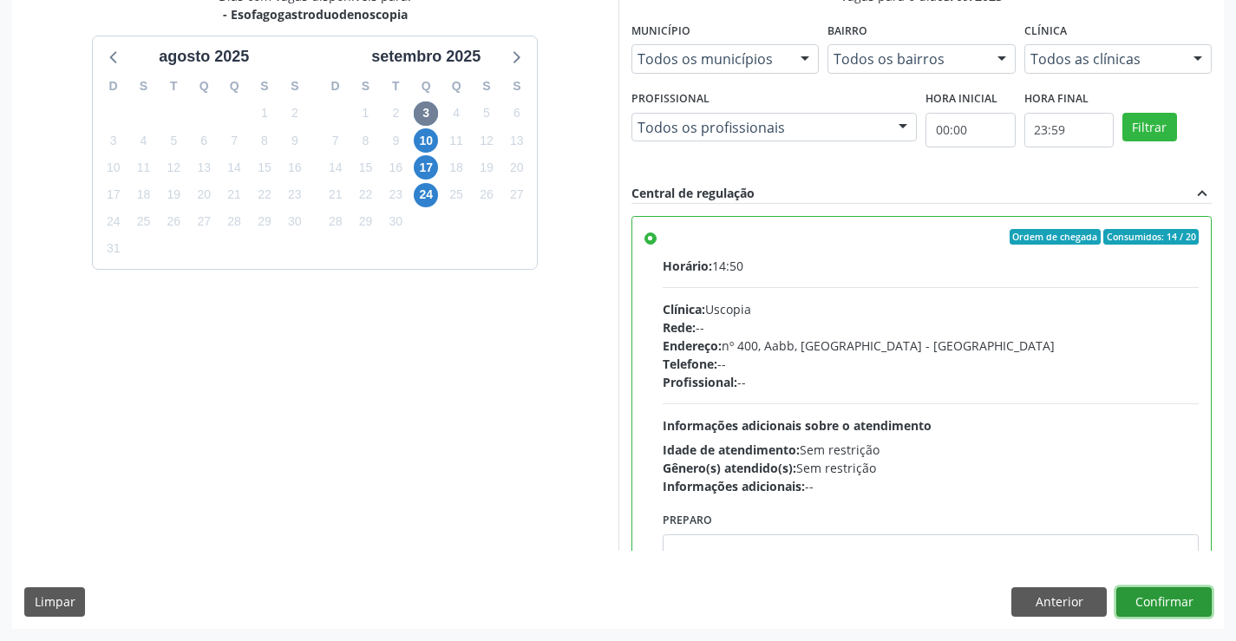
click at [1183, 587] on button "Confirmar" at bounding box center [1163, 601] width 95 height 29
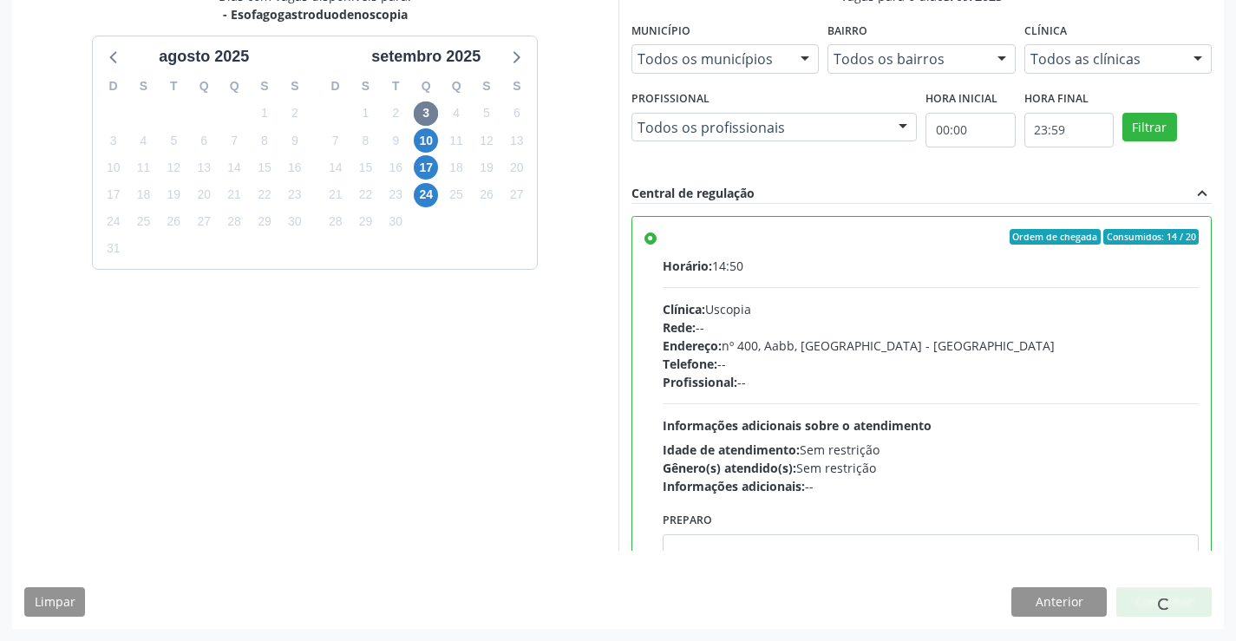
scroll to position [0, 0]
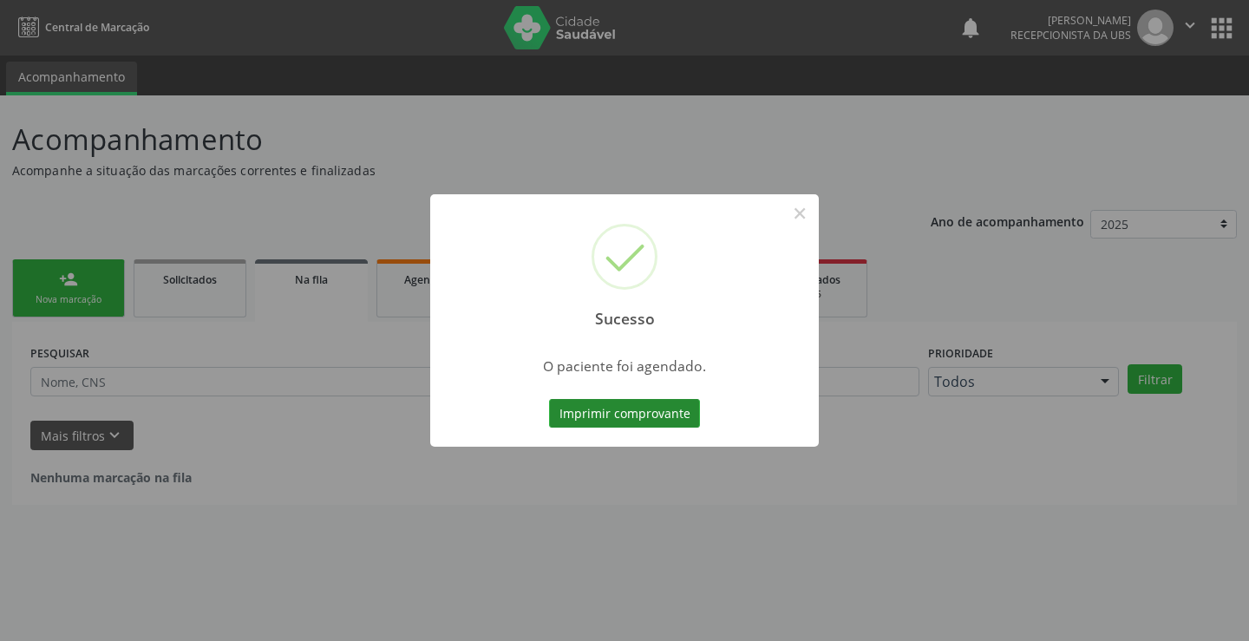
click at [626, 409] on button "Imprimir comprovante" at bounding box center [624, 413] width 151 height 29
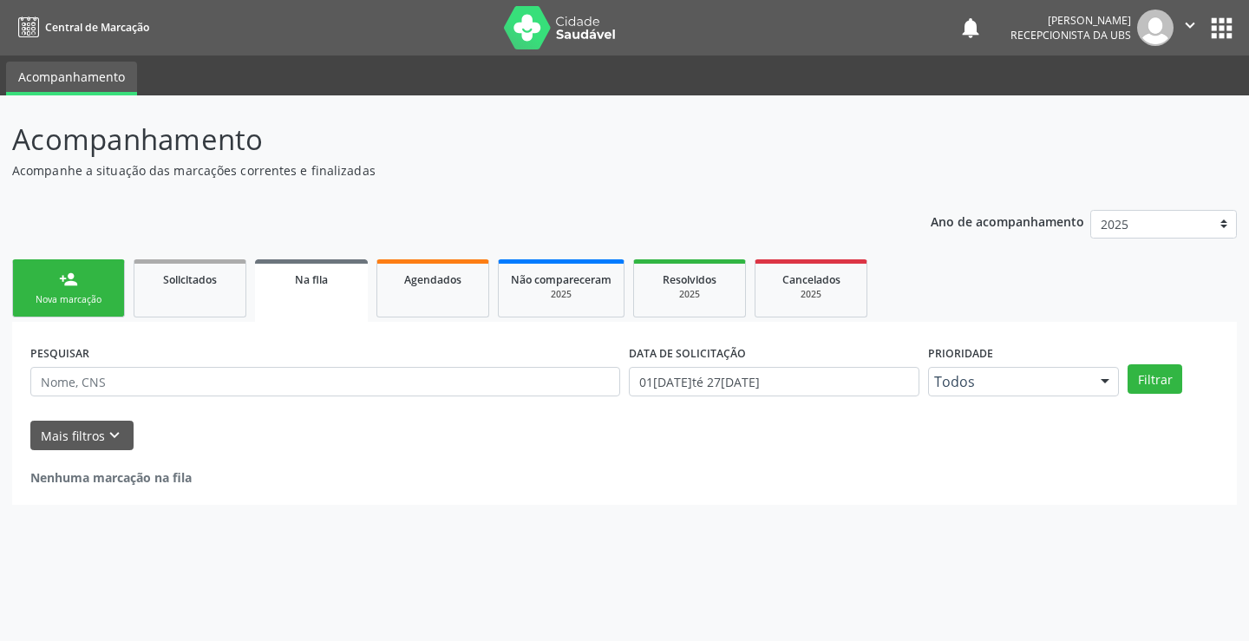
click at [58, 295] on div "Nova marcação" at bounding box center [68, 299] width 87 height 13
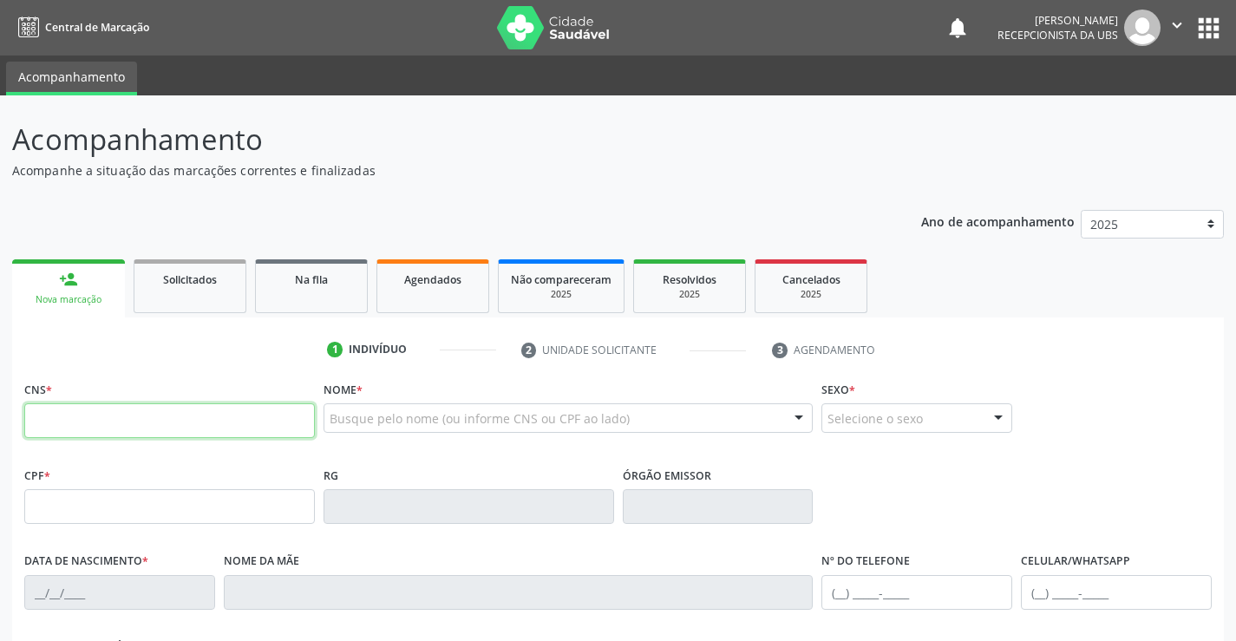
click at [176, 419] on input "text" at bounding box center [169, 420] width 291 height 35
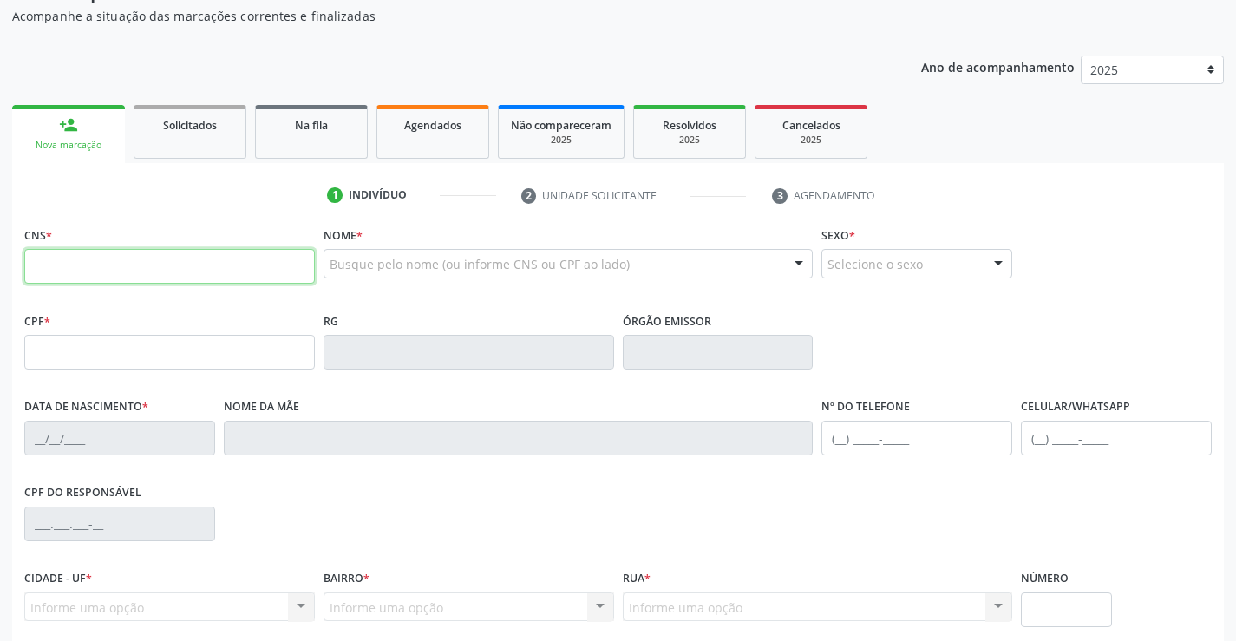
scroll to position [173, 0]
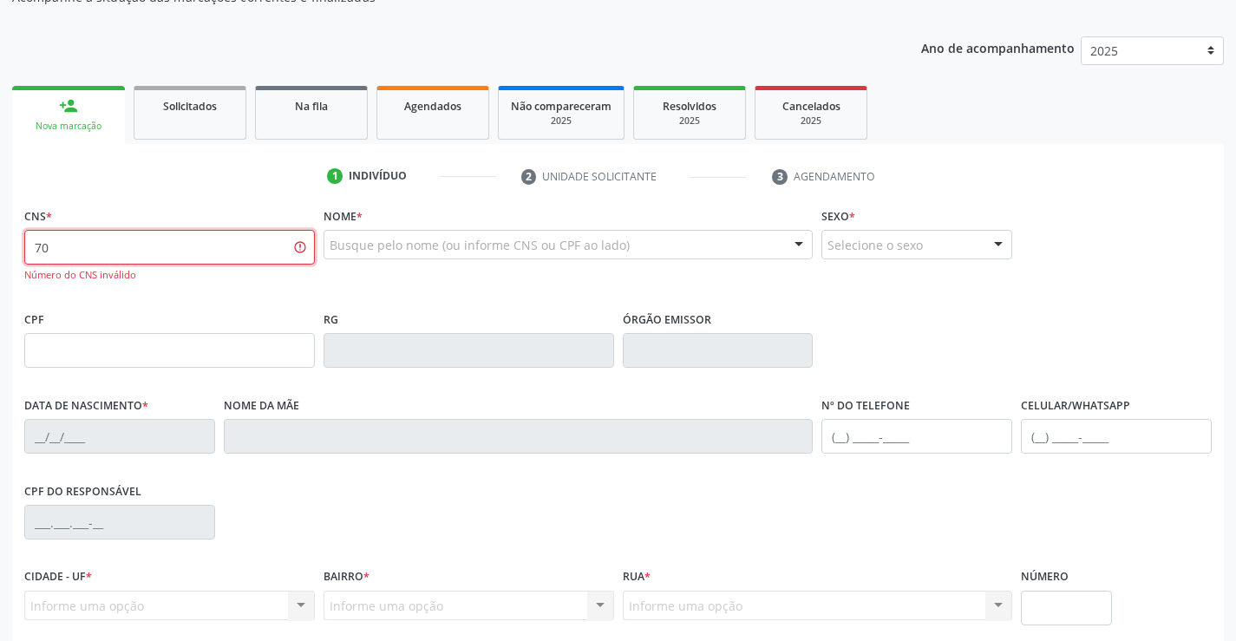
type input "7"
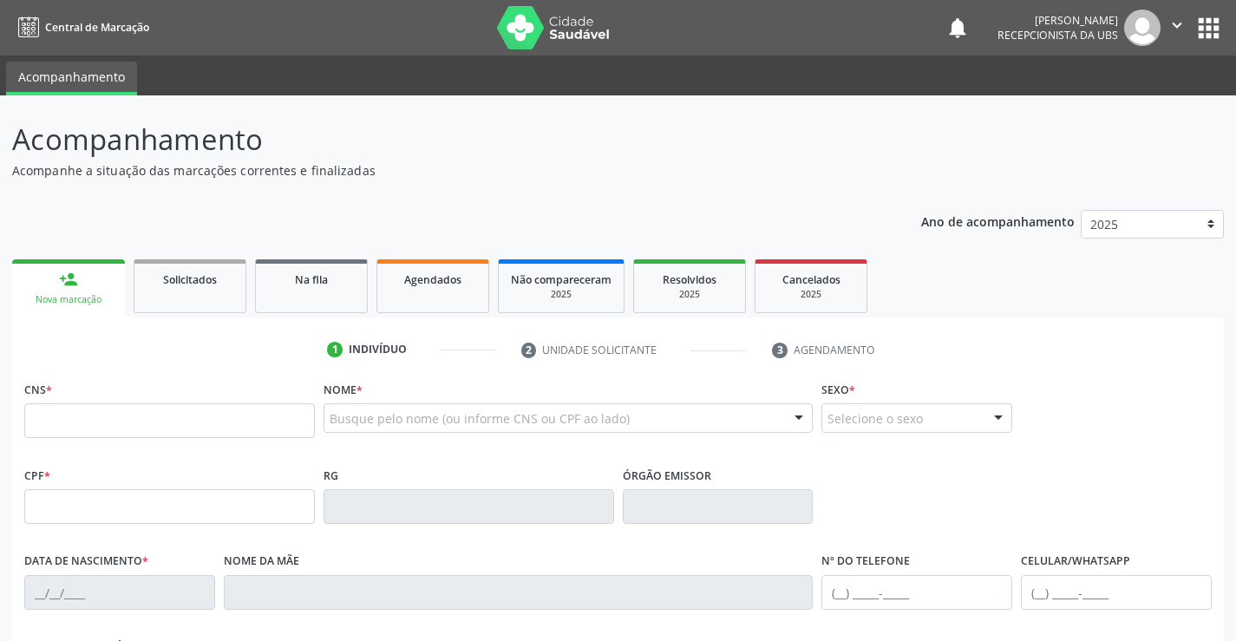
scroll to position [173, 0]
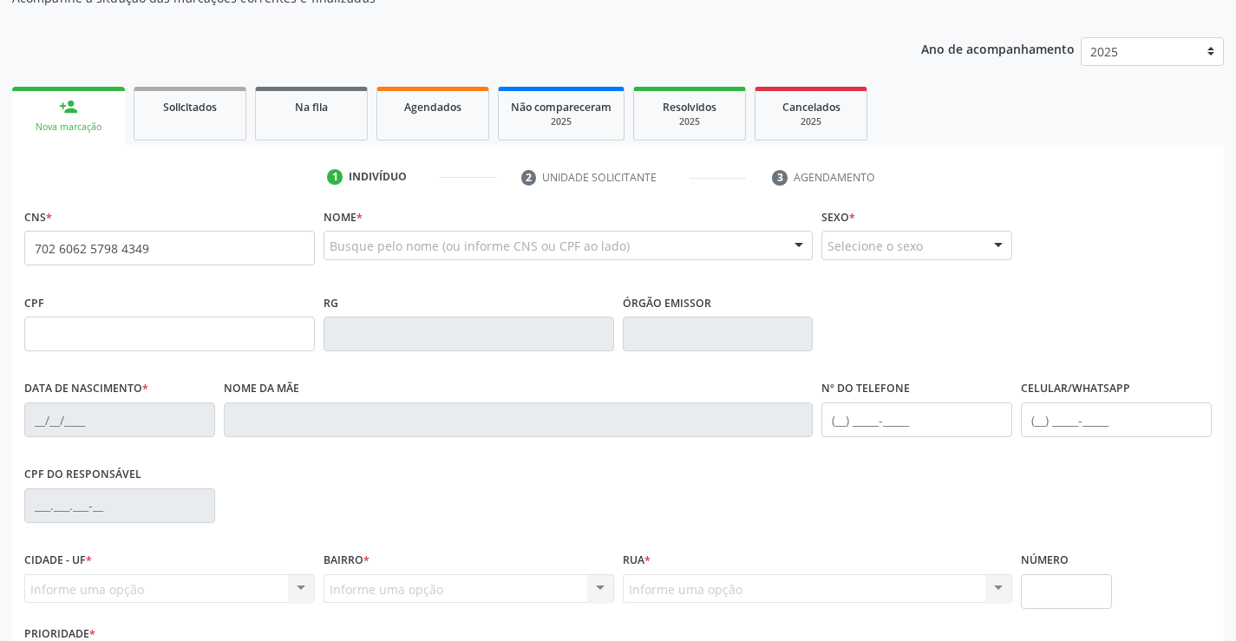
type input "702 6062 5798 4349"
type input "150.715.694-42"
type input "[DATE]"
type input "[PERSON_NAME]"
type input "[PHONE_NUMBER]"
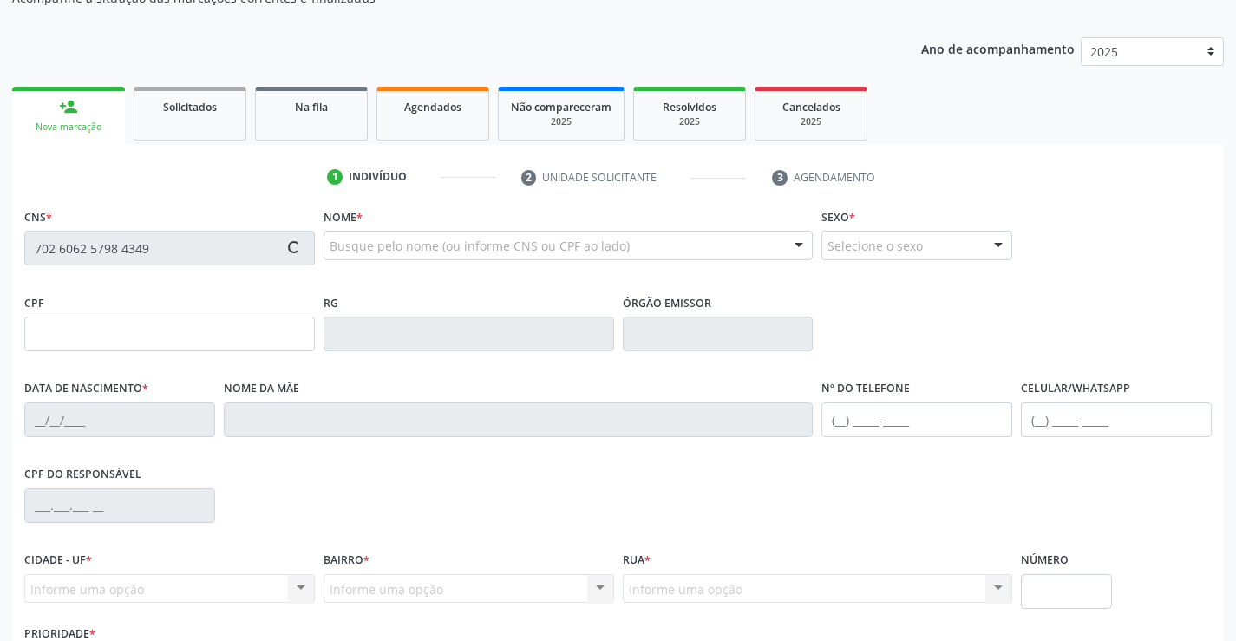
type input "441.816.688-27"
type input "46"
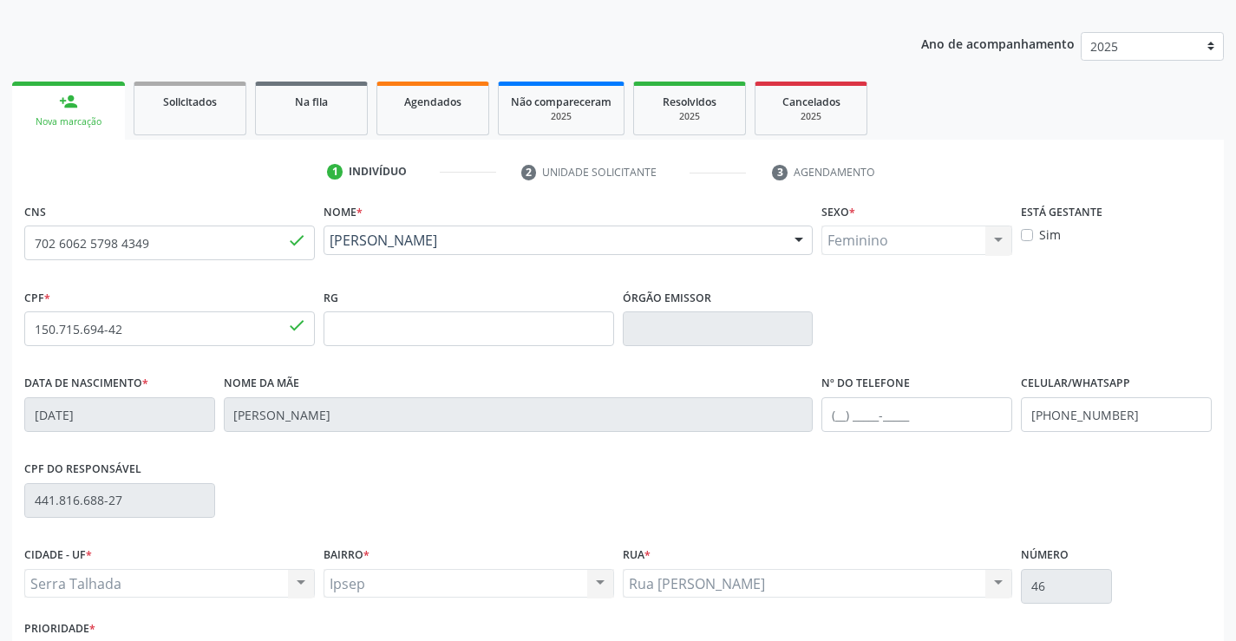
scroll to position [299, 0]
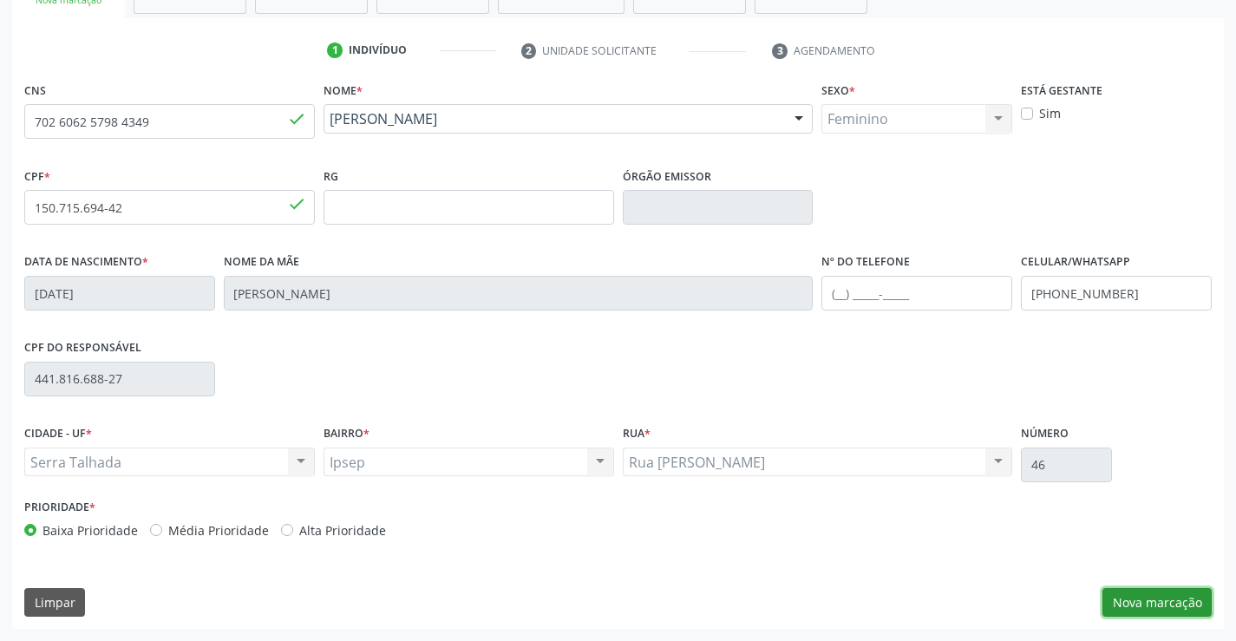
click at [1146, 609] on button "Nova marcação" at bounding box center [1157, 602] width 109 height 29
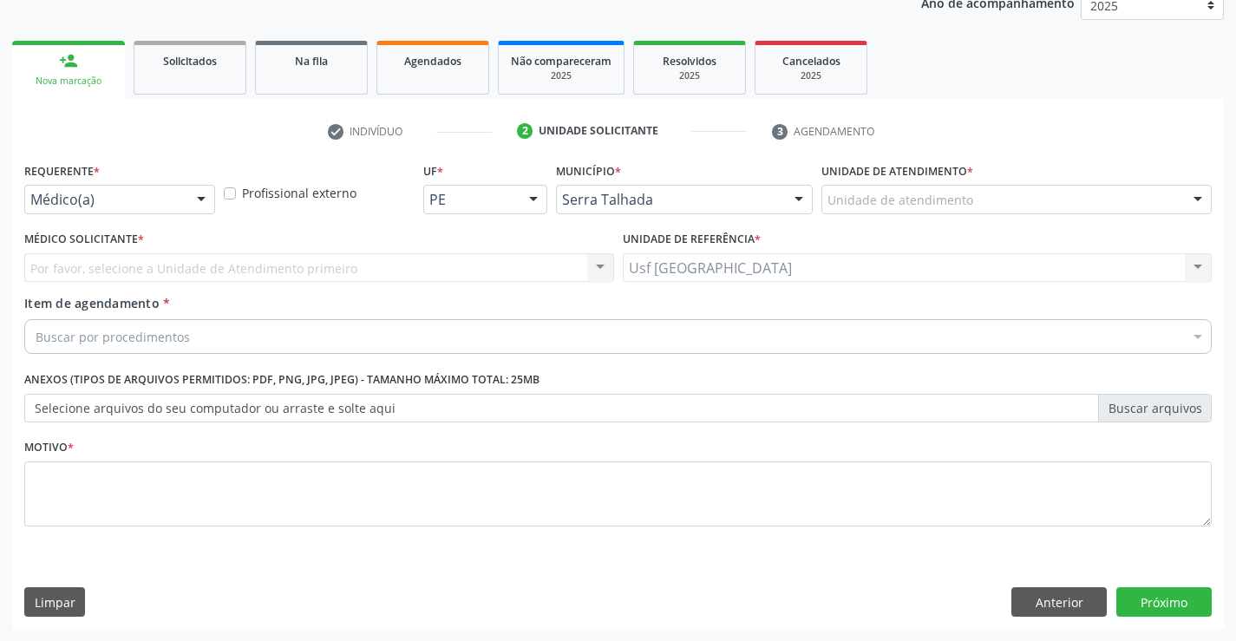
scroll to position [219, 0]
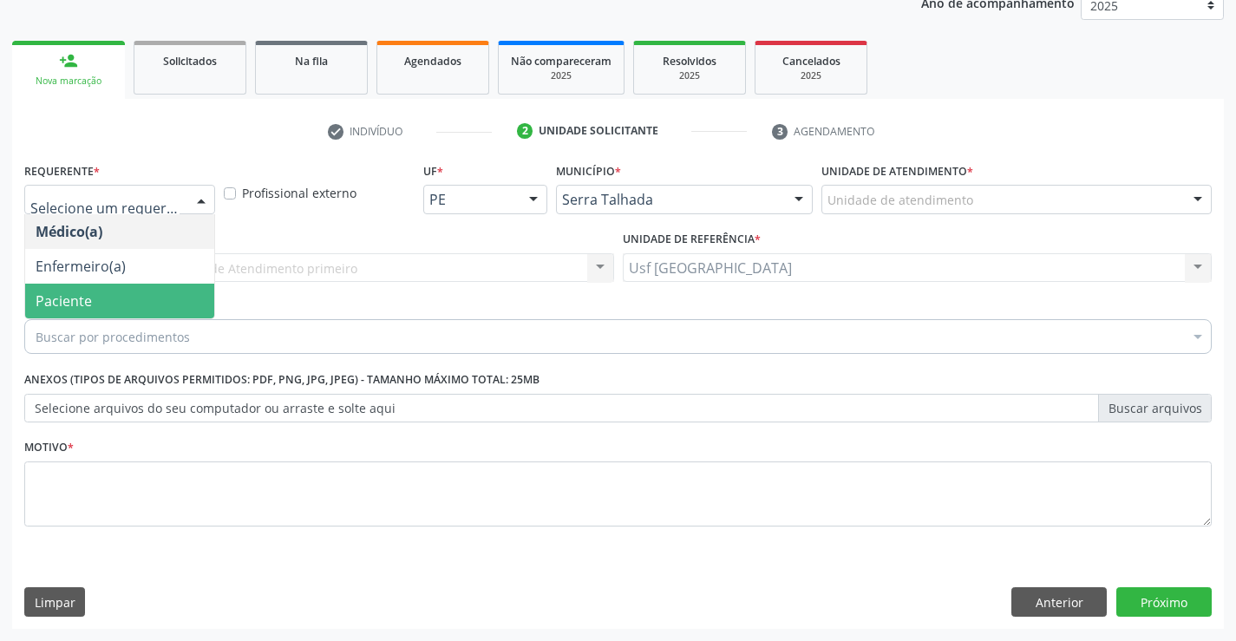
click at [67, 294] on span "Paciente" at bounding box center [64, 300] width 56 height 19
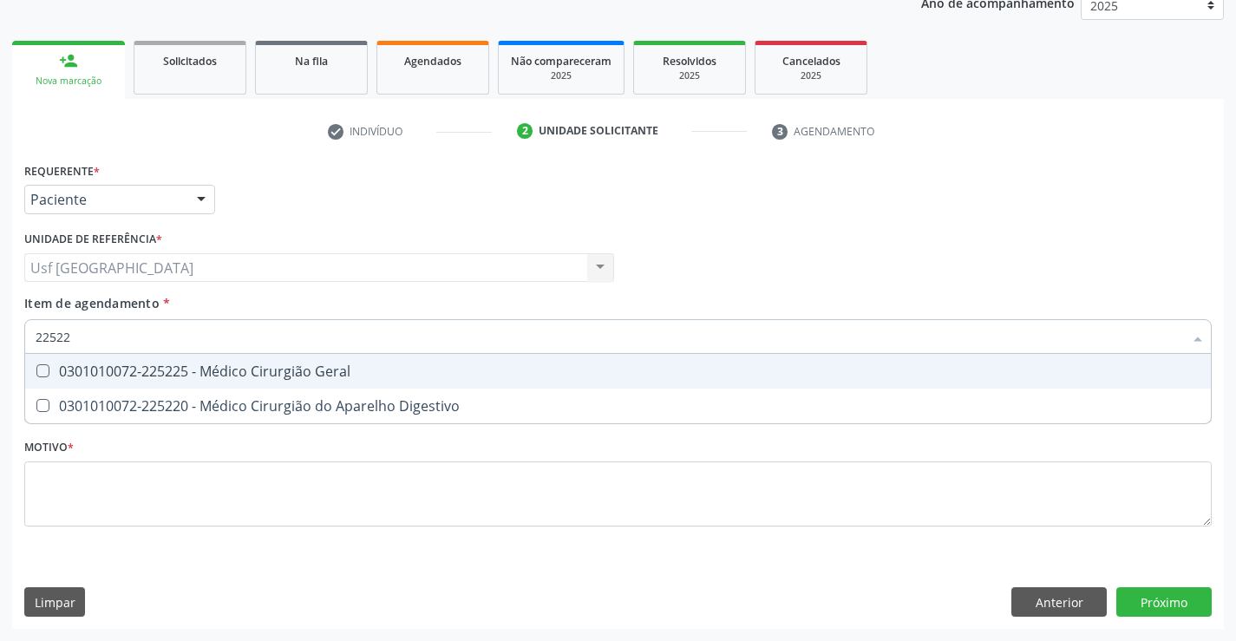
type input "225225"
click at [64, 376] on div "0301010072-225225 - Médico Cirurgião Geral" at bounding box center [618, 371] width 1165 height 14
checkbox Geral "true"
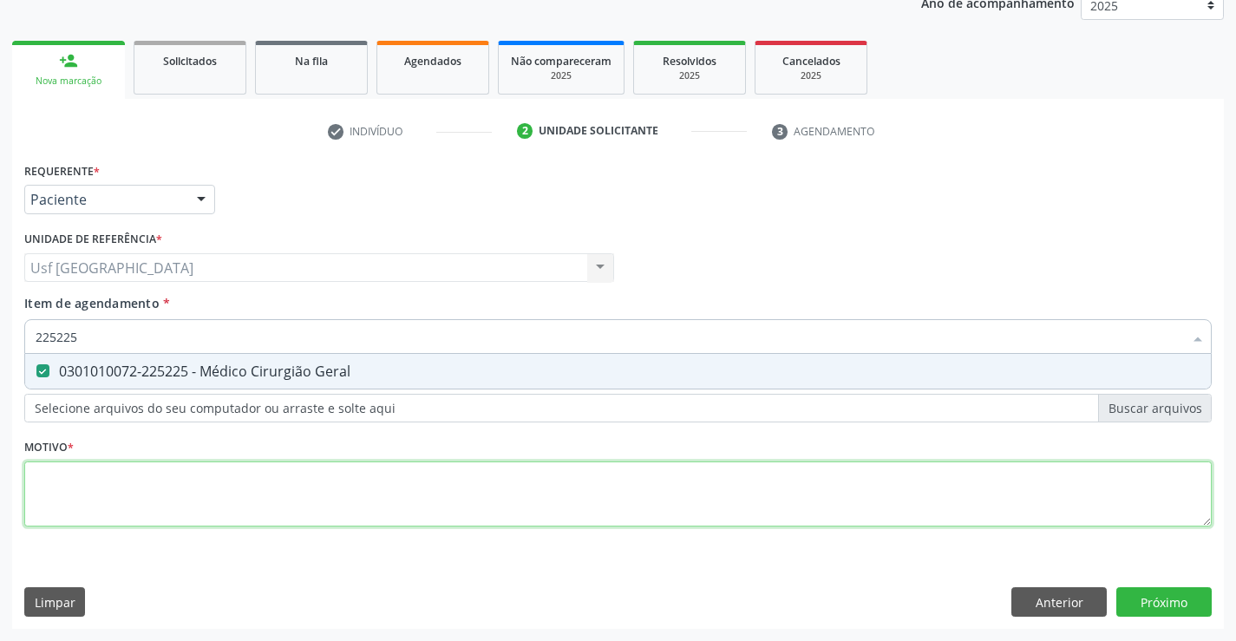
click at [87, 512] on div "Requerente * Paciente Médico(a) Enfermeiro(a) Paciente Nenhum resultado encontr…" at bounding box center [618, 354] width 1188 height 393
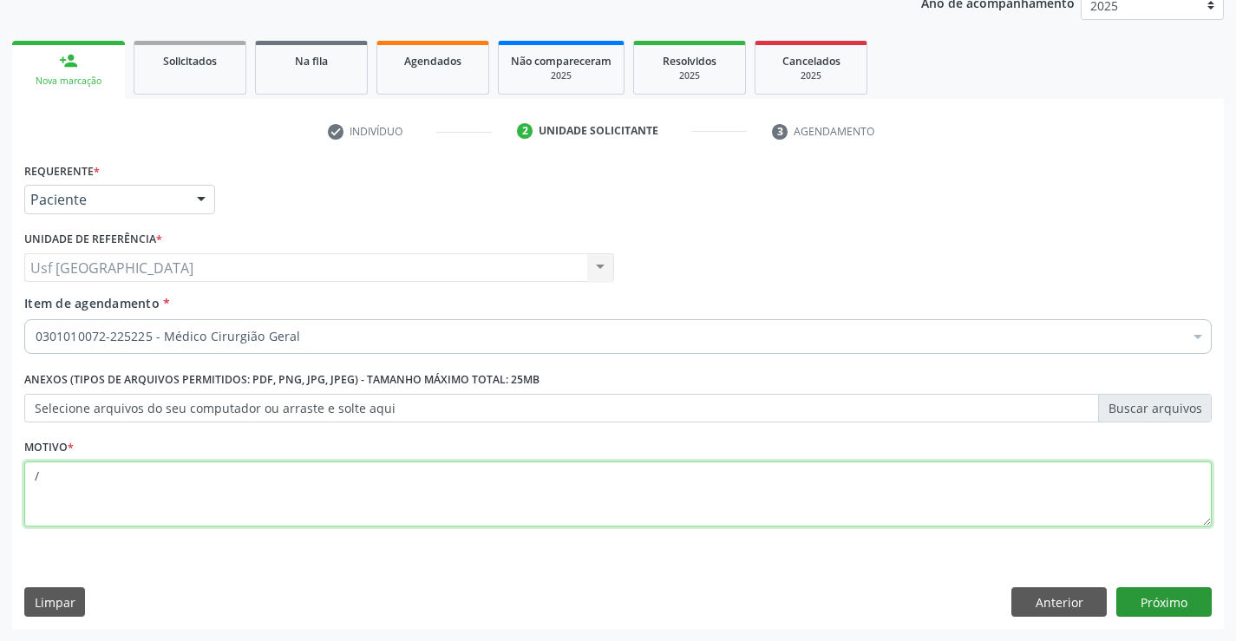
type textarea "/"
click at [1166, 612] on button "Próximo" at bounding box center [1163, 601] width 95 height 29
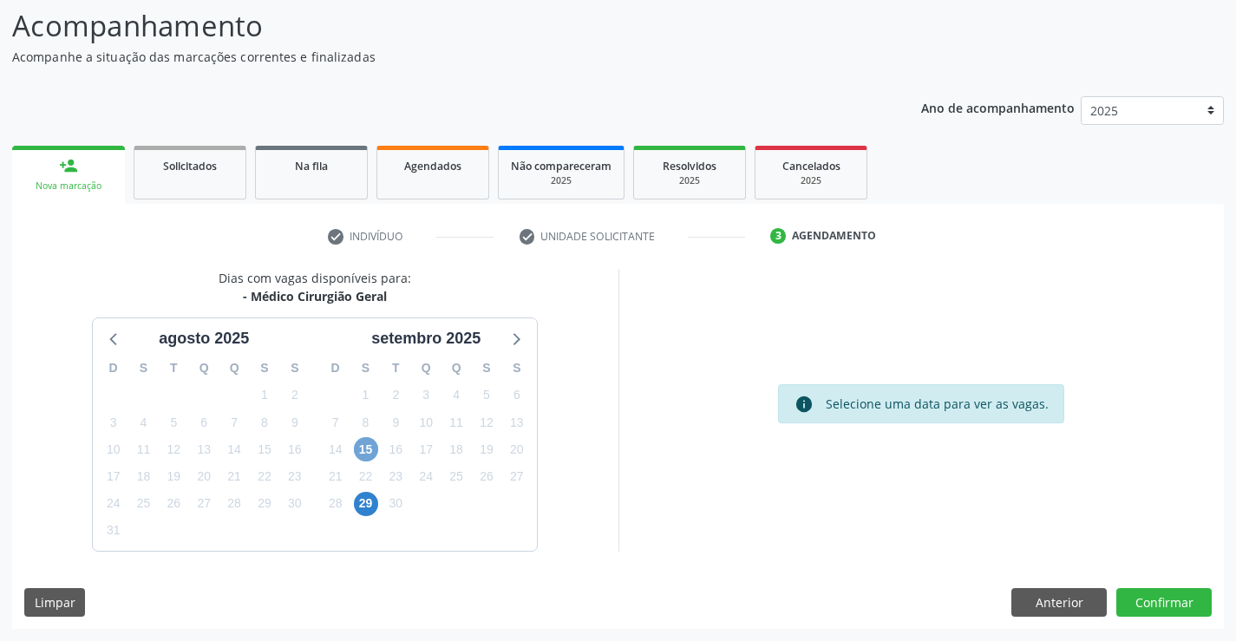
click at [370, 442] on span "15" at bounding box center [366, 449] width 24 height 24
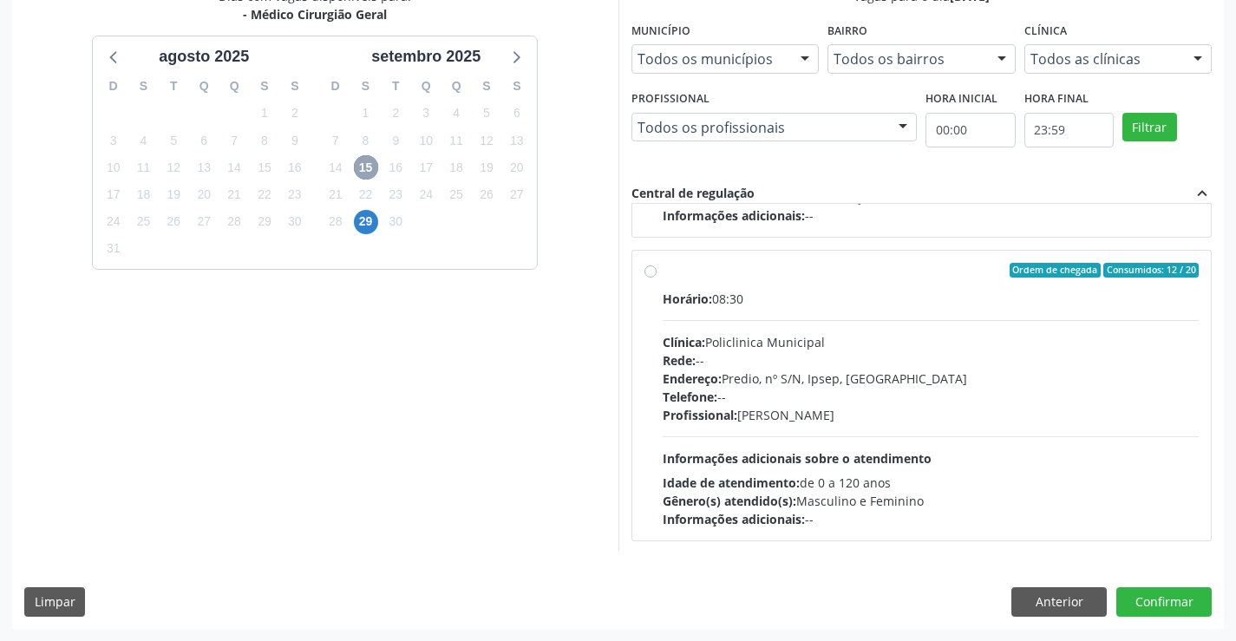
scroll to position [273, 0]
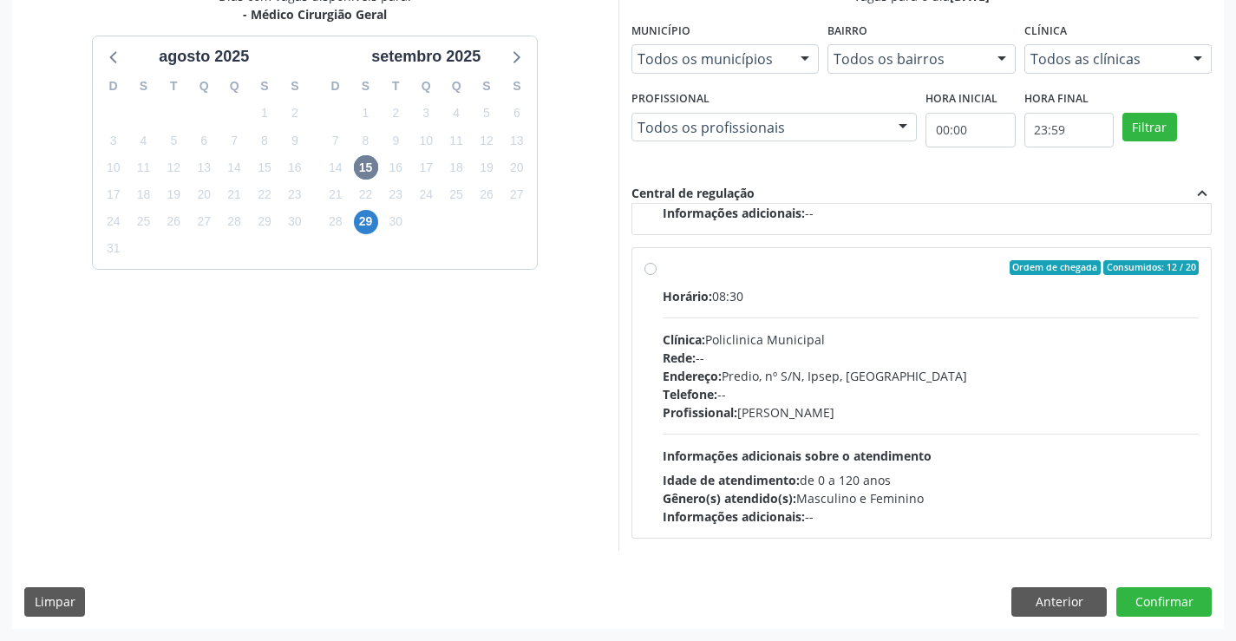
click at [663, 274] on label "Ordem de chegada Consumidos: 12 / 20 Horário: 08:30 Clínica: Policlinica Munici…" at bounding box center [931, 393] width 537 height 266
click at [653, 274] on input "Ordem de chegada Consumidos: 12 / 20 Horário: 08:30 Clínica: Policlinica Munici…" at bounding box center [651, 268] width 12 height 16
radio input "true"
click at [1163, 599] on button "Confirmar" at bounding box center [1163, 601] width 95 height 29
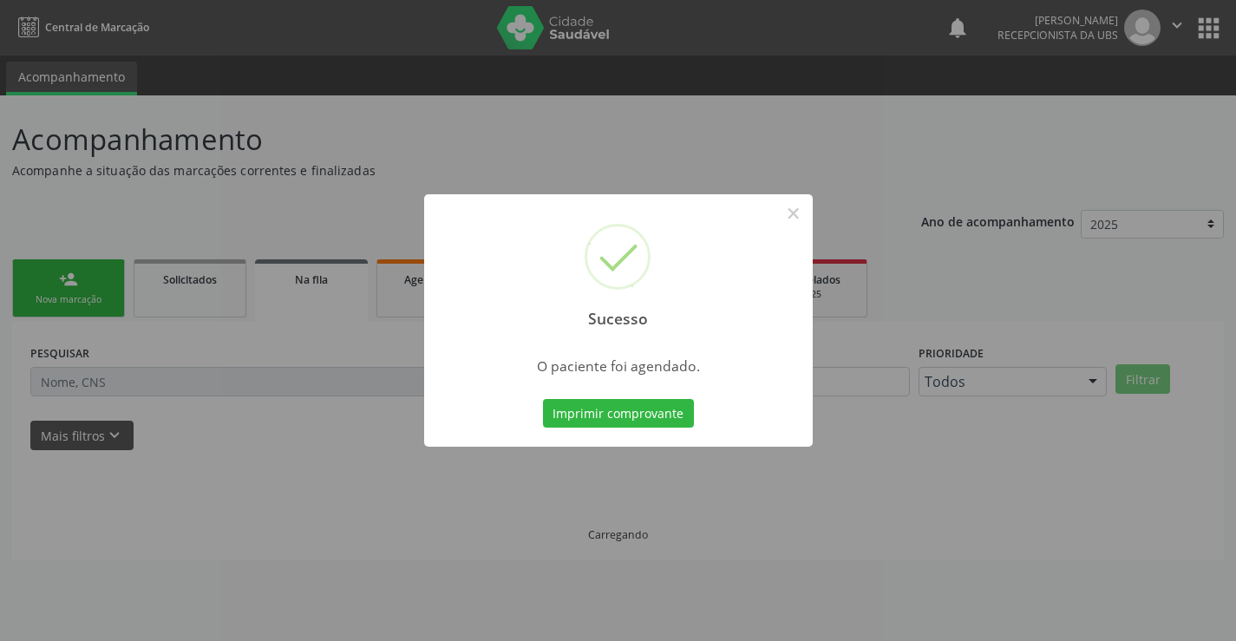
scroll to position [0, 0]
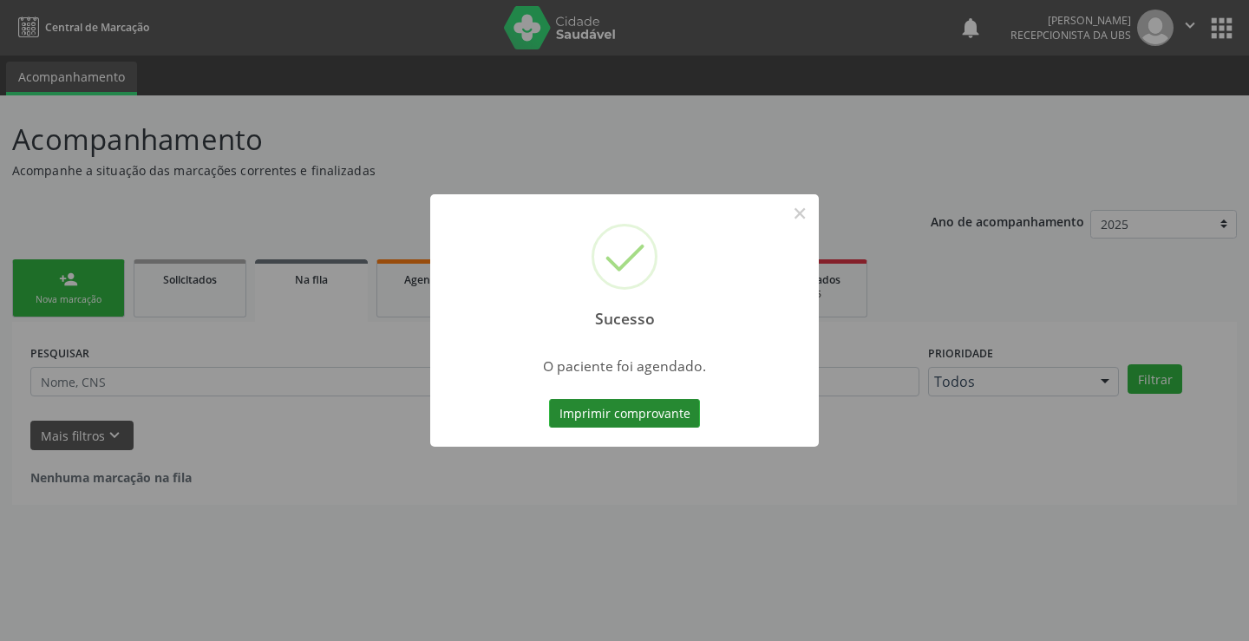
click at [651, 414] on button "Imprimir comprovante" at bounding box center [624, 413] width 151 height 29
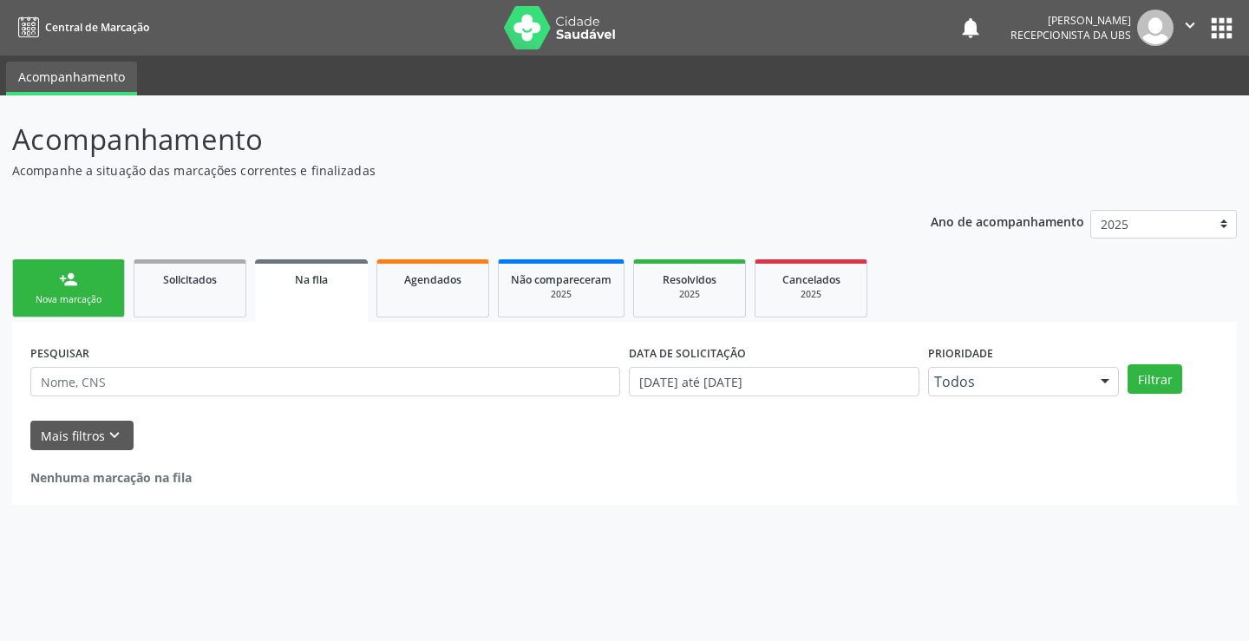
click at [95, 299] on div "Nova marcação" at bounding box center [68, 299] width 87 height 13
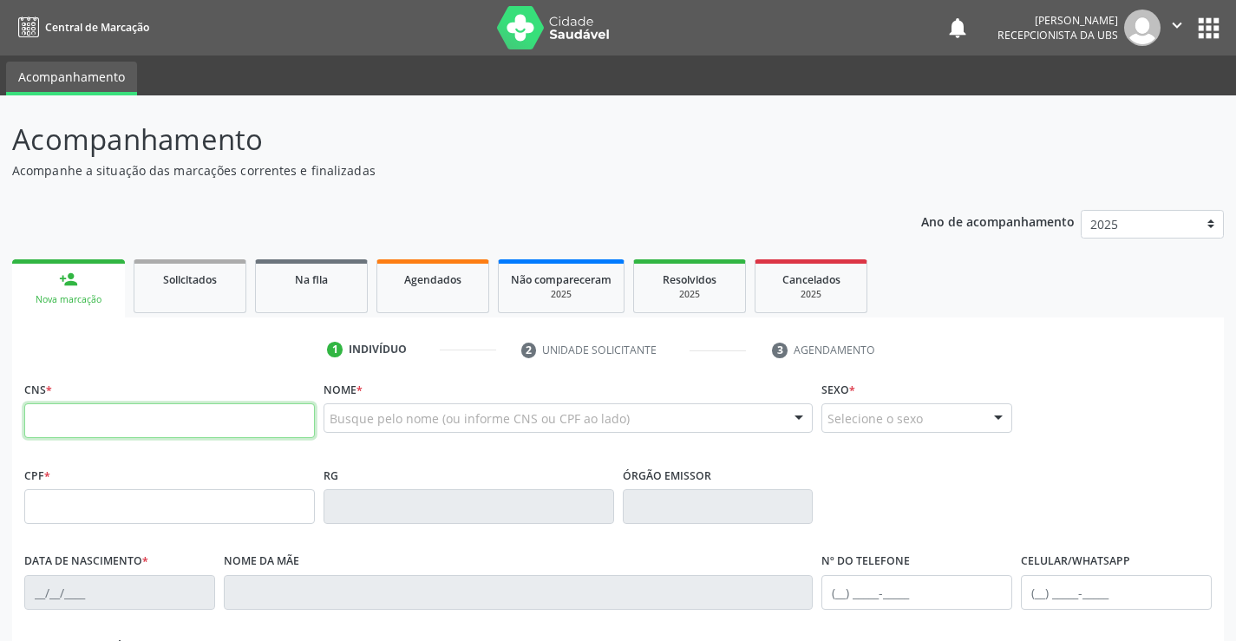
click at [119, 416] on input "text" at bounding box center [169, 420] width 291 height 35
type input "700 6029 3340 1168"
type input "354.764.864-53"
type input "19/07/1948"
type input "Januaria Maria dos Santos"
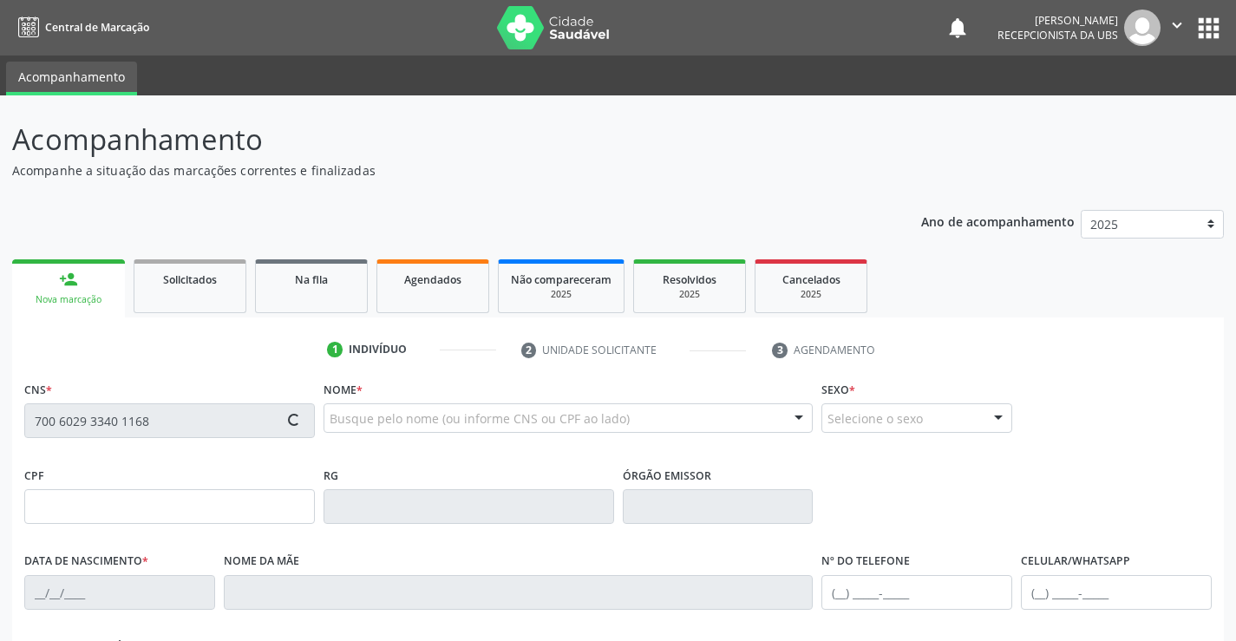
type input "(99) 99999-9999"
type input "1021"
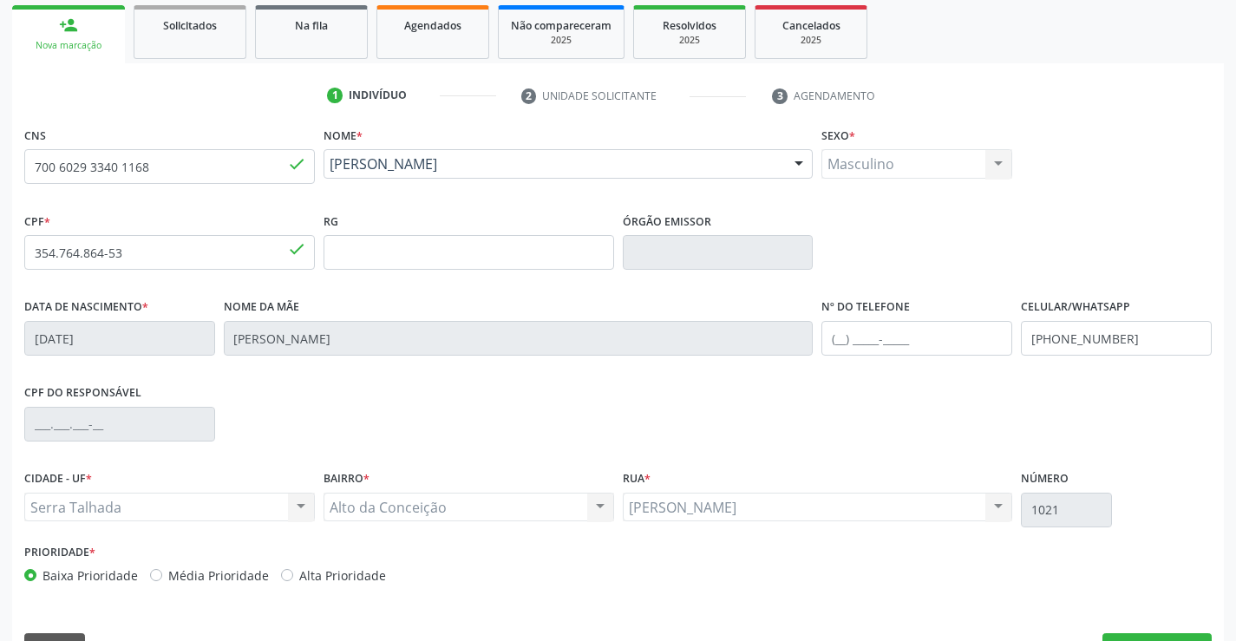
scroll to position [299, 0]
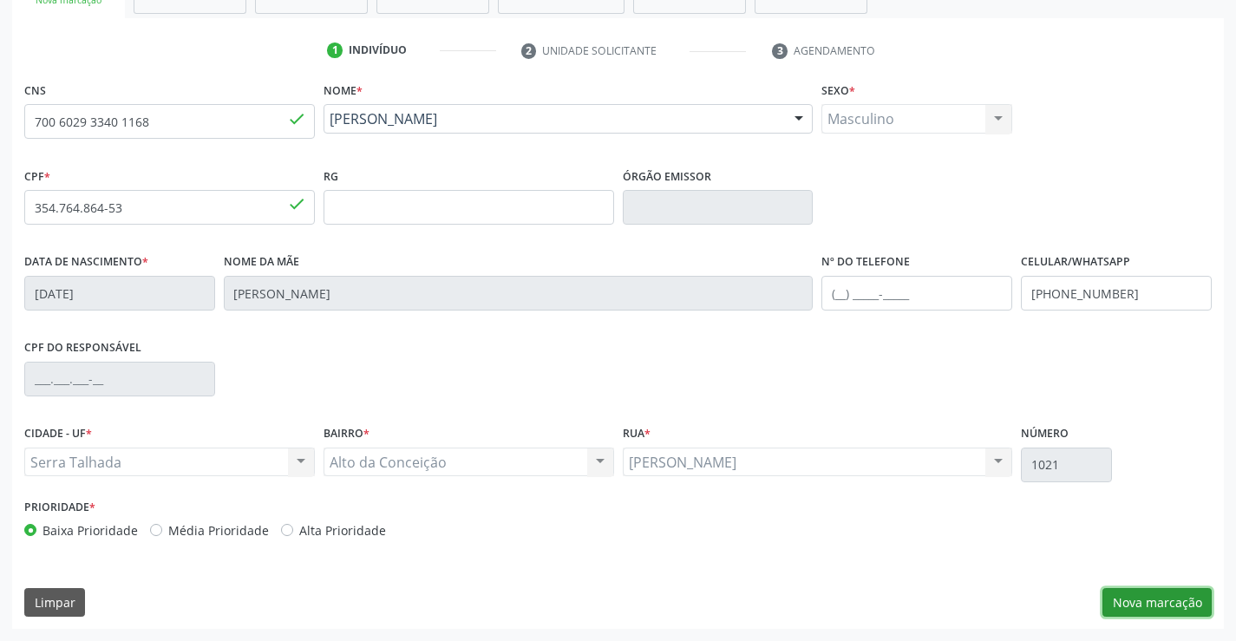
click at [1135, 595] on button "Nova marcação" at bounding box center [1157, 602] width 109 height 29
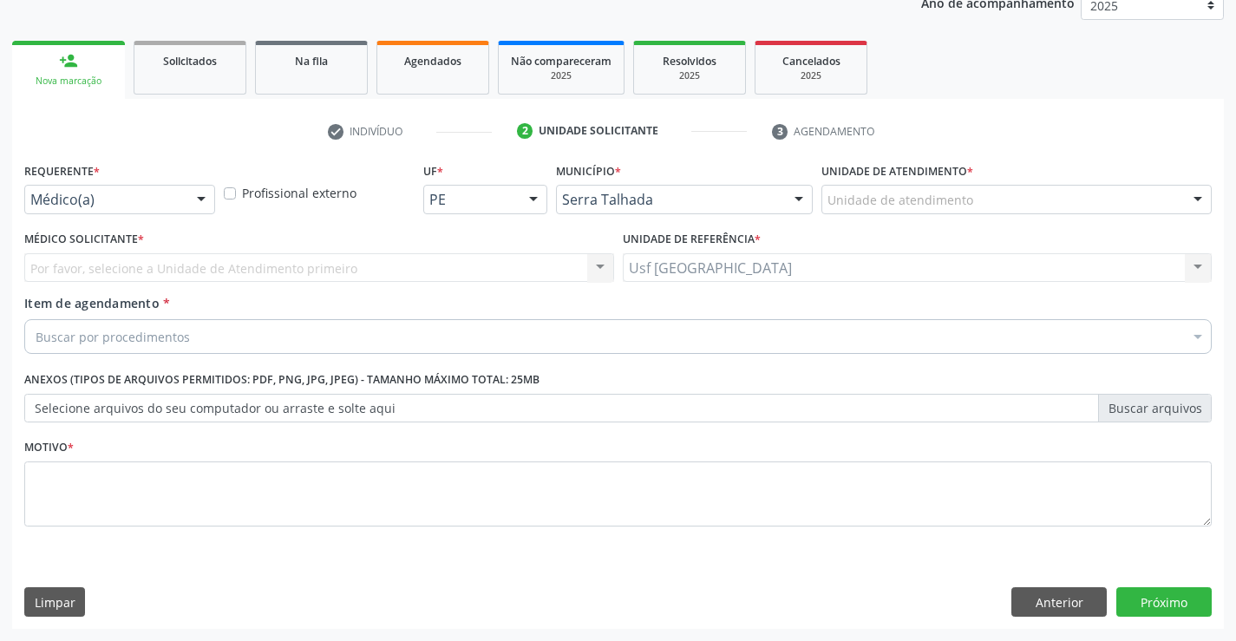
click at [191, 193] on div at bounding box center [201, 200] width 26 height 29
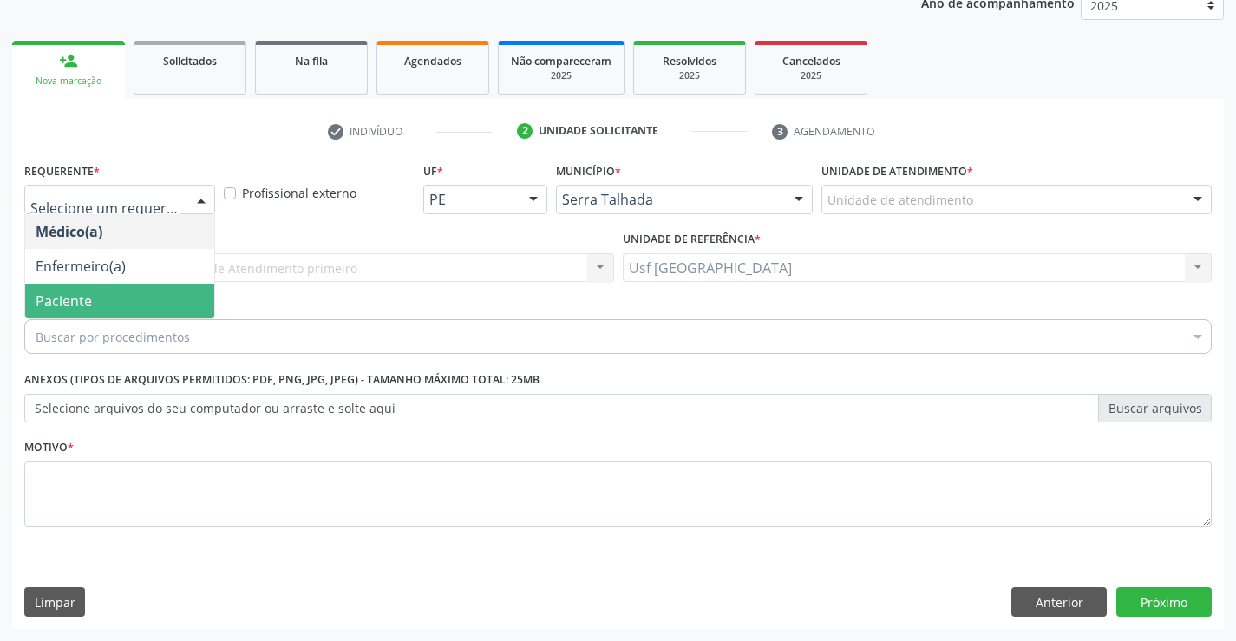
click at [75, 301] on span "Paciente" at bounding box center [64, 300] width 56 height 19
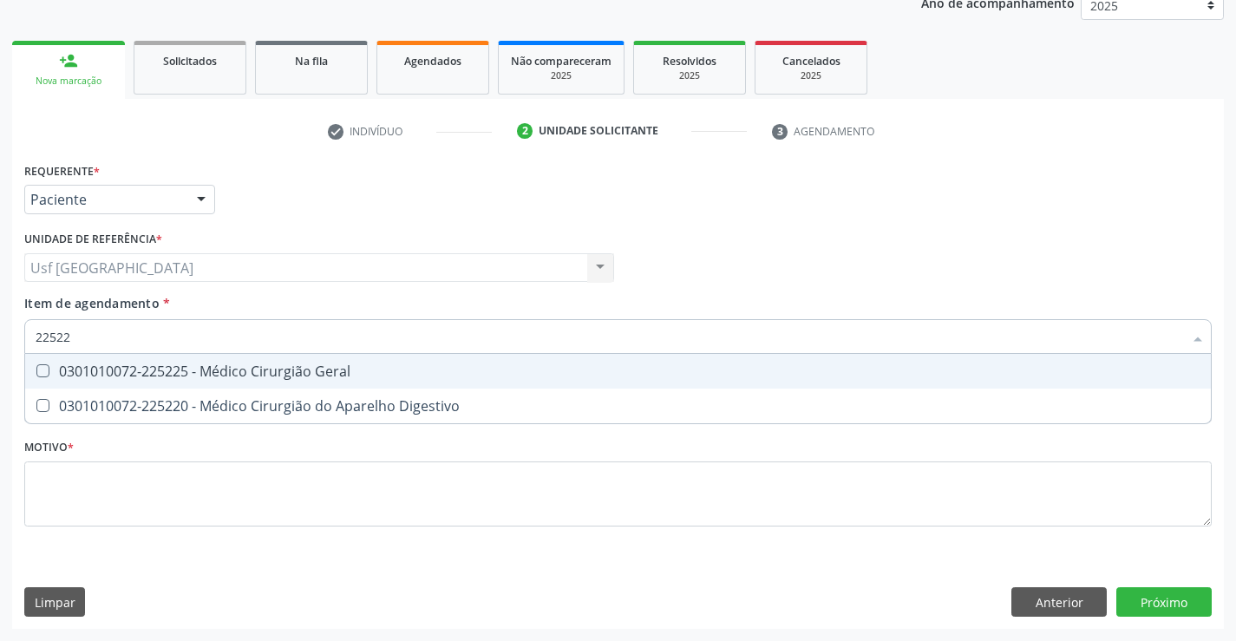
type input "225225"
click at [183, 374] on div "0301010072-225225 - Médico Cirurgião Geral" at bounding box center [618, 371] width 1165 height 14
checkbox Geral "true"
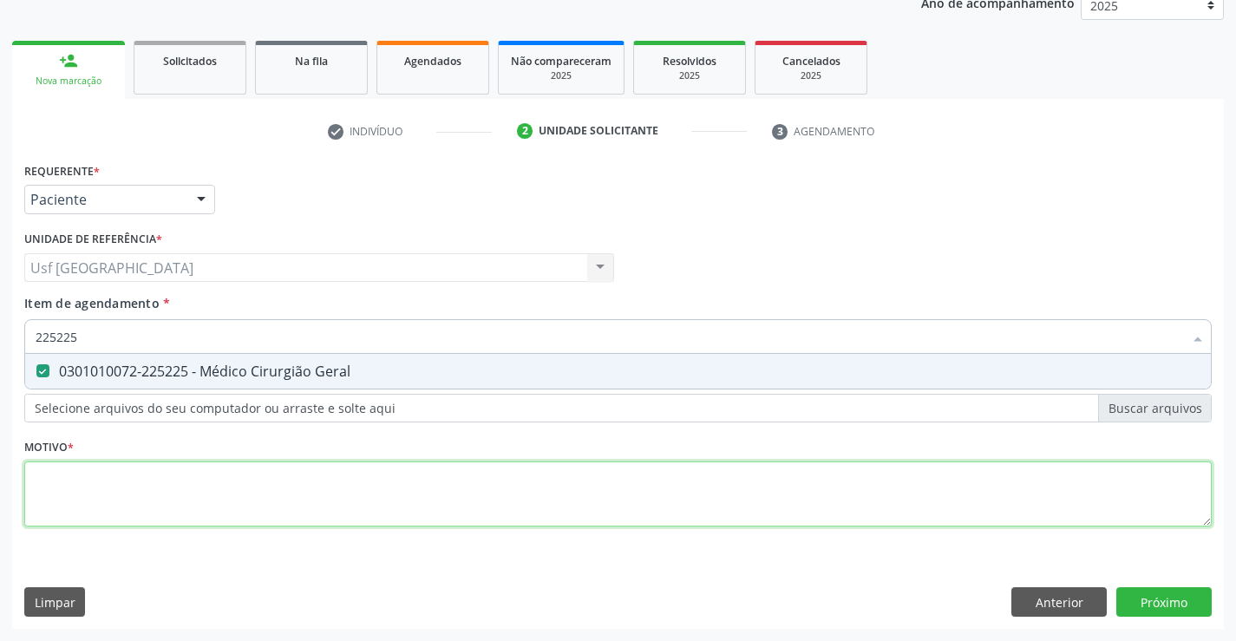
click at [145, 510] on div "Requerente * Paciente Médico(a) Enfermeiro(a) Paciente Nenhum resultado encontr…" at bounding box center [618, 354] width 1188 height 393
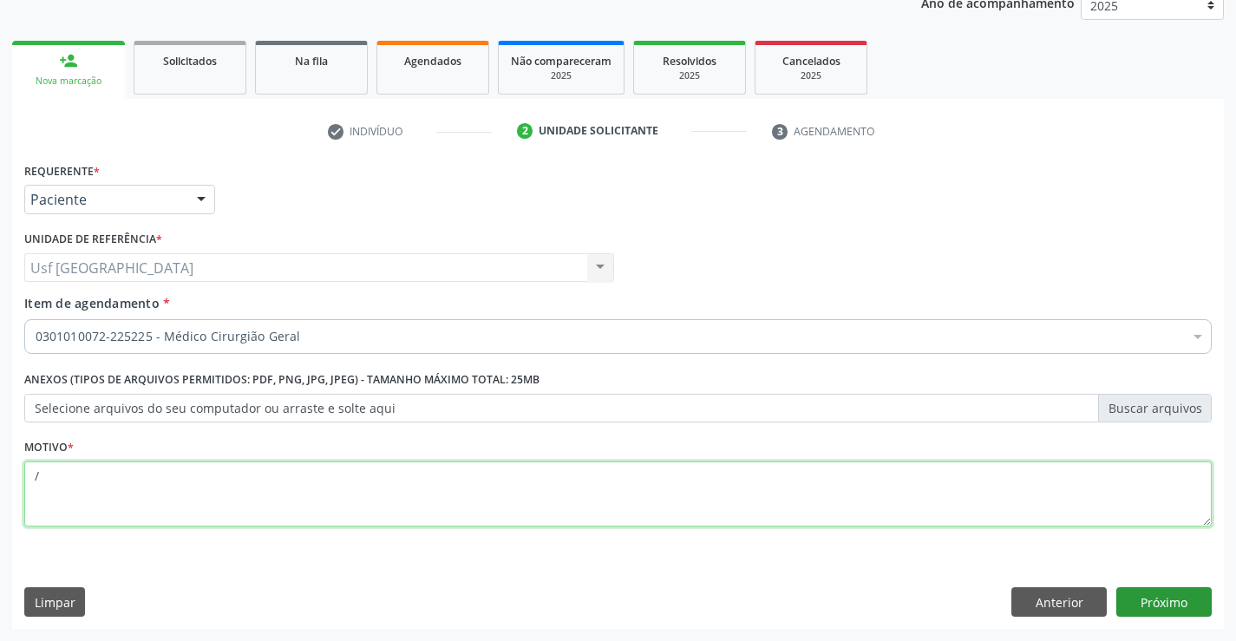
type textarea "/"
click at [1157, 606] on button "Próximo" at bounding box center [1163, 601] width 95 height 29
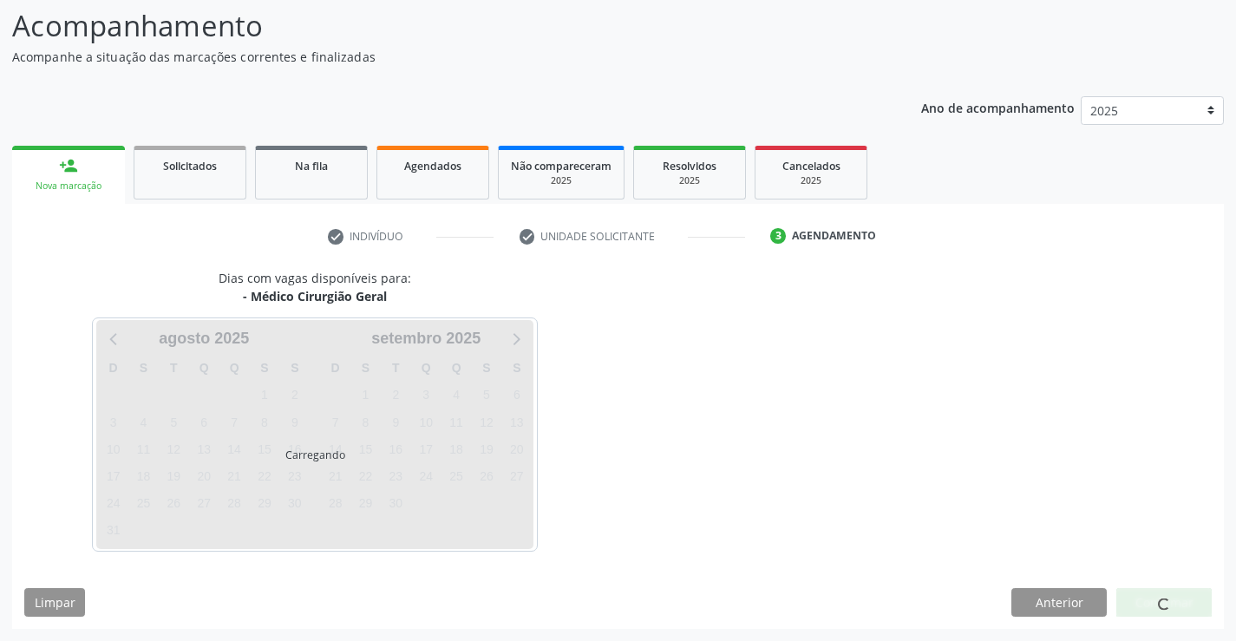
scroll to position [114, 0]
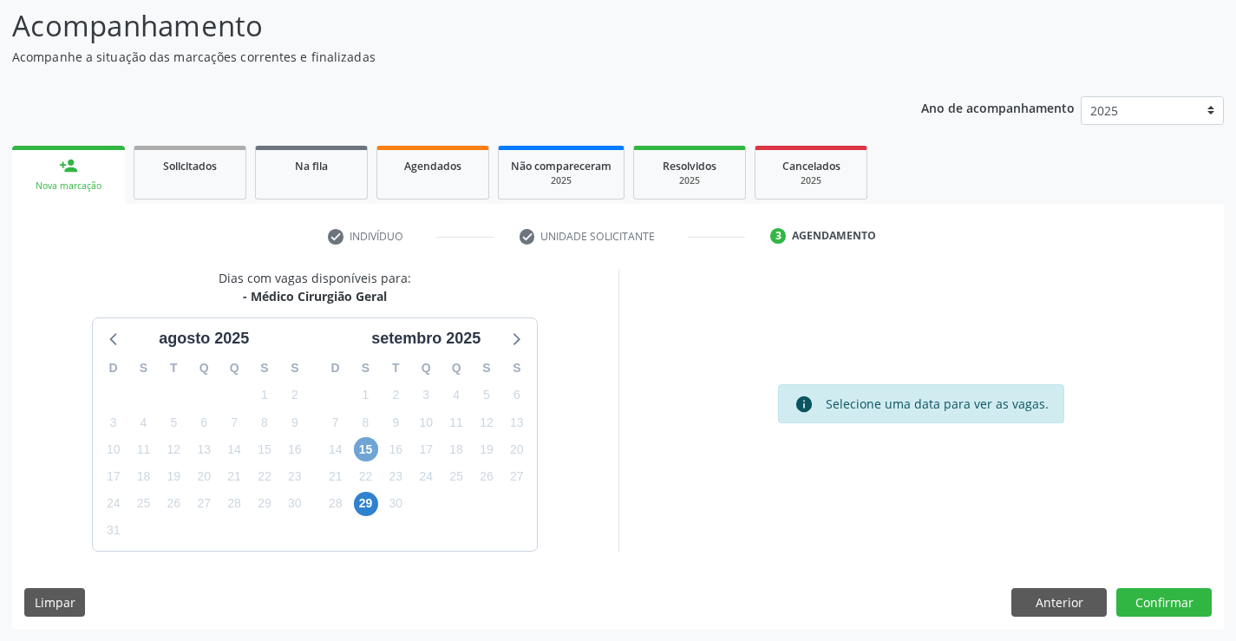
click at [363, 442] on span "15" at bounding box center [366, 449] width 24 height 24
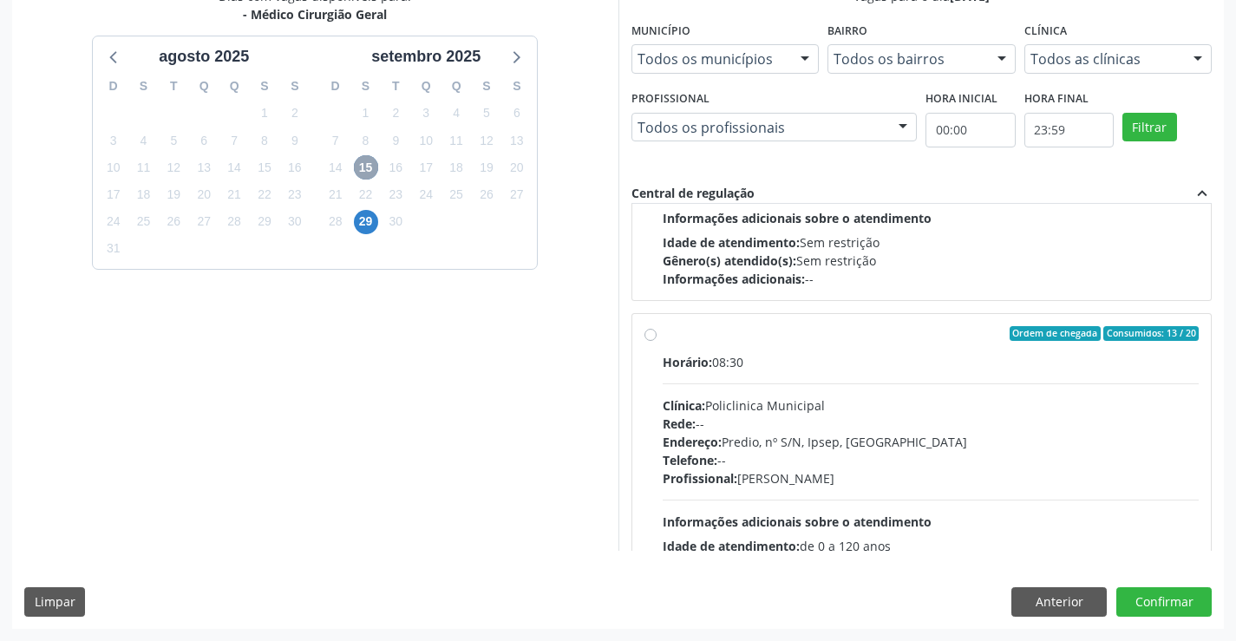
scroll to position [273, 0]
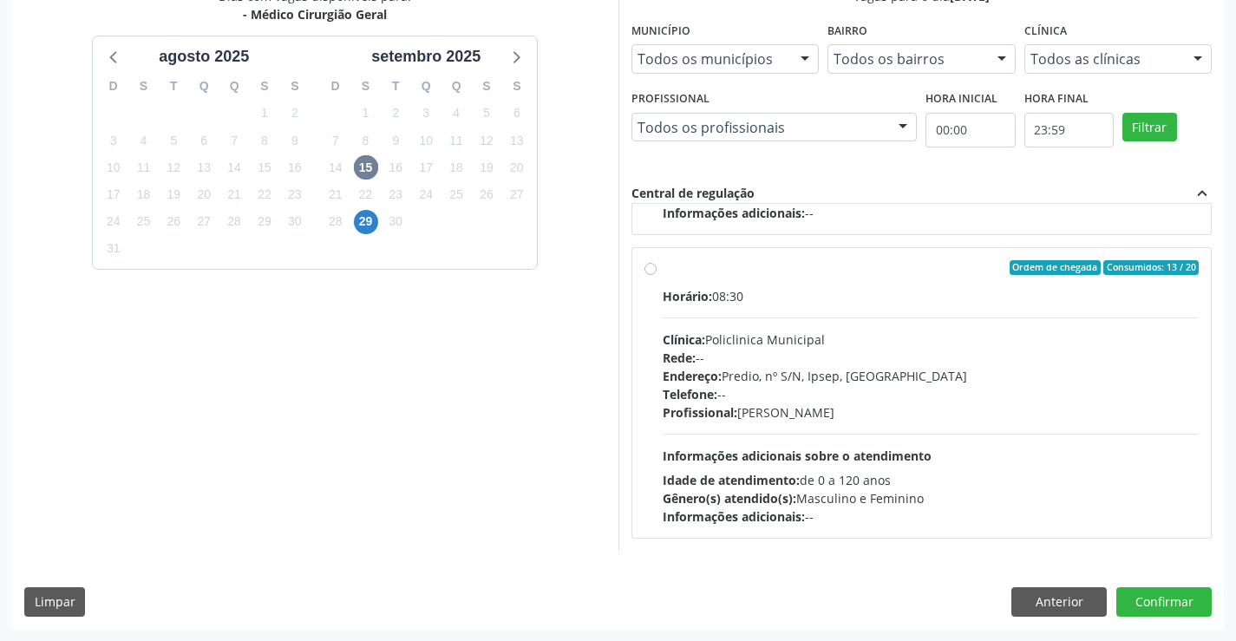
click at [663, 266] on label "Ordem de chegada Consumidos: 13 / 20 Horário: 08:30 Clínica: Policlinica Munici…" at bounding box center [931, 393] width 537 height 266
click at [651, 266] on input "Ordem de chegada Consumidos: 13 / 20 Horário: 08:30 Clínica: Policlinica Munici…" at bounding box center [651, 268] width 12 height 16
radio input "true"
click at [1155, 605] on button "Confirmar" at bounding box center [1163, 601] width 95 height 29
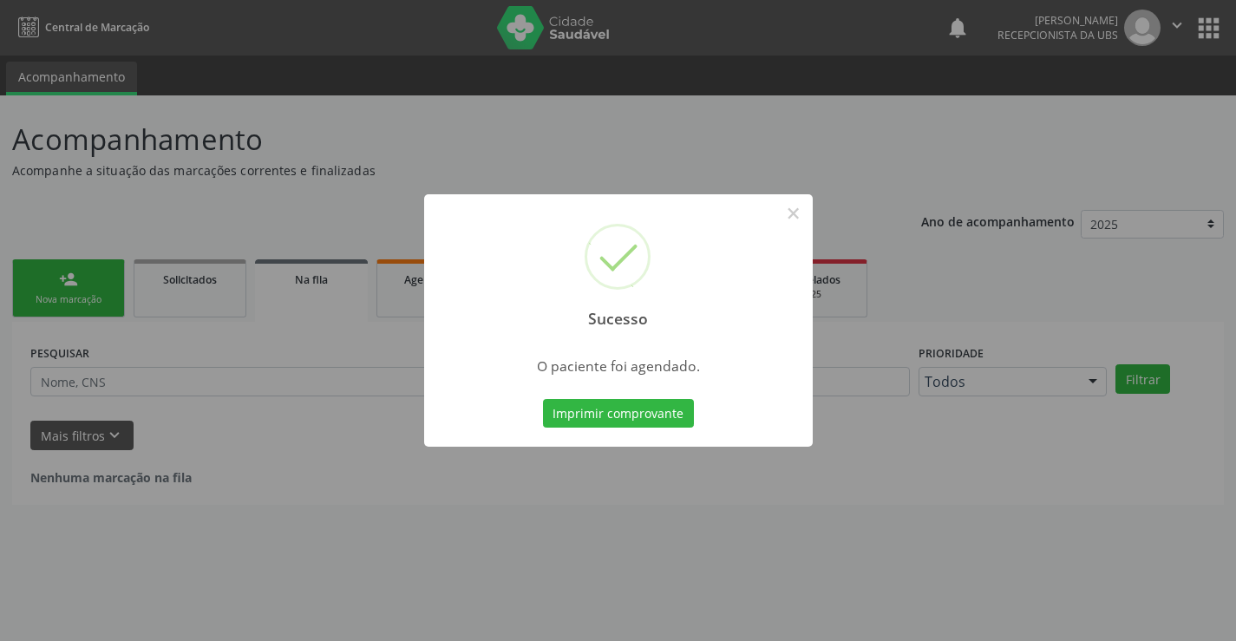
scroll to position [0, 0]
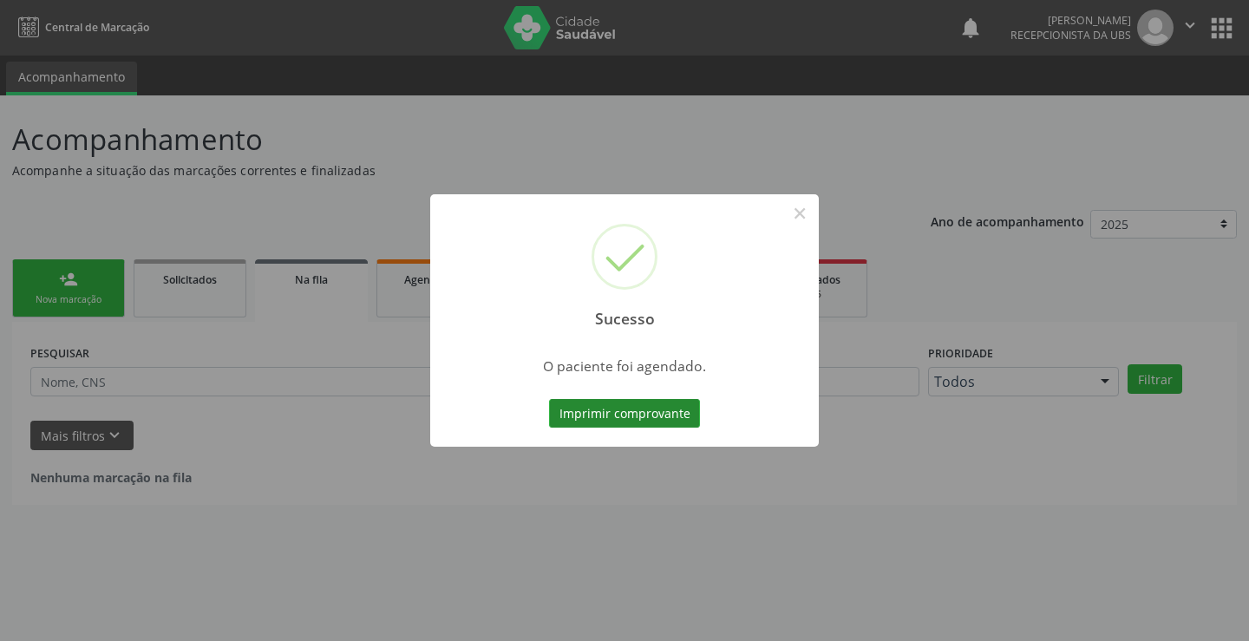
click at [630, 423] on button "Imprimir comprovante" at bounding box center [624, 413] width 151 height 29
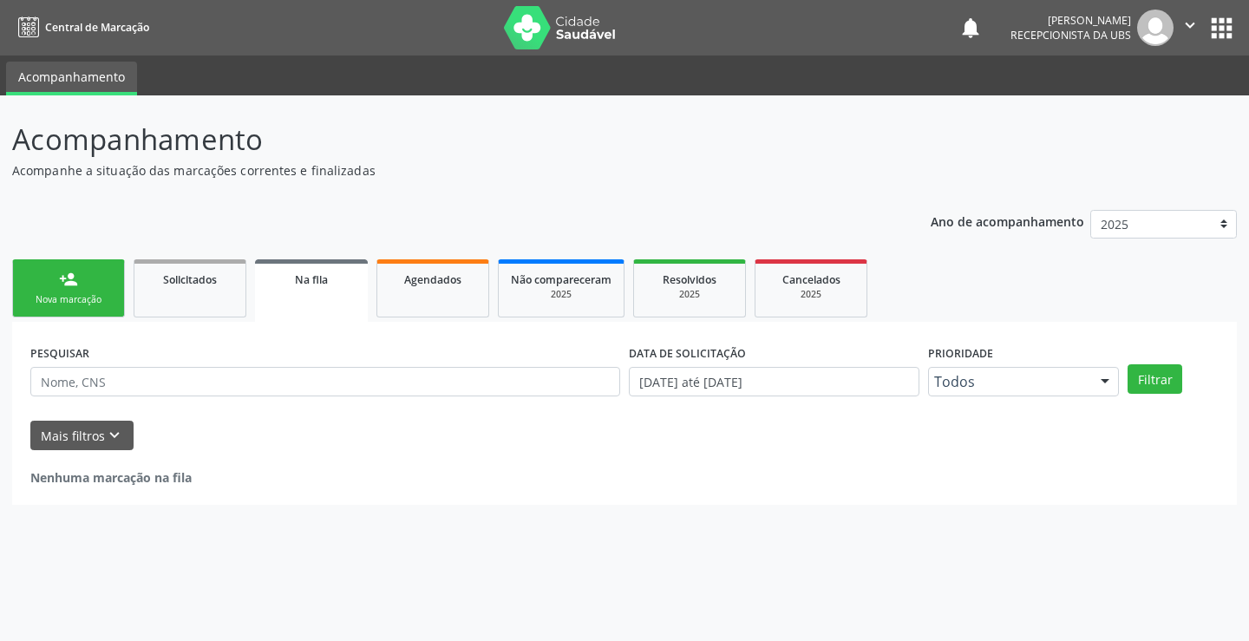
click at [86, 296] on div "Nova marcação" at bounding box center [68, 299] width 87 height 13
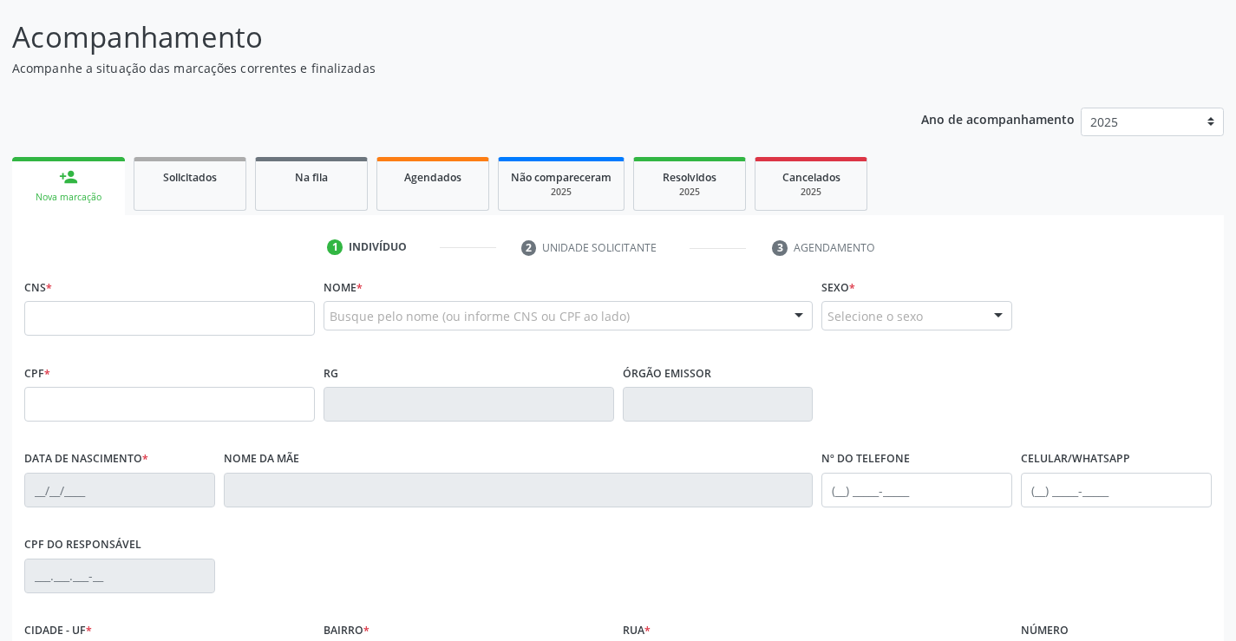
scroll to position [260, 0]
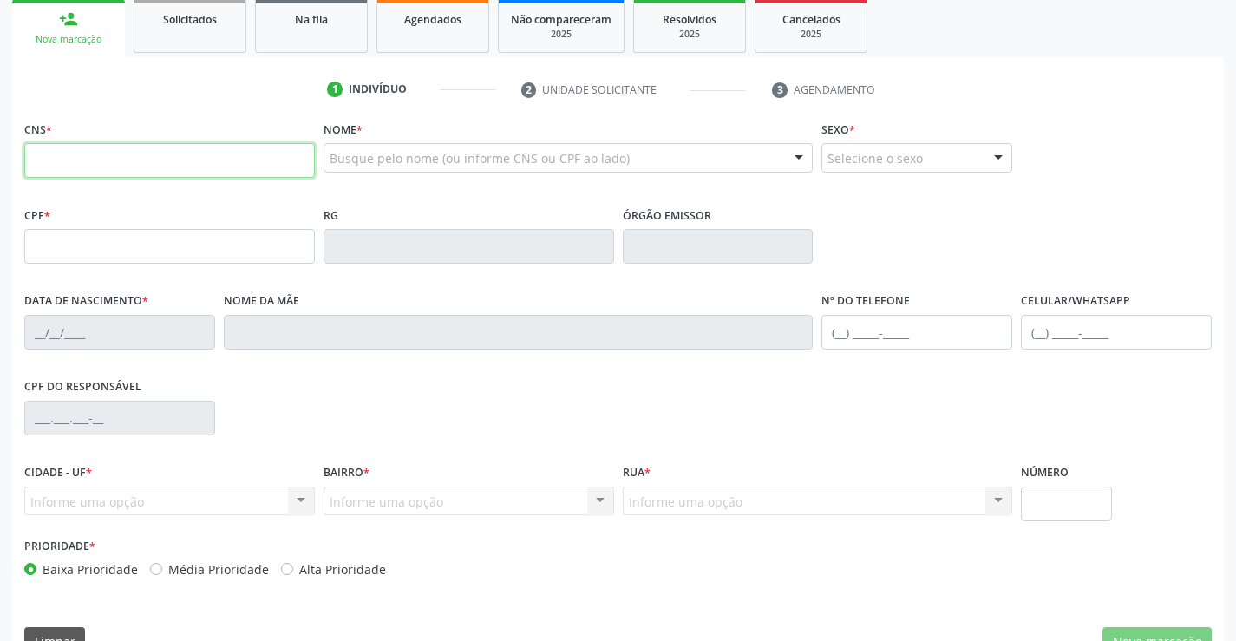
click at [258, 150] on input "text" at bounding box center [169, 160] width 291 height 35
type input "700 5063 9510 0955"
type input "059.126.144-84"
type input "24/08/1978"
type input "Maria Alves de Lima"
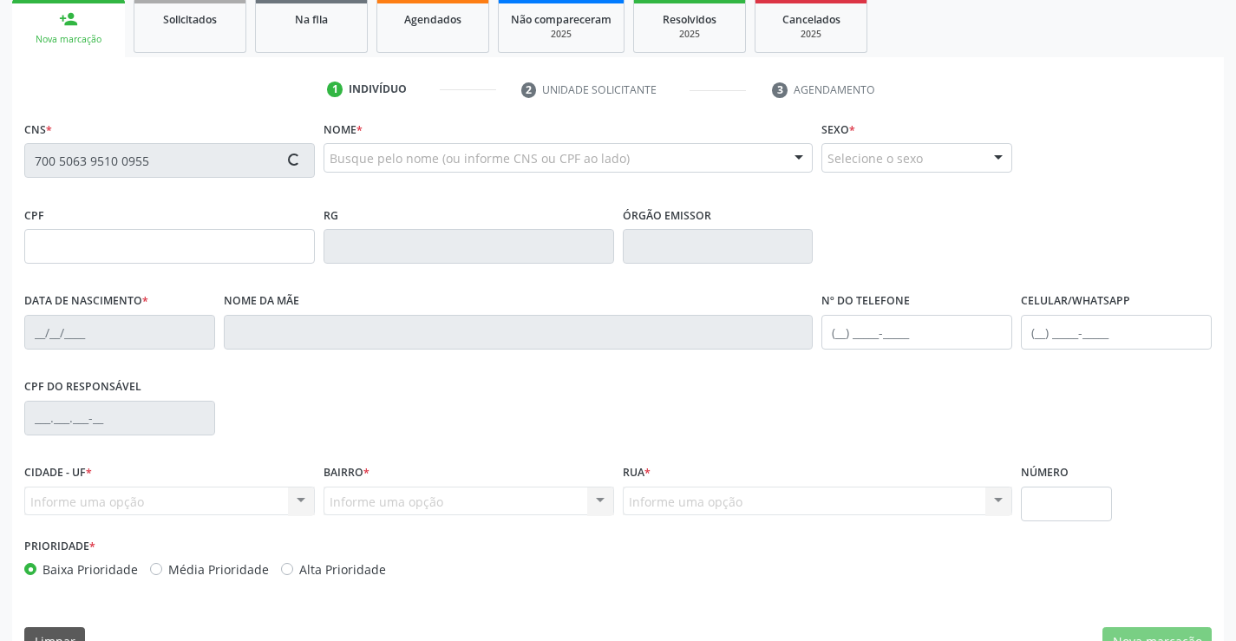
type input "(87) 99963-3147"
type input "101.471.274-24"
type input "391"
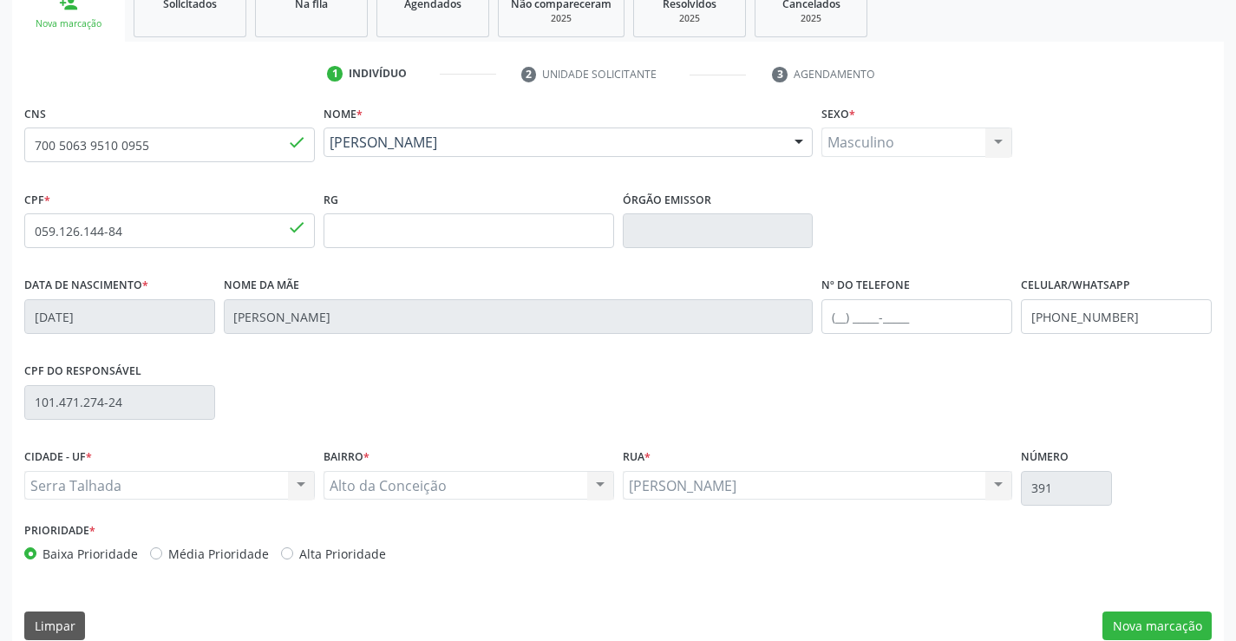
scroll to position [299, 0]
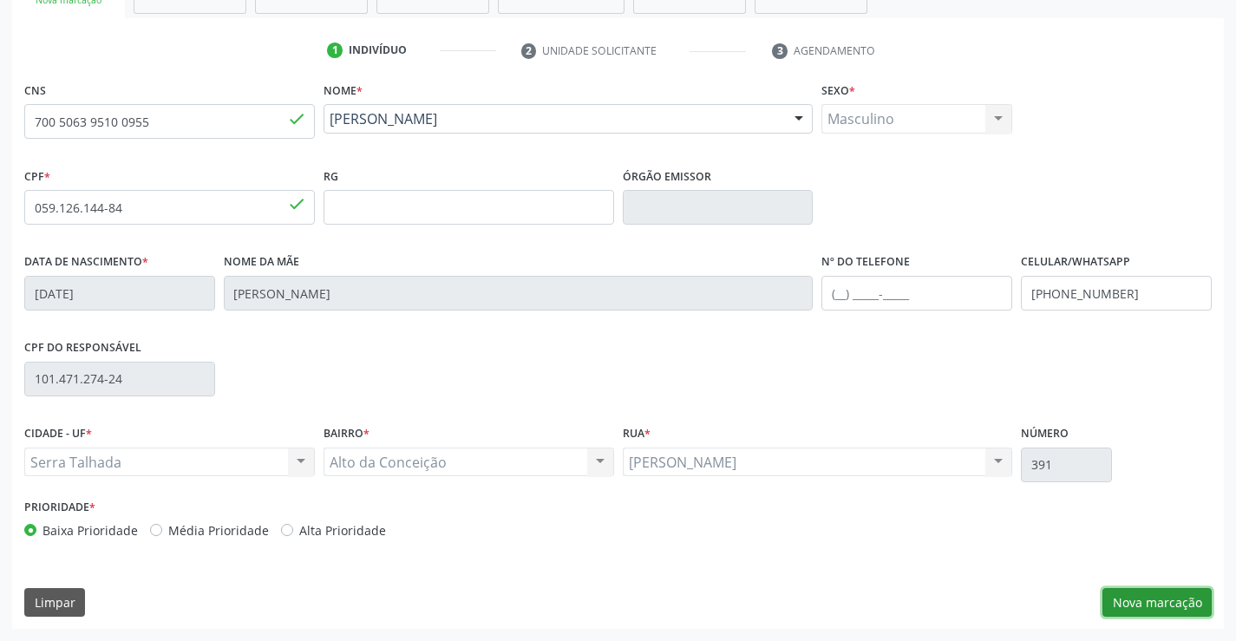
click at [1165, 605] on button "Nova marcação" at bounding box center [1157, 602] width 109 height 29
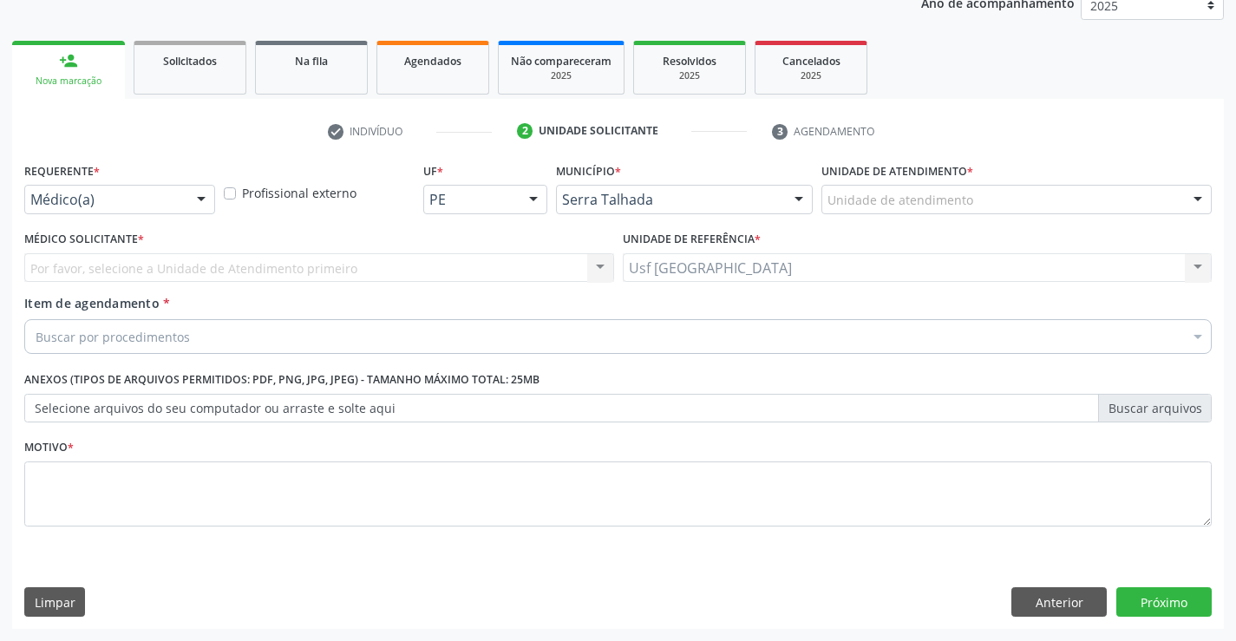
scroll to position [219, 0]
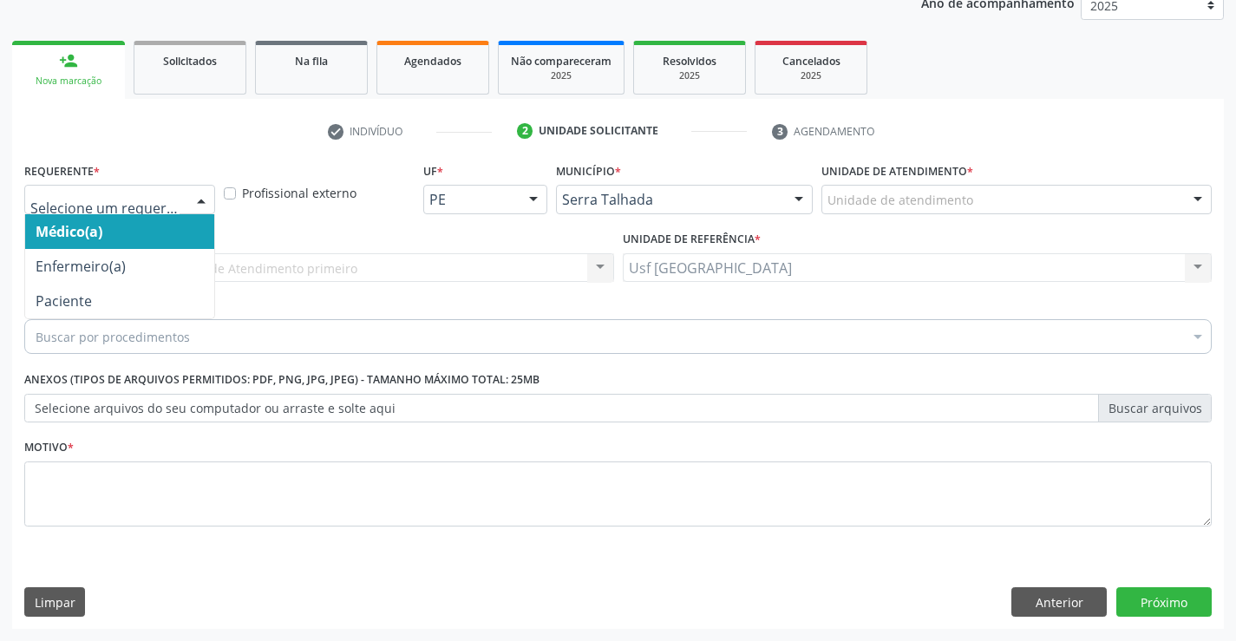
click at [200, 198] on div at bounding box center [201, 200] width 26 height 29
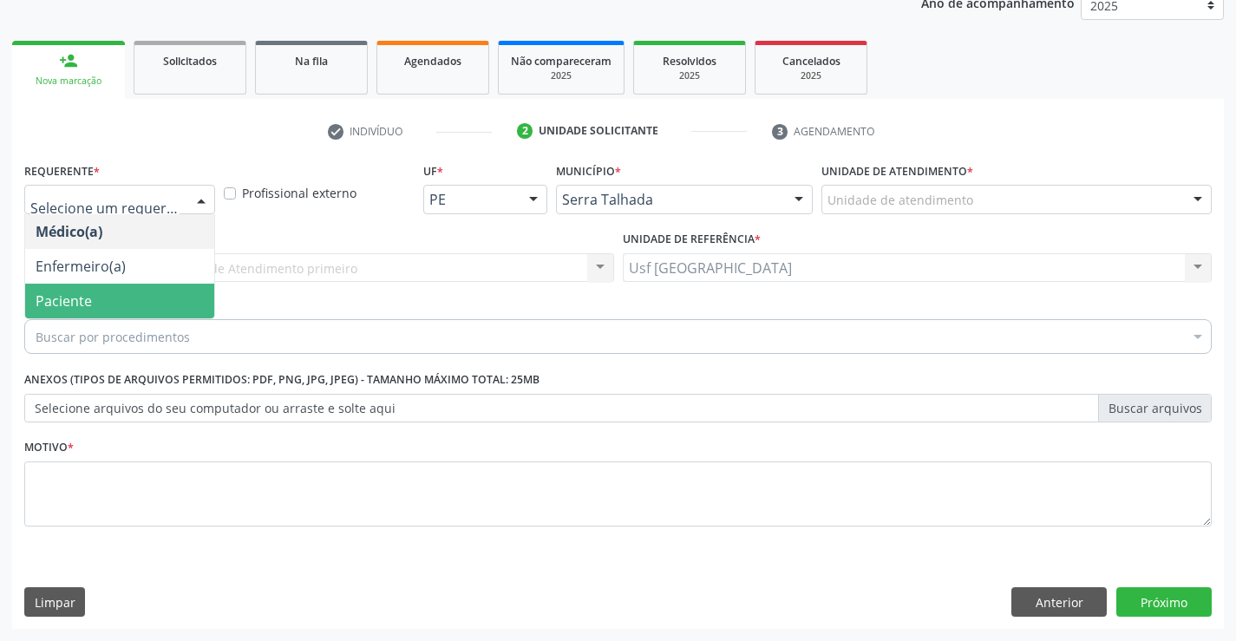
click at [69, 303] on span "Paciente" at bounding box center [64, 300] width 56 height 19
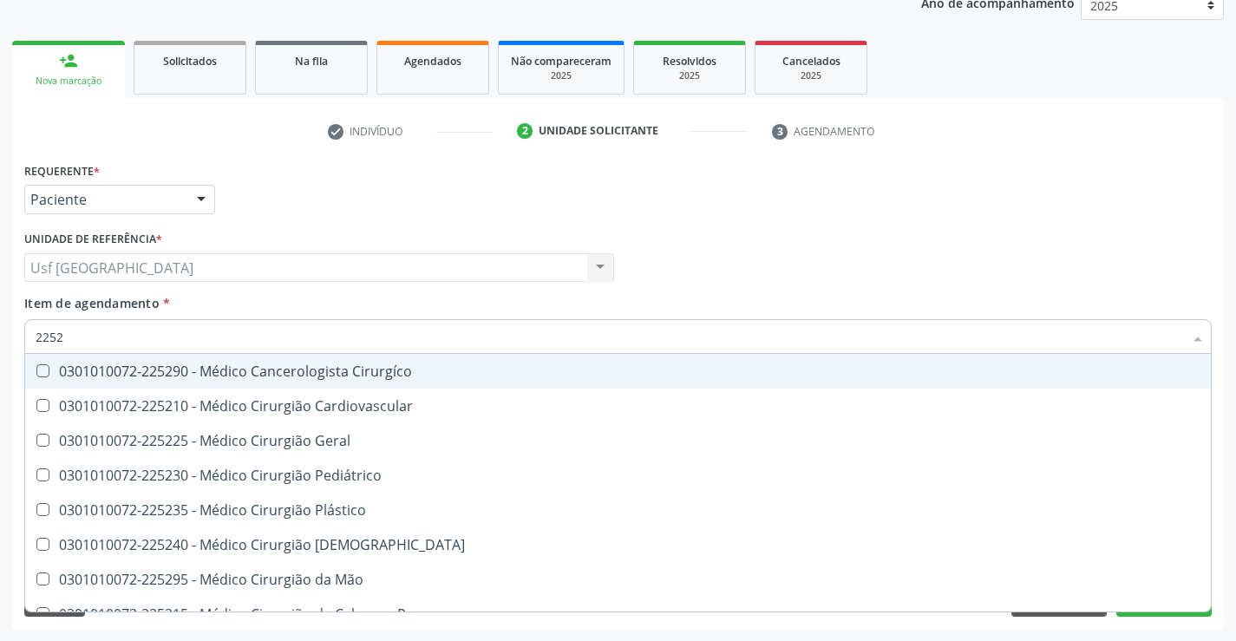
type input "22522"
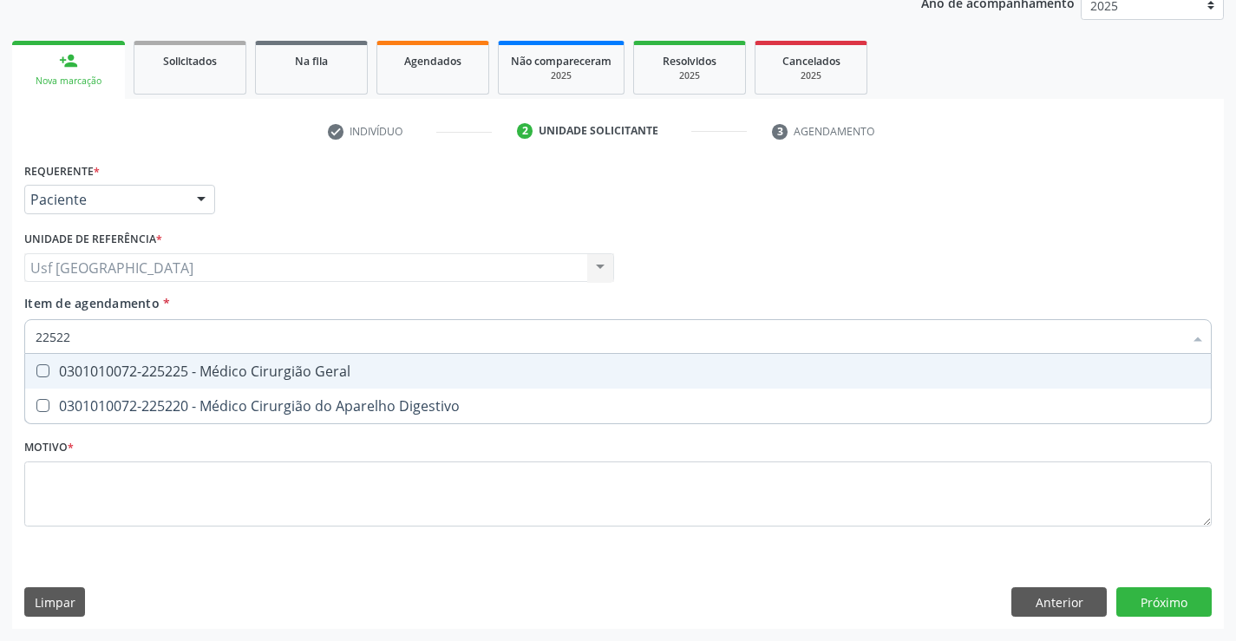
click at [194, 374] on div "0301010072-225225 - Médico Cirurgião Geral" at bounding box center [618, 371] width 1165 height 14
checkbox Geral "true"
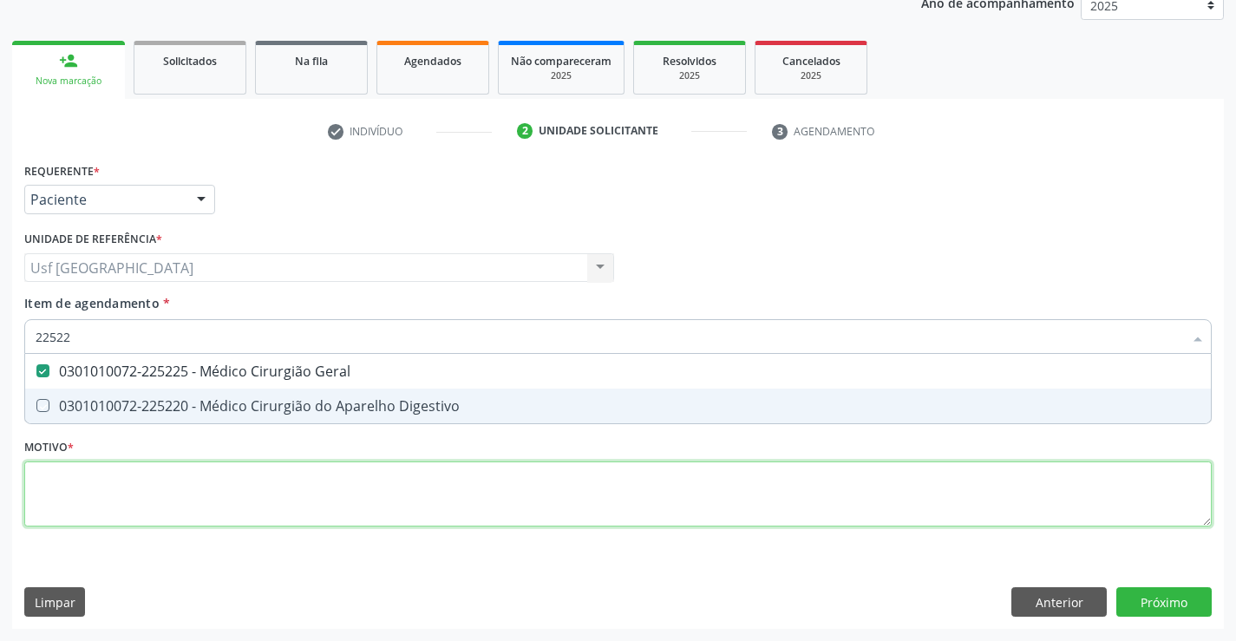
click at [200, 509] on div "Requerente * Paciente Médico(a) Enfermeiro(a) Paciente Nenhum resultado encontr…" at bounding box center [618, 354] width 1188 height 393
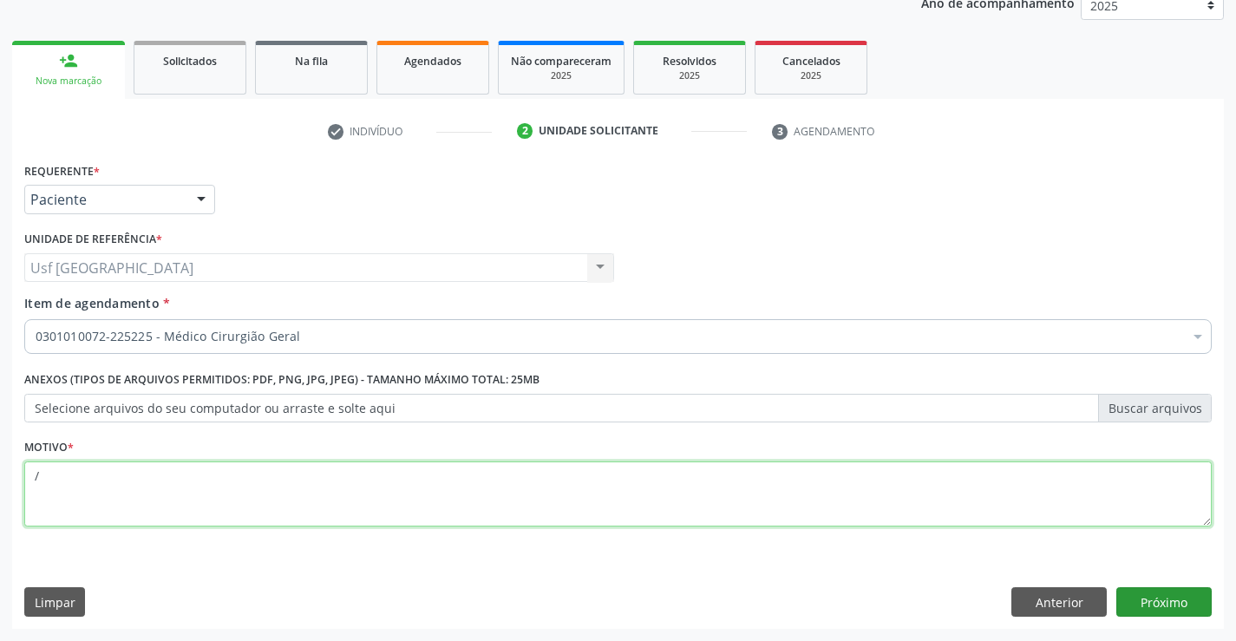
type textarea "/"
click at [1201, 609] on button "Próximo" at bounding box center [1163, 601] width 95 height 29
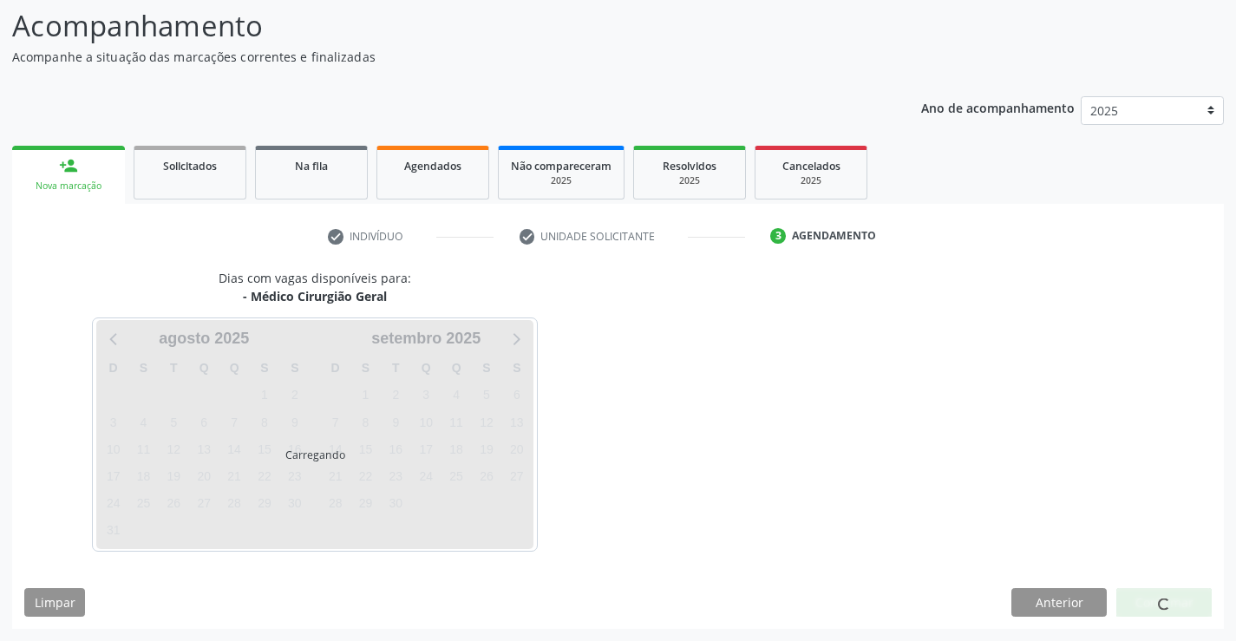
scroll to position [114, 0]
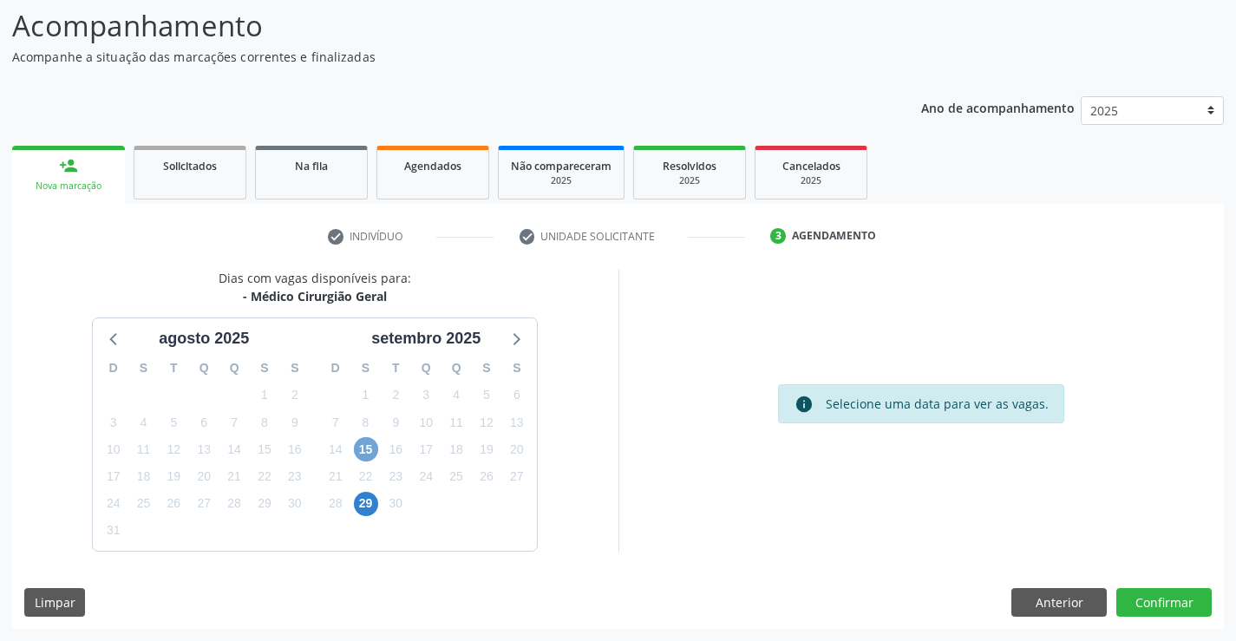
click at [368, 444] on span "15" at bounding box center [366, 449] width 24 height 24
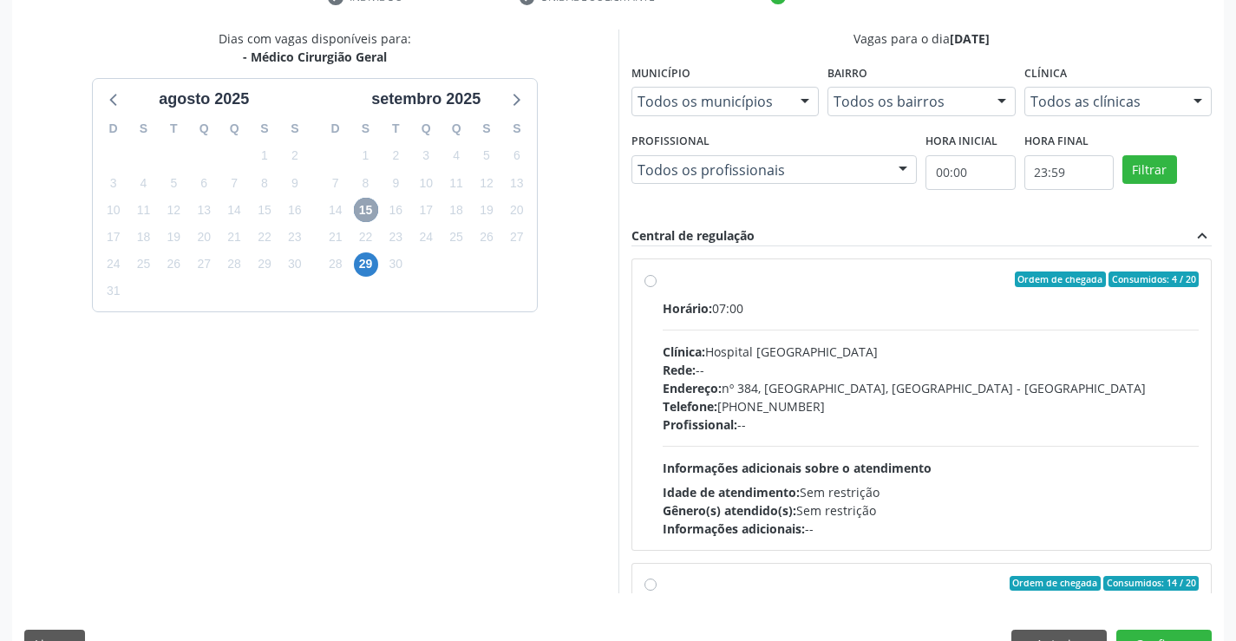
scroll to position [396, 0]
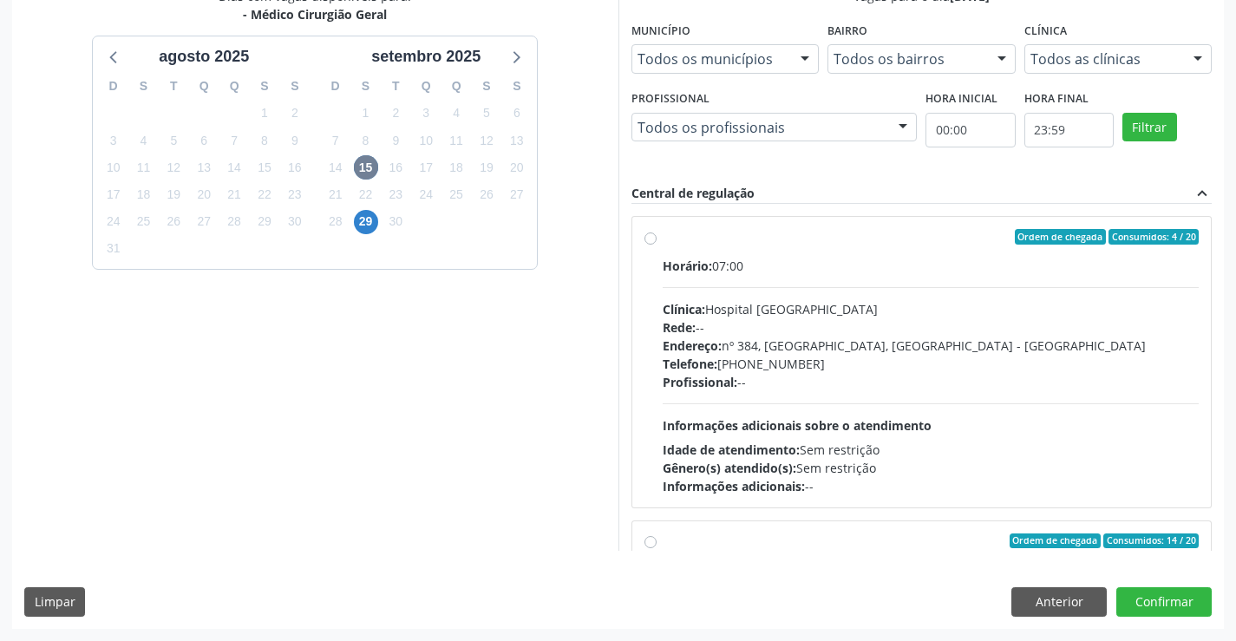
click at [663, 235] on label "Ordem de chegada Consumidos: 4 / 20 Horário: 07:00 Clínica: Hospital Sao Franci…" at bounding box center [931, 362] width 537 height 266
click at [650, 235] on input "Ordem de chegada Consumidos: 4 / 20 Horário: 07:00 Clínica: Hospital Sao Franci…" at bounding box center [651, 237] width 12 height 16
radio input "true"
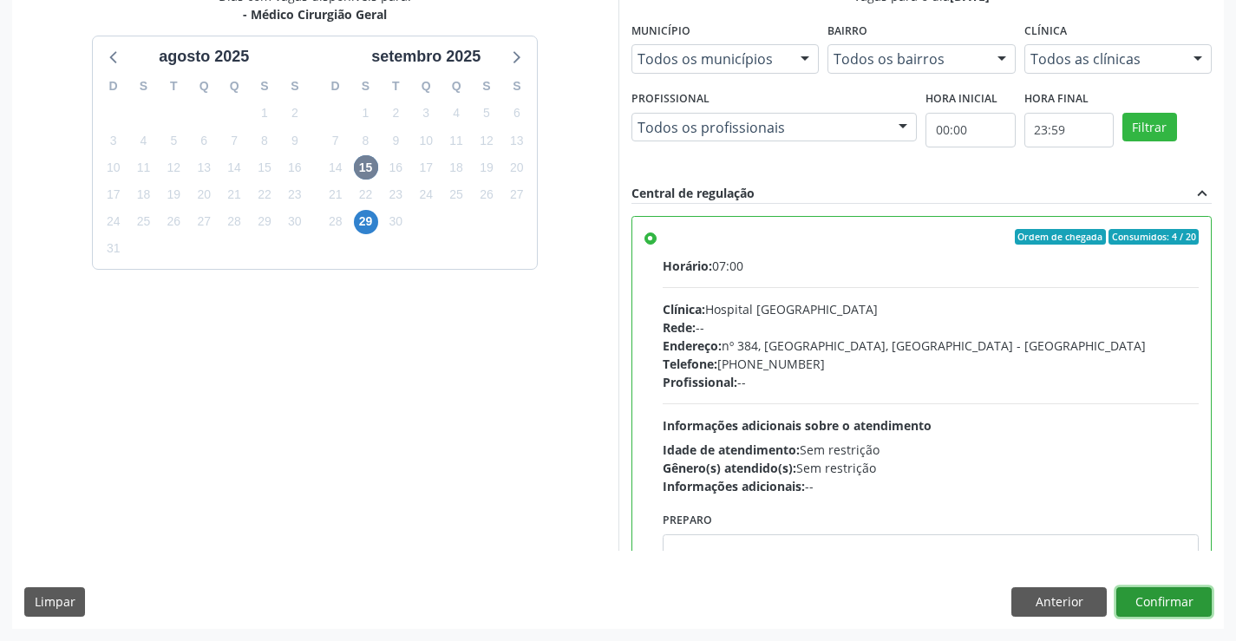
click at [1157, 593] on button "Confirmar" at bounding box center [1163, 601] width 95 height 29
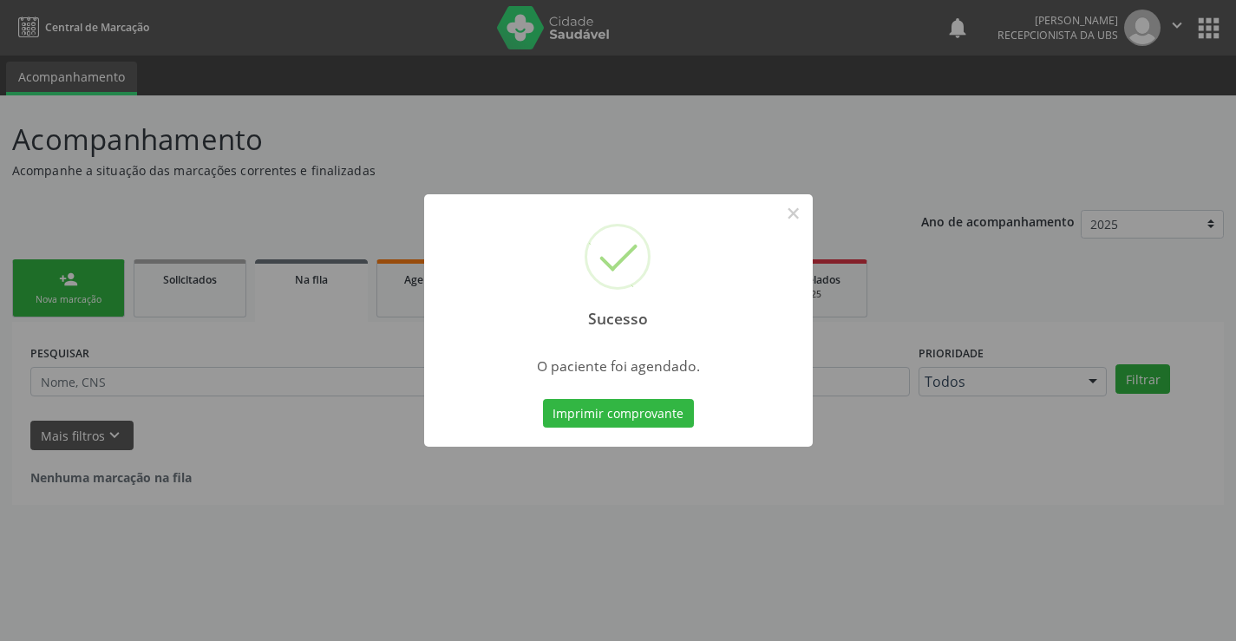
scroll to position [0, 0]
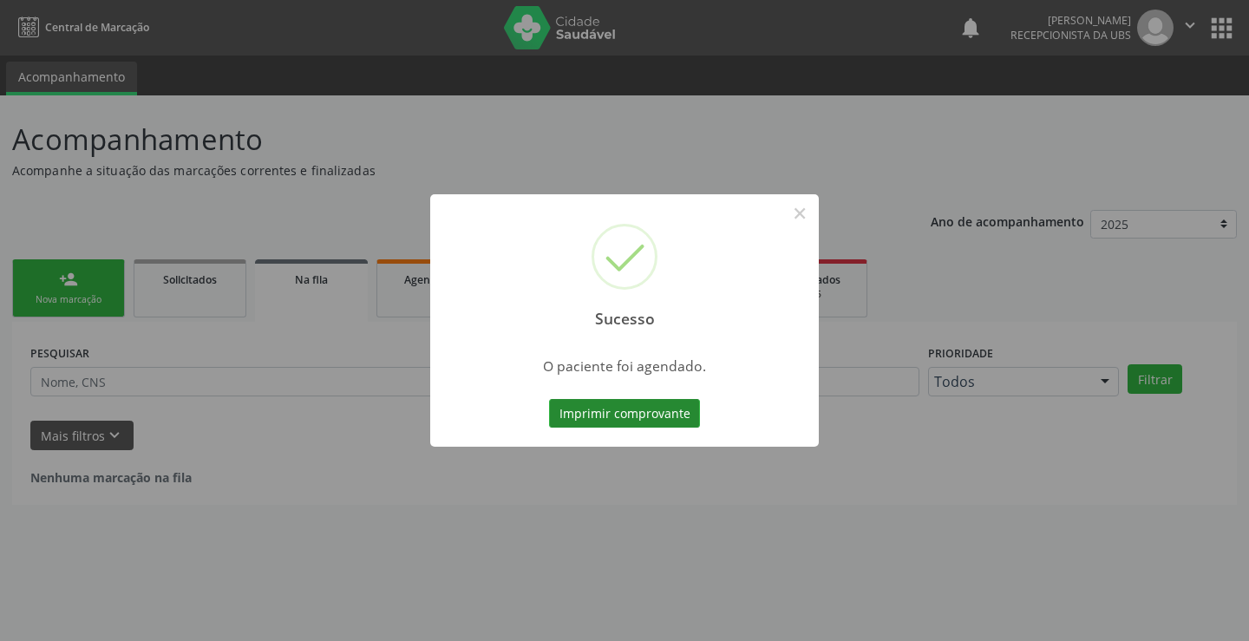
click at [608, 401] on button "Imprimir comprovante" at bounding box center [624, 413] width 151 height 29
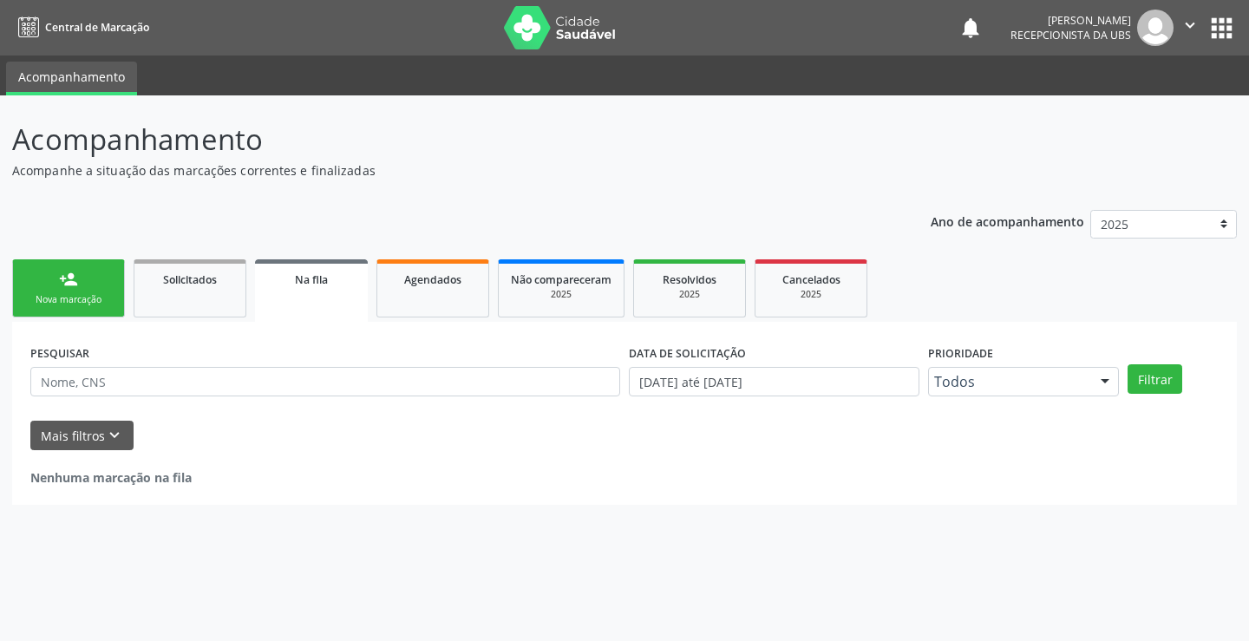
click at [103, 289] on link "person_add Nova marcação" at bounding box center [68, 288] width 113 height 58
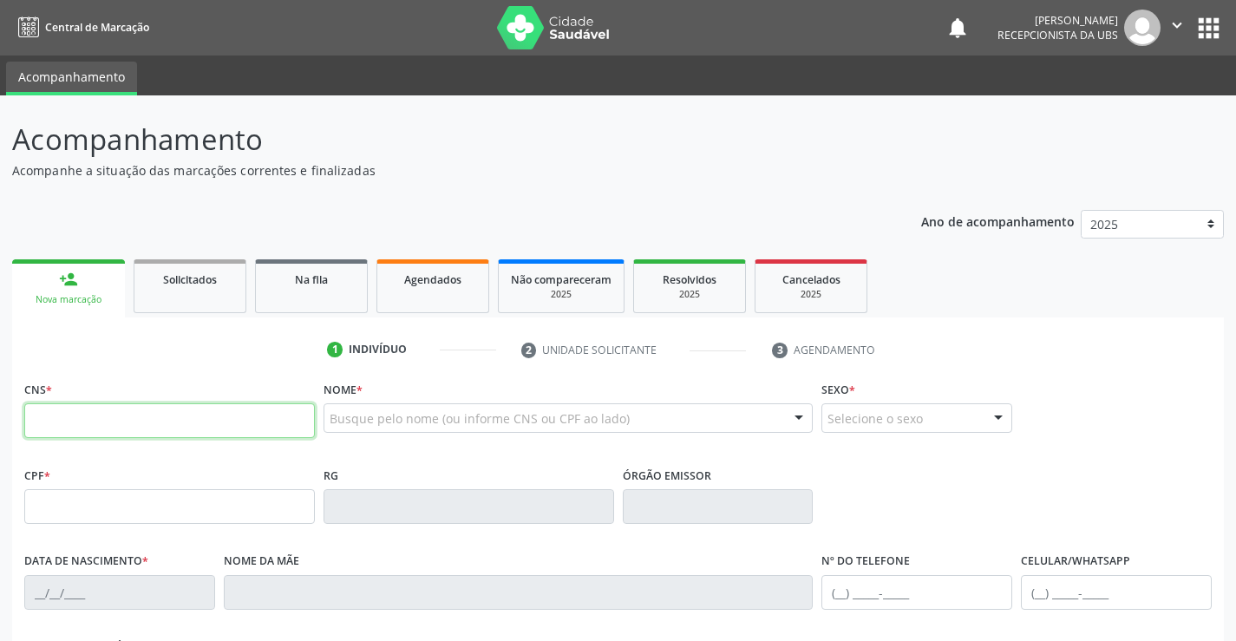
click at [235, 422] on input "text" at bounding box center [169, 420] width 291 height 35
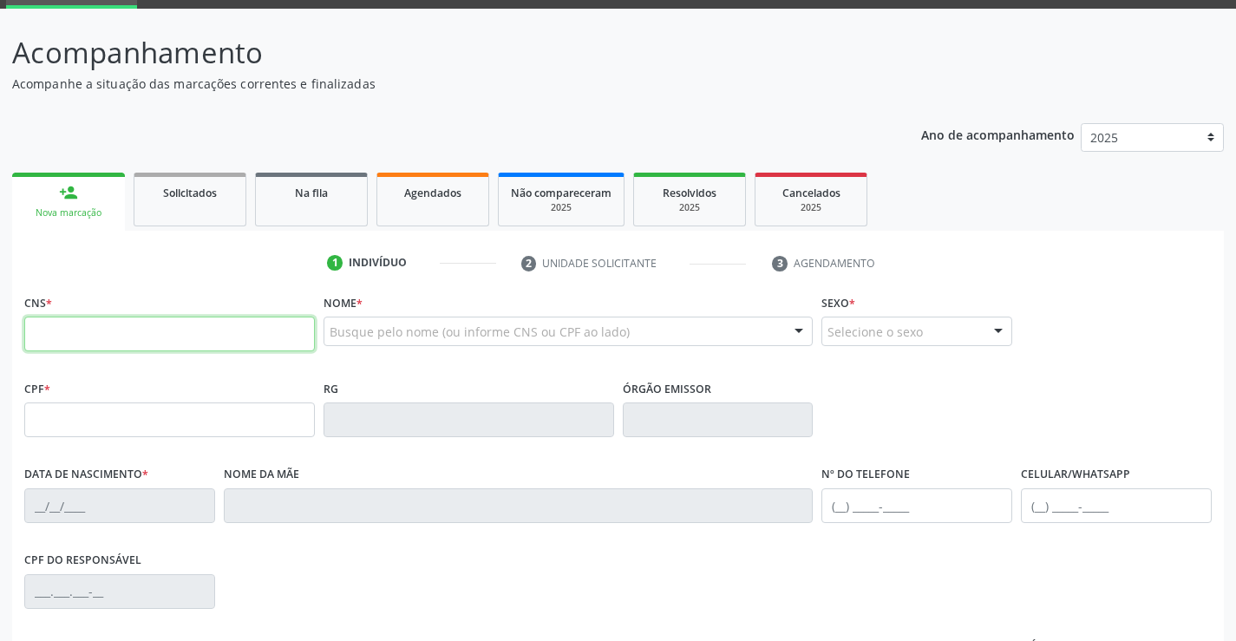
scroll to position [260, 0]
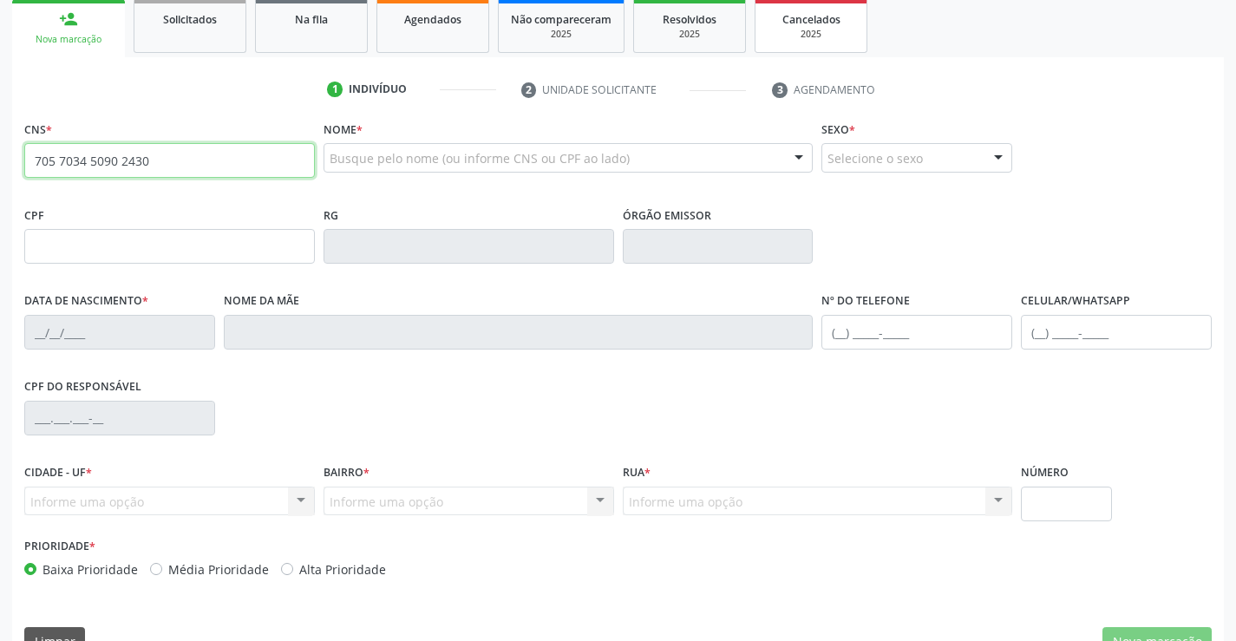
type input "705 7034 5090 2430"
type input "31/05/1974"
type input "960"
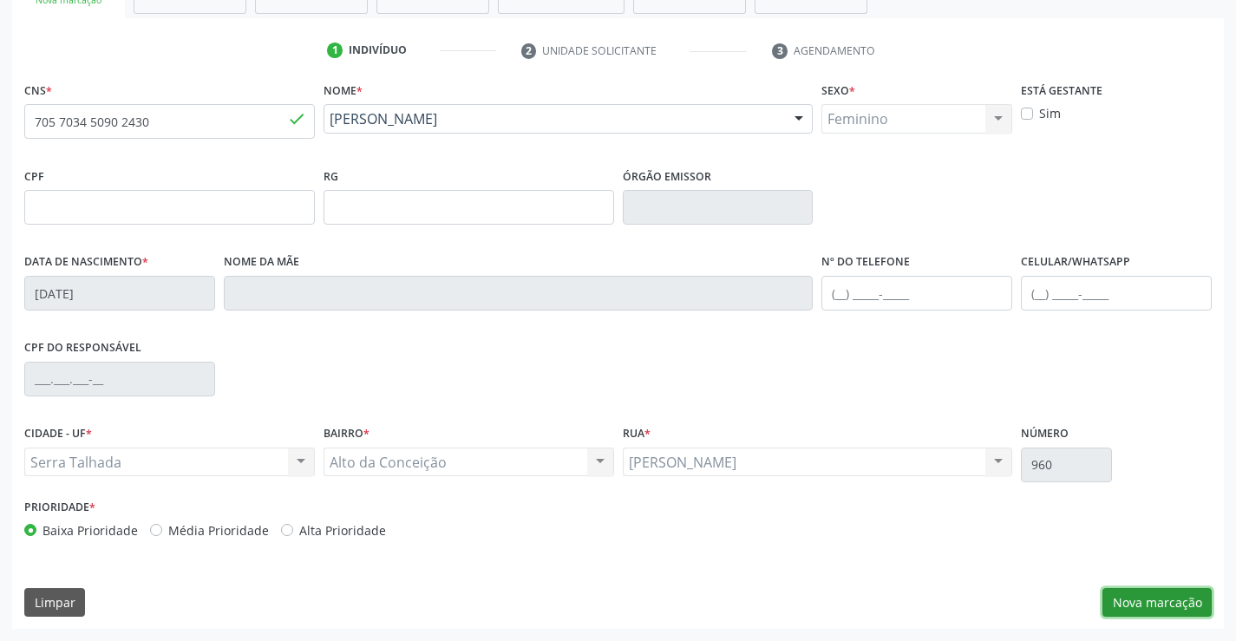
click at [1184, 599] on button "Nova marcação" at bounding box center [1157, 602] width 109 height 29
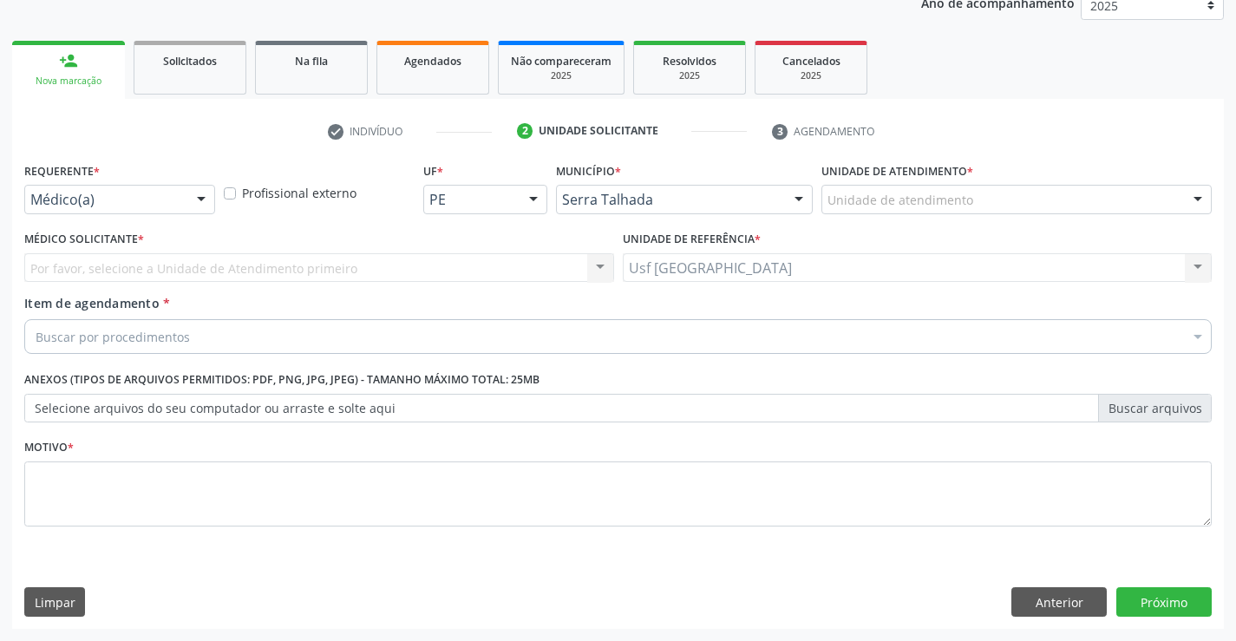
scroll to position [219, 0]
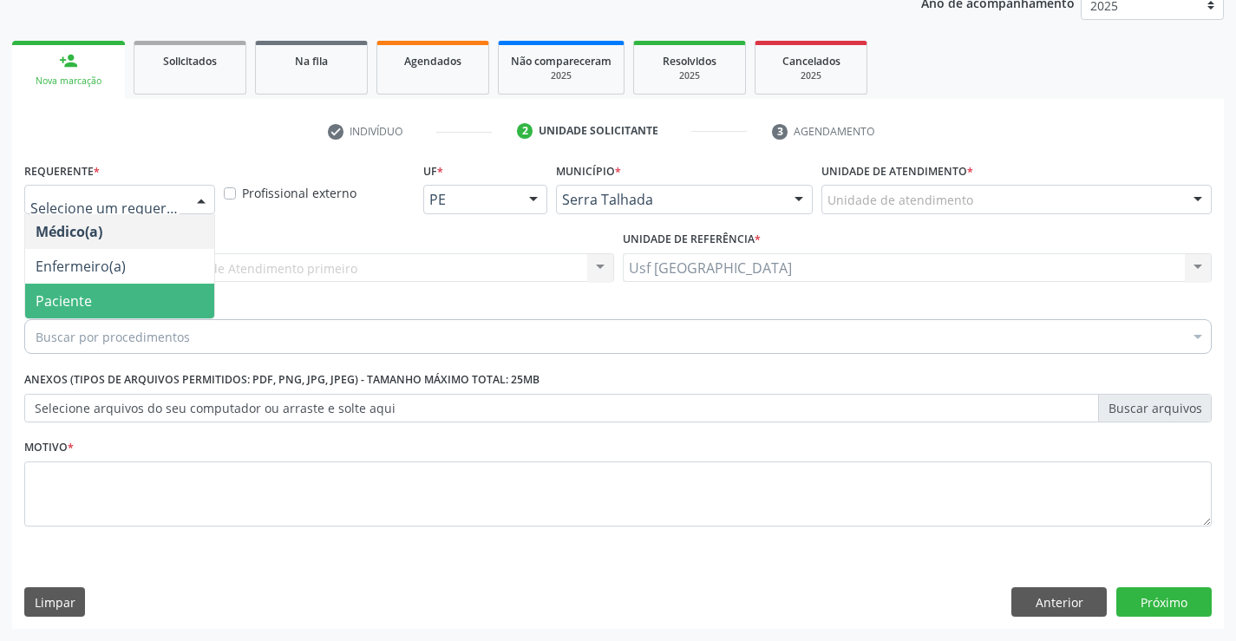
click at [144, 304] on span "Paciente" at bounding box center [119, 301] width 189 height 35
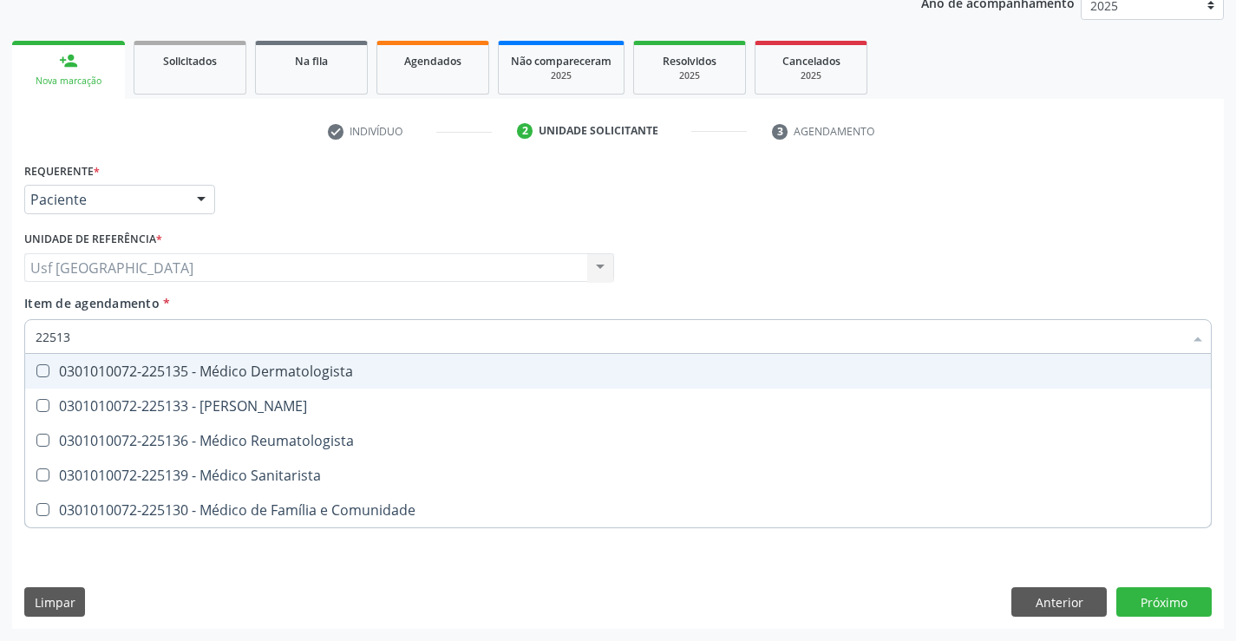
type input "225135"
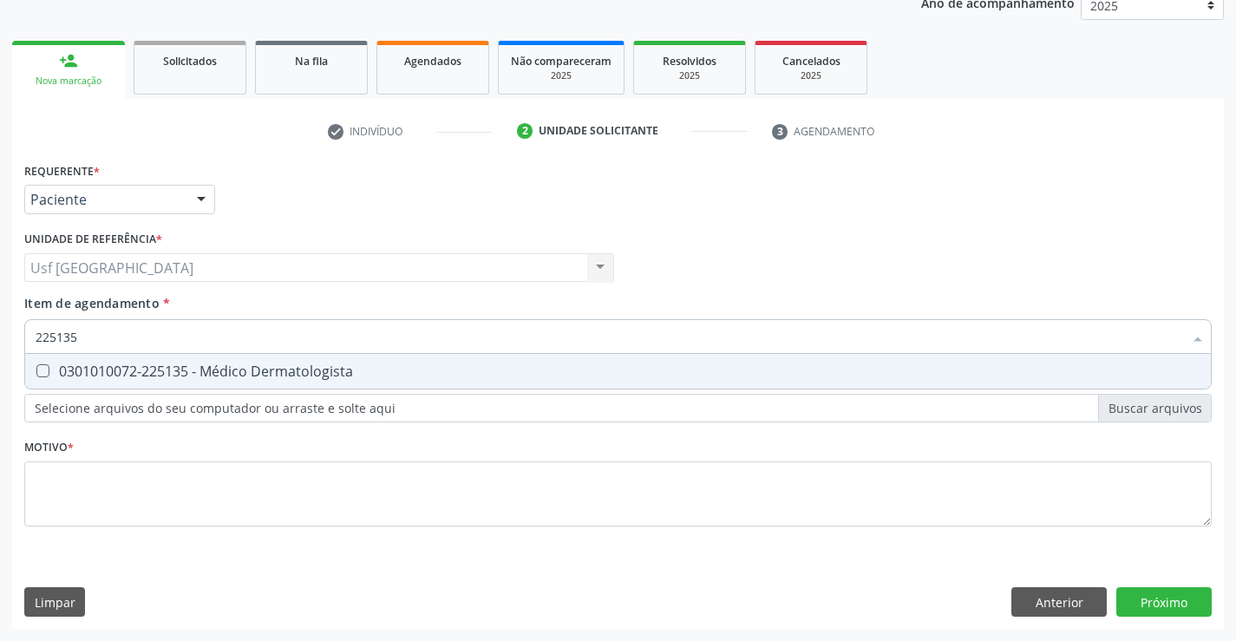
click at [128, 382] on span "0301010072-225135 - Médico Dermatologista" at bounding box center [618, 371] width 1186 height 35
checkbox Dermatologista "true"
click at [92, 514] on div "Requerente * Paciente Médico(a) Enfermeiro(a) Paciente Nenhum resultado encontr…" at bounding box center [618, 354] width 1188 height 393
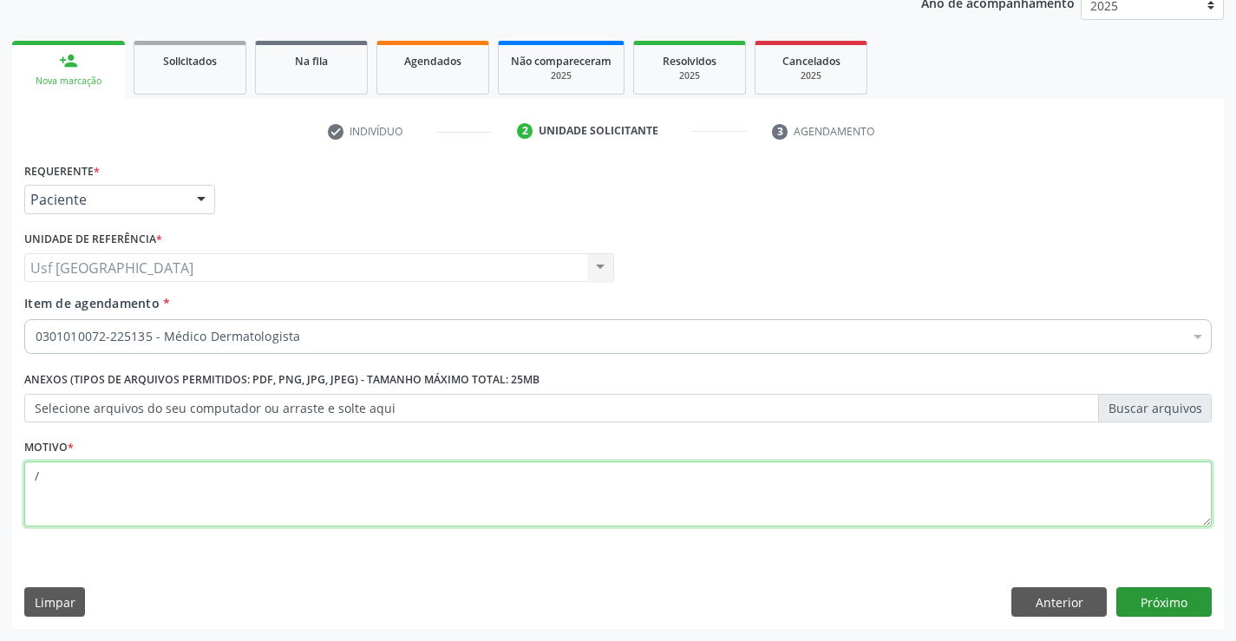
type textarea "/"
click at [1191, 612] on button "Próximo" at bounding box center [1163, 601] width 95 height 29
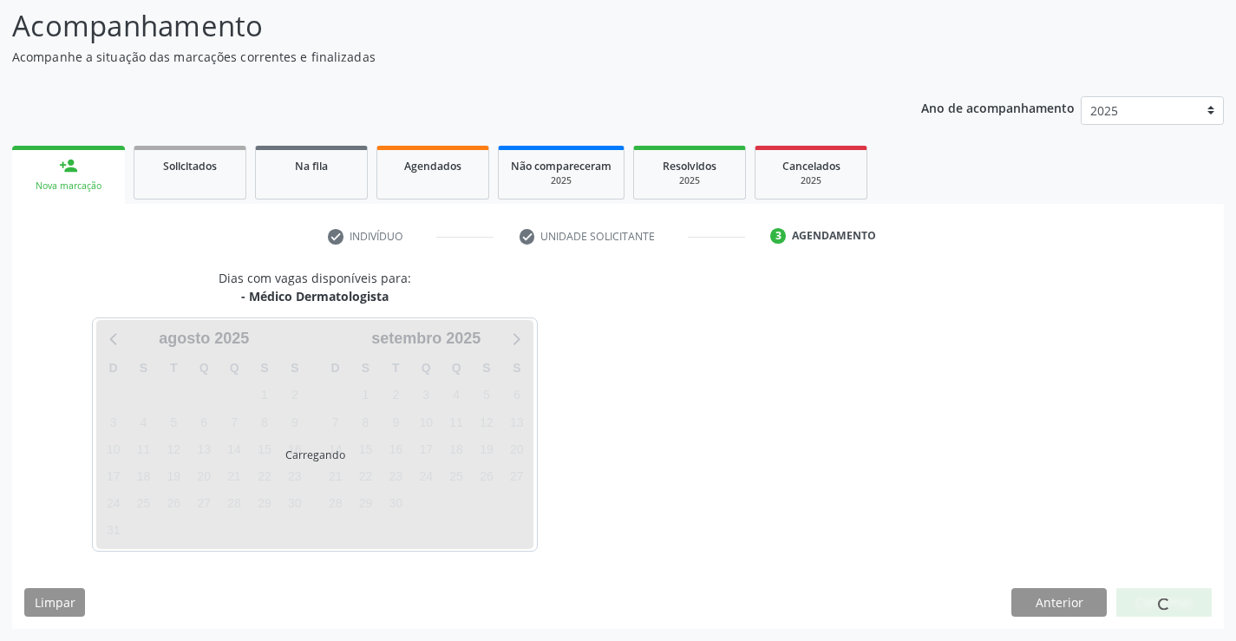
scroll to position [114, 0]
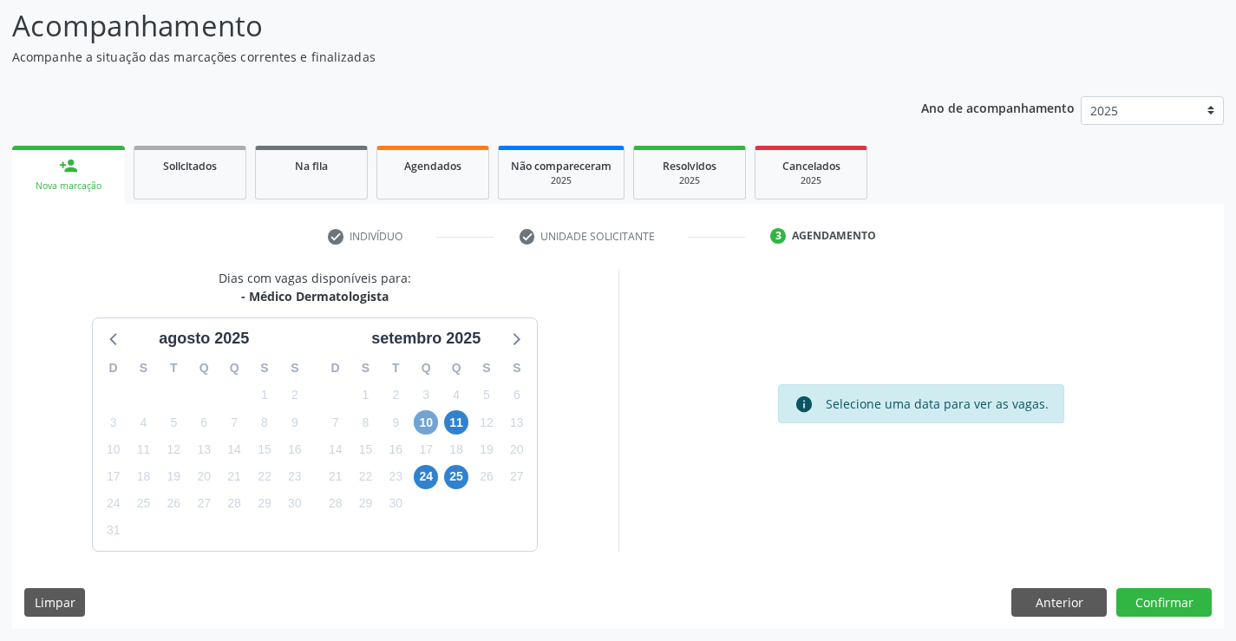
click at [429, 423] on span "10" at bounding box center [426, 422] width 24 height 24
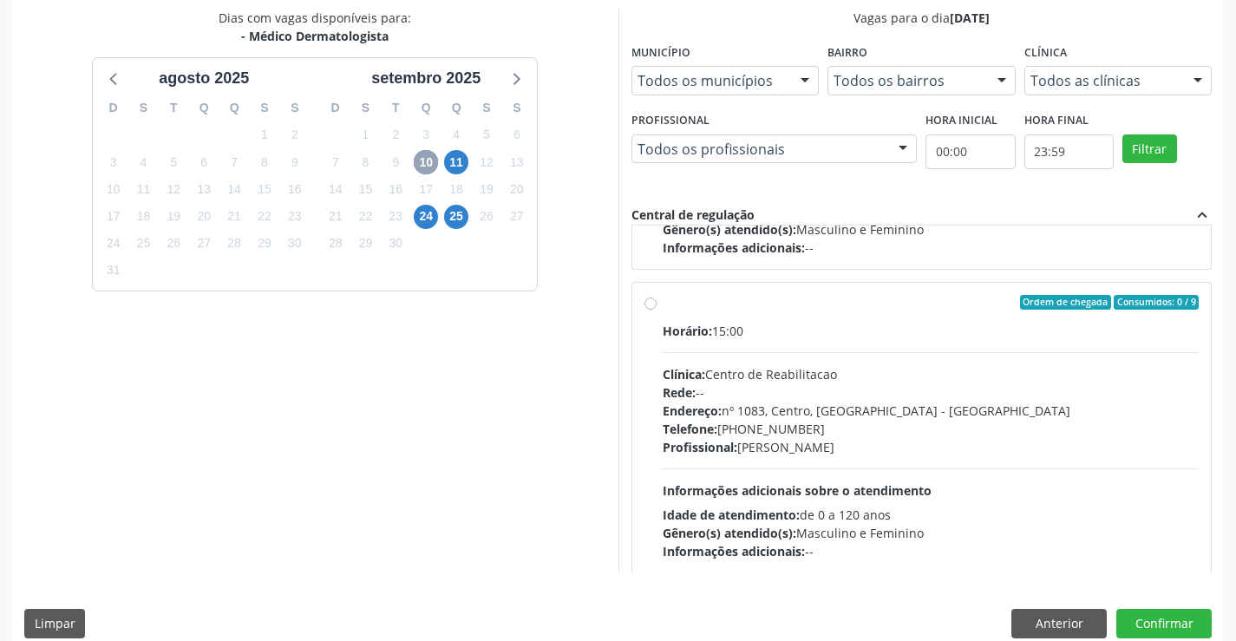
scroll to position [273, 0]
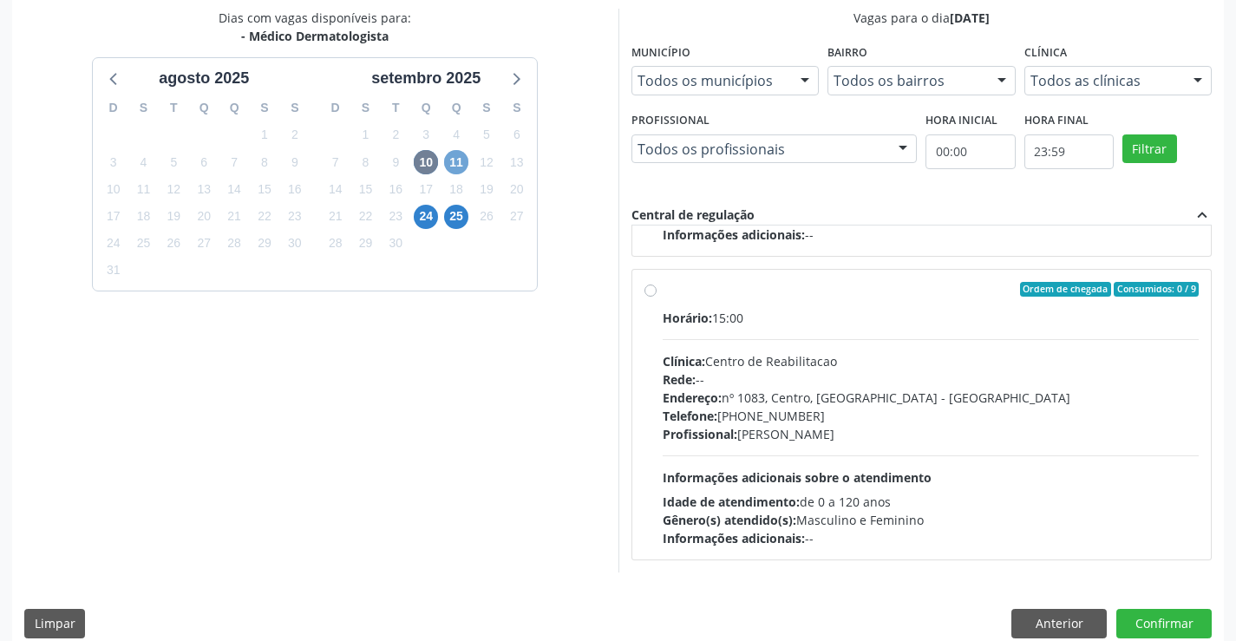
click at [453, 167] on span "11" at bounding box center [456, 162] width 24 height 24
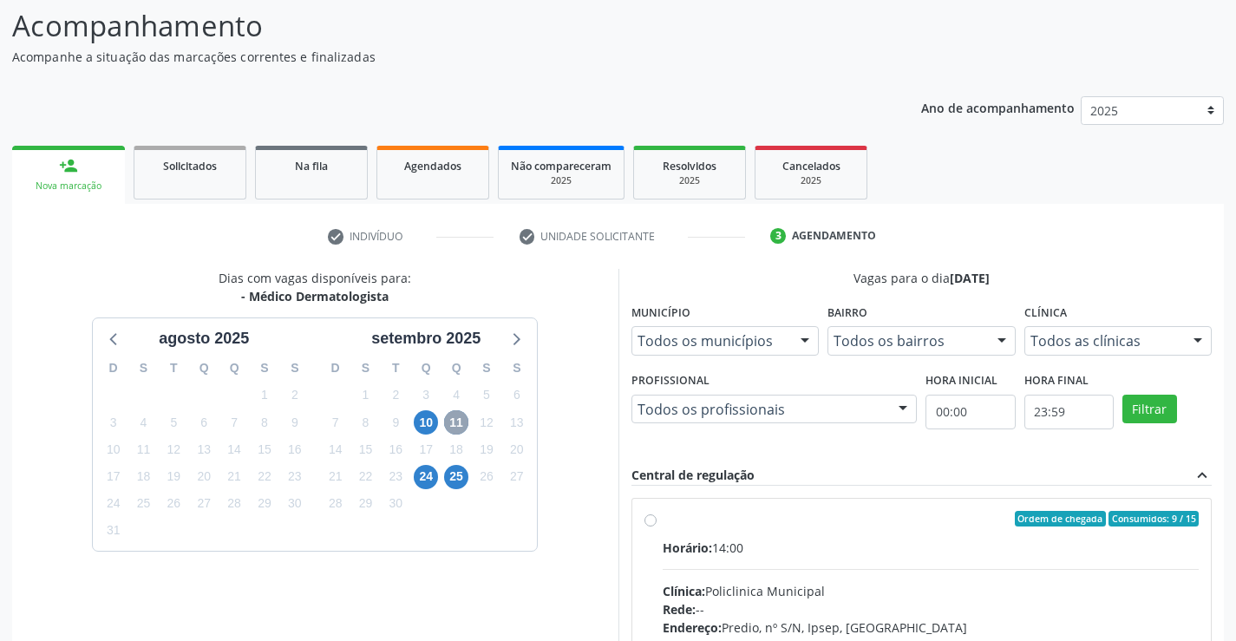
scroll to position [364, 0]
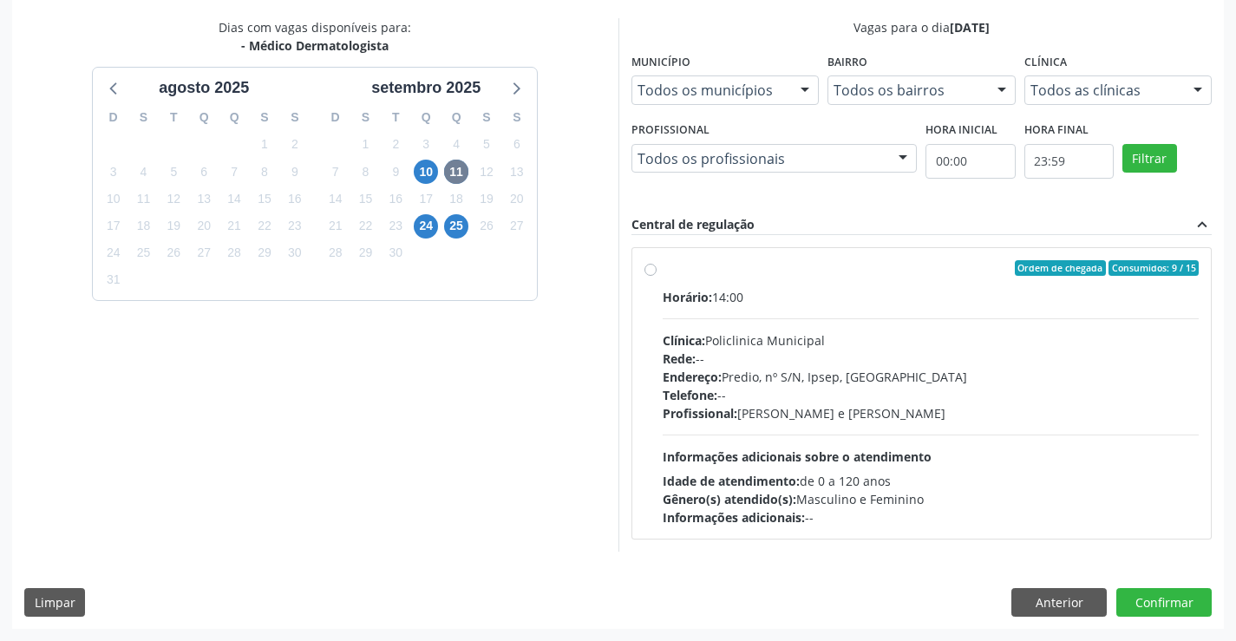
click at [663, 269] on label "Ordem de chegada Consumidos: 9 / 15 Horário: 14:00 Clínica: Policlinica Municip…" at bounding box center [931, 393] width 537 height 266
click at [647, 269] on input "Ordem de chegada Consumidos: 9 / 15 Horário: 14:00 Clínica: Policlinica Municip…" at bounding box center [651, 268] width 12 height 16
radio input "true"
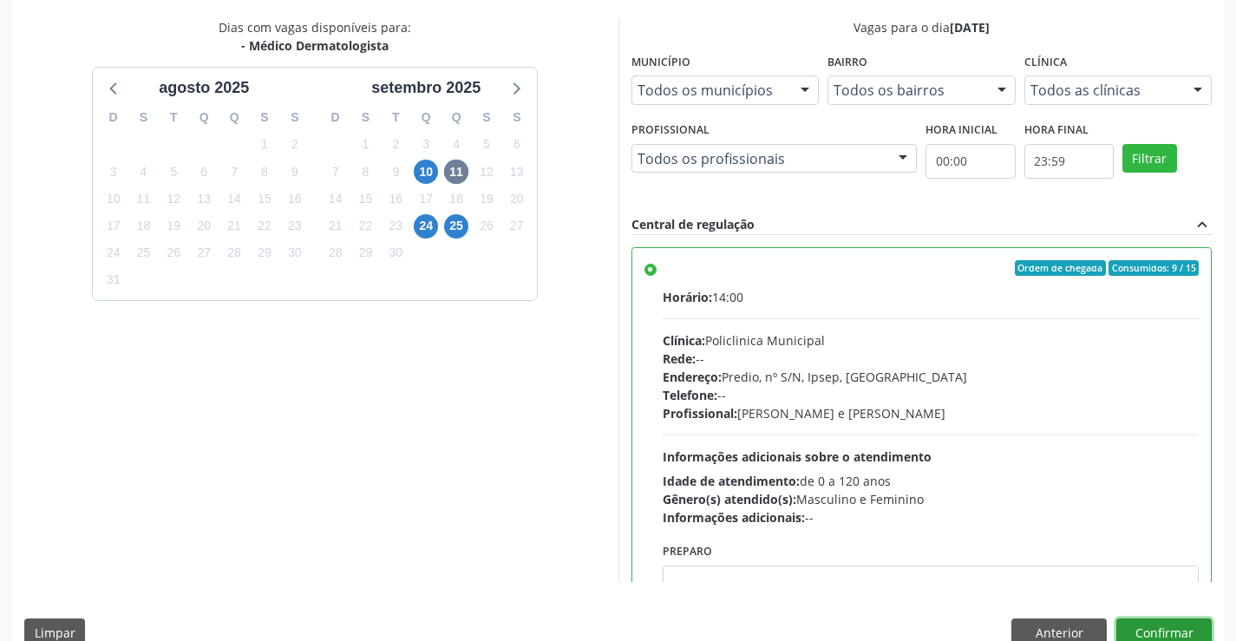
click at [1144, 634] on button "Confirmar" at bounding box center [1163, 632] width 95 height 29
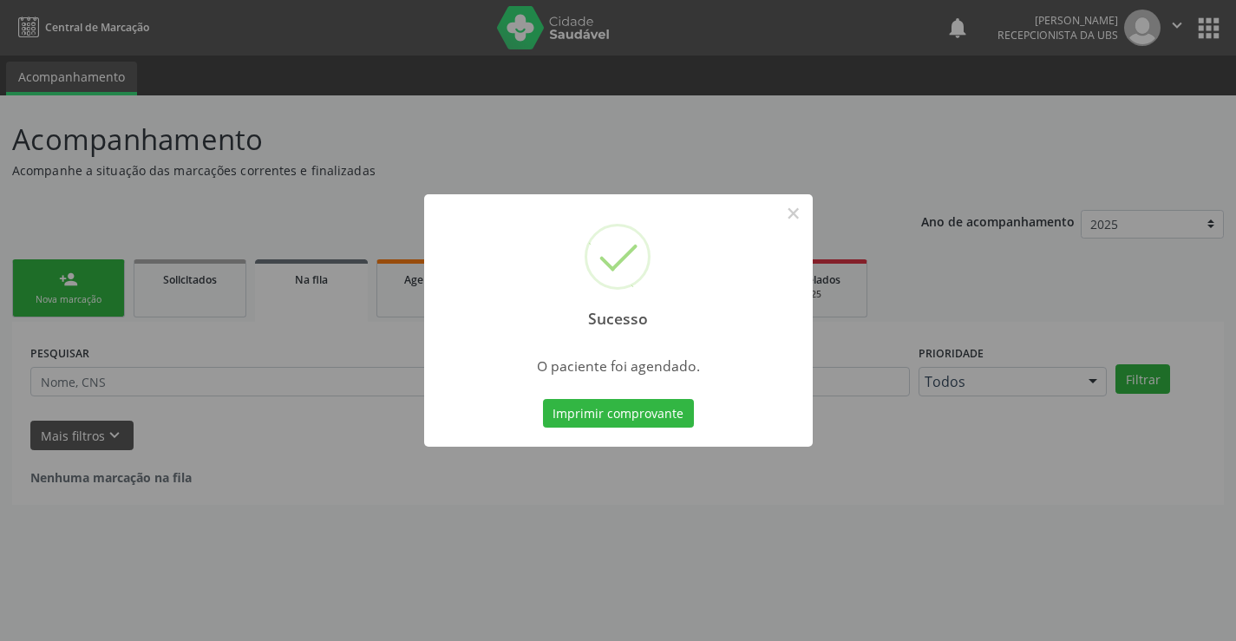
scroll to position [0, 0]
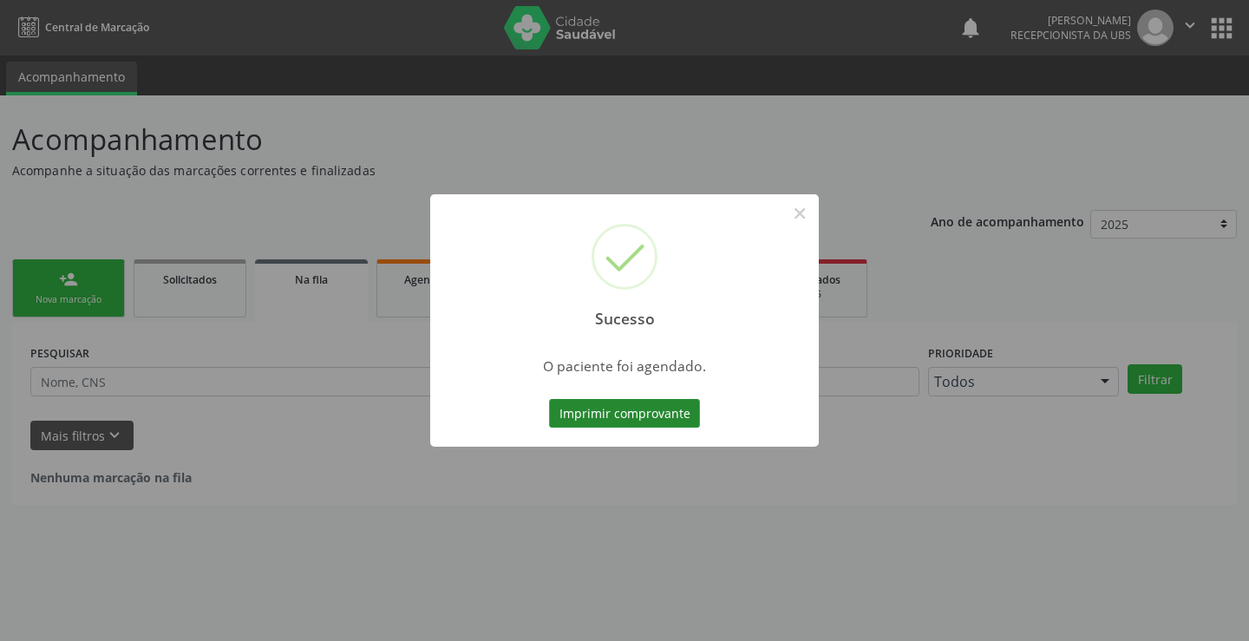
click at [623, 412] on button "Imprimir comprovante" at bounding box center [624, 413] width 151 height 29
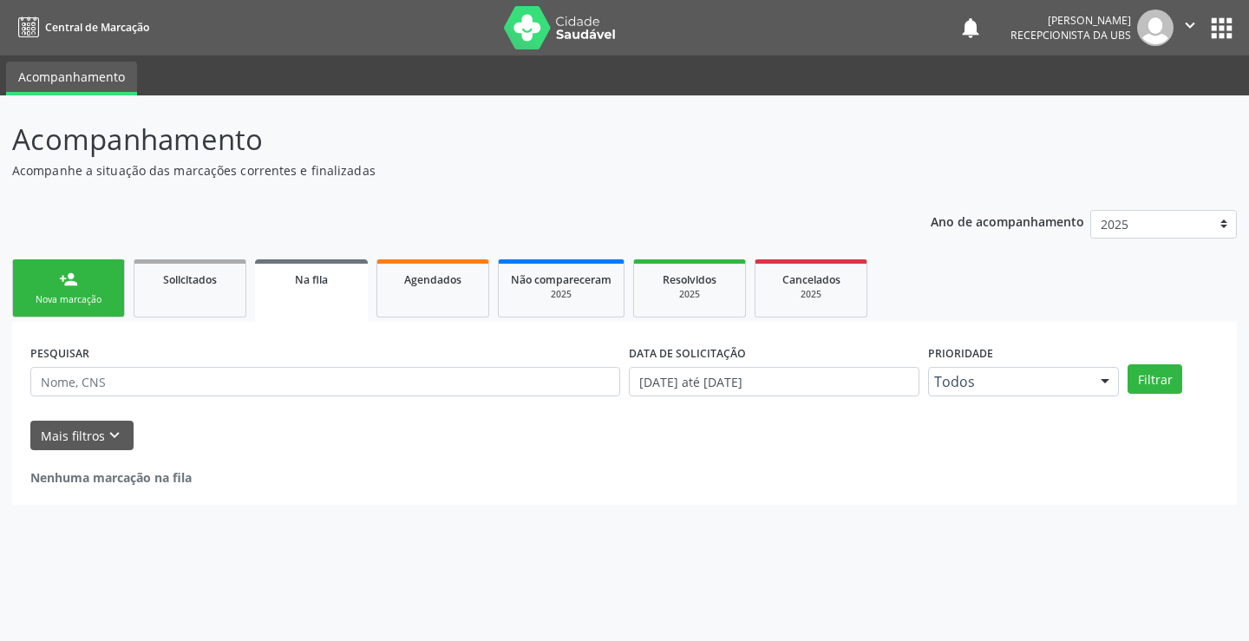
click at [87, 289] on link "person_add Nova marcação" at bounding box center [68, 288] width 113 height 58
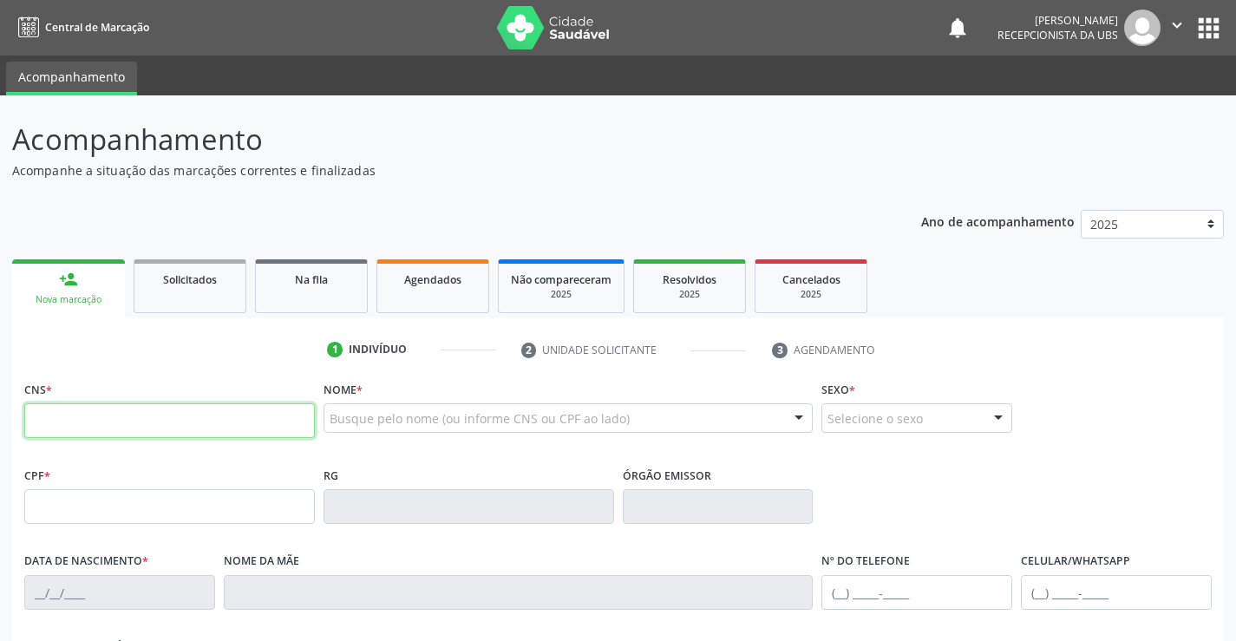
click at [121, 422] on input "text" at bounding box center [169, 420] width 291 height 35
type input "705 0018 4306 6357"
type input "029.488.024-07"
type input "07/04/1979"
type input "Maria José Freitas de Assis"
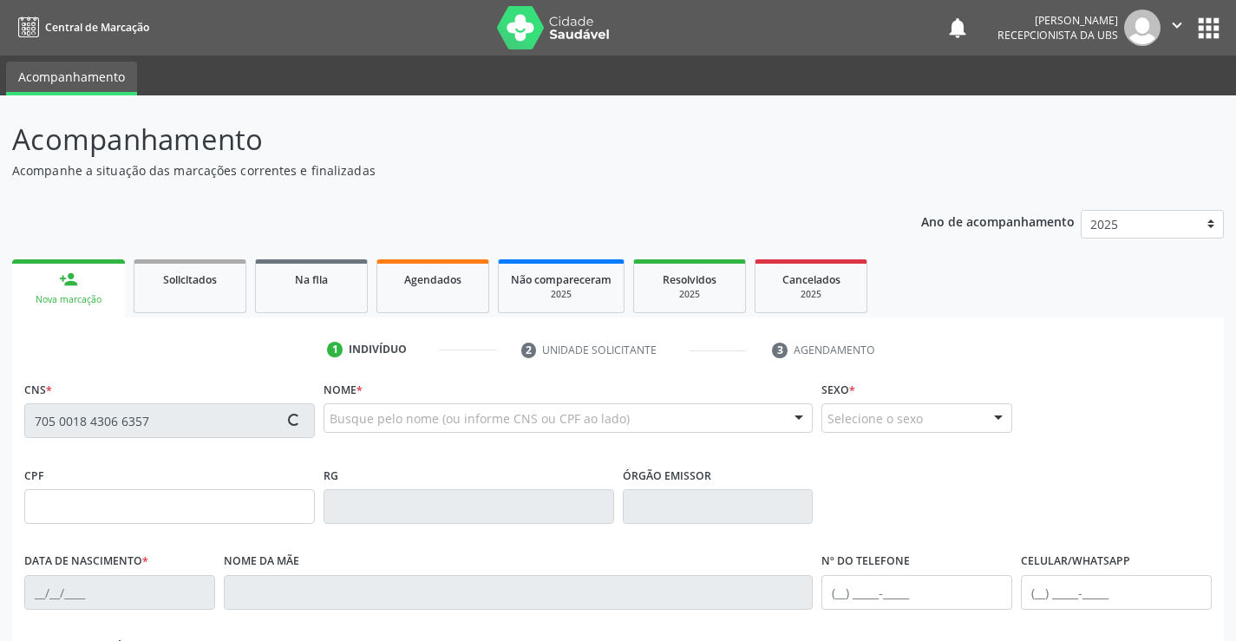
type input "(87) 99935-3474"
type input "1263"
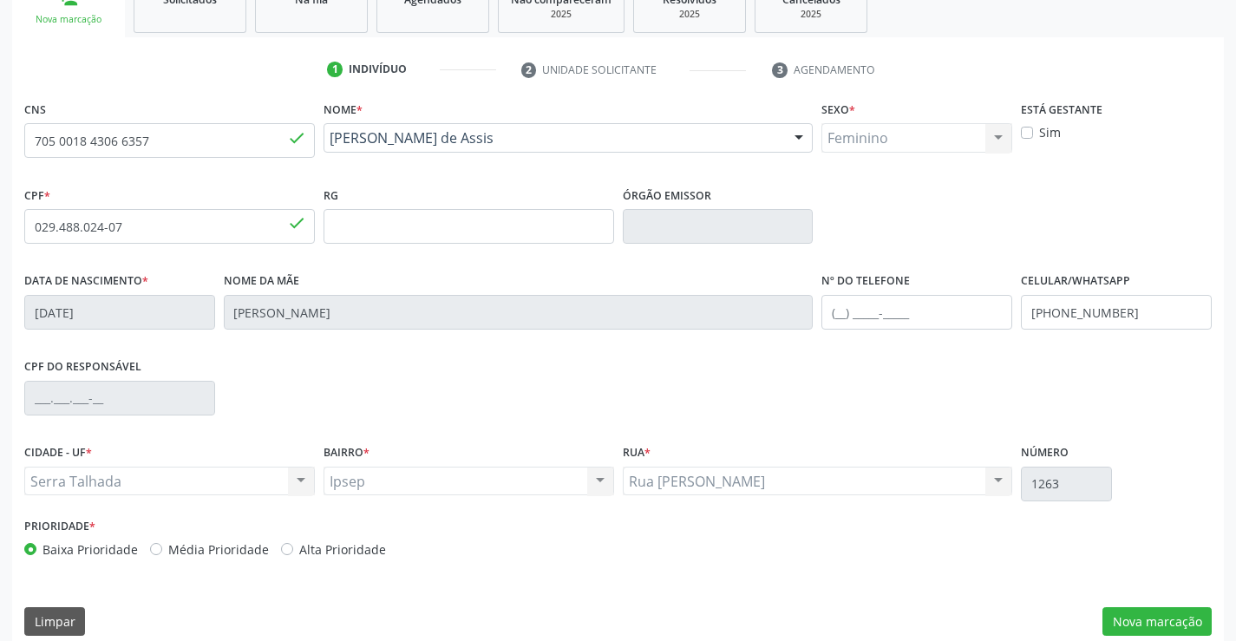
scroll to position [299, 0]
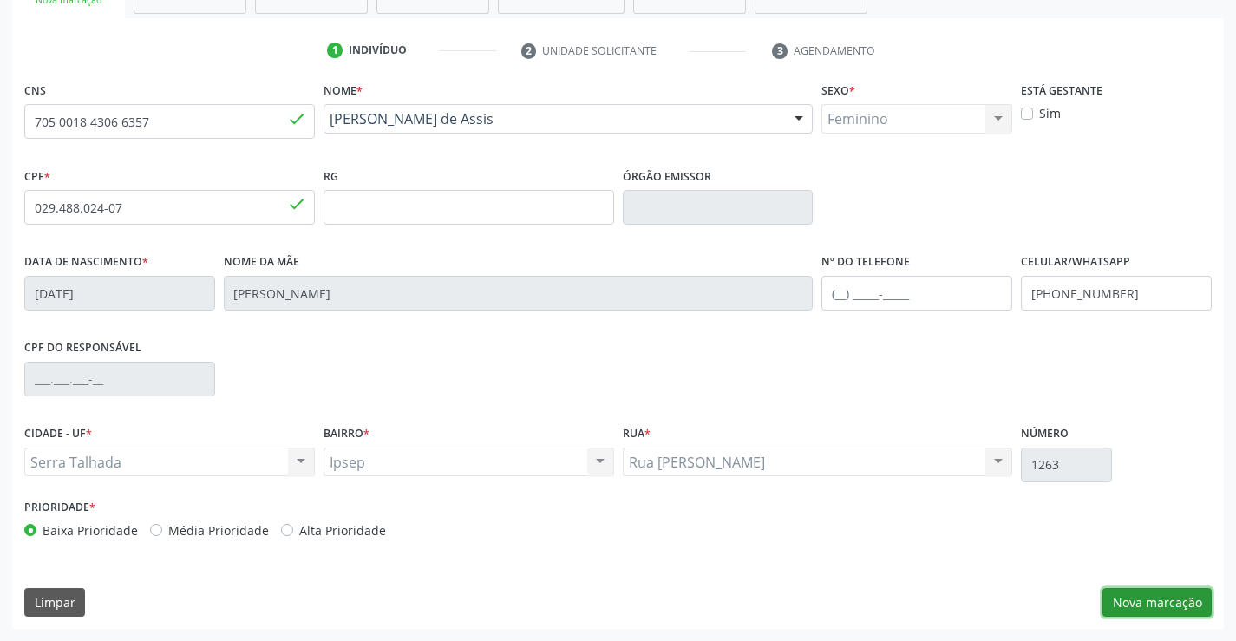
click at [1175, 593] on button "Nova marcação" at bounding box center [1157, 602] width 109 height 29
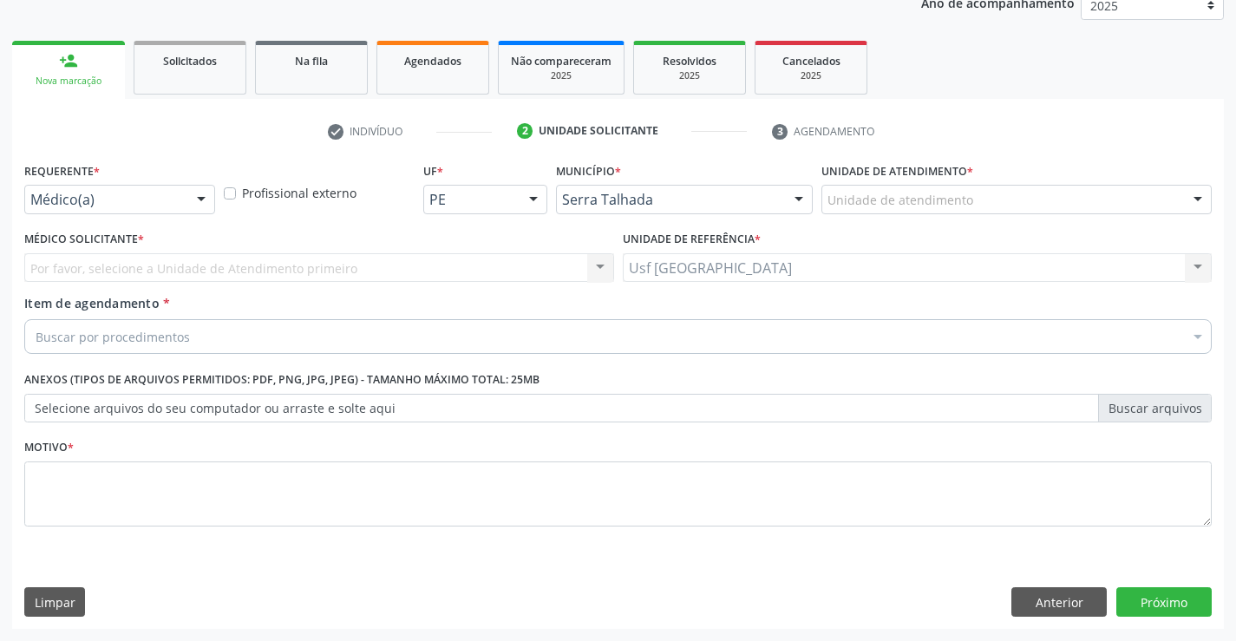
scroll to position [219, 0]
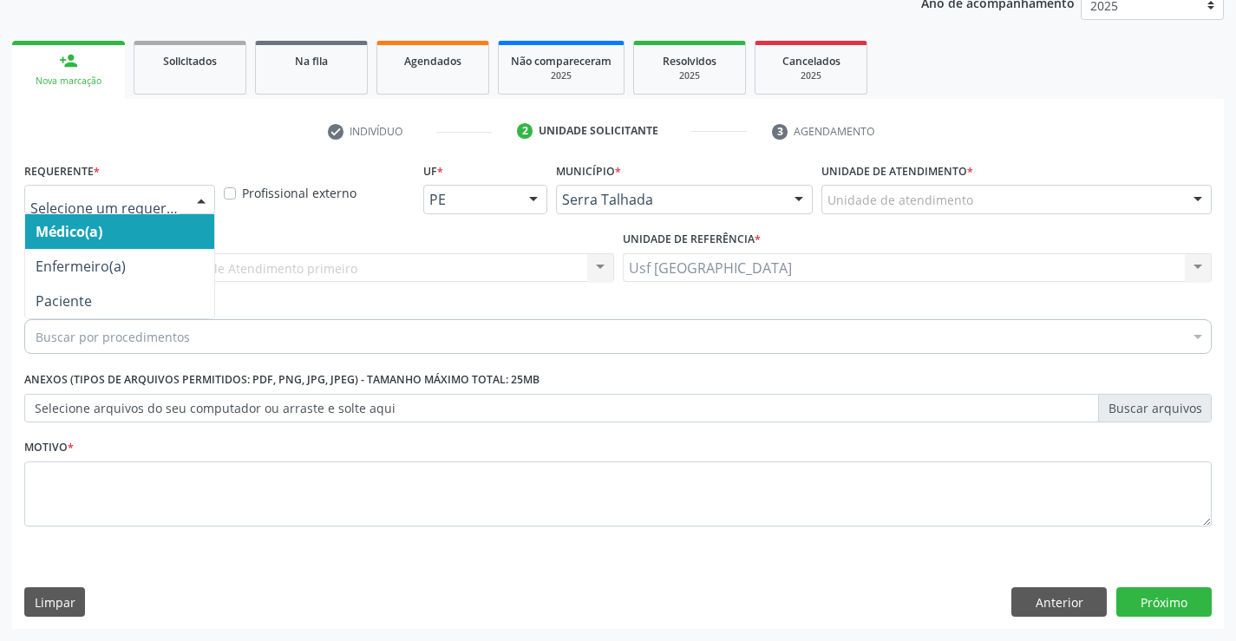
click at [180, 192] on div at bounding box center [119, 199] width 191 height 29
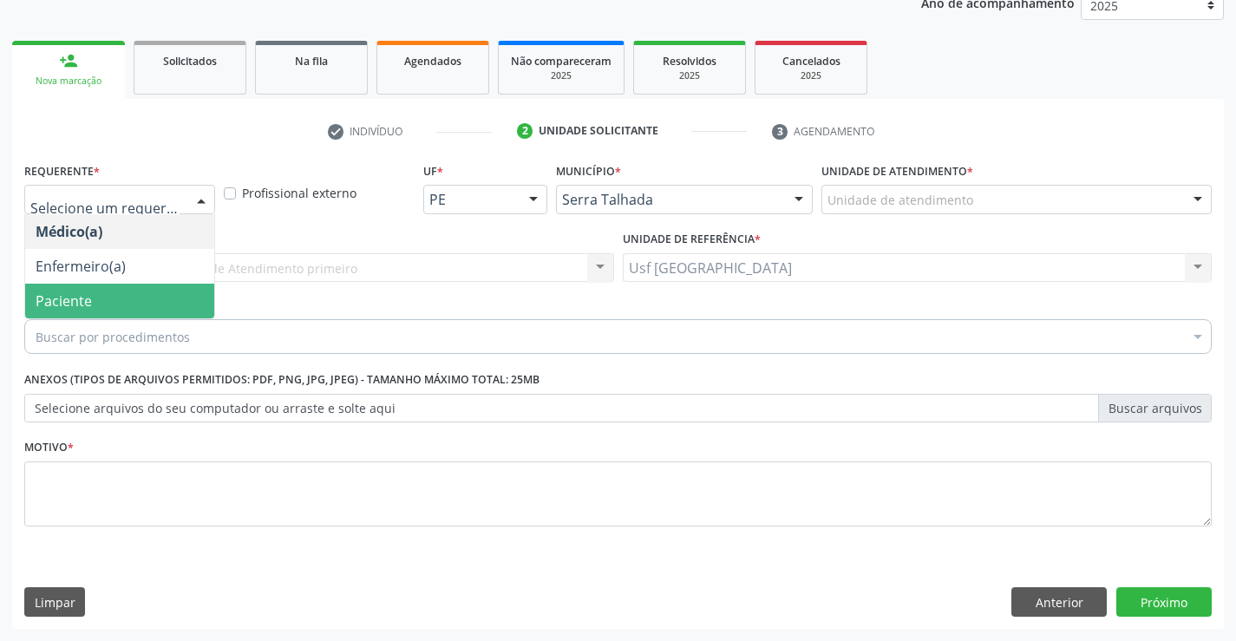
click at [50, 298] on span "Paciente" at bounding box center [64, 300] width 56 height 19
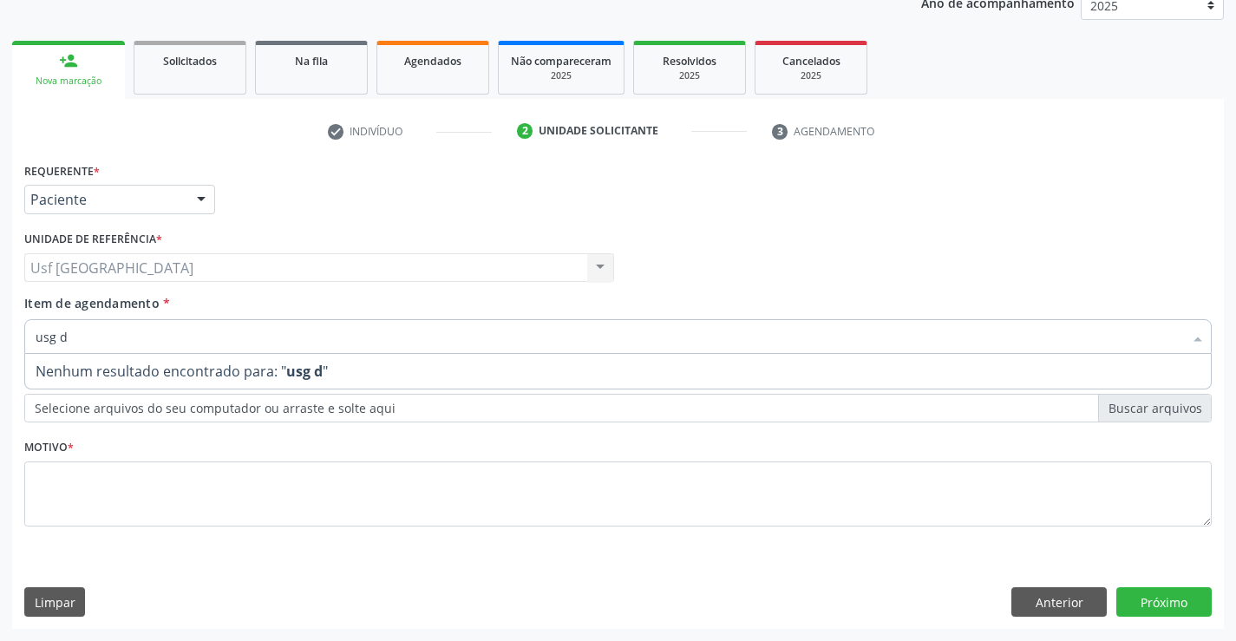
type input "usg"
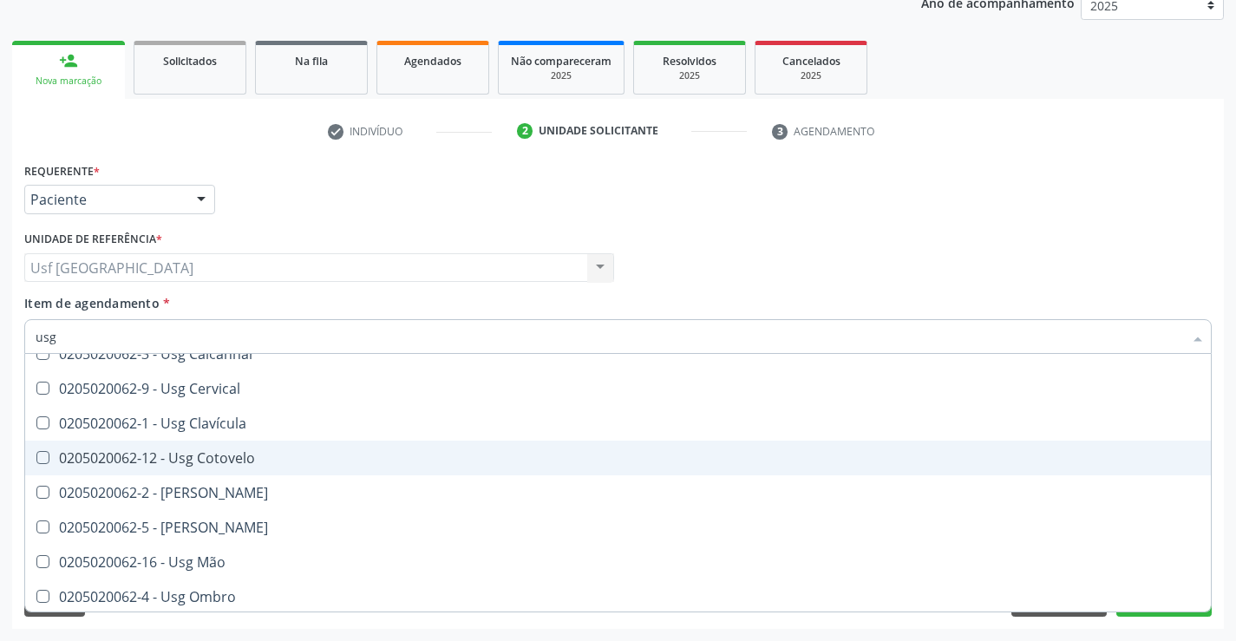
scroll to position [173, 0]
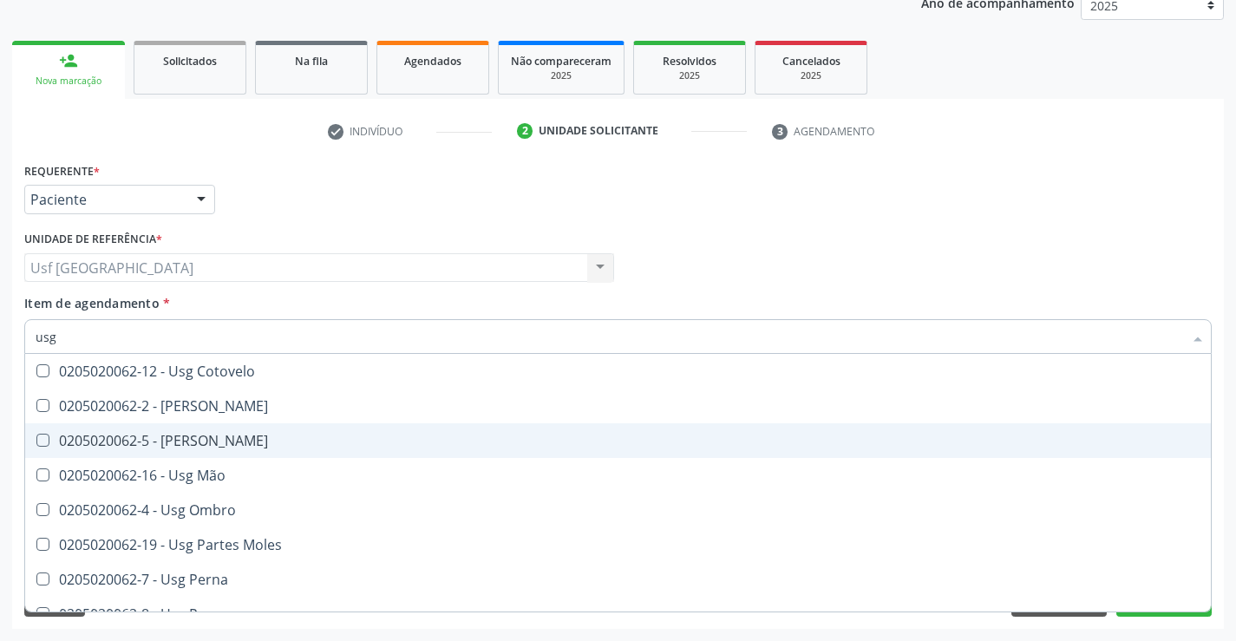
click at [151, 448] on div "0205020062-5 - [PERSON_NAME]" at bounding box center [618, 441] width 1165 height 14
checkbox Joelho "true"
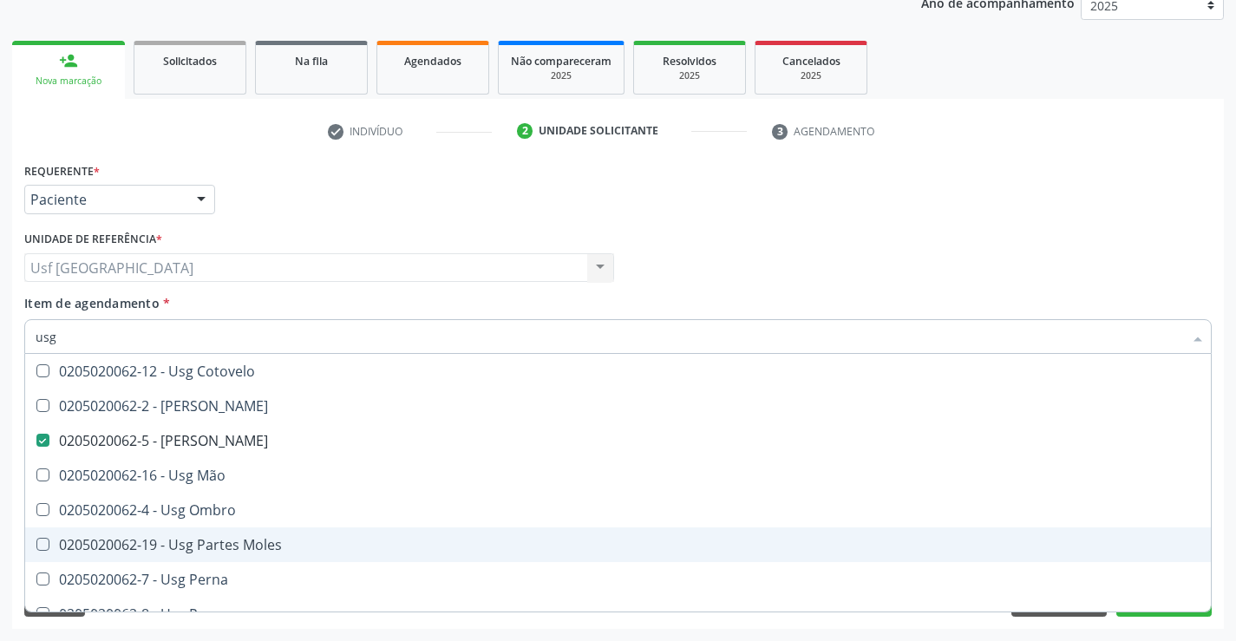
click at [215, 546] on div "0205020062-19 - Usg Partes Moles" at bounding box center [618, 545] width 1165 height 14
checkbox Moles "true"
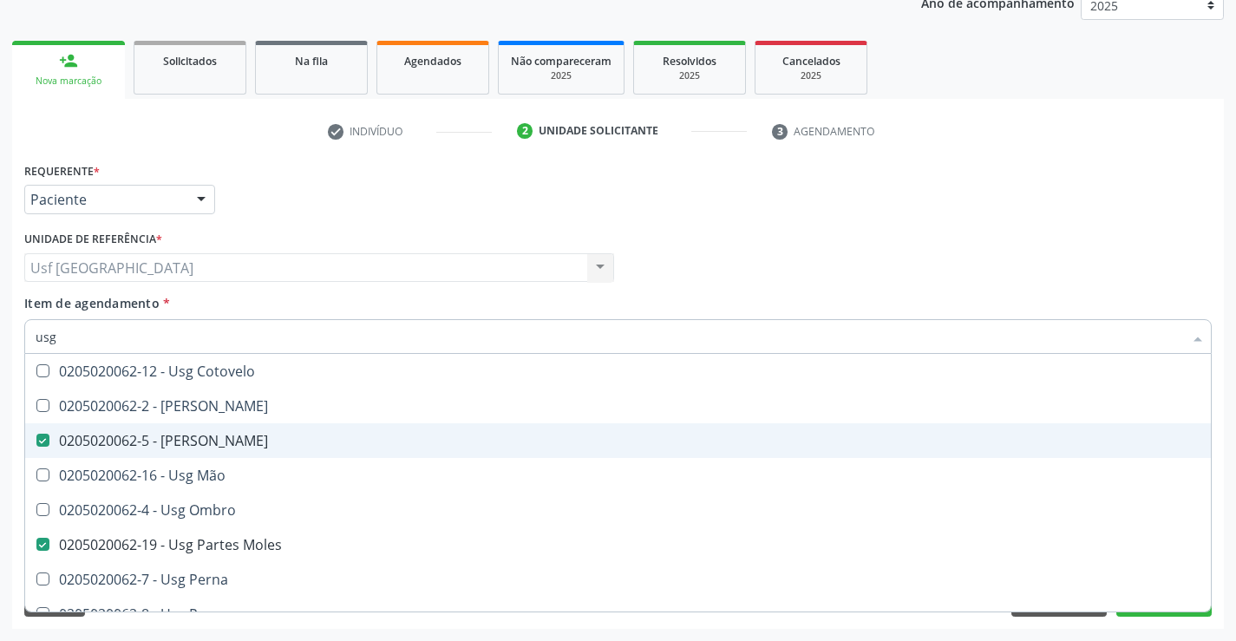
click at [135, 445] on div "0205020062-5 - [PERSON_NAME]" at bounding box center [618, 441] width 1165 height 14
checkbox Joelho "false"
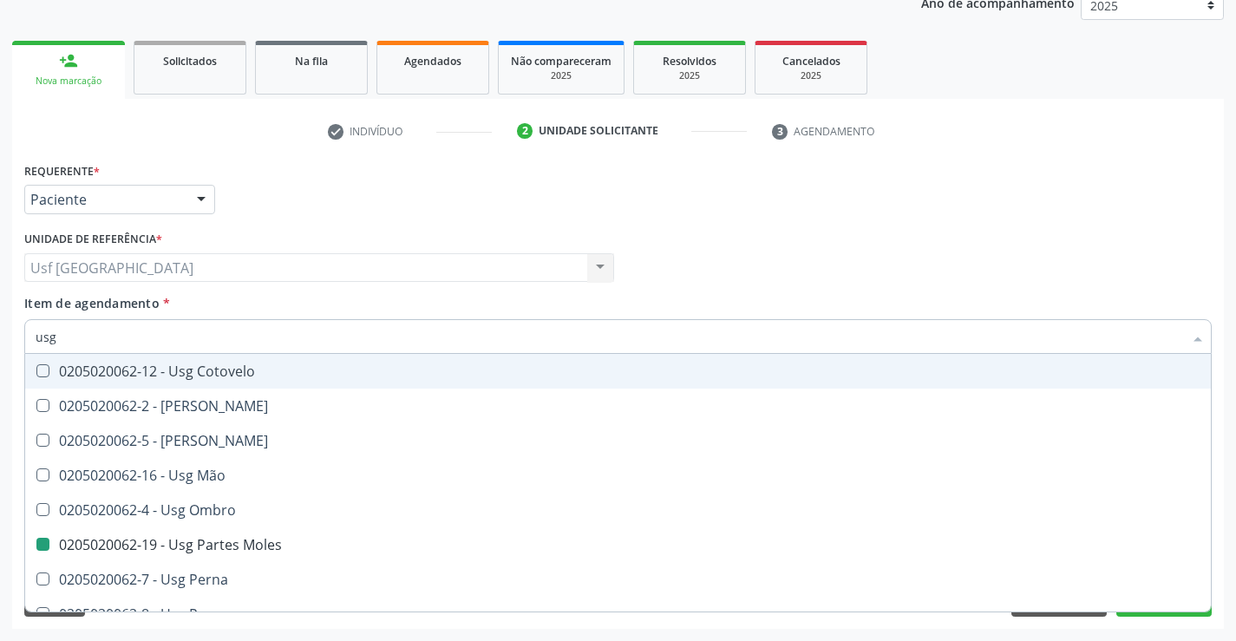
click at [514, 198] on div "Requerente * Paciente Médico(a) Enfermeiro(a) Paciente Nenhum resultado encontr…" at bounding box center [618, 192] width 1196 height 68
checkbox Braço "true"
checkbox Moles "false"
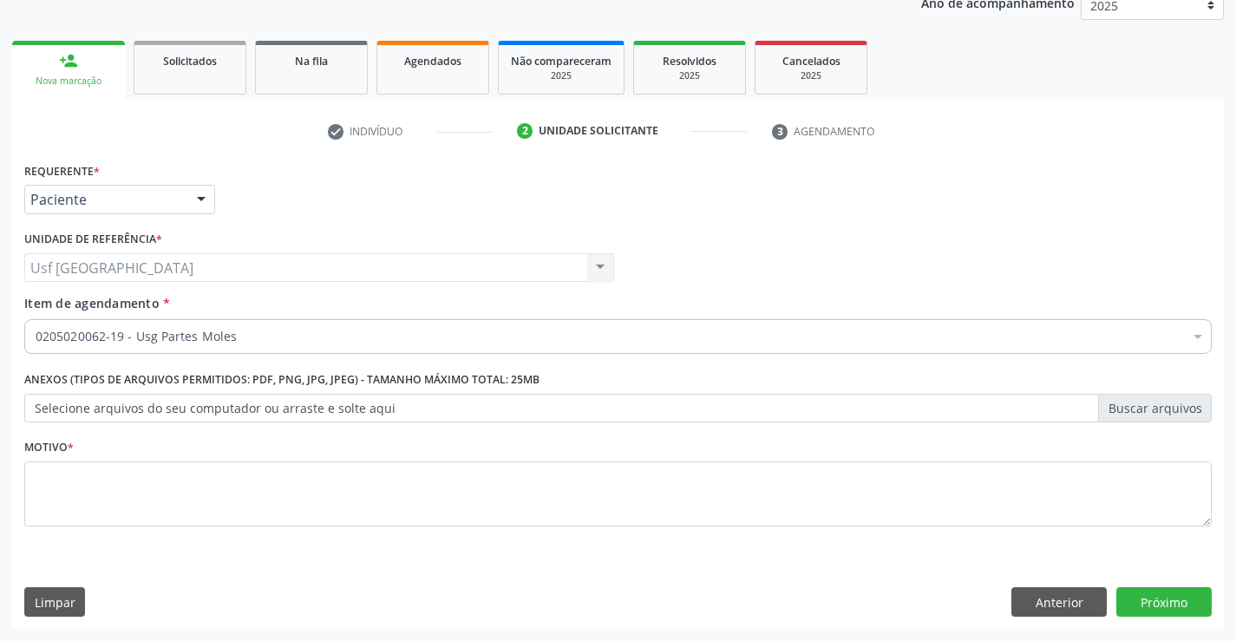
scroll to position [0, 0]
click at [121, 513] on textarea at bounding box center [618, 494] width 1188 height 66
type textarea "/"
click at [1142, 592] on button "Próximo" at bounding box center [1163, 601] width 95 height 29
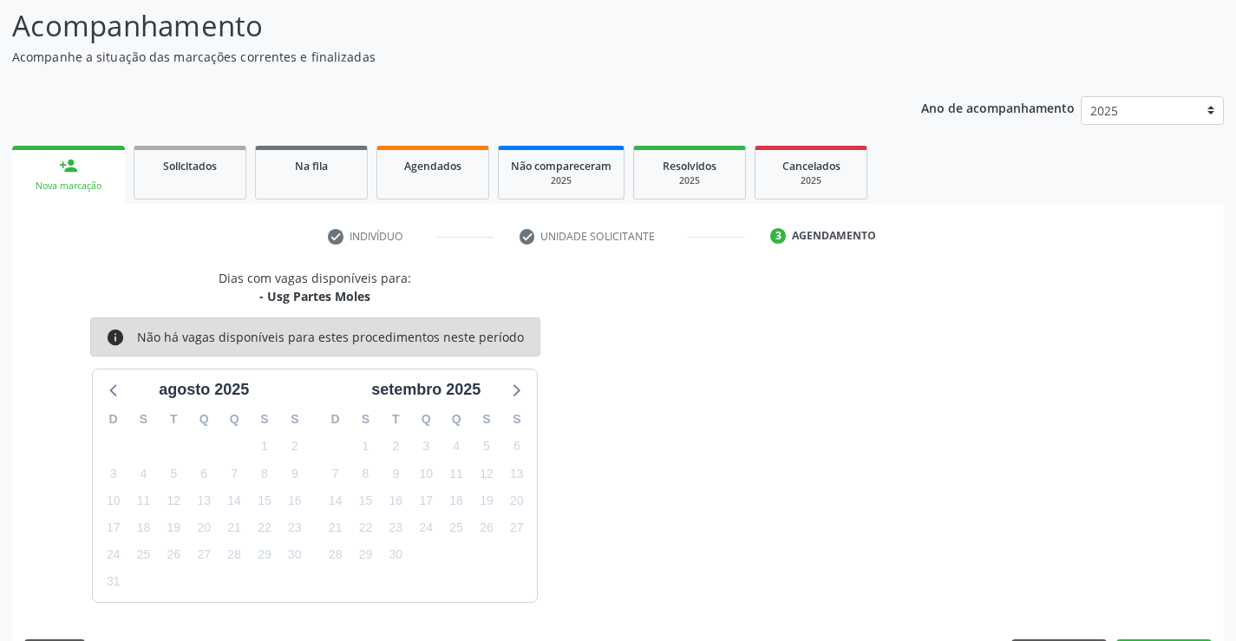
scroll to position [165, 0]
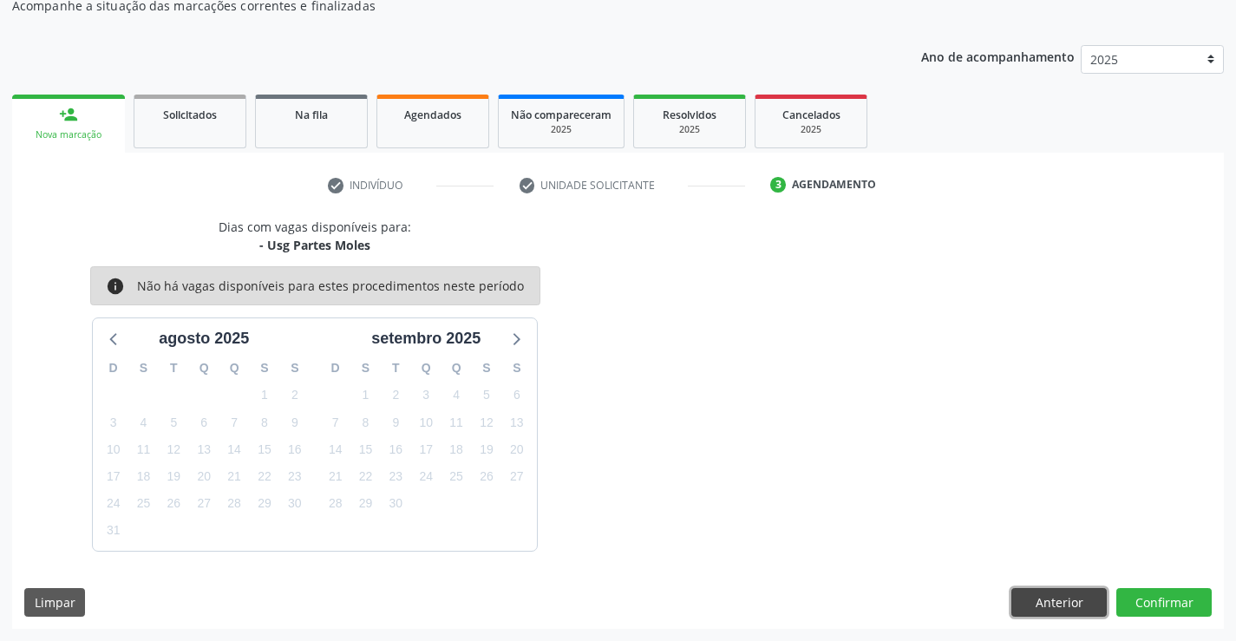
click at [1049, 603] on button "Anterior" at bounding box center [1058, 602] width 95 height 29
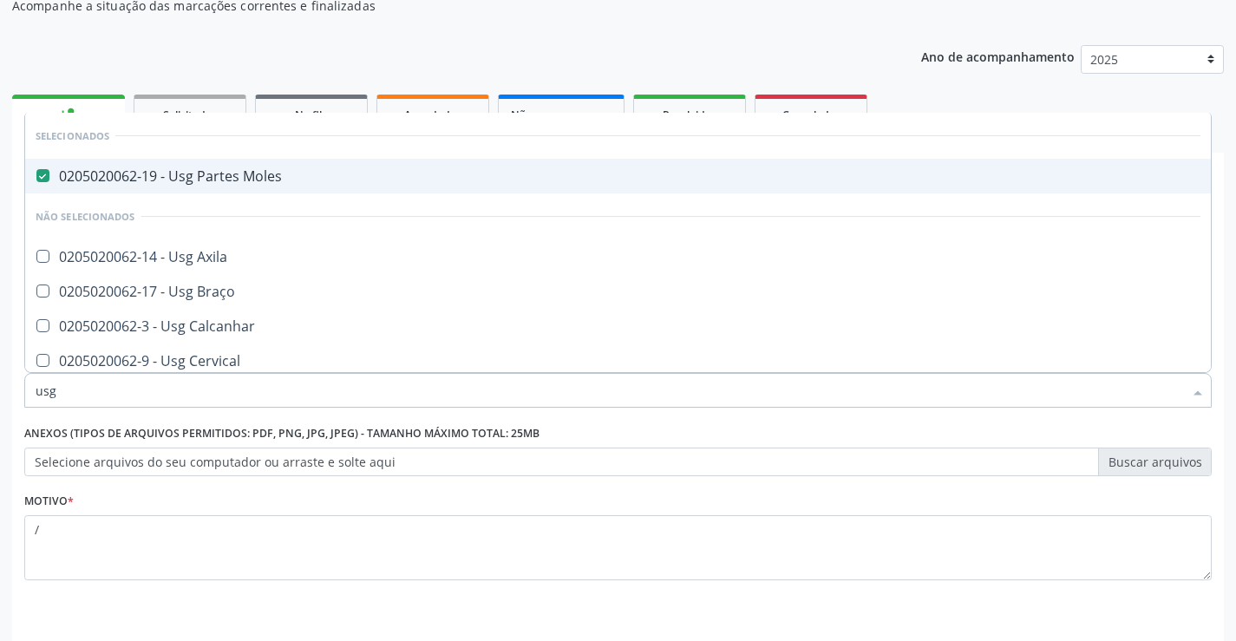
type input "usg j"
checkbox Moles "false"
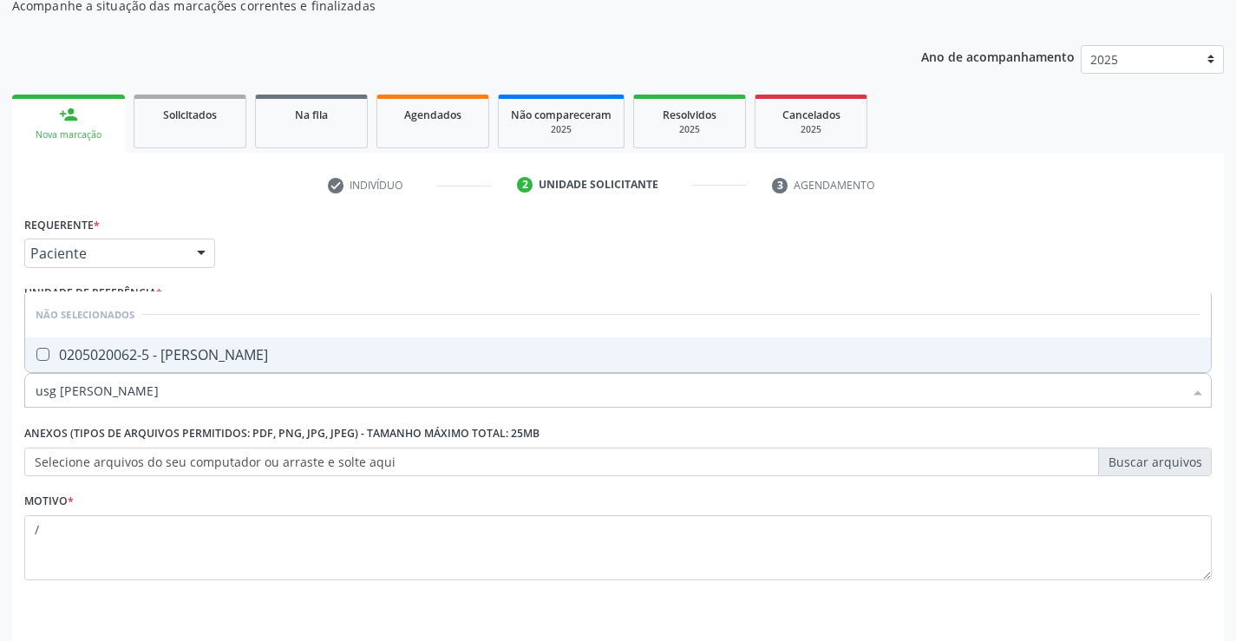
type input "usg joe"
click at [261, 364] on span "0205020062-5 - [PERSON_NAME]" at bounding box center [618, 354] width 1186 height 35
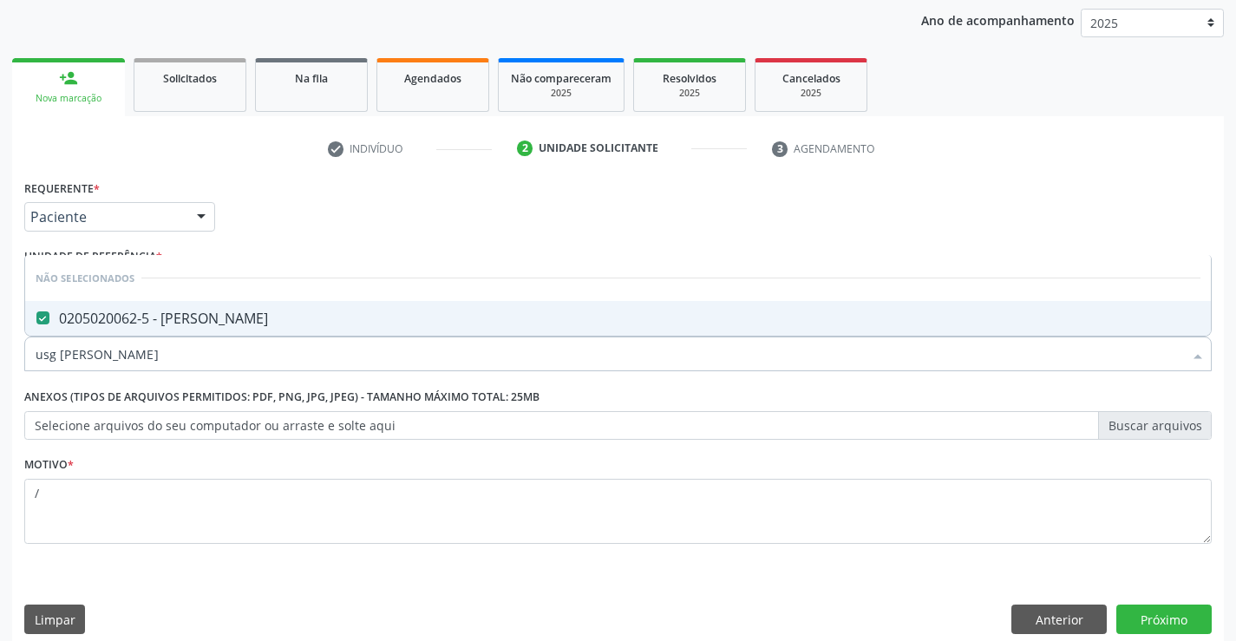
scroll to position [219, 0]
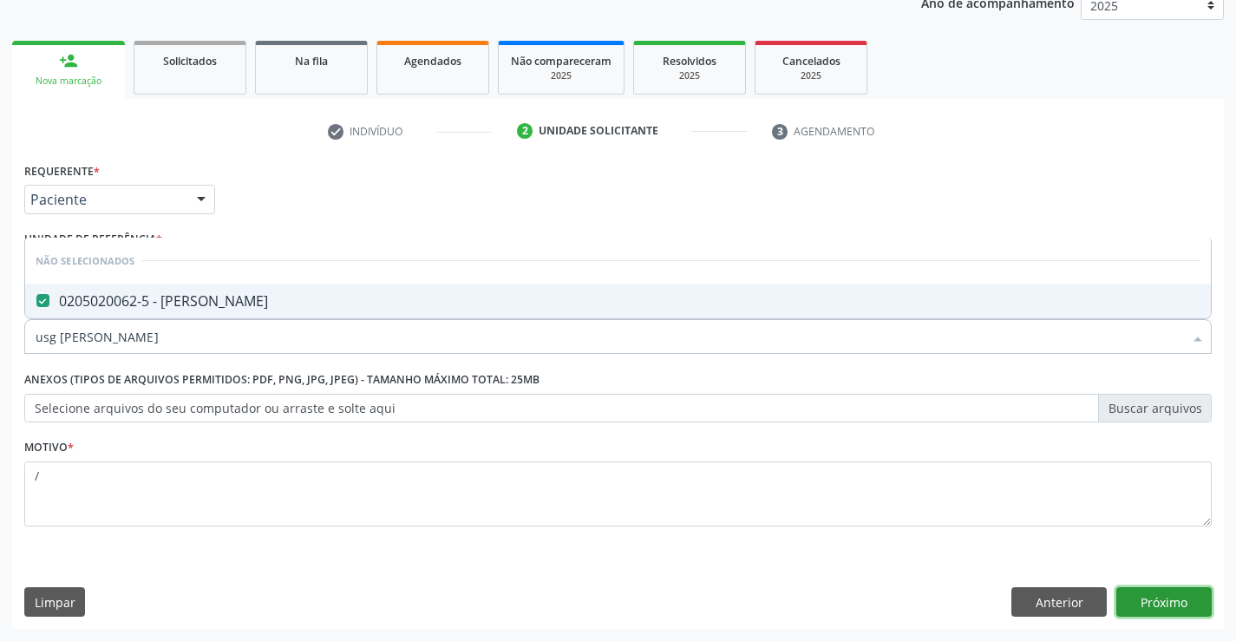
click at [1181, 599] on button "Próximo" at bounding box center [1163, 601] width 95 height 29
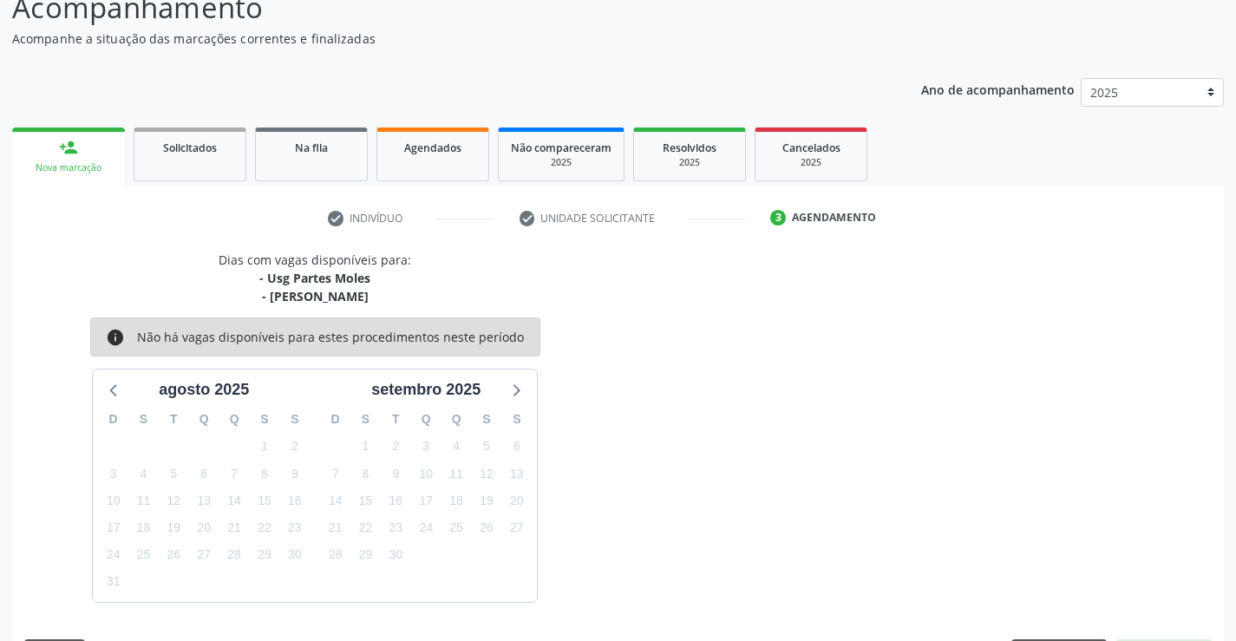
scroll to position [183, 0]
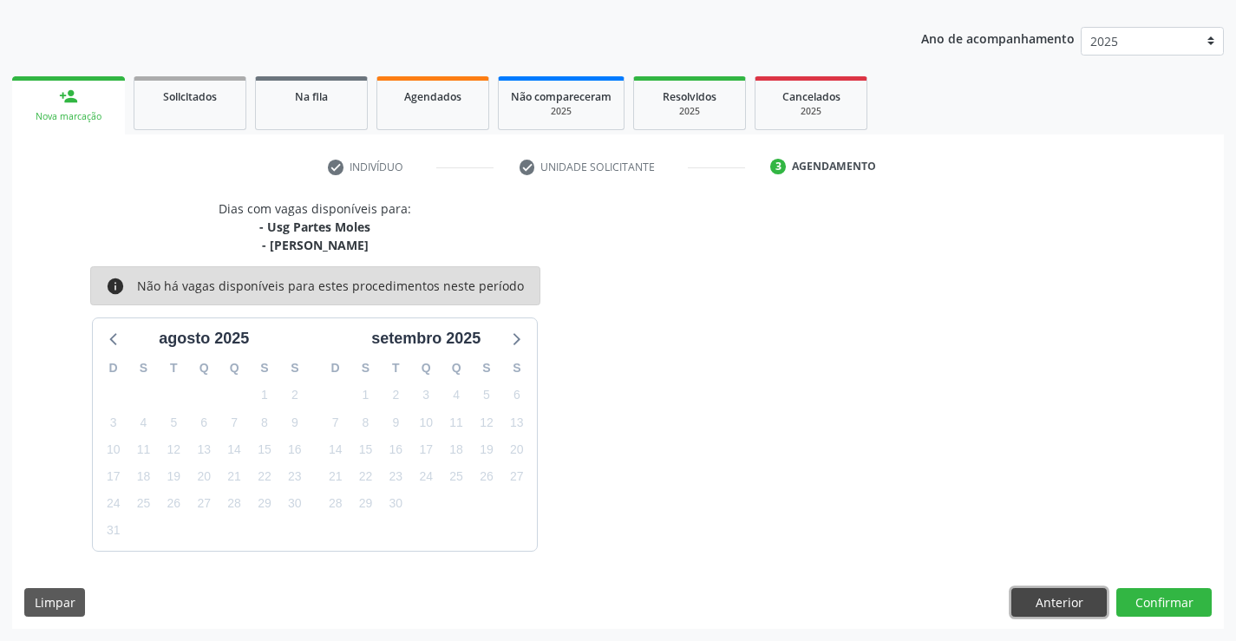
click at [1069, 606] on button "Anterior" at bounding box center [1058, 602] width 95 height 29
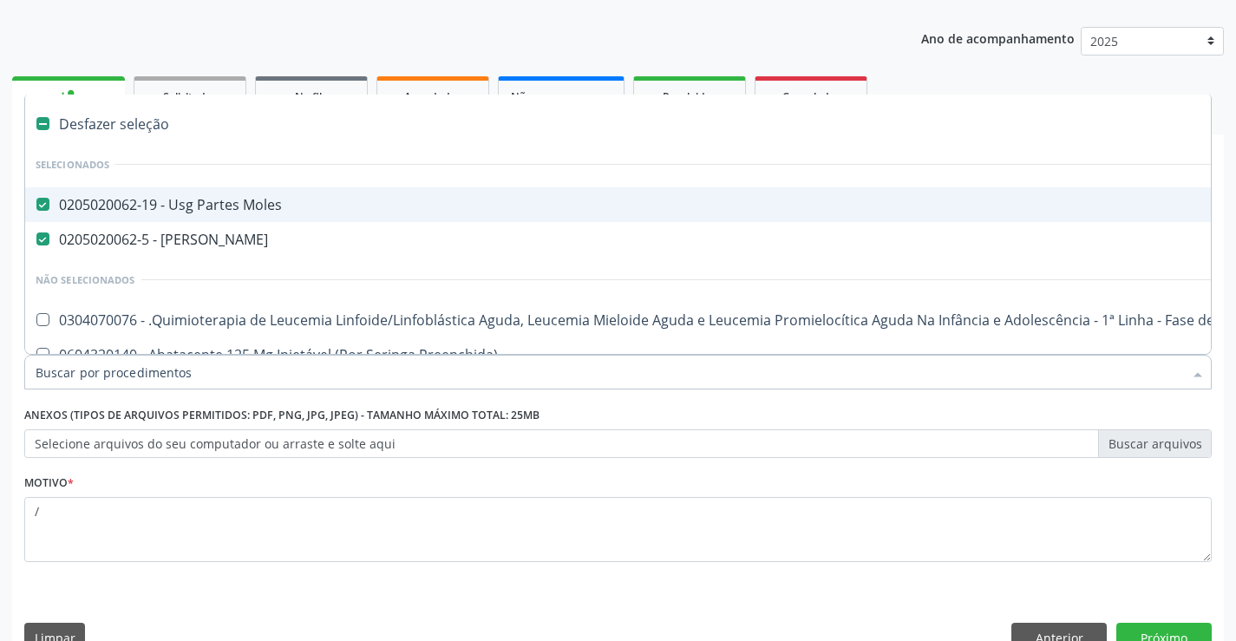
click at [56, 198] on div "0205020062-19 - Usg Partes Moles" at bounding box center [711, 205] width 1351 height 14
checkbox Moles "false"
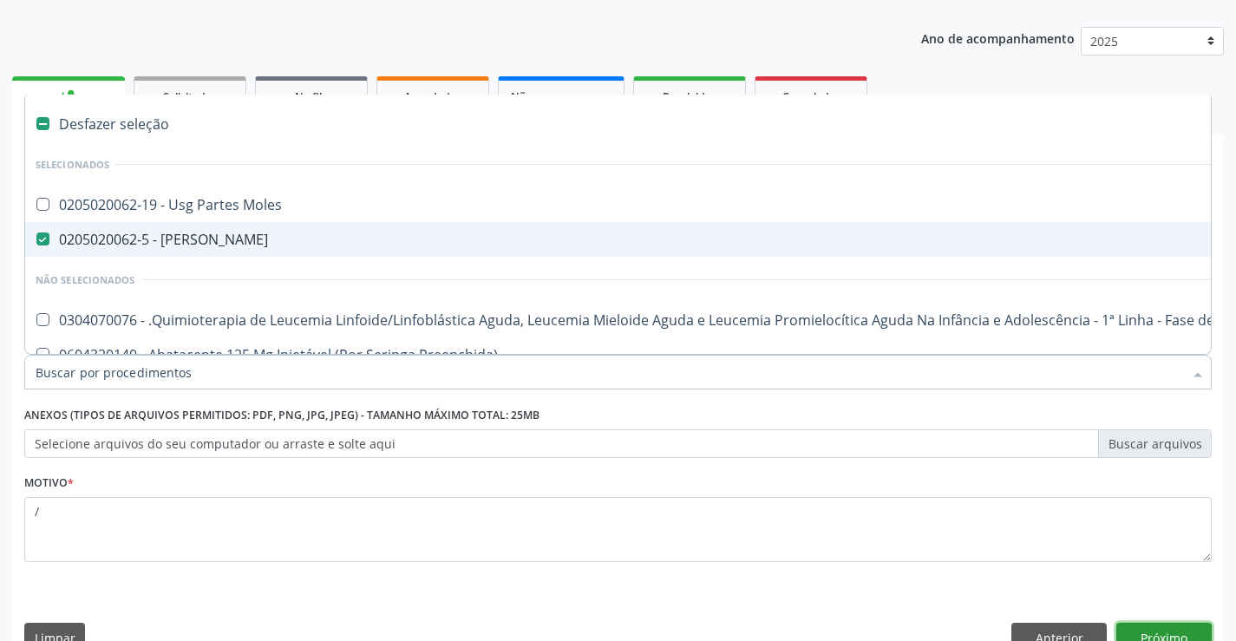
click at [1150, 635] on button "Próximo" at bounding box center [1163, 637] width 95 height 29
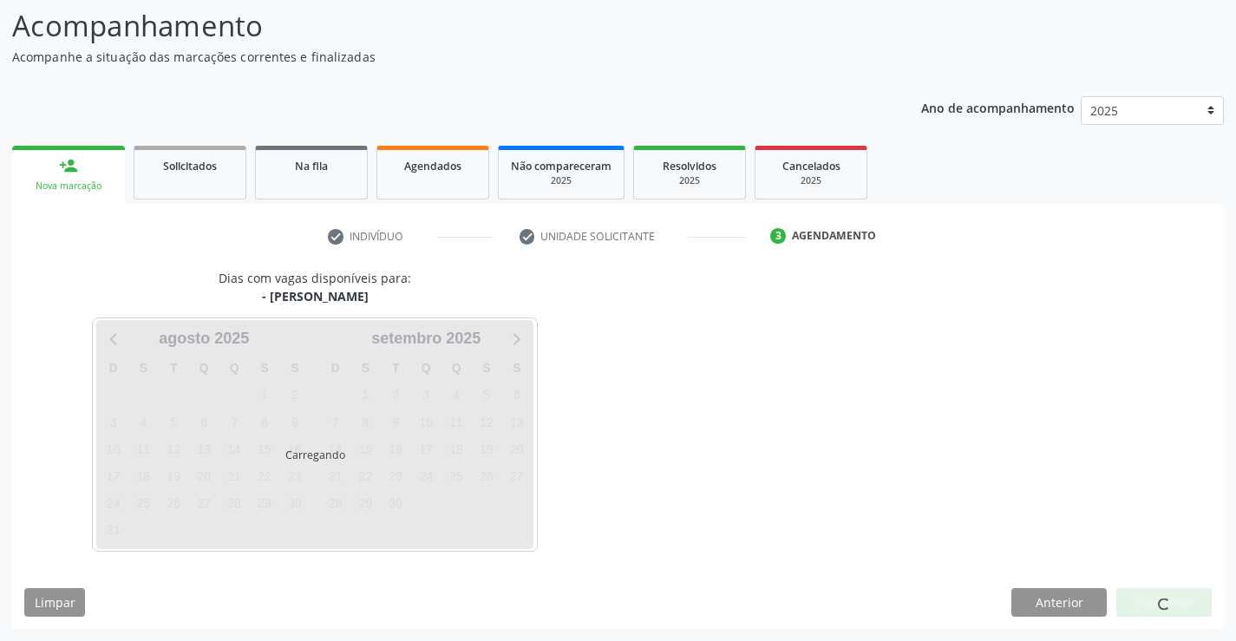
scroll to position [114, 0]
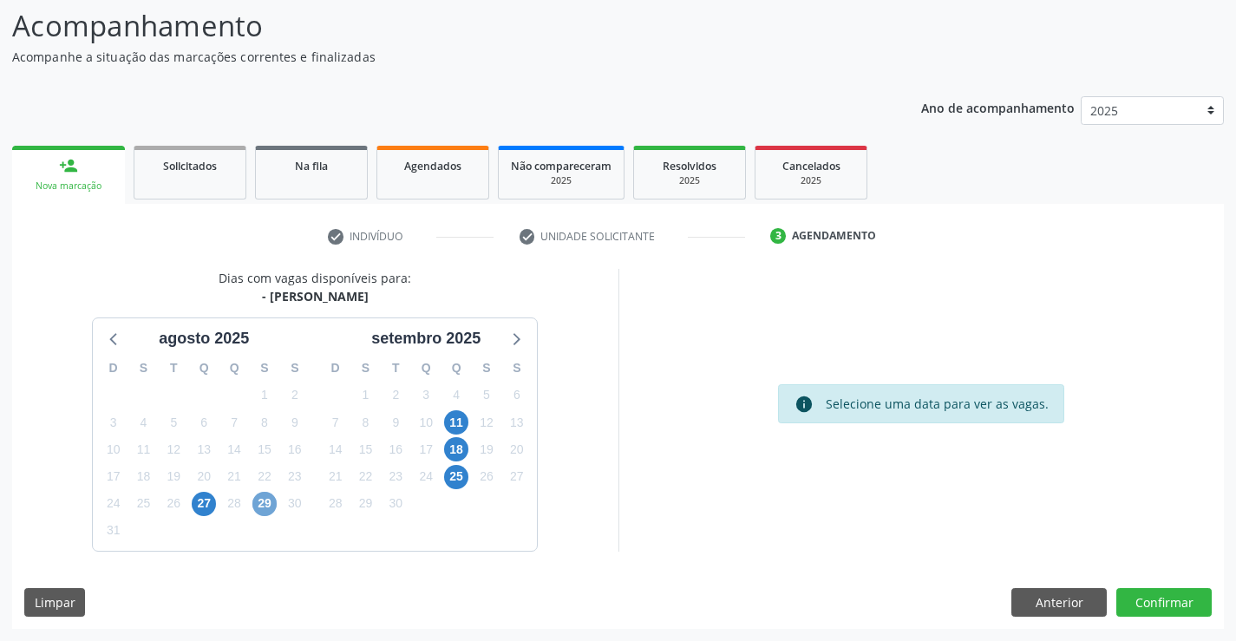
click at [271, 505] on span "29" at bounding box center [264, 504] width 24 height 24
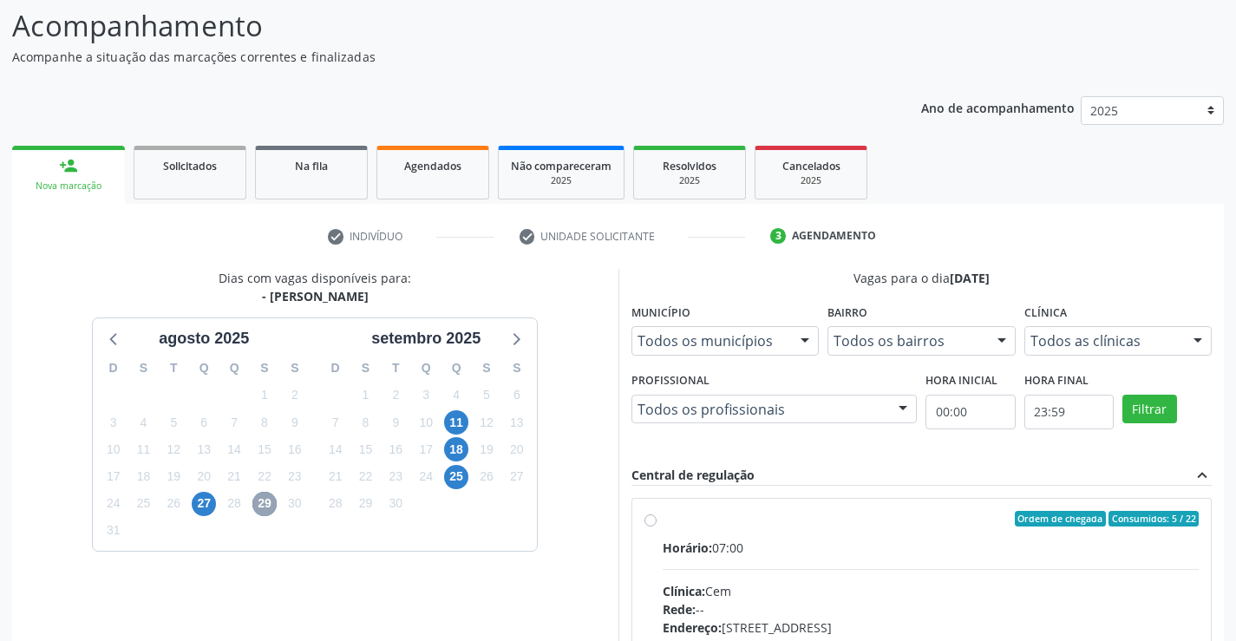
scroll to position [364, 0]
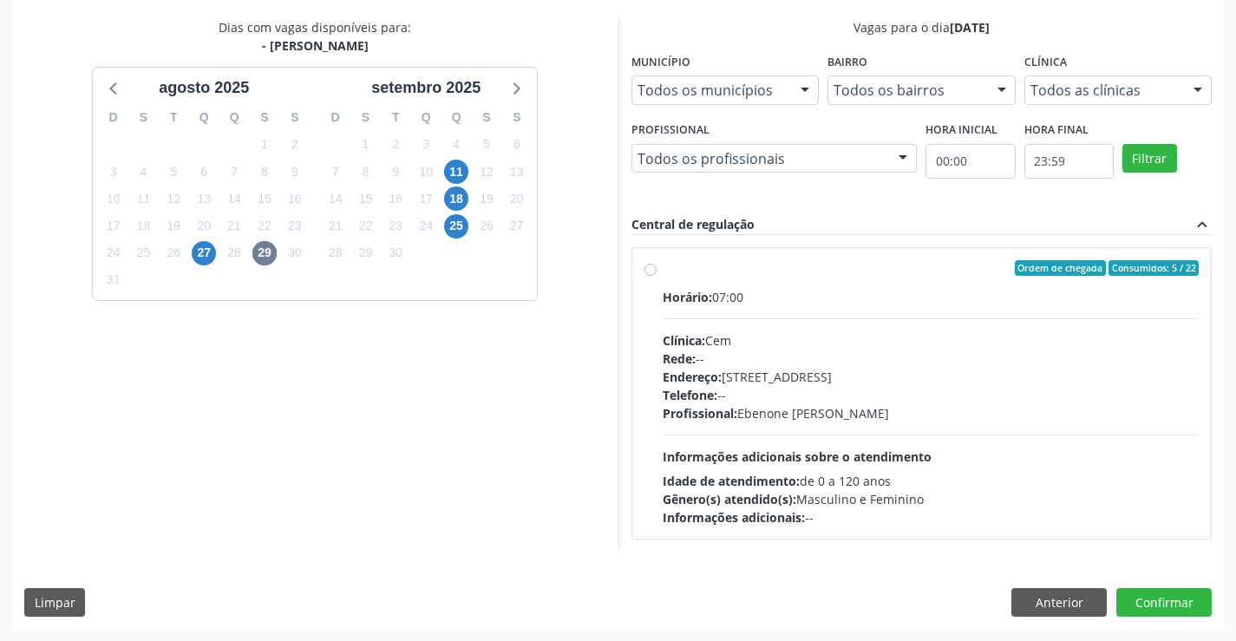
click at [657, 271] on div "Ordem de chegada Consumidos: 5 / 22 Horário: 07:00 Clínica: Cem Rede: -- Endere…" at bounding box center [922, 393] width 555 height 266
radio input "true"
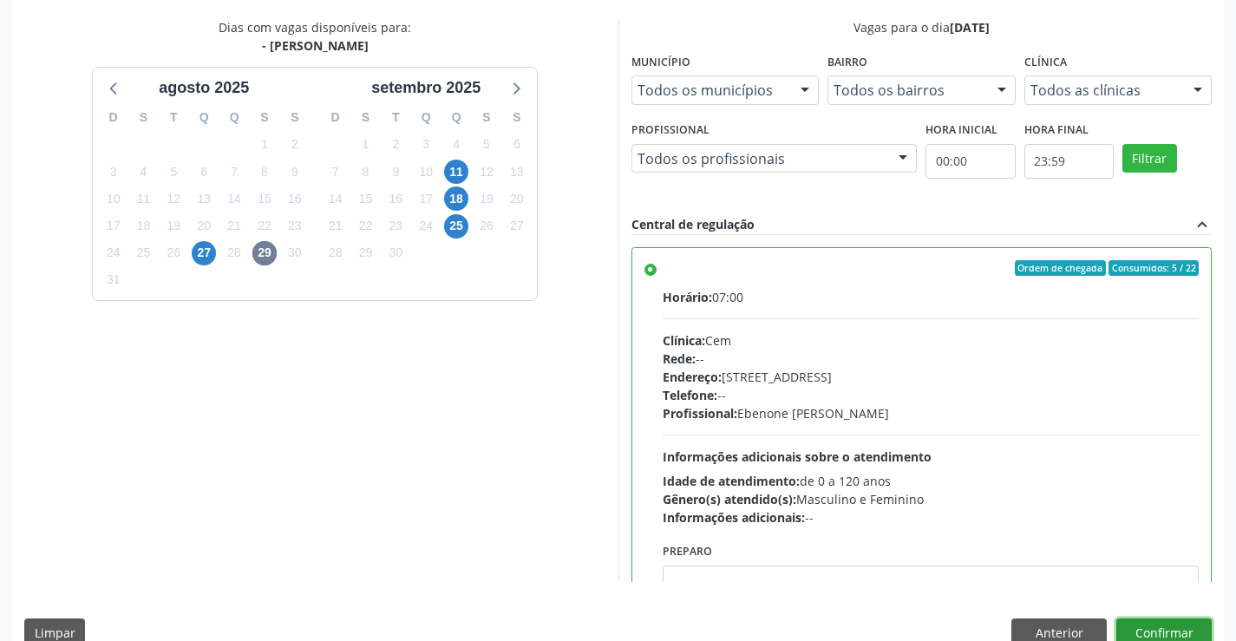
click at [1183, 629] on button "Confirmar" at bounding box center [1163, 632] width 95 height 29
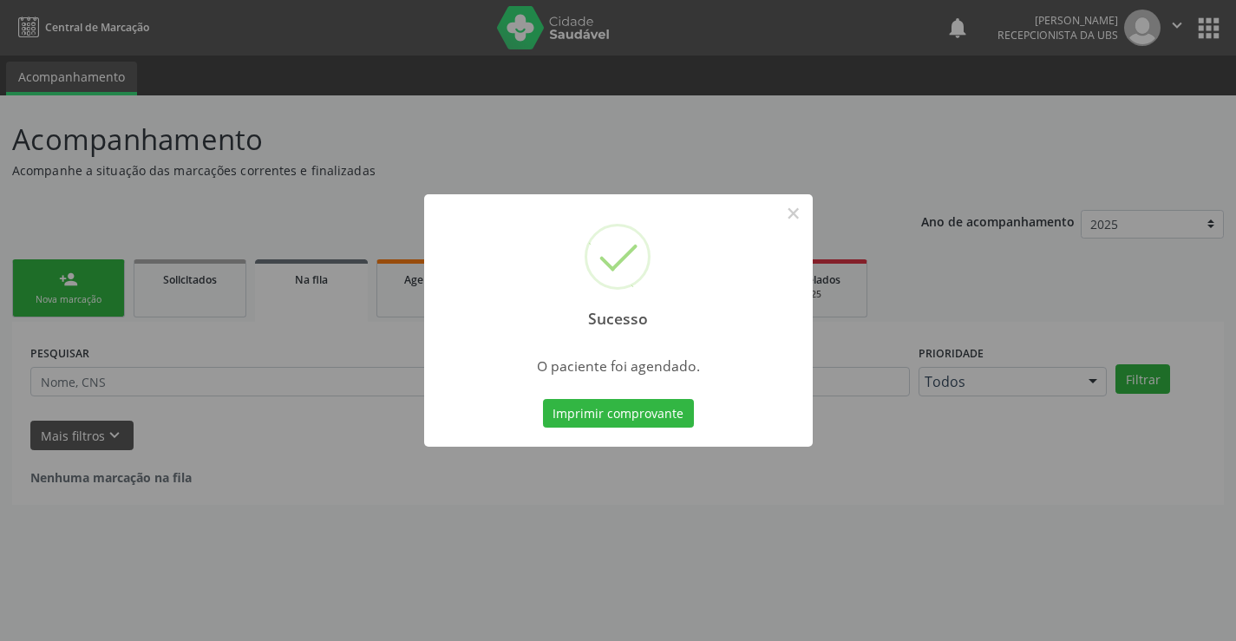
scroll to position [0, 0]
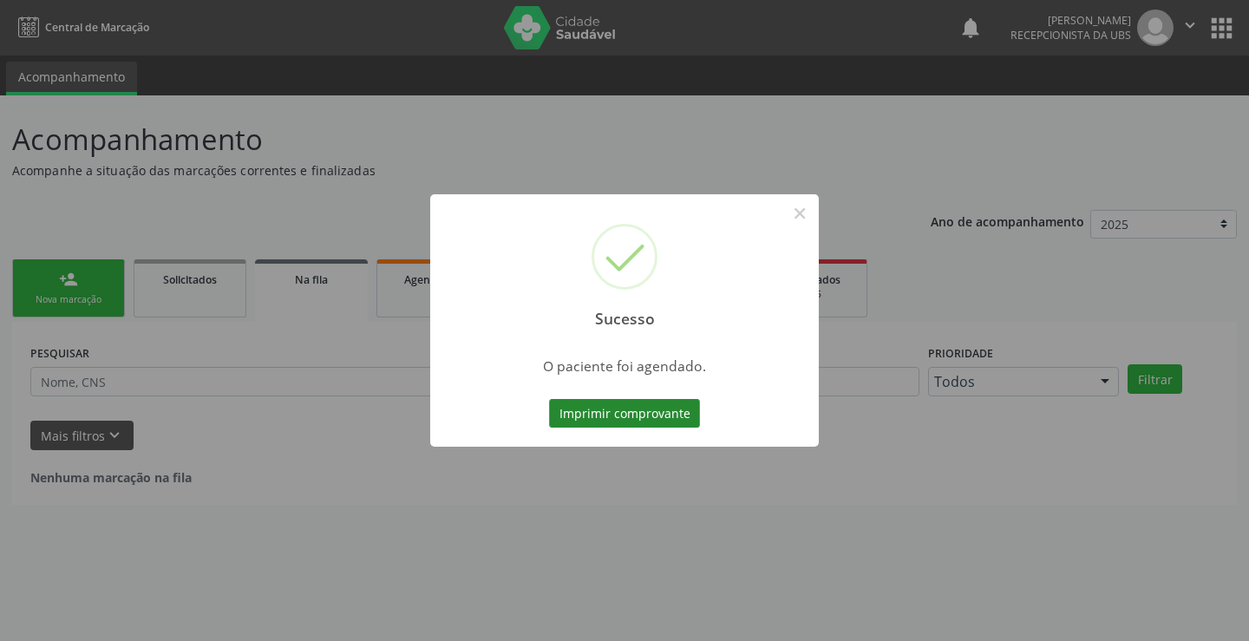
click at [671, 419] on button "Imprimir comprovante" at bounding box center [624, 413] width 151 height 29
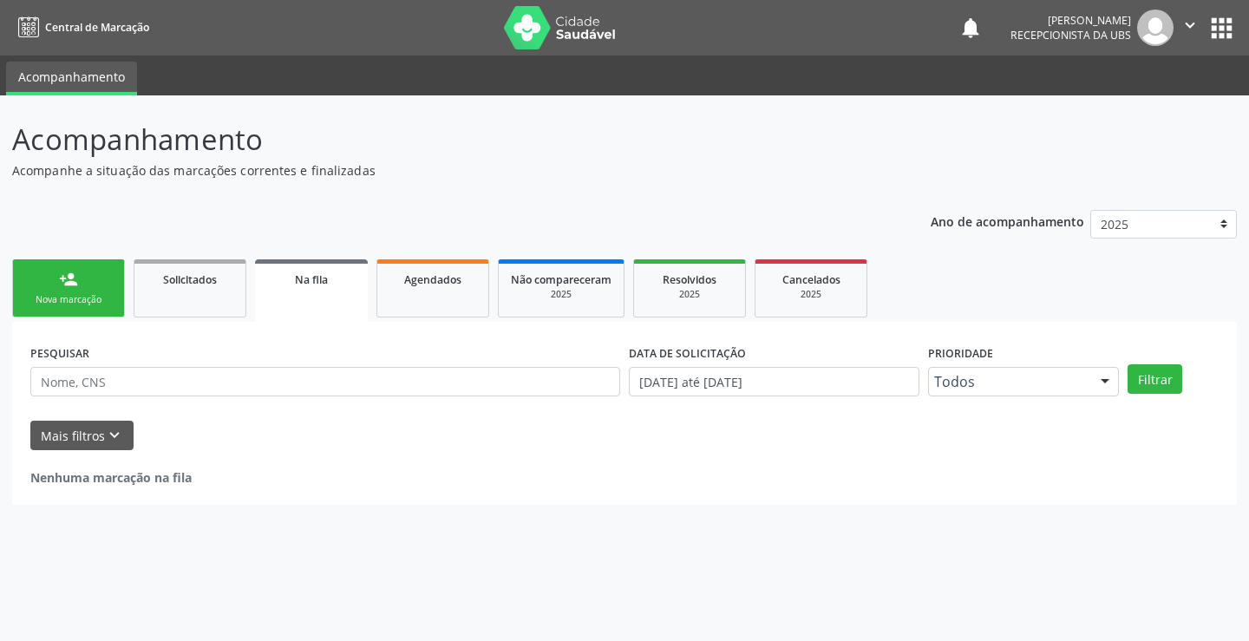
click at [86, 271] on link "person_add Nova marcação" at bounding box center [68, 288] width 113 height 58
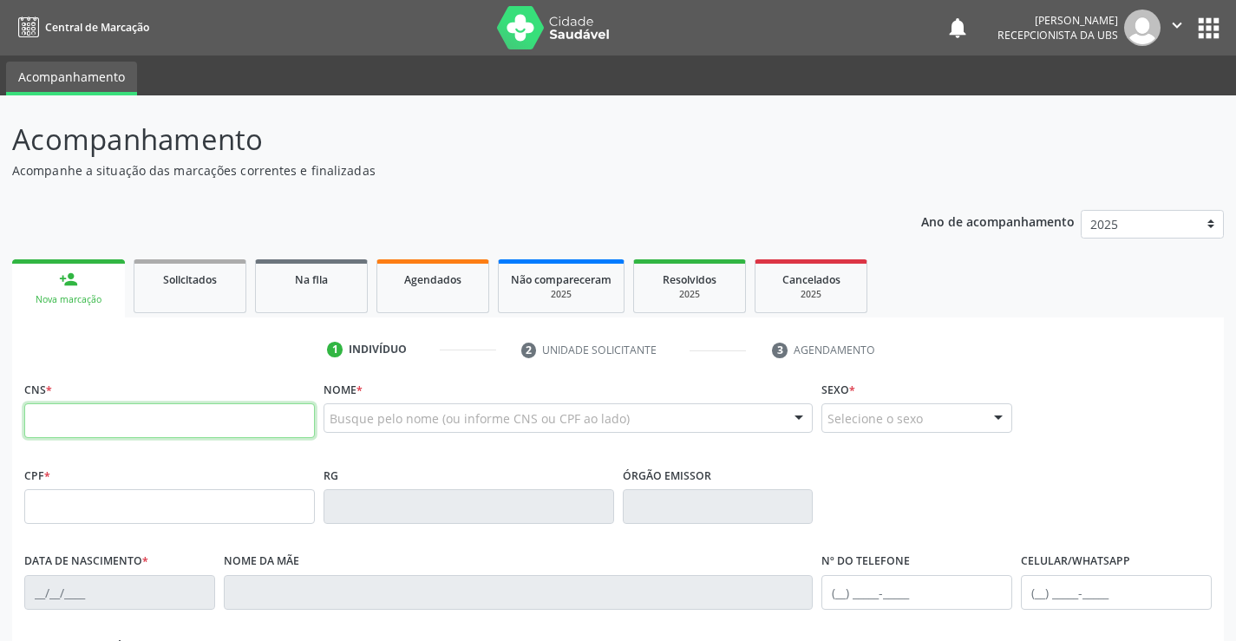
drag, startPoint x: 165, startPoint y: 409, endPoint x: 157, endPoint y: 403, distance: 9.9
click at [165, 409] on input "text" at bounding box center [169, 420] width 291 height 35
type input "898 0058 4906 1438"
type input "28/08/1958"
type input "Maria Alves Pereira"
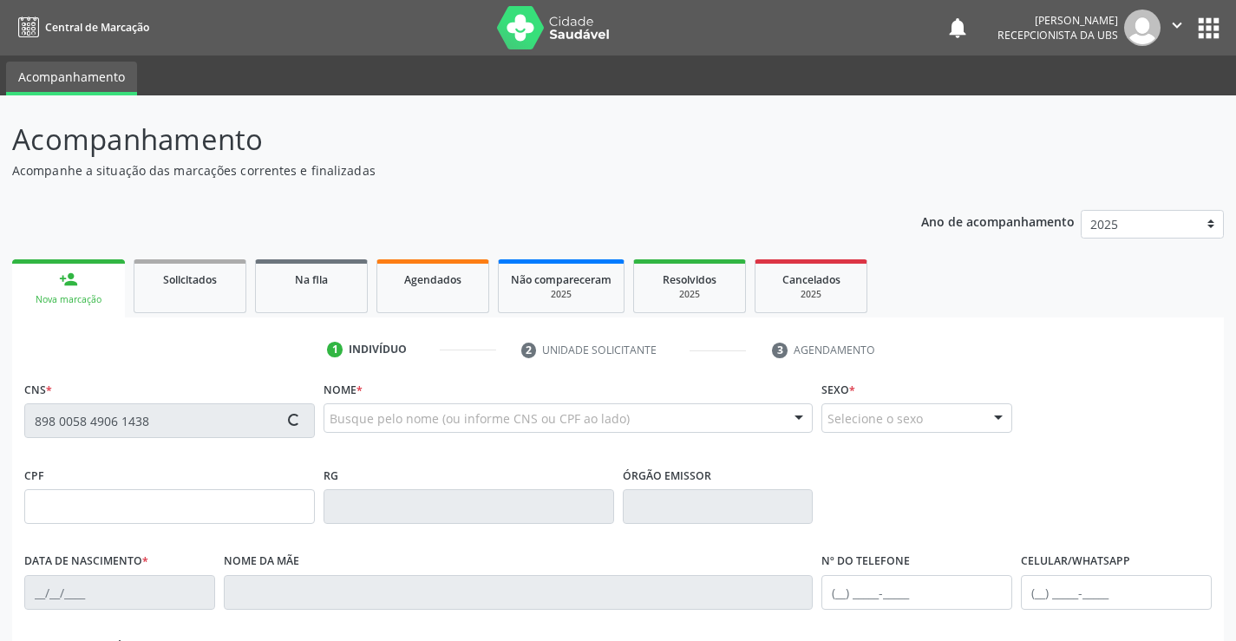
type input "(87) 99999-9999"
type input "193.475.614-87"
type input "771"
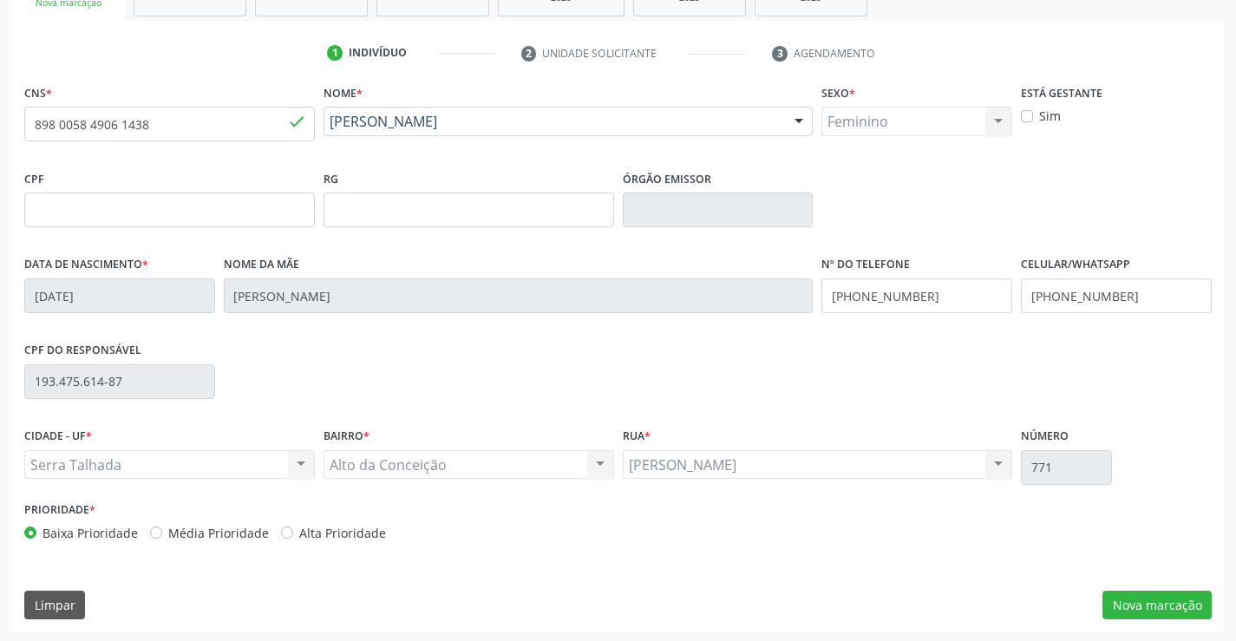
scroll to position [299, 0]
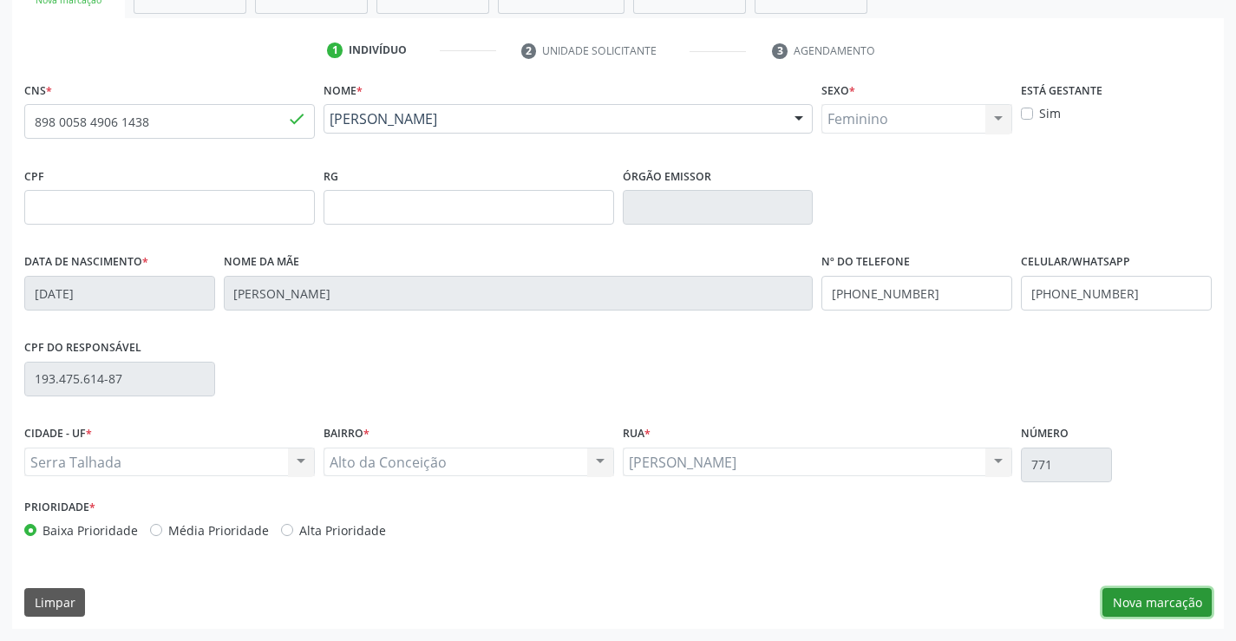
click at [1135, 604] on button "Nova marcação" at bounding box center [1157, 602] width 109 height 29
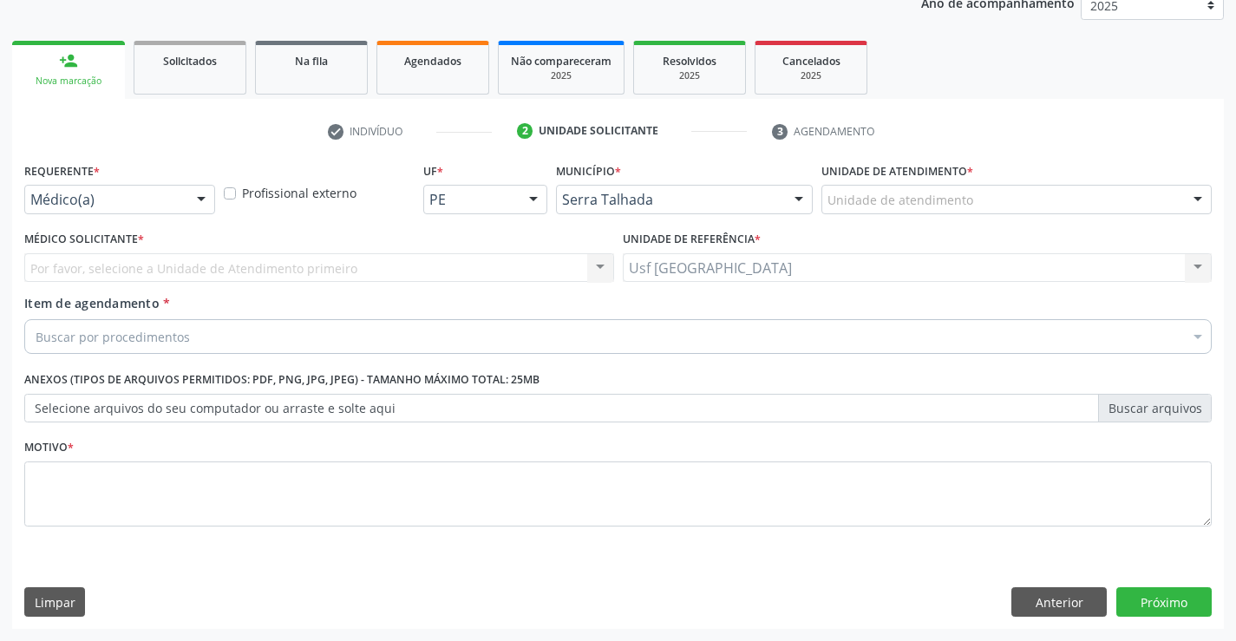
scroll to position [219, 0]
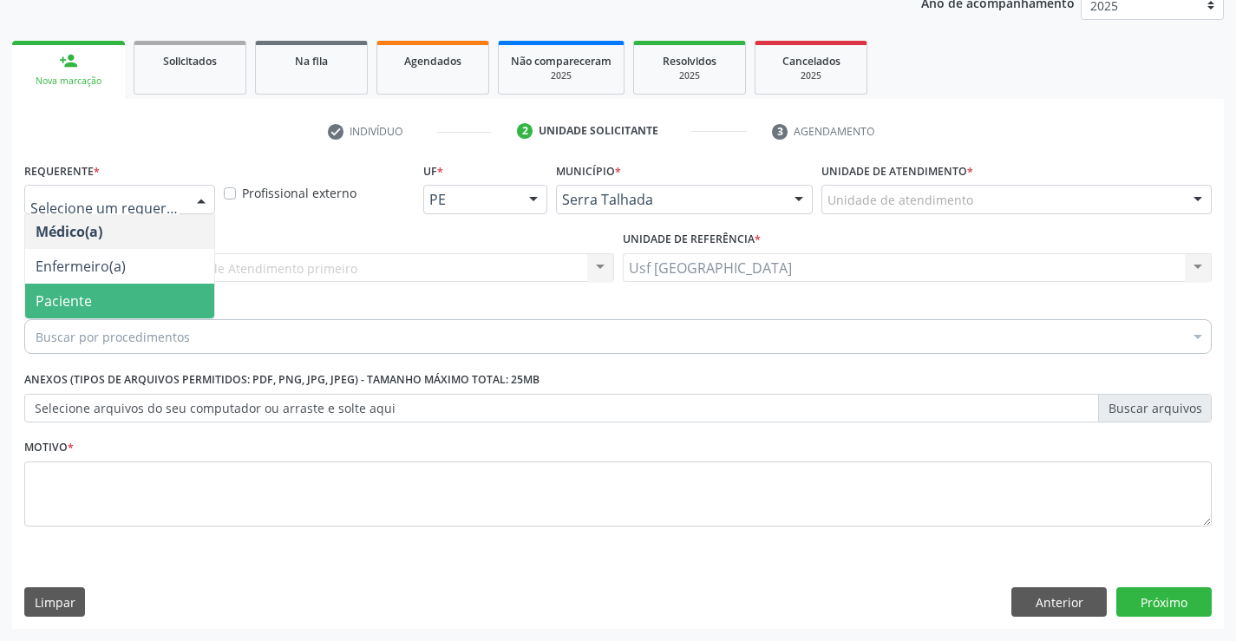
click at [118, 298] on span "Paciente" at bounding box center [119, 301] width 189 height 35
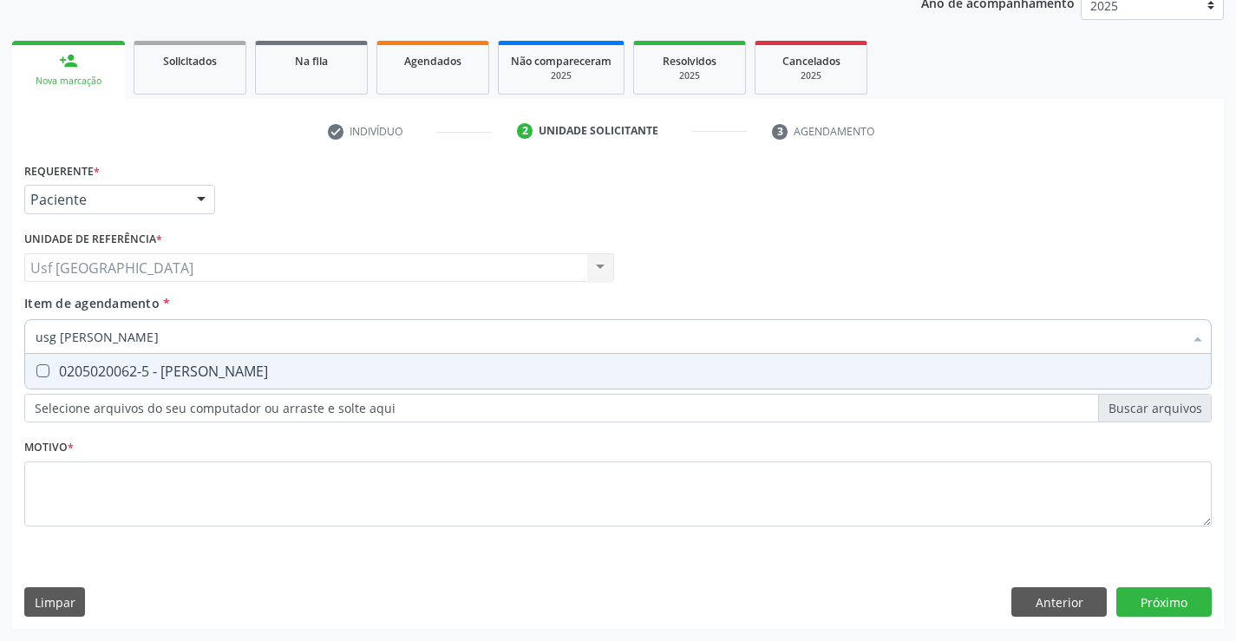
type input "usg joe"
click at [101, 375] on div "0205020062-5 - [PERSON_NAME]" at bounding box center [618, 371] width 1165 height 14
checkbox Joelho "true"
click at [93, 502] on div "Requerente * Paciente Médico(a) Enfermeiro(a) Paciente Nenhum resultado encontr…" at bounding box center [618, 354] width 1188 height 393
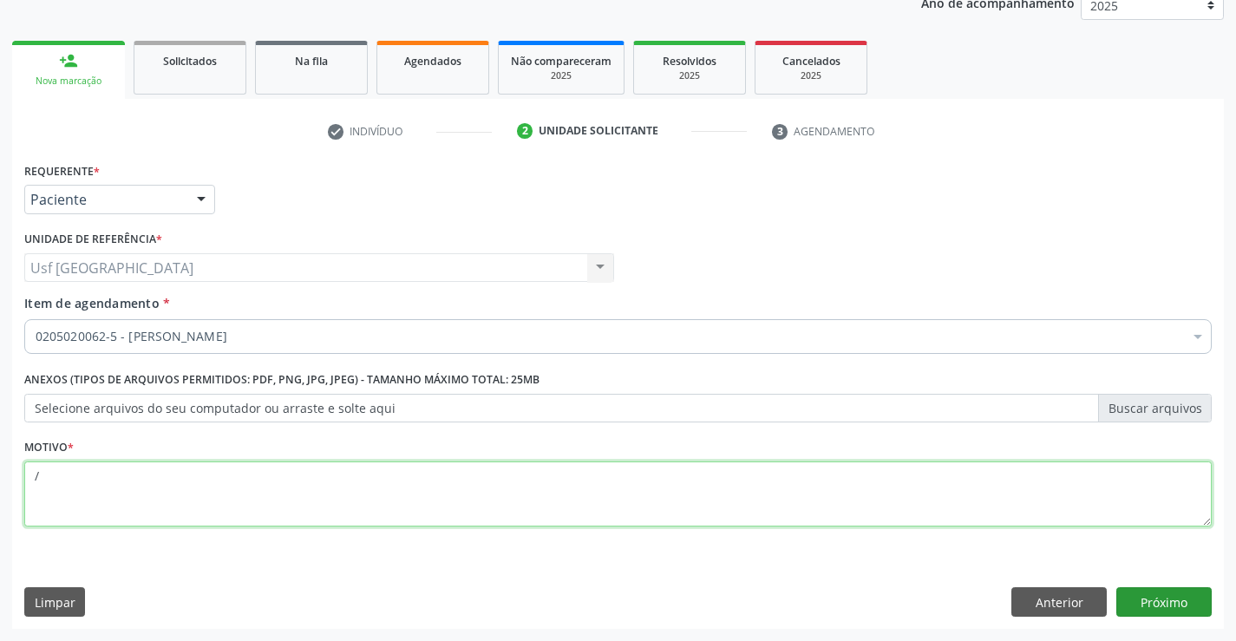
type textarea "/"
click at [1190, 609] on button "Próximo" at bounding box center [1163, 601] width 95 height 29
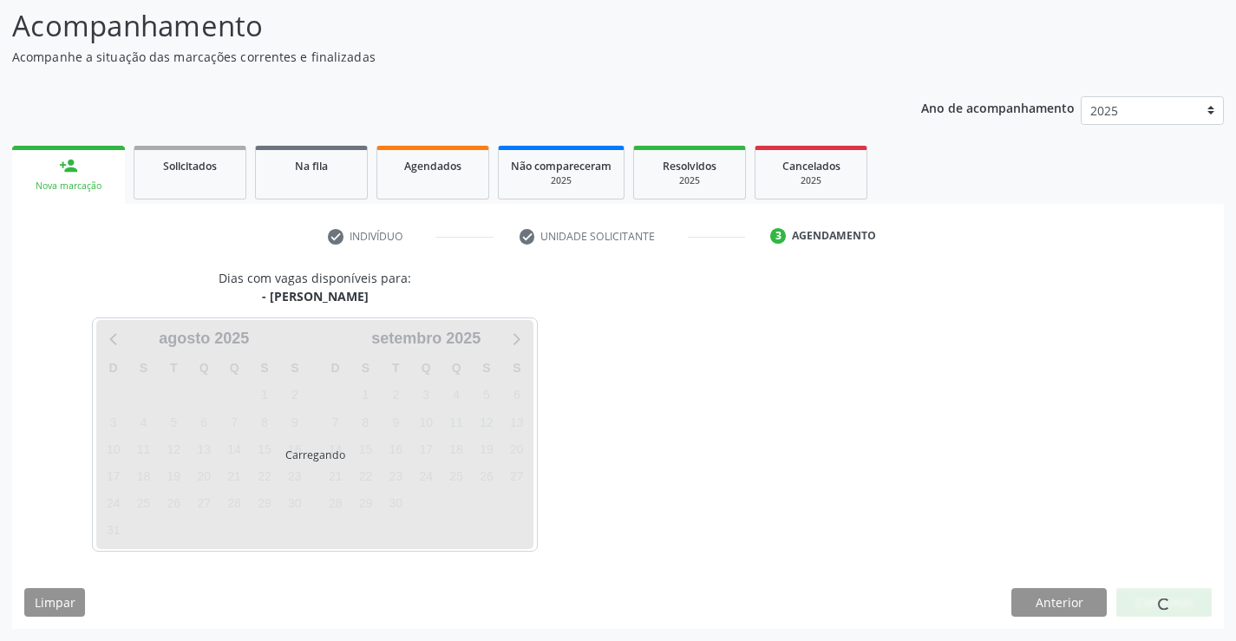
scroll to position [114, 0]
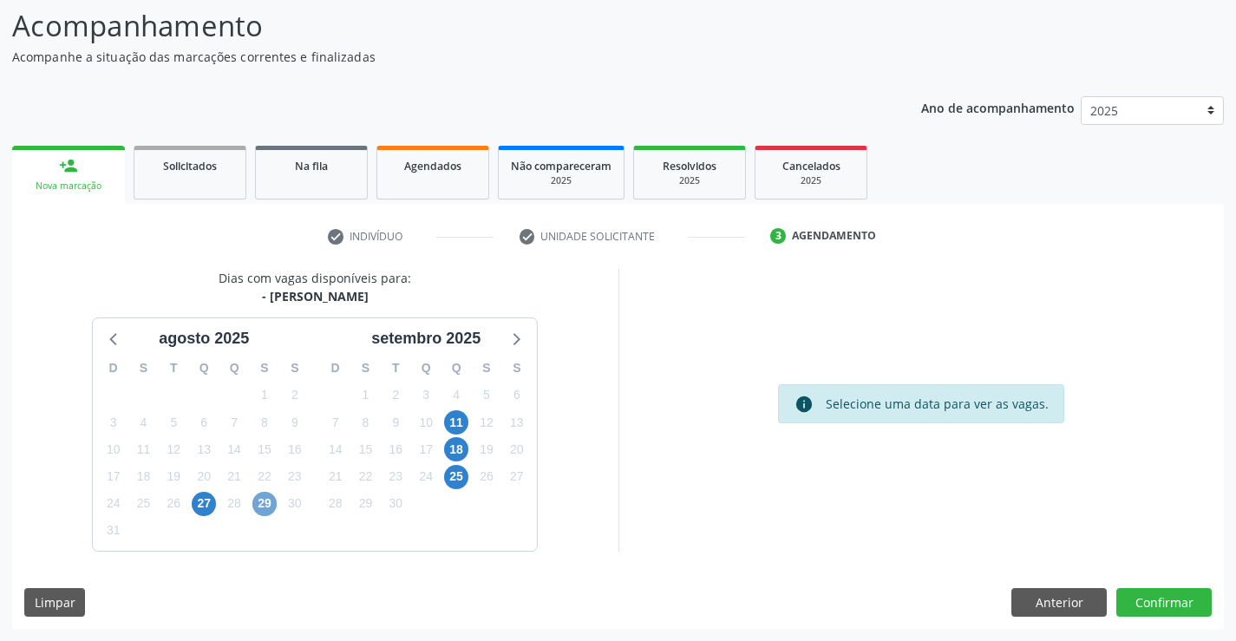
click at [265, 499] on span "29" at bounding box center [264, 504] width 24 height 24
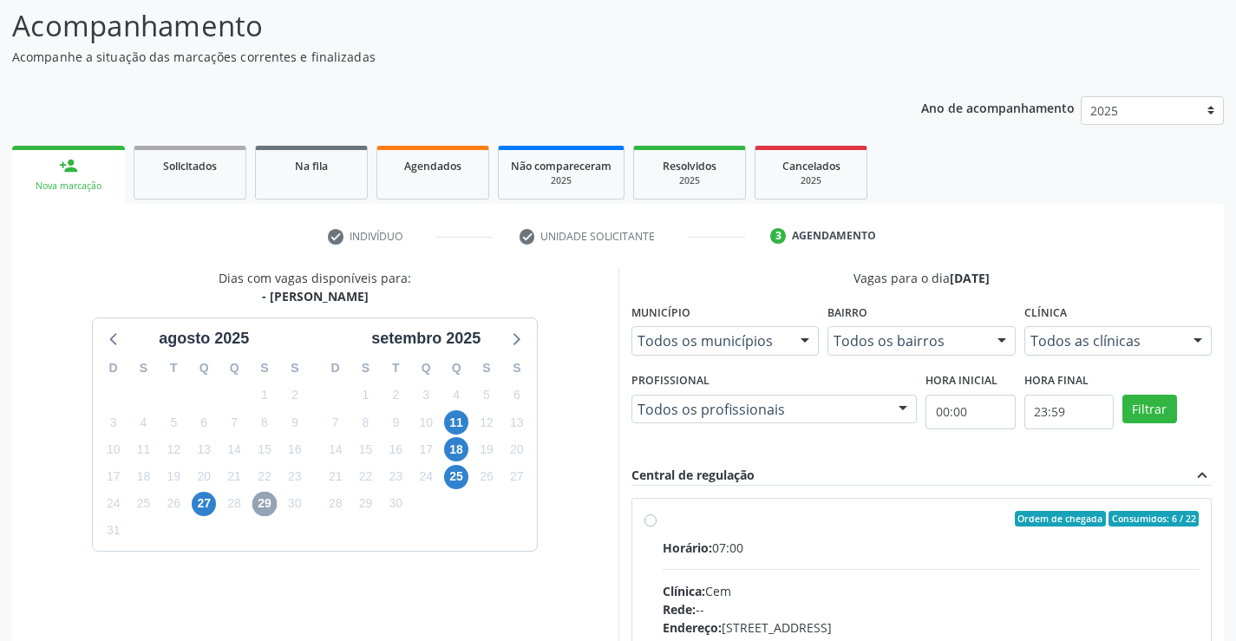
scroll to position [364, 0]
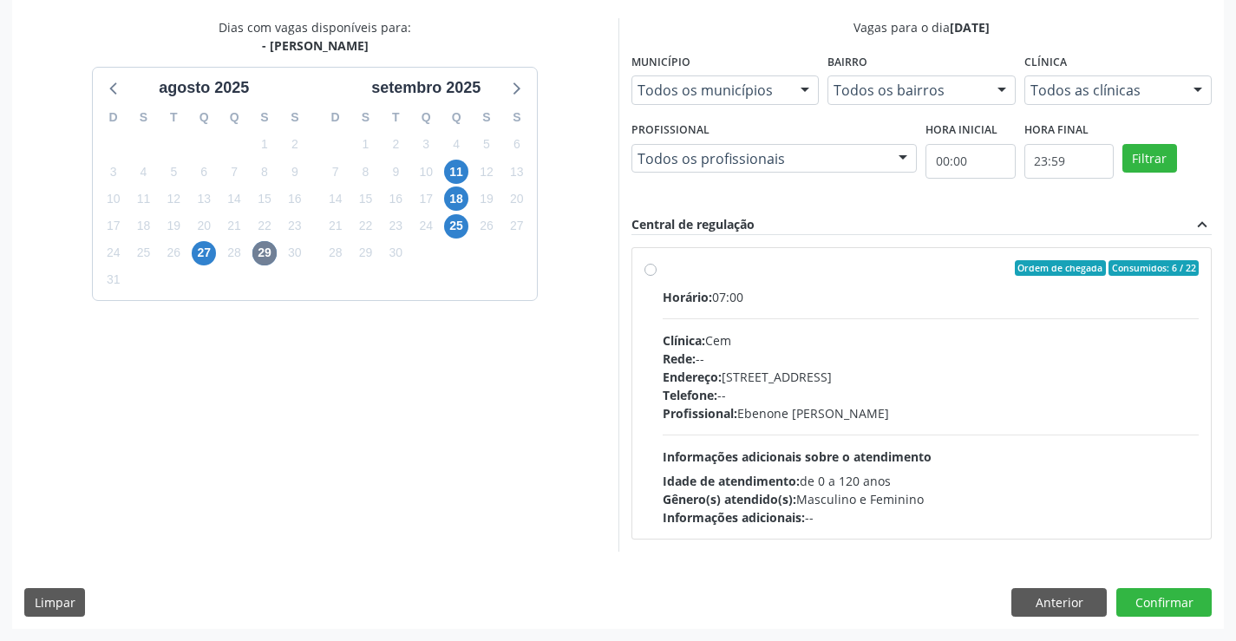
click at [663, 274] on label "Ordem de chegada Consumidos: 6 / 22 Horário: 07:00 Clínica: Cem Rede: -- Endere…" at bounding box center [931, 393] width 537 height 266
click at [646, 274] on input "Ordem de chegada Consumidos: 6 / 22 Horário: 07:00 Clínica: Cem Rede: -- Endere…" at bounding box center [651, 268] width 12 height 16
radio input "true"
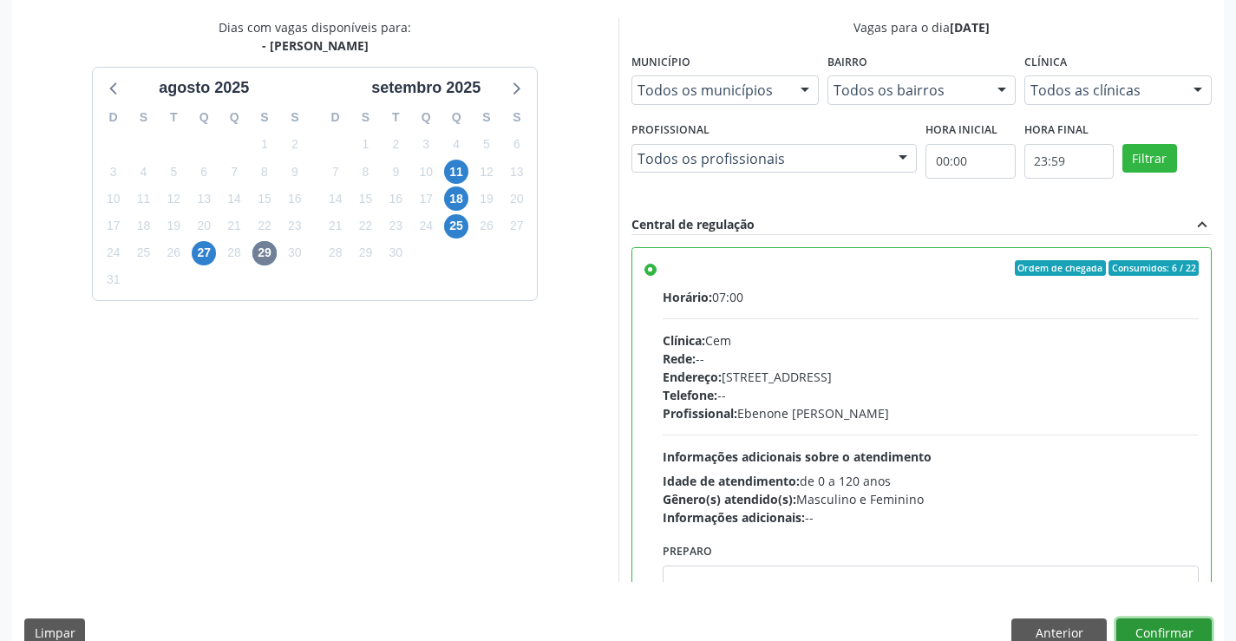
click at [1173, 620] on button "Confirmar" at bounding box center [1163, 632] width 95 height 29
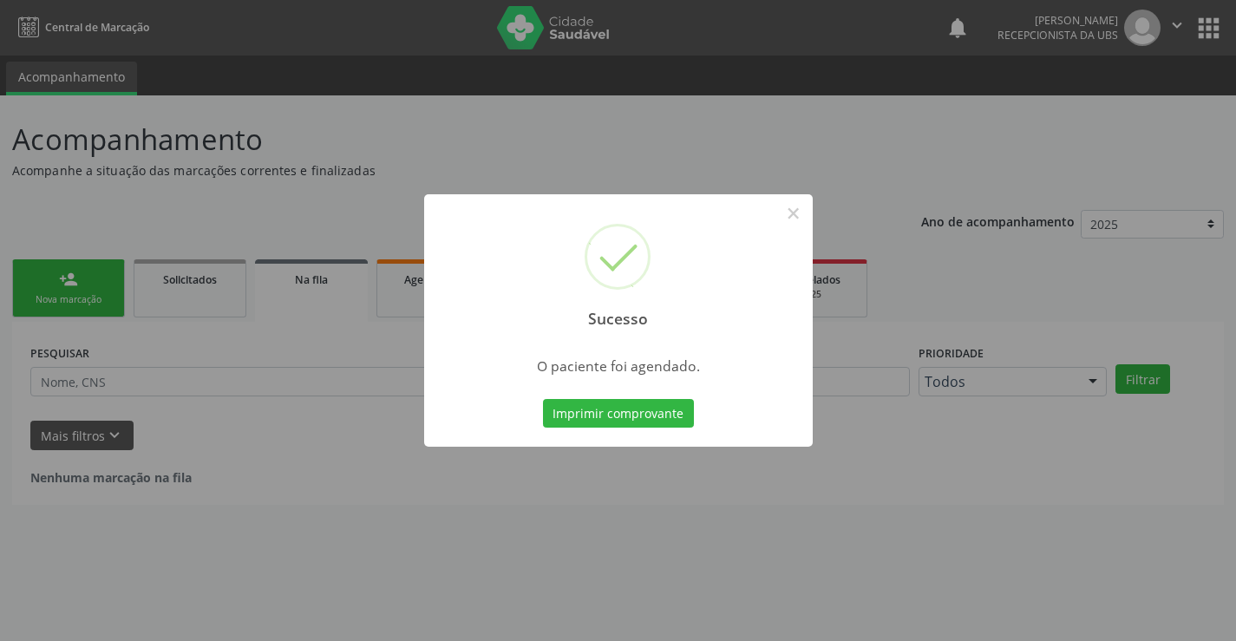
scroll to position [0, 0]
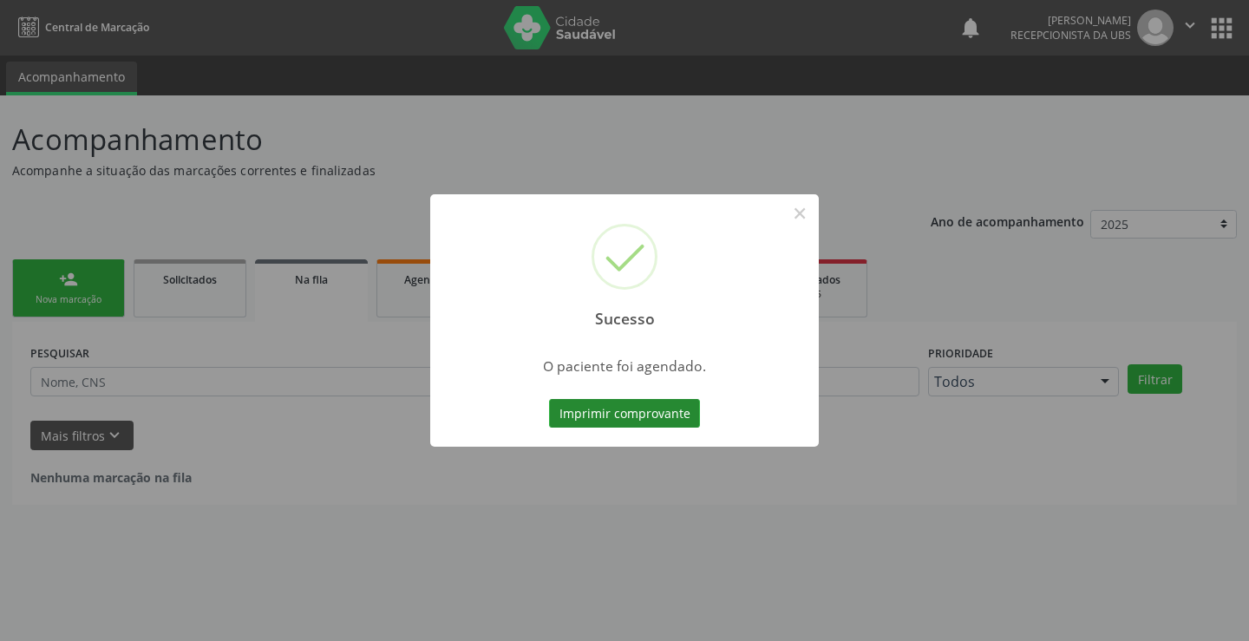
click at [663, 422] on button "Imprimir comprovante" at bounding box center [624, 413] width 151 height 29
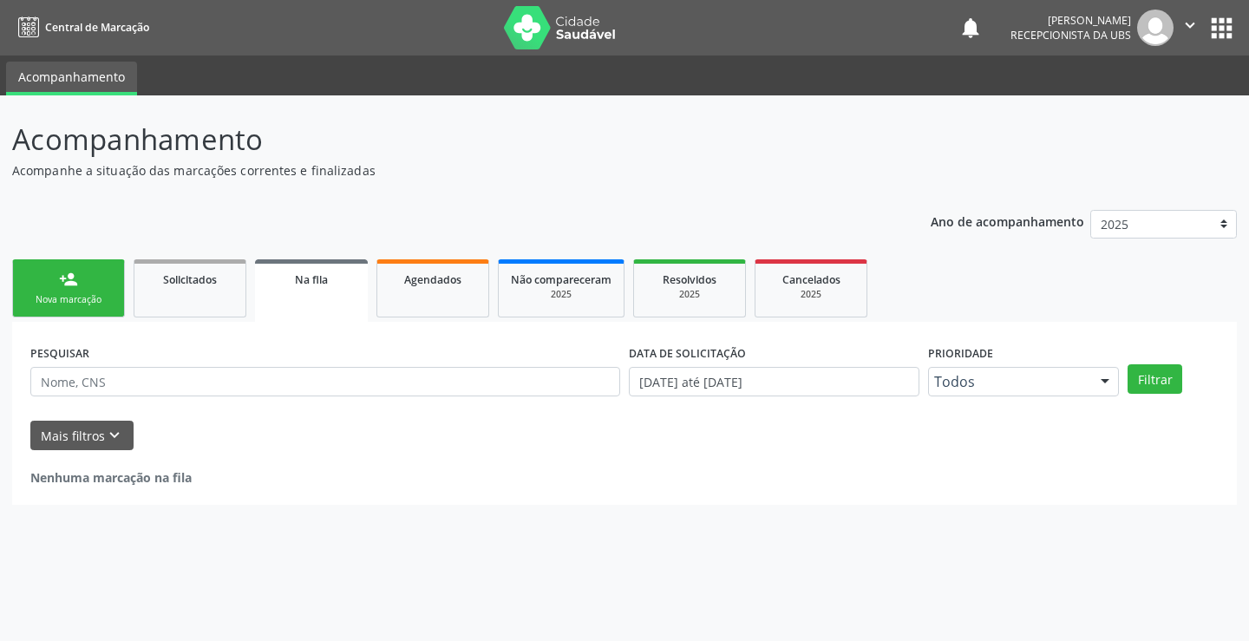
click at [98, 272] on link "person_add Nova marcação" at bounding box center [68, 288] width 113 height 58
click at [98, 287] on link "person_add Nova marcação" at bounding box center [68, 288] width 113 height 58
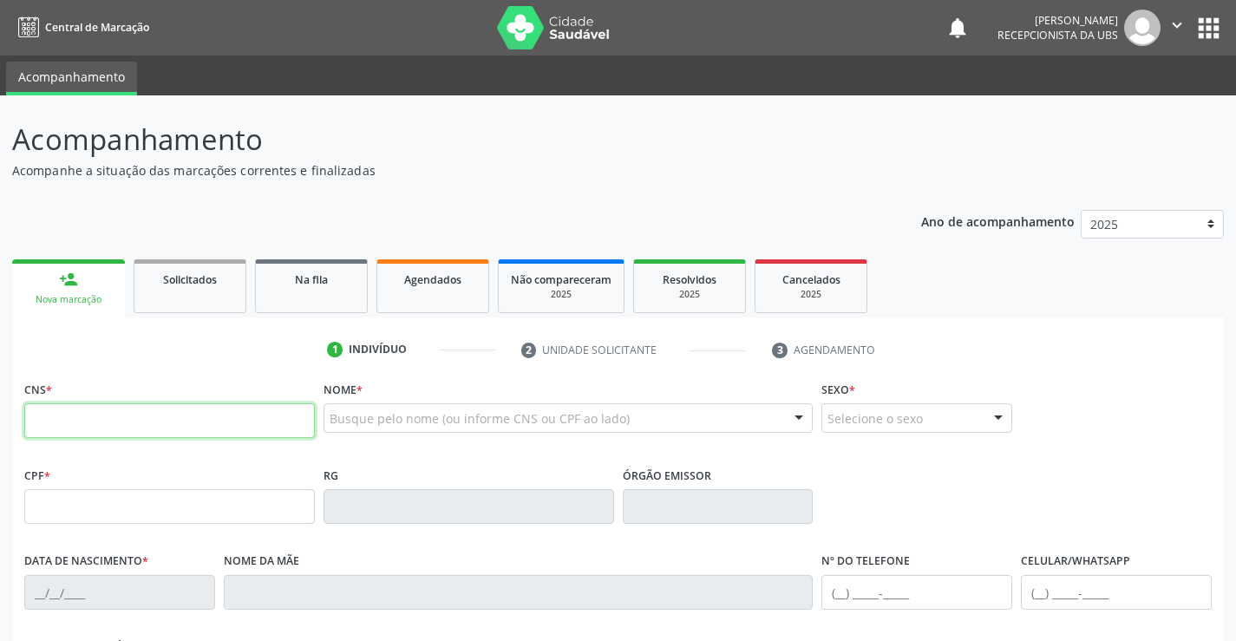
click at [154, 429] on input "text" at bounding box center [169, 420] width 291 height 35
type input "705 0002 1166 4257"
type input "028.849.744-90"
type input "07/04/1967"
type input "Rita Aguida dos Santos"
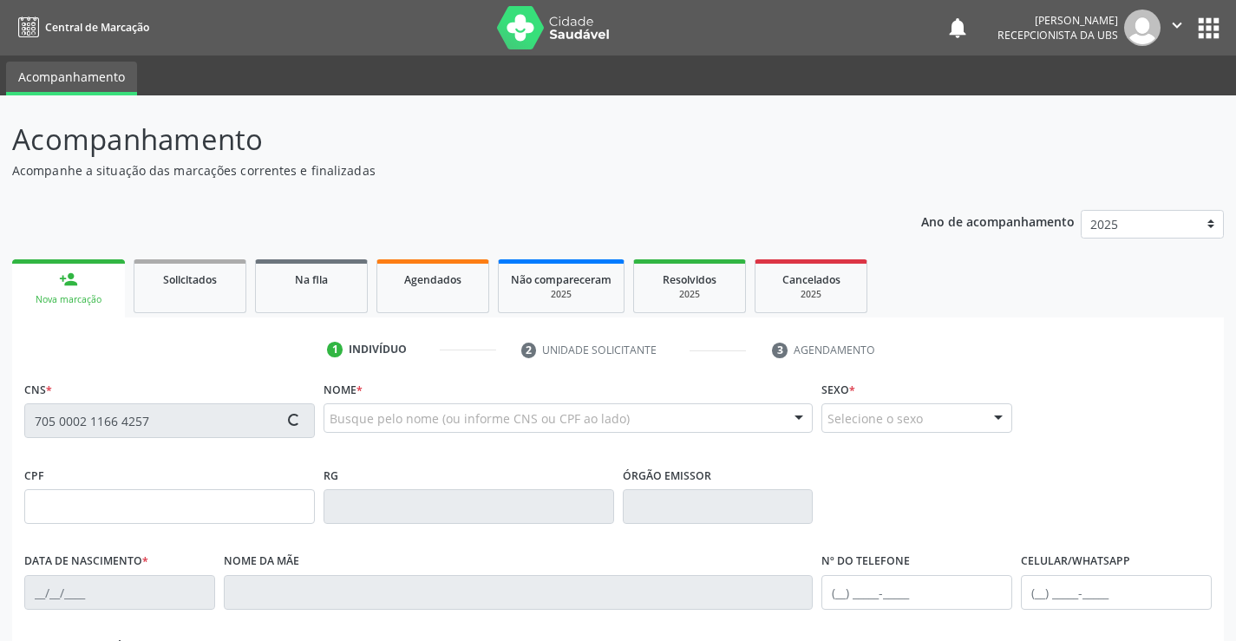
type input "(87) 98845-4601"
type input "844.058.484-91"
type input "1962"
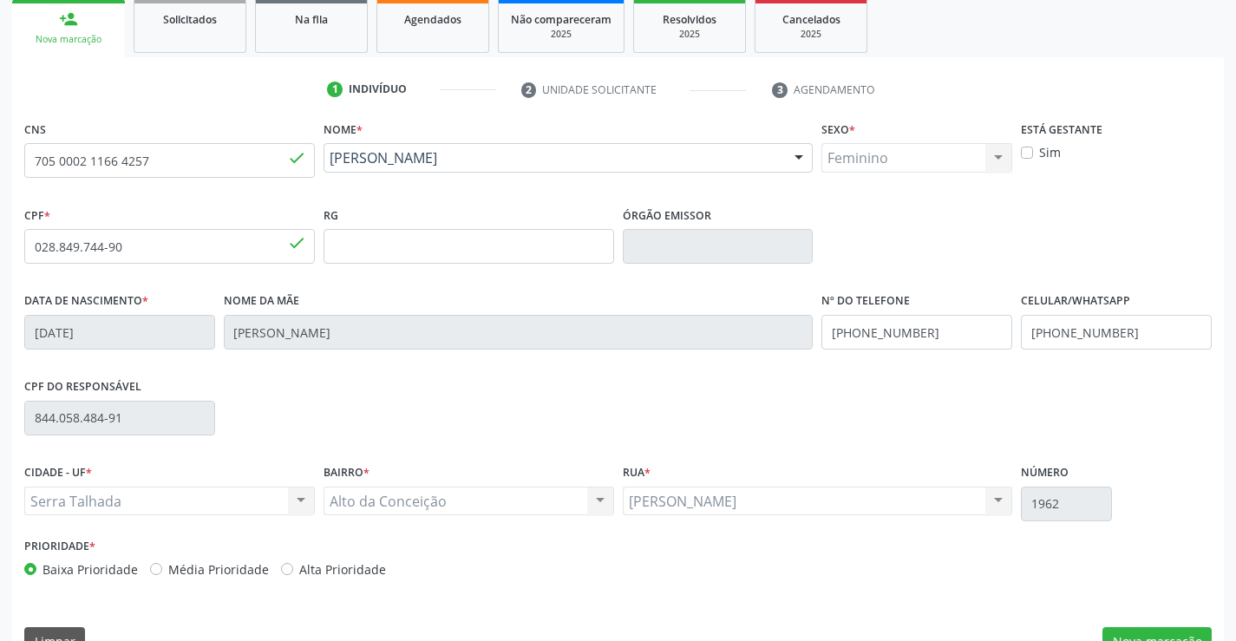
scroll to position [299, 0]
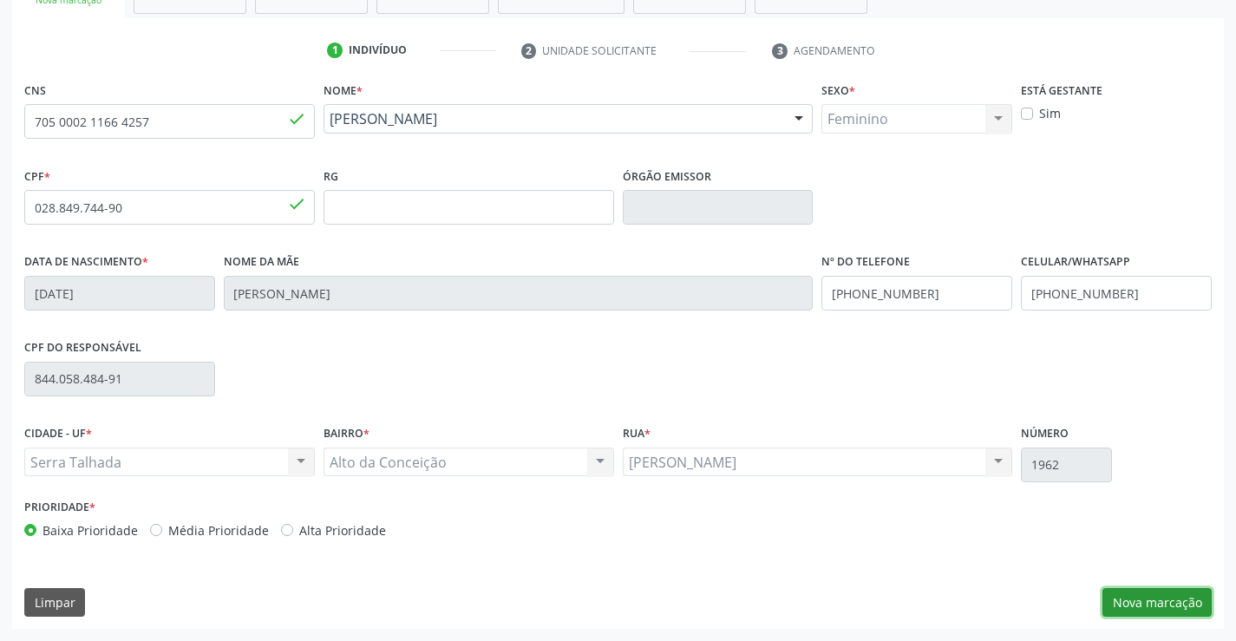
click at [1134, 612] on button "Nova marcação" at bounding box center [1157, 602] width 109 height 29
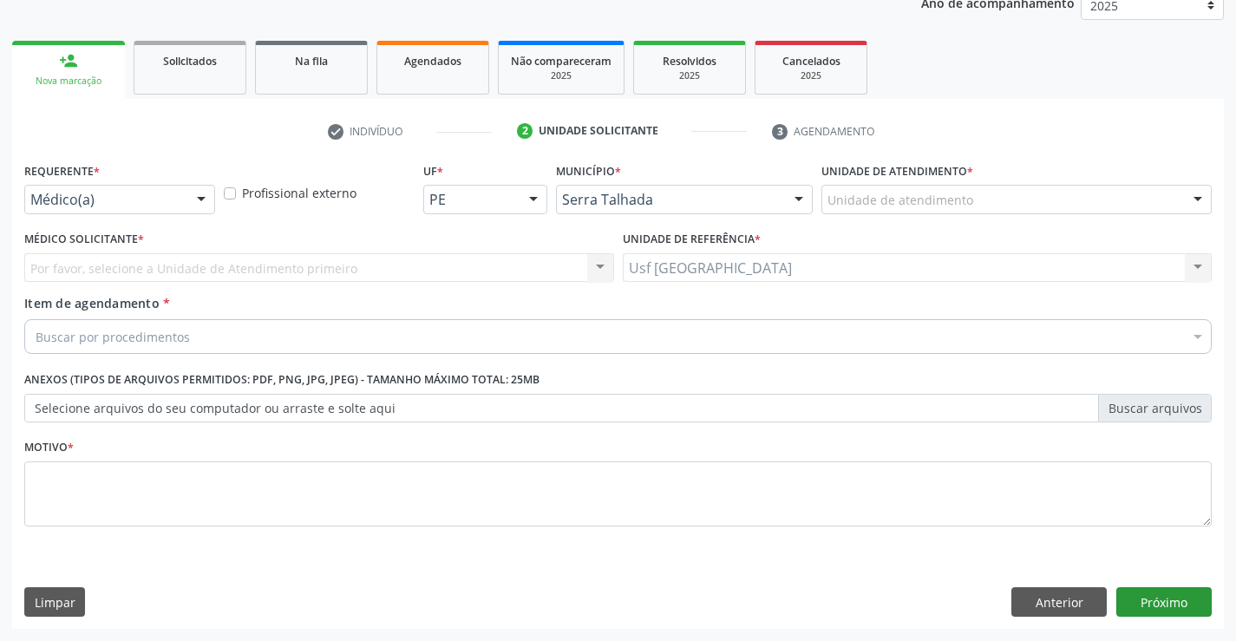
scroll to position [219, 0]
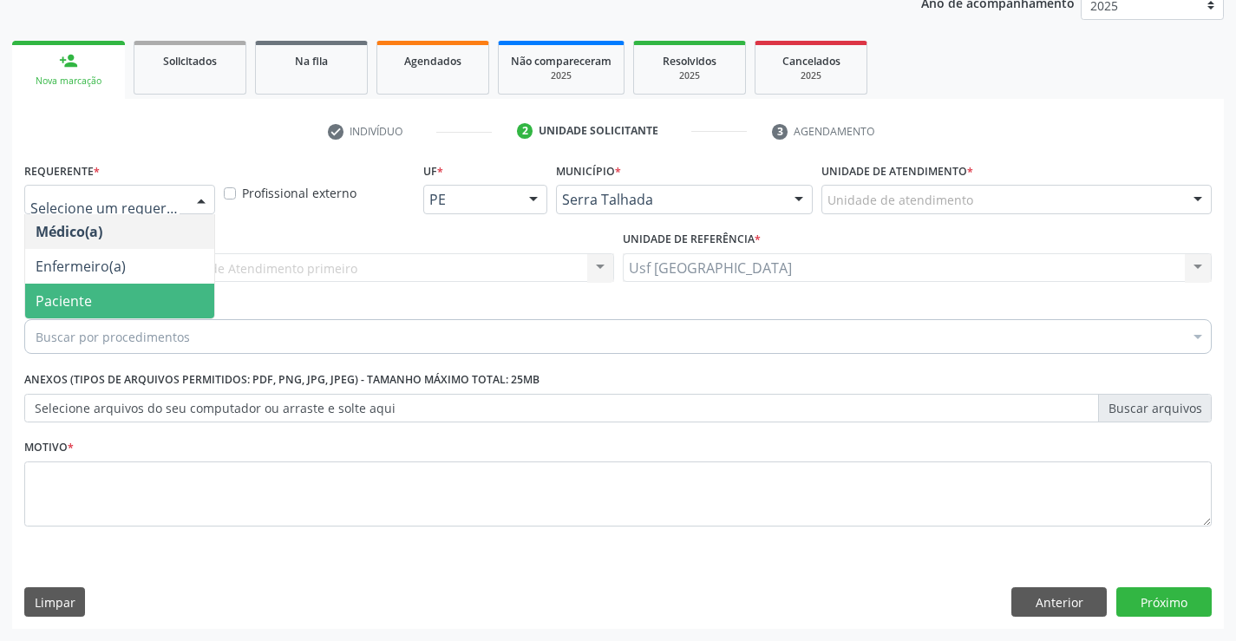
click at [82, 291] on span "Paciente" at bounding box center [64, 300] width 56 height 19
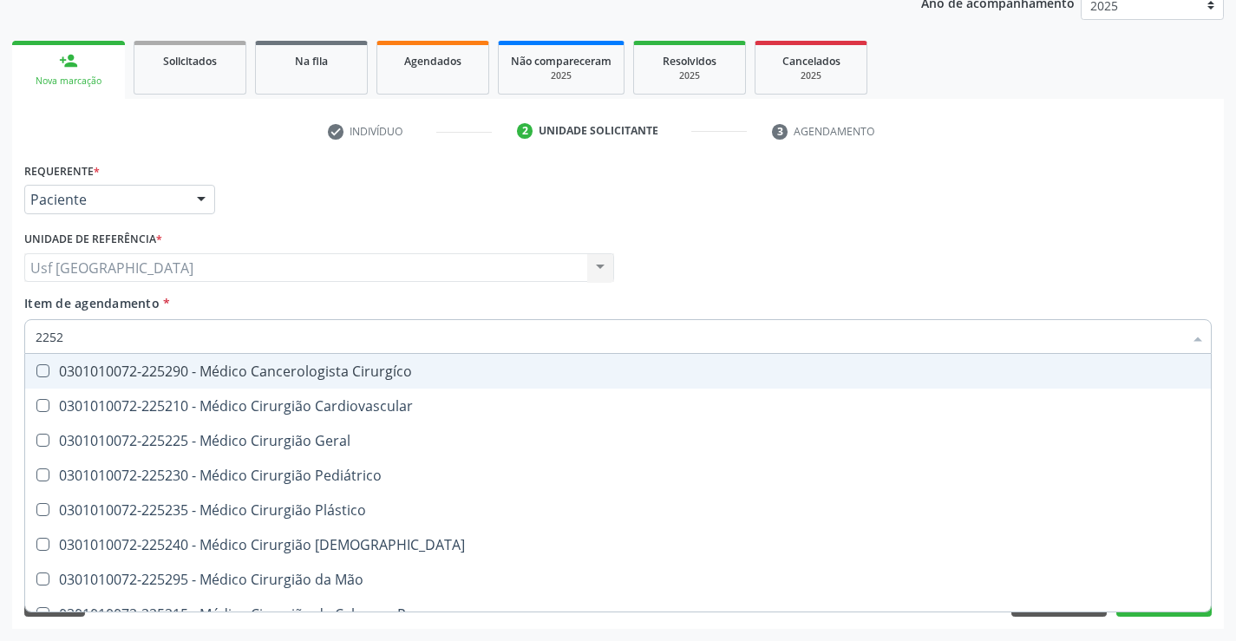
type input "22527"
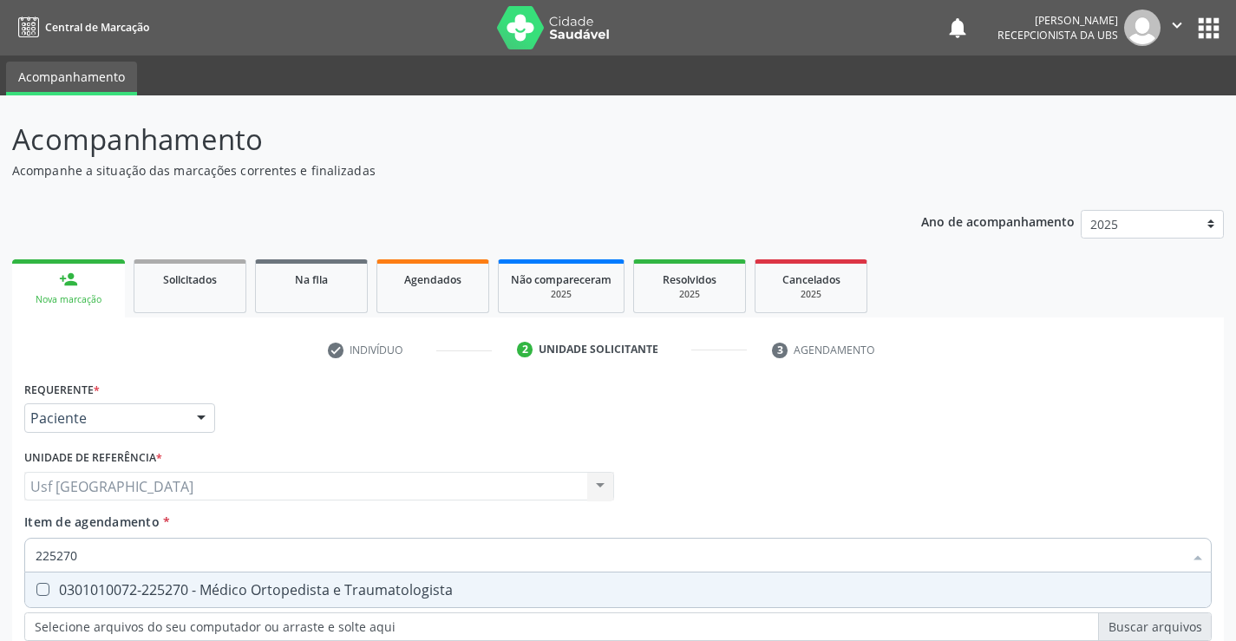
scroll to position [219, 0]
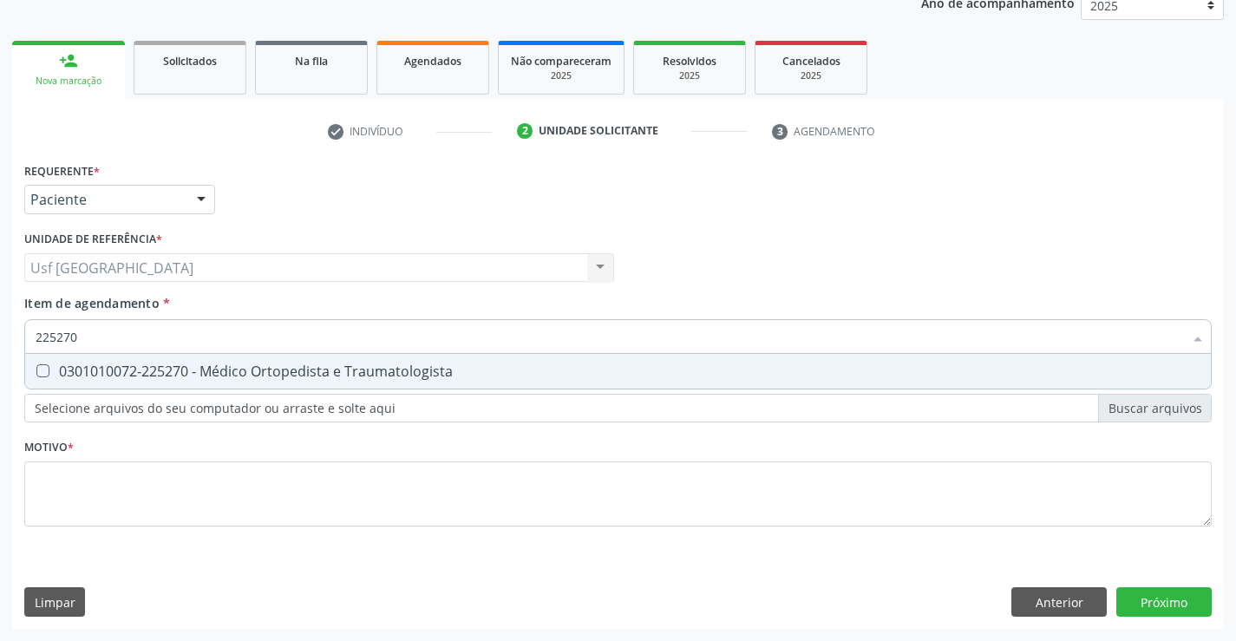
click at [349, 373] on div "0301010072-225270 - Médico Ortopedista e Traumatologista" at bounding box center [618, 371] width 1165 height 14
checkbox Traumatologista "true"
click at [135, 478] on div "Requerente * Paciente Médico(a) Enfermeiro(a) Paciente Nenhum resultado encontr…" at bounding box center [618, 354] width 1188 height 393
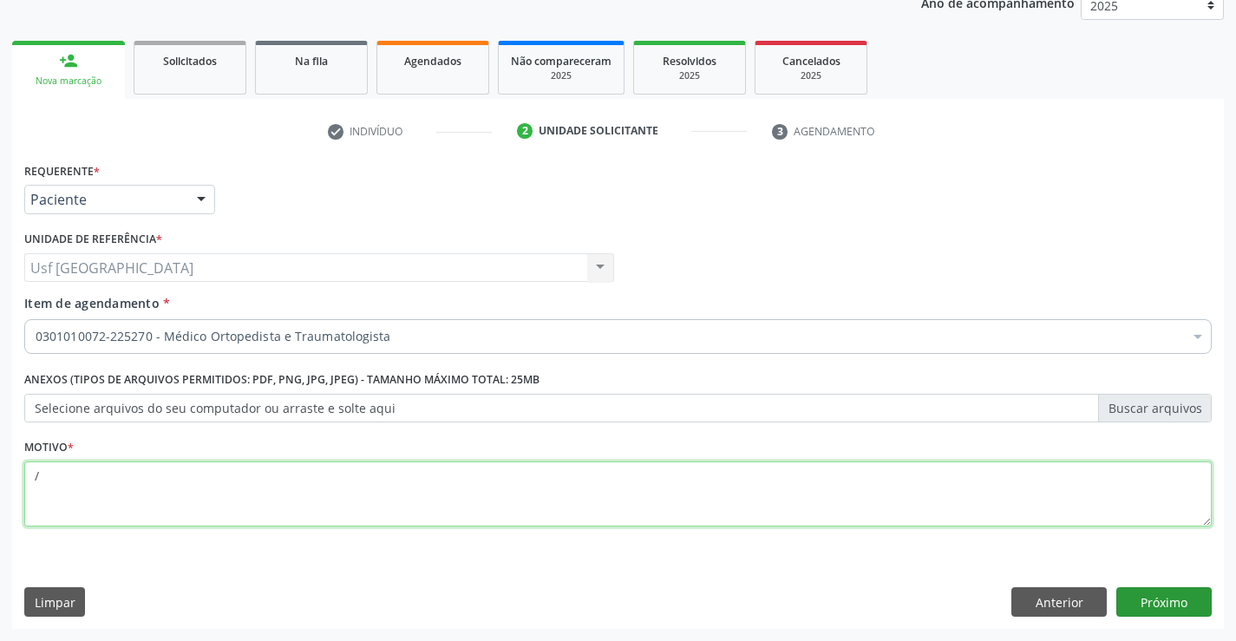
type textarea "/"
click at [1180, 610] on button "Próximo" at bounding box center [1163, 601] width 95 height 29
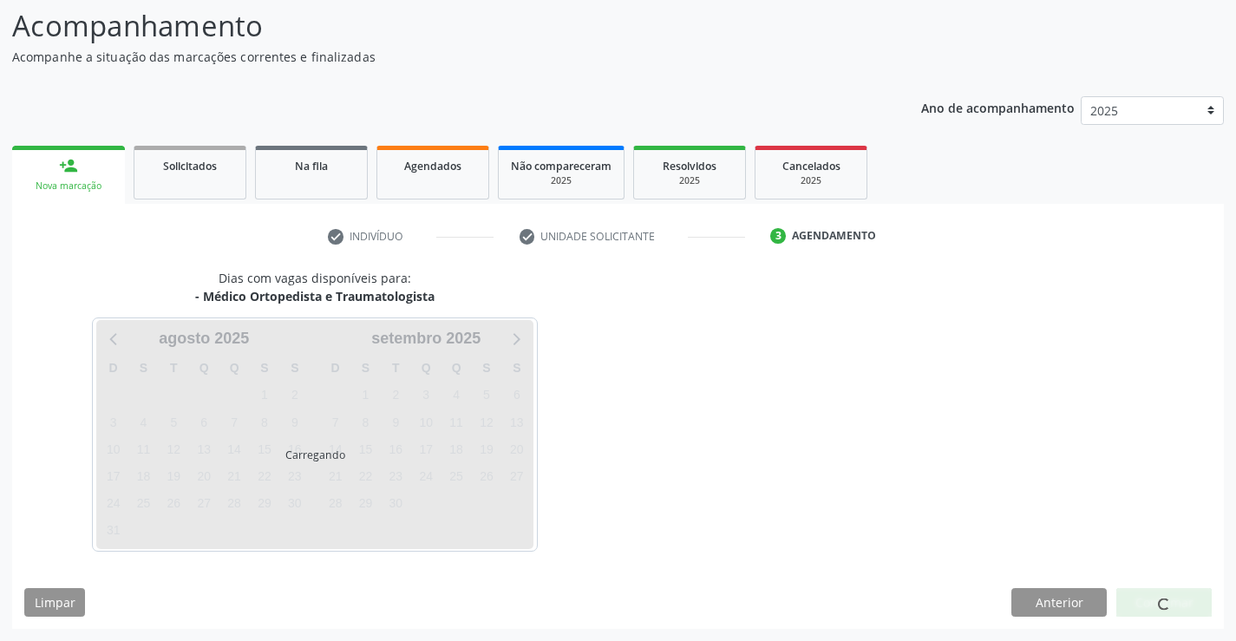
scroll to position [114, 0]
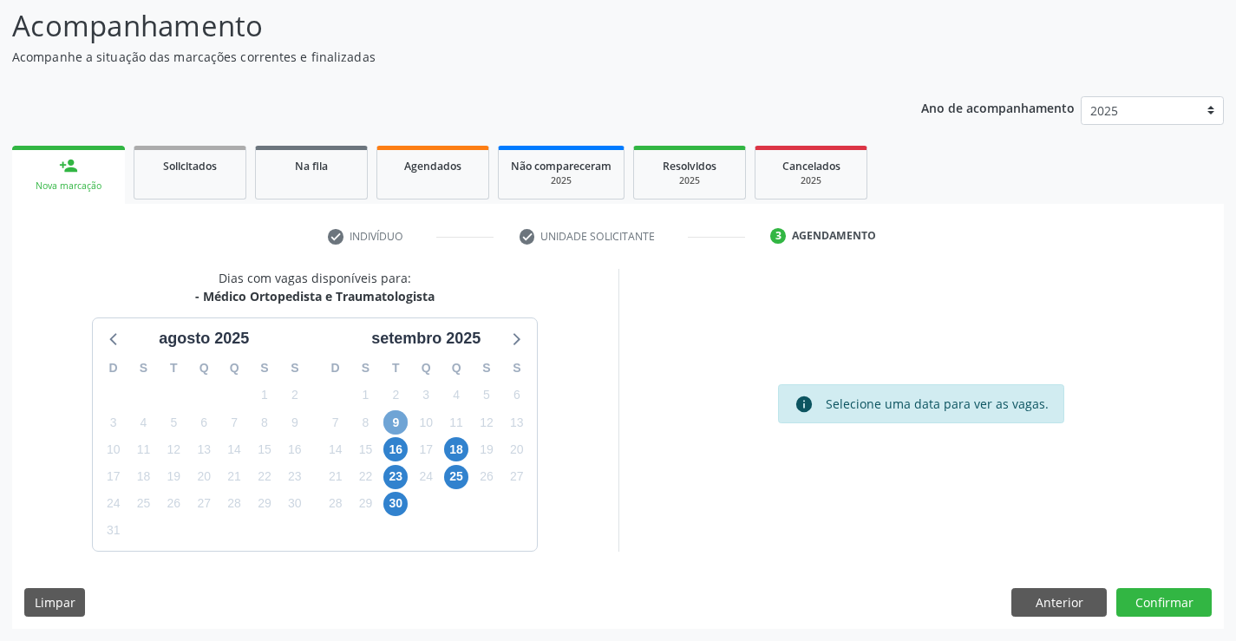
click at [406, 426] on span "9" at bounding box center [395, 422] width 24 height 24
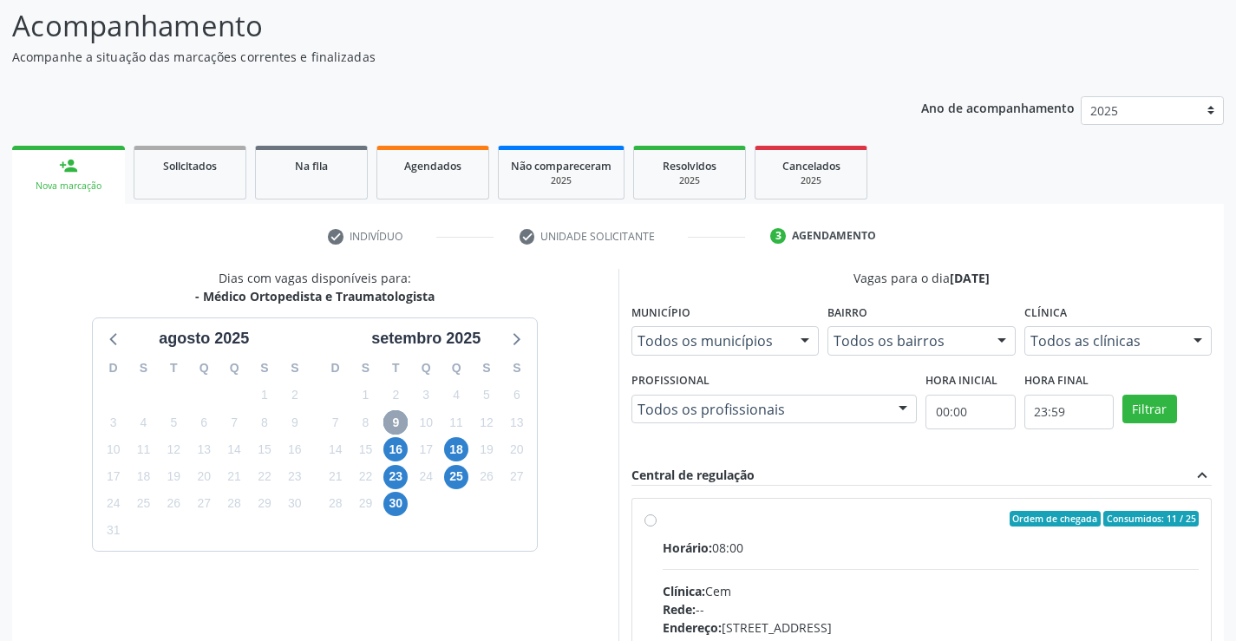
scroll to position [364, 0]
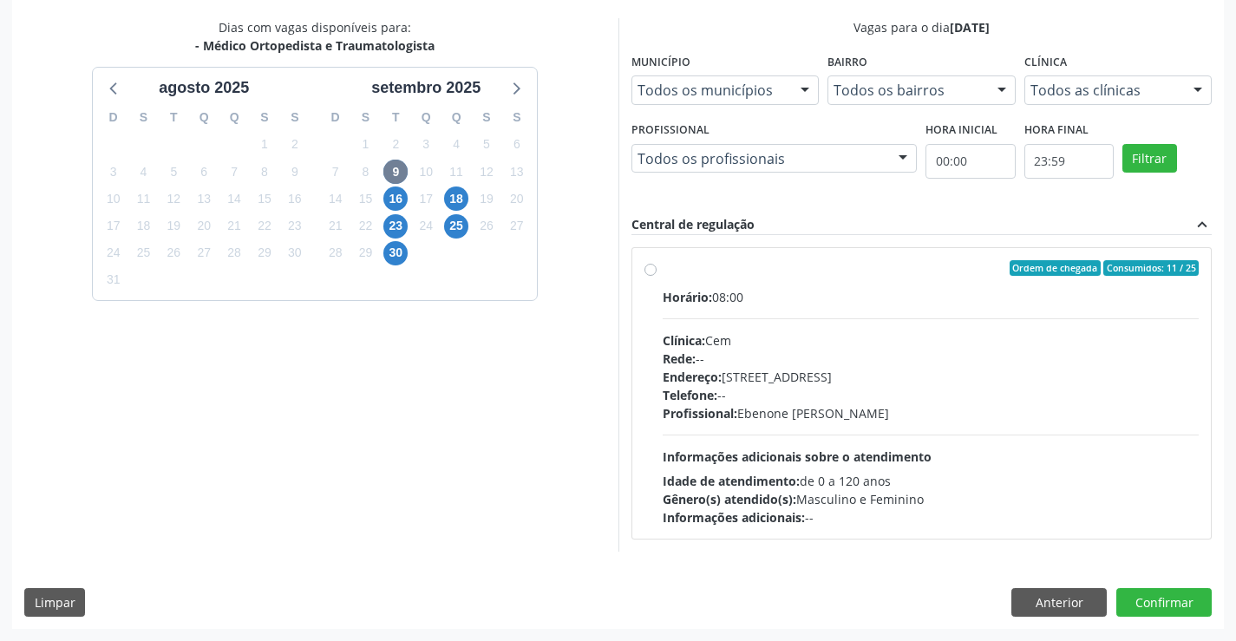
click at [659, 270] on div "Ordem de chegada Consumidos: 11 / 25 Horário: 08:00 Clínica: Cem Rede: -- Ender…" at bounding box center [922, 393] width 555 height 266
radio input "true"
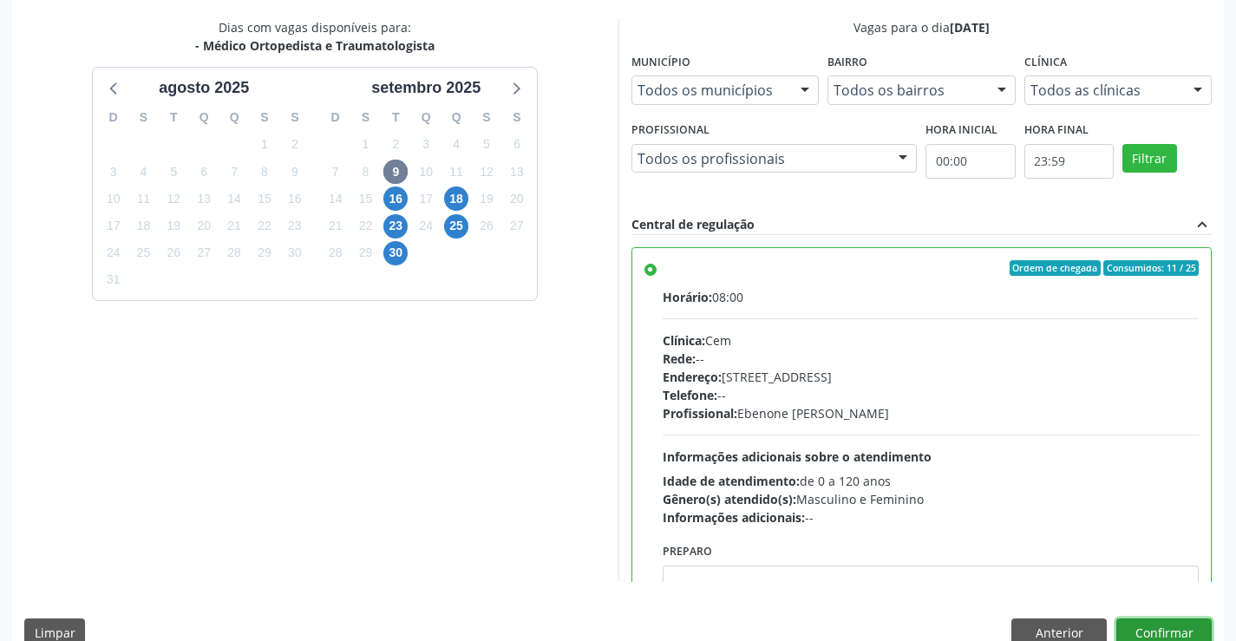
click at [1142, 625] on button "Confirmar" at bounding box center [1163, 632] width 95 height 29
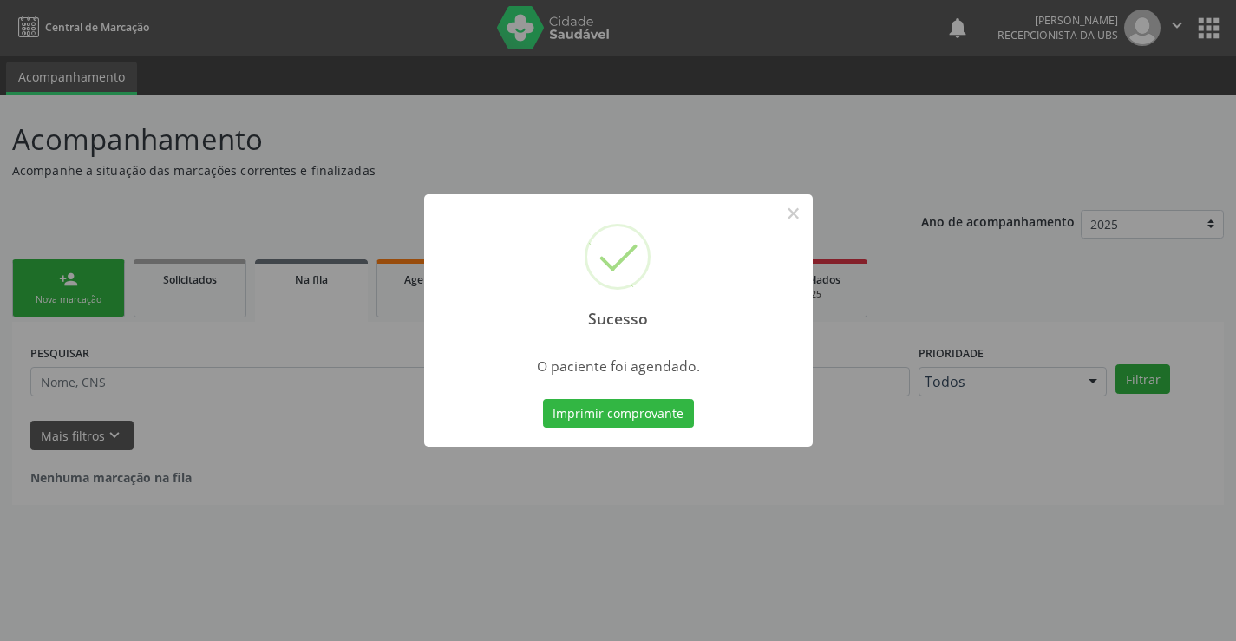
scroll to position [0, 0]
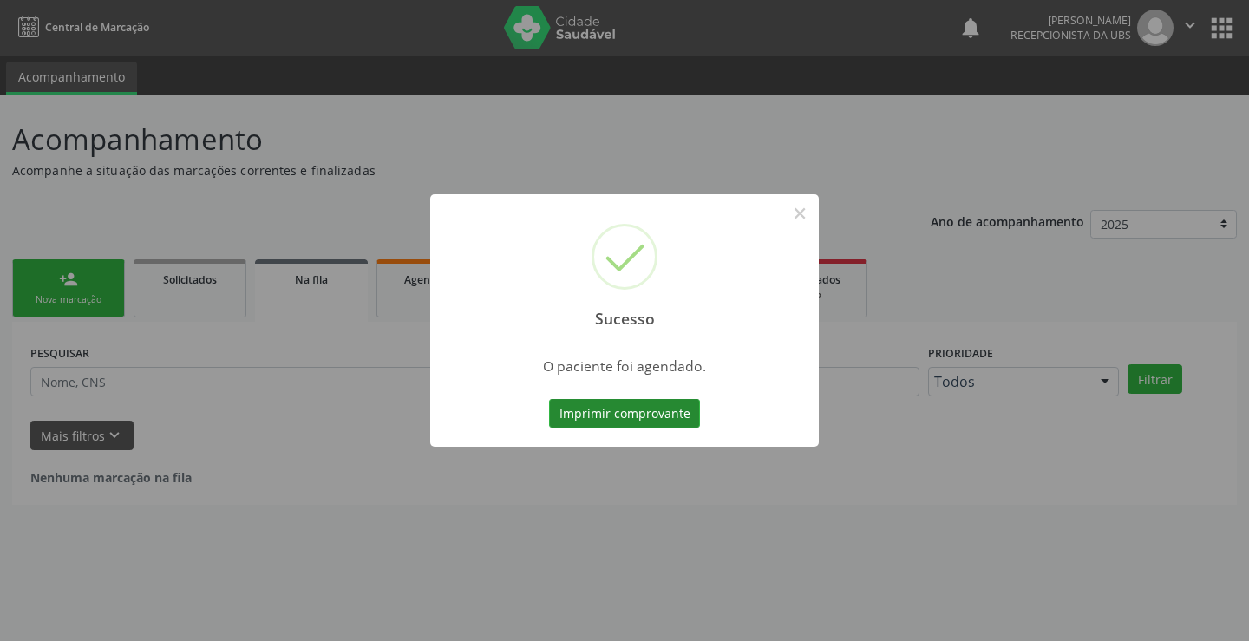
click at [614, 413] on button "Imprimir comprovante" at bounding box center [624, 413] width 151 height 29
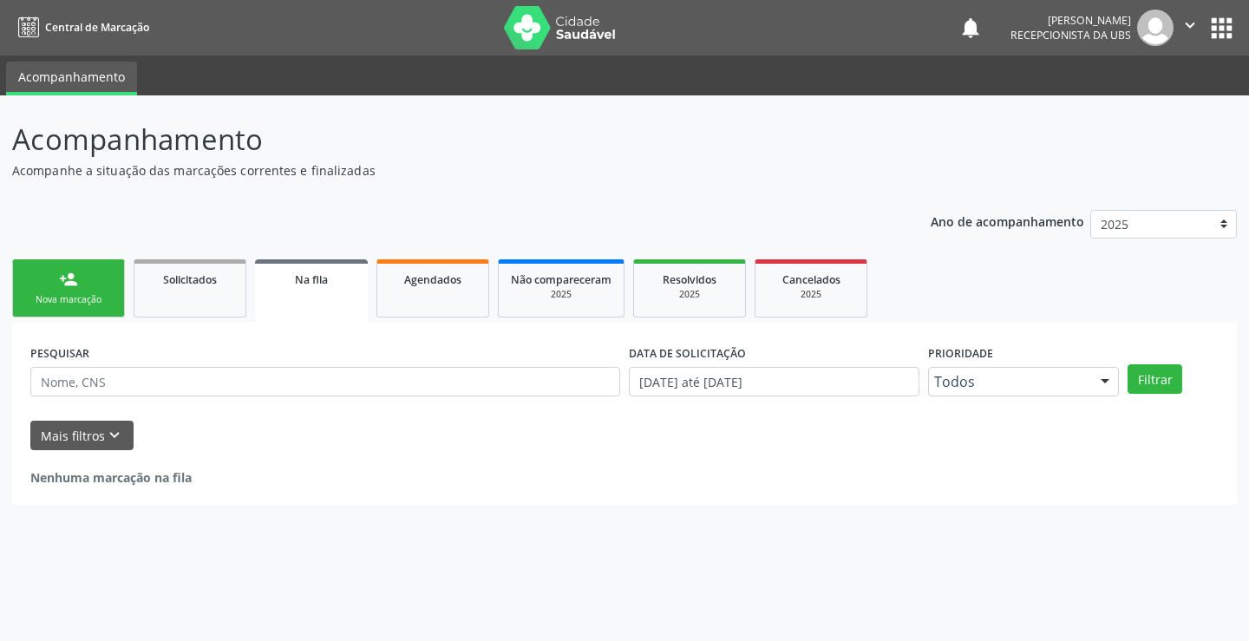
click at [102, 278] on link "person_add Nova marcação" at bounding box center [68, 288] width 113 height 58
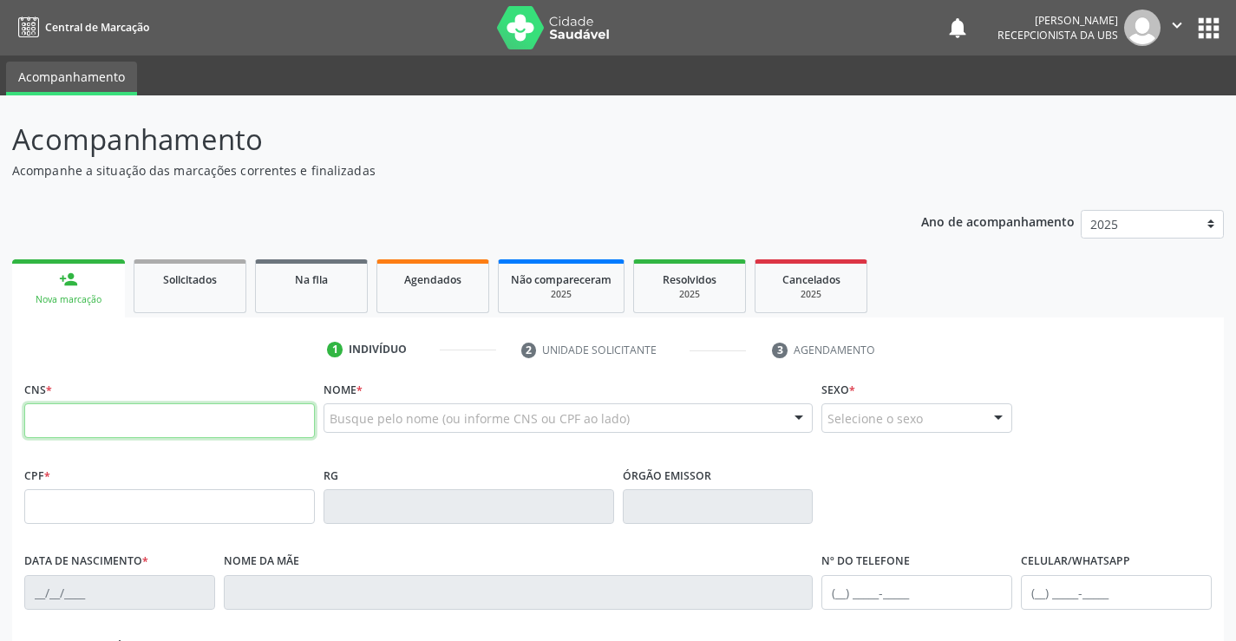
click at [226, 426] on input "text" at bounding box center [169, 420] width 291 height 35
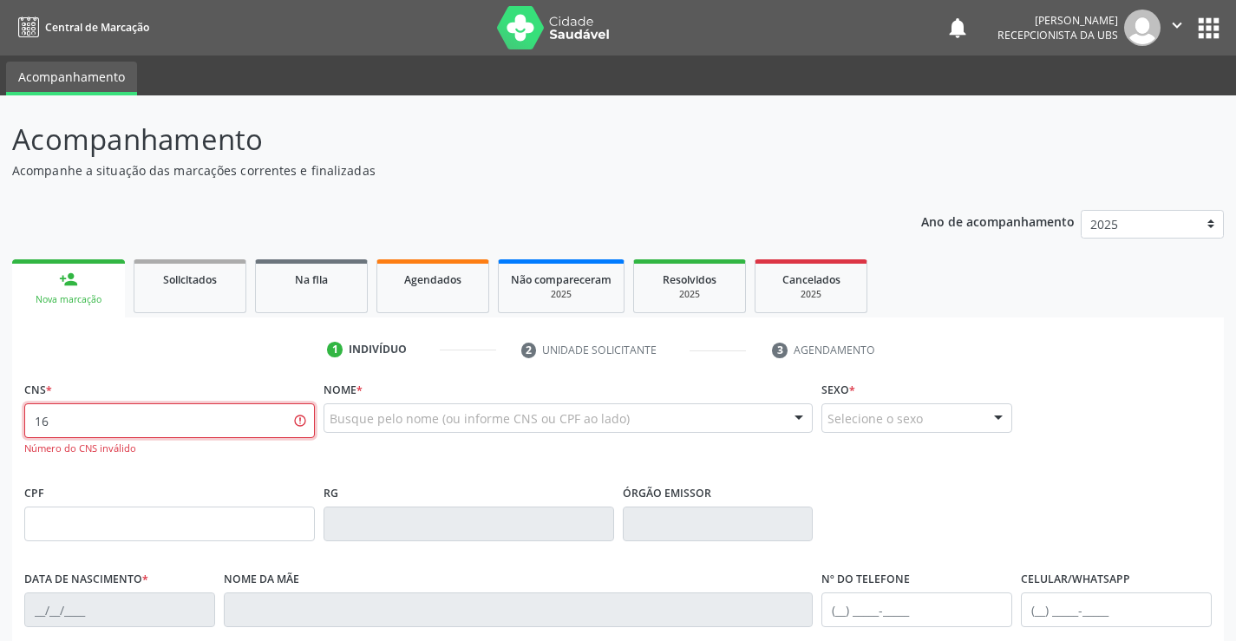
type input "1"
click at [93, 291] on link "person_add Nova marcação" at bounding box center [68, 288] width 113 height 58
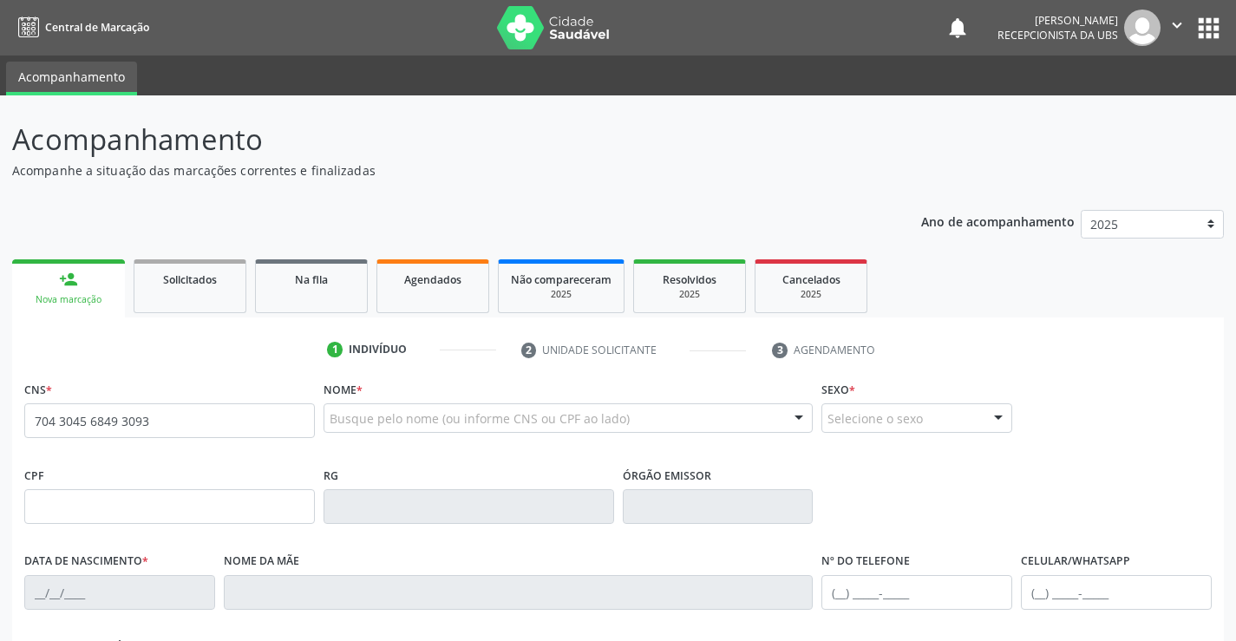
type input "704 3045 6849 3093"
type input "065.615.844-14"
type input "[DATE]"
type input "[PERSON_NAME]"
type input "[PHONE_NUMBER]"
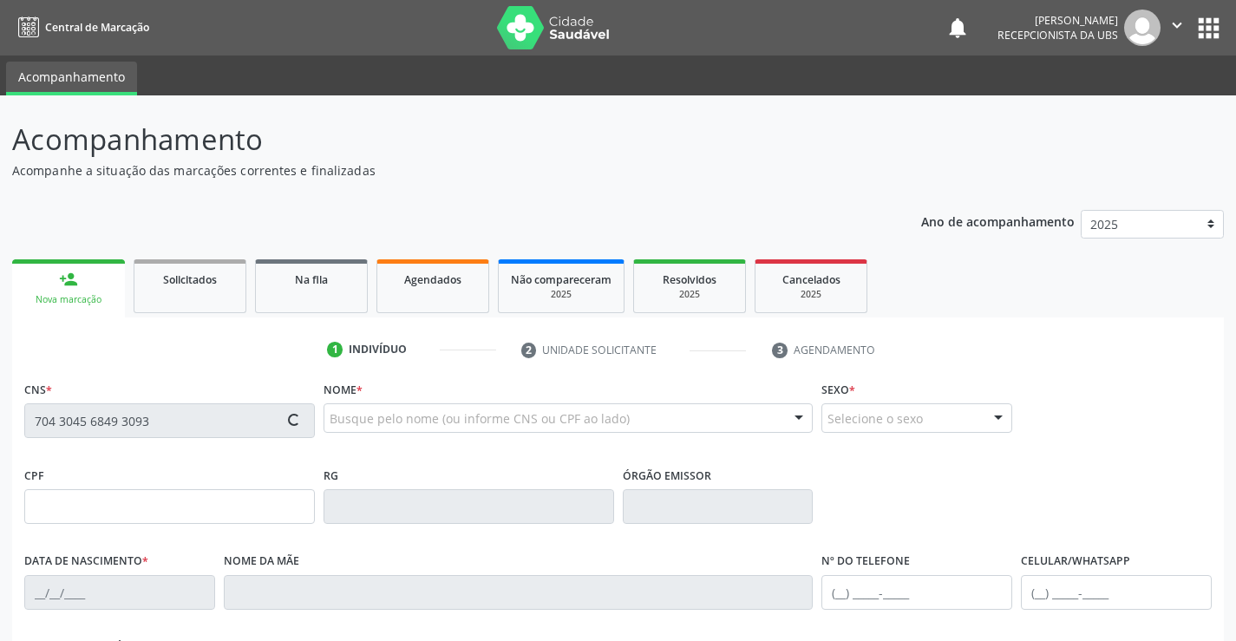
type input "[PHONE_NUMBER]"
type input "1182"
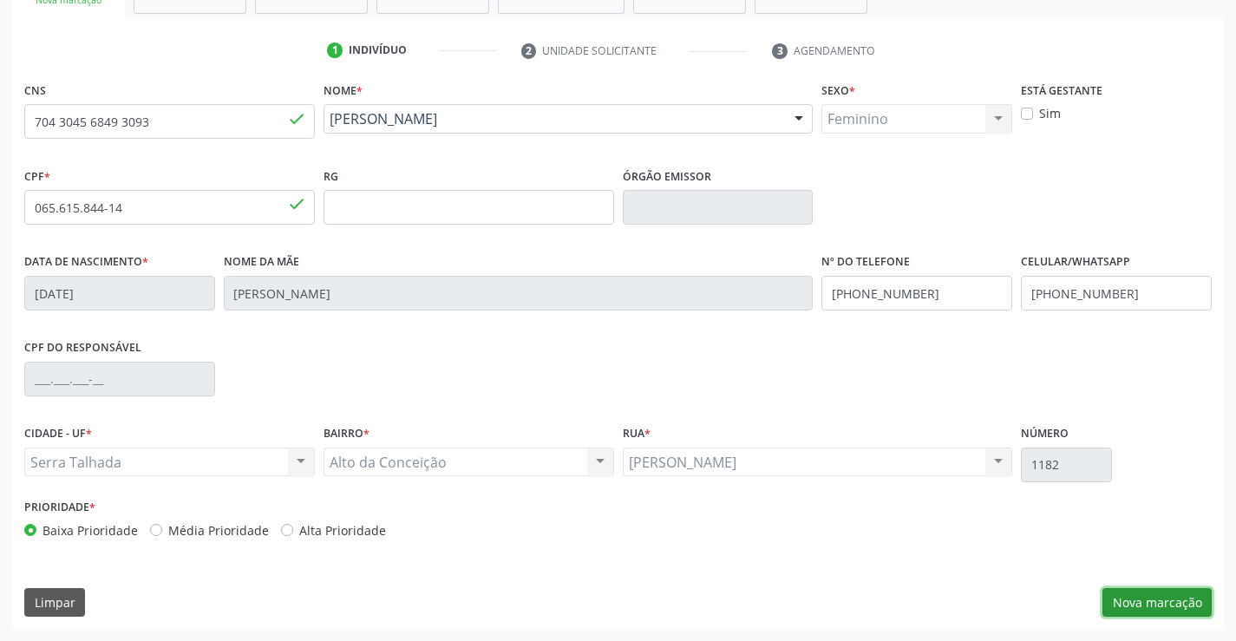
click at [1177, 602] on button "Nova marcação" at bounding box center [1157, 602] width 109 height 29
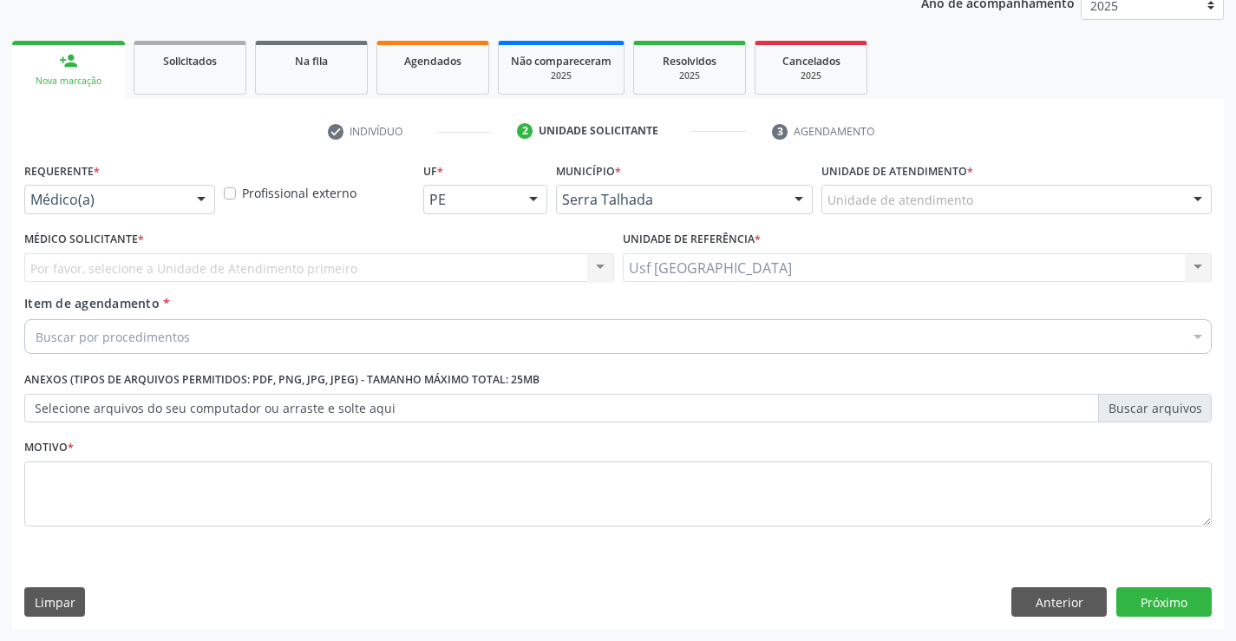
scroll to position [219, 0]
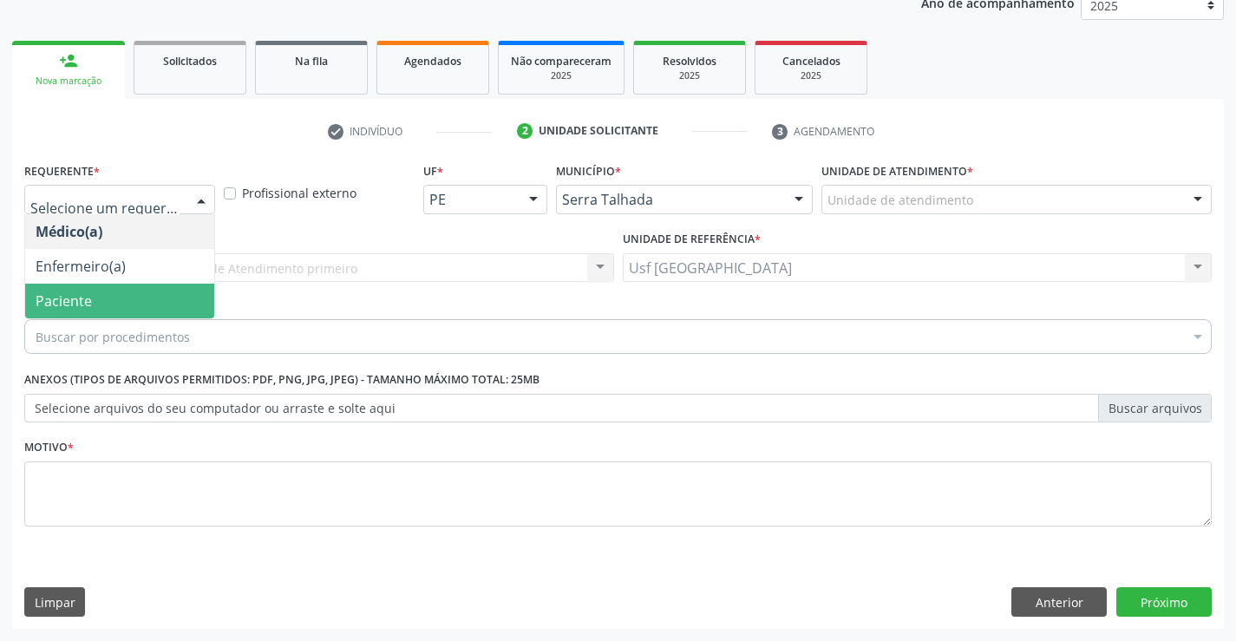
click at [85, 294] on span "Paciente" at bounding box center [64, 300] width 56 height 19
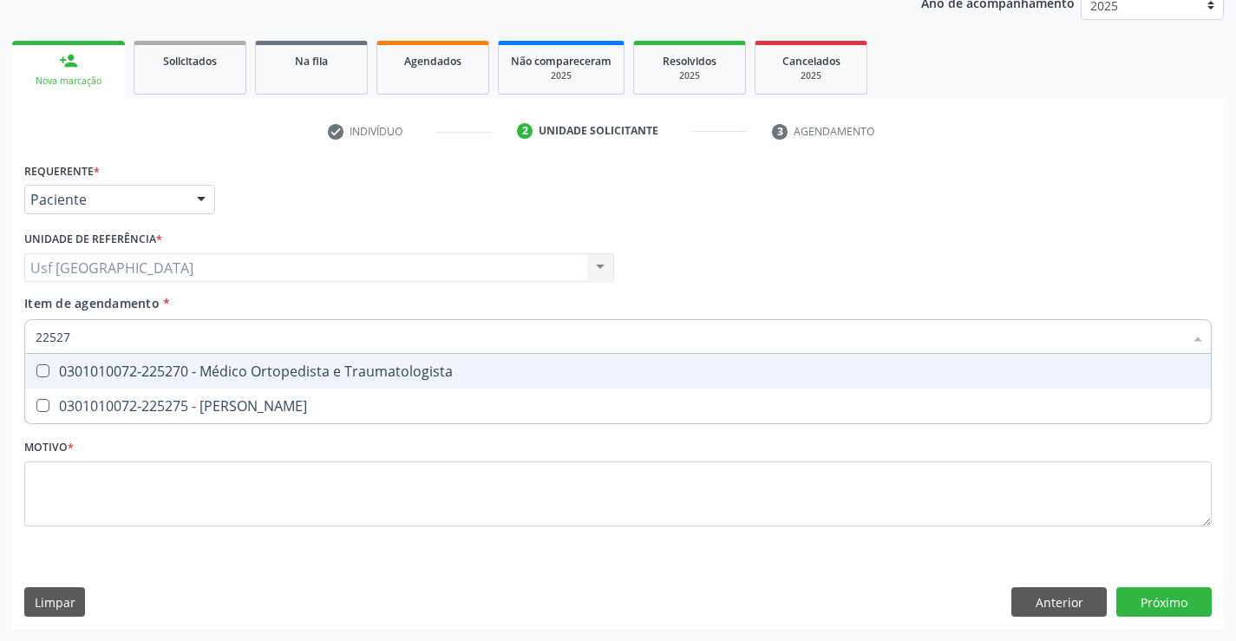
type input "225270"
click at [176, 378] on div "0301010072-225270 - Médico Ortopedista e Traumatologista" at bounding box center [618, 371] width 1165 height 14
checkbox Traumatologista "true"
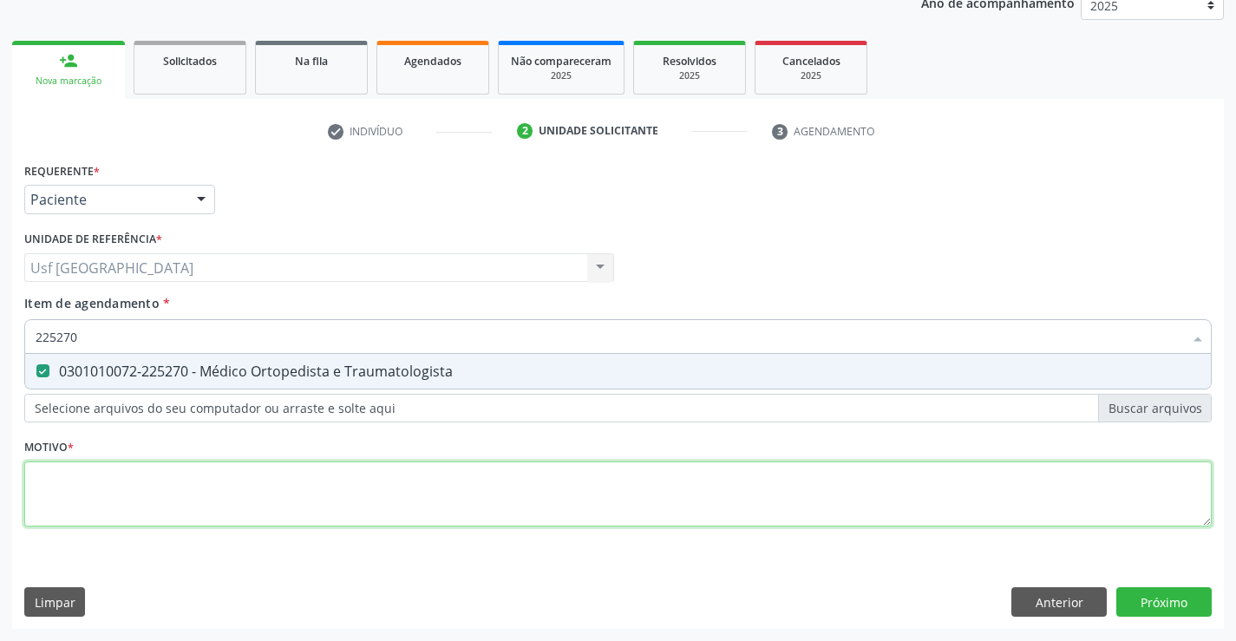
click at [133, 487] on div "Requerente * Paciente Médico(a) Enfermeiro(a) Paciente Nenhum resultado encontr…" at bounding box center [618, 354] width 1188 height 393
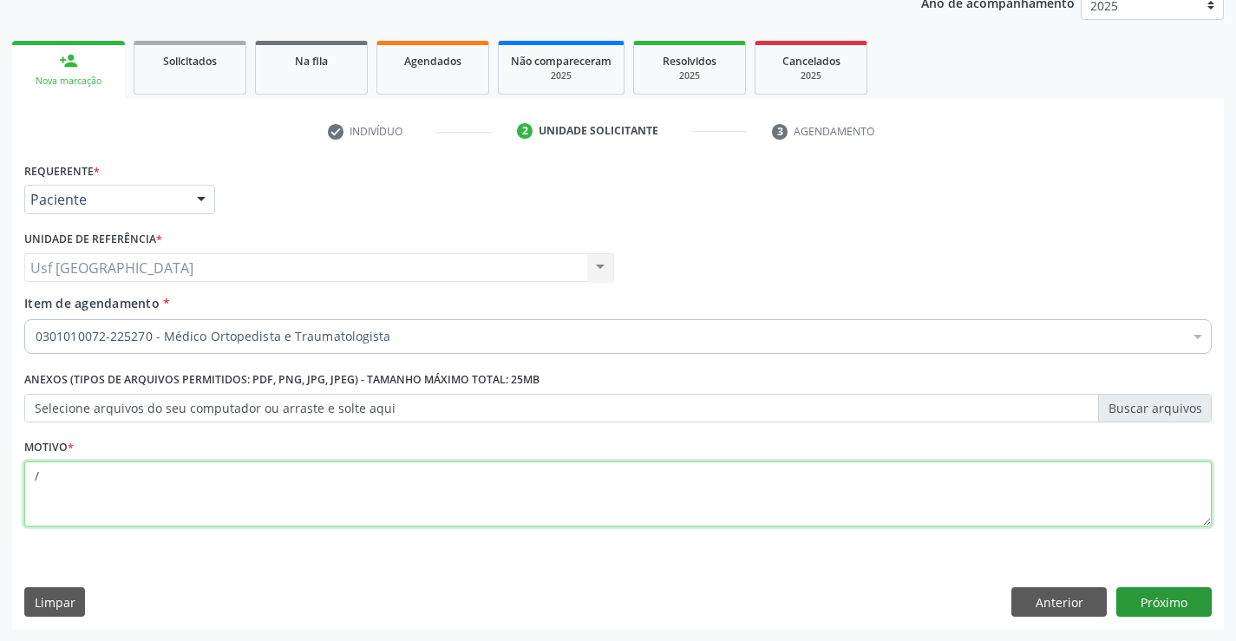
type textarea "/"
click at [1198, 601] on button "Próximo" at bounding box center [1163, 601] width 95 height 29
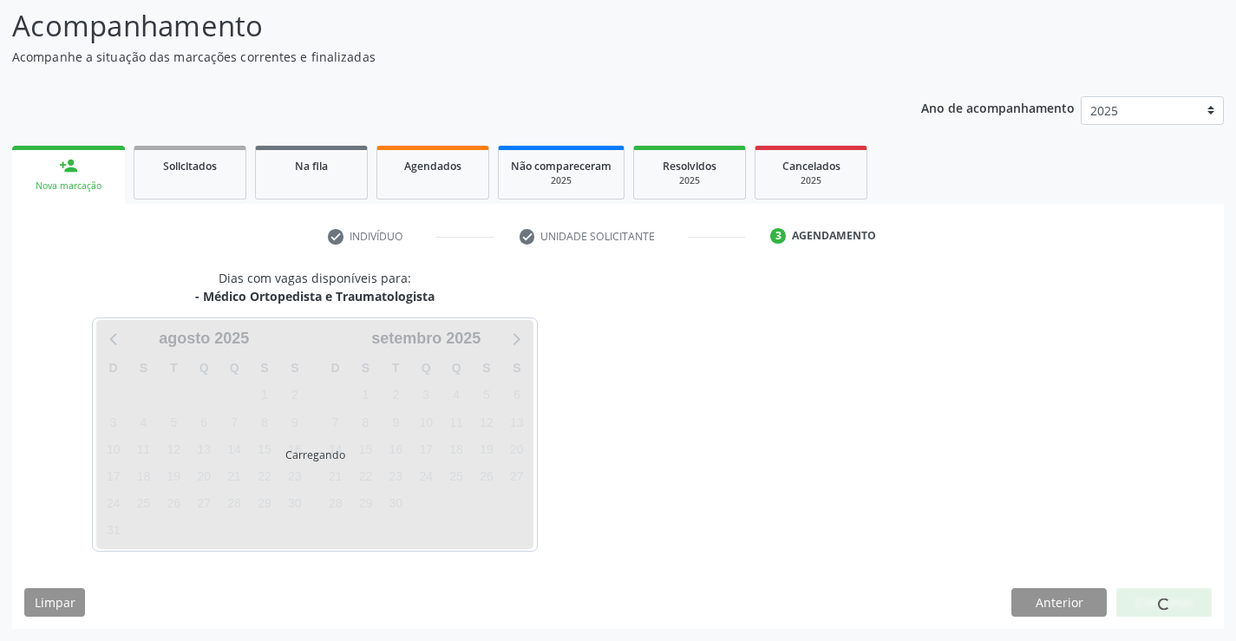
scroll to position [114, 0]
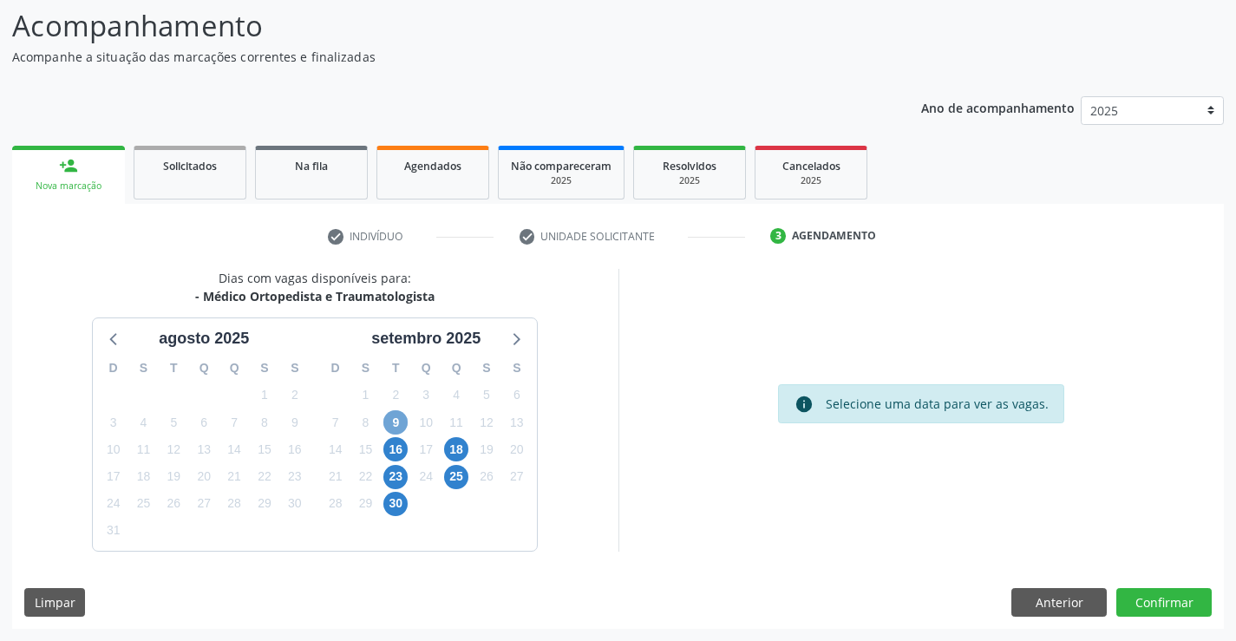
click at [402, 429] on span "9" at bounding box center [395, 422] width 24 height 24
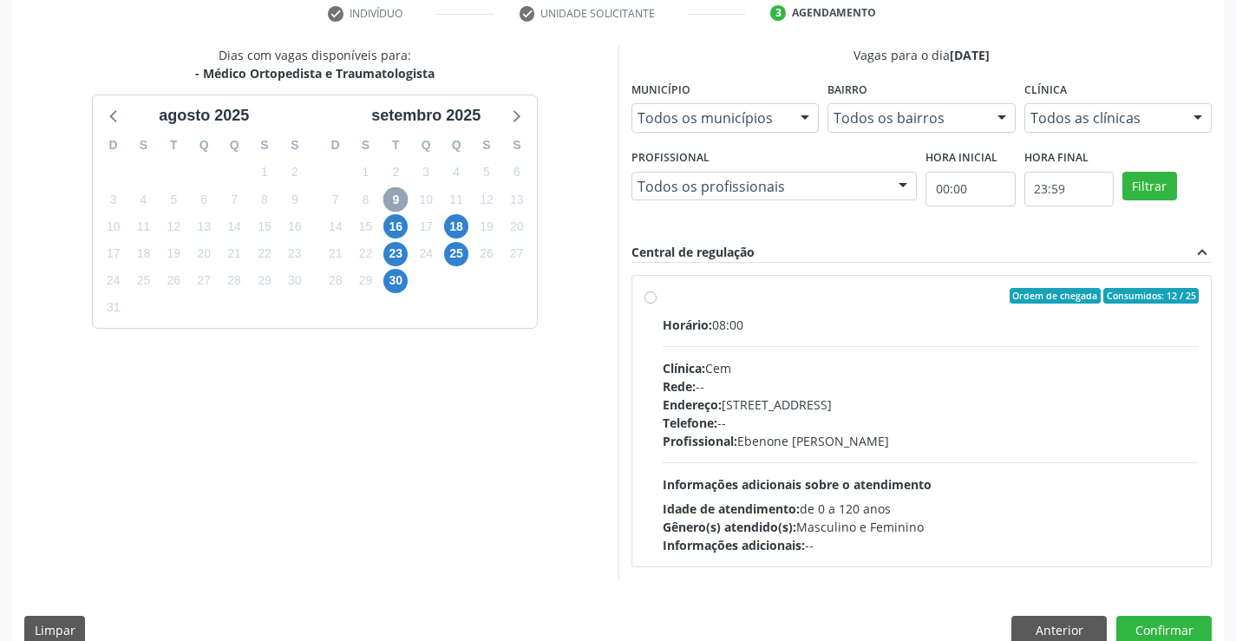
scroll to position [364, 0]
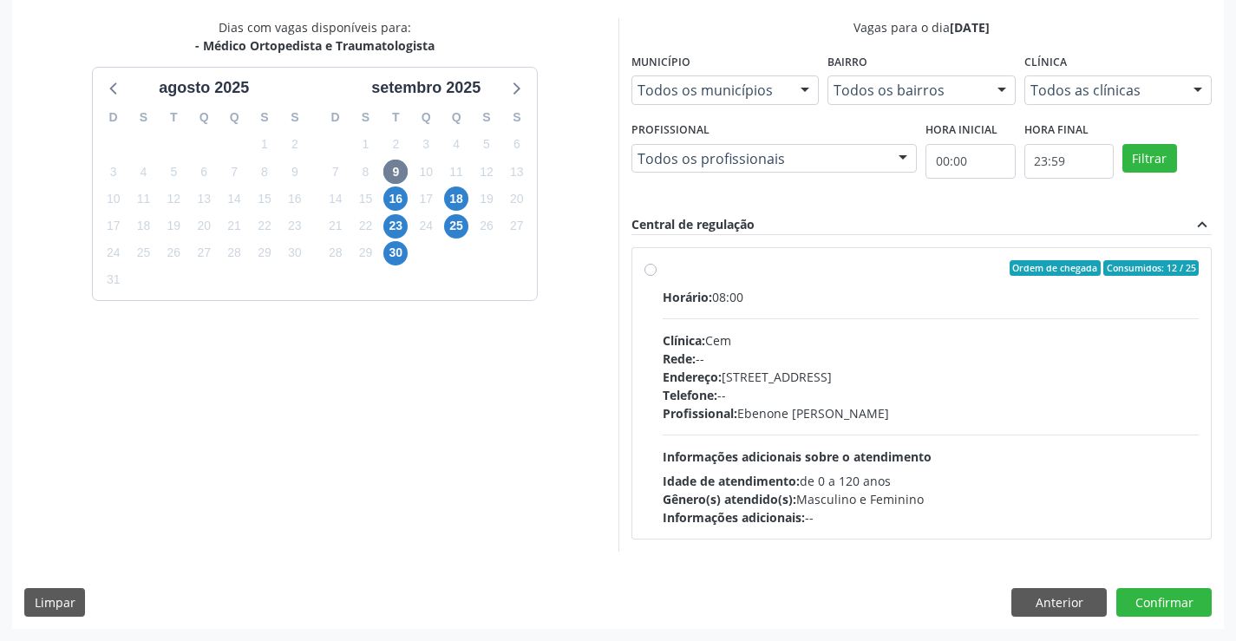
click at [663, 274] on label "Ordem de chegada Consumidos: 12 / 25 Horário: 08:00 Clínica: Cem Rede: -- Ender…" at bounding box center [931, 393] width 537 height 266
click at [650, 274] on input "Ordem de chegada Consumidos: 12 / 25 Horário: 08:00 Clínica: Cem Rede: -- Ender…" at bounding box center [651, 268] width 12 height 16
radio input "true"
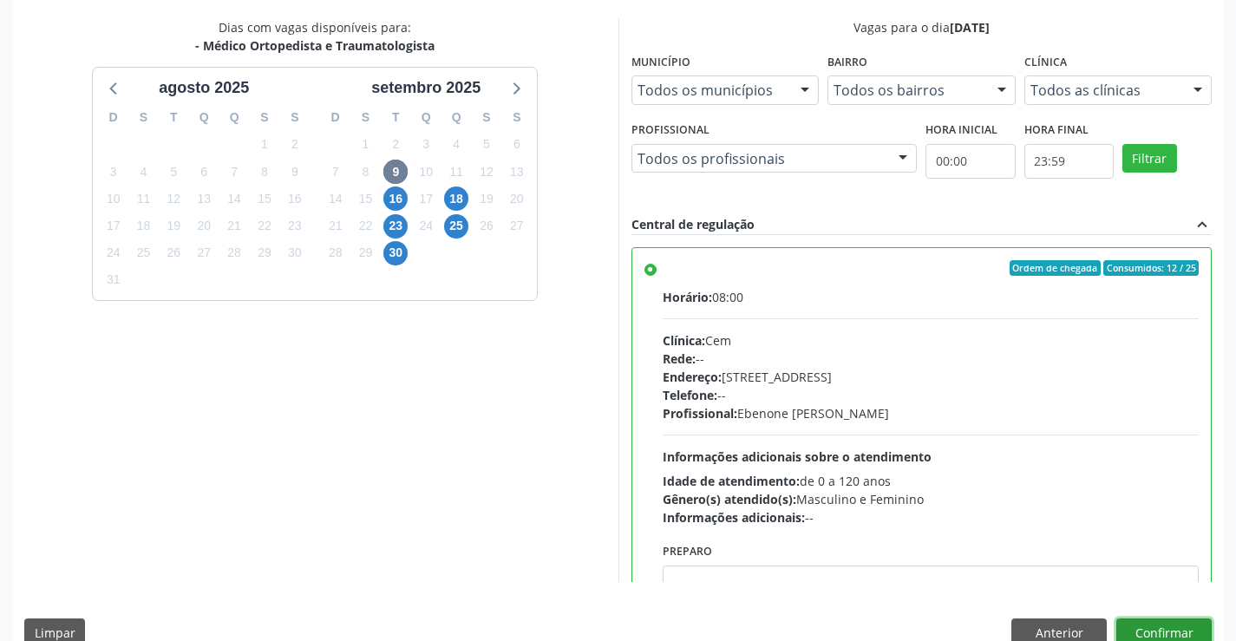
click at [1130, 631] on button "Confirmar" at bounding box center [1163, 632] width 95 height 29
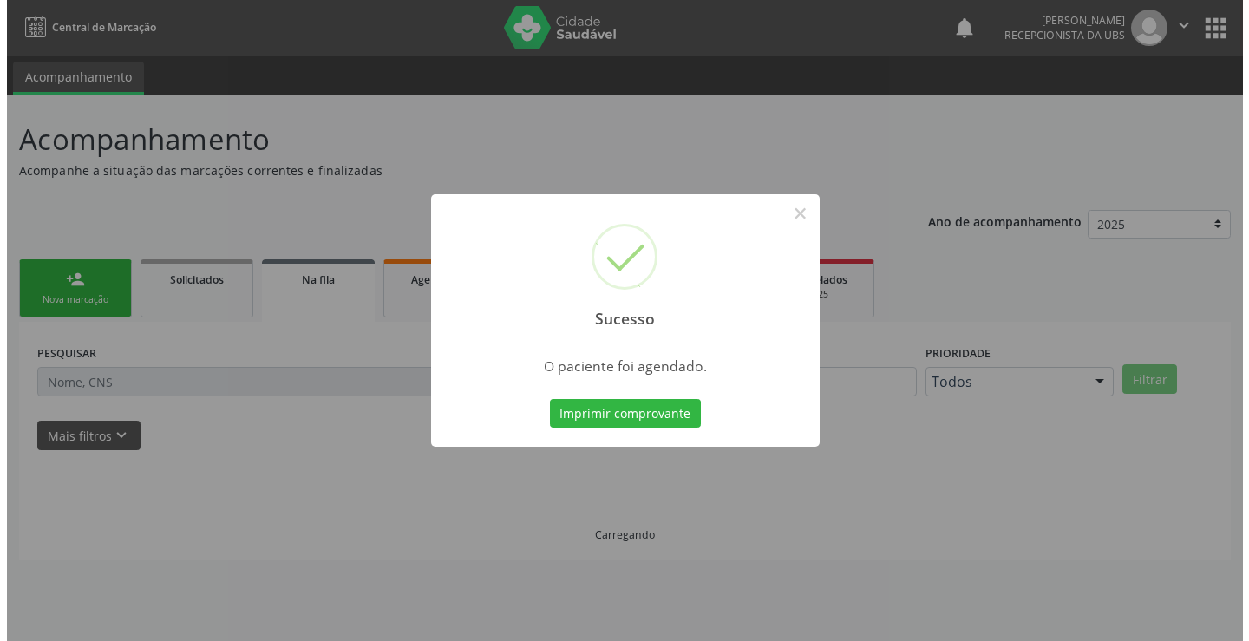
scroll to position [0, 0]
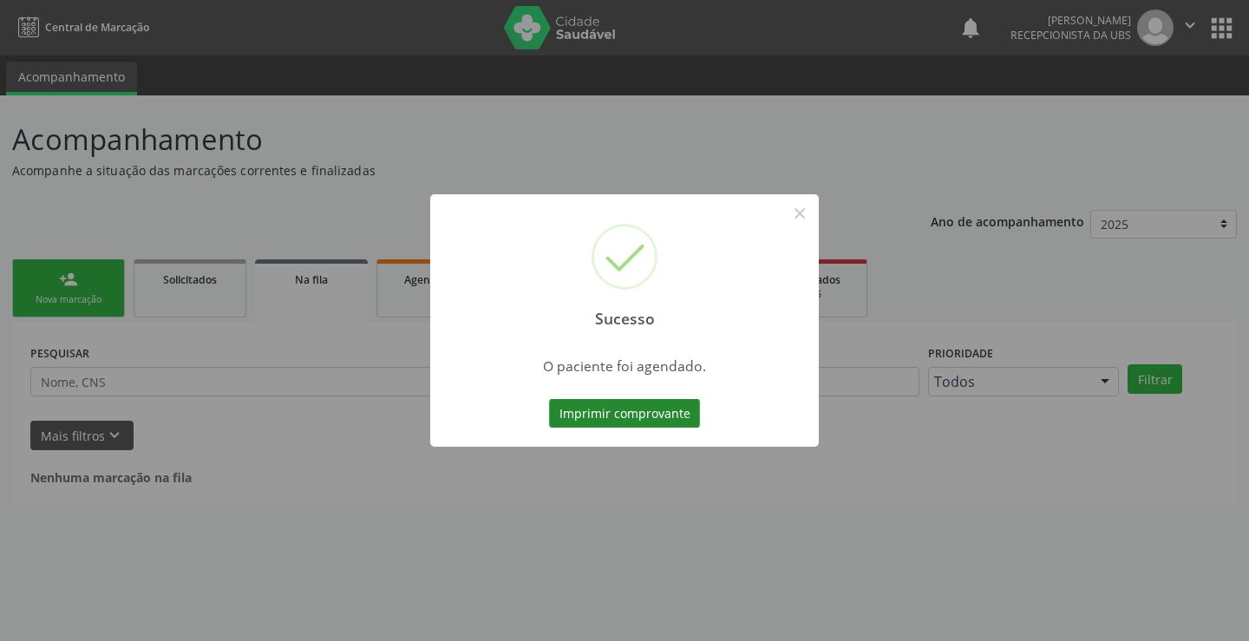
click at [689, 416] on button "Imprimir comprovante" at bounding box center [624, 413] width 151 height 29
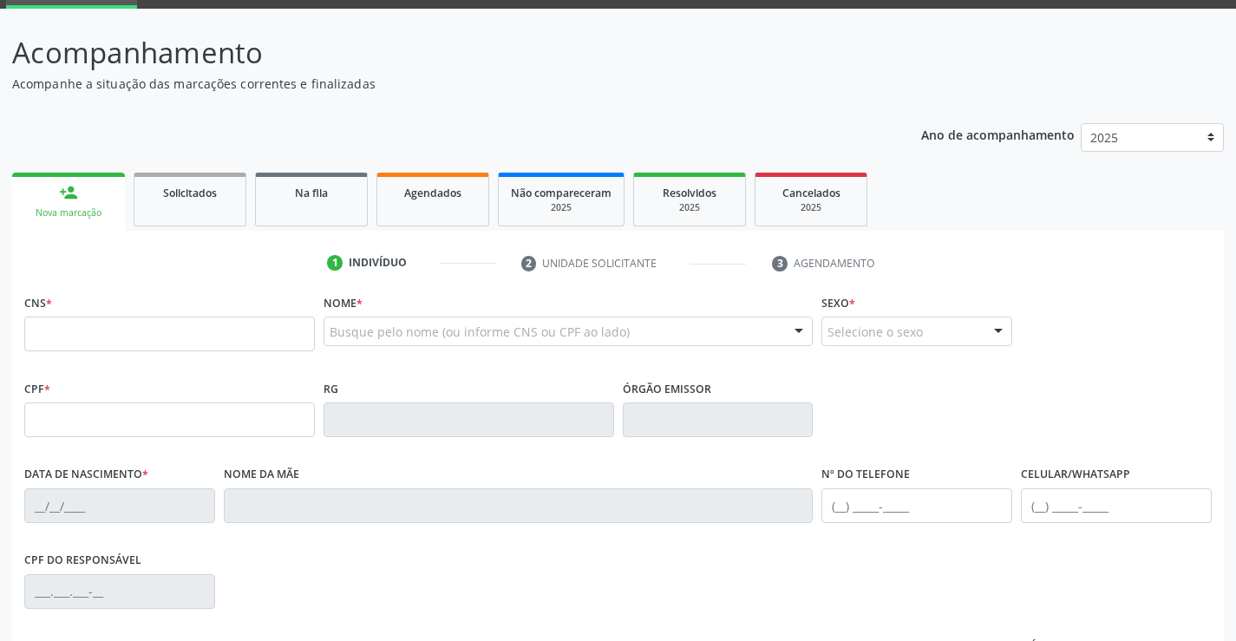
scroll to position [173, 0]
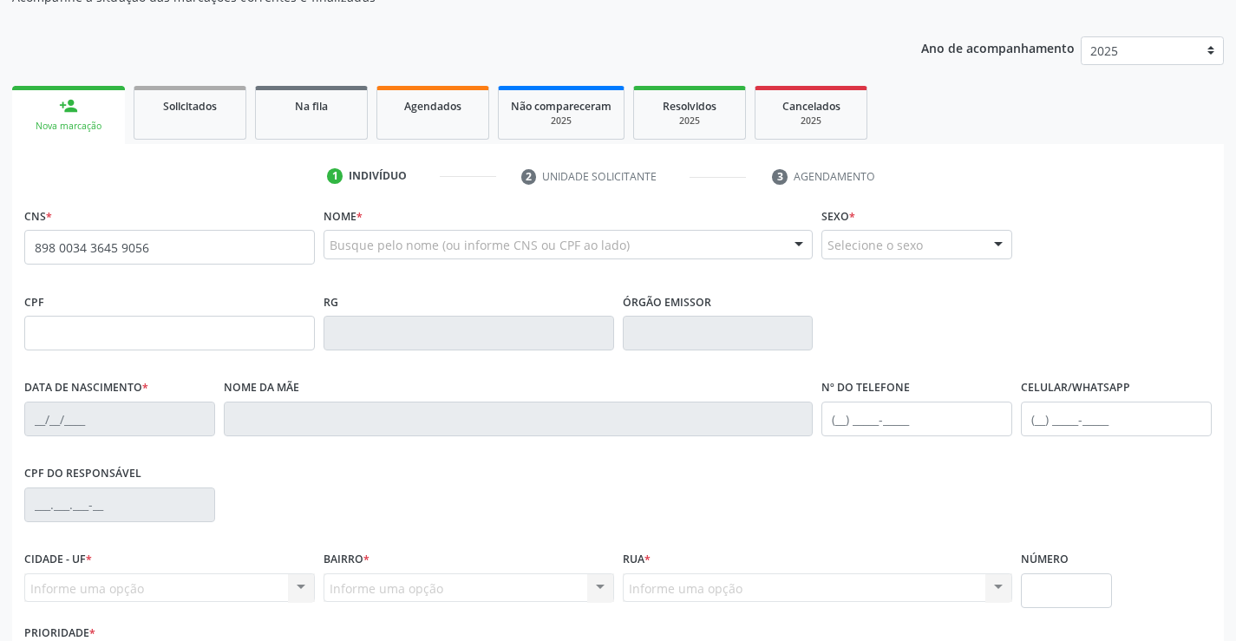
type input "898 0034 3645 9056"
type input "158.823.544-04"
type input "[DATE]"
type input "[PERSON_NAME]"
type input "[PHONE_NUMBER]"
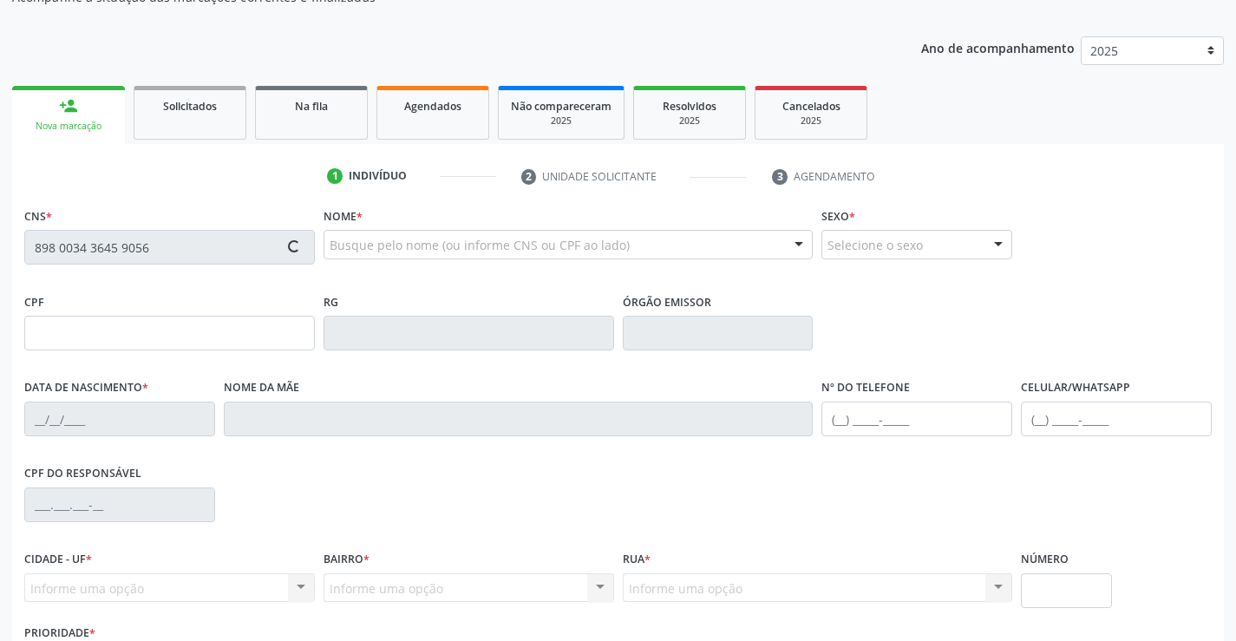
type input "066.578.374-45"
type input "509"
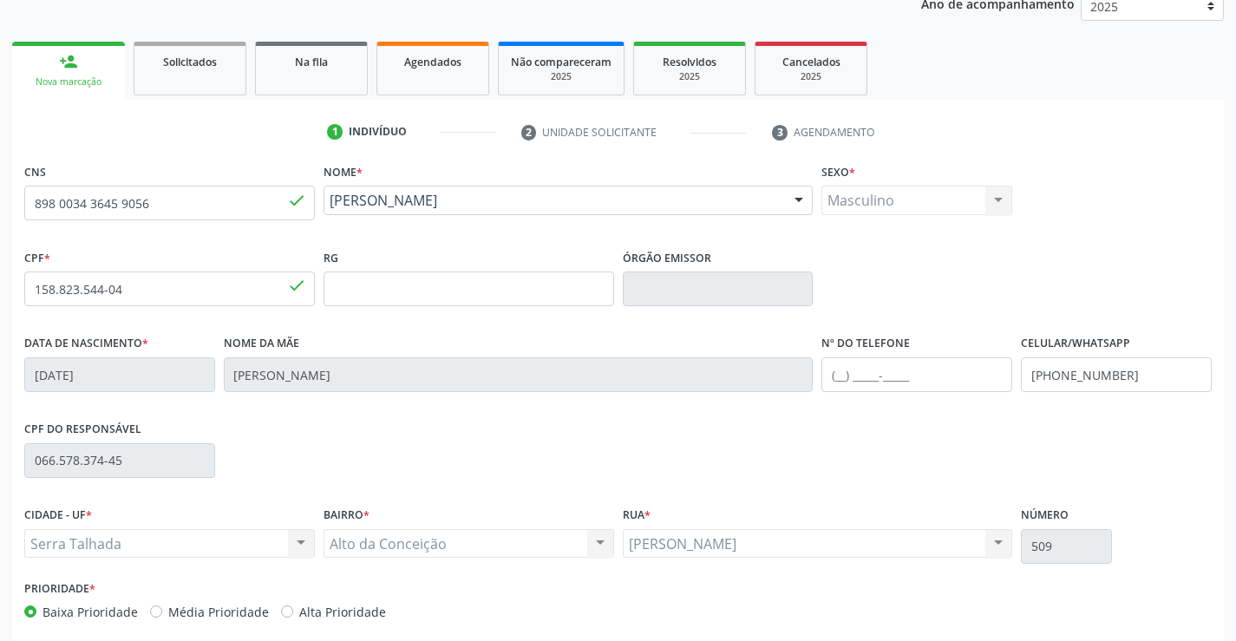
scroll to position [299, 0]
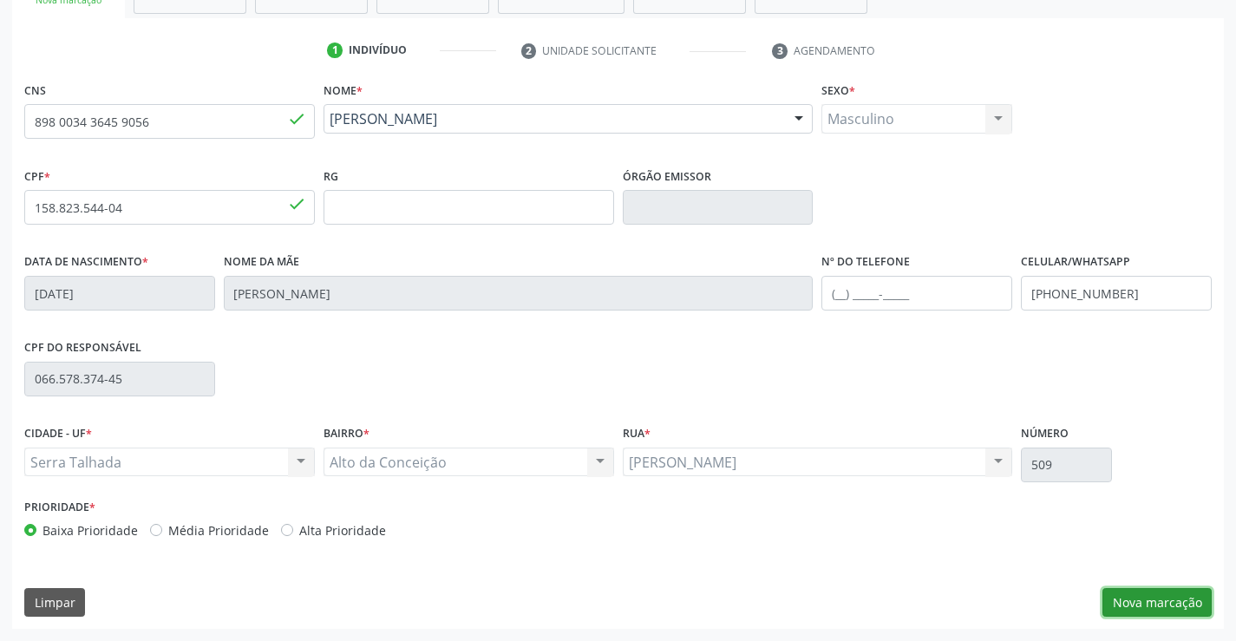
click at [1185, 612] on button "Nova marcação" at bounding box center [1157, 602] width 109 height 29
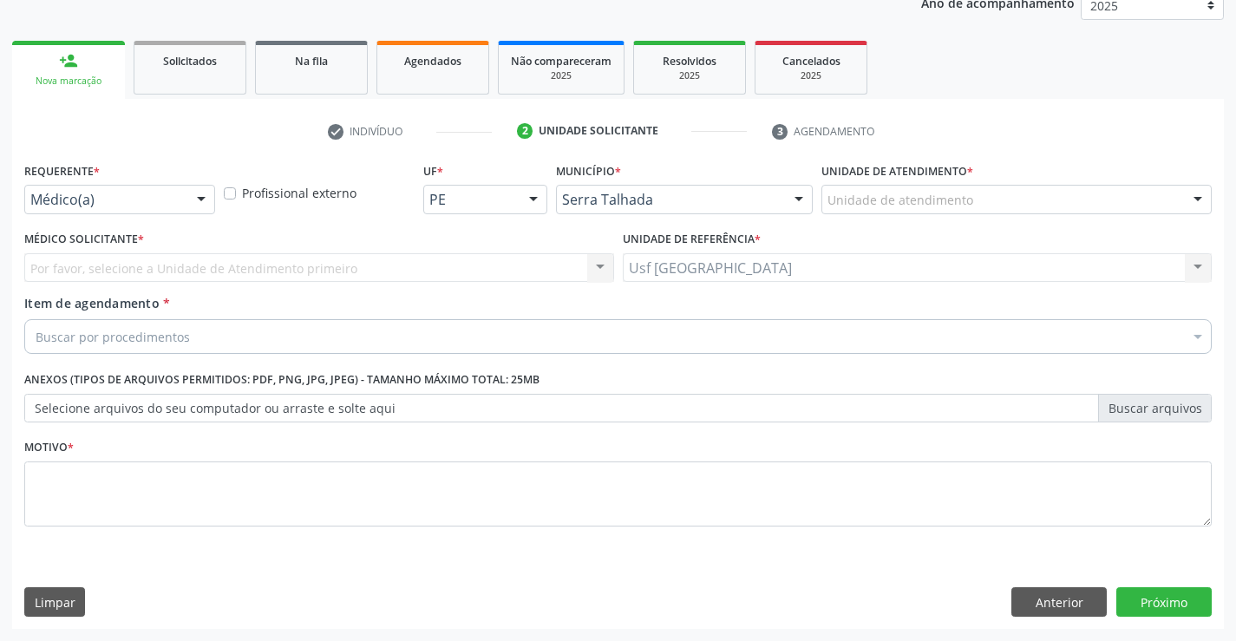
scroll to position [219, 0]
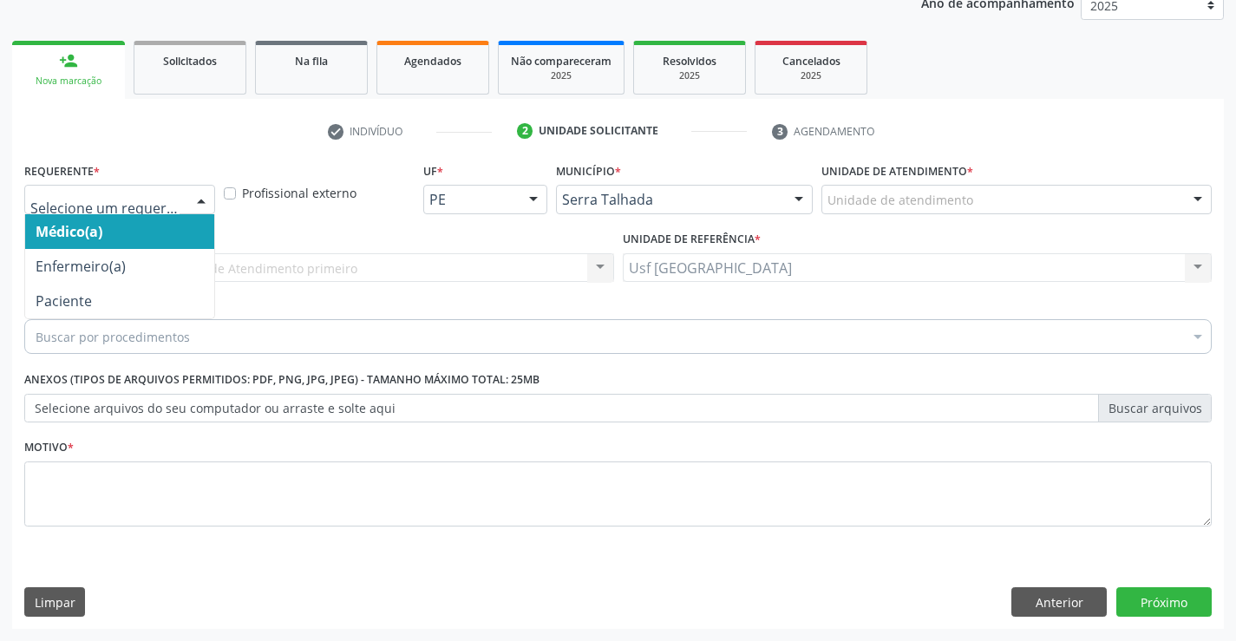
click at [184, 200] on div at bounding box center [119, 199] width 191 height 29
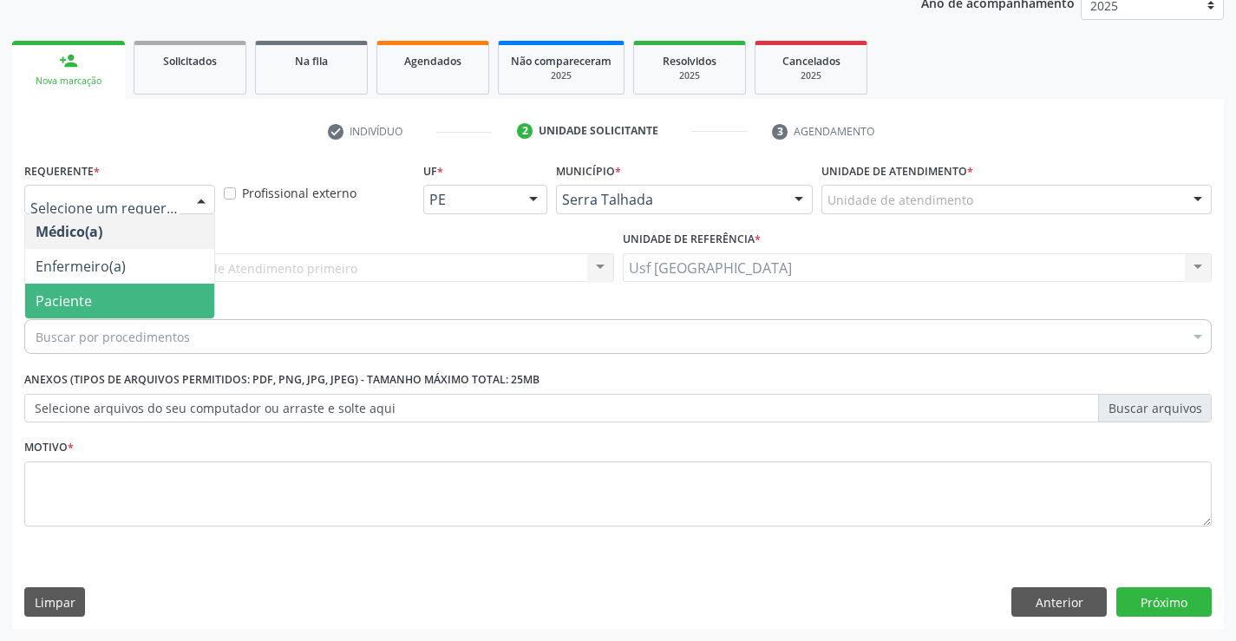
click at [87, 306] on span "Paciente" at bounding box center [64, 300] width 56 height 19
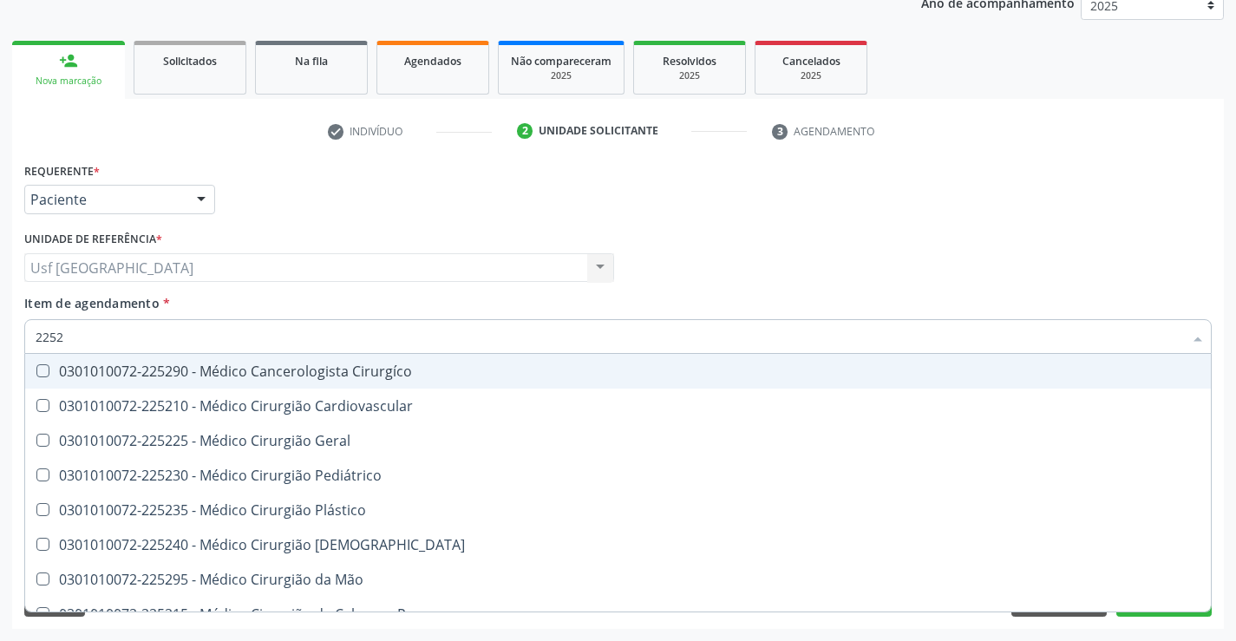
type input "22527"
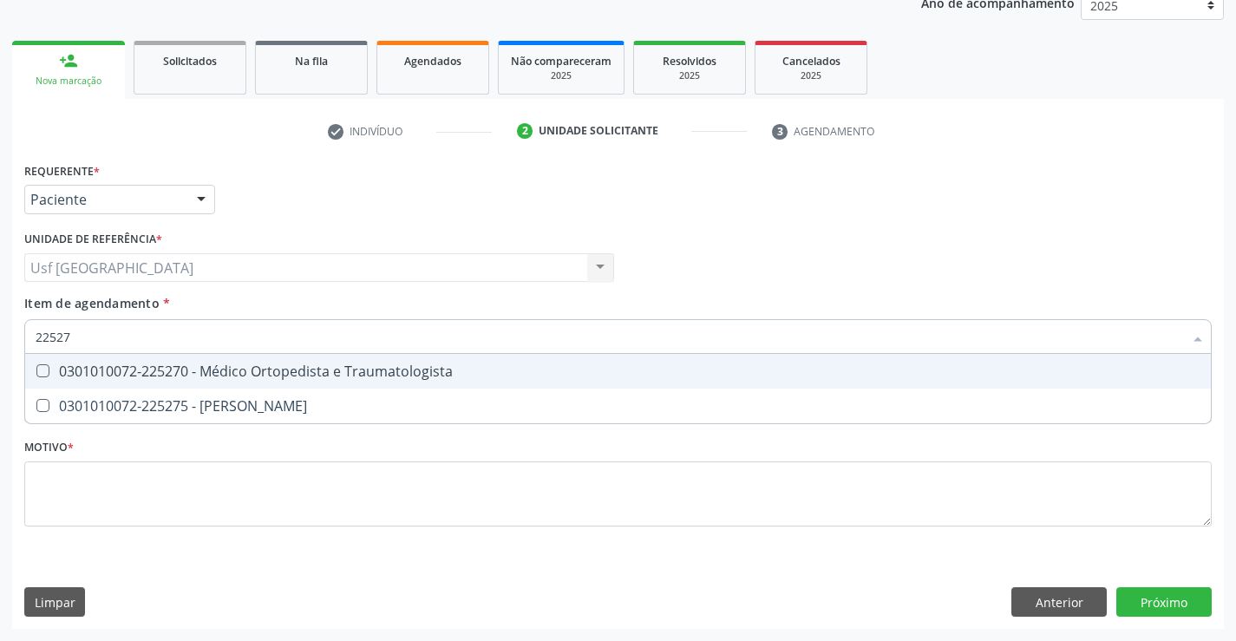
drag, startPoint x: 193, startPoint y: 362, endPoint x: 186, endPoint y: 421, distance: 59.4
click at [192, 364] on div "0301010072-225270 - Médico Ortopedista e Traumatologista" at bounding box center [618, 371] width 1165 height 14
checkbox Traumatologista "true"
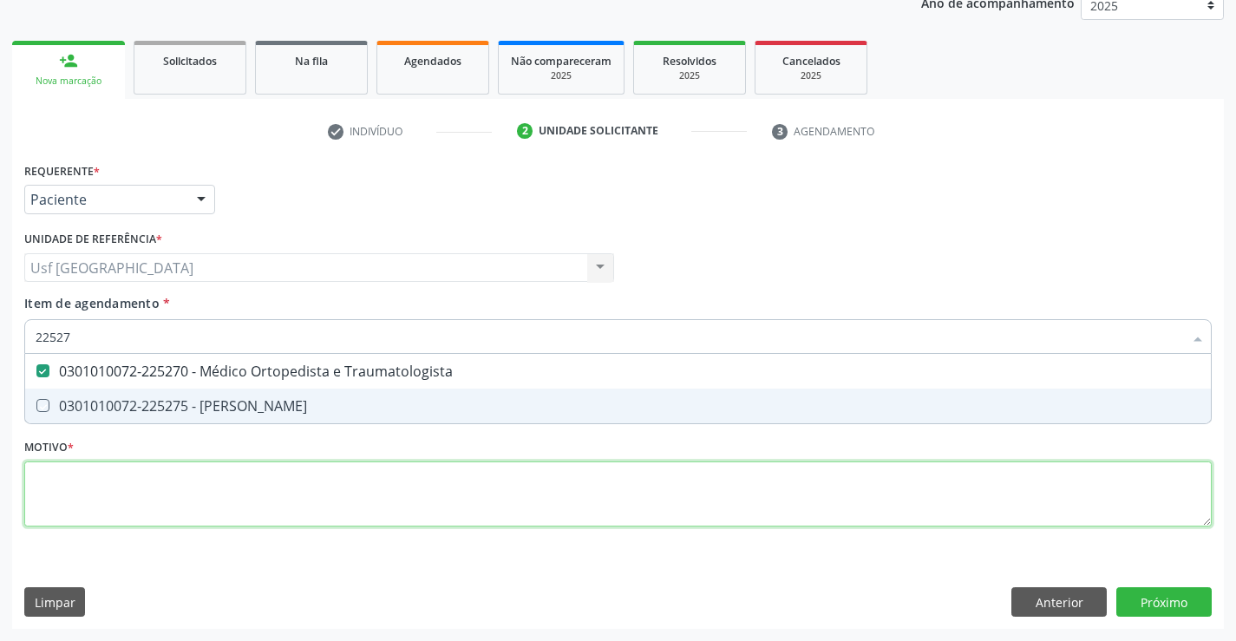
click at [178, 494] on div "Requerente * Paciente Médico(a) Enfermeiro(a) Paciente Nenhum resultado encontr…" at bounding box center [618, 354] width 1188 height 393
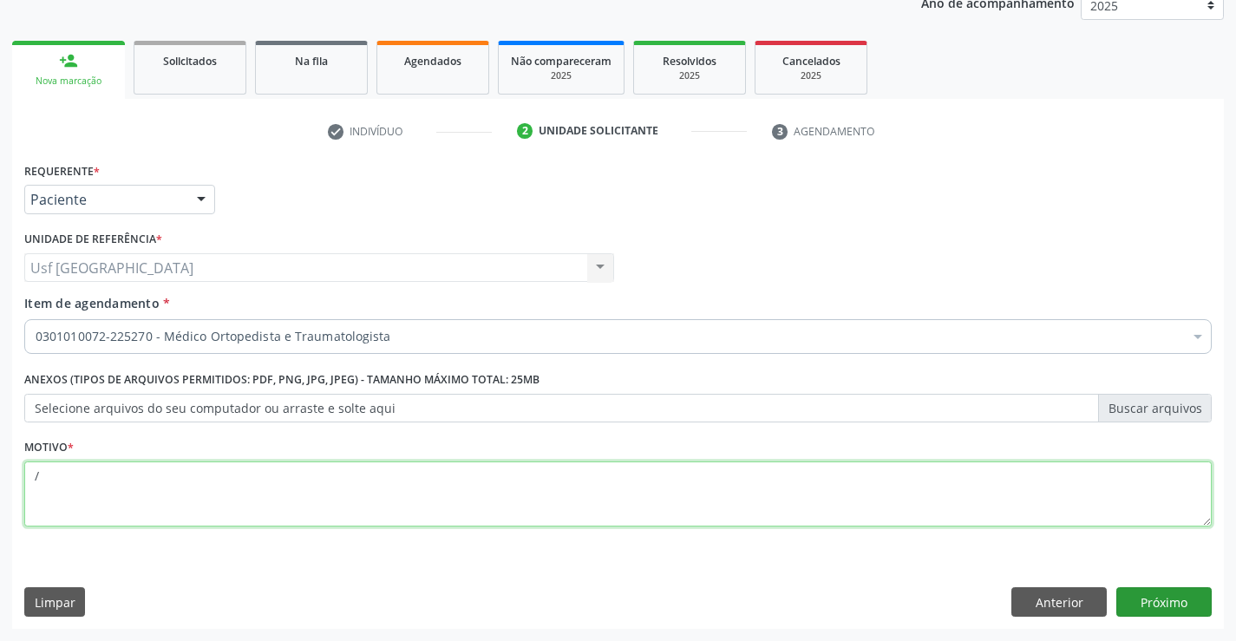
type textarea "/"
click at [1193, 594] on button "Próximo" at bounding box center [1163, 601] width 95 height 29
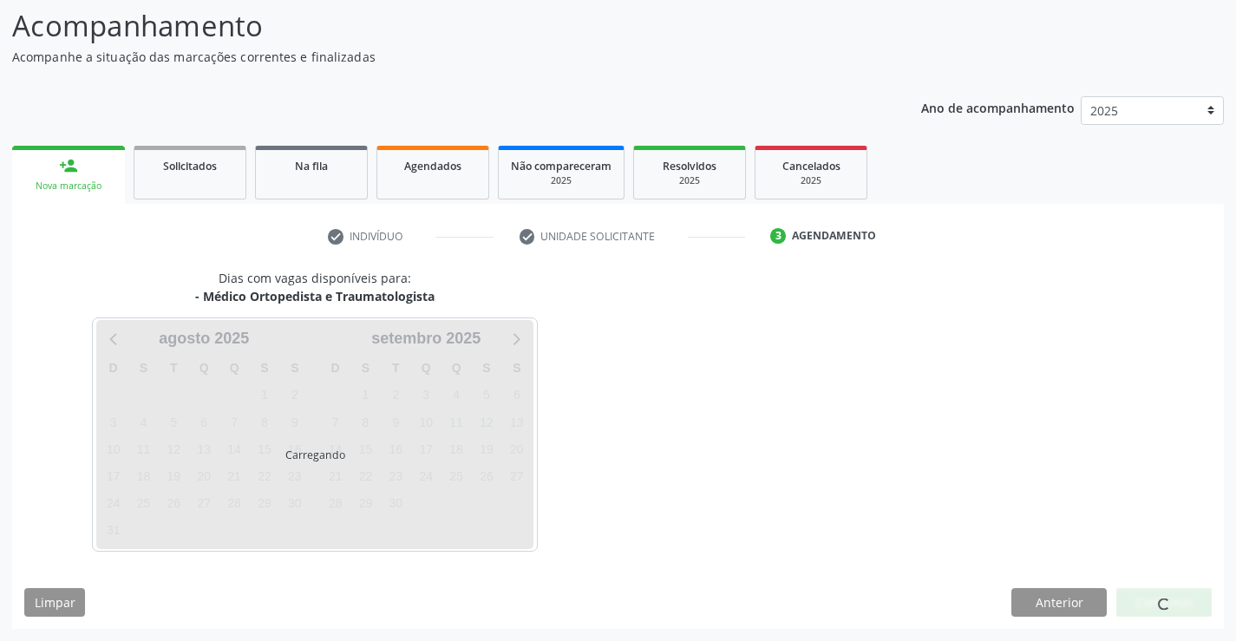
scroll to position [114, 0]
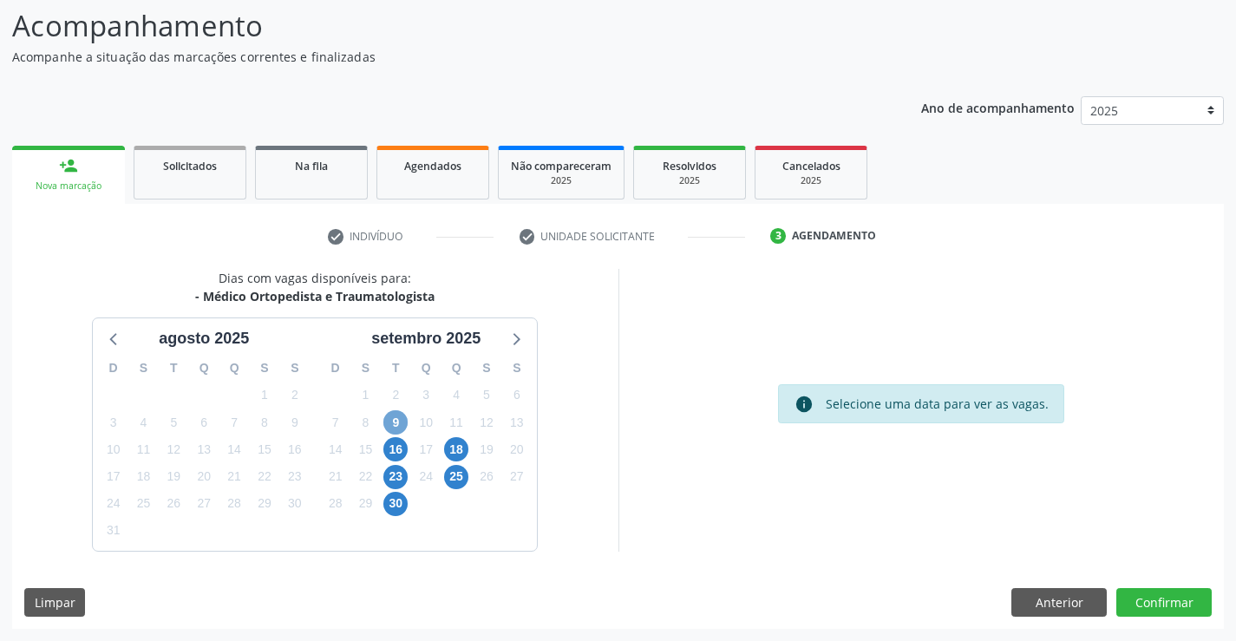
click at [399, 427] on span "9" at bounding box center [395, 422] width 24 height 24
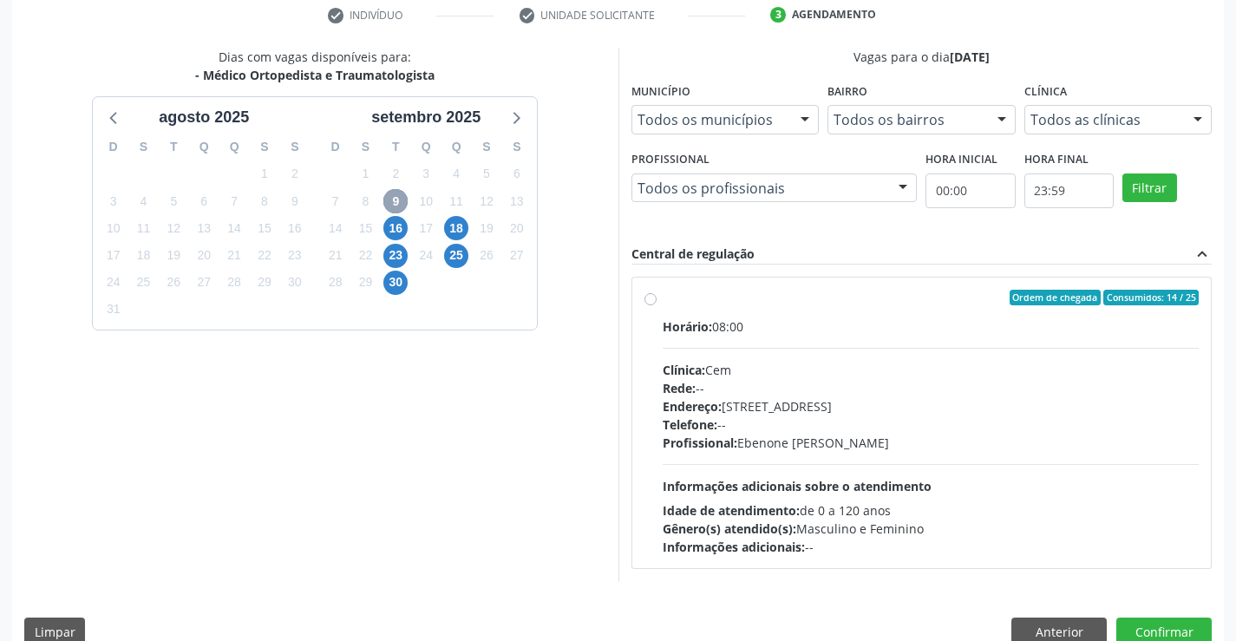
scroll to position [364, 0]
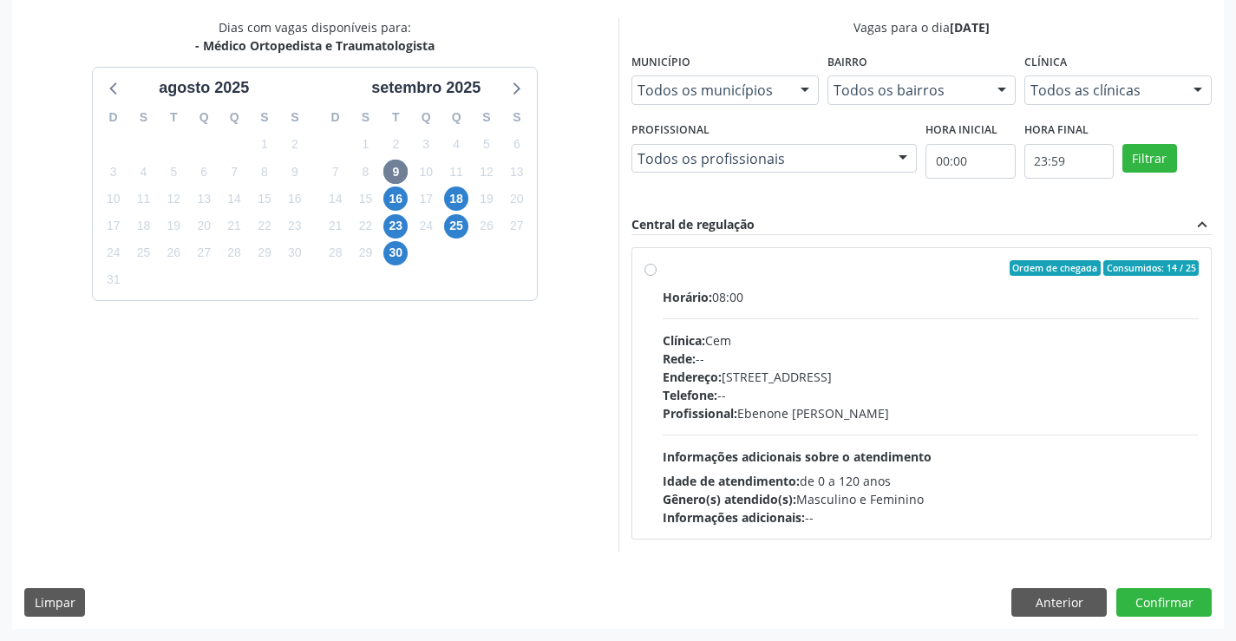
click at [663, 272] on label "Ordem de chegada Consumidos: 14 / 25 Horário: 08:00 Clínica: Cem Rede: -- Ender…" at bounding box center [931, 393] width 537 height 266
click at [649, 272] on input "Ordem de chegada Consumidos: 14 / 25 Horário: 08:00 Clínica: Cem Rede: -- Ender…" at bounding box center [651, 268] width 12 height 16
radio input "true"
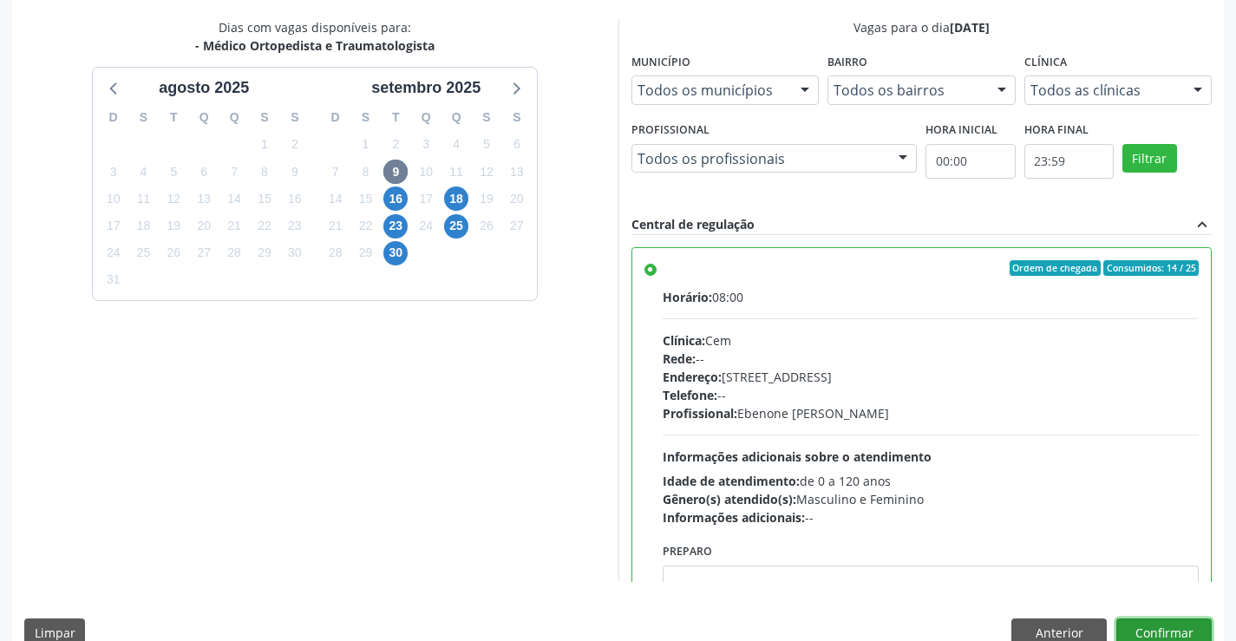
click at [1125, 628] on button "Confirmar" at bounding box center [1163, 632] width 95 height 29
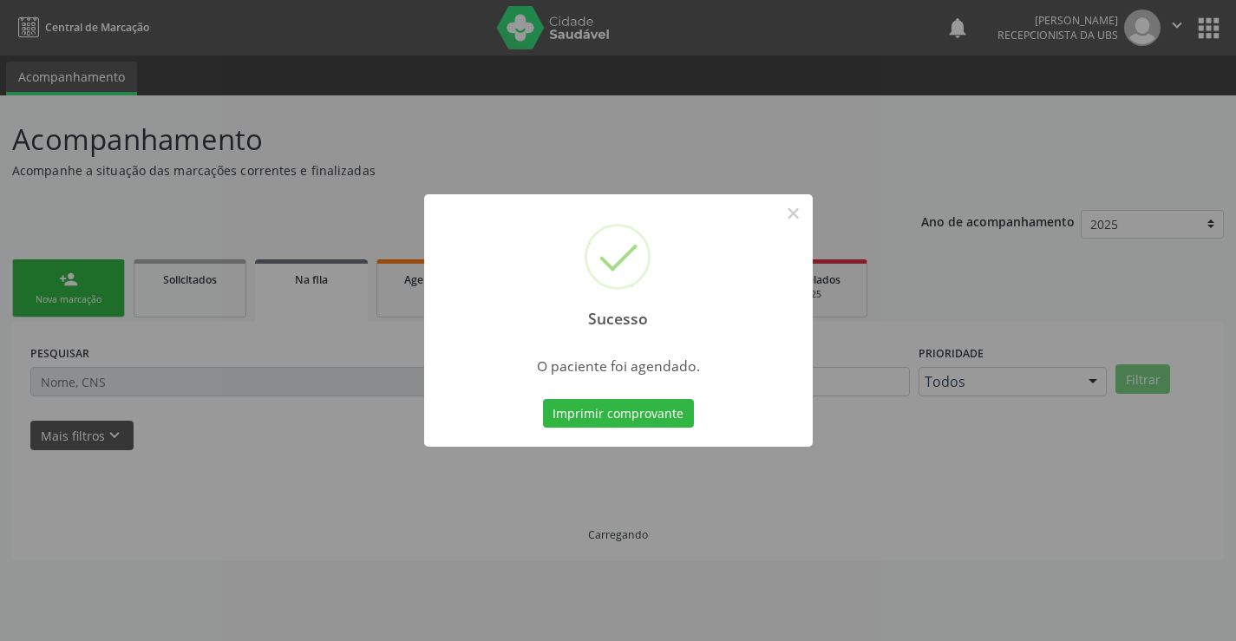
scroll to position [0, 0]
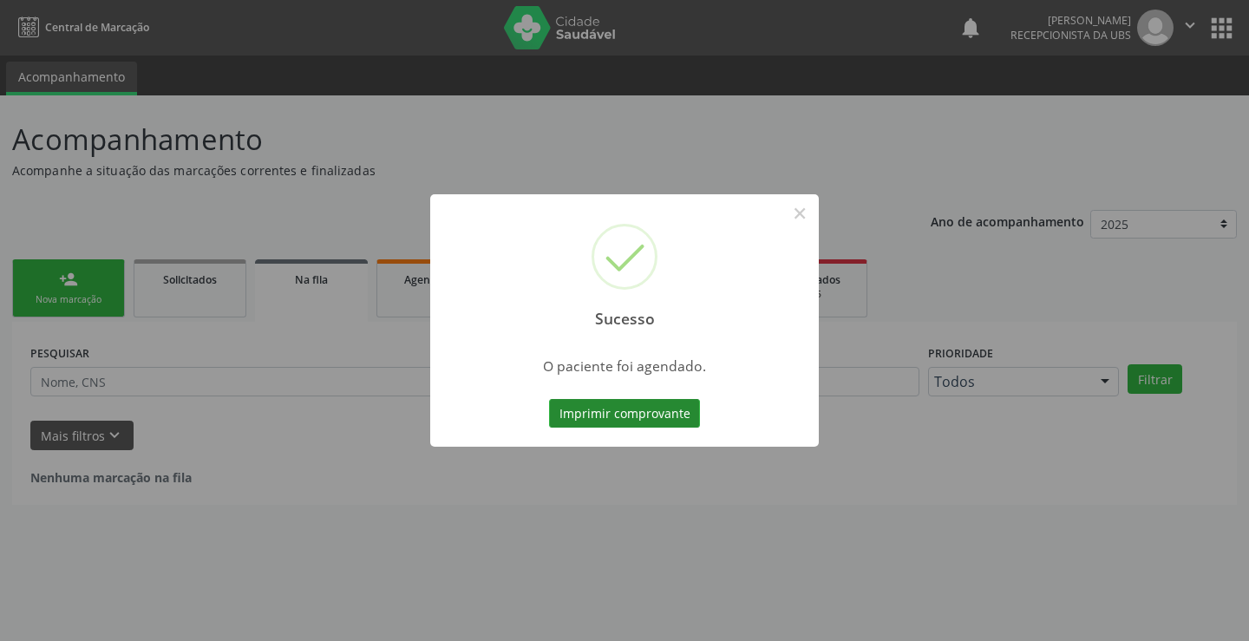
click at [653, 412] on button "Imprimir comprovante" at bounding box center [624, 413] width 151 height 29
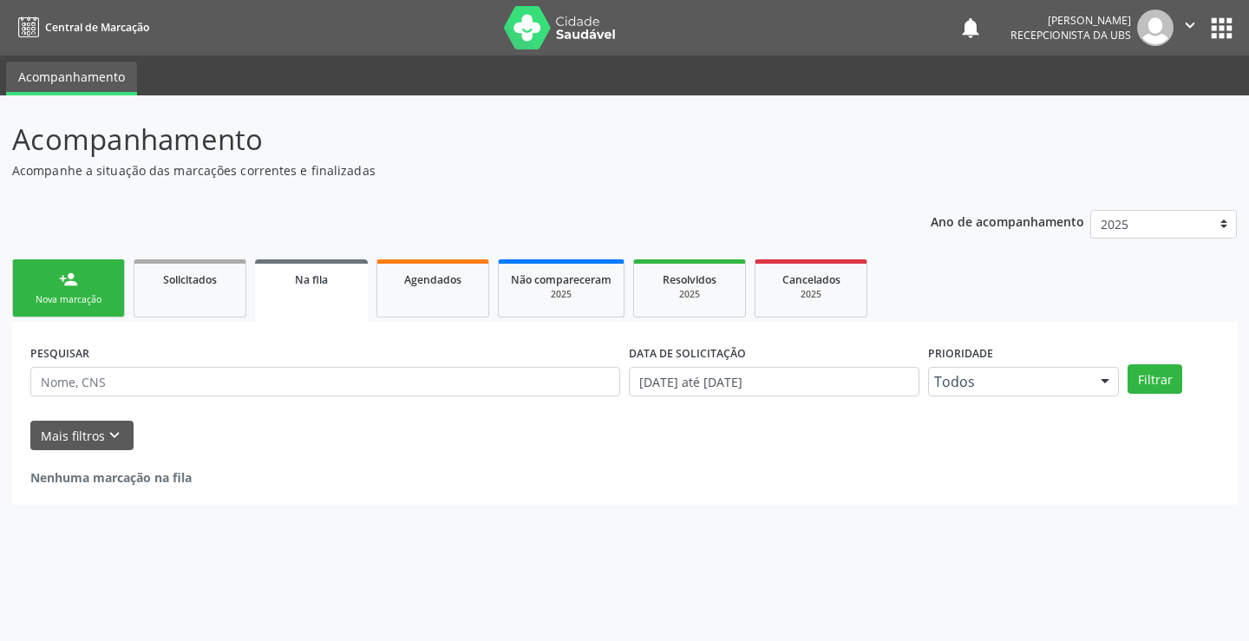
click at [97, 294] on div "Nova marcação" at bounding box center [68, 299] width 87 height 13
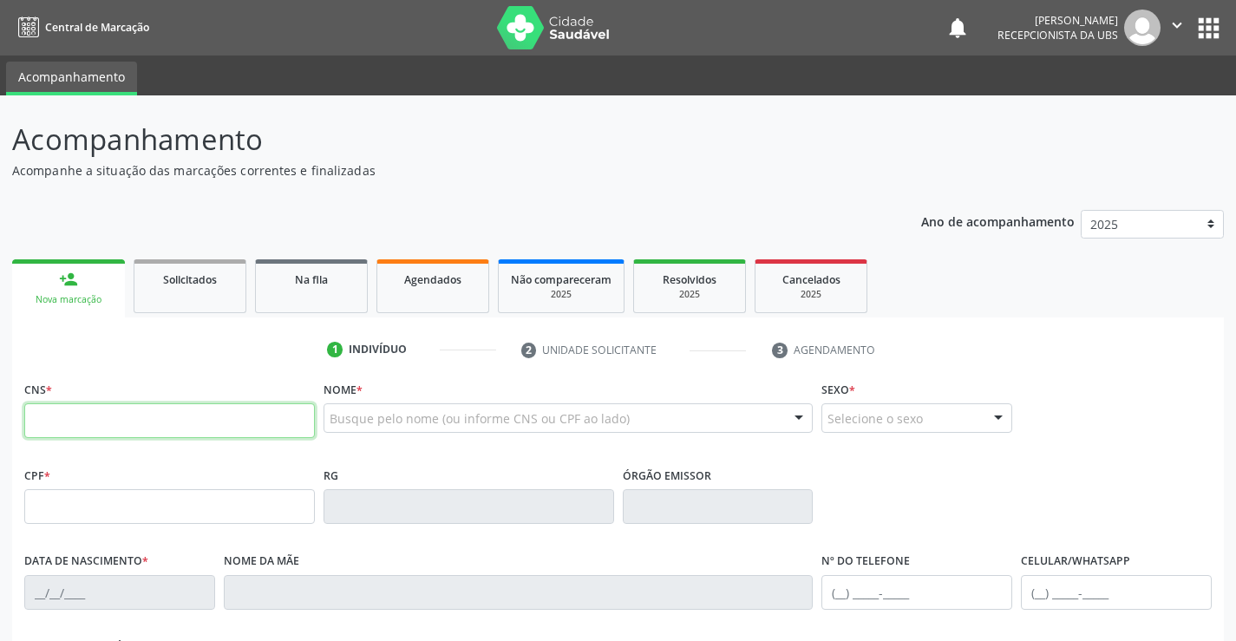
click at [134, 414] on input "text" at bounding box center [169, 420] width 291 height 35
type input "702 3041 9280 1610"
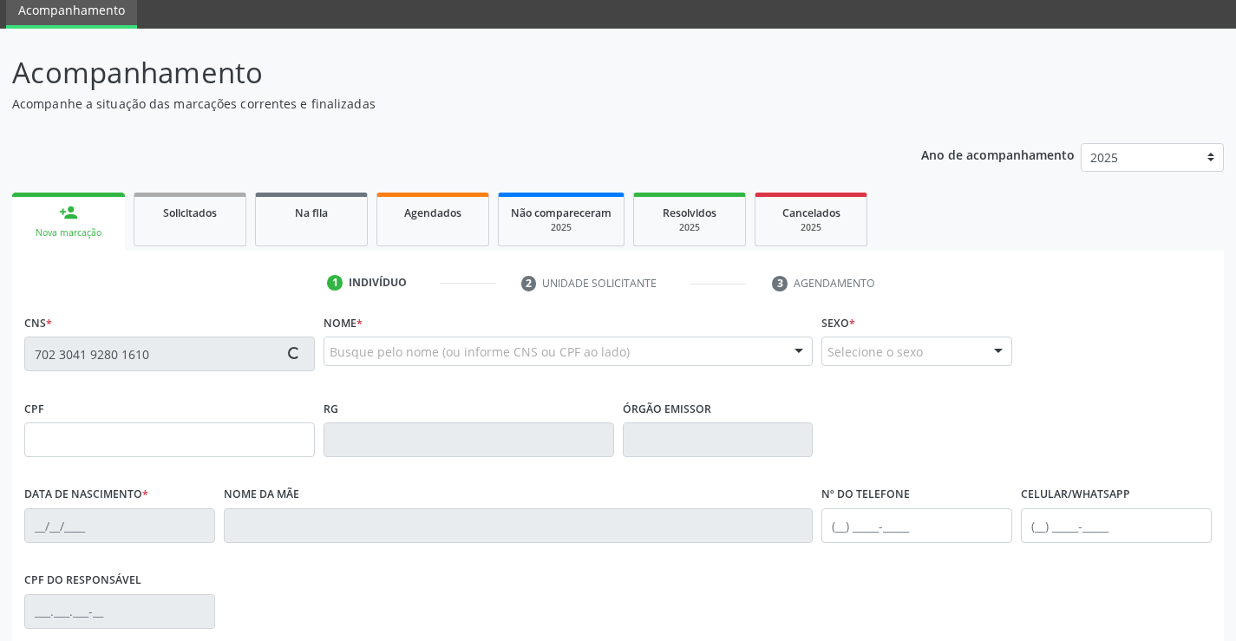
type input "018.727.794-09"
type input "04/03/1972"
type input "Maria Jose Mendes"
type input "(87) 99622-0817"
type input "1190"
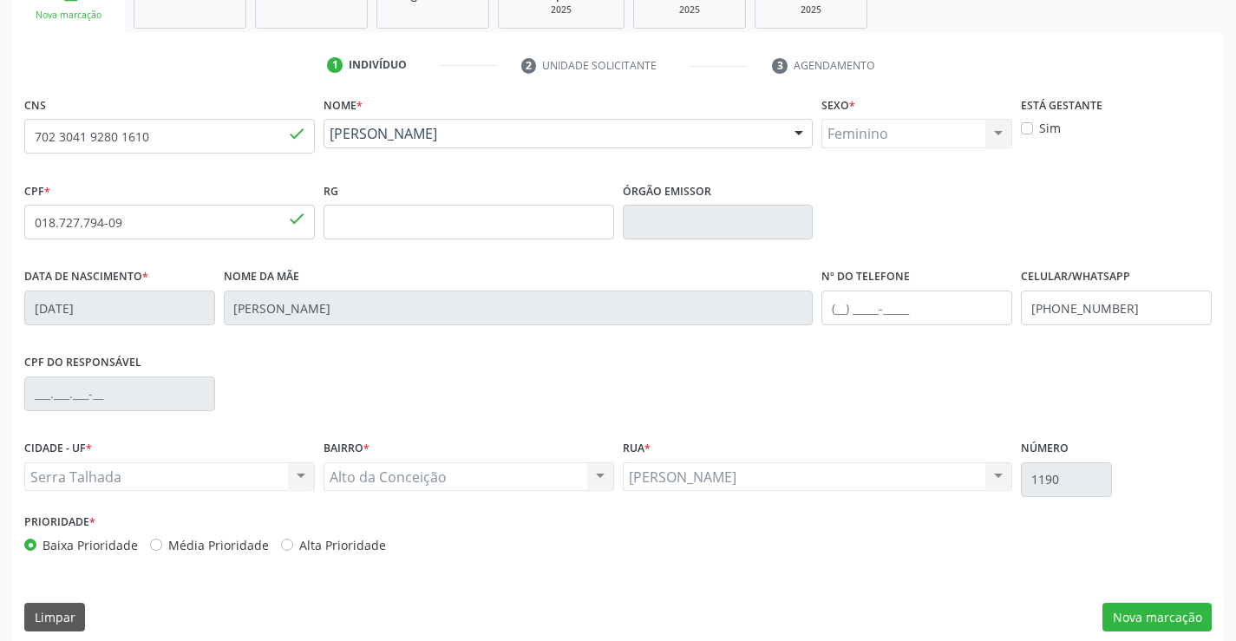
scroll to position [299, 0]
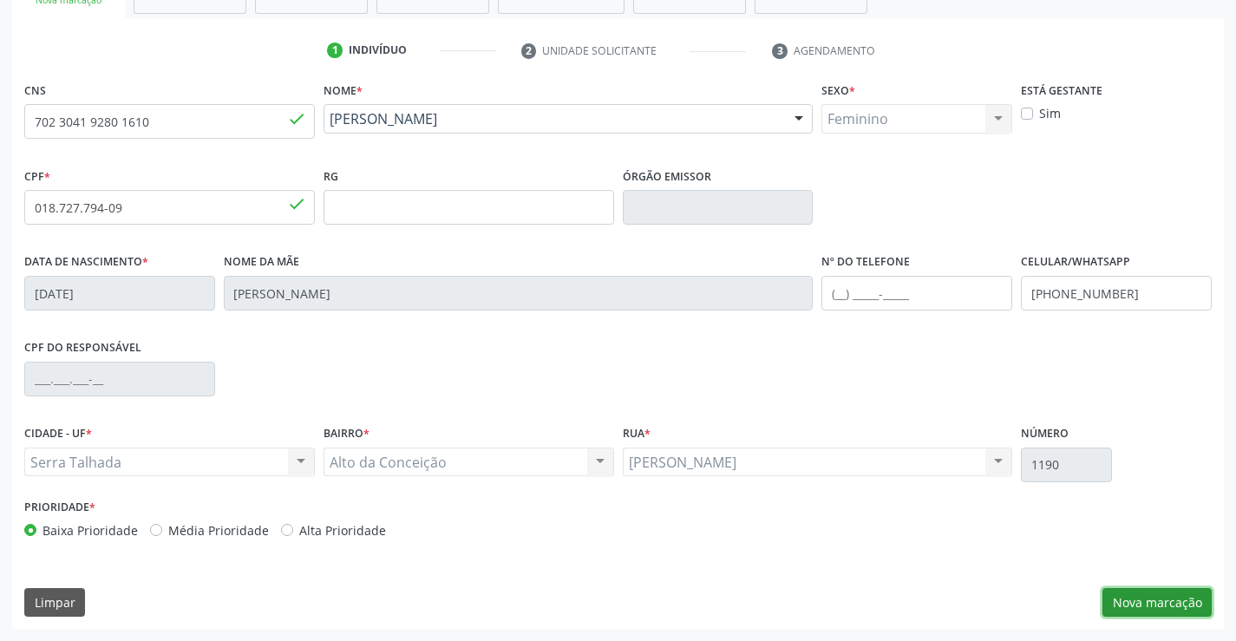
click at [1157, 600] on button "Nova marcação" at bounding box center [1157, 602] width 109 height 29
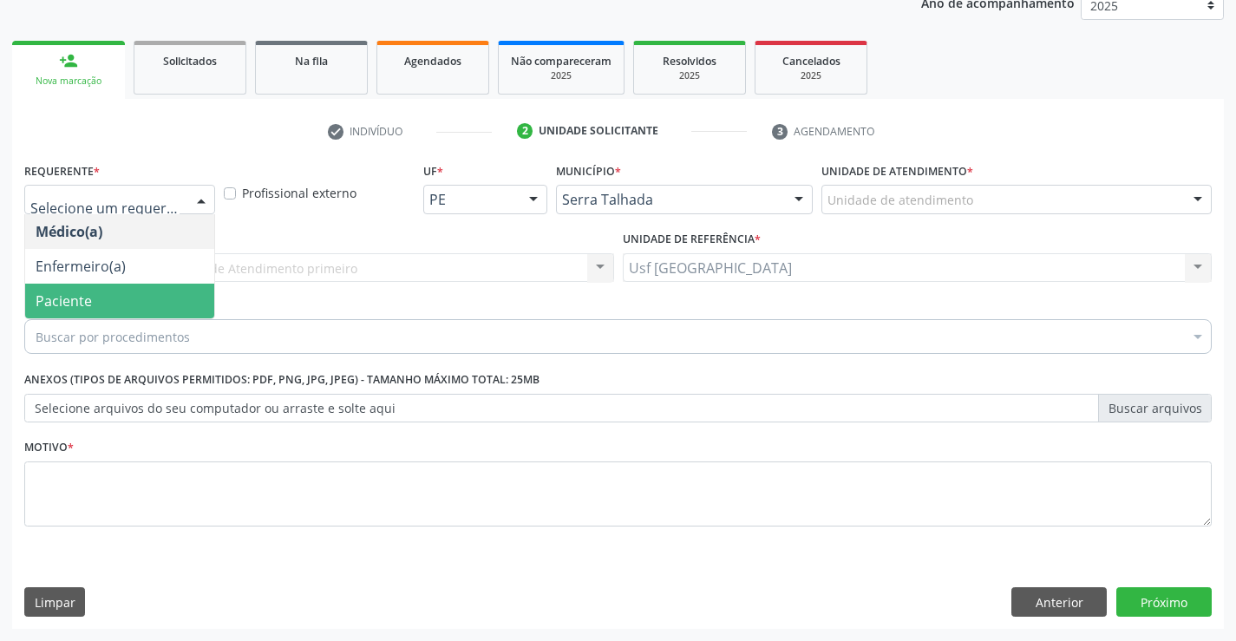
click at [107, 309] on span "Paciente" at bounding box center [119, 301] width 189 height 35
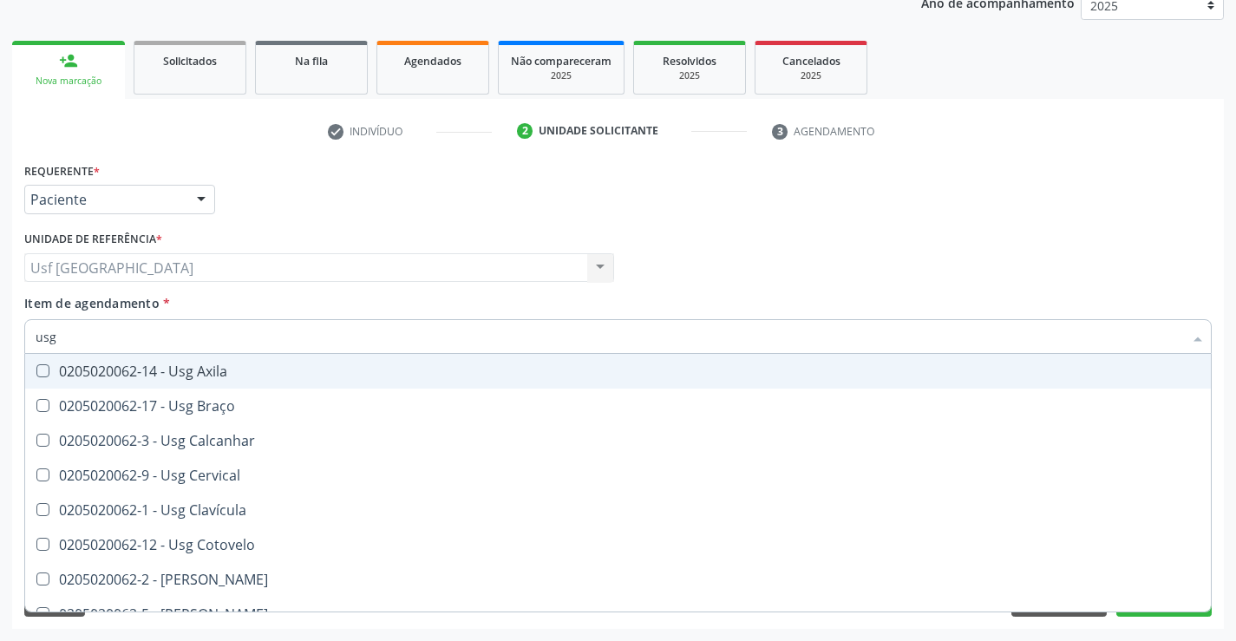
type input "usg"
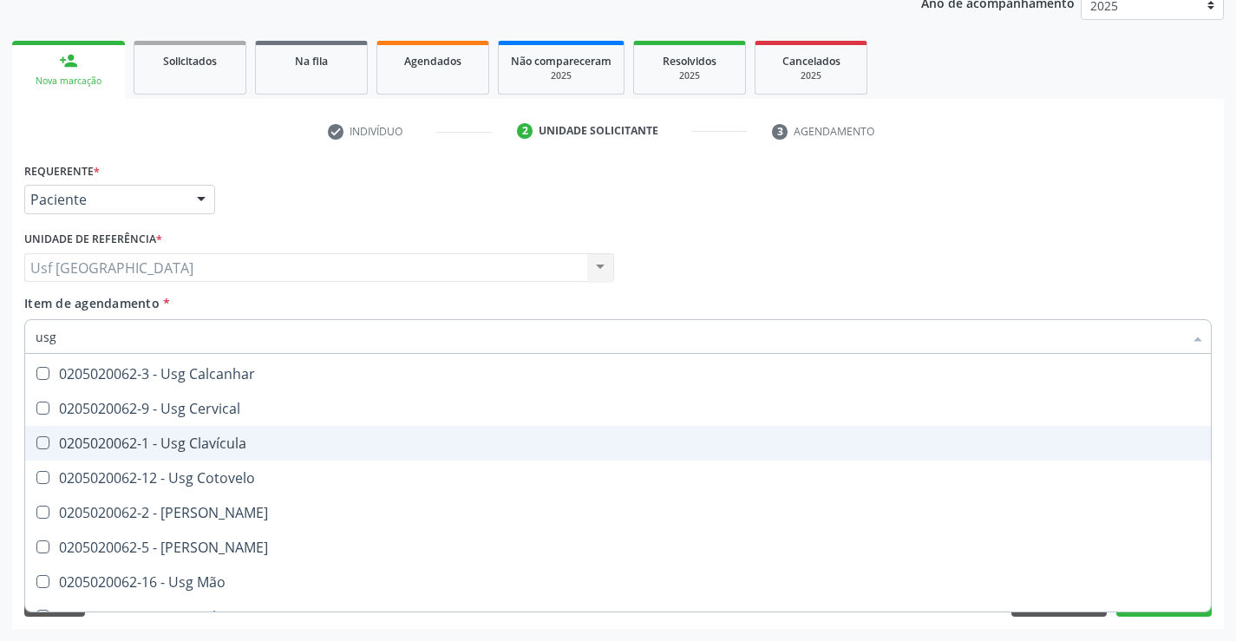
scroll to position [173, 0]
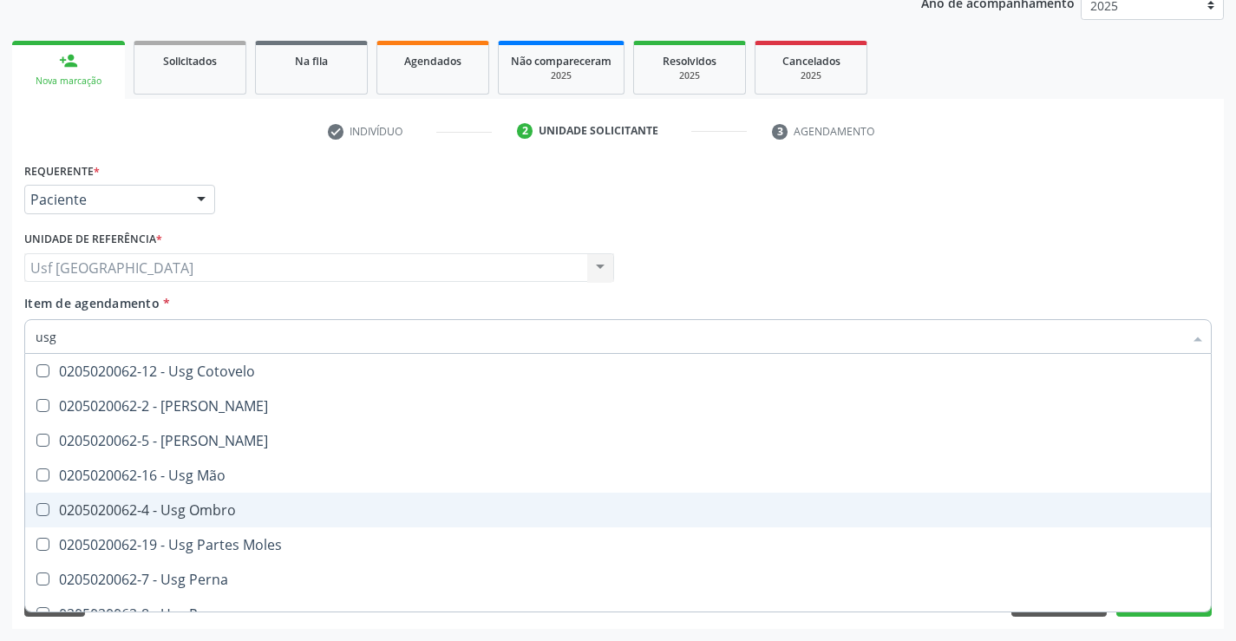
click at [181, 504] on div "0205020062-4 - Usg Ombro" at bounding box center [618, 510] width 1165 height 14
checkbox Ombro "true"
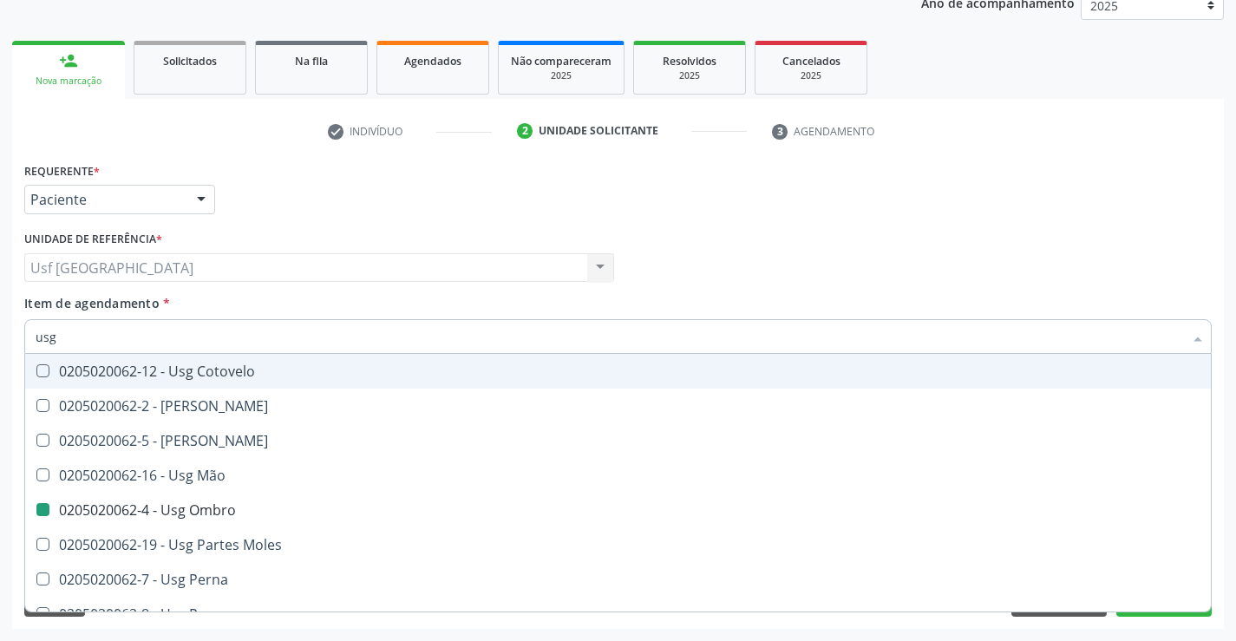
click at [511, 283] on div "Unidade de referência * Usf Alto da Conceicao Usf Alto da Conceicao Nenhum resu…" at bounding box center [319, 260] width 599 height 68
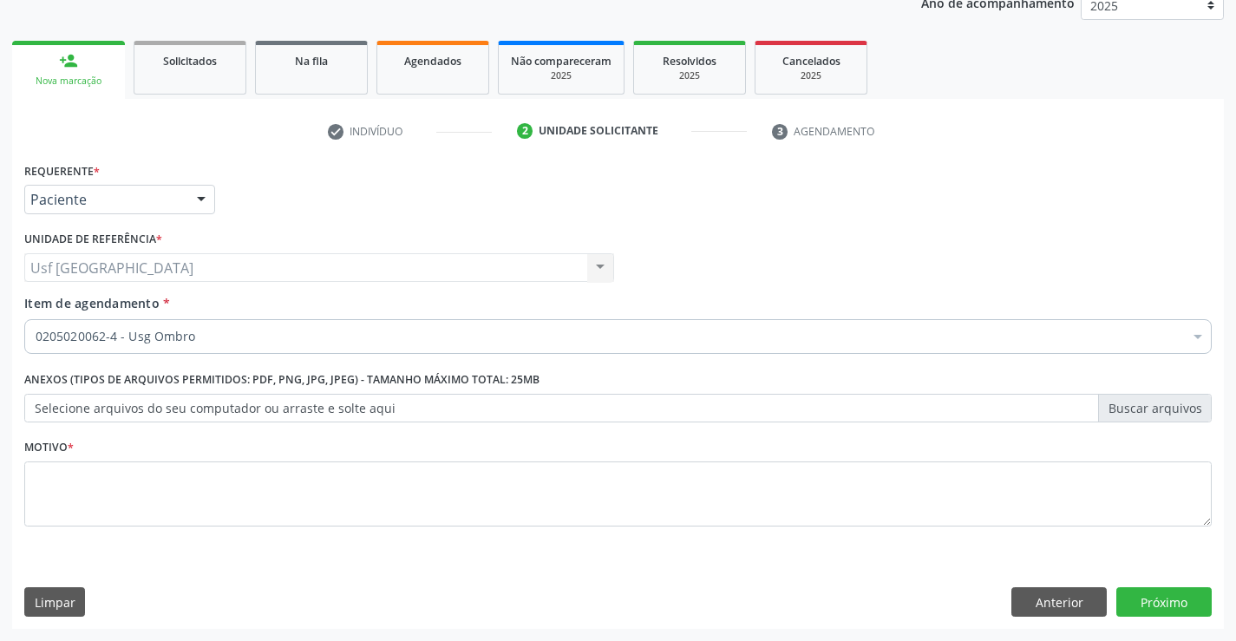
checkbox Ombro "true"
checkbox Adolescente\) "false"
click at [78, 495] on textarea at bounding box center [618, 494] width 1188 height 66
type textarea "/"
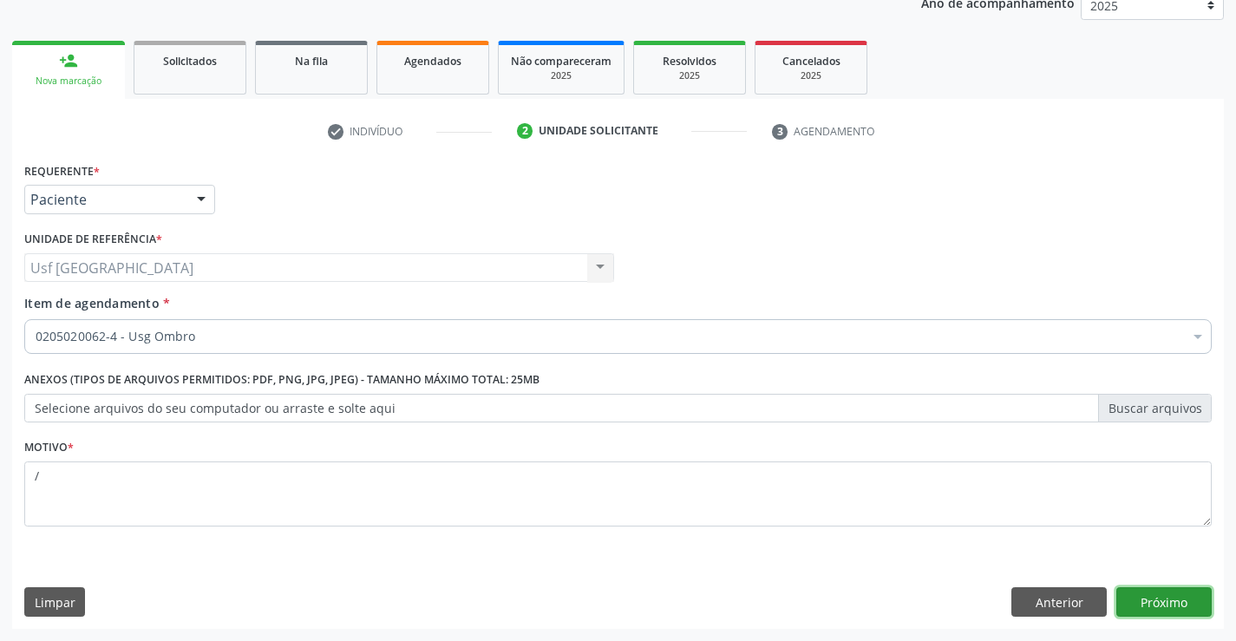
click at [1201, 611] on button "Próximo" at bounding box center [1163, 601] width 95 height 29
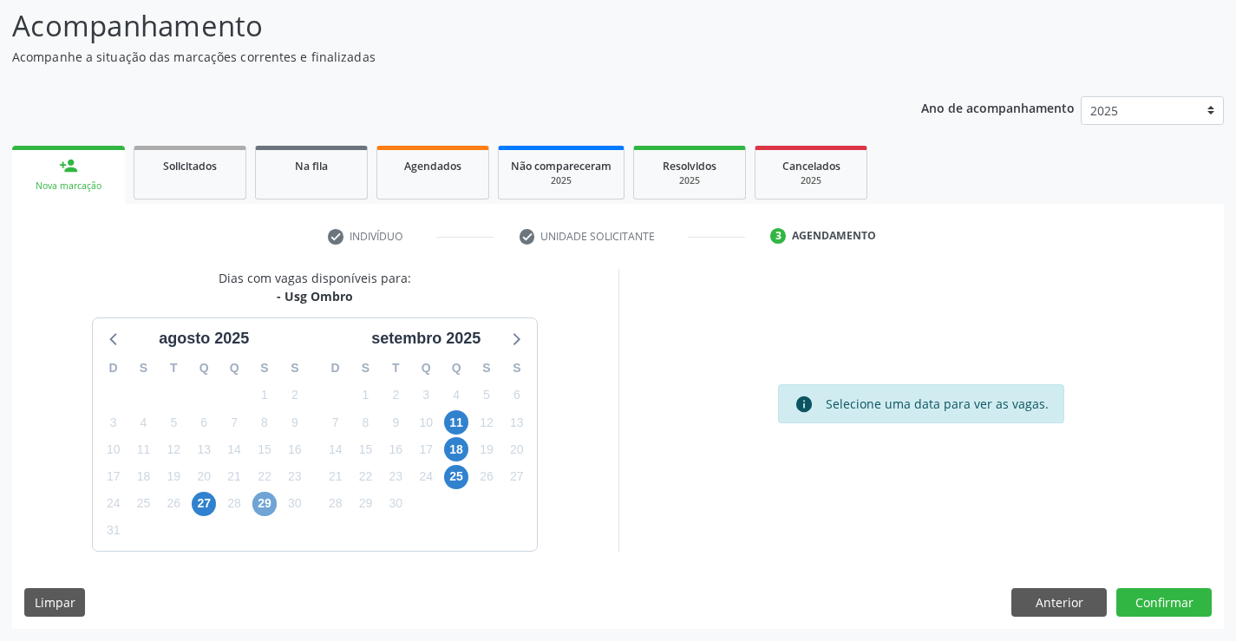
click at [271, 498] on span "29" at bounding box center [264, 504] width 24 height 24
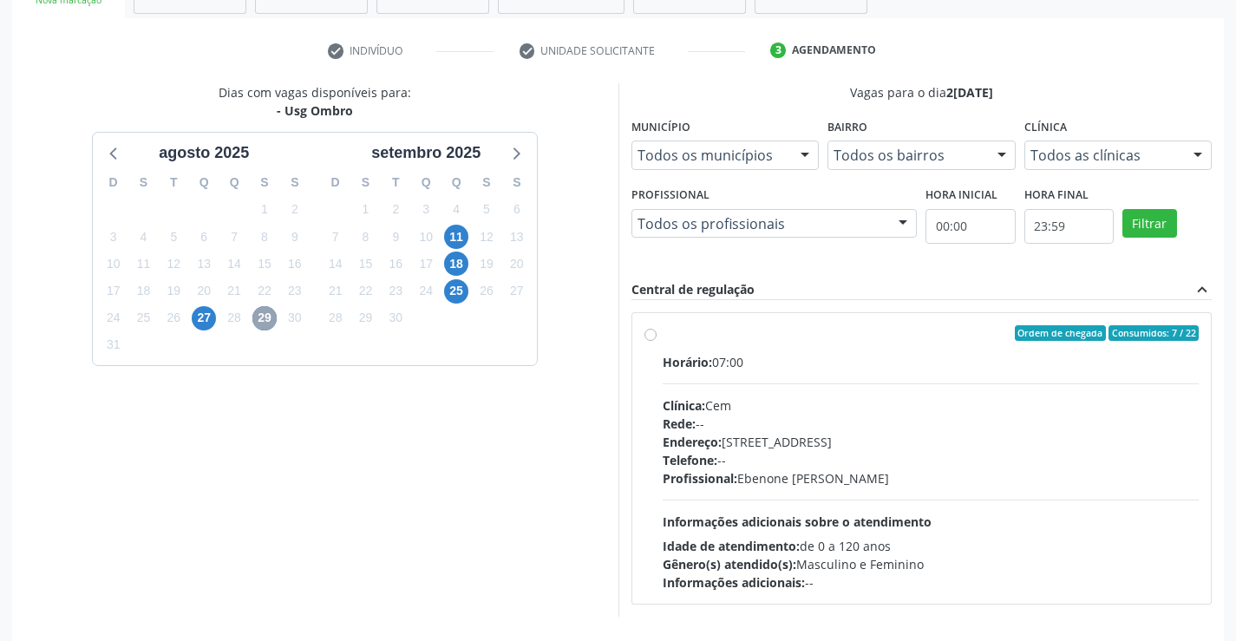
scroll to position [364, 0]
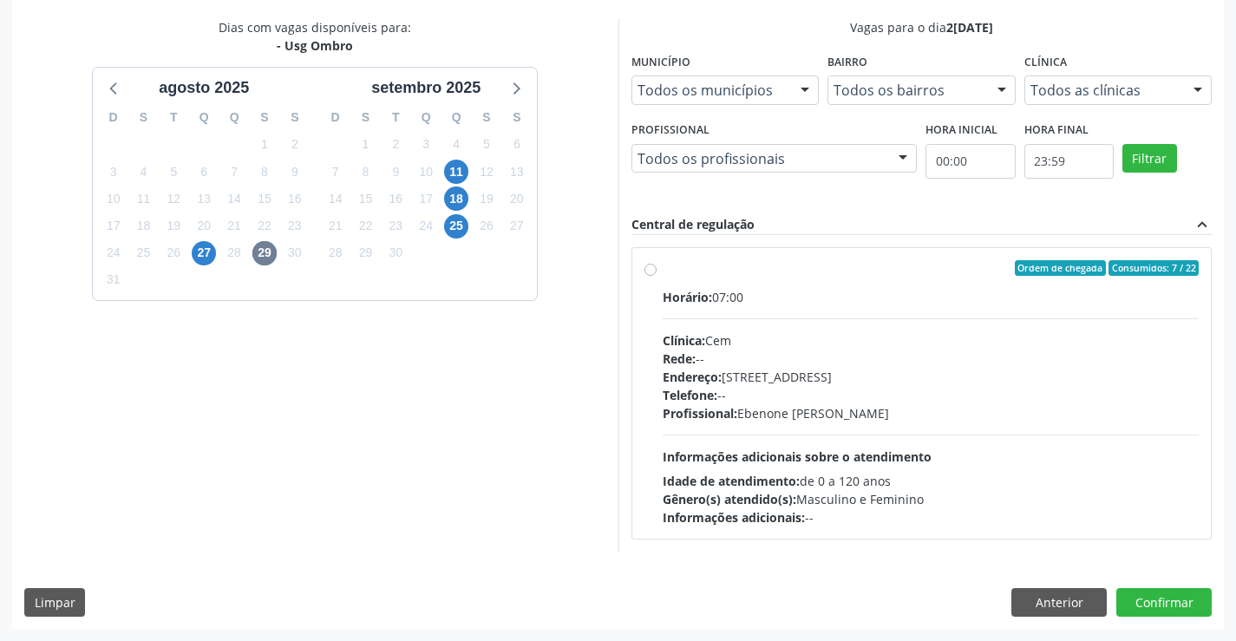
click at [663, 265] on label "Ordem de chegada Consumidos: 7 / 22 Horário: 07:00 Clínica: Cem Rede: -- Endere…" at bounding box center [931, 393] width 537 height 266
click at [650, 265] on input "Ordem de chegada Consumidos: 7 / 22 Horário: 07:00 Clínica: Cem Rede: -- Endere…" at bounding box center [651, 268] width 12 height 16
radio input "true"
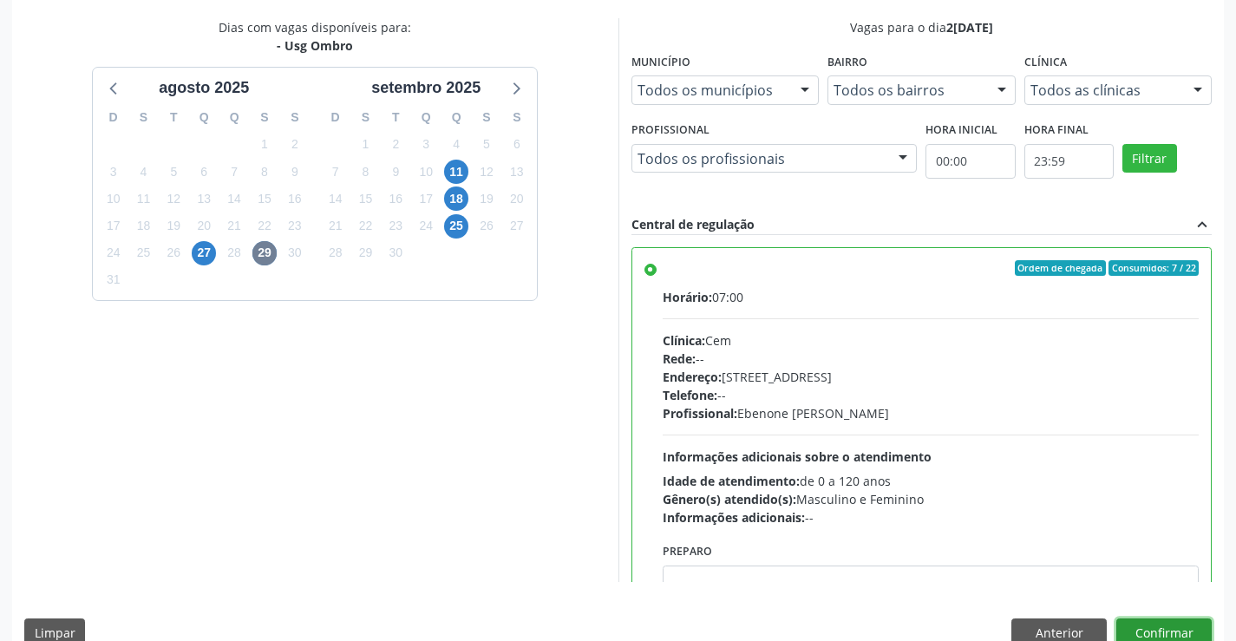
click at [1142, 630] on button "Confirmar" at bounding box center [1163, 632] width 95 height 29
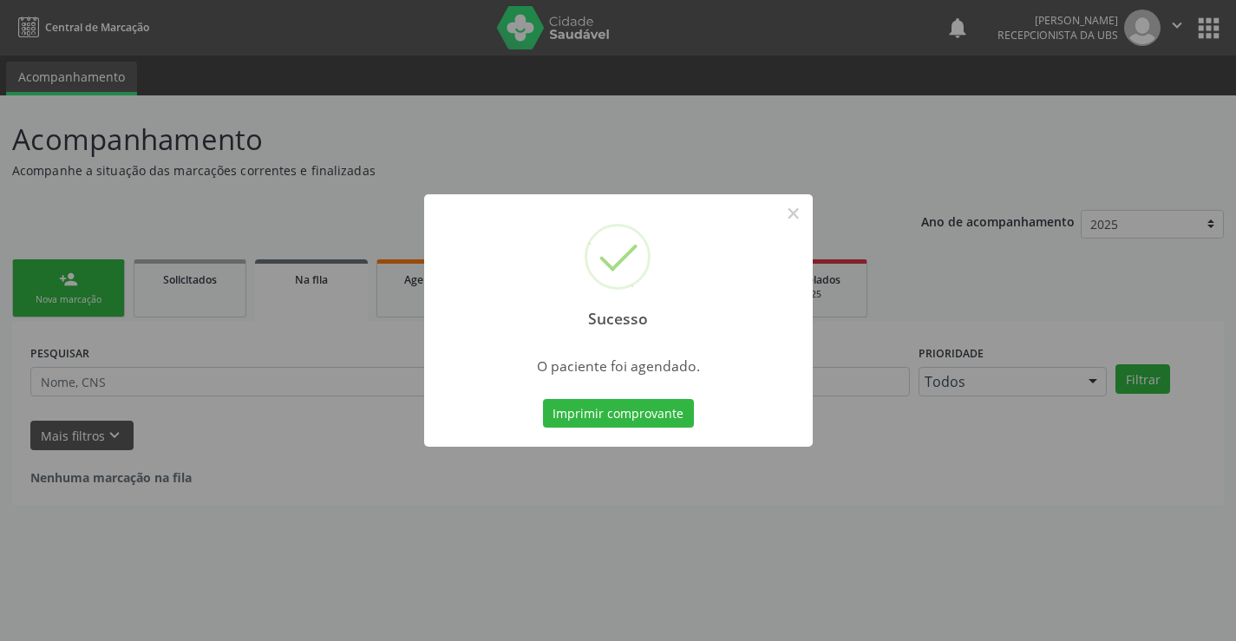
scroll to position [0, 0]
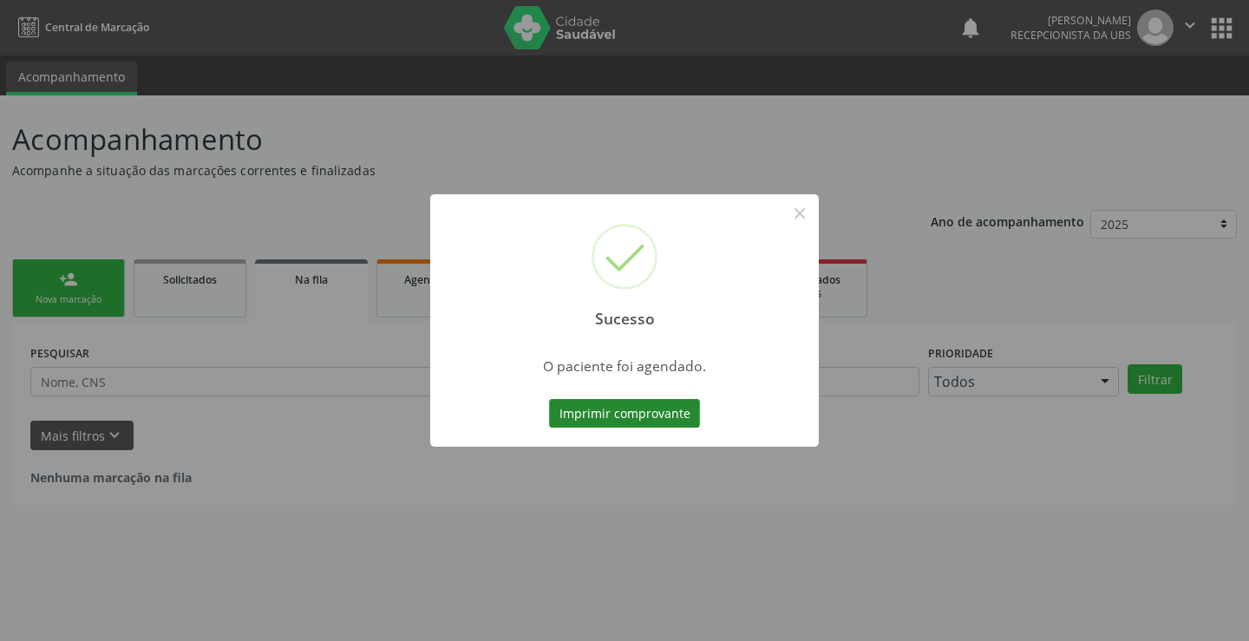
click at [641, 415] on button "Imprimir comprovante" at bounding box center [624, 413] width 151 height 29
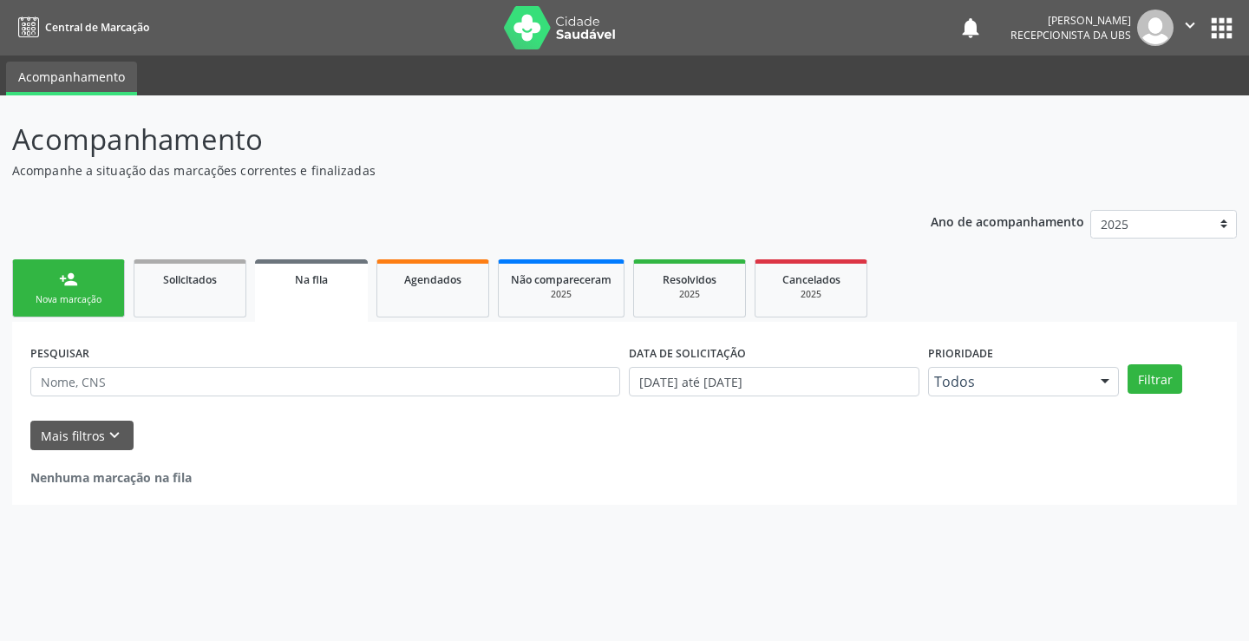
click at [81, 297] on div "Nova marcação" at bounding box center [68, 299] width 87 height 13
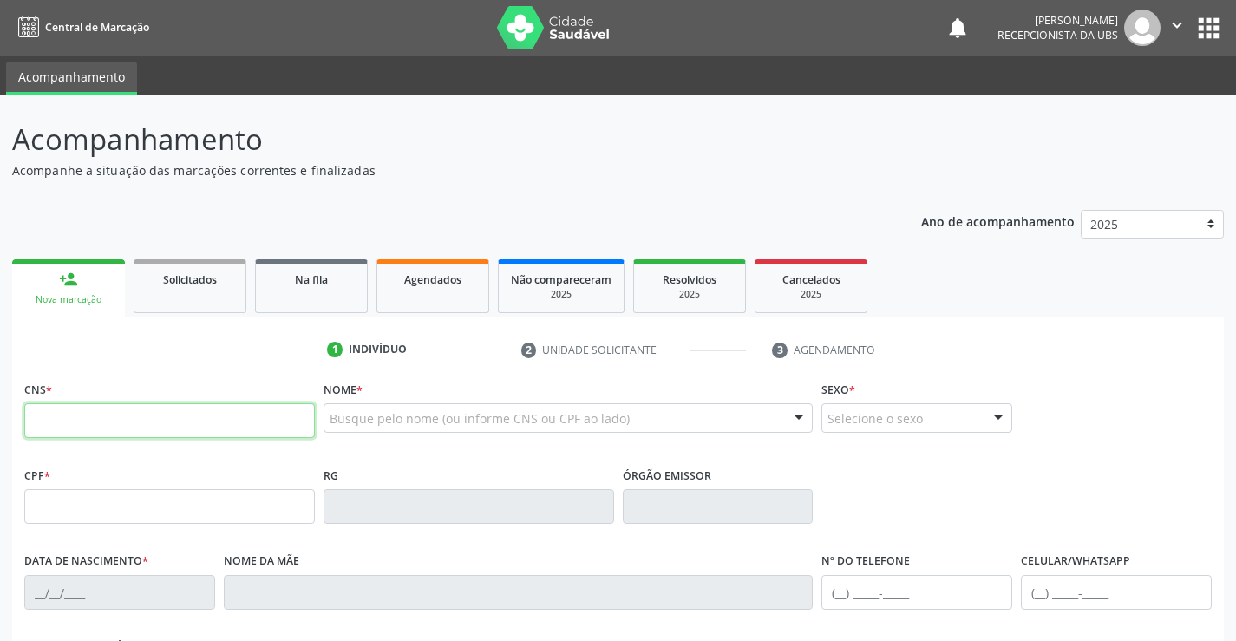
click at [200, 432] on input "text" at bounding box center [169, 420] width 291 height 35
type input "706 2035 3869 0369"
type input "011.212.394-55"
type input "31/12/1981"
type input "Maria Edite Ramos de Fariss"
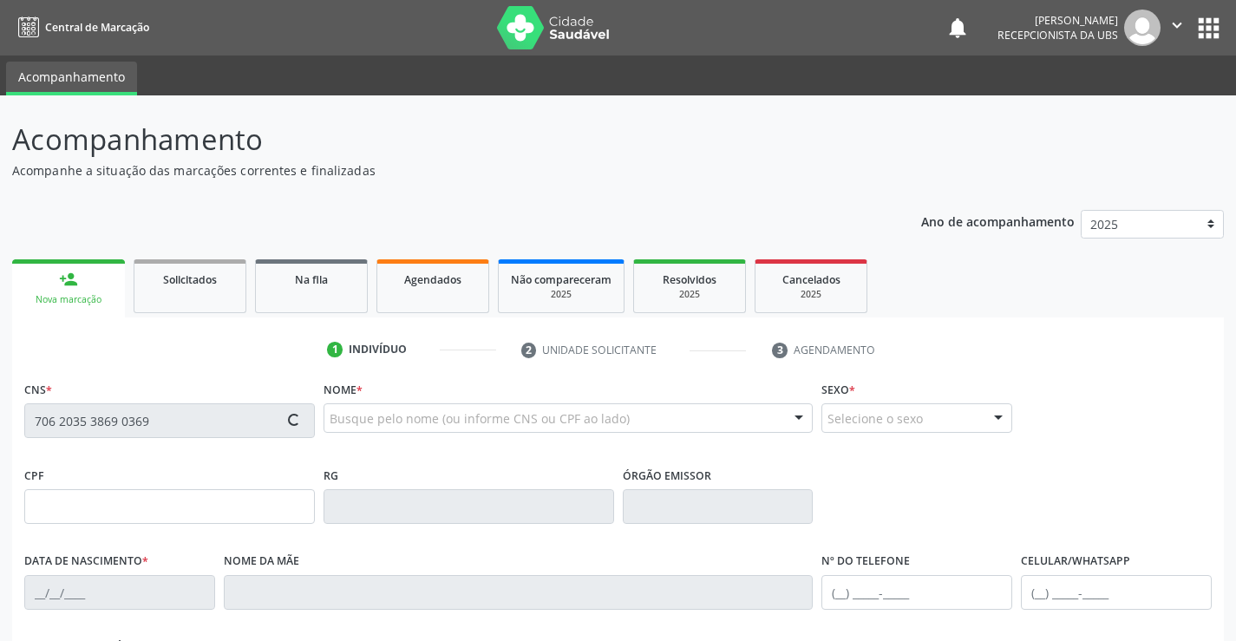
type input "(87) 99606-7837"
type input "658"
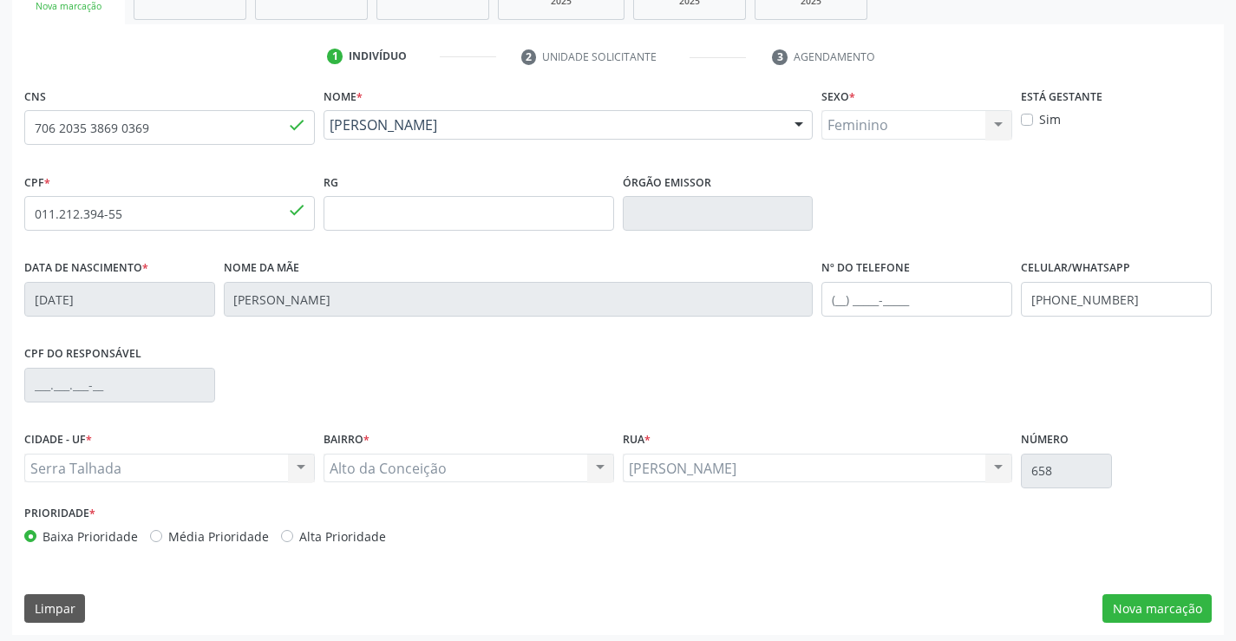
scroll to position [299, 0]
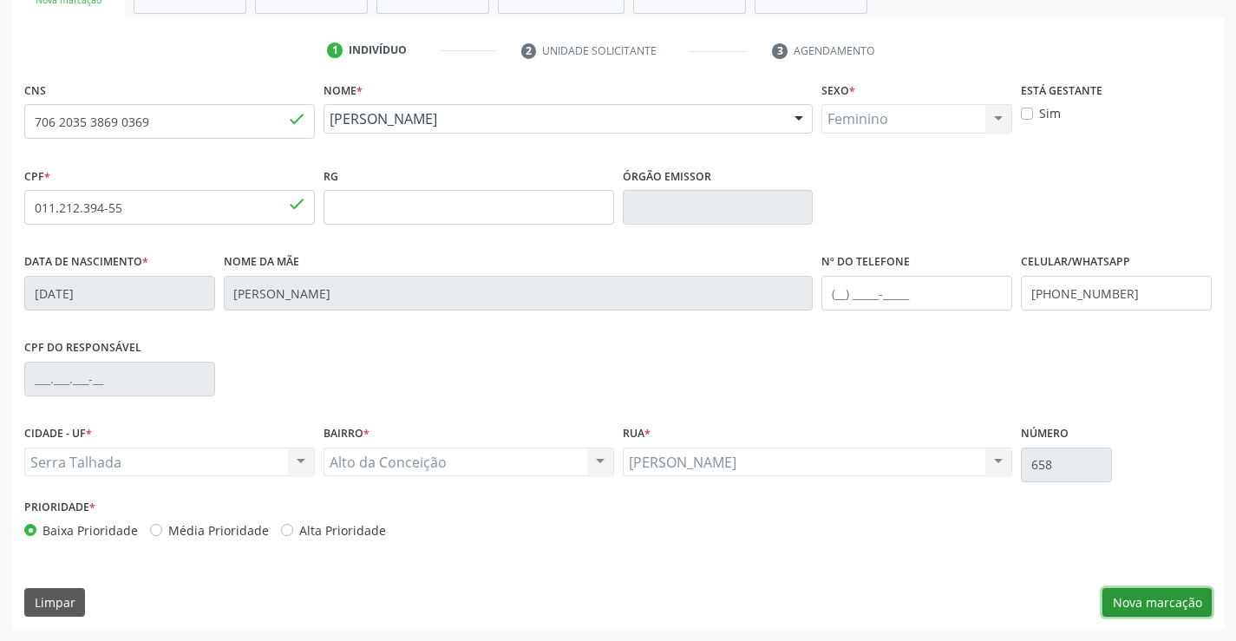
click at [1175, 608] on button "Nova marcação" at bounding box center [1157, 602] width 109 height 29
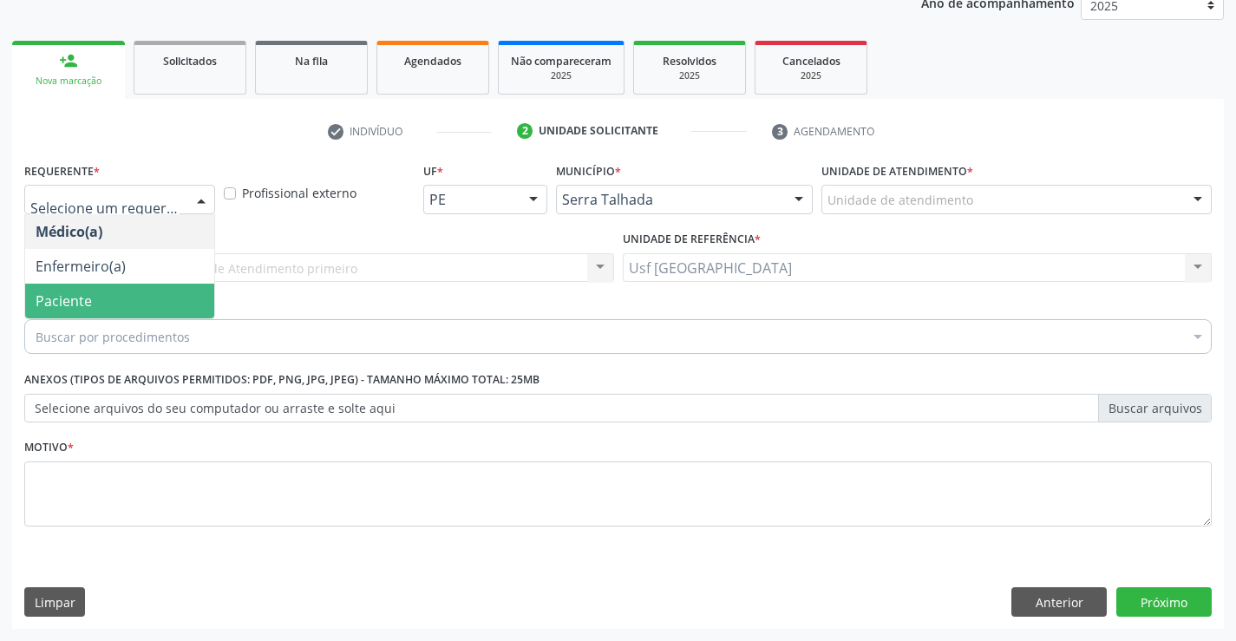
click at [128, 288] on span "Paciente" at bounding box center [119, 301] width 189 height 35
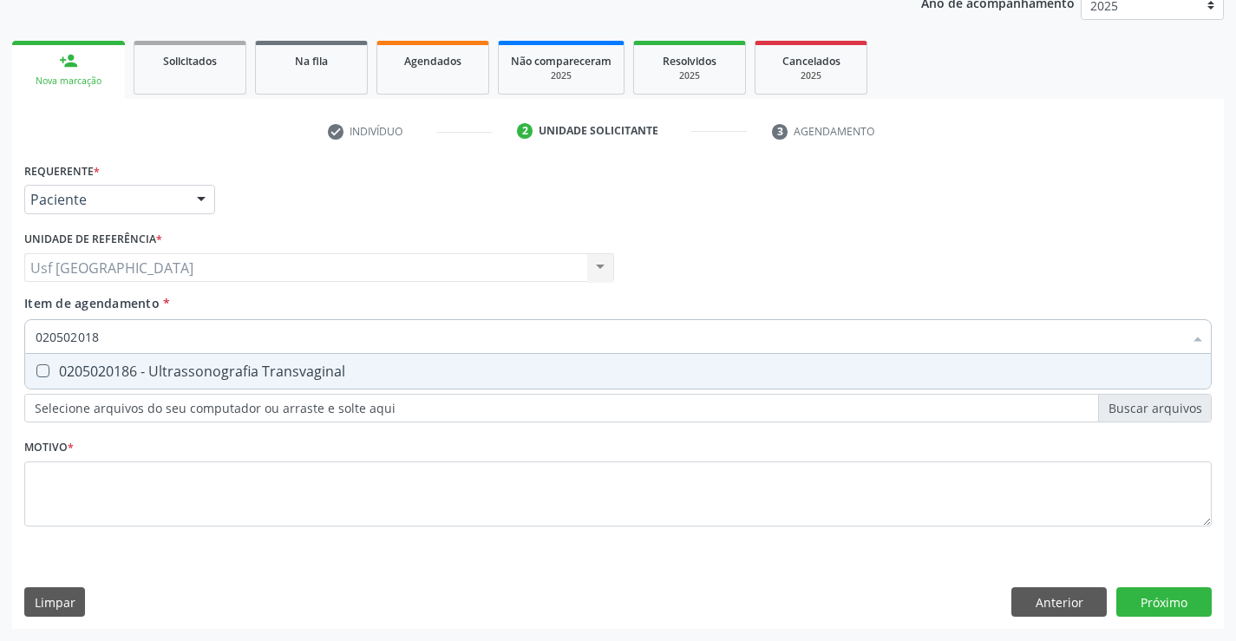
type input "0205020186"
drag, startPoint x: 221, startPoint y: 378, endPoint x: 224, endPoint y: 438, distance: 59.9
click at [221, 378] on div "0205020186 - Ultrassonografia Transvaginal" at bounding box center [618, 371] width 1165 height 14
checkbox Transvaginal "true"
click at [239, 492] on div "Requerente * Paciente Médico(a) Enfermeiro(a) Paciente Nenhum resultado encontr…" at bounding box center [618, 354] width 1188 height 393
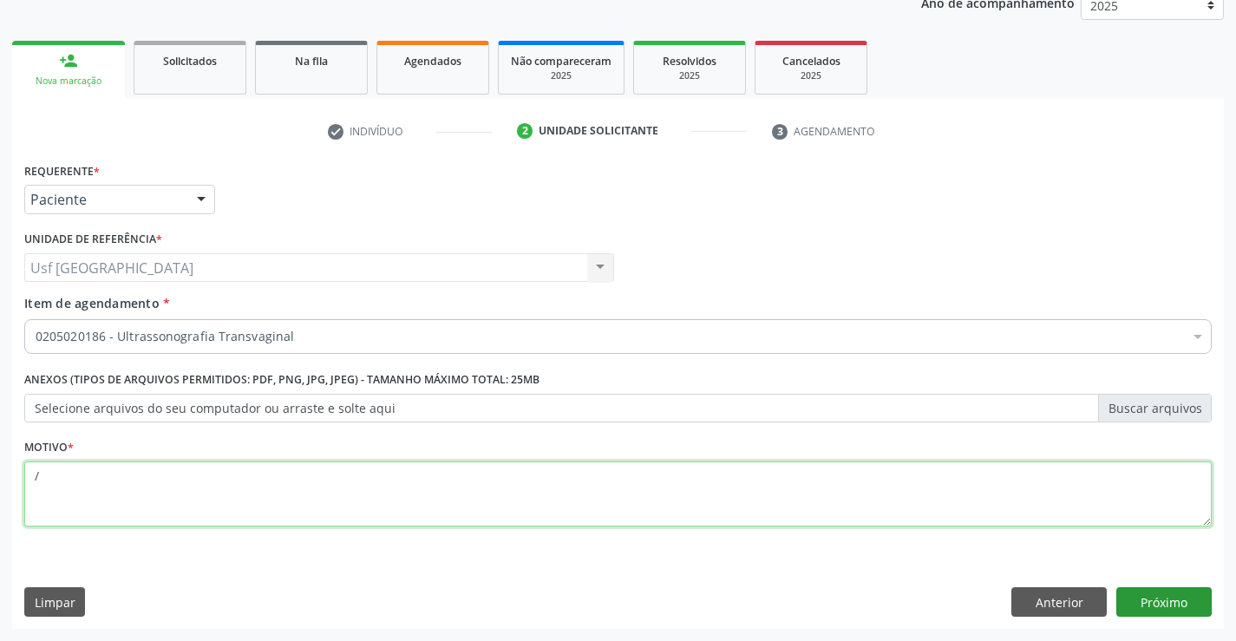
type textarea "/"
click at [1182, 599] on button "Próximo" at bounding box center [1163, 601] width 95 height 29
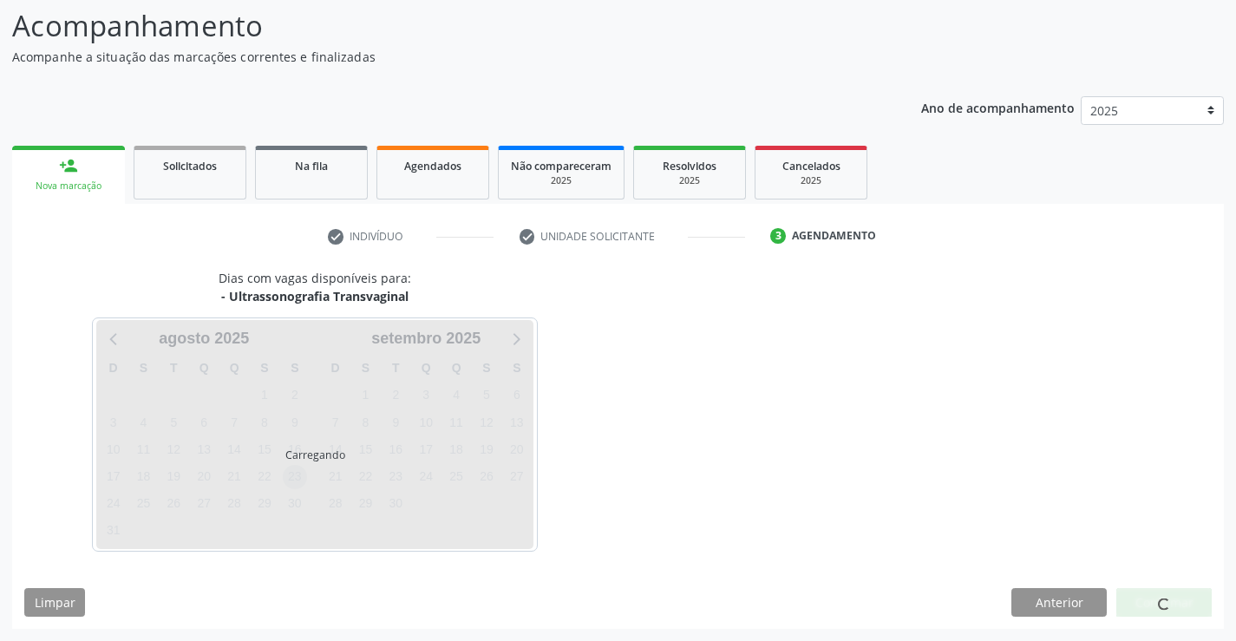
scroll to position [114, 0]
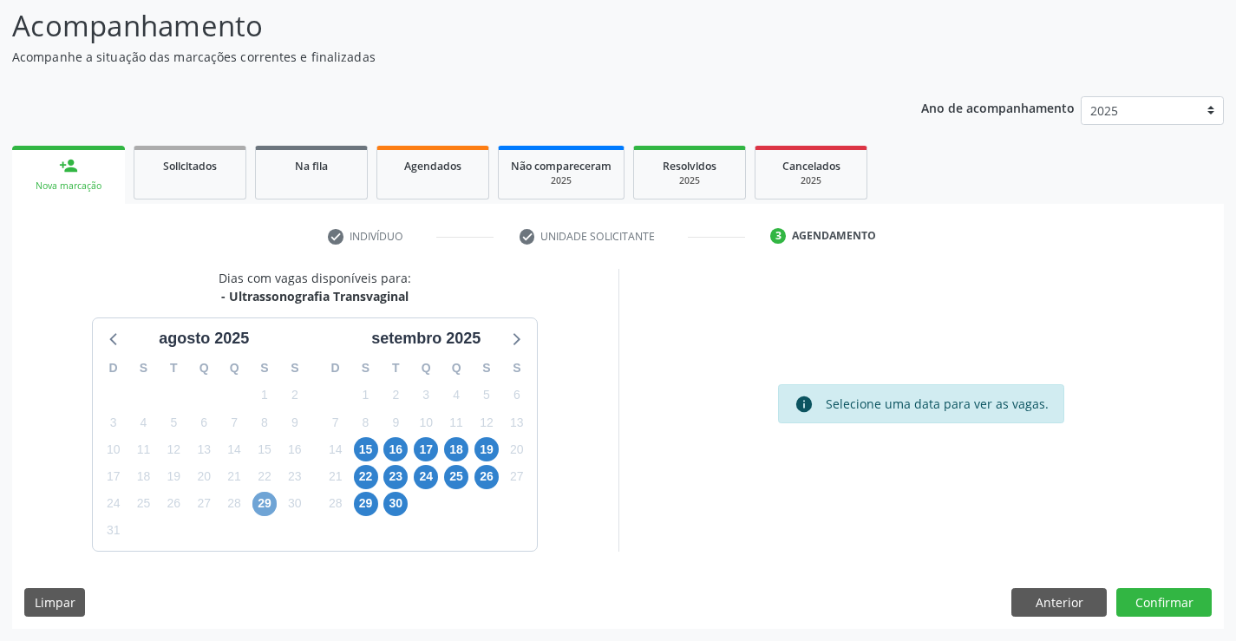
click at [267, 503] on span "29" at bounding box center [264, 504] width 24 height 24
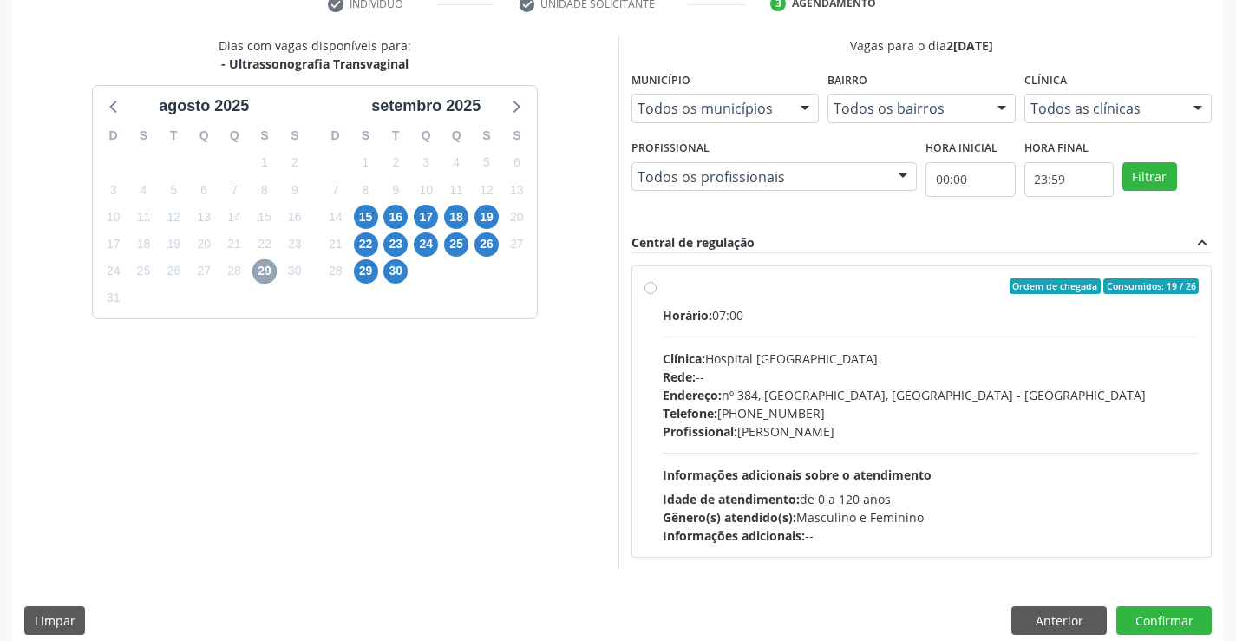
scroll to position [364, 0]
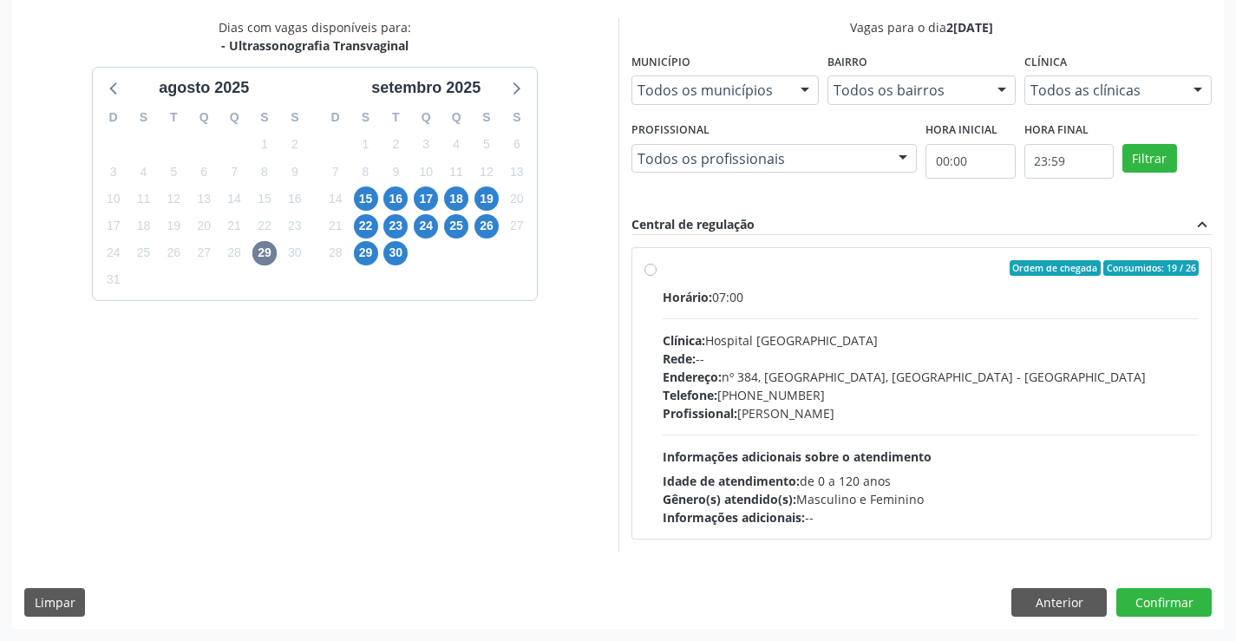
click at [663, 273] on label "Ordem de chegada Consumidos: 19 / 26 Horário: 07:00 Clínica: Hospital Sao Franc…" at bounding box center [931, 393] width 537 height 266
click at [653, 273] on input "Ordem de chegada Consumidos: 19 / 26 Horário: 07:00 Clínica: Hospital Sao Franc…" at bounding box center [651, 268] width 12 height 16
radio input "true"
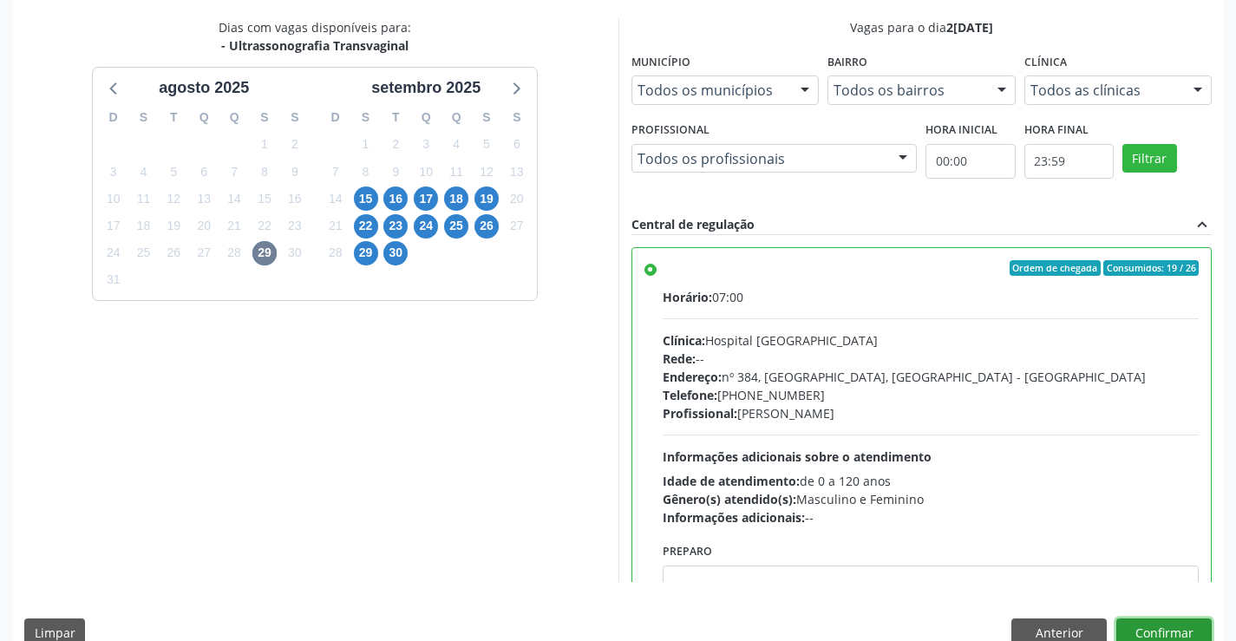
click at [1155, 625] on button "Confirmar" at bounding box center [1163, 632] width 95 height 29
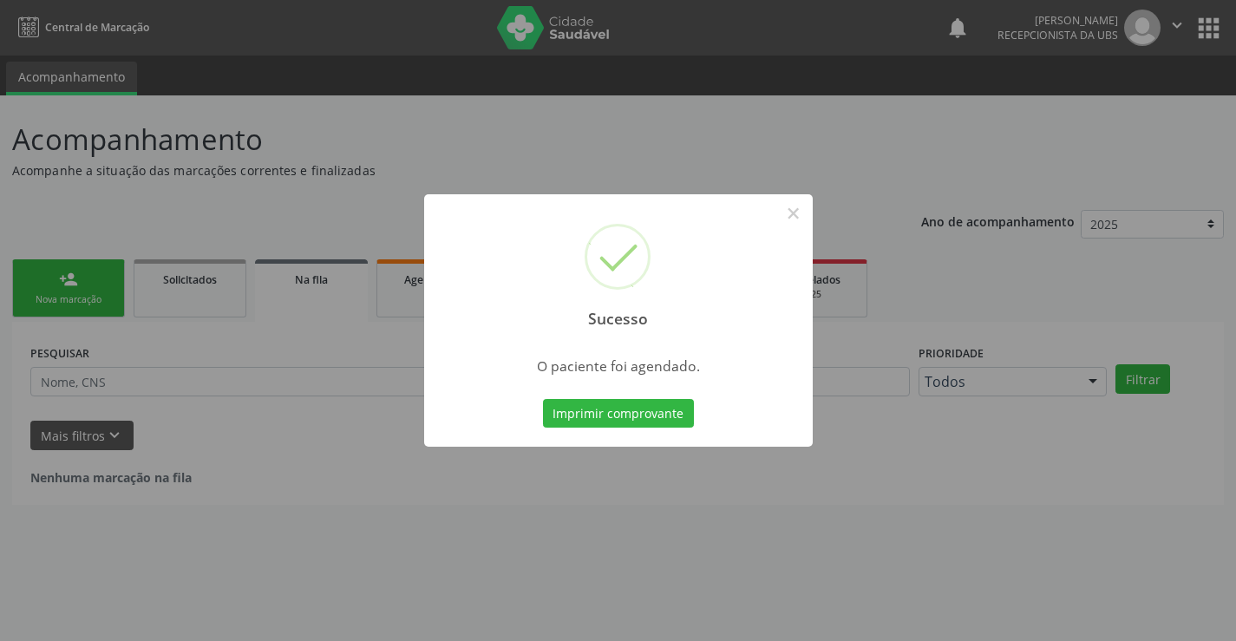
scroll to position [0, 0]
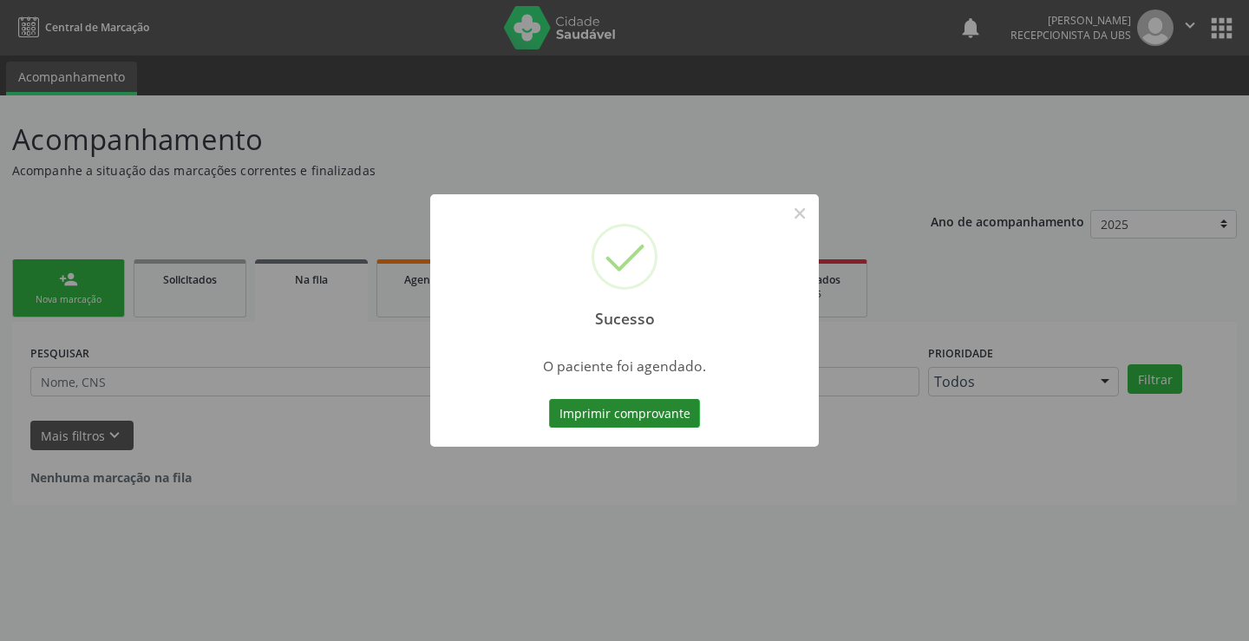
click at [658, 415] on button "Imprimir comprovante" at bounding box center [624, 413] width 151 height 29
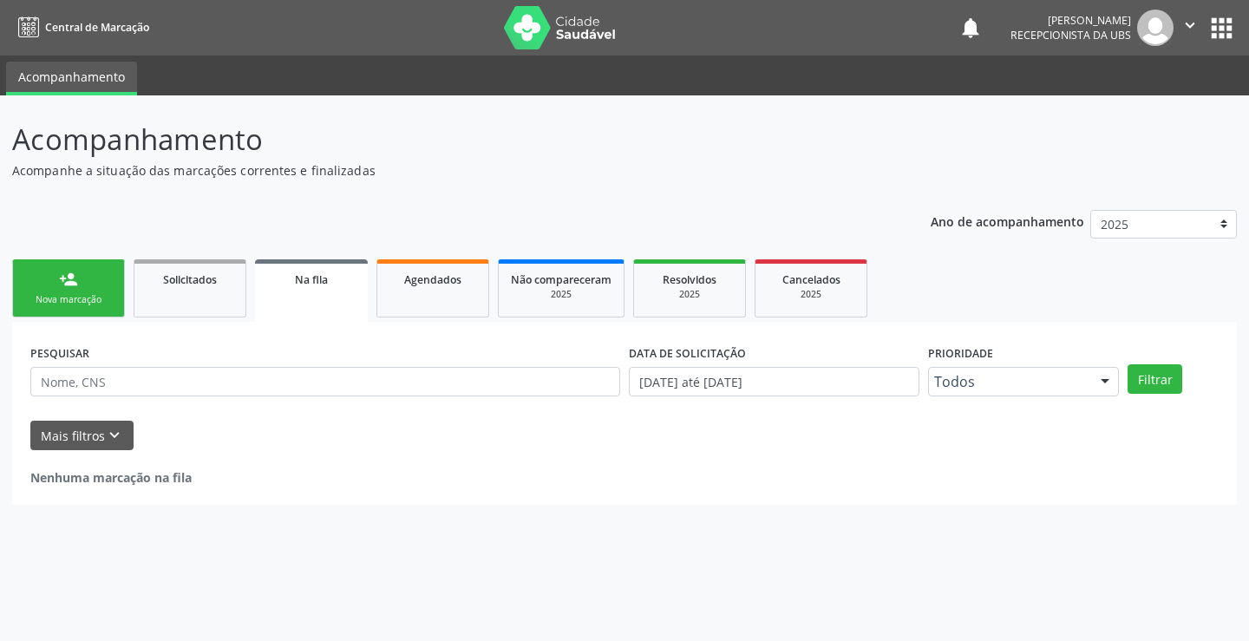
click at [97, 311] on link "person_add Nova marcação" at bounding box center [68, 288] width 113 height 58
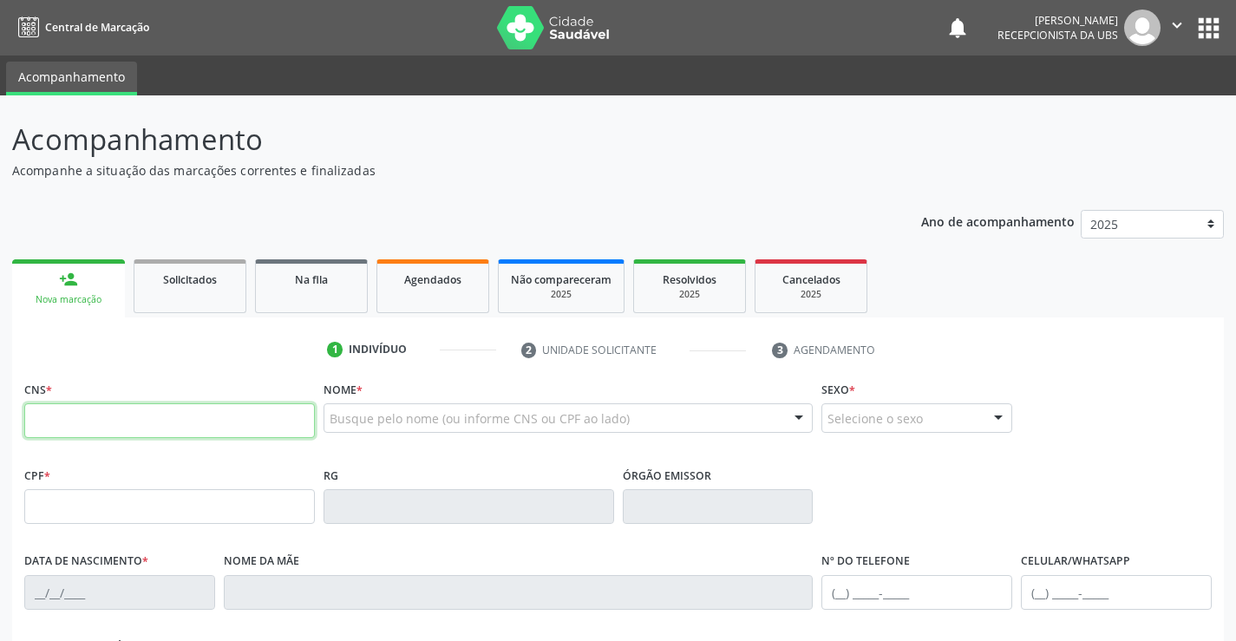
click at [157, 421] on input "text" at bounding box center [169, 420] width 291 height 35
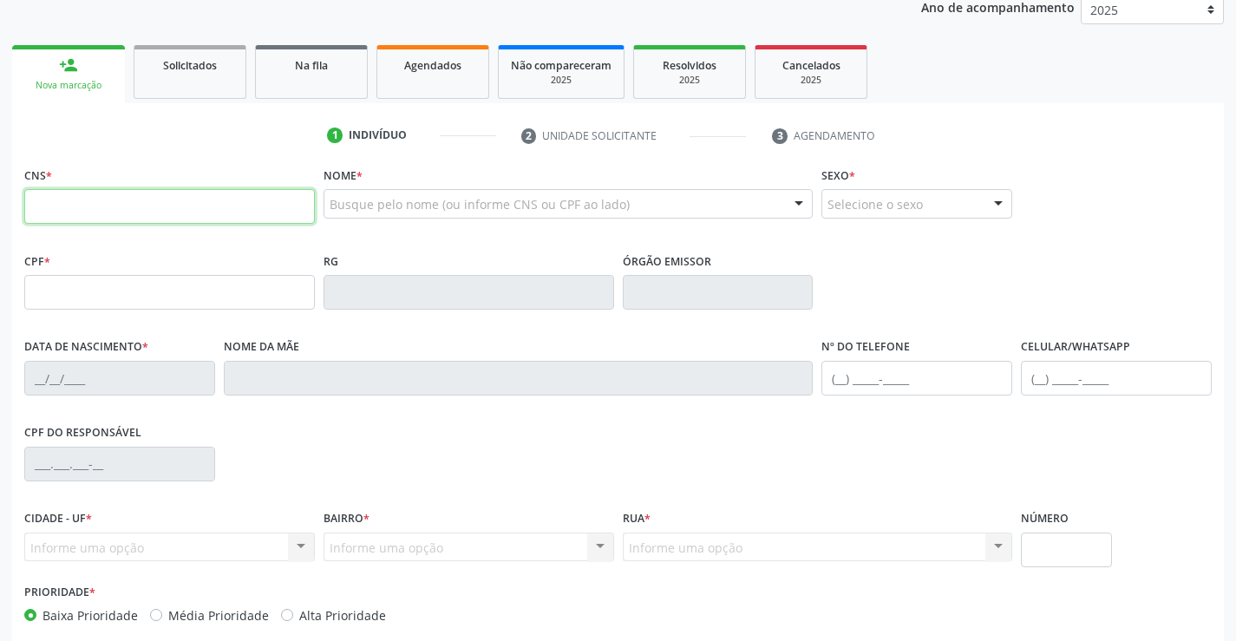
scroll to position [260, 0]
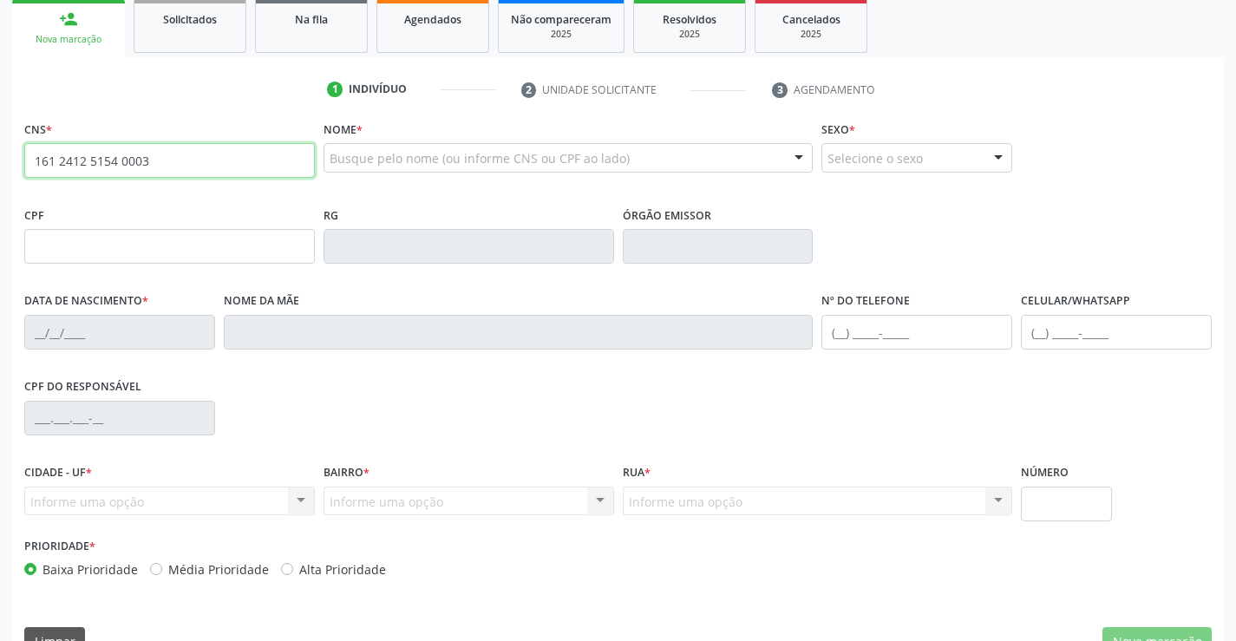
type input "161 2412 5154 0003"
type input "892.171.014-00"
type input "24/01/1975"
type input "Maria Anuciada dos Santos Silva"
type input "(87) 99980-6028"
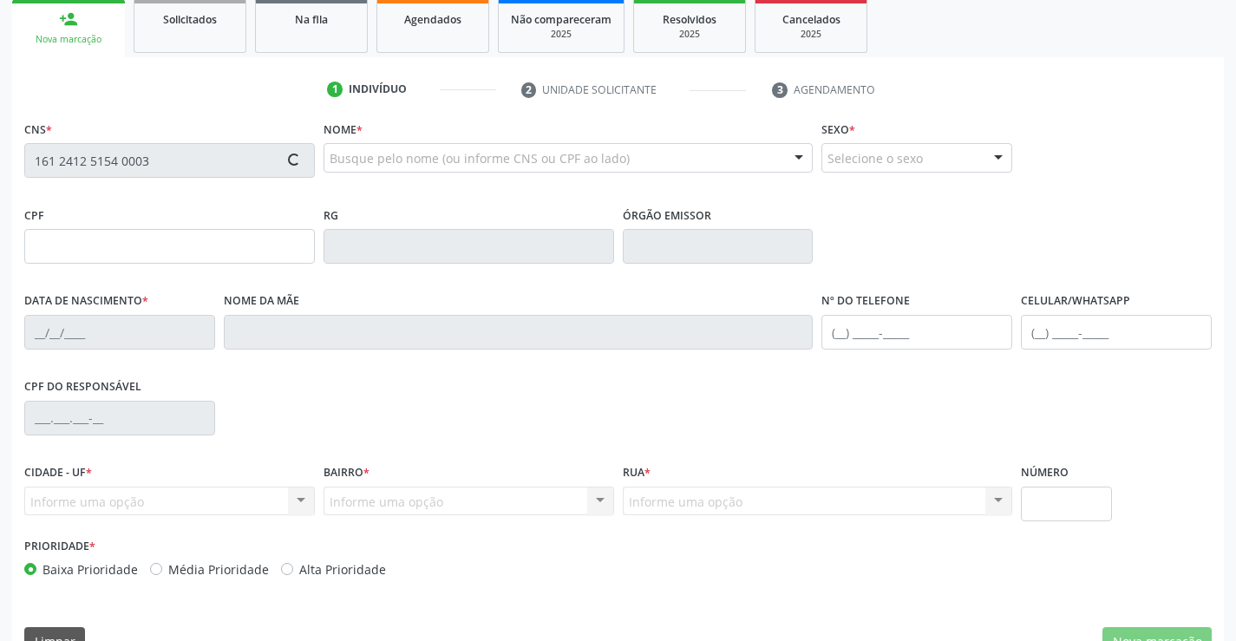
type input "609"
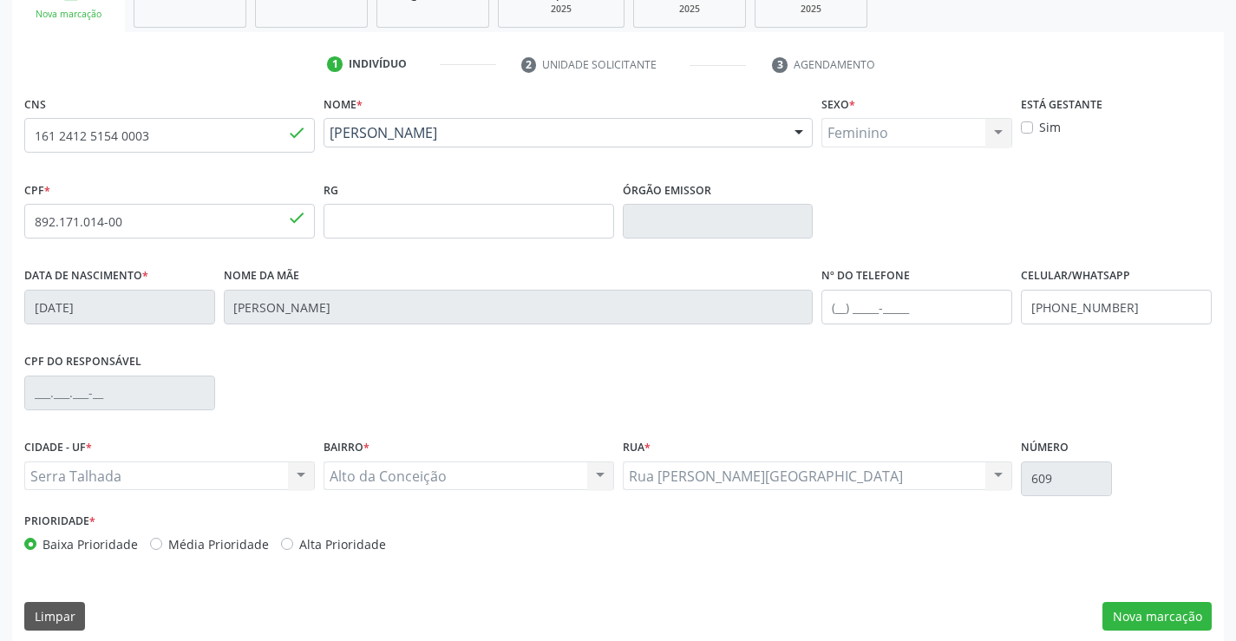
scroll to position [299, 0]
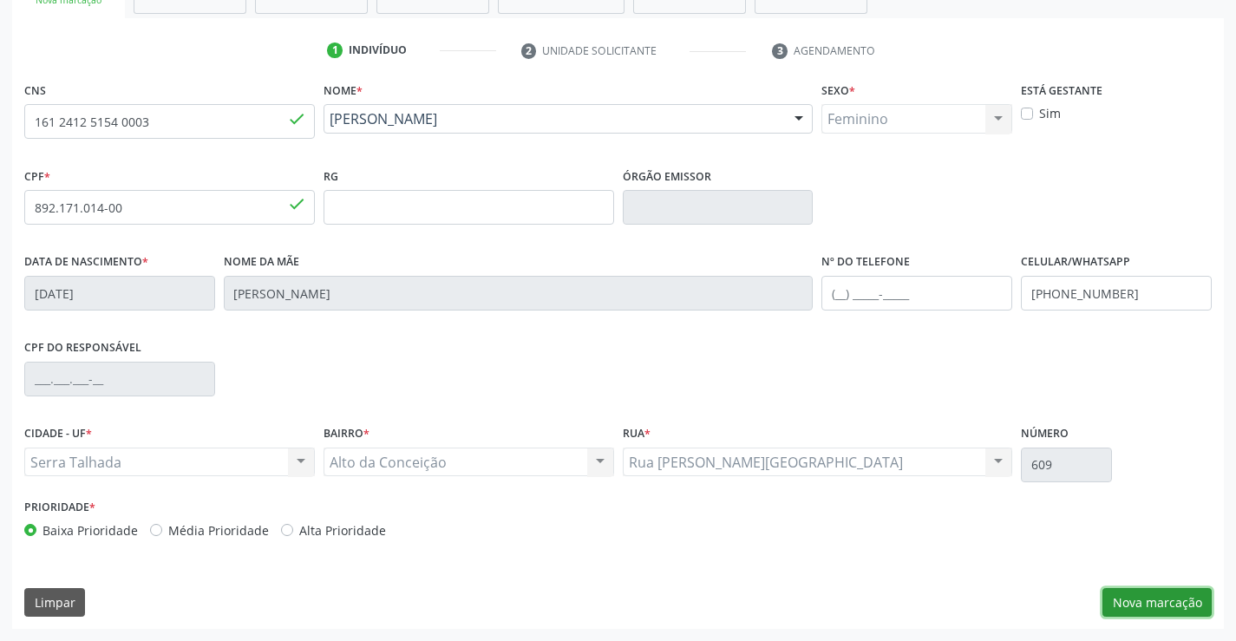
click at [1127, 601] on button "Nova marcação" at bounding box center [1157, 602] width 109 height 29
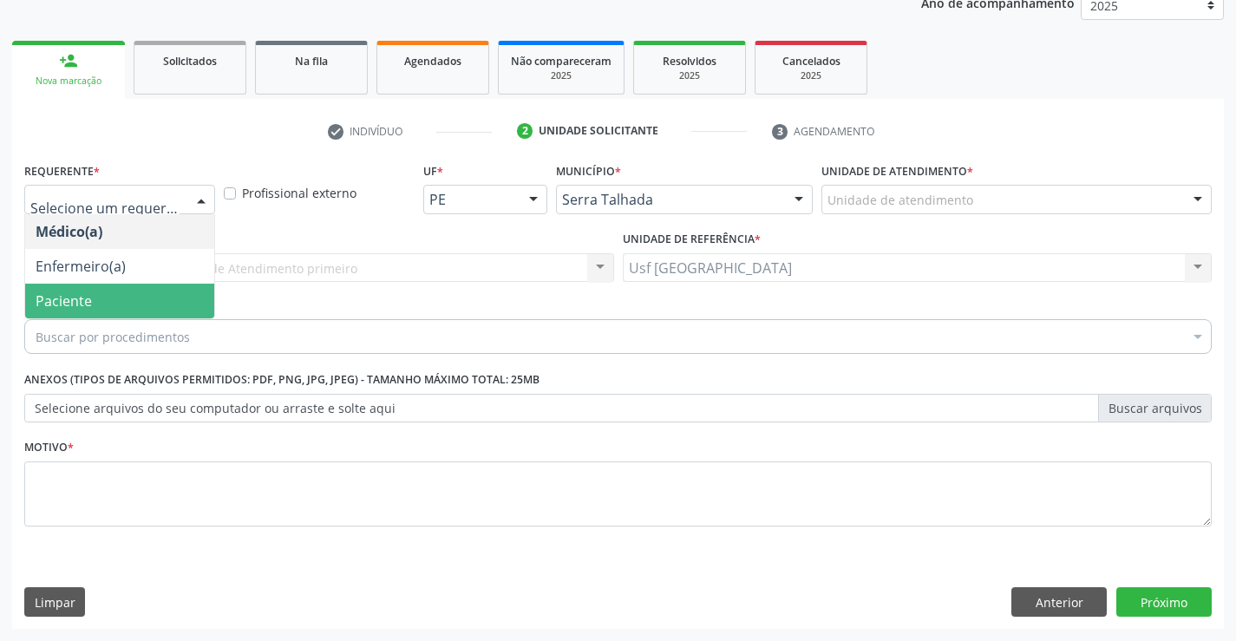
click at [97, 303] on span "Paciente" at bounding box center [119, 301] width 189 height 35
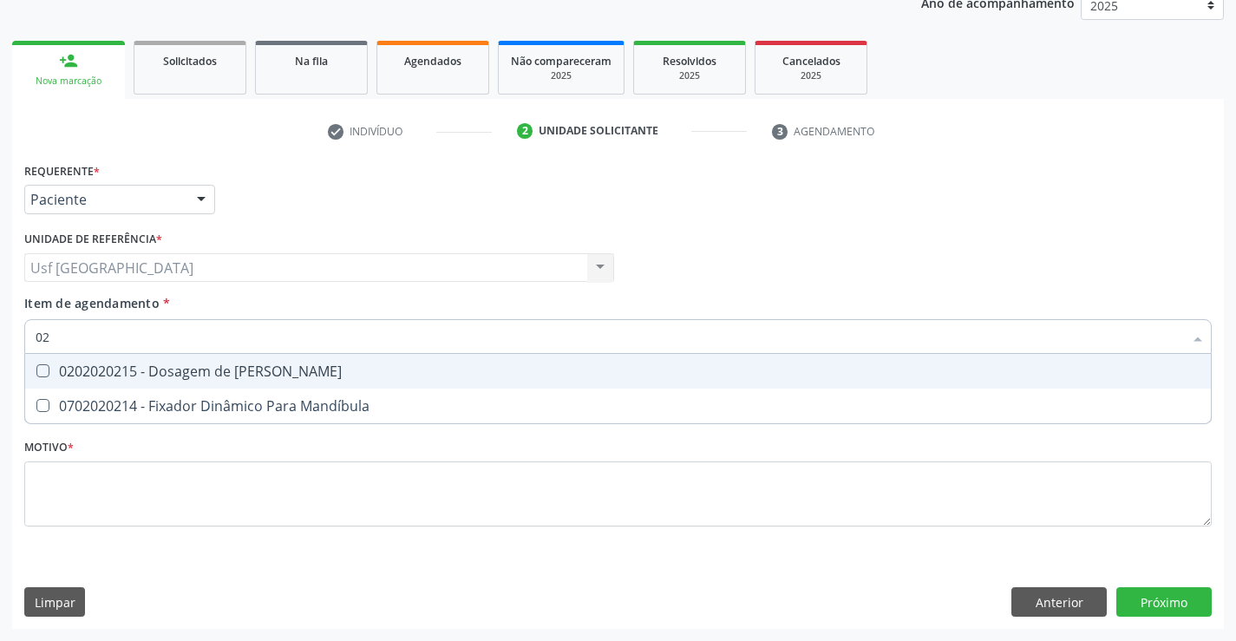
type input "0"
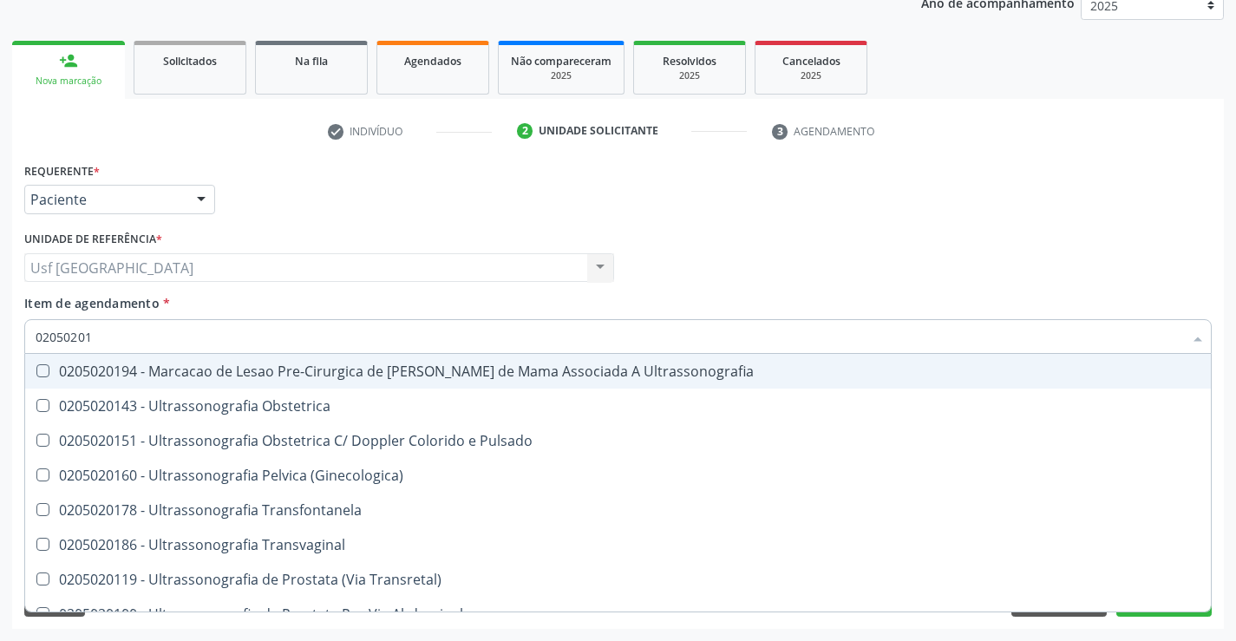
type input "020502018"
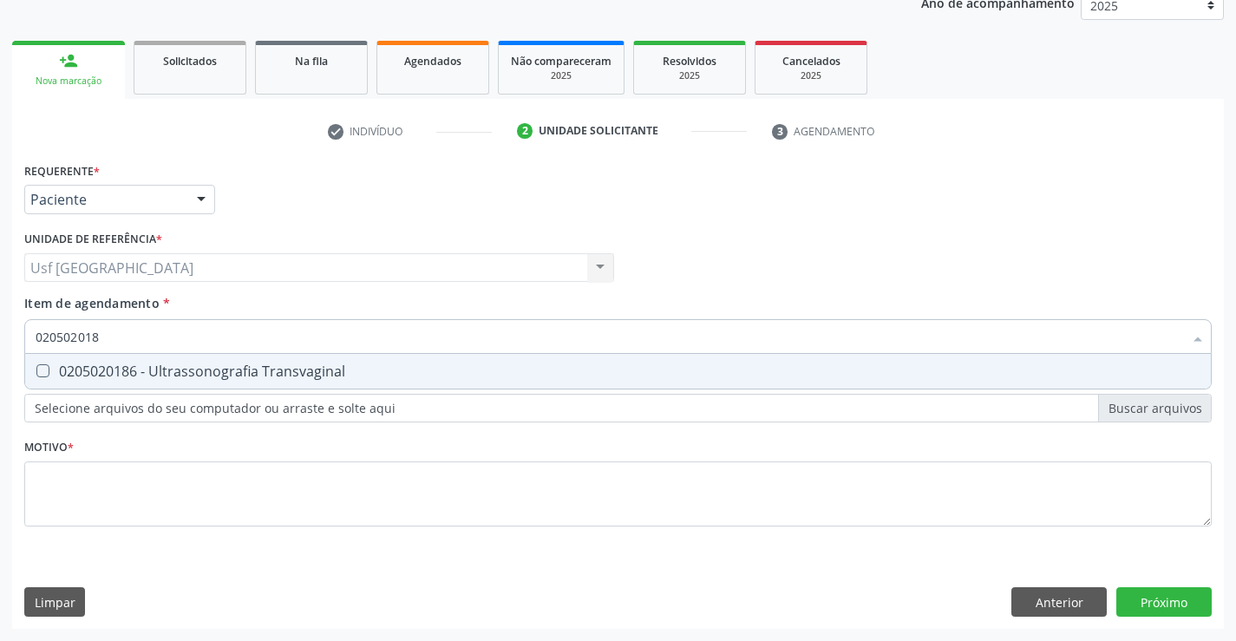
click at [337, 376] on div "0205020186 - Ultrassonografia Transvaginal" at bounding box center [618, 371] width 1165 height 14
checkbox Transvaginal "true"
click at [279, 477] on div "Requerente * Paciente Médico(a) Enfermeiro(a) Paciente Nenhum resultado encontr…" at bounding box center [618, 354] width 1188 height 393
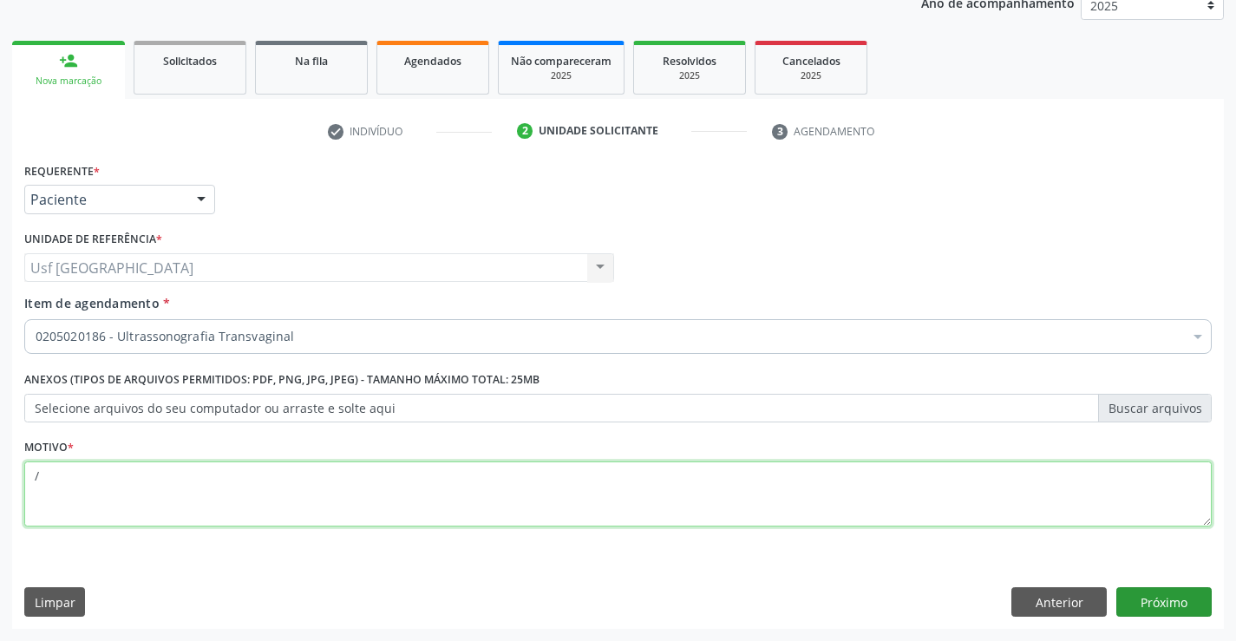
type textarea "/"
click at [1144, 606] on button "Próximo" at bounding box center [1163, 601] width 95 height 29
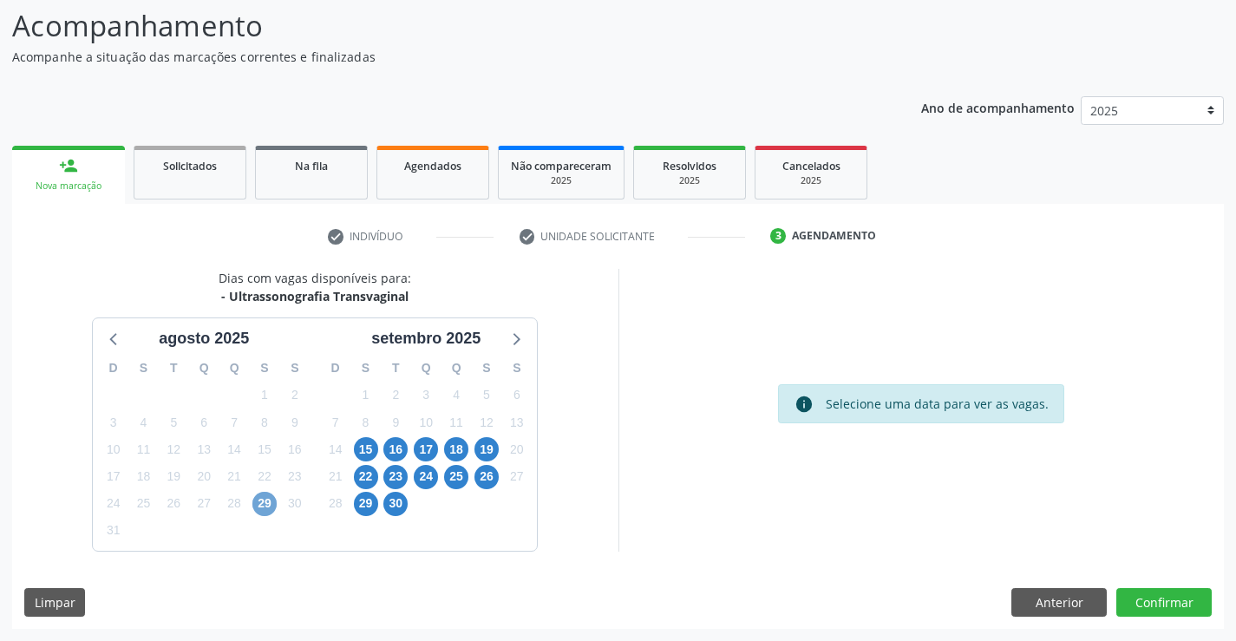
click at [270, 496] on span "29" at bounding box center [264, 504] width 24 height 24
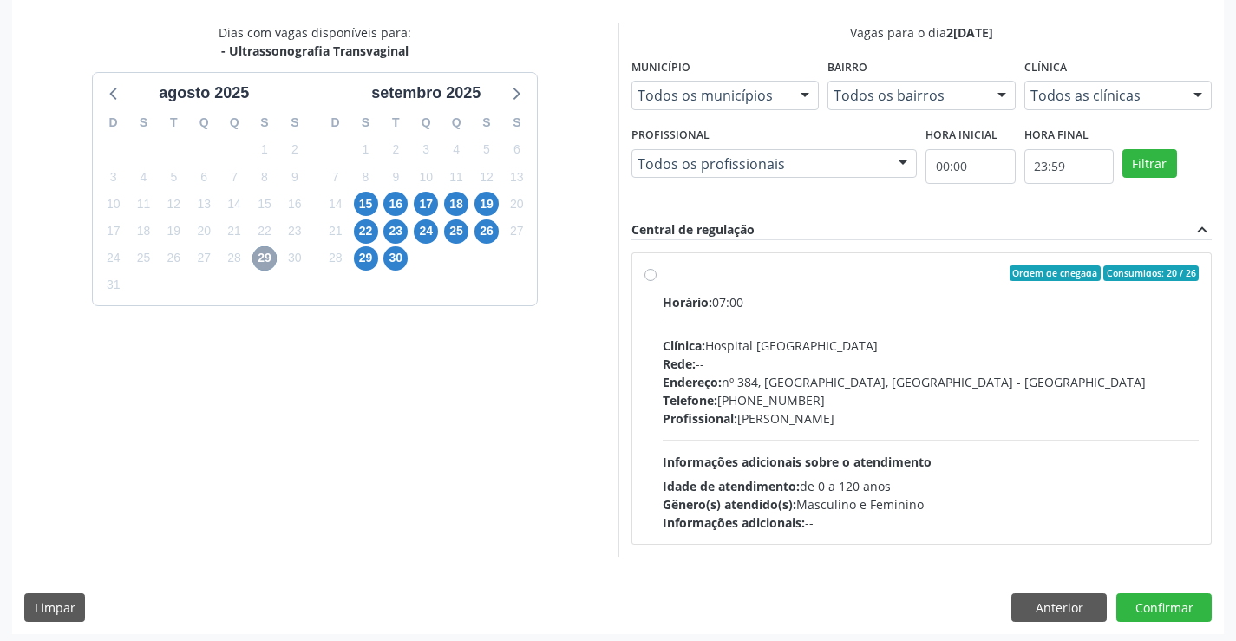
scroll to position [364, 0]
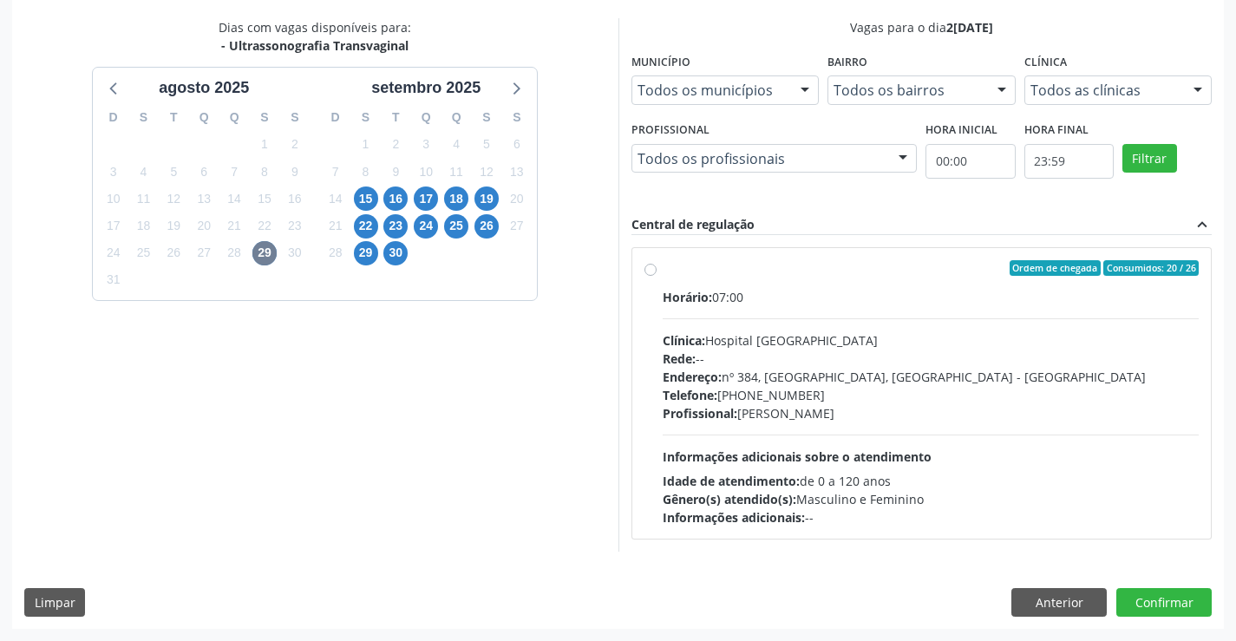
click at [664, 274] on div "Ordem de chegada Consumidos: 20 / 26" at bounding box center [931, 268] width 537 height 16
click at [657, 274] on input "Ordem de chegada Consumidos: 20 / 26 Horário: 07:00 Clínica: Hospital Sao Franc…" at bounding box center [651, 268] width 12 height 16
radio input "true"
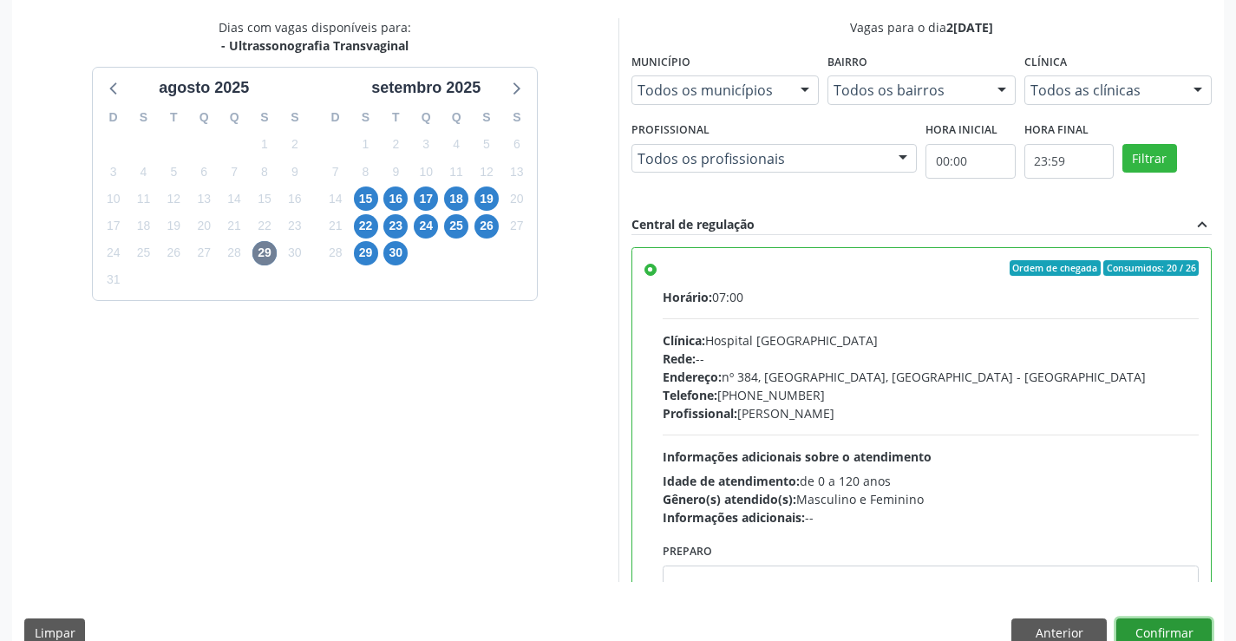
click at [1146, 629] on button "Confirmar" at bounding box center [1163, 632] width 95 height 29
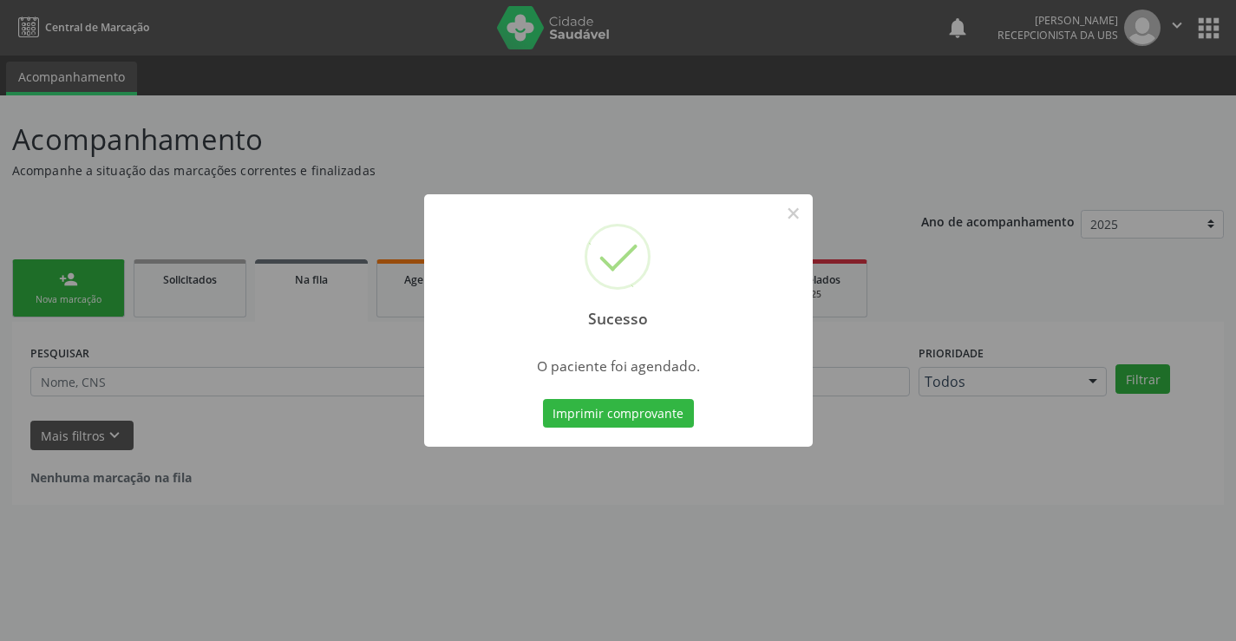
scroll to position [0, 0]
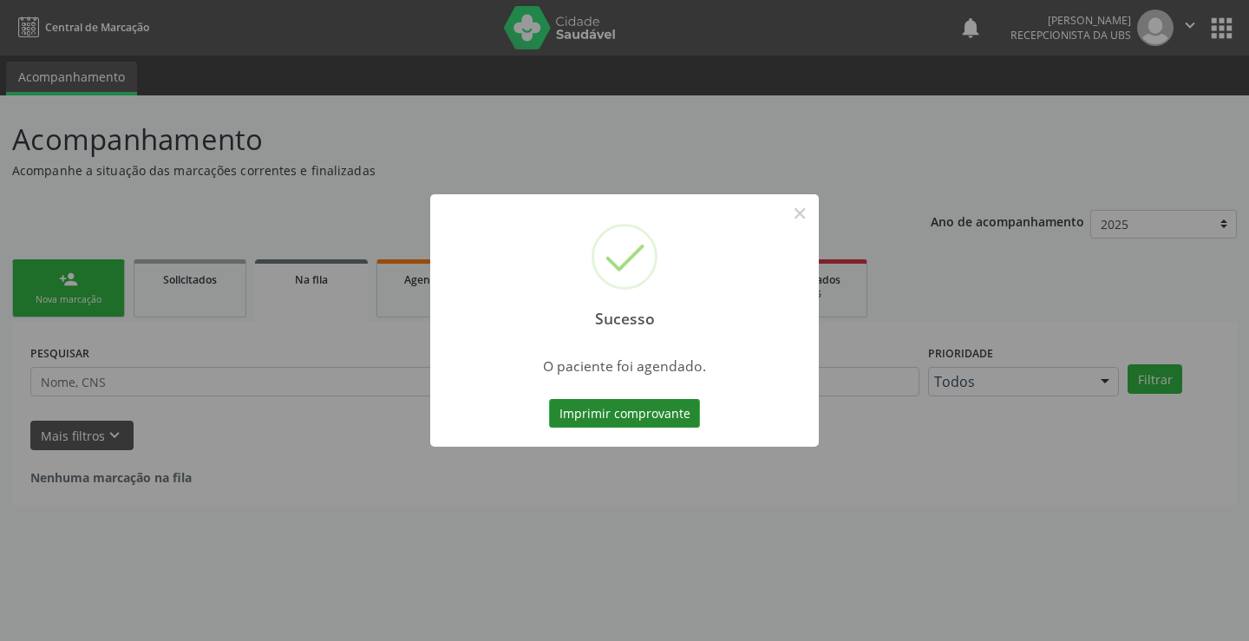
click at [679, 422] on button "Imprimir comprovante" at bounding box center [624, 413] width 151 height 29
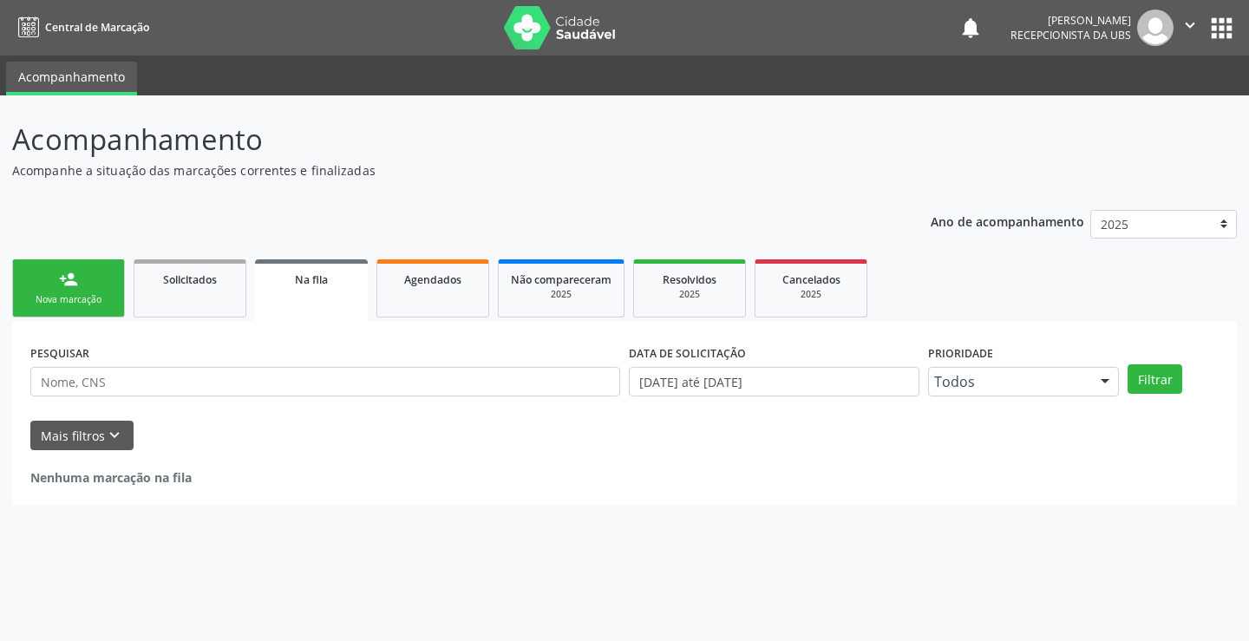
click at [69, 307] on link "person_add Nova marcação" at bounding box center [68, 288] width 113 height 58
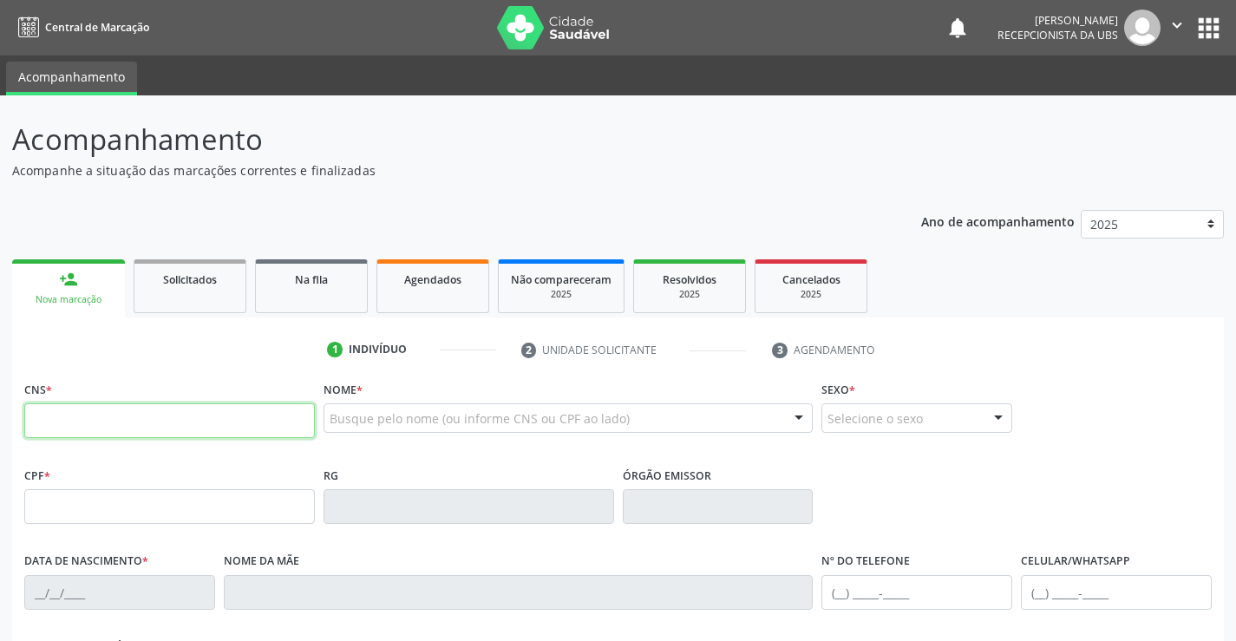
click at [191, 425] on input "text" at bounding box center [169, 420] width 291 height 35
type input "700 5039 7902 7651"
type input "704.425.094-72"
type input "14/08/1968"
type input "Maria do Socorro de Jesus"
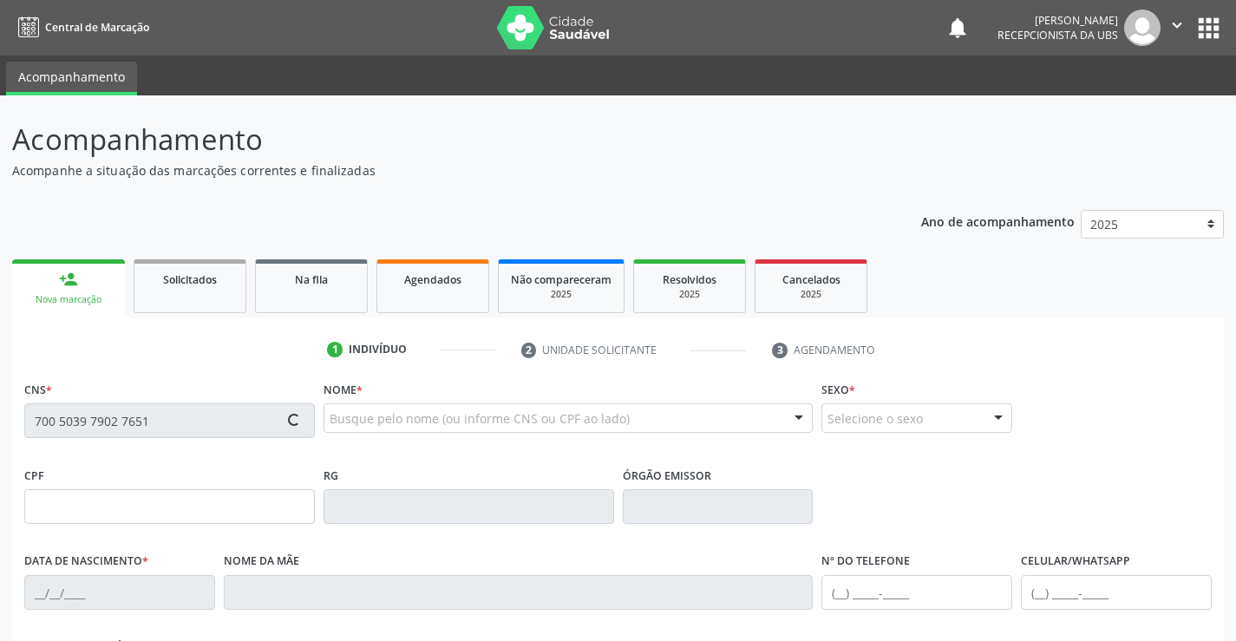
type input "(81) 99989-9557"
type input "1168"
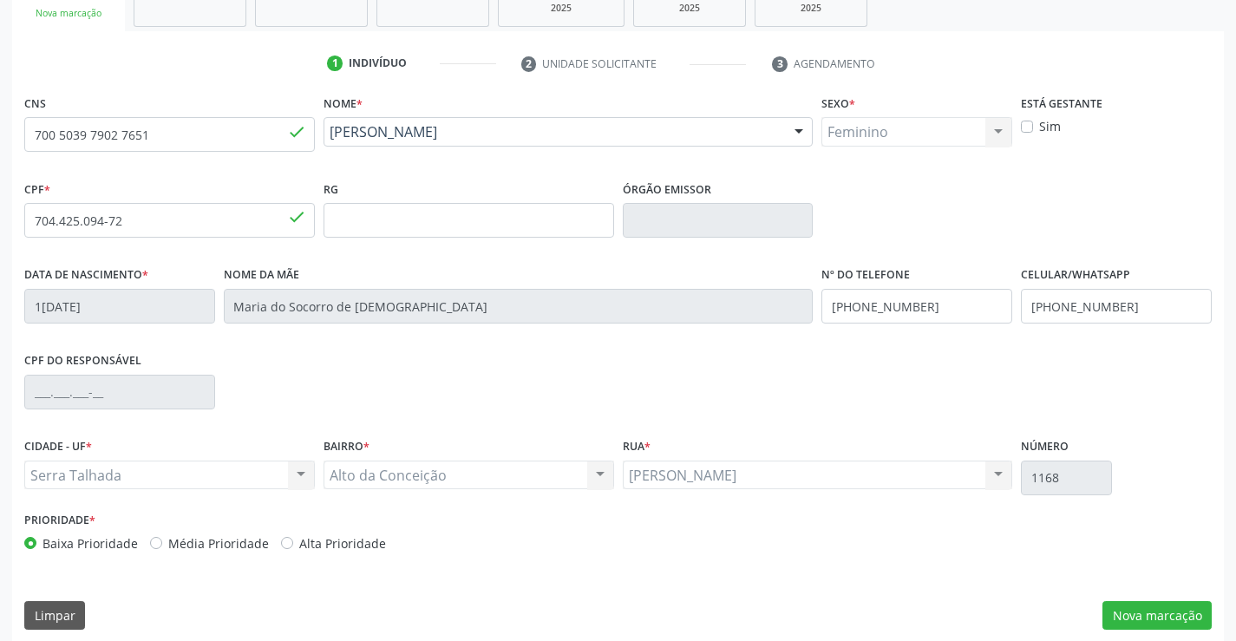
scroll to position [299, 0]
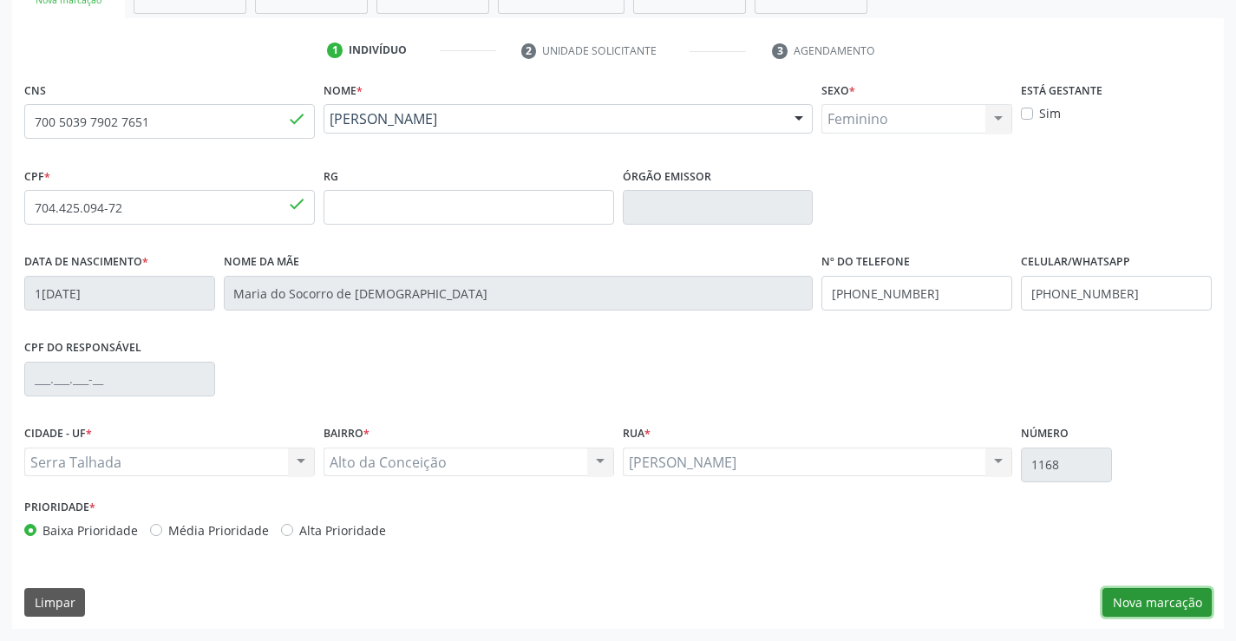
click at [1139, 603] on button "Nova marcação" at bounding box center [1157, 602] width 109 height 29
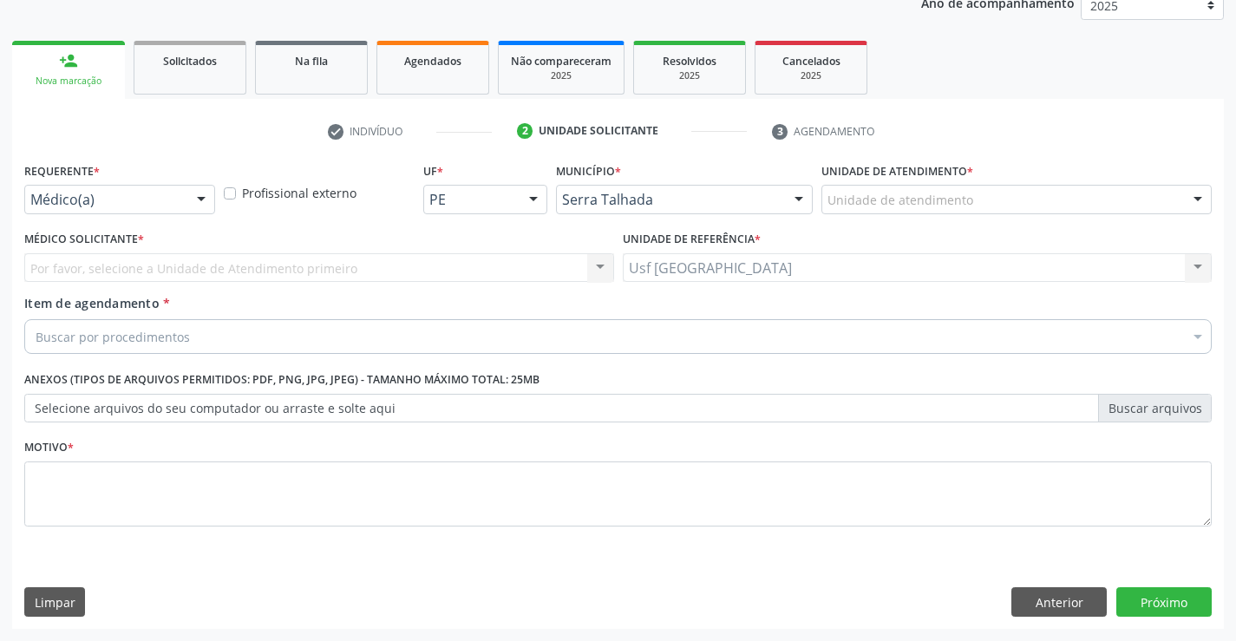
scroll to position [219, 0]
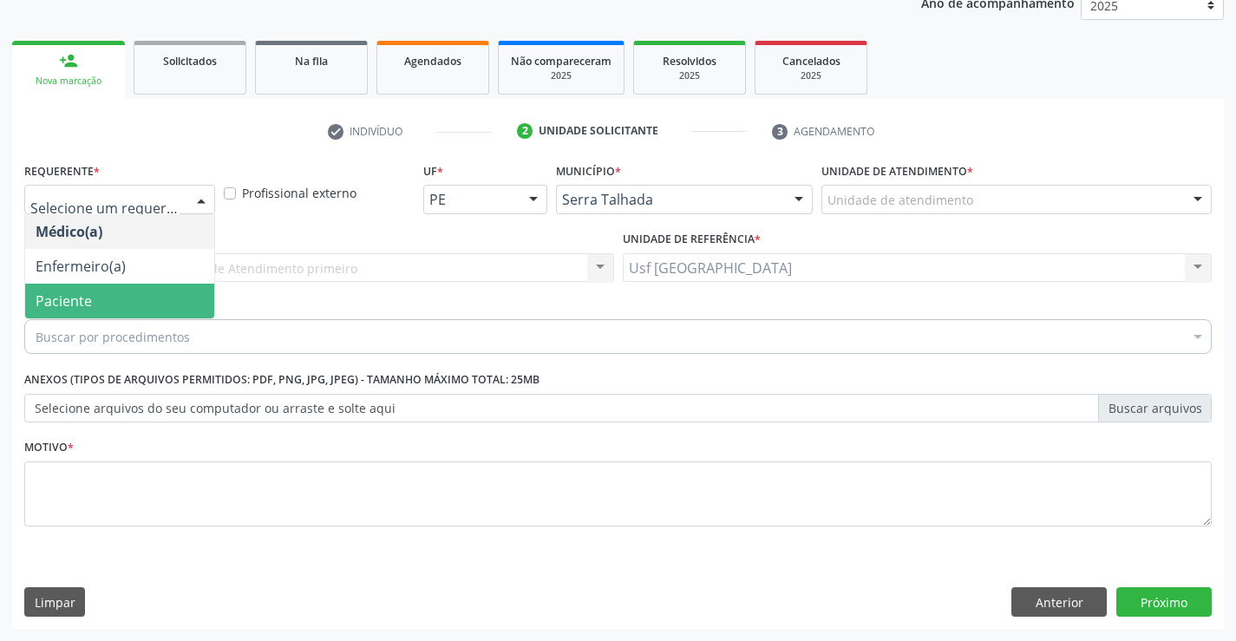
click at [95, 304] on span "Paciente" at bounding box center [119, 301] width 189 height 35
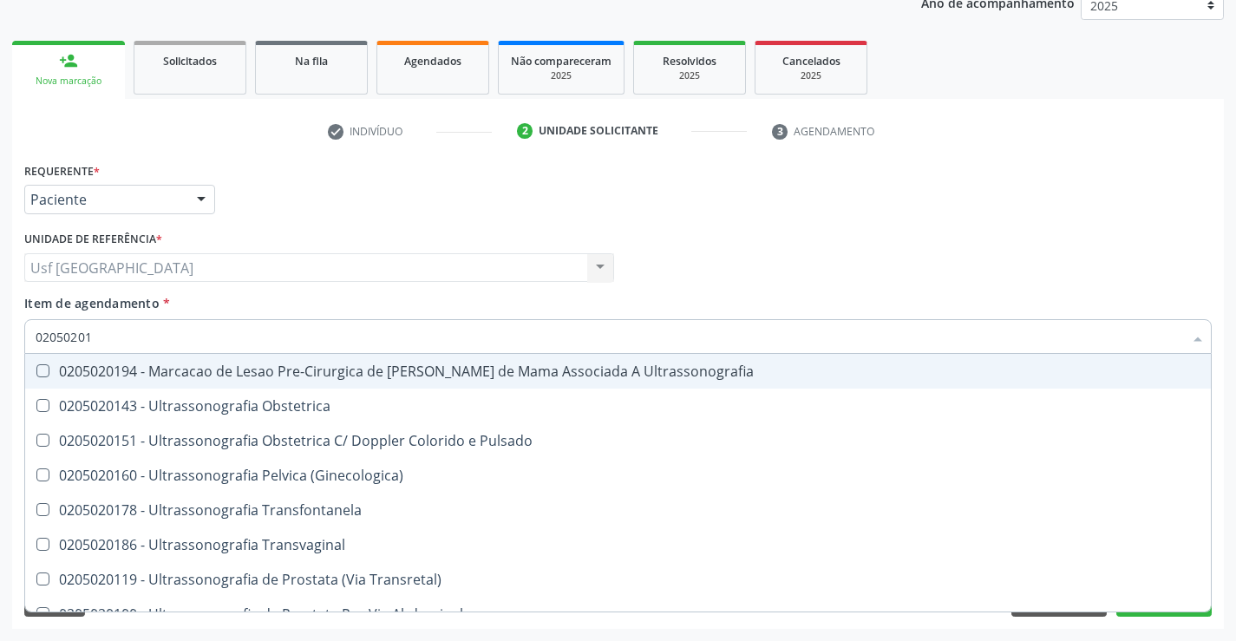
type input "020502018"
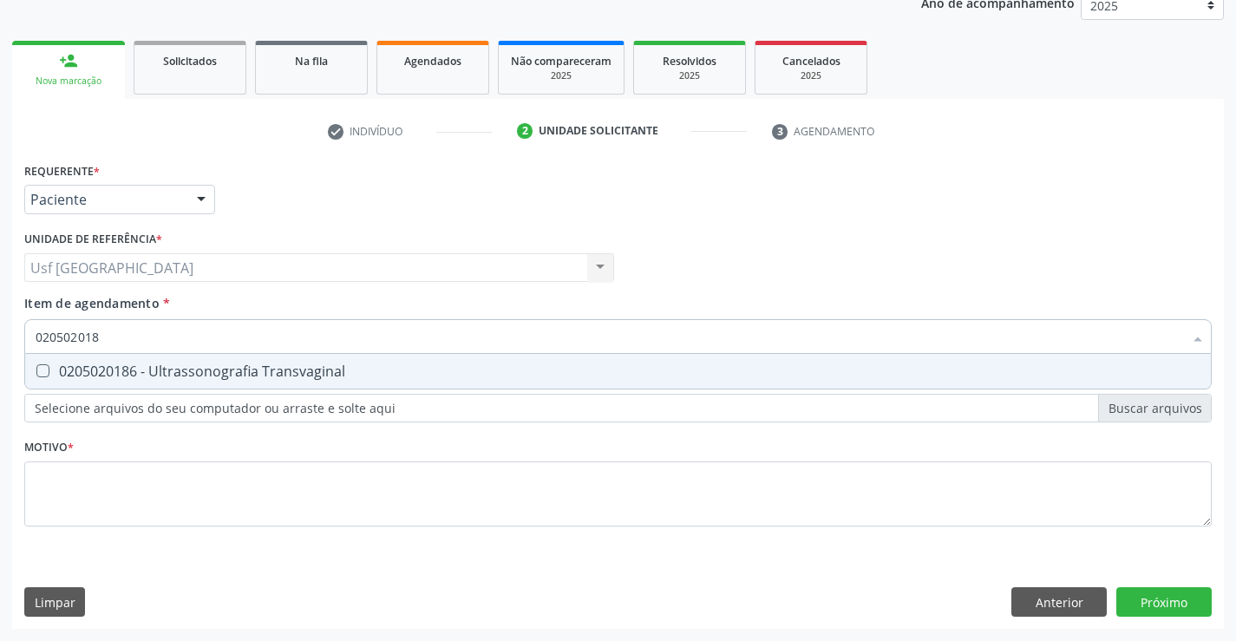
click at [127, 376] on div "0205020186 - Ultrassonografia Transvaginal" at bounding box center [618, 371] width 1165 height 14
checkbox Transvaginal "true"
click at [112, 484] on div "Requerente * Paciente Médico(a) Enfermeiro(a) Paciente Nenhum resultado encontr…" at bounding box center [618, 354] width 1188 height 393
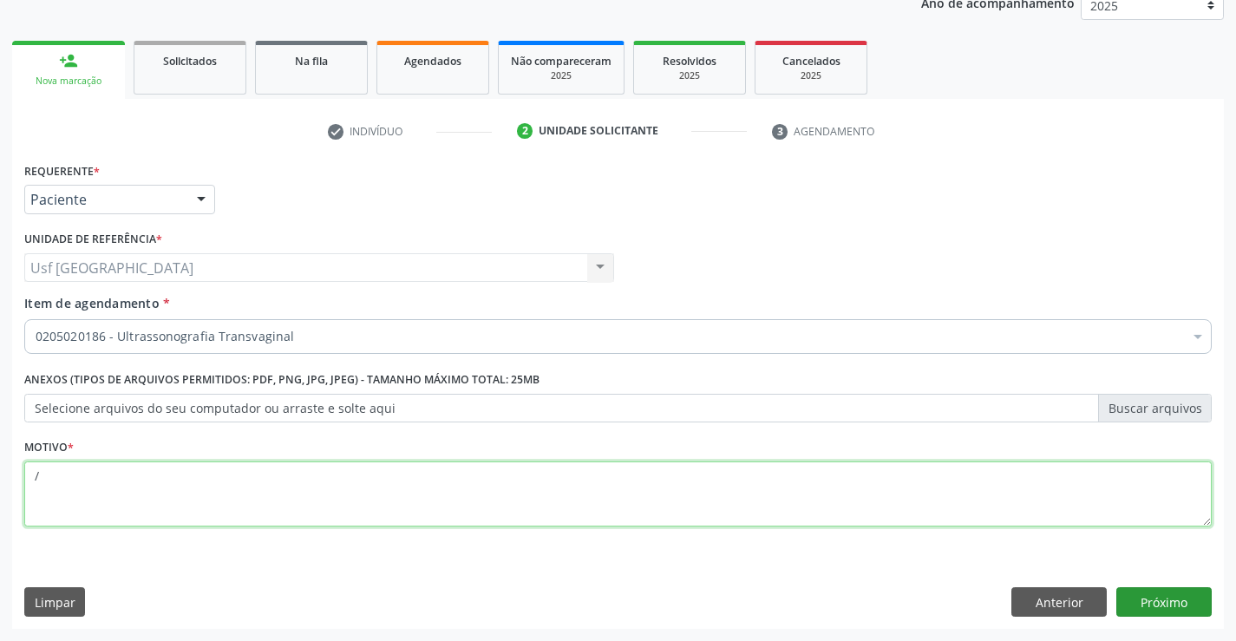
type textarea "/"
click at [1168, 594] on button "Próximo" at bounding box center [1163, 601] width 95 height 29
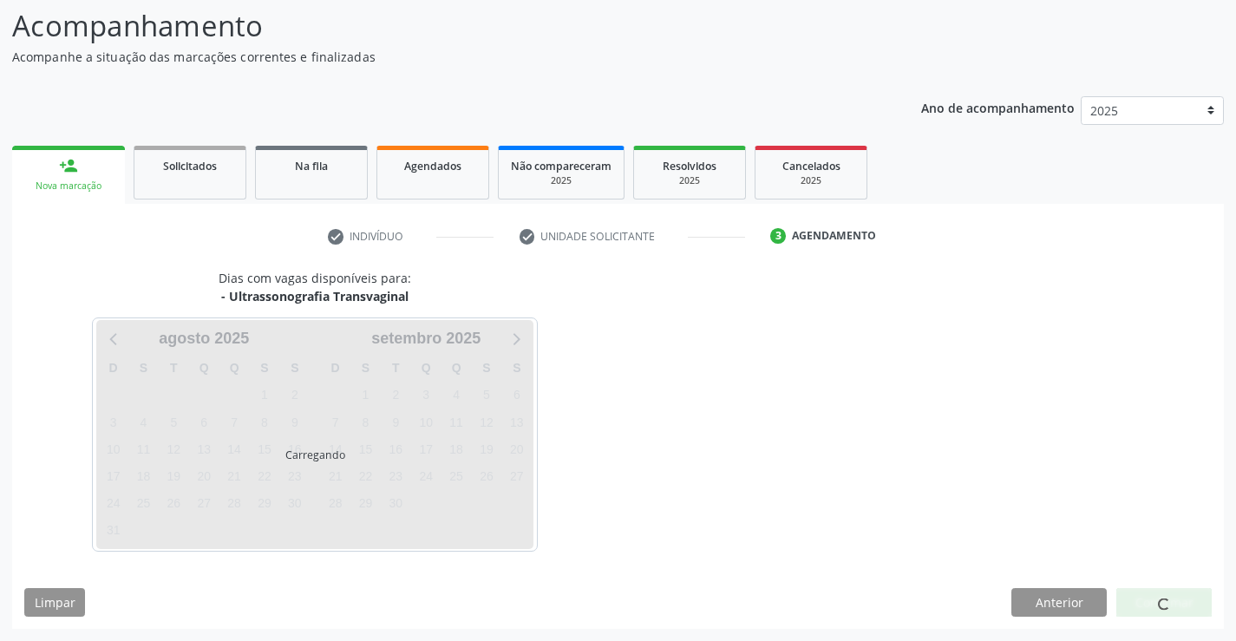
scroll to position [114, 0]
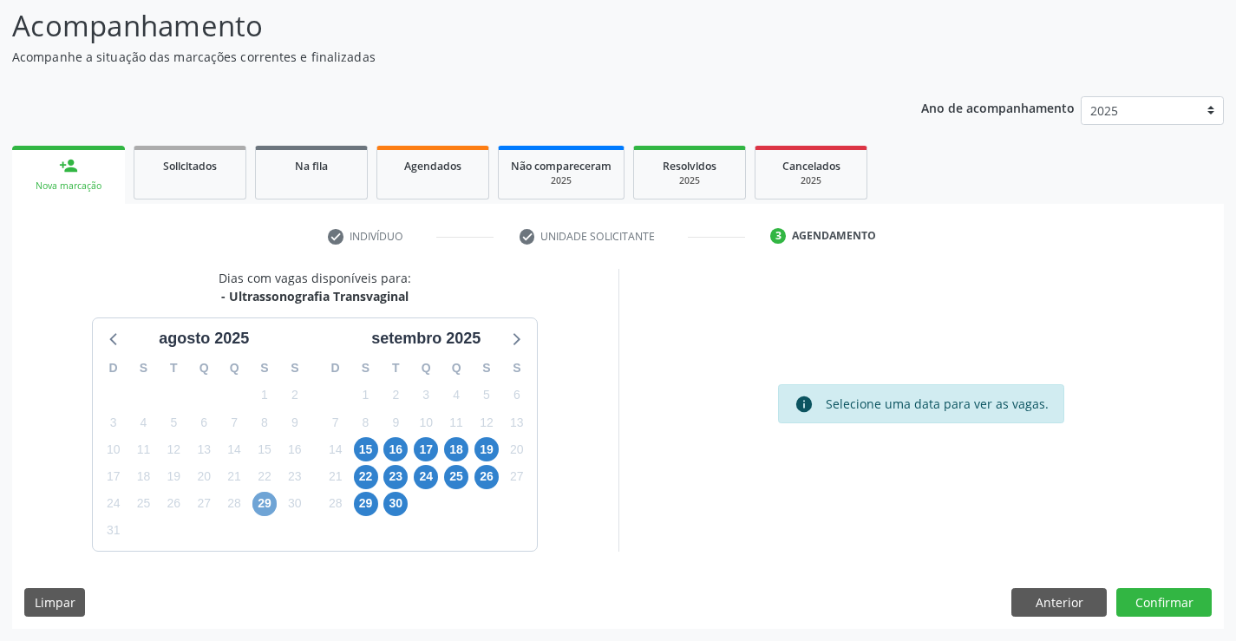
click at [265, 500] on span "29" at bounding box center [264, 504] width 24 height 24
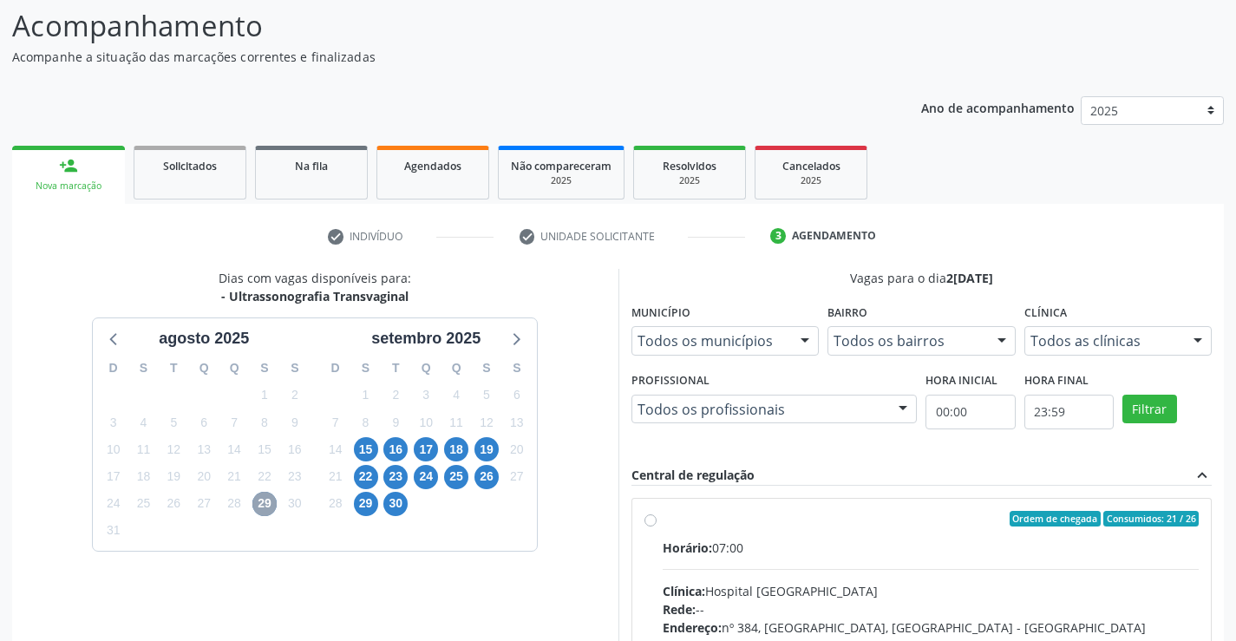
scroll to position [364, 0]
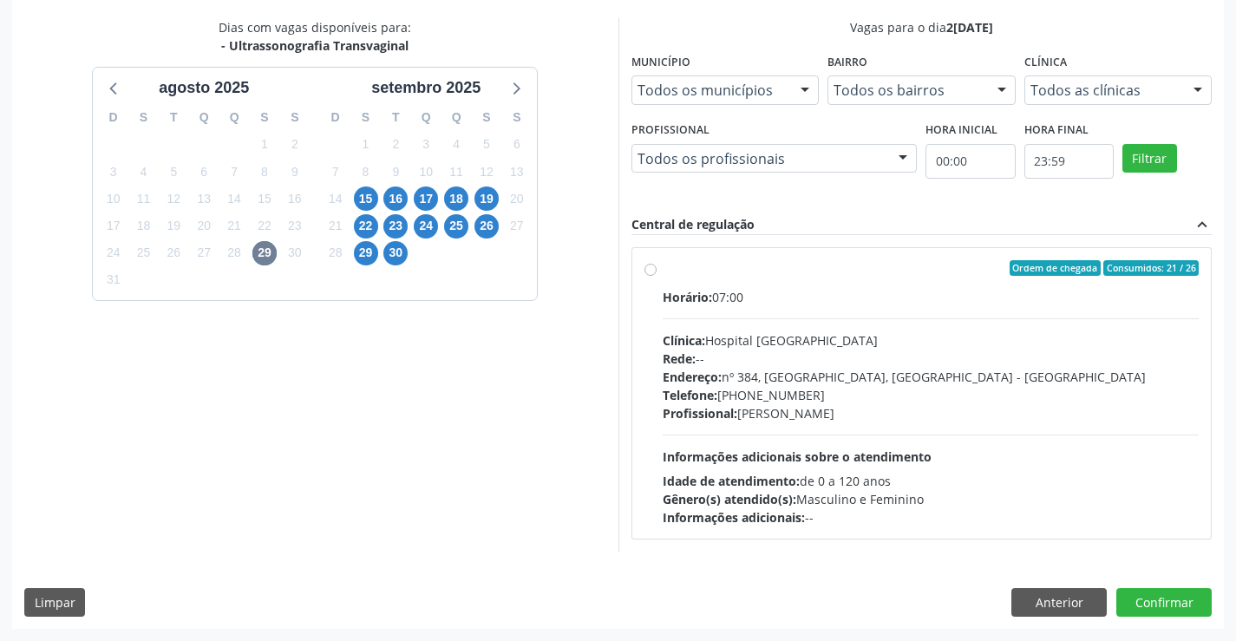
click at [663, 271] on label "Ordem de chegada Consumidos: 21 / 26 Horário: 07:00 Clínica: Hospital Sao Franc…" at bounding box center [931, 393] width 537 height 266
click at [653, 271] on input "Ordem de chegada Consumidos: 21 / 26 Horário: 07:00 Clínica: Hospital Sao Franc…" at bounding box center [651, 268] width 12 height 16
radio input "true"
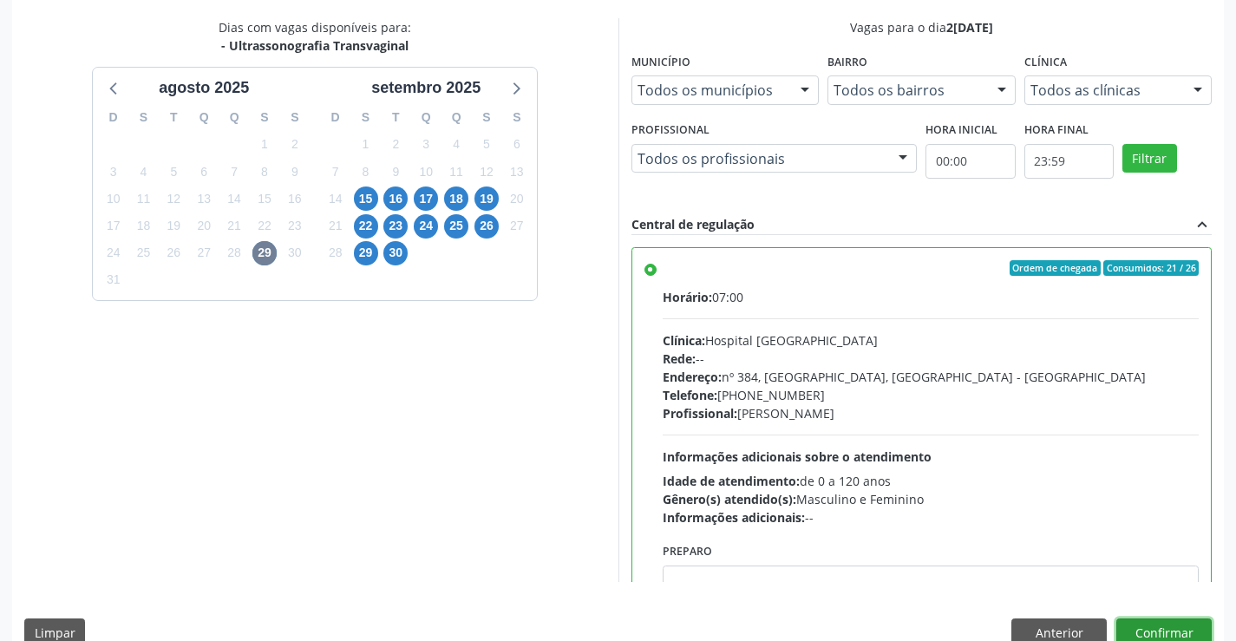
click at [1152, 631] on button "Confirmar" at bounding box center [1163, 632] width 95 height 29
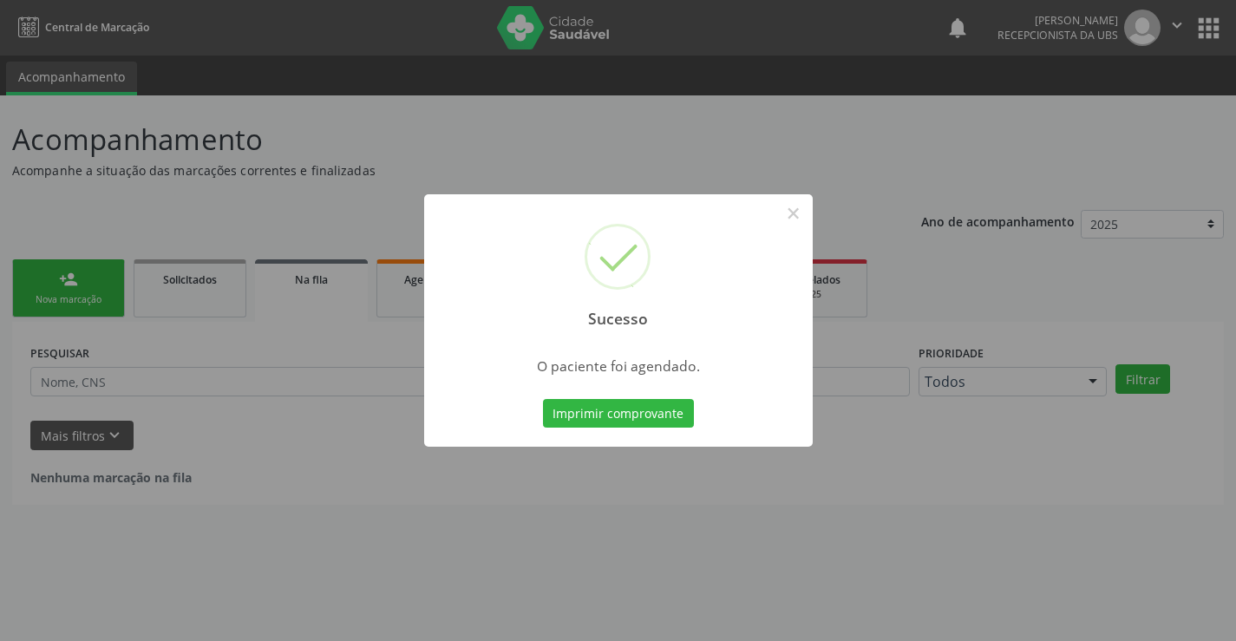
scroll to position [0, 0]
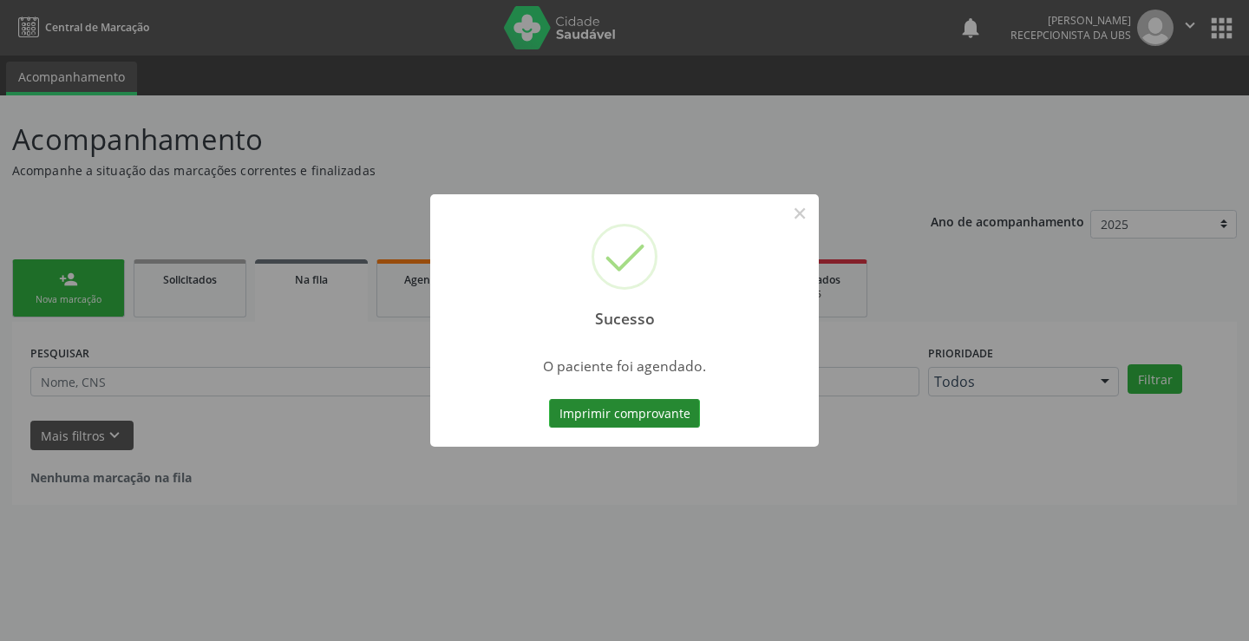
click at [646, 416] on button "Imprimir comprovante" at bounding box center [624, 413] width 151 height 29
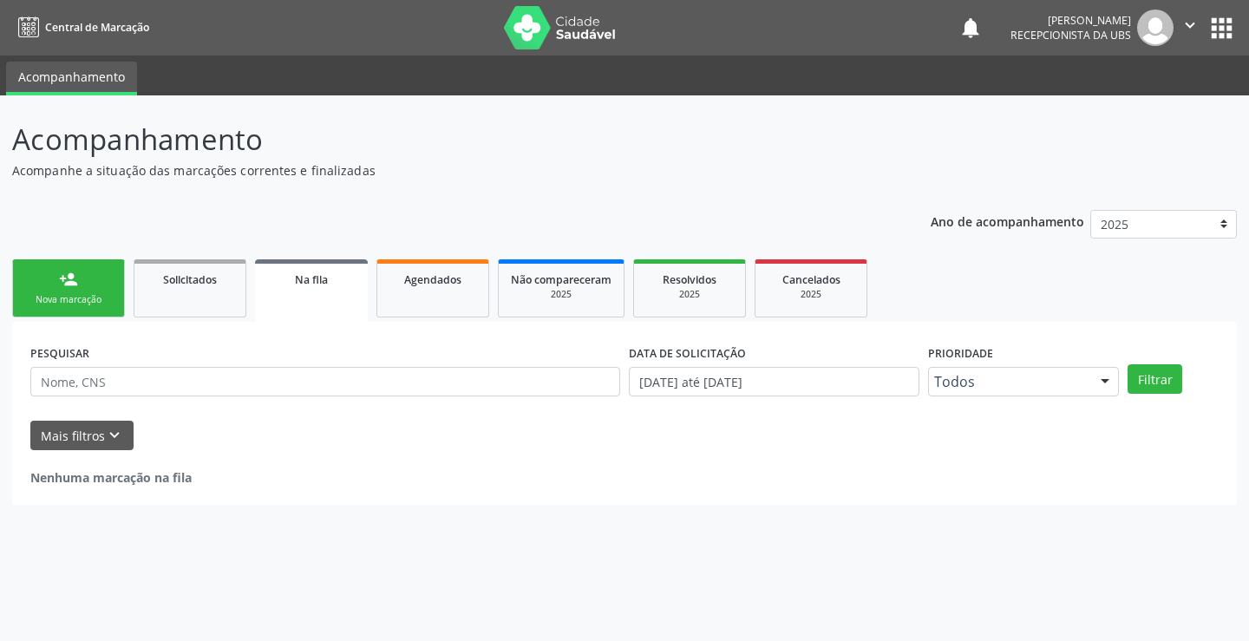
click at [77, 293] on div "Nova marcação" at bounding box center [68, 299] width 87 height 13
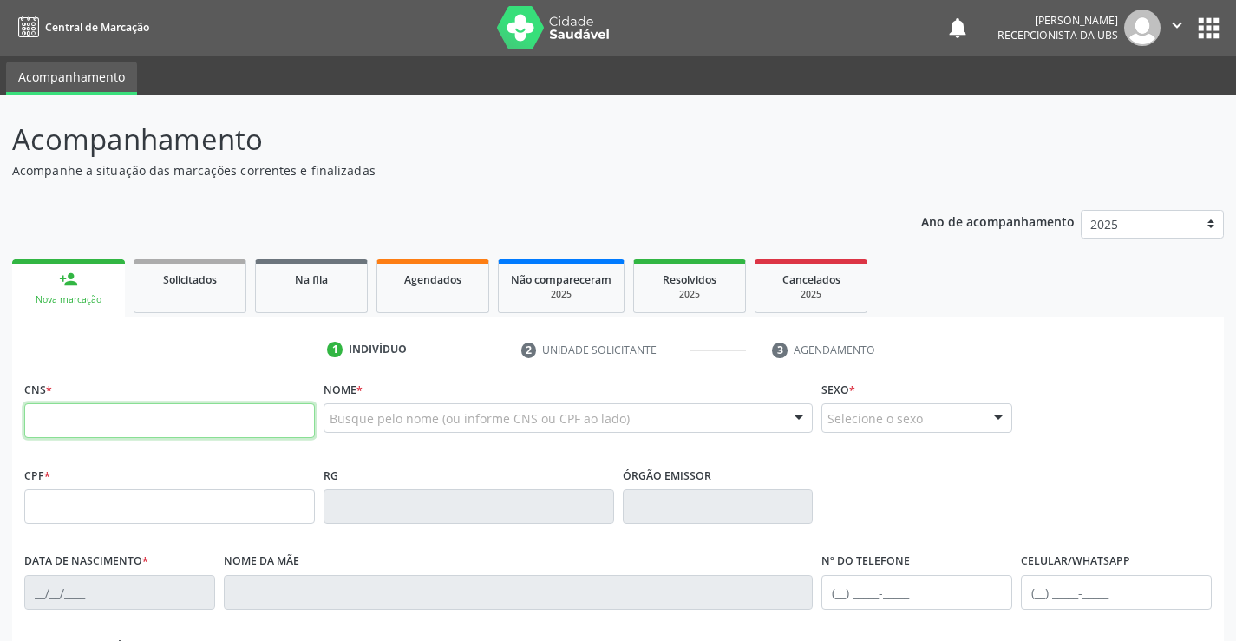
click at [103, 434] on input "text" at bounding box center [169, 420] width 291 height 35
type input "700 0098 7089 2900"
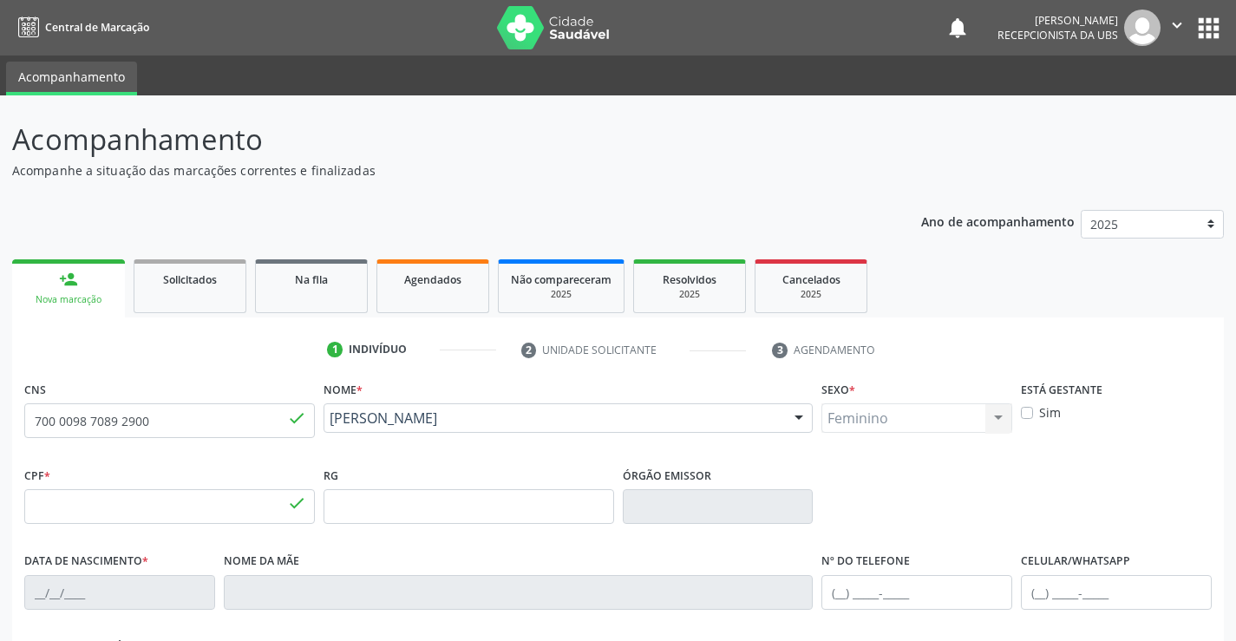
type input "118.868.804-92"
type input "[DATE]"
type input "[PERSON_NAME] do Amaral"
type input "[PHONE_NUMBER]"
type input "2095"
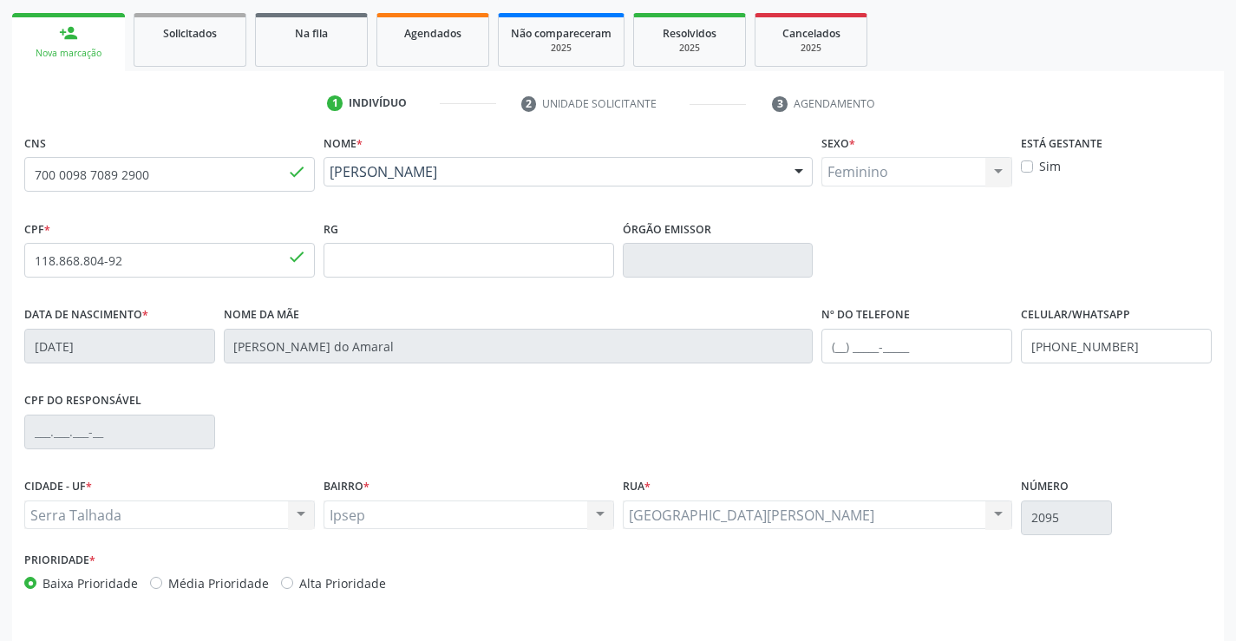
scroll to position [299, 0]
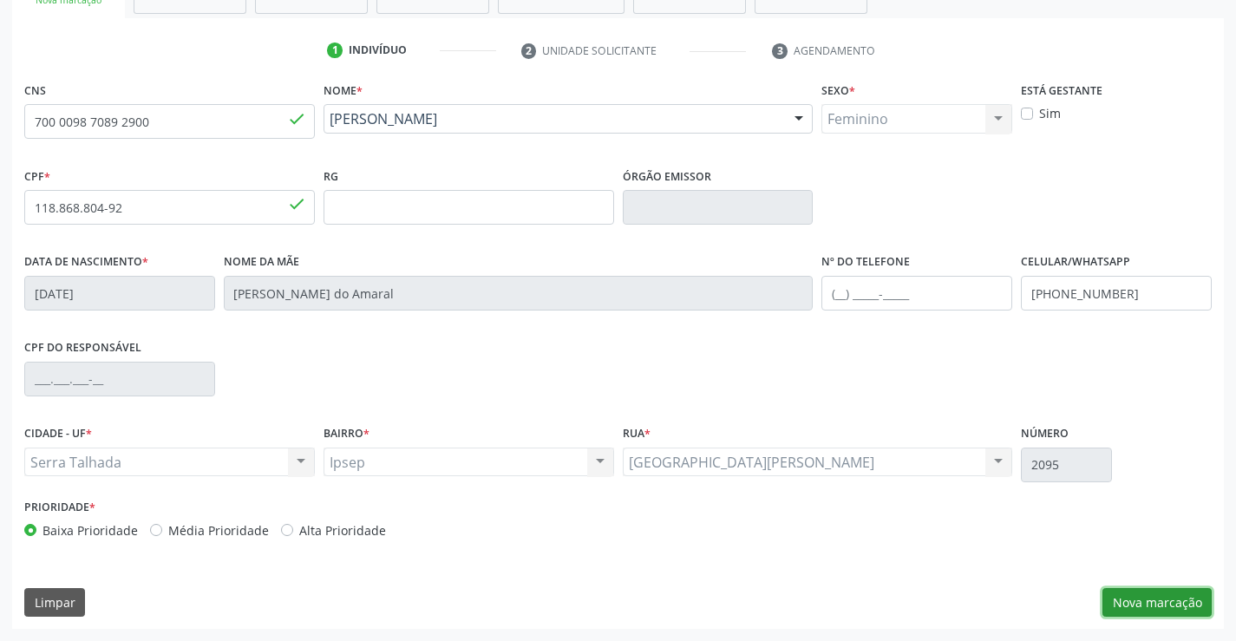
click at [1168, 602] on button "Nova marcação" at bounding box center [1157, 602] width 109 height 29
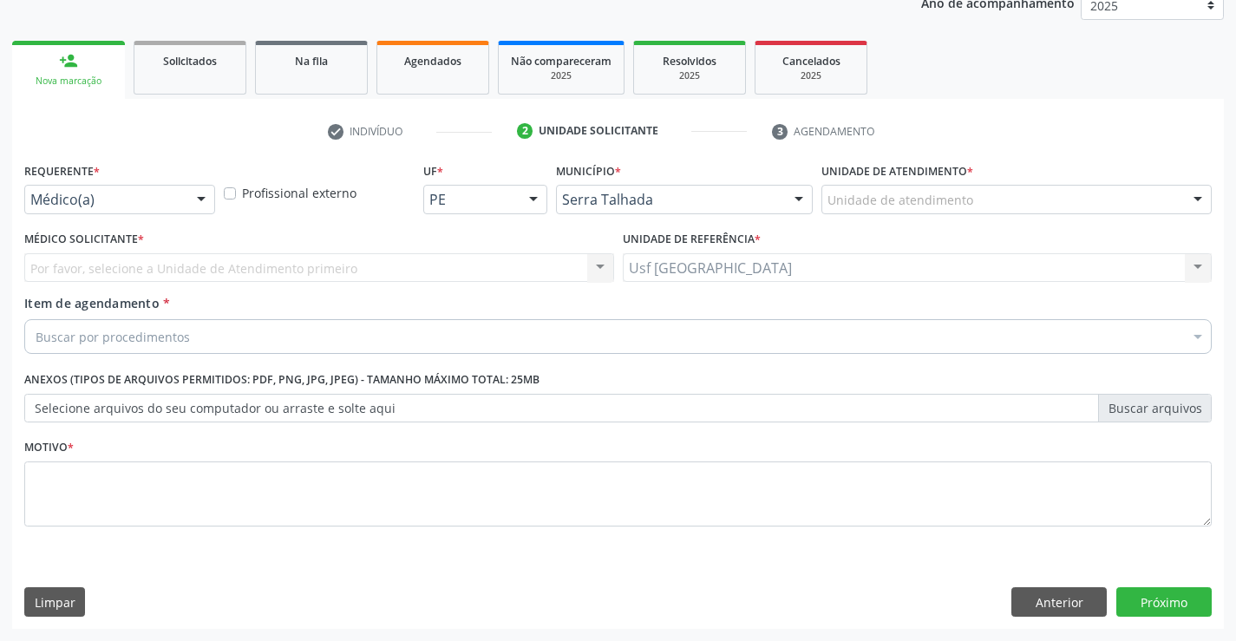
scroll to position [219, 0]
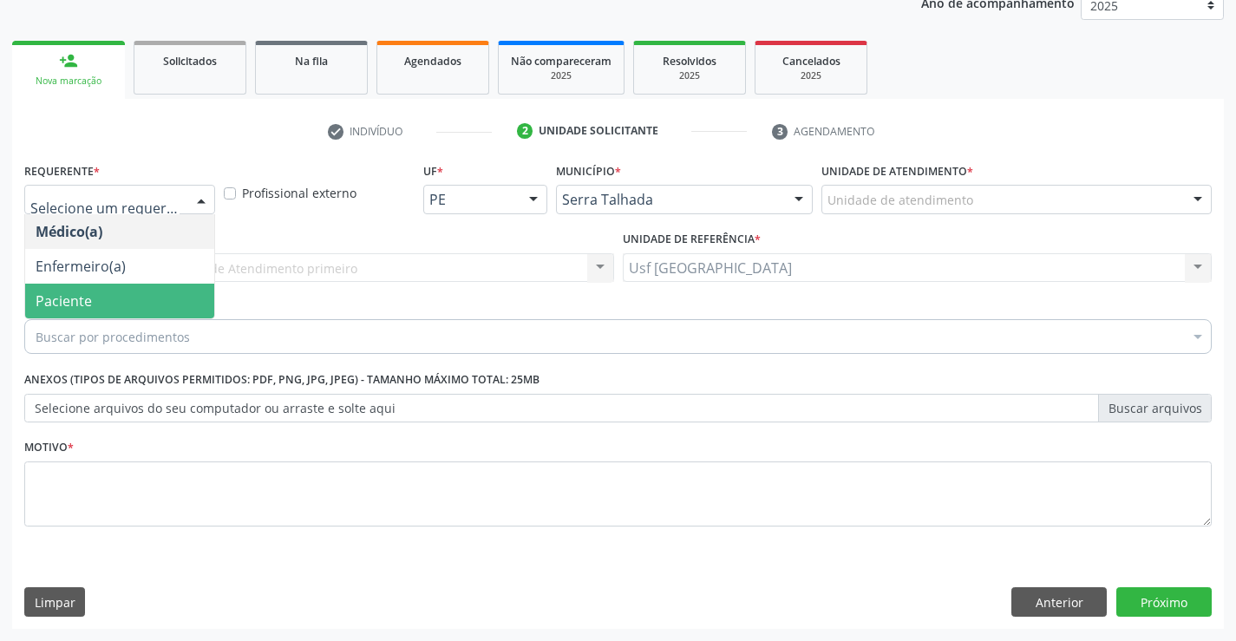
click at [75, 292] on span "Paciente" at bounding box center [64, 300] width 56 height 19
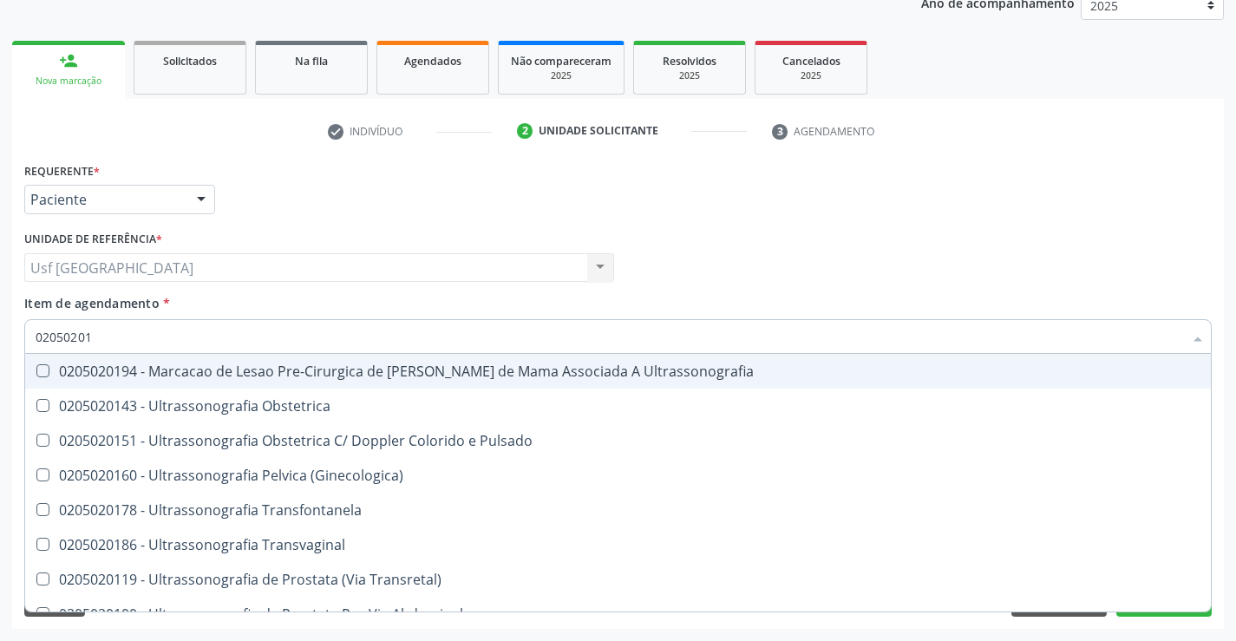
type input "020502018"
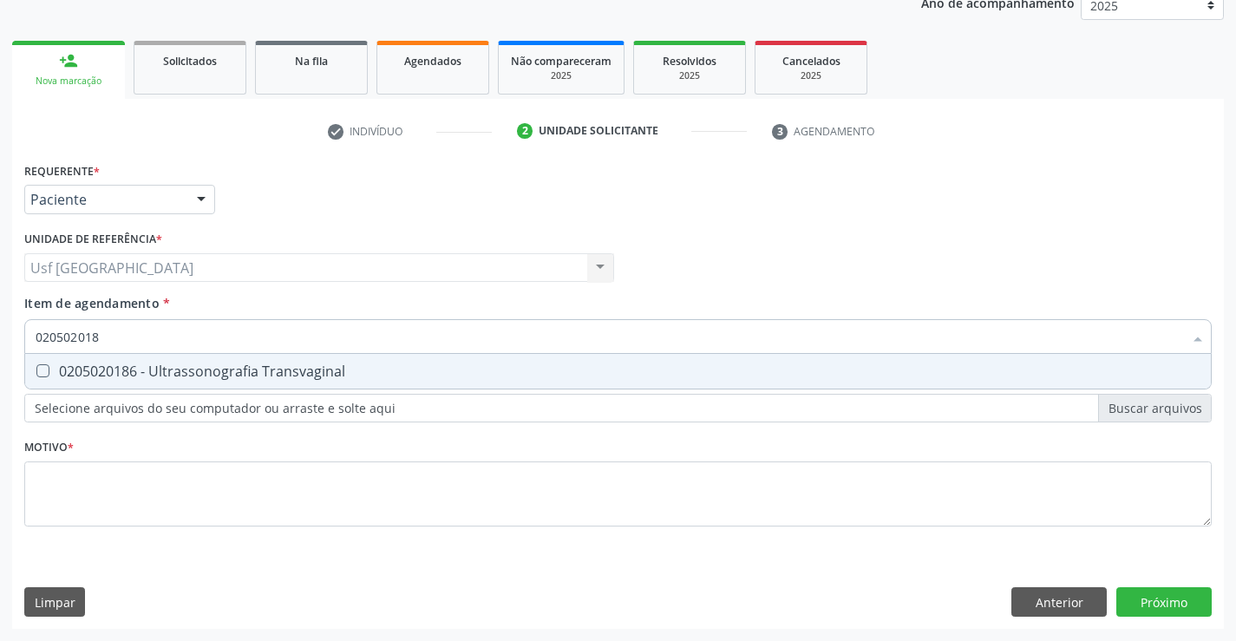
click at [106, 364] on div "0205020186 - Ultrassonografia Transvaginal" at bounding box center [618, 371] width 1165 height 14
checkbox Transvaginal "true"
click at [124, 514] on div "Requerente * Paciente Médico(a) Enfermeiro(a) Paciente Nenhum resultado encontr…" at bounding box center [618, 354] width 1188 height 393
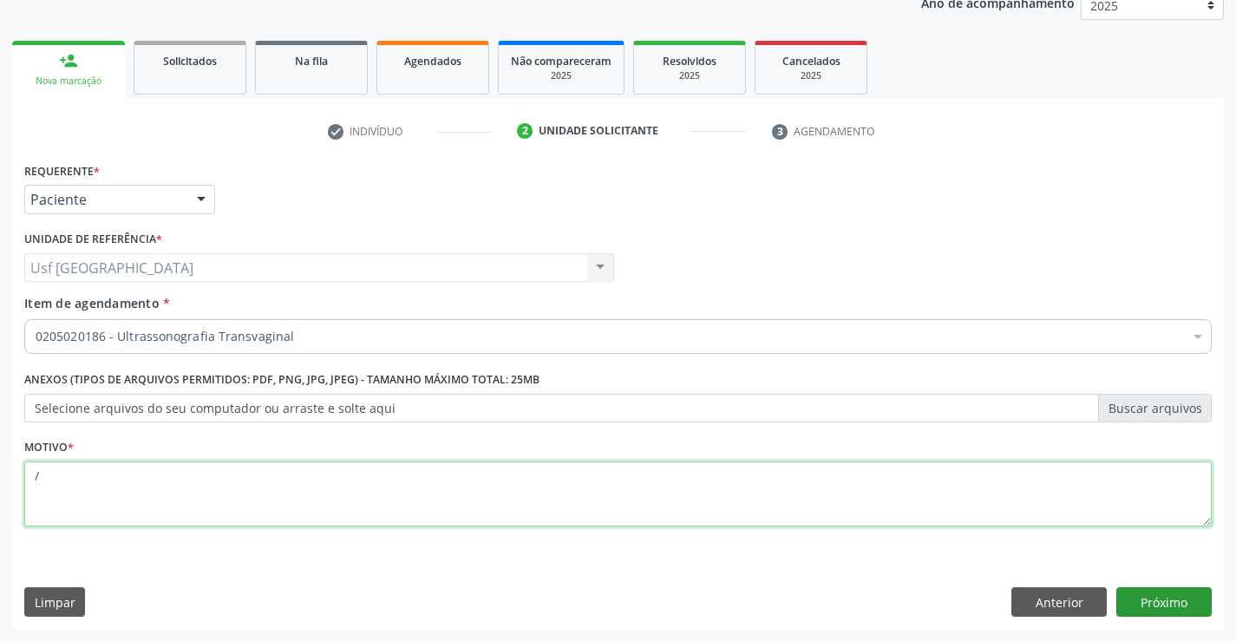
type textarea "/"
click at [1172, 606] on button "Próximo" at bounding box center [1163, 601] width 95 height 29
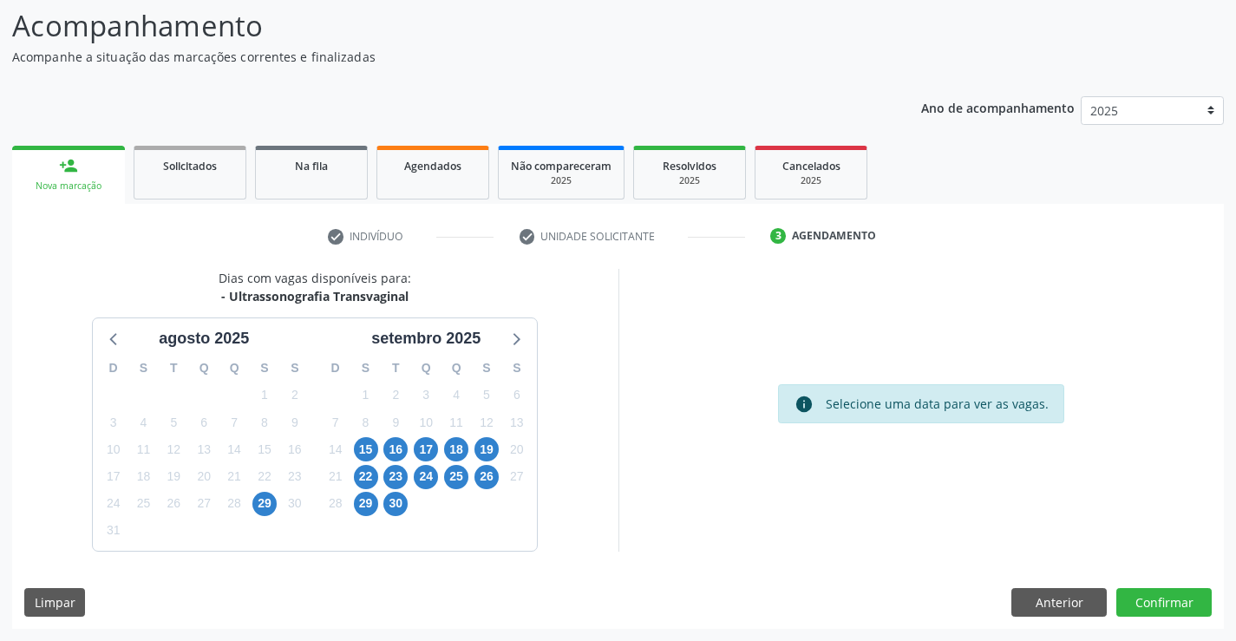
scroll to position [114, 0]
click at [272, 509] on span "29" at bounding box center [264, 504] width 24 height 24
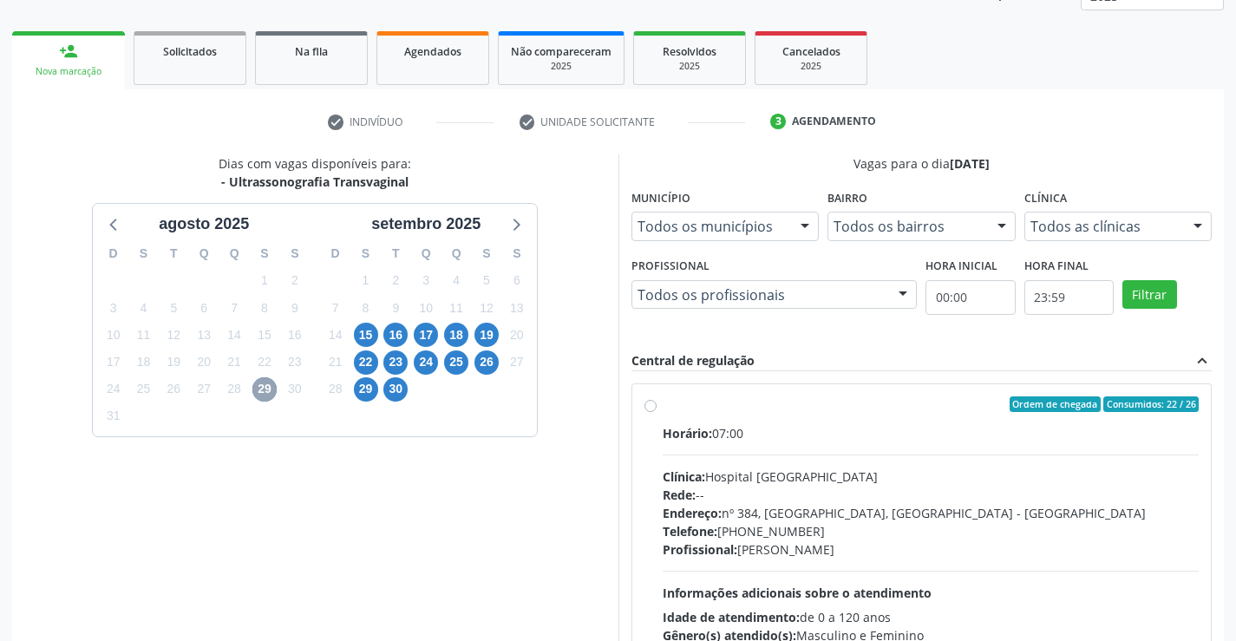
scroll to position [364, 0]
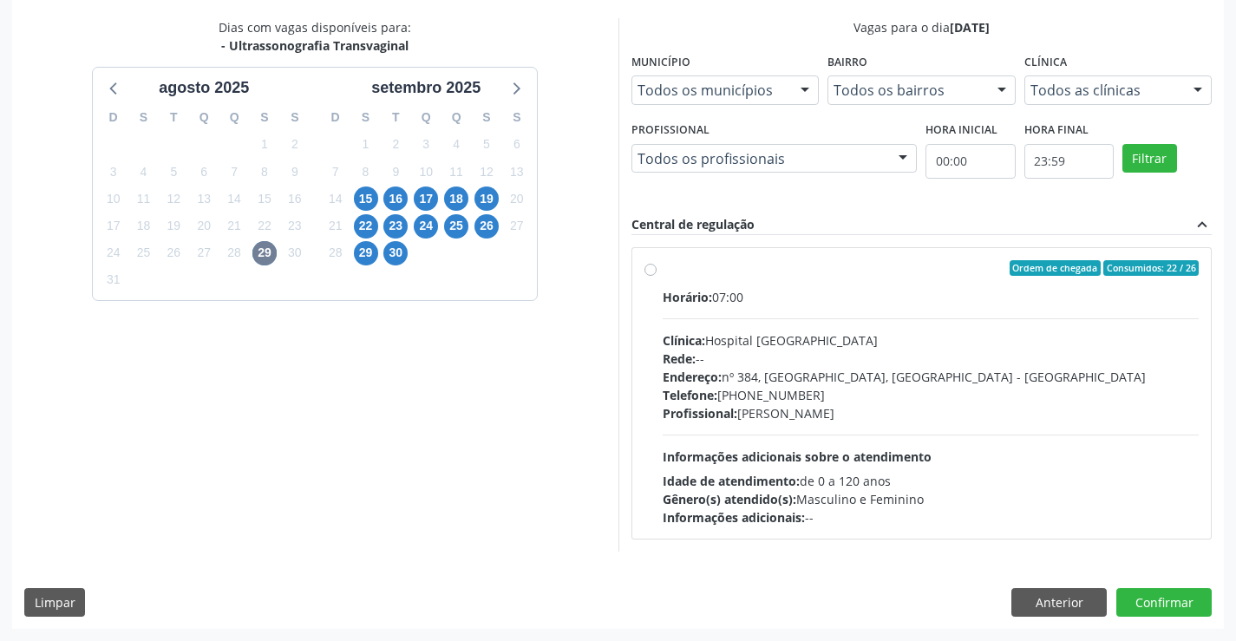
click at [663, 266] on label "Ordem de chegada Consumidos: 22 / 26 Horário: 07:00 Clínica: Hospital [GEOGRAPH…" at bounding box center [931, 393] width 537 height 266
click at [649, 266] on input "Ordem de chegada Consumidos: 22 / 26 Horário: 07:00 Clínica: Hospital [GEOGRAPH…" at bounding box center [651, 268] width 12 height 16
radio input "true"
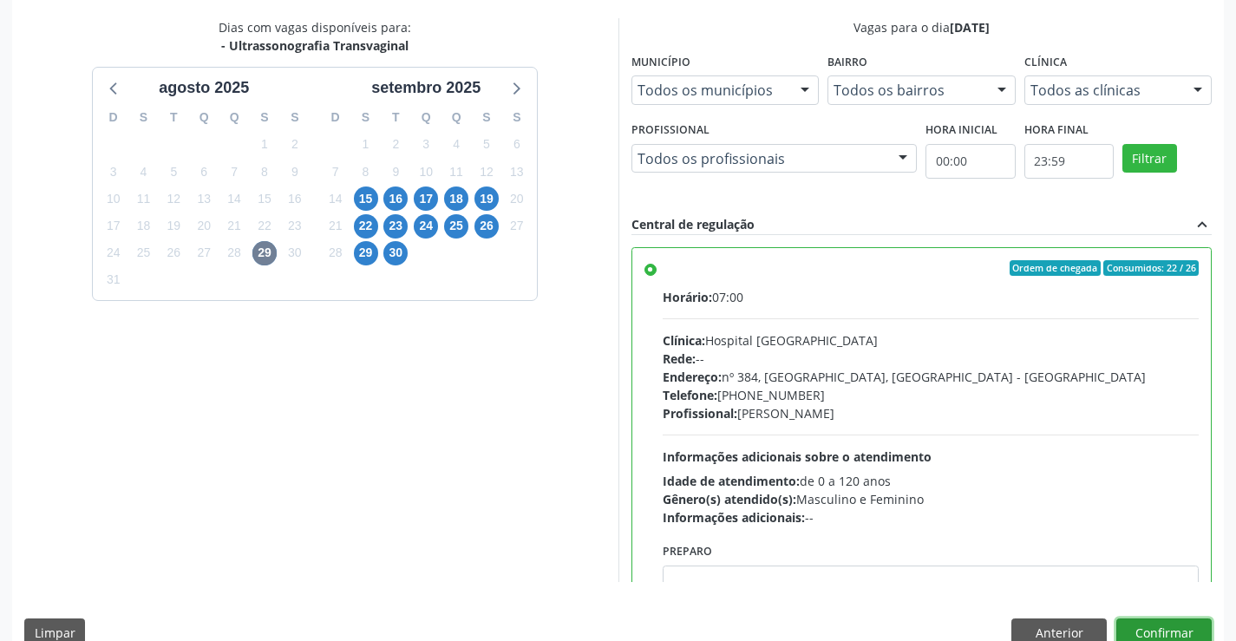
click at [1142, 632] on button "Confirmar" at bounding box center [1163, 632] width 95 height 29
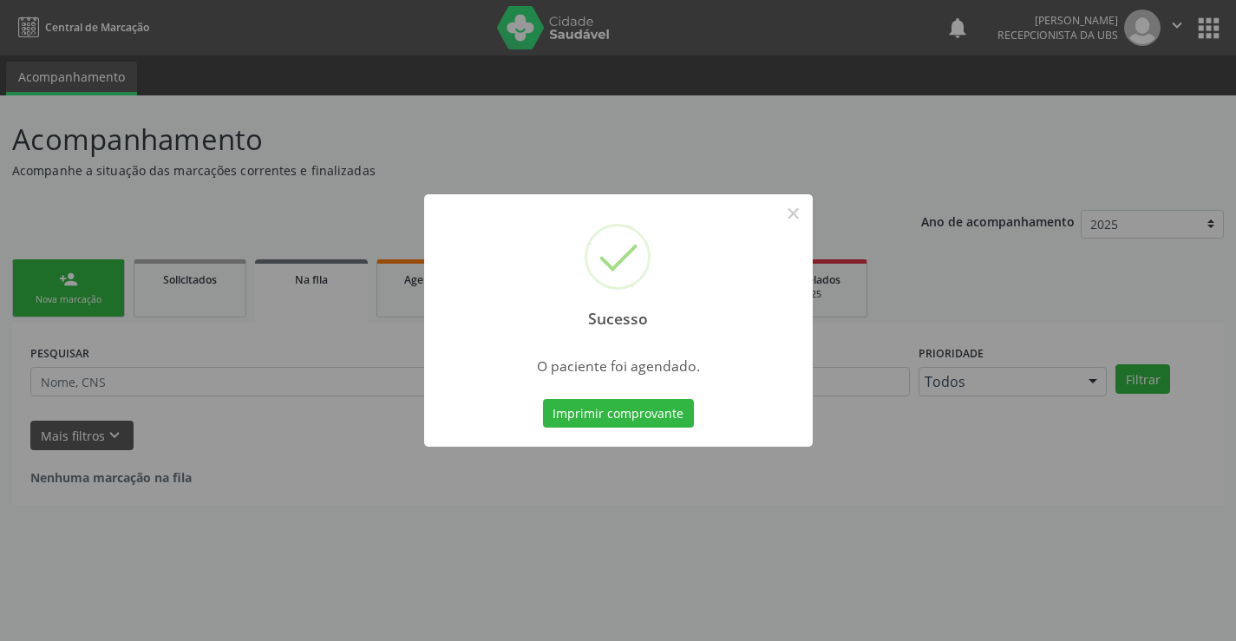
scroll to position [0, 0]
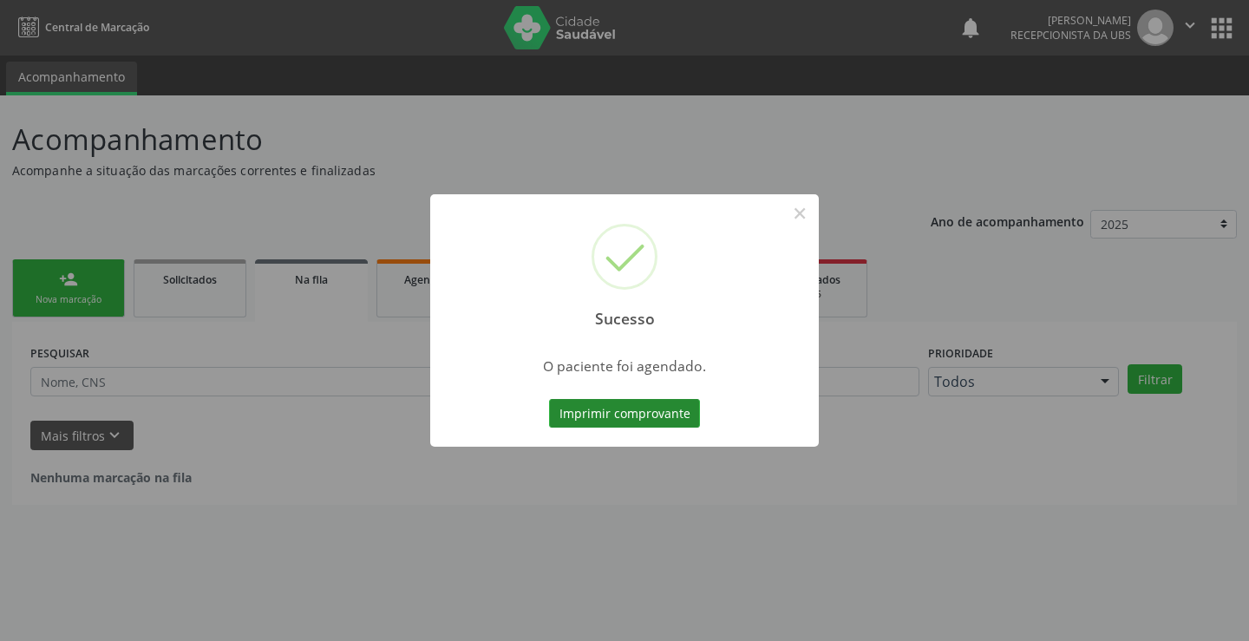
click at [617, 416] on button "Imprimir comprovante" at bounding box center [624, 413] width 151 height 29
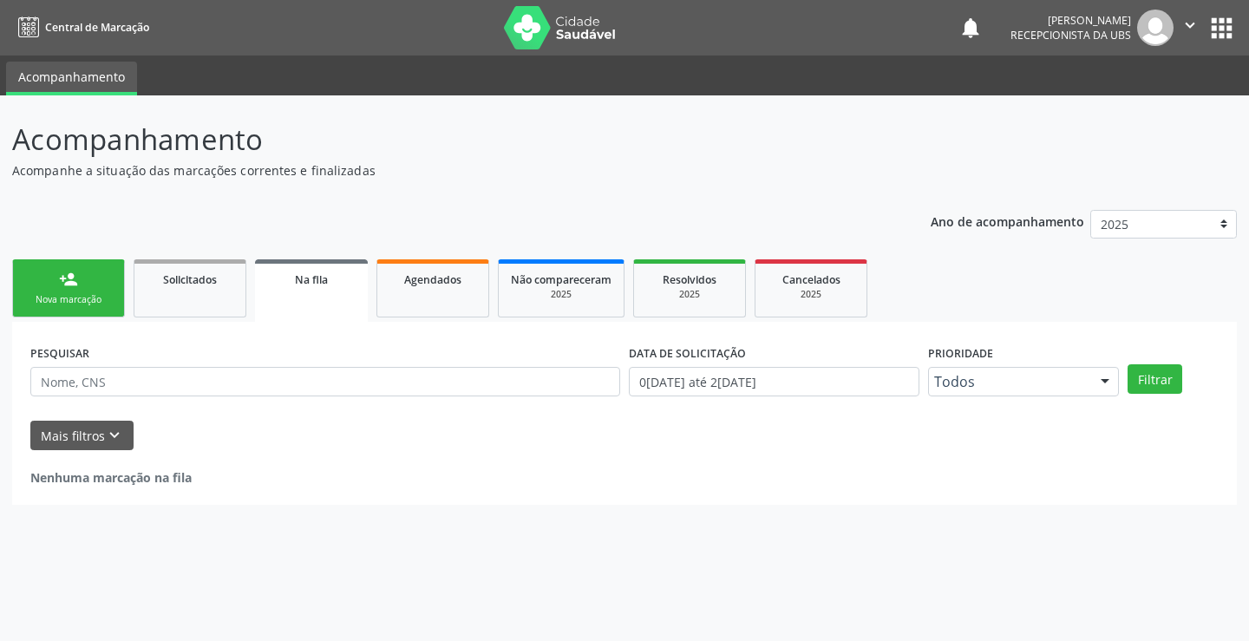
click at [100, 296] on div "Nova marcação" at bounding box center [68, 299] width 87 height 13
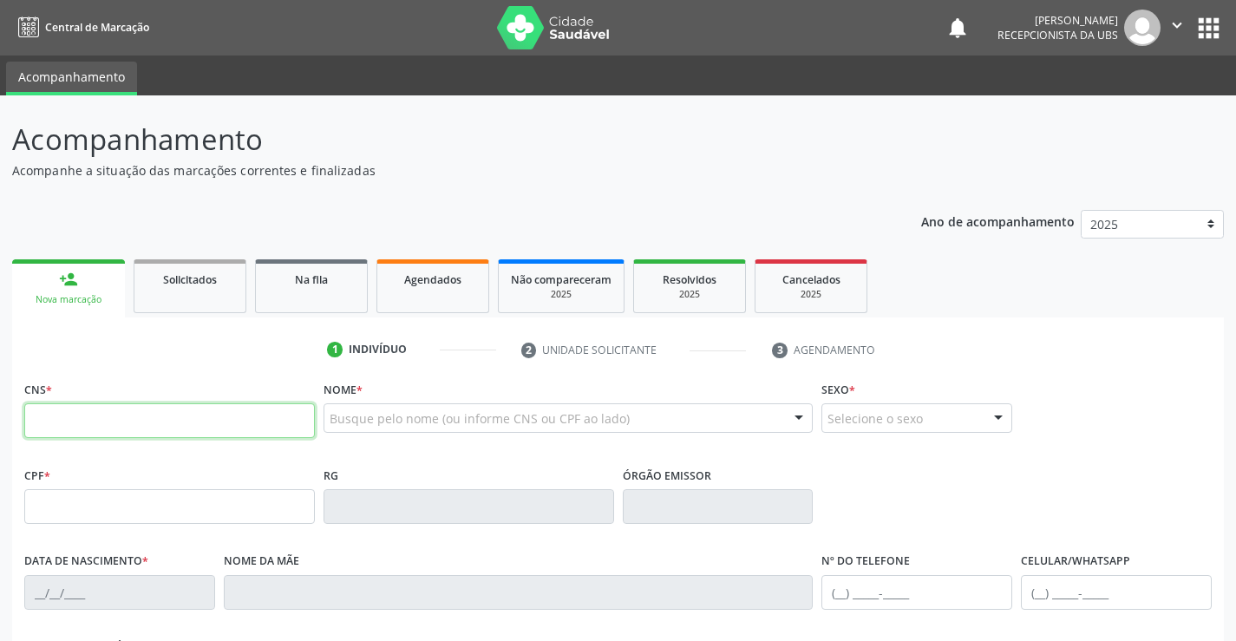
click at [163, 422] on input "text" at bounding box center [169, 420] width 291 height 35
type input "700 0002 9396 5301"
type input "039.516.324-29"
type input "[DATE]"
type input "[PERSON_NAME]"
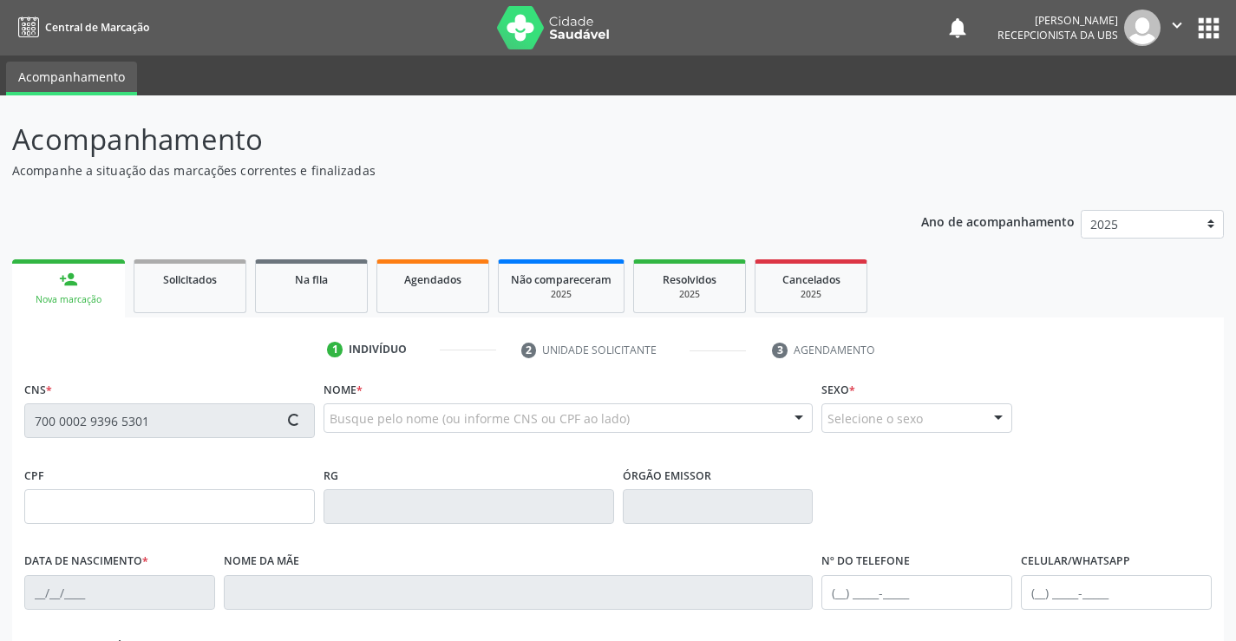
type input "[PHONE_NUMBER]"
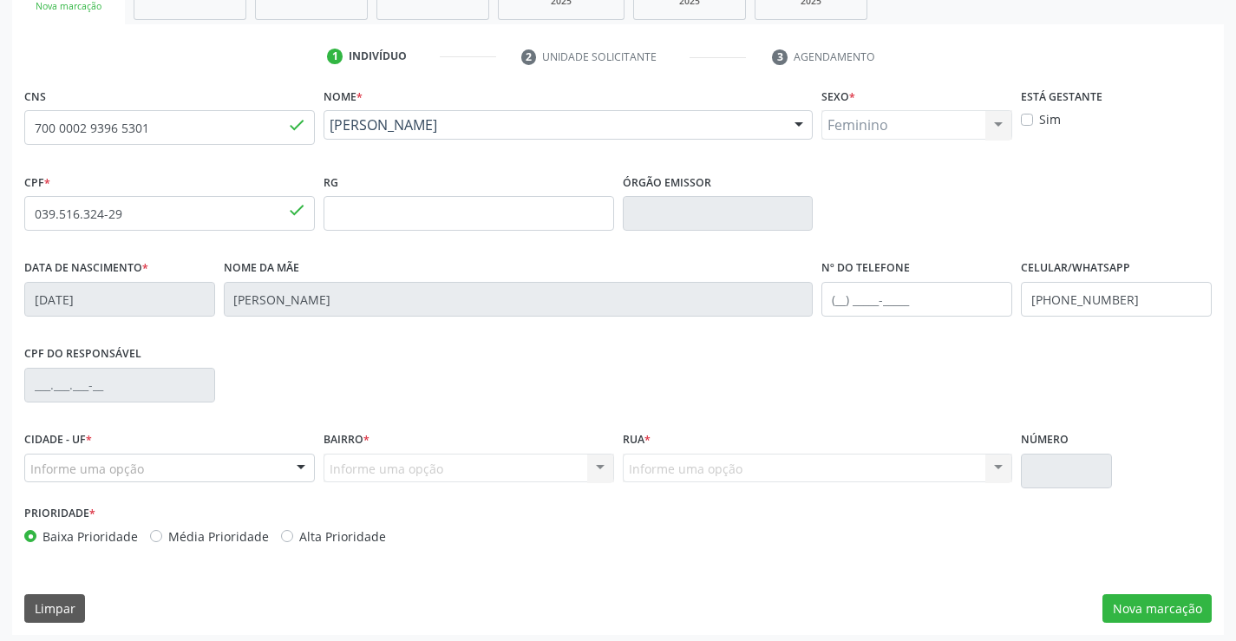
scroll to position [299, 0]
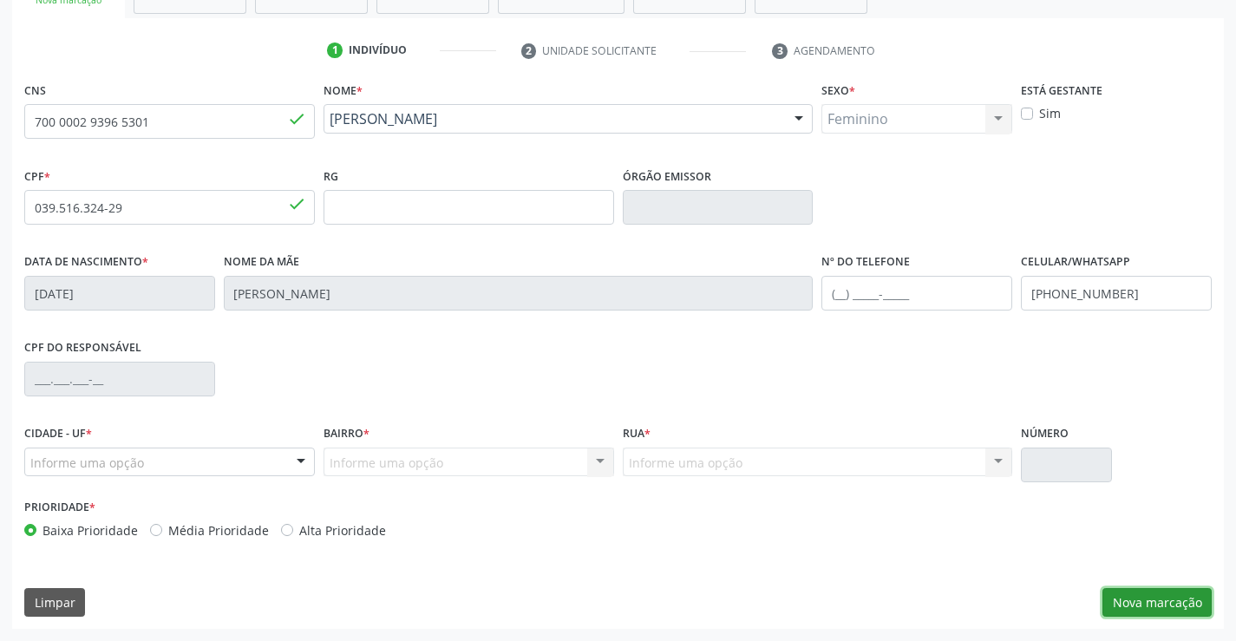
click at [1120, 596] on button "Nova marcação" at bounding box center [1157, 602] width 109 height 29
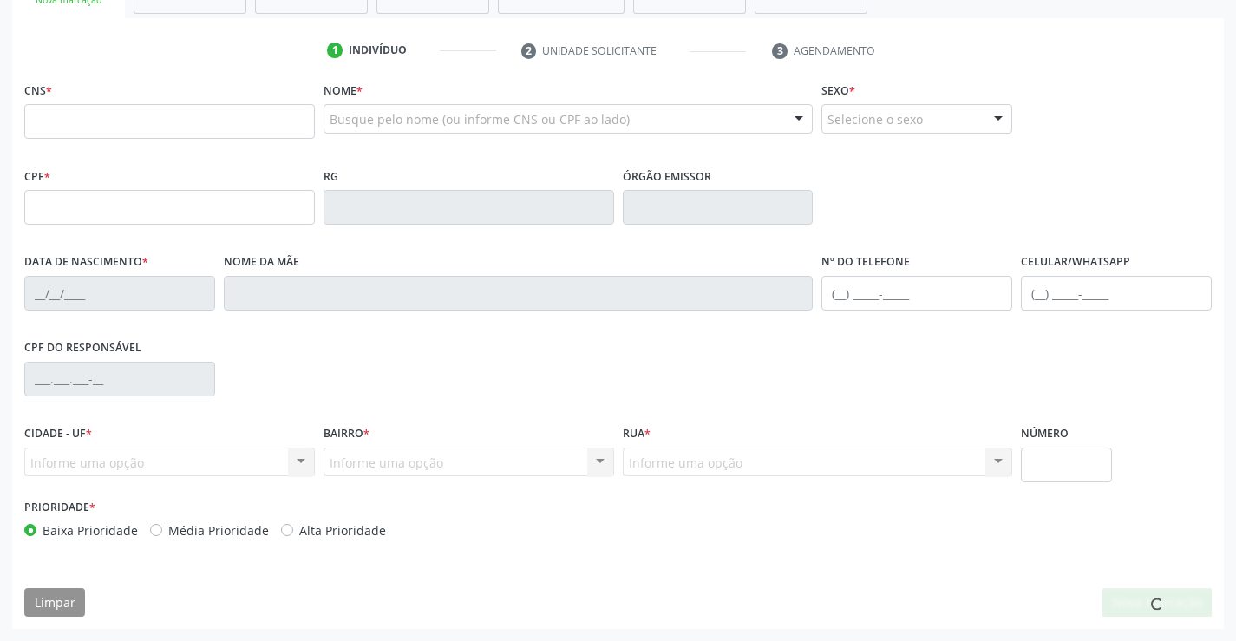
scroll to position [299, 0]
click at [136, 128] on input "text" at bounding box center [169, 121] width 291 height 35
type input "700 0002 9396 5301"
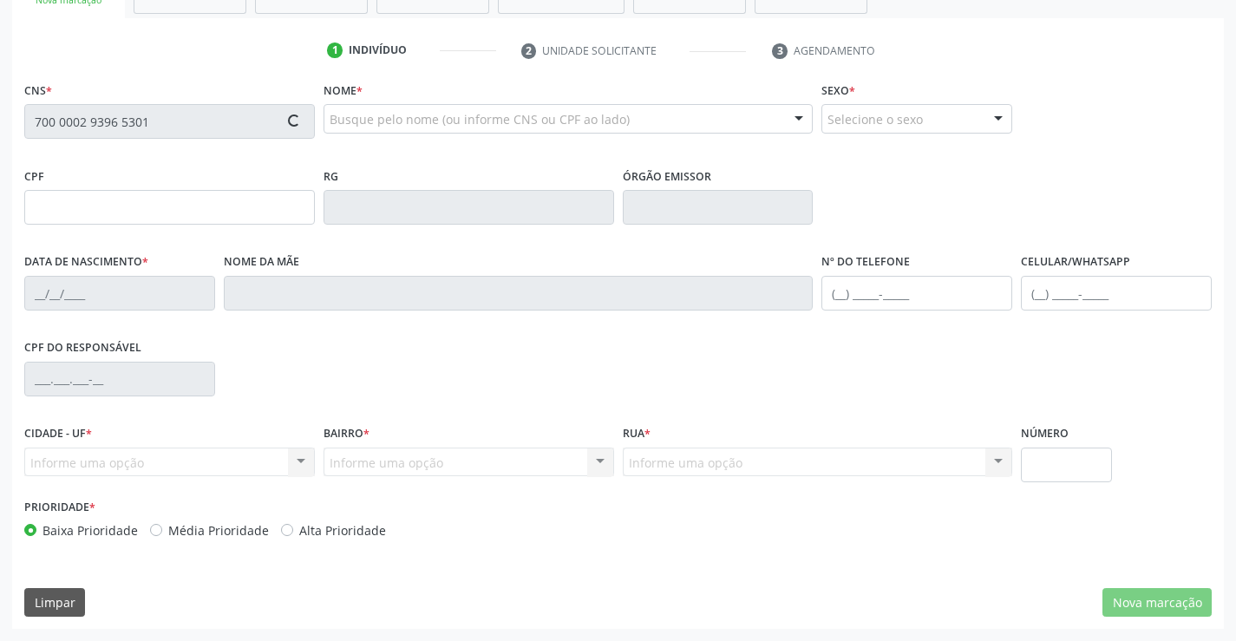
type input "039.516.324-29"
type input "[DATE]"
type input "[PERSON_NAME]"
type input "[PHONE_NUMBER]"
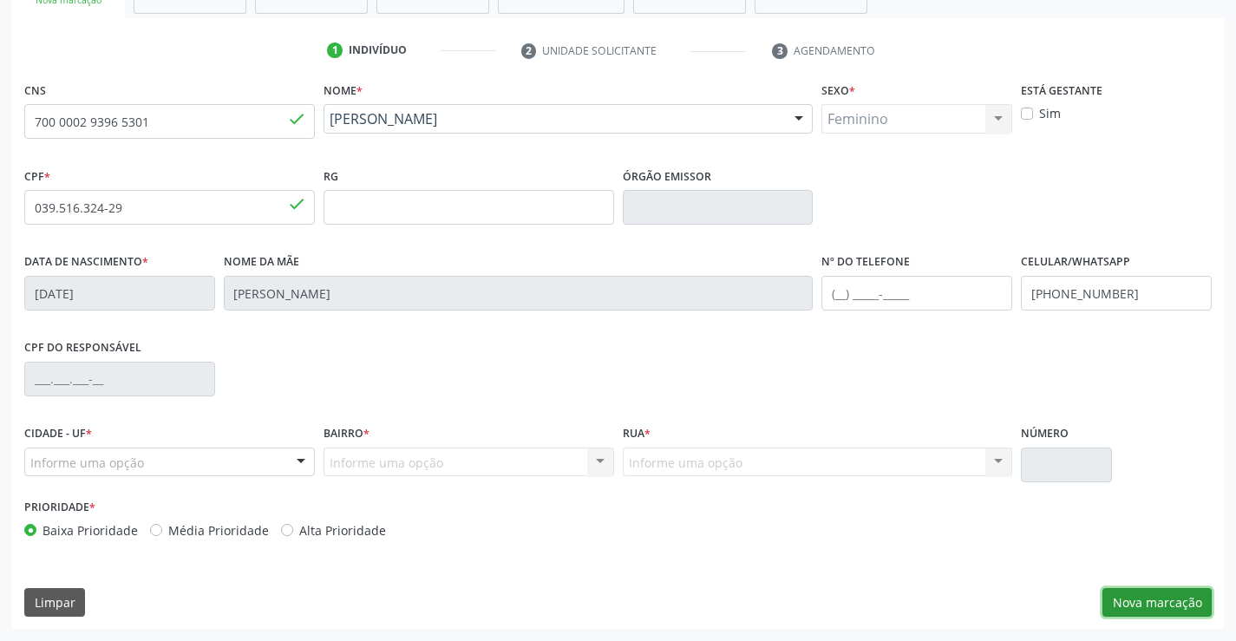
click at [1128, 611] on button "Nova marcação" at bounding box center [1157, 602] width 109 height 29
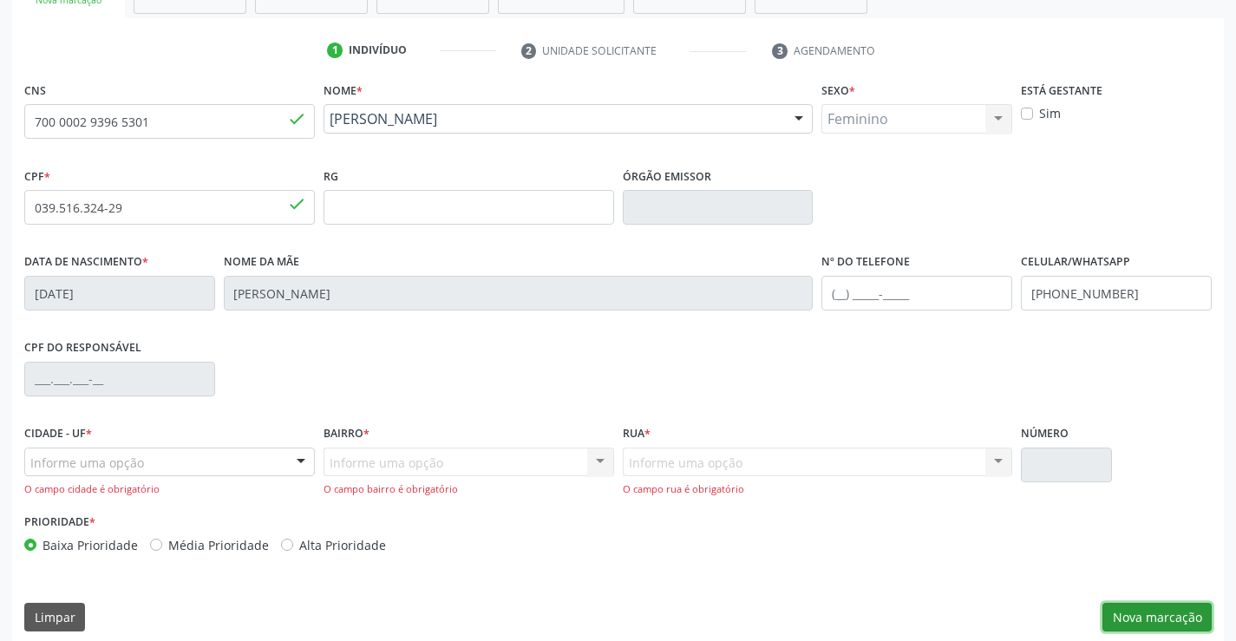
click at [1128, 611] on button "Nova marcação" at bounding box center [1157, 617] width 109 height 29
click at [236, 474] on div "Informe uma opção" at bounding box center [169, 462] width 291 height 29
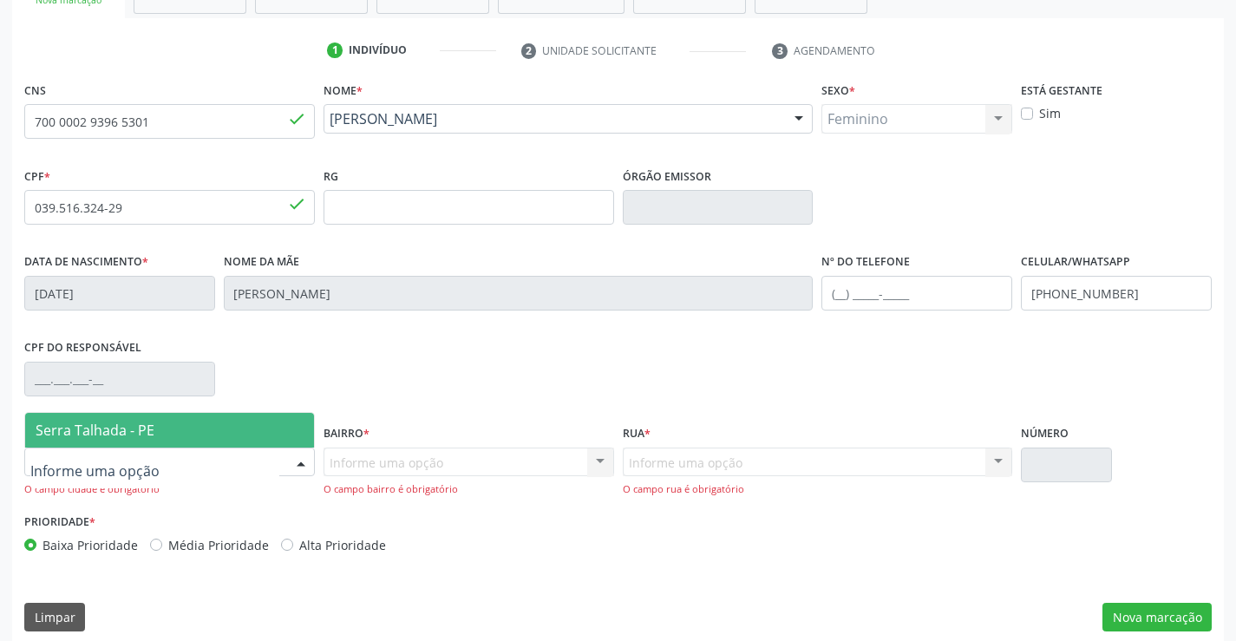
click at [197, 423] on span "Serra Talhada - PE" at bounding box center [169, 430] width 289 height 35
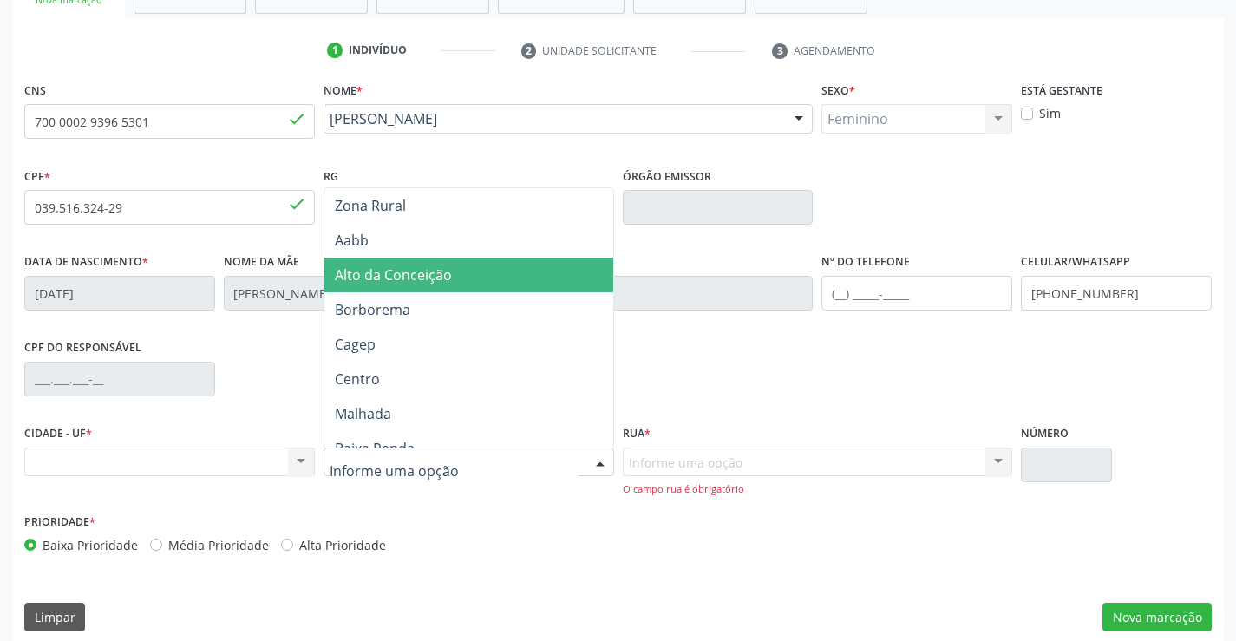
click at [406, 273] on span "Alto da Conceição" at bounding box center [393, 274] width 117 height 19
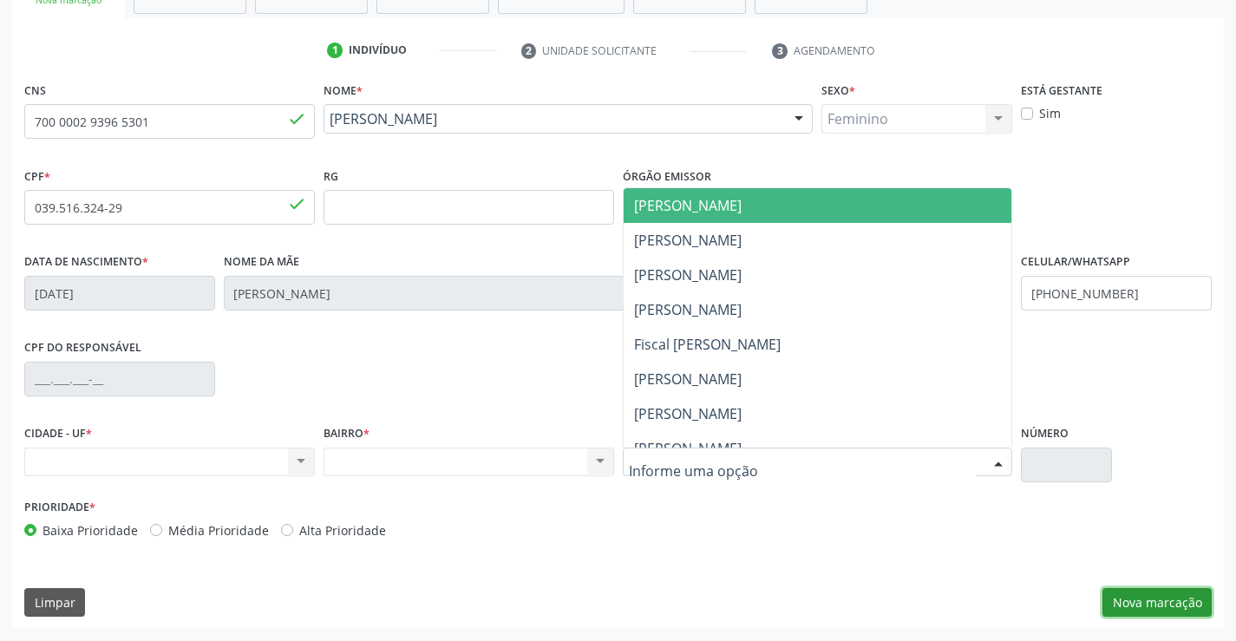
click at [1180, 599] on button "Nova marcação" at bounding box center [1157, 602] width 109 height 29
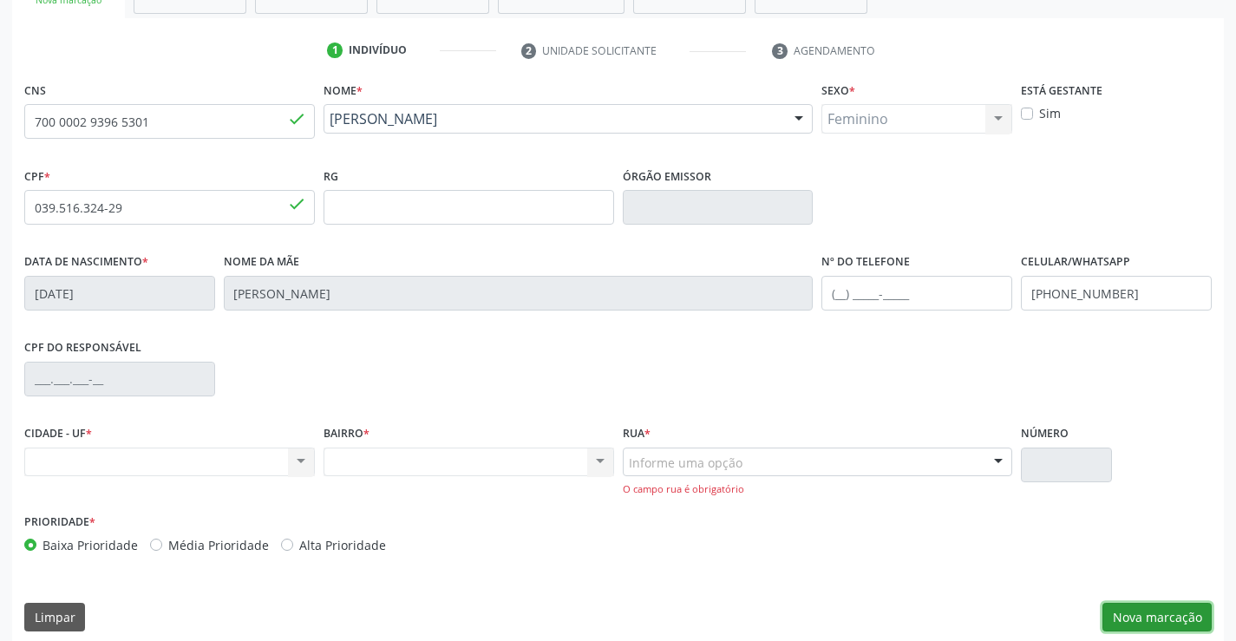
click at [1124, 616] on button "Nova marcação" at bounding box center [1157, 617] width 109 height 29
click at [806, 459] on div "Informe uma opção" at bounding box center [818, 462] width 390 height 29
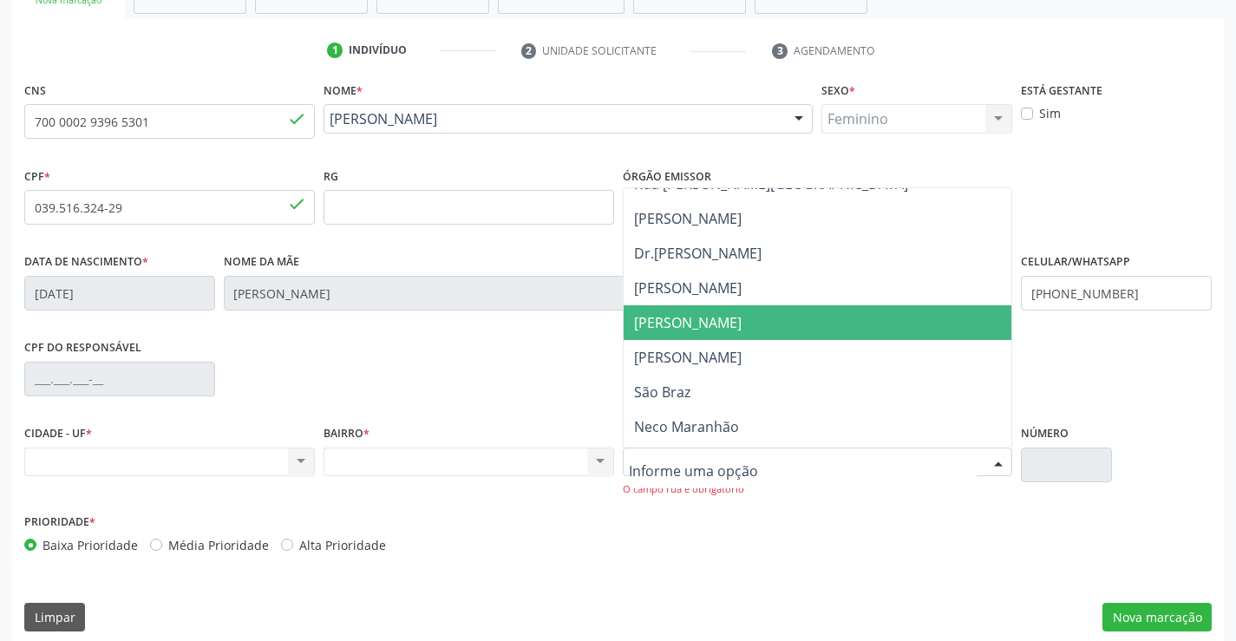
scroll to position [313, 0]
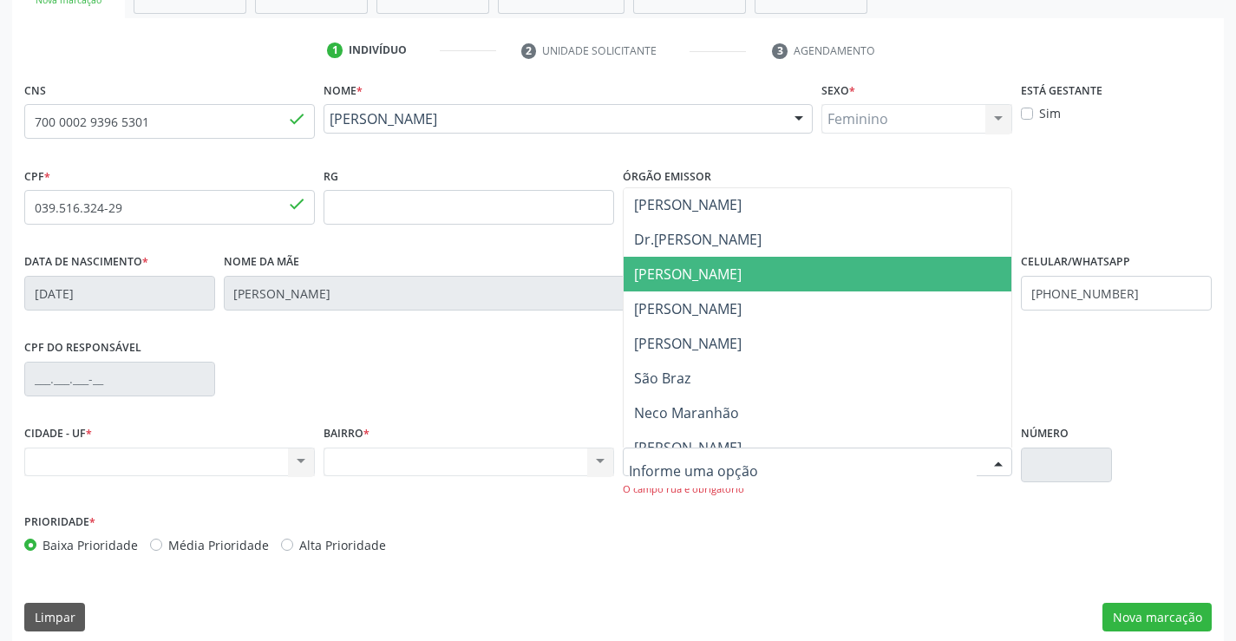
drag, startPoint x: 689, startPoint y: 314, endPoint x: 632, endPoint y: 274, distance: 69.1
click at [632, 274] on ul "[PERSON_NAME] [PERSON_NAME] [PERSON_NAME] Rua [PERSON_NAME] Dr.[PERSON_NAME] Ru…" at bounding box center [818, 465] width 389 height 1180
click at [635, 274] on span "[PERSON_NAME]" at bounding box center [688, 274] width 108 height 19
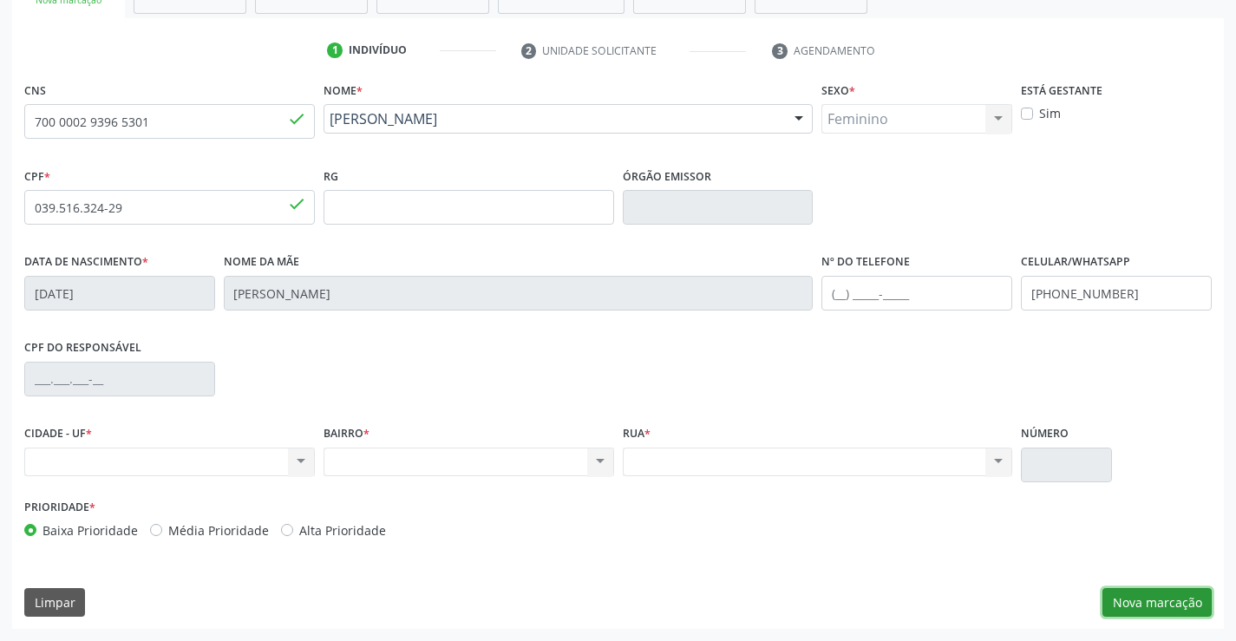
click at [1183, 605] on button "Nova marcação" at bounding box center [1157, 602] width 109 height 29
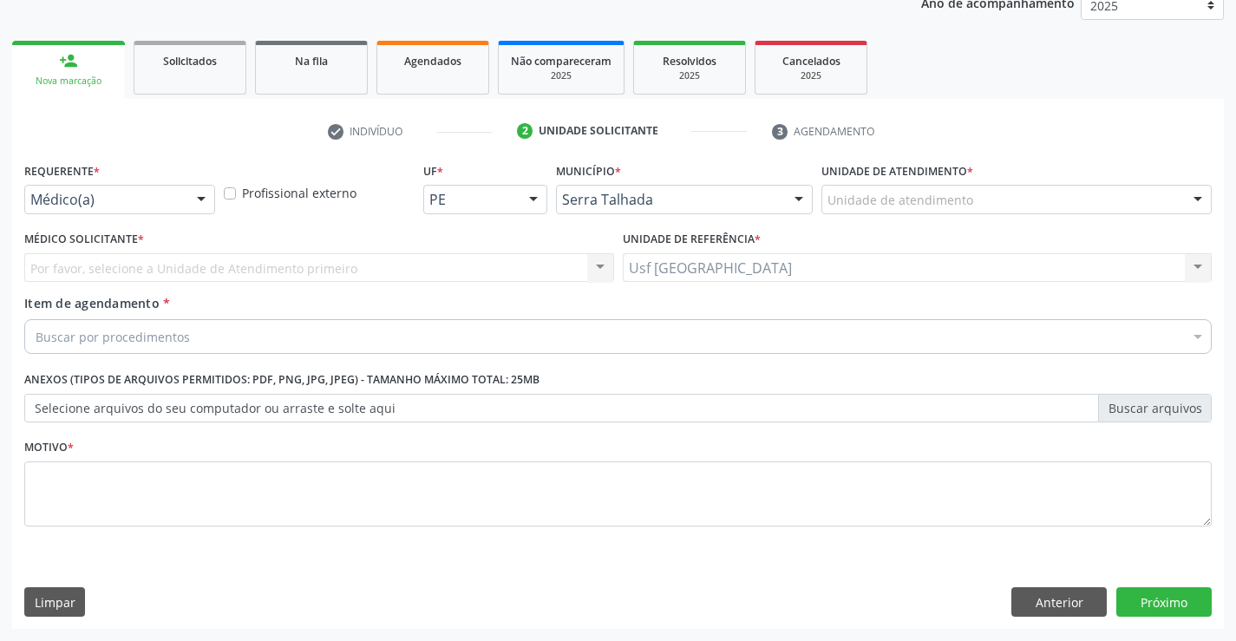
scroll to position [219, 0]
click at [95, 210] on div at bounding box center [119, 199] width 191 height 29
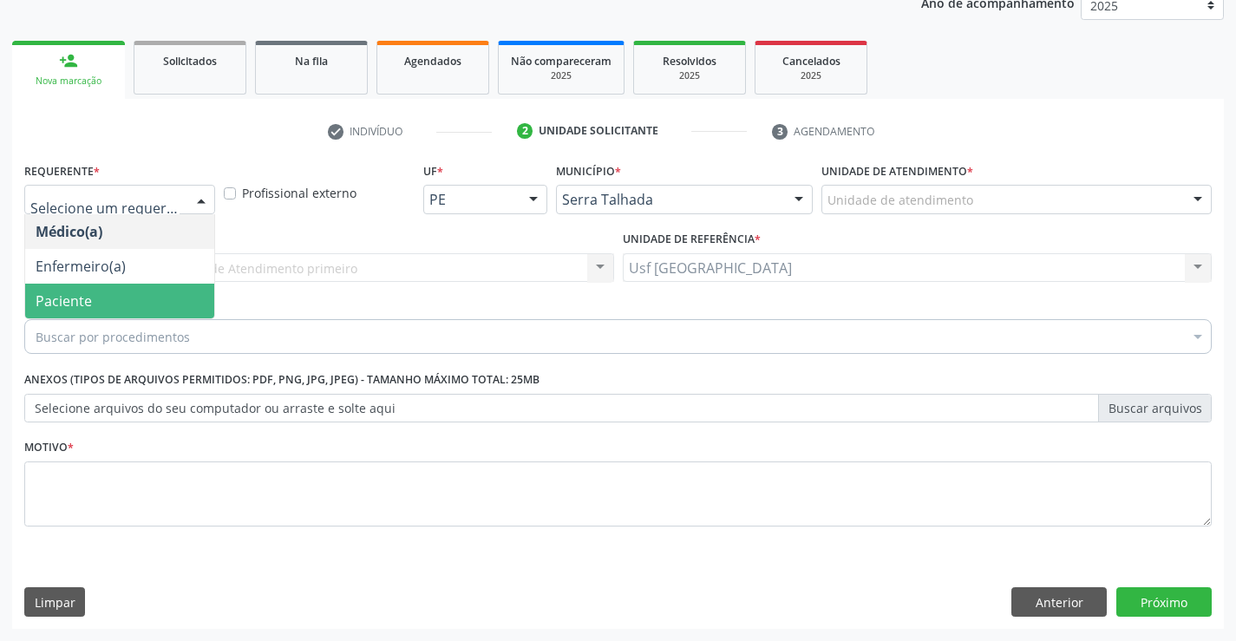
click at [83, 309] on span "Paciente" at bounding box center [64, 300] width 56 height 19
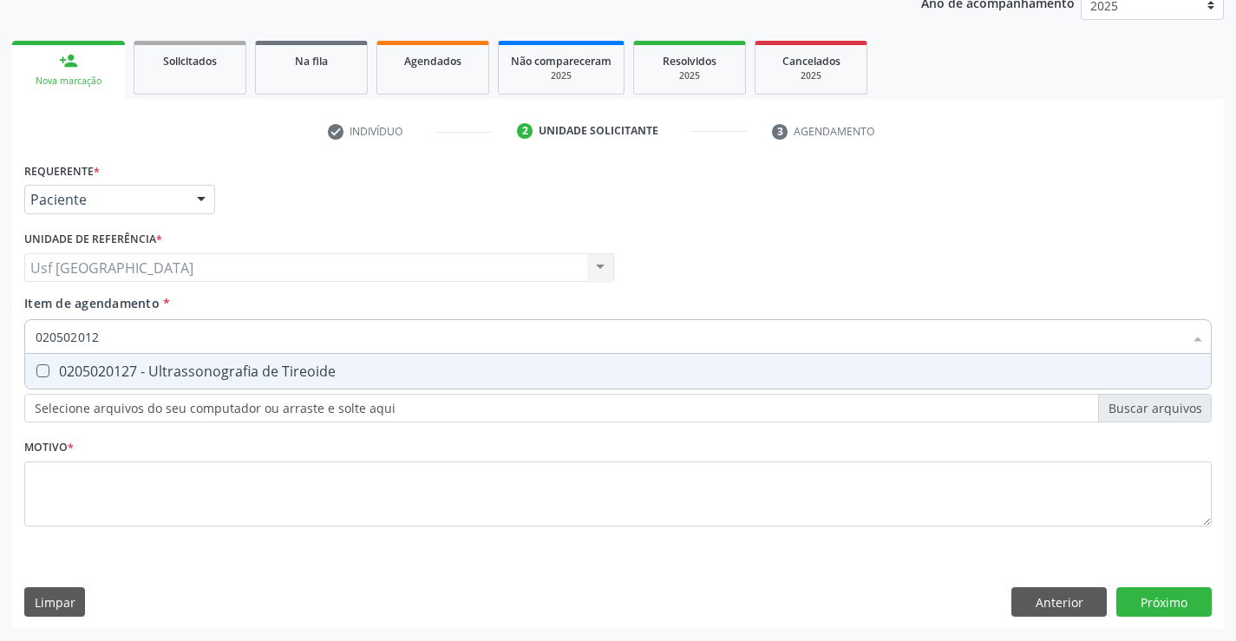
type input "0205020127"
drag, startPoint x: 136, startPoint y: 370, endPoint x: 134, endPoint y: 401, distance: 30.5
click at [134, 387] on span "0205020127 - Ultrassonografia de Tireoide" at bounding box center [618, 371] width 1186 height 35
checkbox Tireoide "true"
click at [125, 505] on div "Requerente * Paciente Médico(a) Enfermeiro(a) Paciente Nenhum resultado encontr…" at bounding box center [618, 354] width 1188 height 393
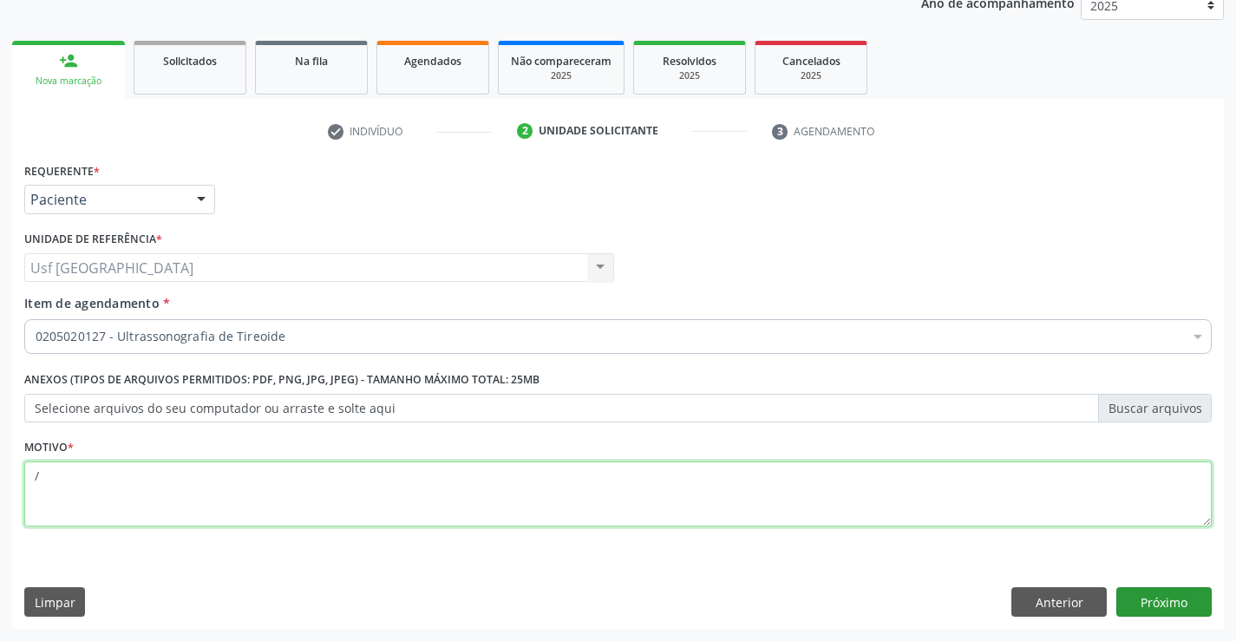
type textarea "/"
click at [1203, 593] on button "Próximo" at bounding box center [1163, 601] width 95 height 29
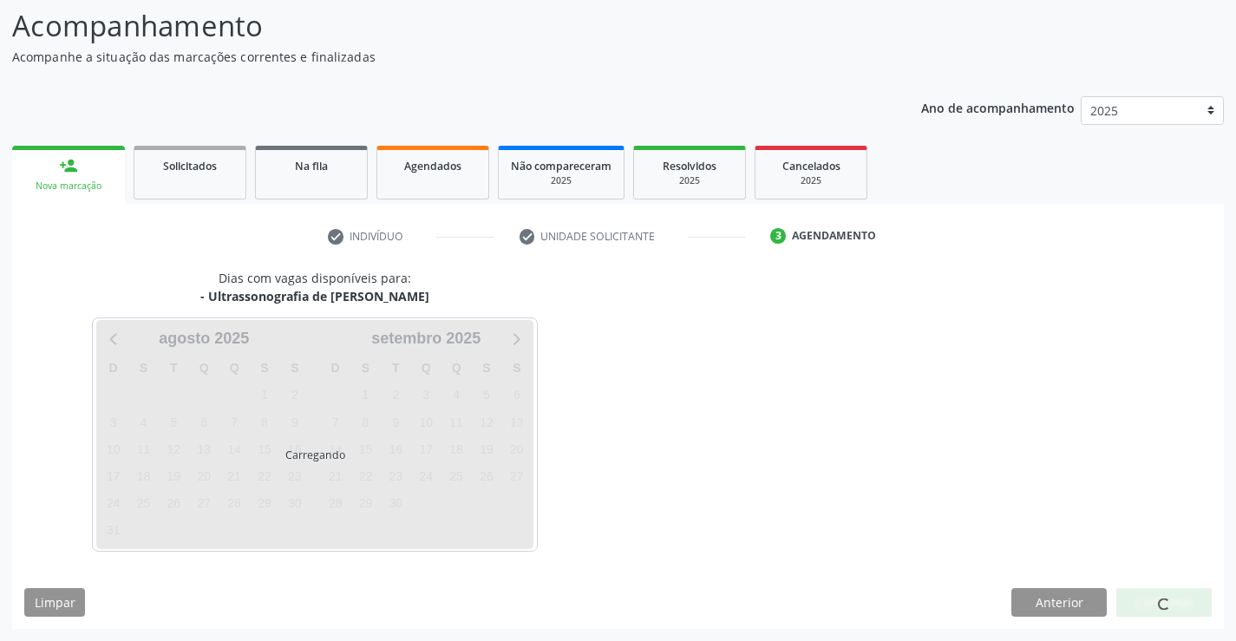
scroll to position [114, 0]
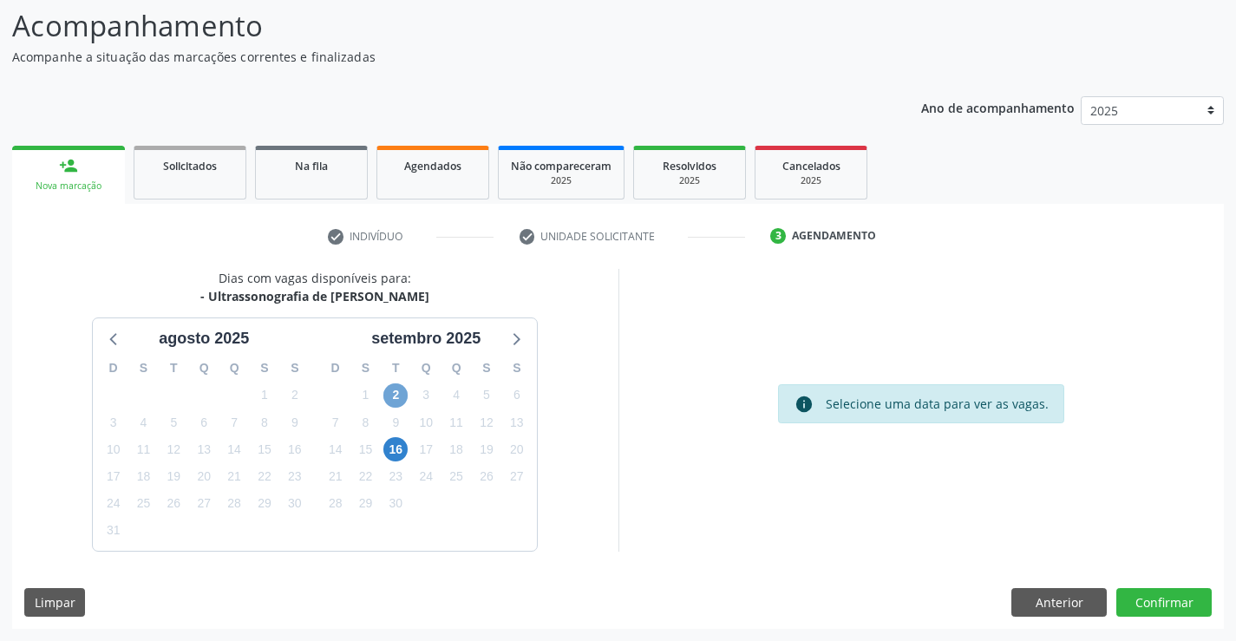
click at [404, 393] on span "2" at bounding box center [395, 395] width 24 height 24
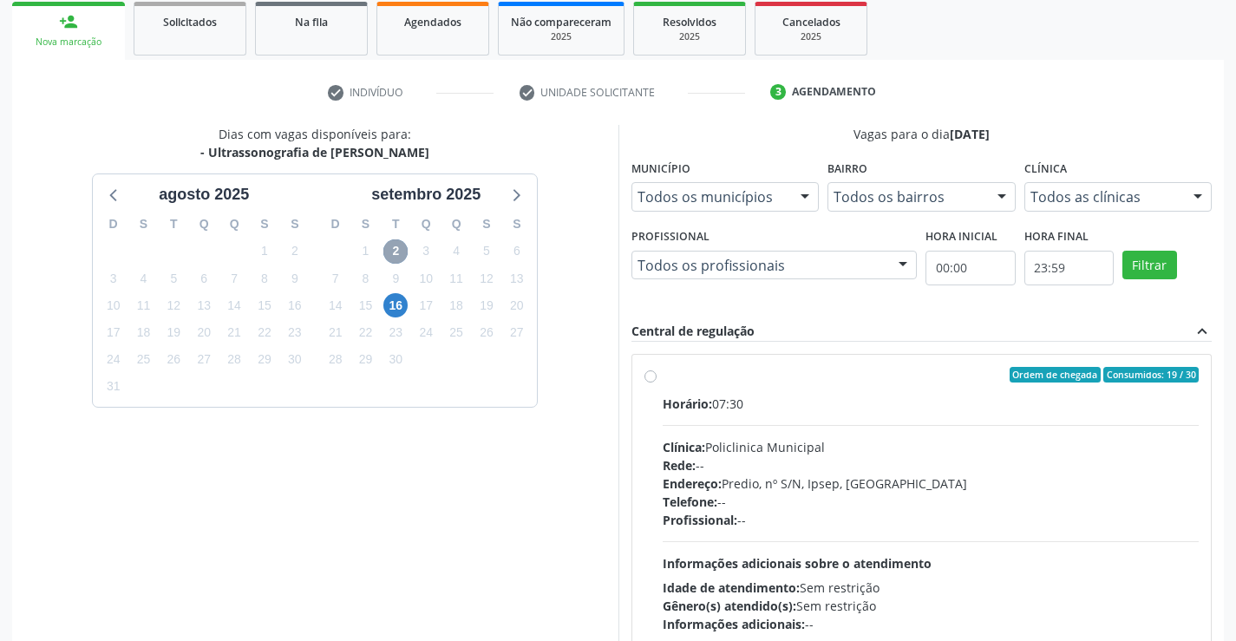
scroll to position [364, 0]
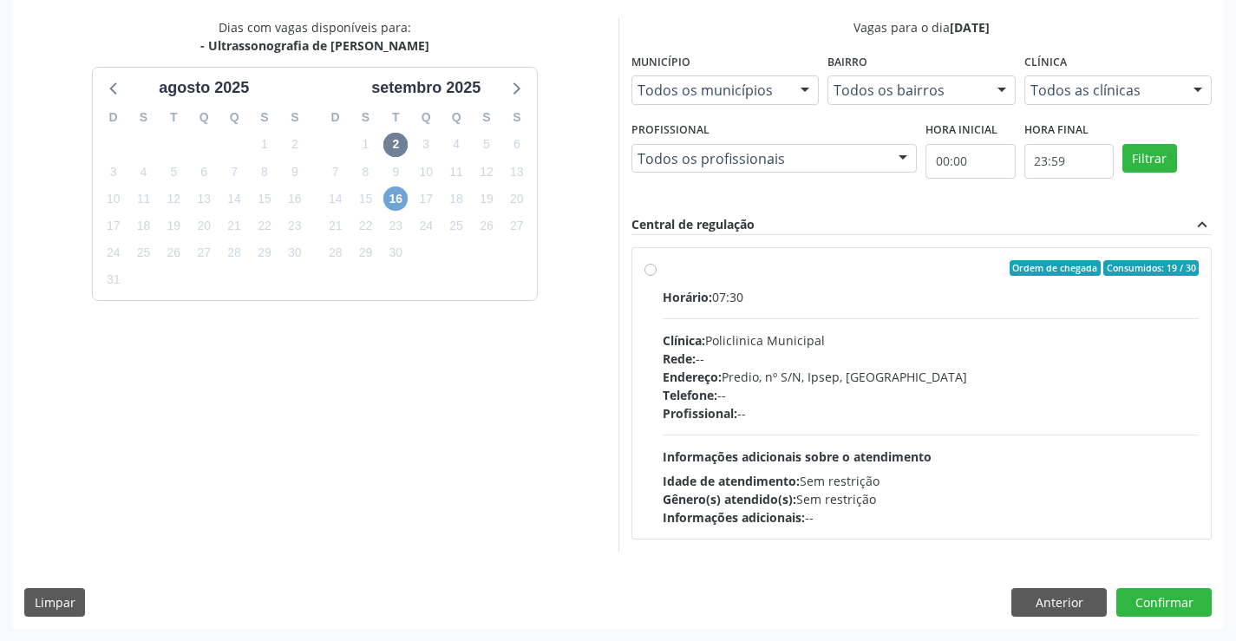
click at [403, 201] on span "16" at bounding box center [395, 198] width 24 height 24
click at [647, 277] on div "Ordem de chegada Consumidos: 12 / 30 Horário: 07:30 Clínica: Policlinica Munici…" at bounding box center [922, 393] width 555 height 266
radio input "true"
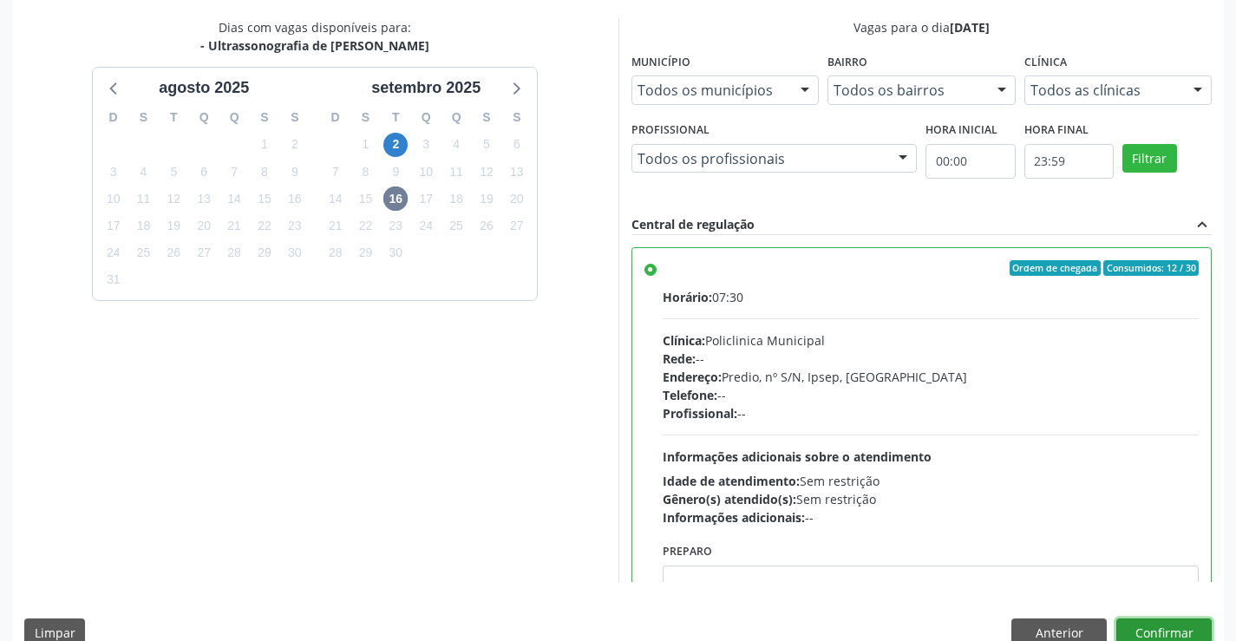
click at [1166, 636] on button "Confirmar" at bounding box center [1163, 632] width 95 height 29
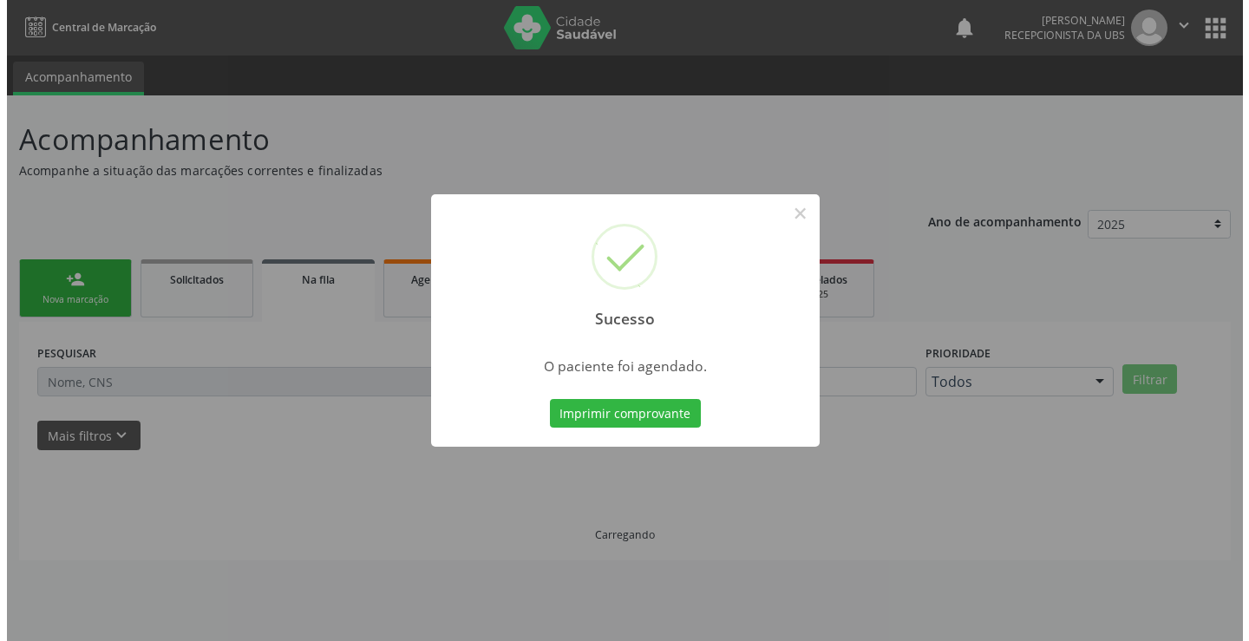
scroll to position [0, 0]
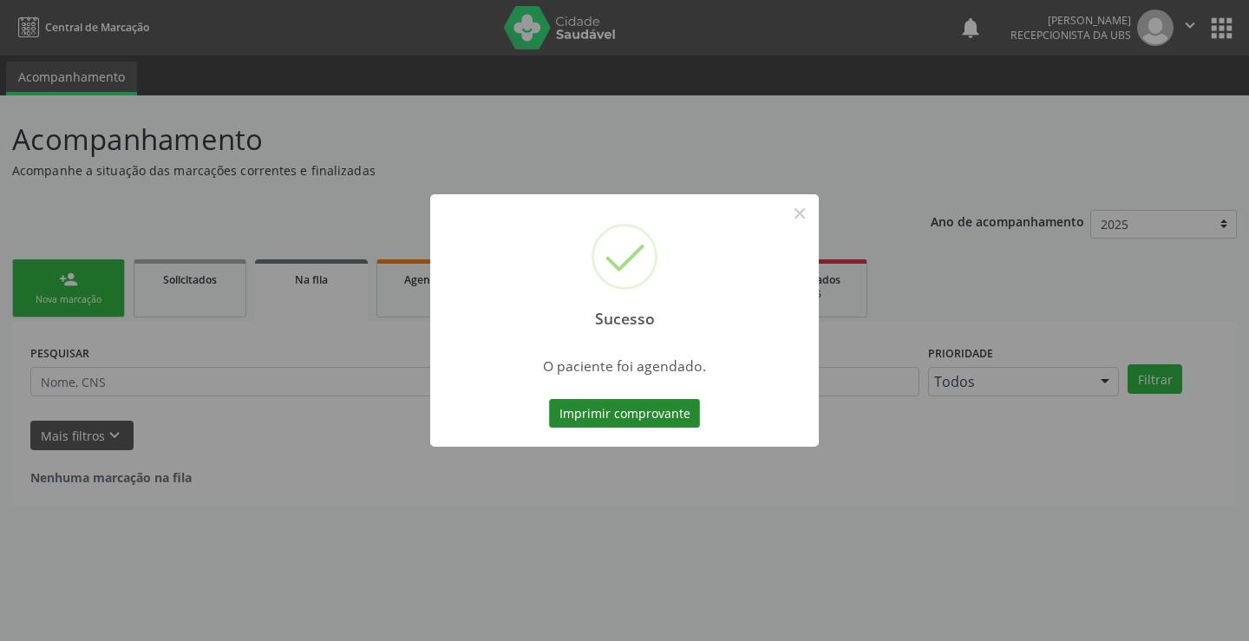
click at [687, 415] on button "Imprimir comprovante" at bounding box center [624, 413] width 151 height 29
